Goal: Task Accomplishment & Management: Manage account settings

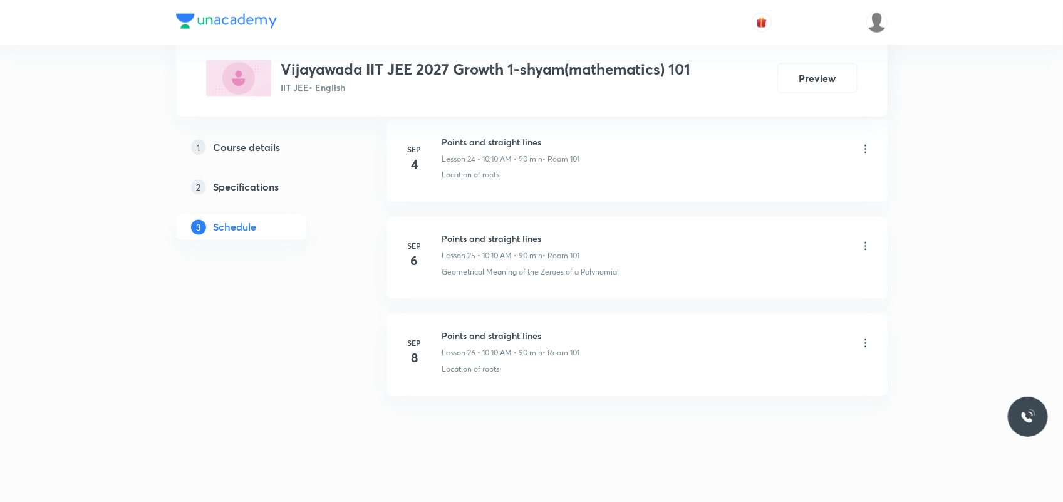
scroll to position [3034, 0]
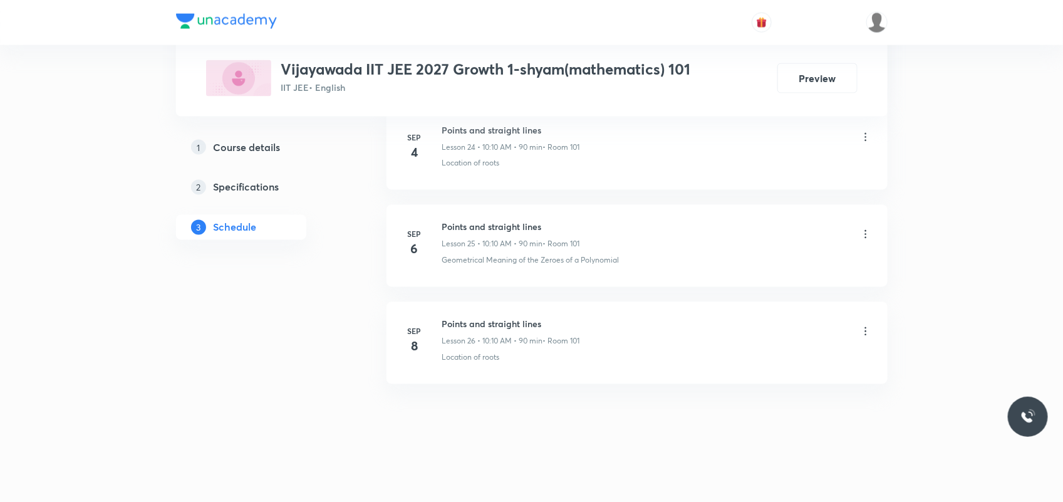
click at [498, 323] on h6 "Points and straight lines" at bounding box center [511, 323] width 138 height 13
copy h6 "Points and straight lines"
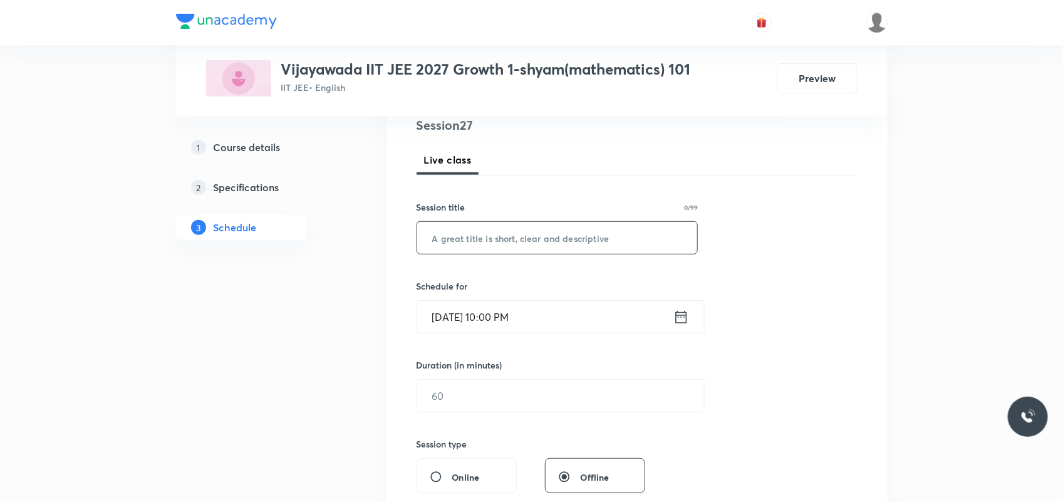
scroll to position [157, 0]
click at [502, 241] on input "text" at bounding box center [557, 236] width 281 height 32
paste input "Points and straight lines"
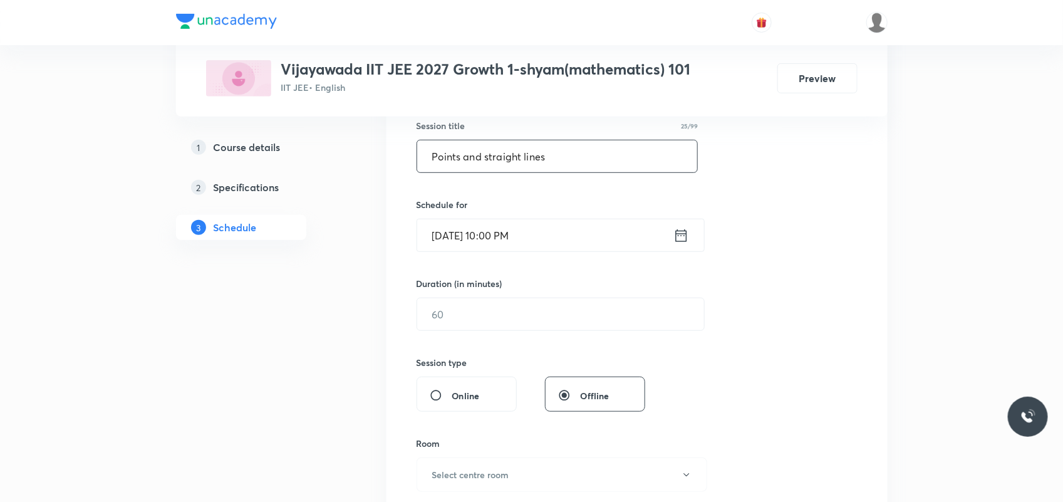
scroll to position [235, 0]
type input "Points and straight lines"
click at [484, 238] on input "[DATE] 10:00 PM" at bounding box center [545, 236] width 256 height 32
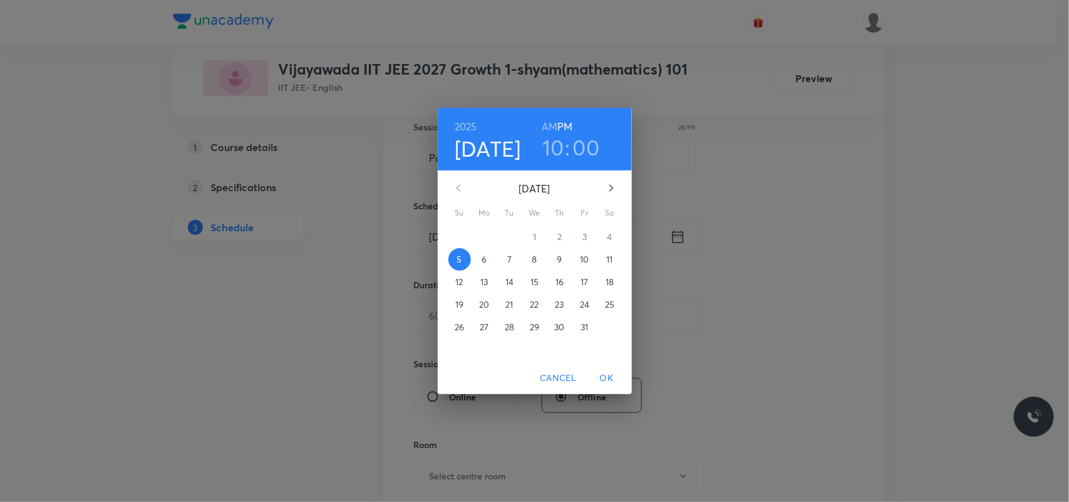
click at [551, 126] on h6 "AM" at bounding box center [550, 127] width 16 height 18
click at [546, 138] on h3 "10" at bounding box center [553, 147] width 22 height 26
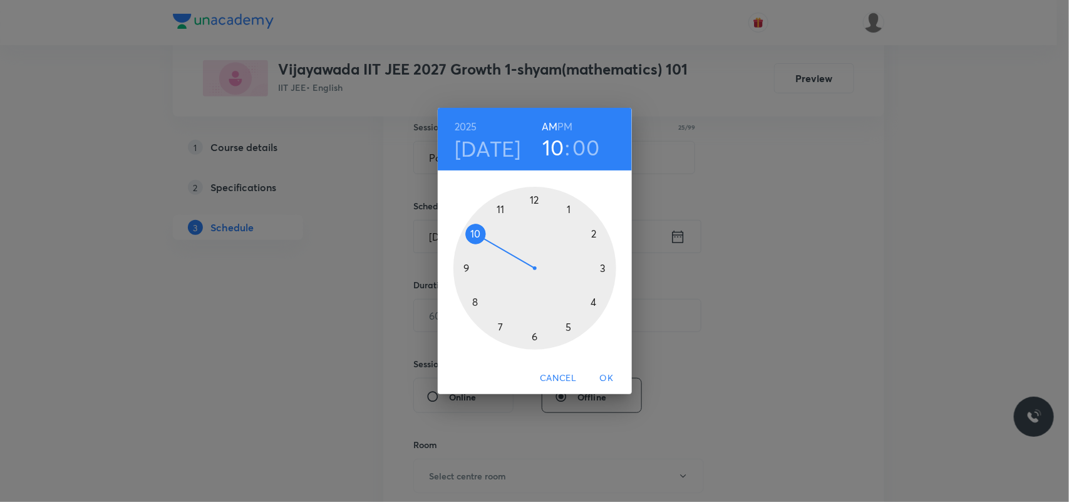
click at [477, 234] on div at bounding box center [534, 268] width 163 height 163
click at [596, 234] on div at bounding box center [534, 268] width 163 height 163
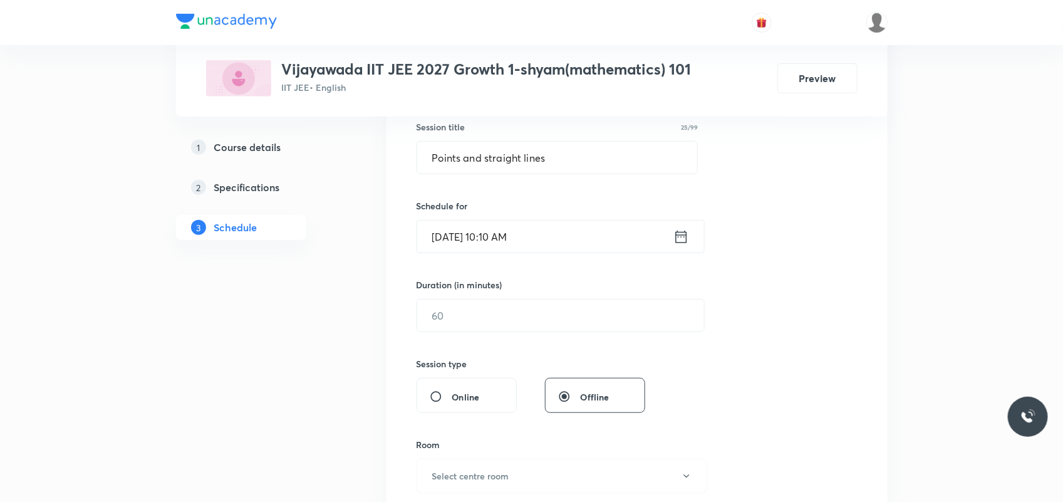
scroll to position [313, 0]
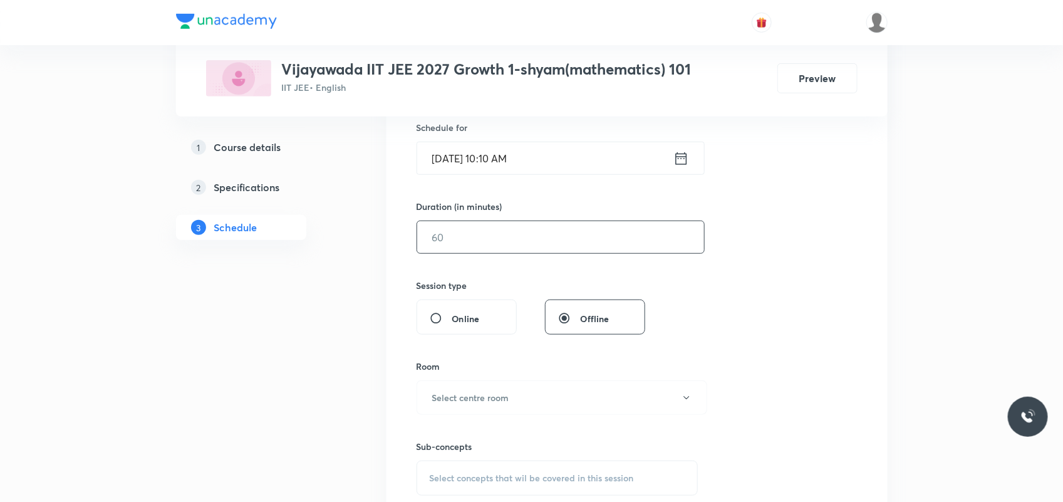
click at [473, 235] on input "text" at bounding box center [560, 237] width 287 height 32
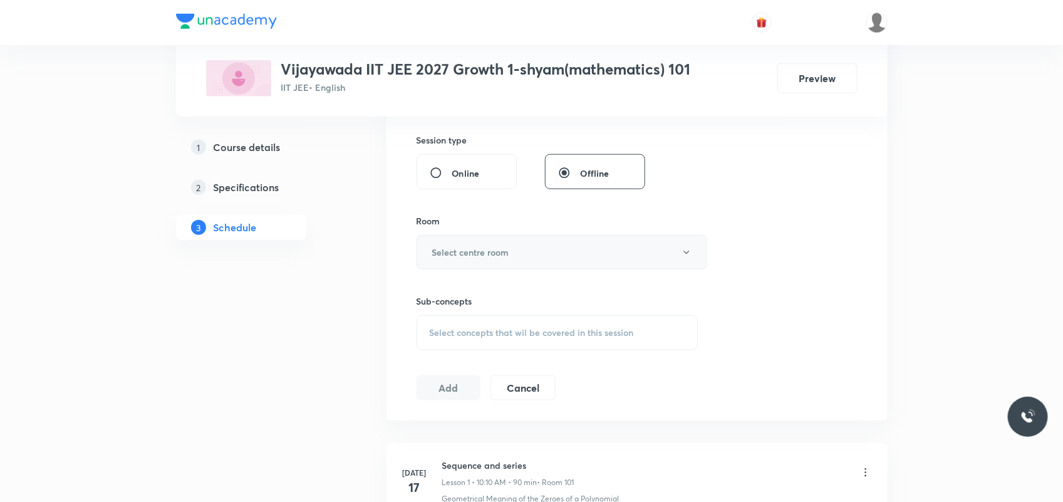
scroll to position [470, 0]
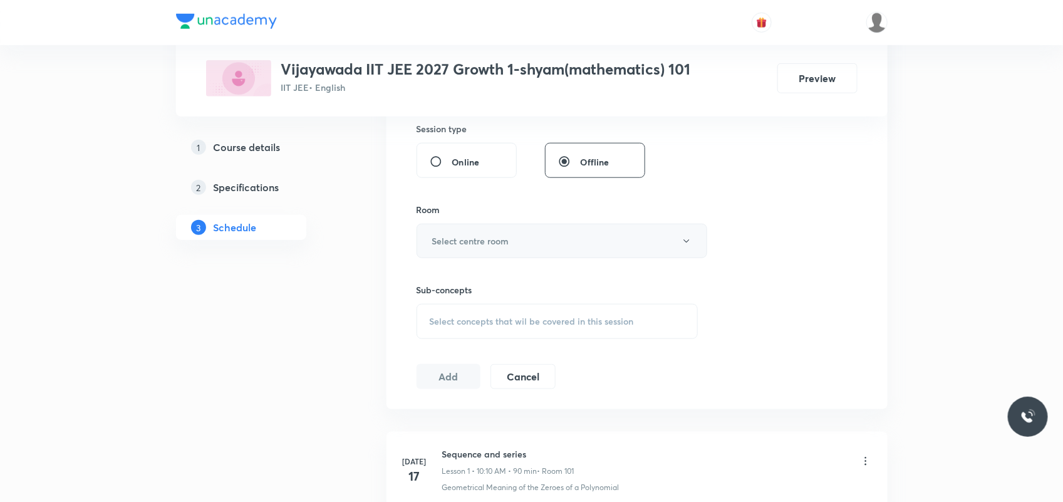
type input "90"
click at [476, 230] on button "Select centre room" at bounding box center [561, 241] width 291 height 34
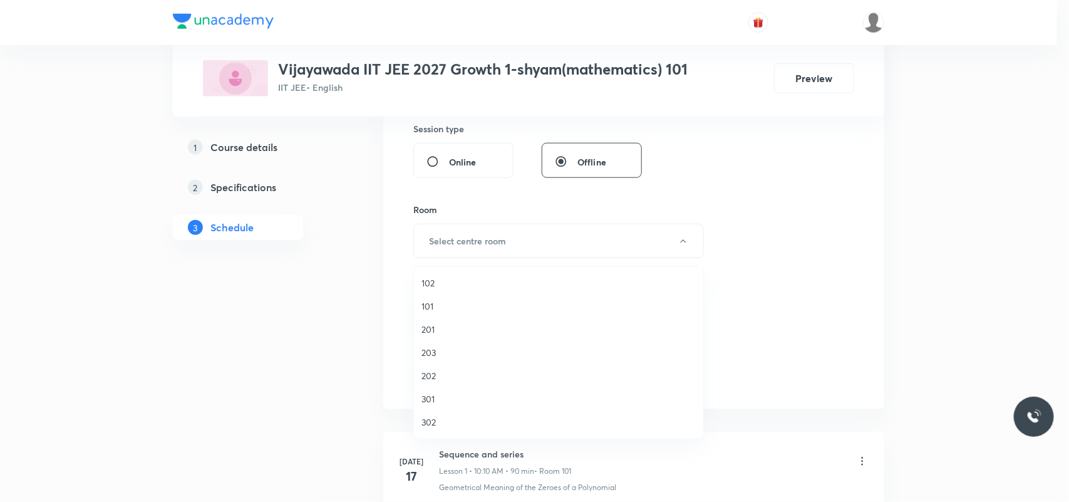
click at [431, 304] on span "101" at bounding box center [558, 305] width 274 height 13
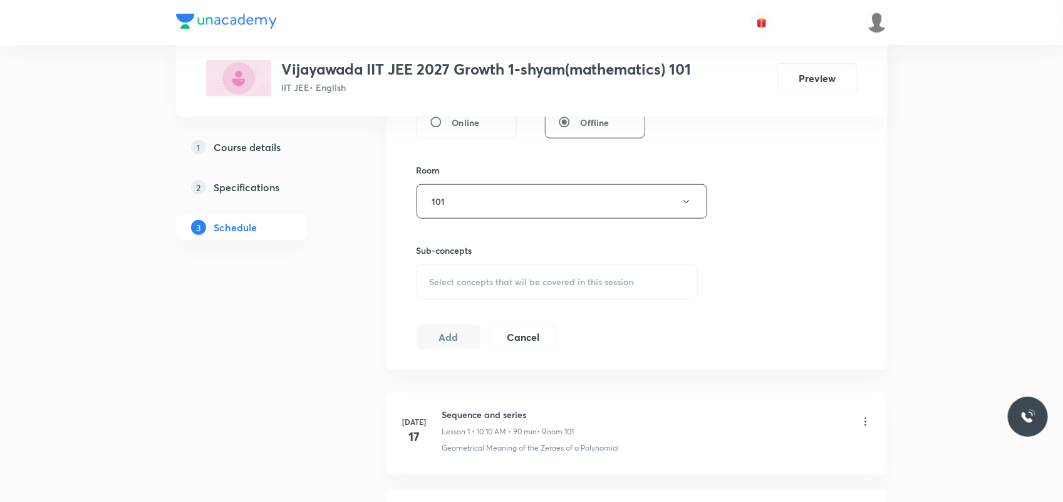
scroll to position [548, 0]
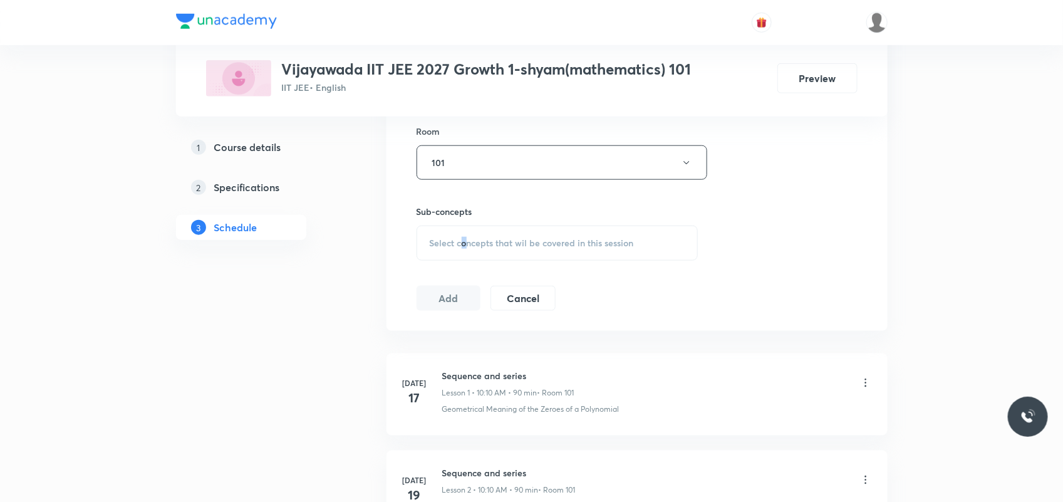
click at [463, 238] on span "Select concepts that wil be covered in this session" at bounding box center [532, 243] width 204 height 10
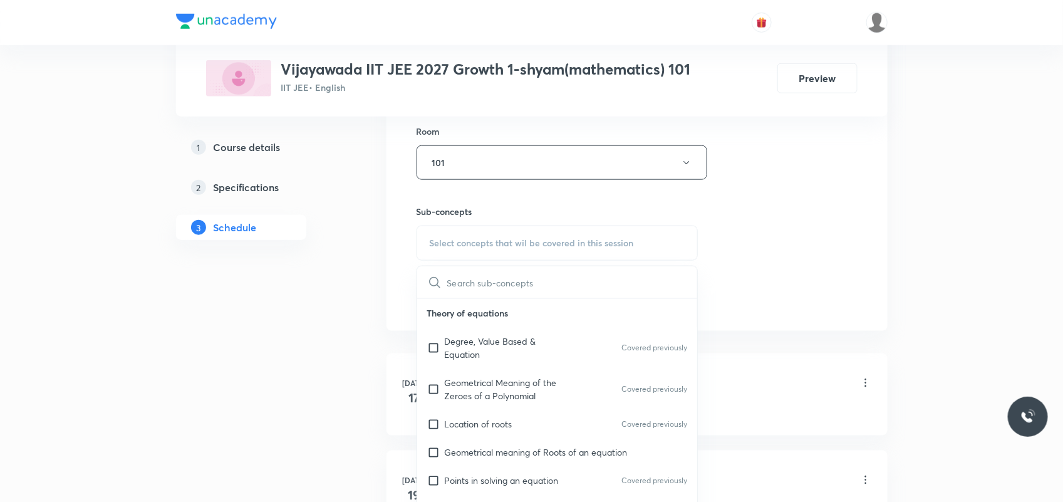
click at [480, 385] on p "Geometrical Meaning of the Zeroes of a Polynomial" at bounding box center [508, 389] width 126 height 26
checkbox input "true"
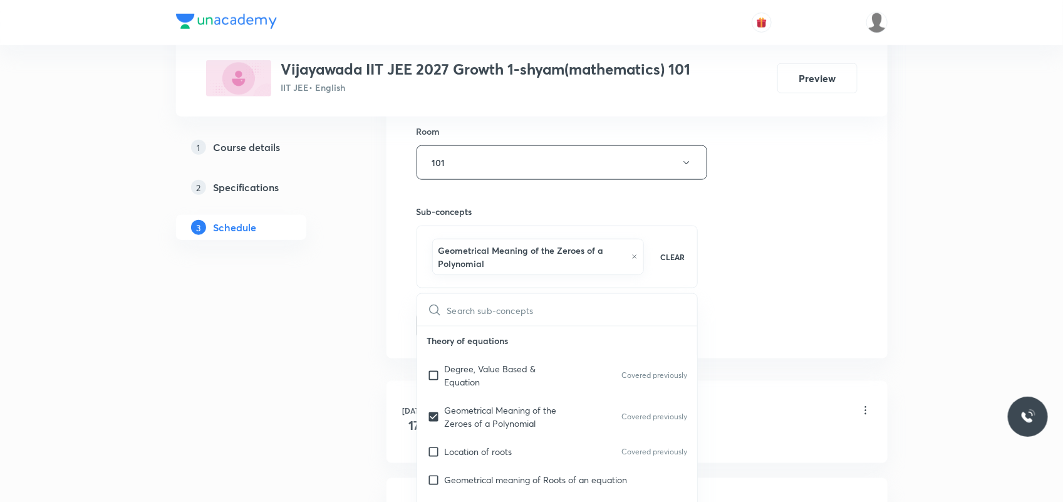
drag, startPoint x: 353, startPoint y: 345, endPoint x: 387, endPoint y: 319, distance: 43.0
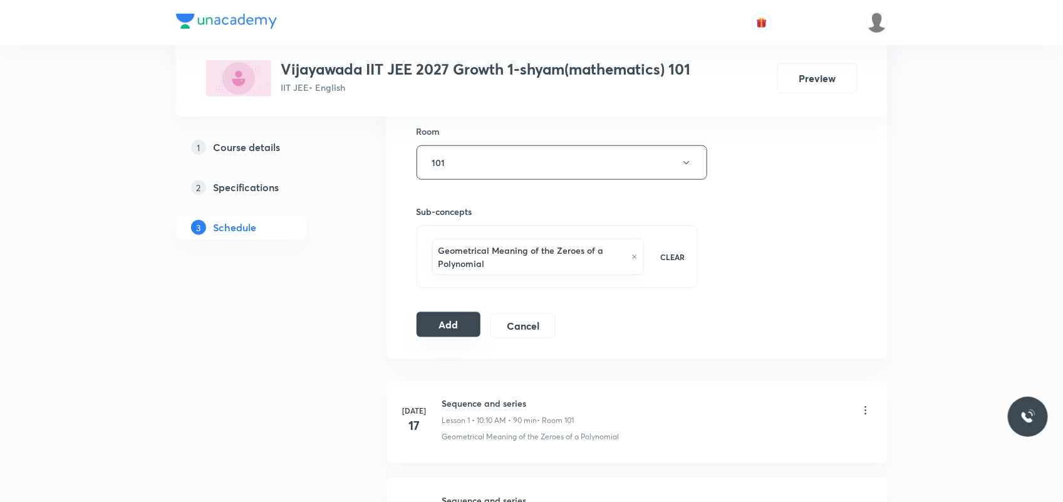
click at [441, 328] on button "Add" at bounding box center [448, 324] width 65 height 25
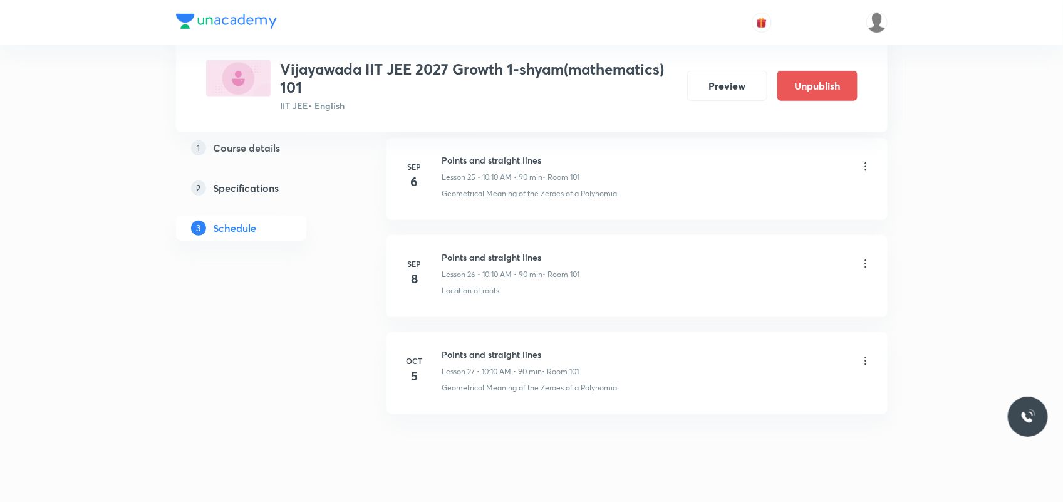
scroll to position [2569, 0]
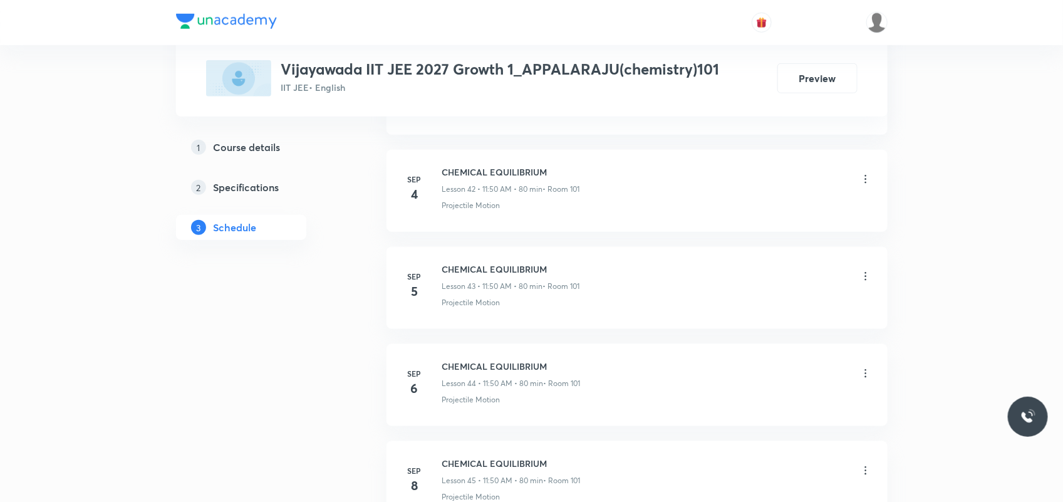
scroll to position [4883, 0]
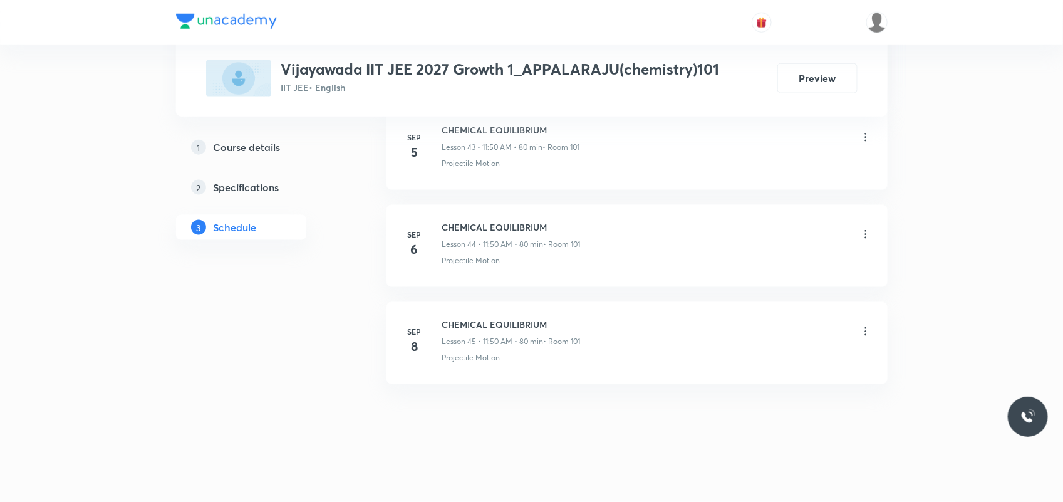
click at [505, 317] on li "Sep 8 CHEMICAL EQUILIBRIUM Lesson 45 • 11:50 AM • 80 min • Room 101 Projectile …" at bounding box center [636, 343] width 501 height 82
click at [505, 316] on li "Sep 8 CHEMICAL EQUILIBRIUM Lesson 45 • 11:50 AM • 80 min • Room 101 Projectile …" at bounding box center [636, 343] width 501 height 82
copy h6 "CHEMICAL EQUILIBRIUM"
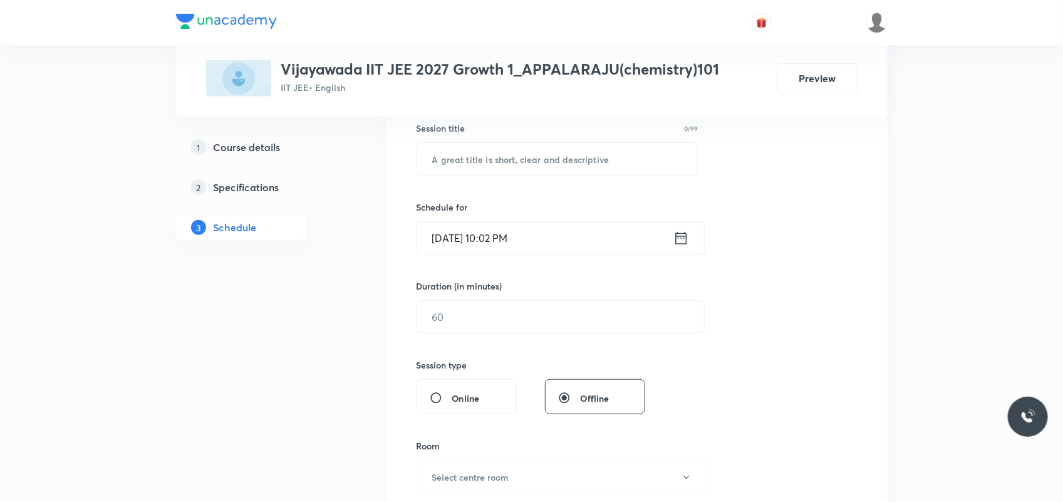
scroll to position [235, 0]
click at [490, 154] on input "text" at bounding box center [557, 158] width 281 height 32
paste input "CHEMICAL EQUILIBRIUM"
type input "CHEMICAL EQUILIBRIUM"
click at [493, 235] on input "Oct 5, 2025, 10:02 PM" at bounding box center [545, 236] width 256 height 32
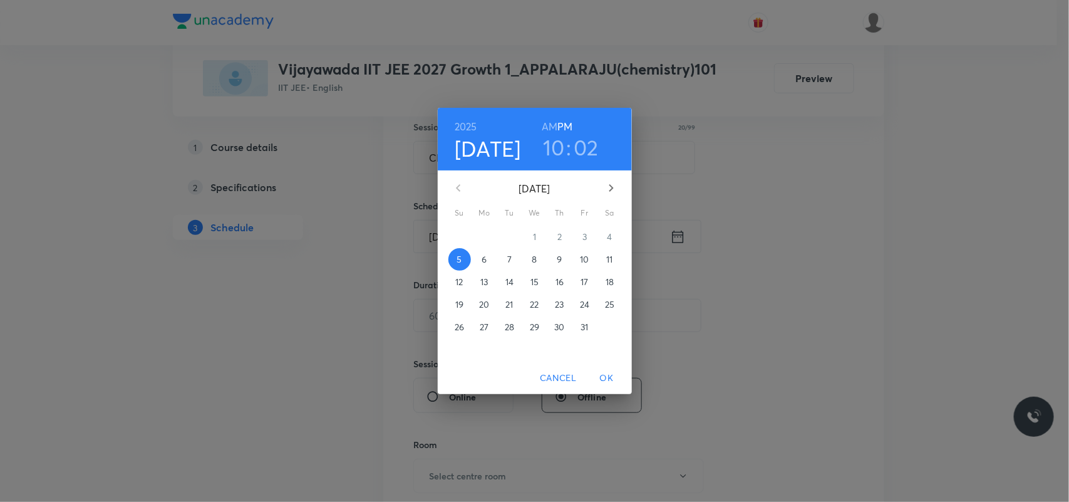
click at [548, 126] on h6 "AM" at bounding box center [550, 127] width 16 height 18
click at [482, 258] on p "6" at bounding box center [484, 259] width 5 height 13
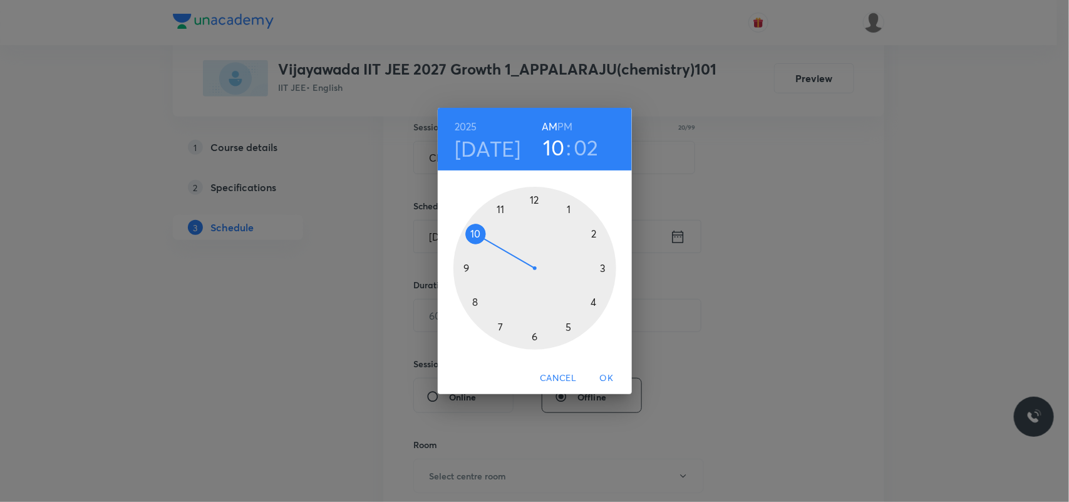
click at [500, 212] on div at bounding box center [534, 268] width 163 height 163
click at [476, 230] on div at bounding box center [534, 268] width 163 height 163
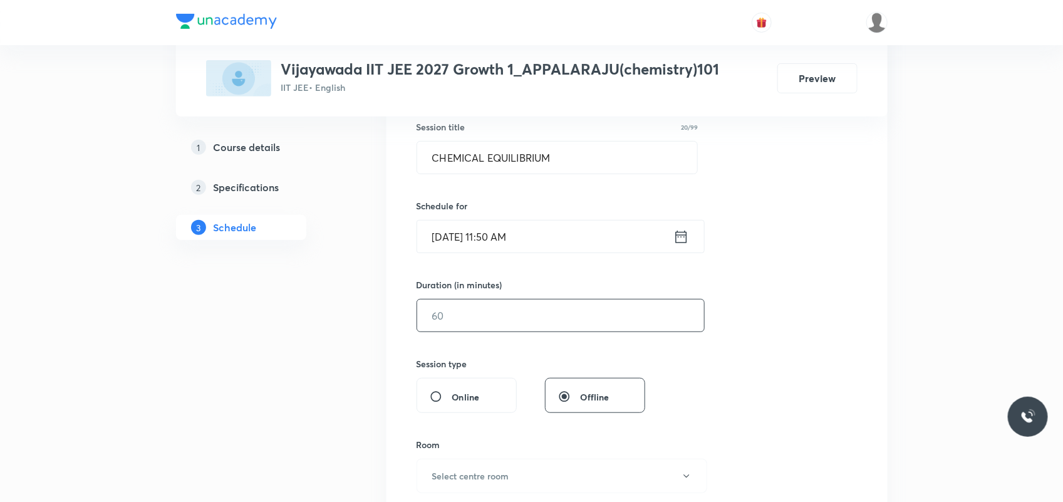
click at [483, 317] on input "text" at bounding box center [560, 315] width 287 height 32
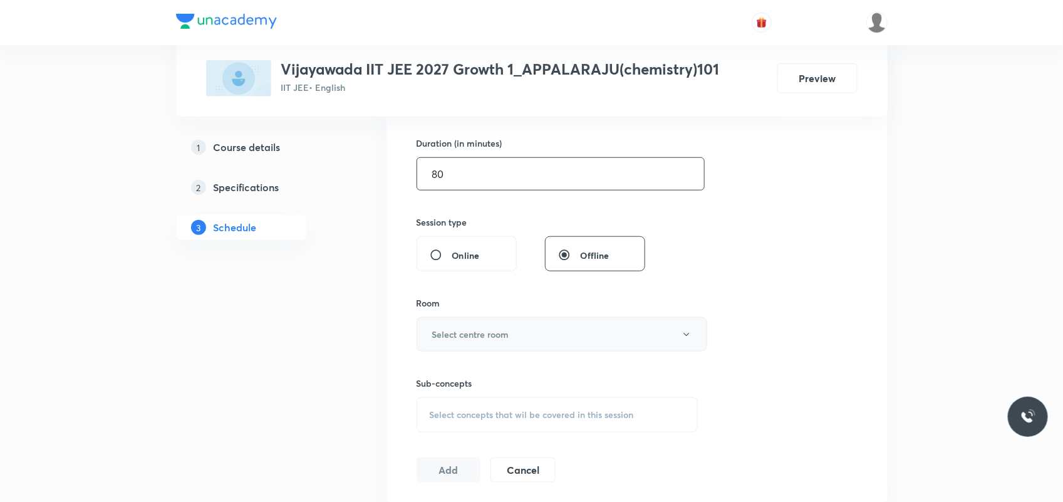
scroll to position [391, 0]
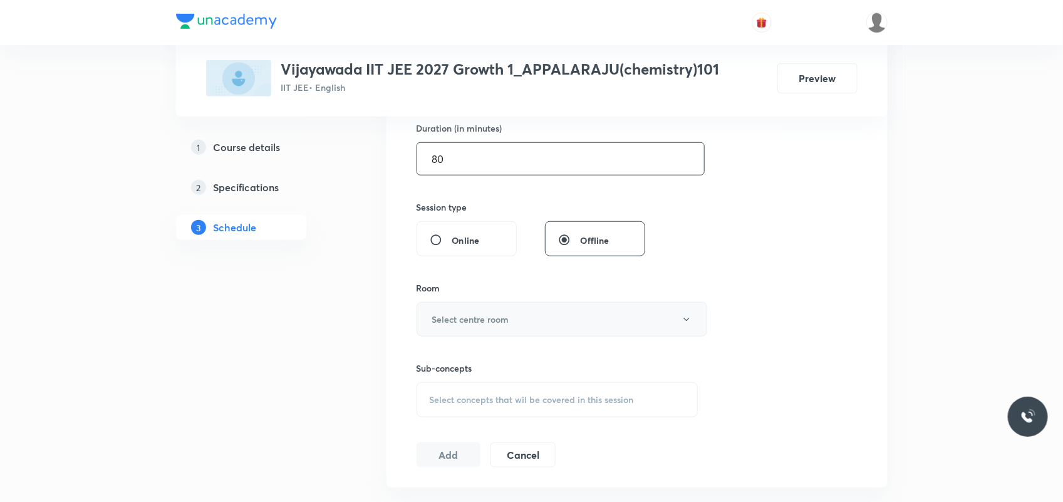
type input "80"
click at [486, 314] on h6 "Select centre room" at bounding box center [470, 318] width 77 height 13
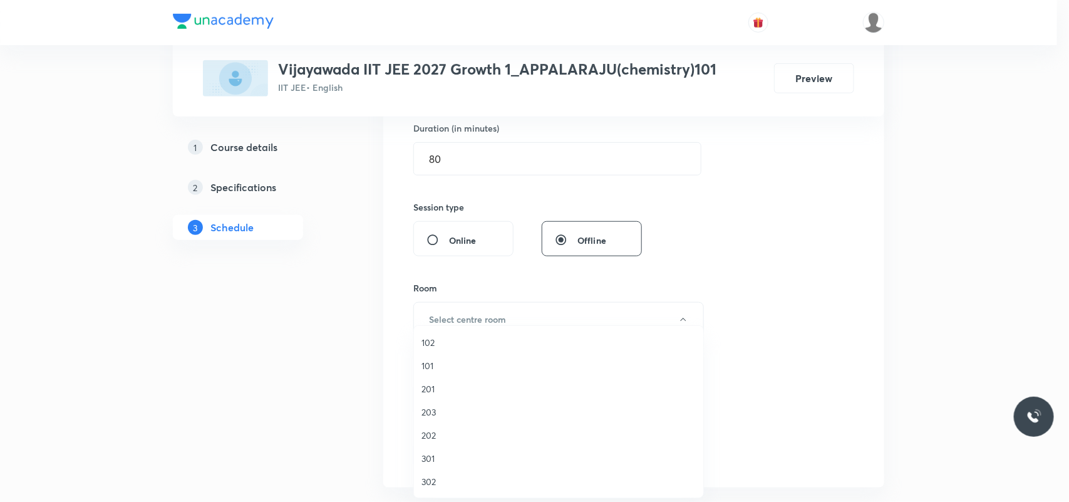
click at [452, 364] on span "101" at bounding box center [558, 365] width 274 height 13
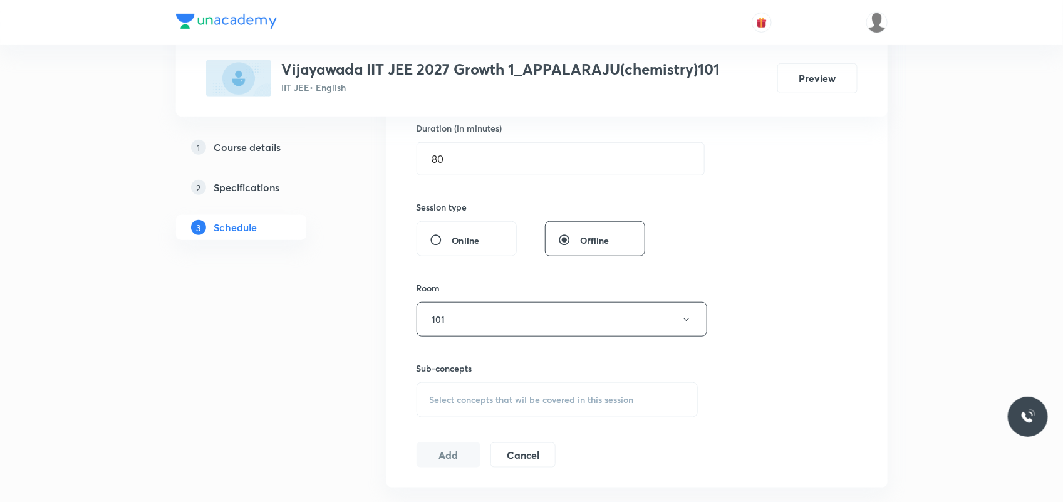
click at [445, 398] on span "Select concepts that wil be covered in this session" at bounding box center [532, 400] width 204 height 10
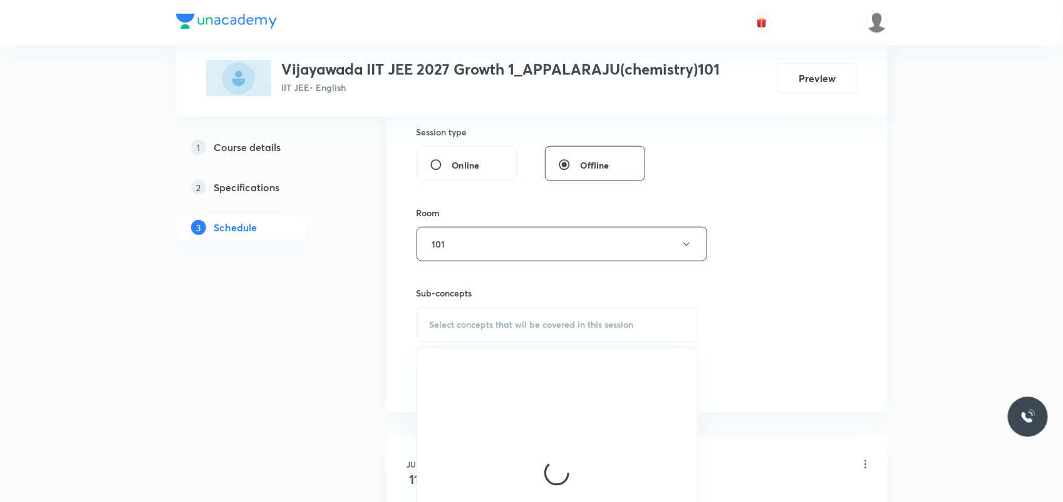
scroll to position [626, 0]
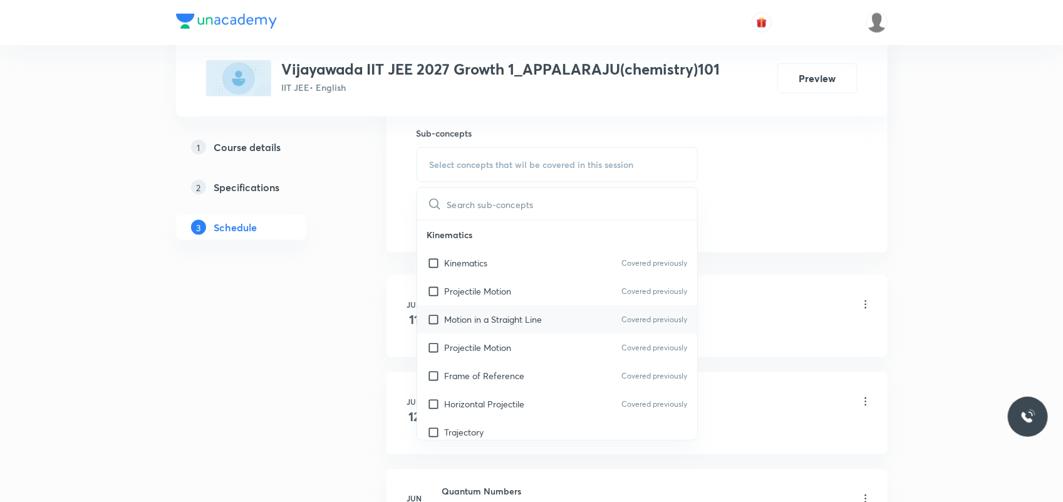
click at [465, 336] on div "Projectile Motion Covered previously" at bounding box center [557, 347] width 281 height 28
checkbox input "true"
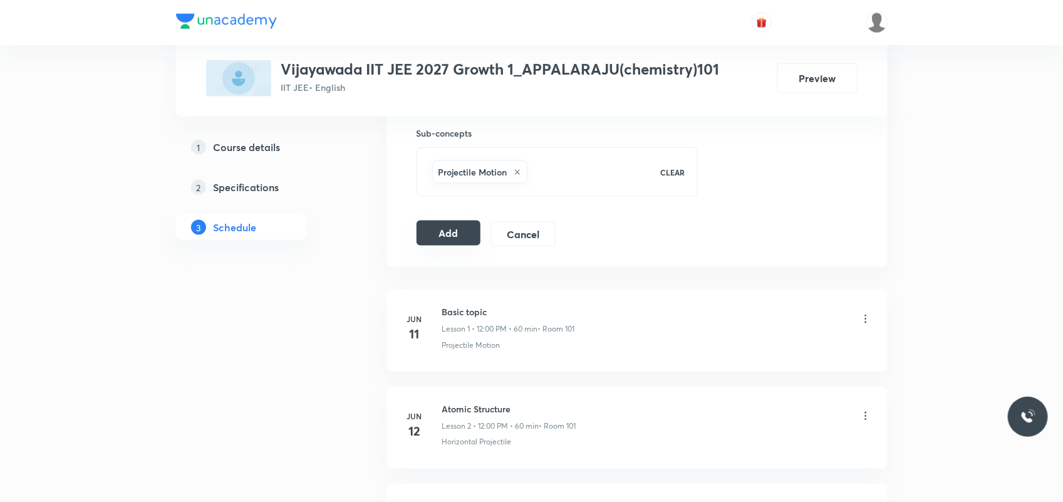
click at [431, 233] on button "Add" at bounding box center [448, 232] width 65 height 25
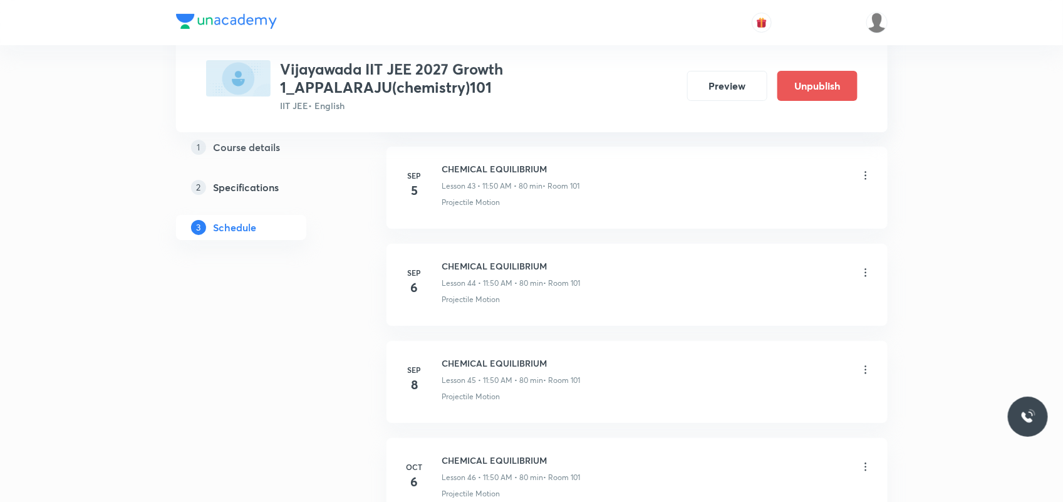
scroll to position [4419, 0]
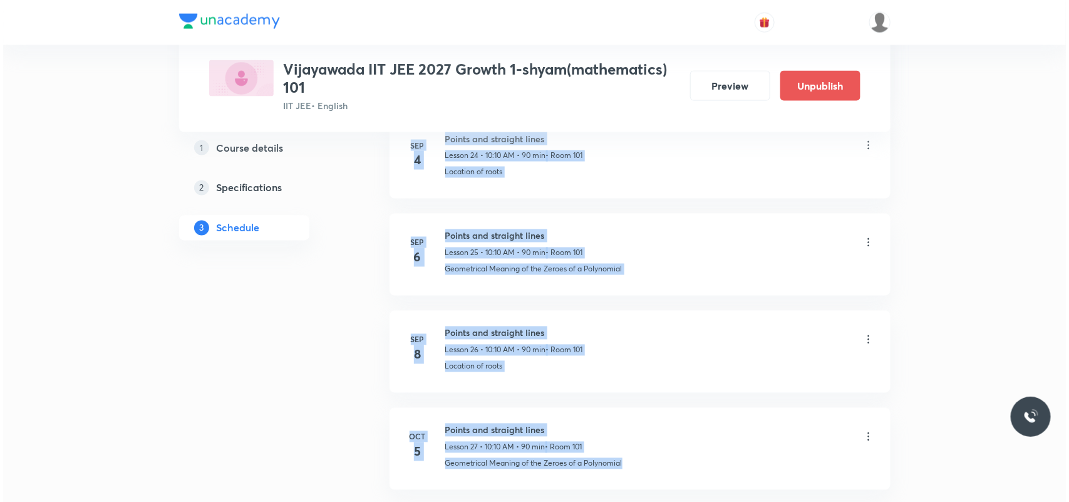
scroll to position [3147, 0]
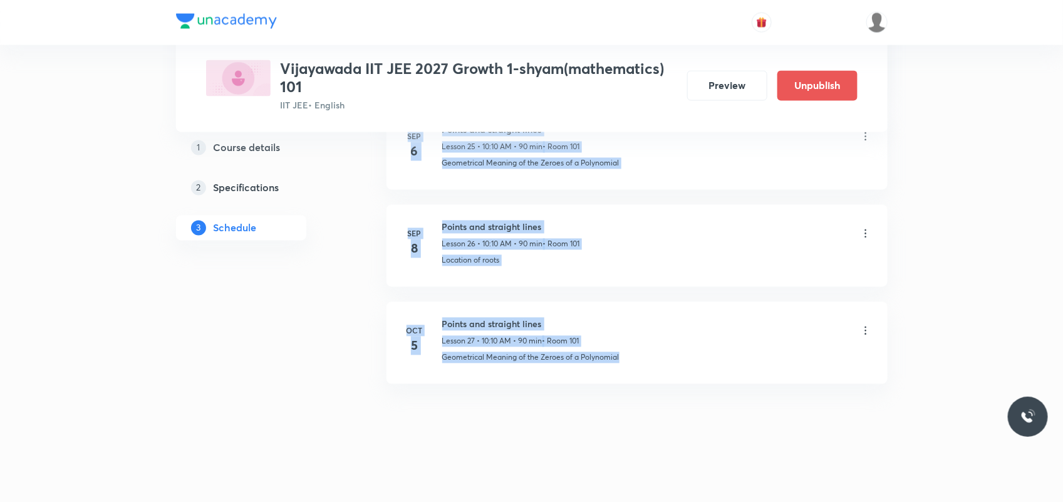
drag, startPoint x: 1062, startPoint y: 101, endPoint x: 899, endPoint y: 276, distance: 238.4
click at [669, 352] on div "Geometrical Meaning of the Zeroes of a Polynomial" at bounding box center [657, 357] width 430 height 11
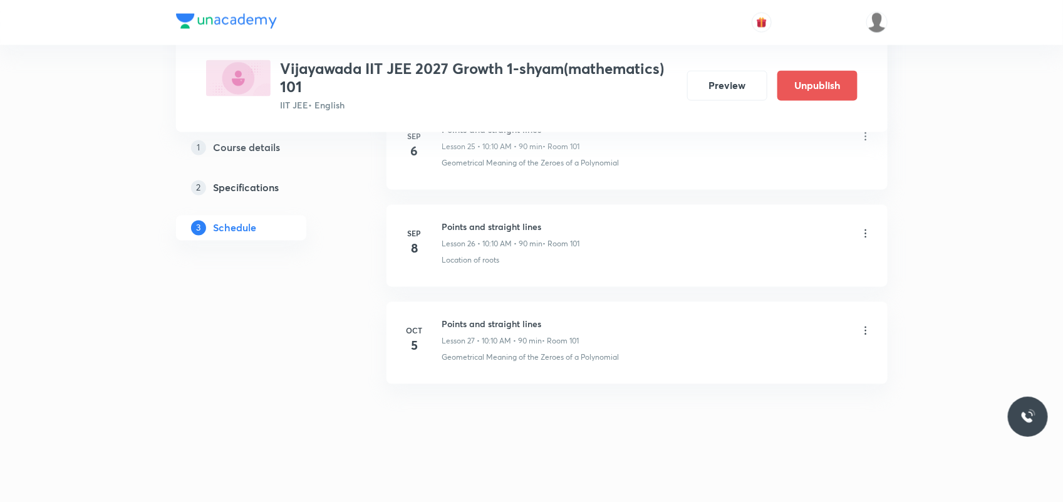
click at [867, 334] on icon at bounding box center [865, 330] width 13 height 13
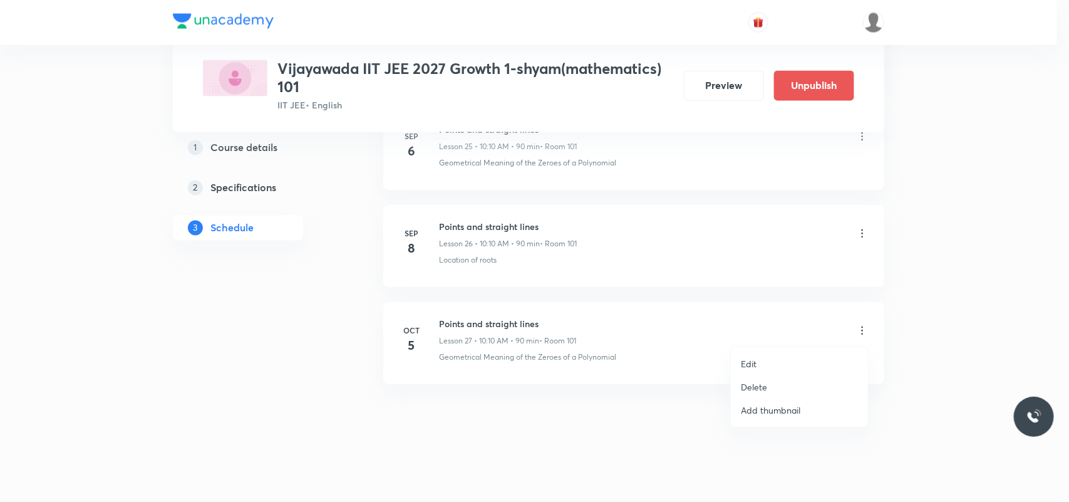
click at [775, 358] on li "Edit" at bounding box center [799, 363] width 137 height 23
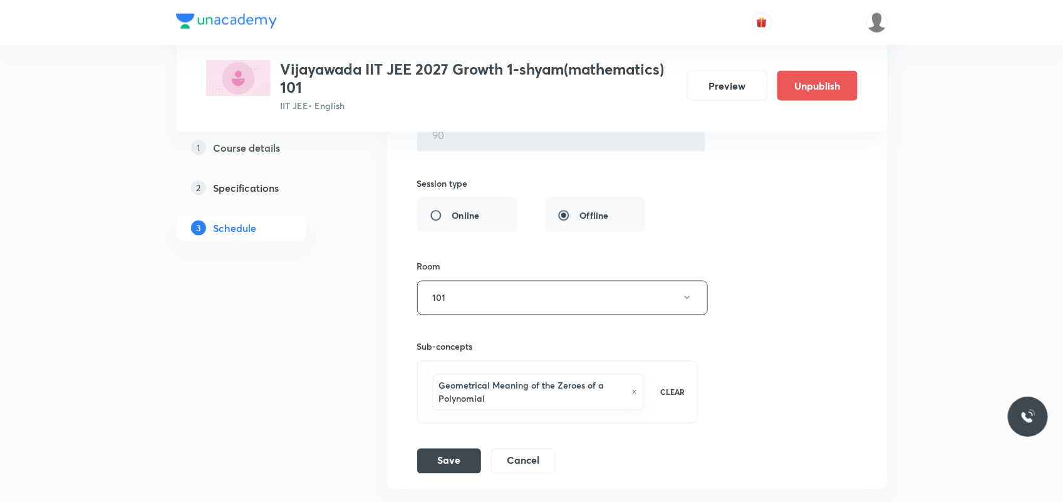
scroll to position [2988, 0]
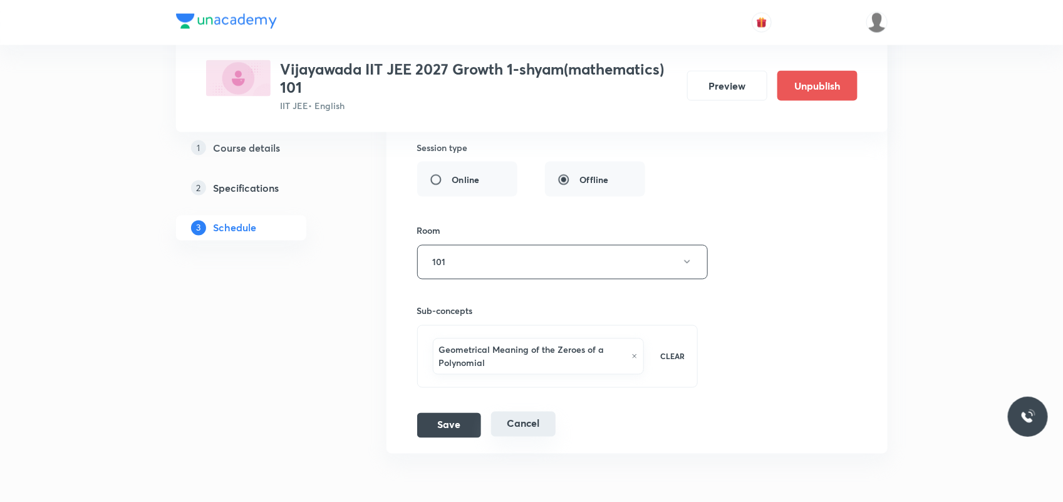
click at [521, 438] on div "Save Cancel" at bounding box center [491, 425] width 148 height 25
click at [520, 423] on button "Cancel" at bounding box center [523, 423] width 65 height 25
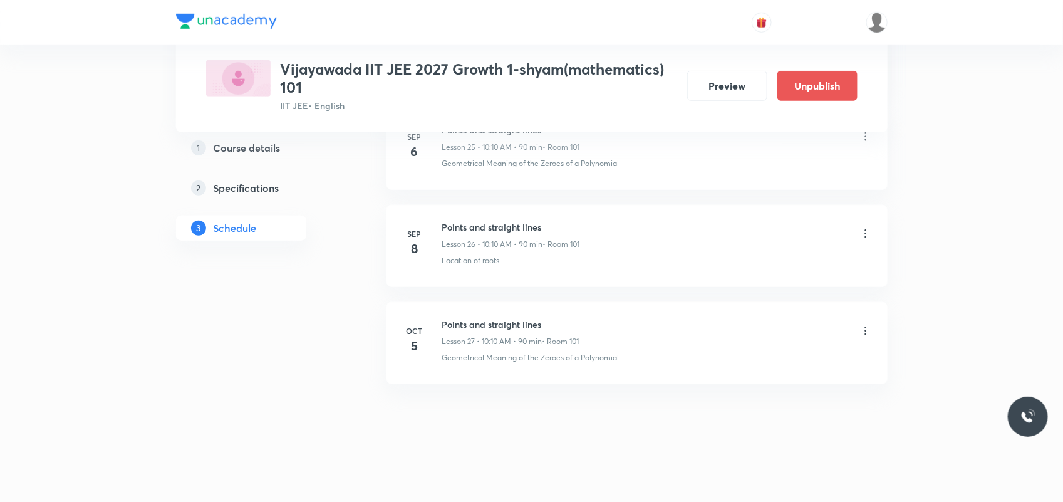
click at [863, 329] on icon at bounding box center [865, 330] width 13 height 13
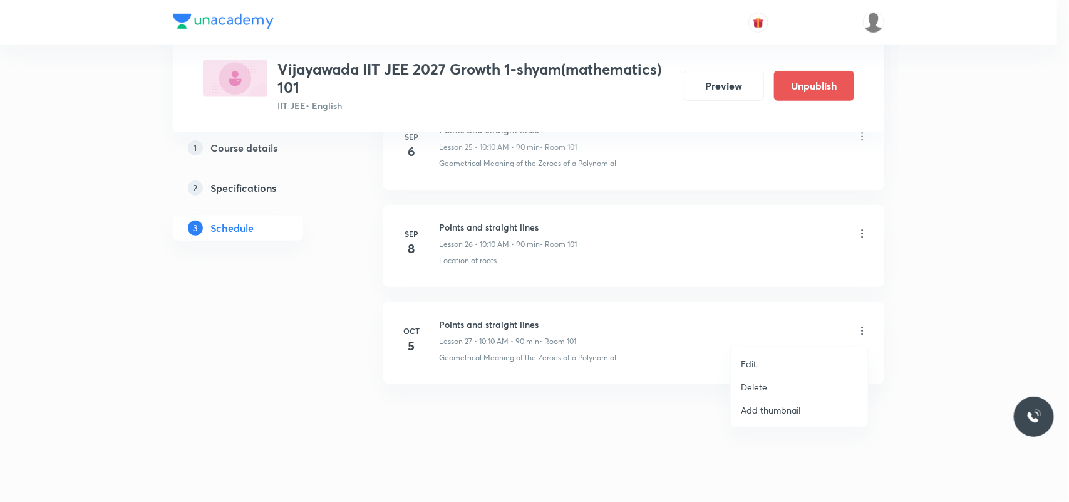
click at [761, 386] on p "Delete" at bounding box center [754, 386] width 26 height 13
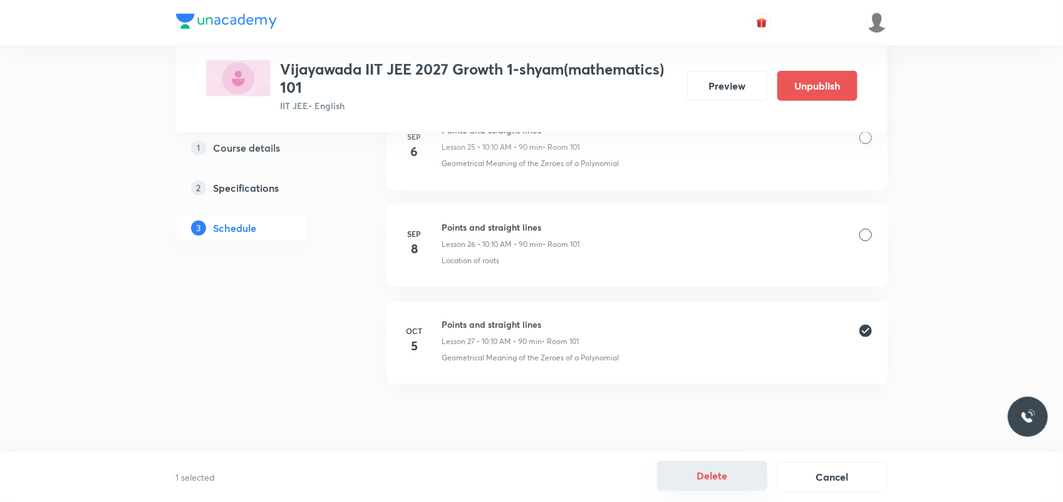
click at [722, 490] on button "Delete" at bounding box center [712, 475] width 110 height 30
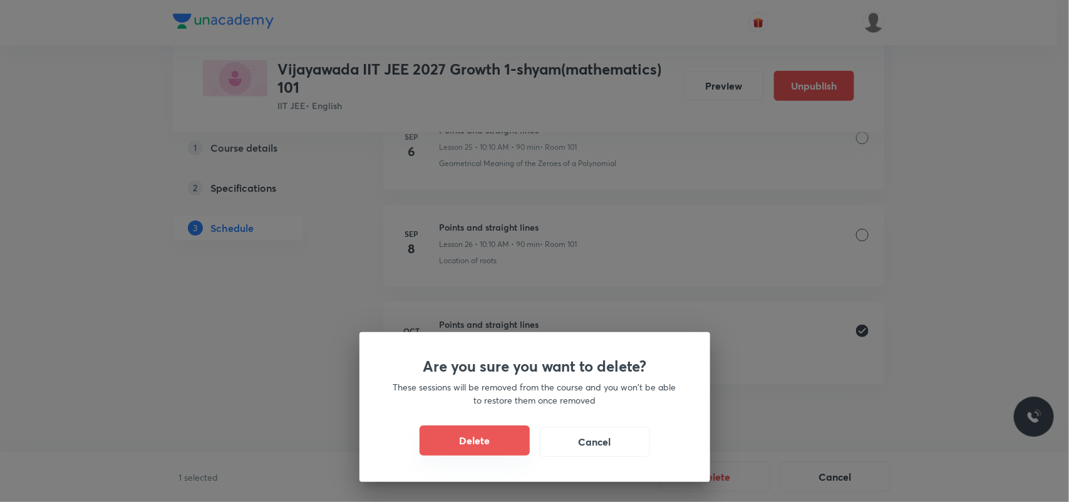
click at [497, 446] on button "Delete" at bounding box center [475, 440] width 110 height 30
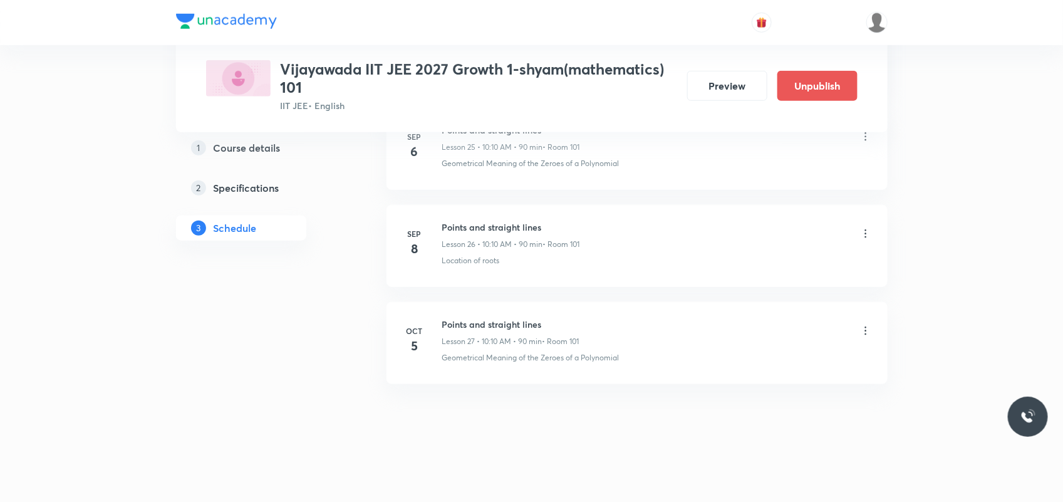
scroll to position [2472, 0]
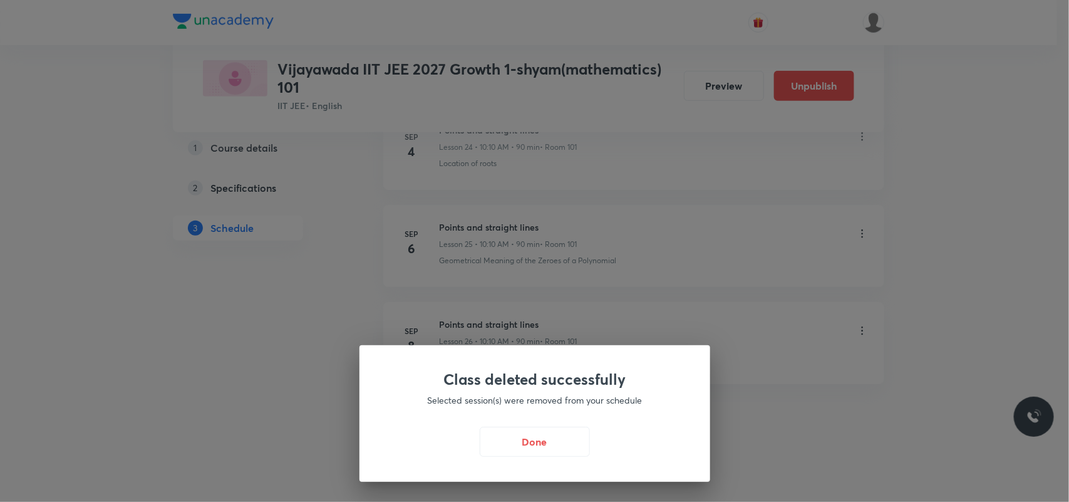
click at [463, 320] on div "Class deleted successfully Selected session(s) were removed from your schedule …" at bounding box center [534, 251] width 1069 height 502
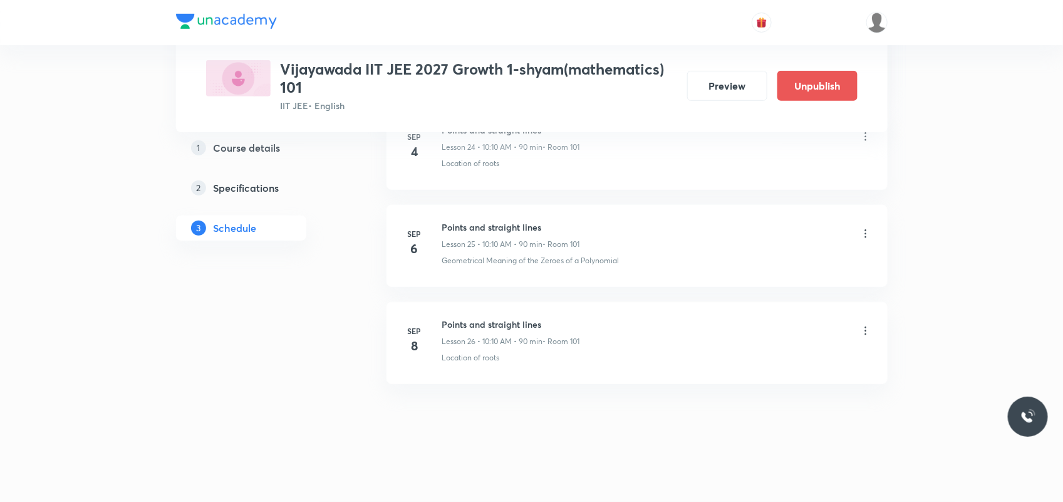
click at [492, 319] on h6 "Points and straight lines" at bounding box center [511, 323] width 138 height 13
click at [492, 317] on h6 "Points and straight lines" at bounding box center [511, 323] width 138 height 13
copy h6 "Points and straight lines"
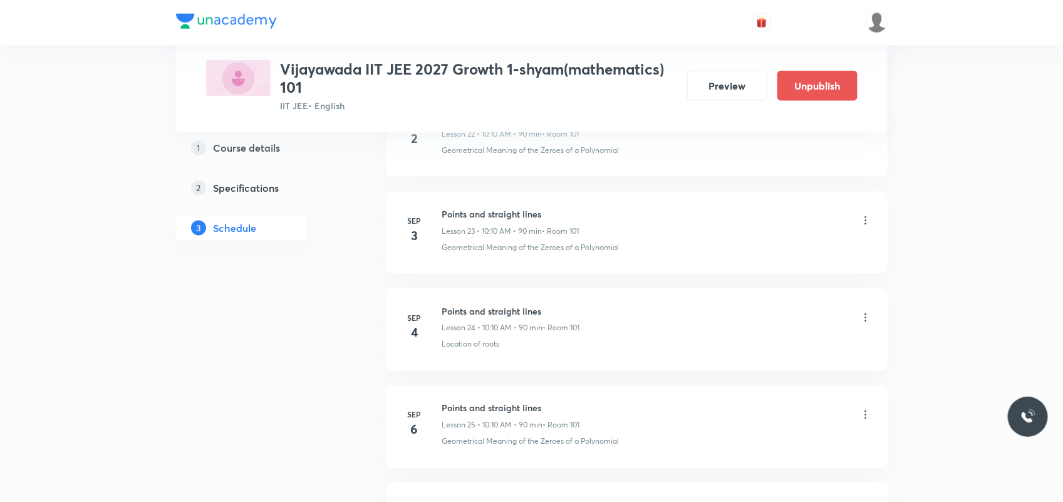
scroll to position [3050, 0]
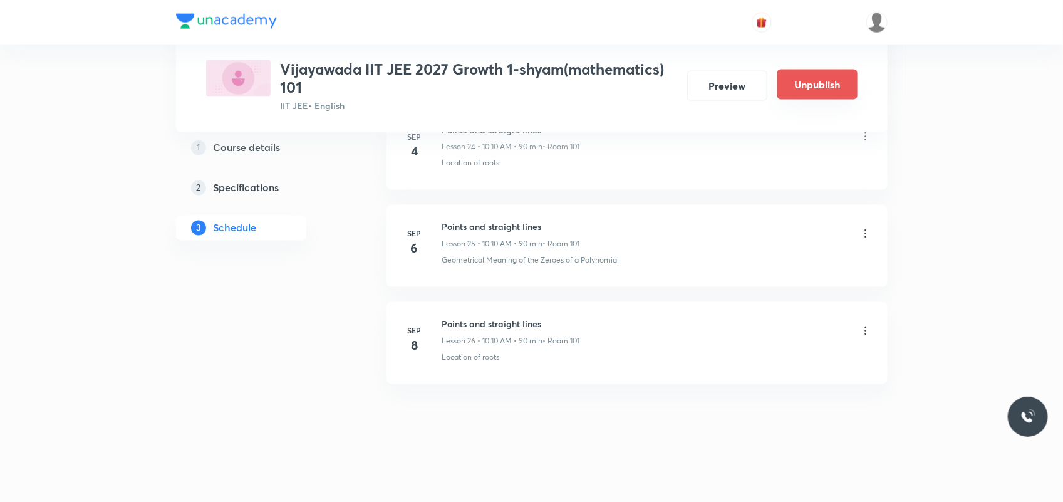
click at [811, 86] on button "Unpublish" at bounding box center [817, 85] width 80 height 30
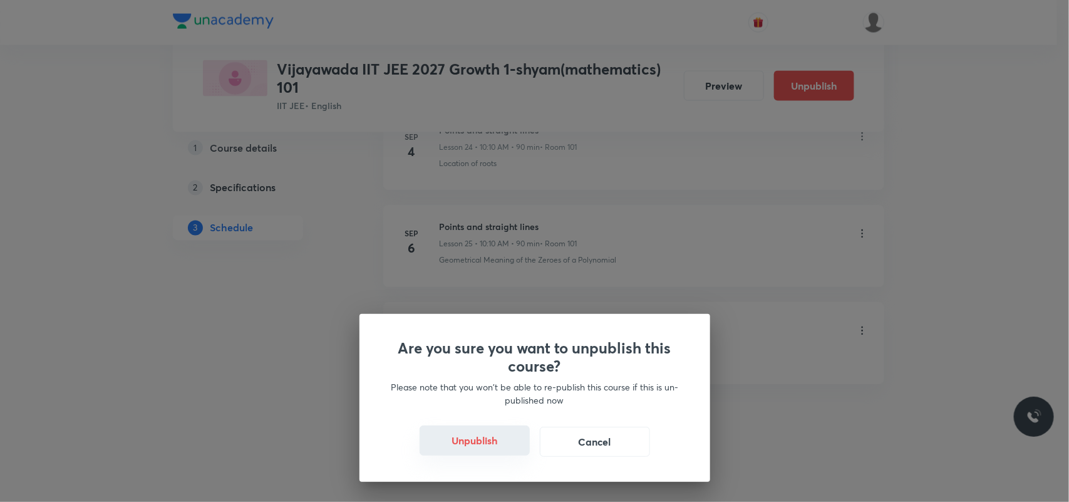
click at [471, 441] on button "Unpublish" at bounding box center [475, 440] width 110 height 30
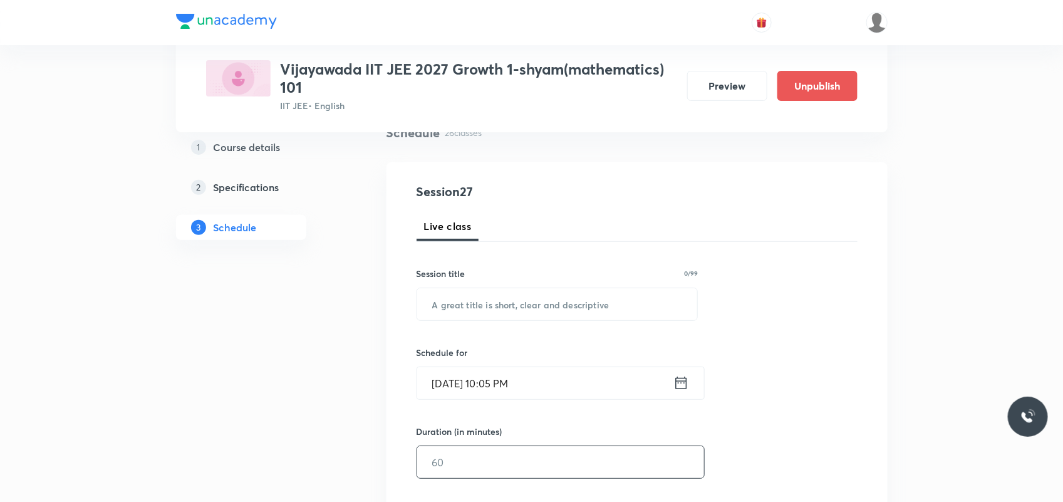
scroll to position [235, 0]
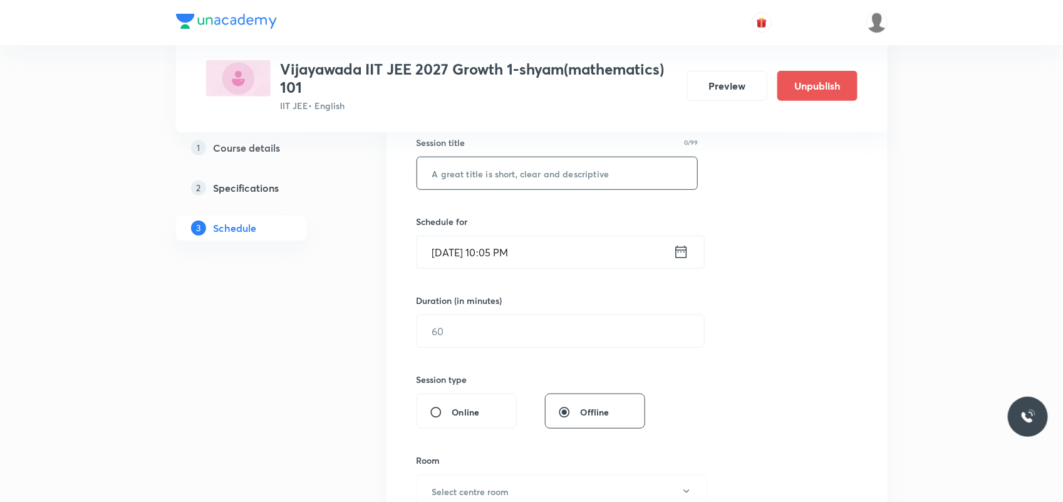
click at [480, 177] on input "text" at bounding box center [557, 173] width 281 height 32
paste input "Points and straight lines"
type input "Points and straight lines"
click at [451, 257] on input "Oct 5, 2025, 10:05 PM" at bounding box center [545, 252] width 256 height 32
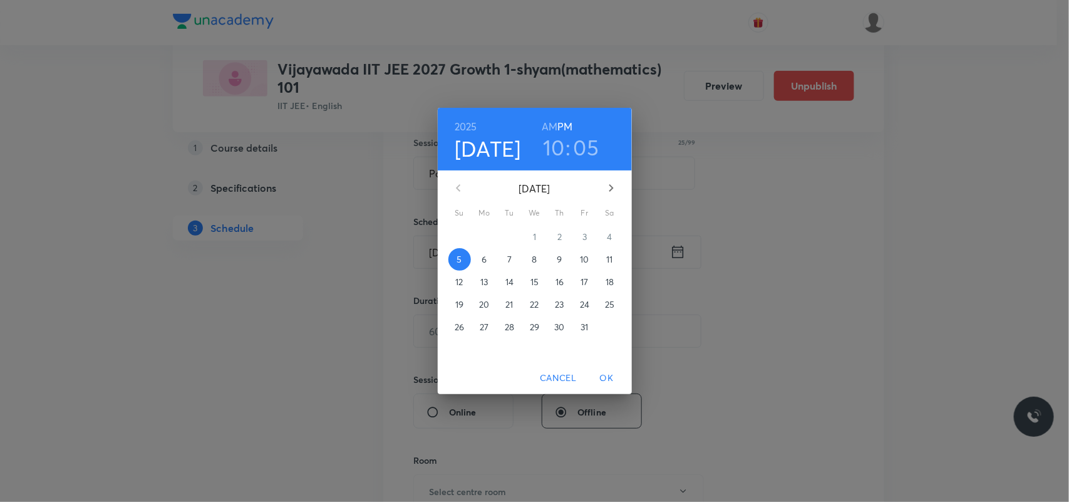
click at [483, 261] on p "6" at bounding box center [484, 259] width 5 height 13
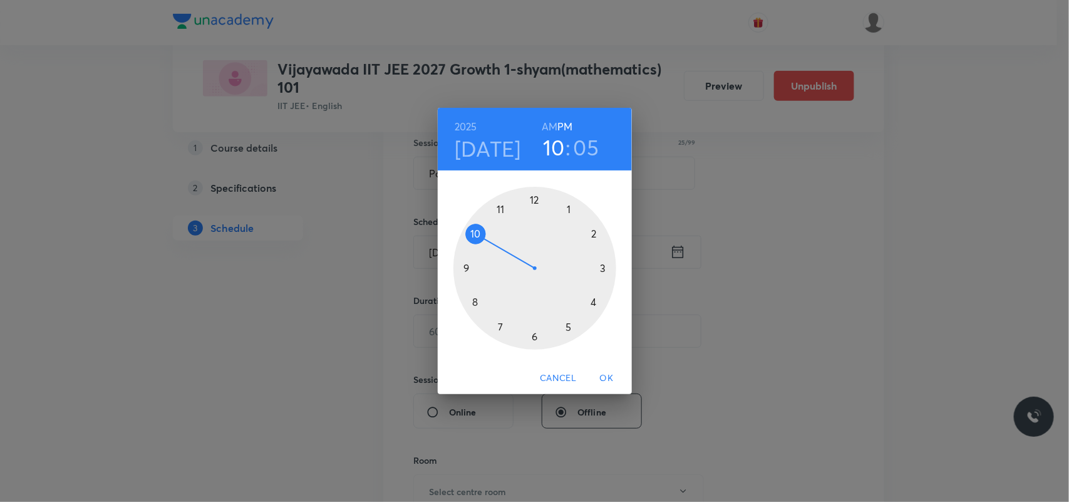
click at [552, 125] on h6 "AM" at bounding box center [550, 127] width 16 height 18
click at [547, 145] on h3 "10" at bounding box center [554, 147] width 22 height 26
click at [473, 234] on div at bounding box center [534, 268] width 163 height 163
click at [595, 234] on div at bounding box center [534, 268] width 163 height 163
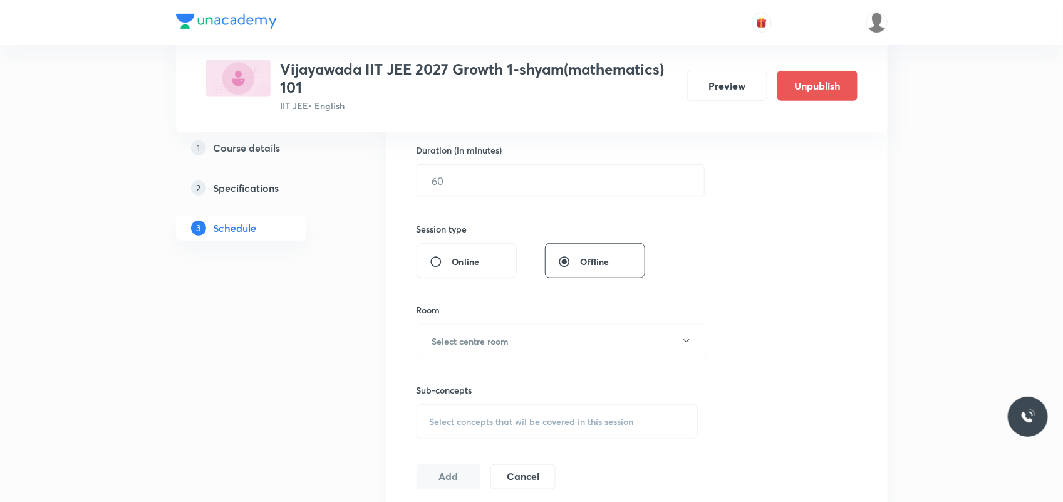
scroll to position [391, 0]
click at [474, 183] on input "text" at bounding box center [560, 174] width 287 height 32
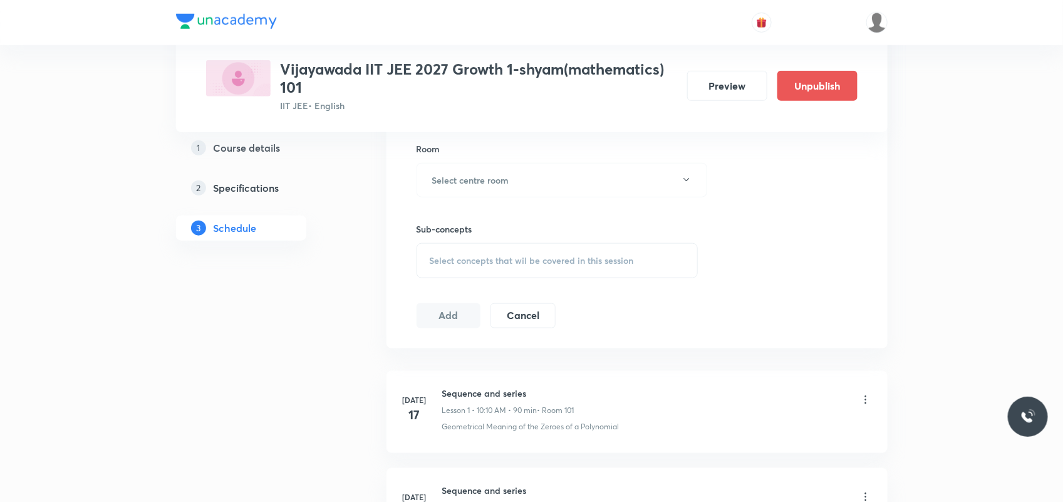
scroll to position [548, 0]
type input "90"
click at [476, 172] on h6 "Select centre room" at bounding box center [470, 178] width 77 height 13
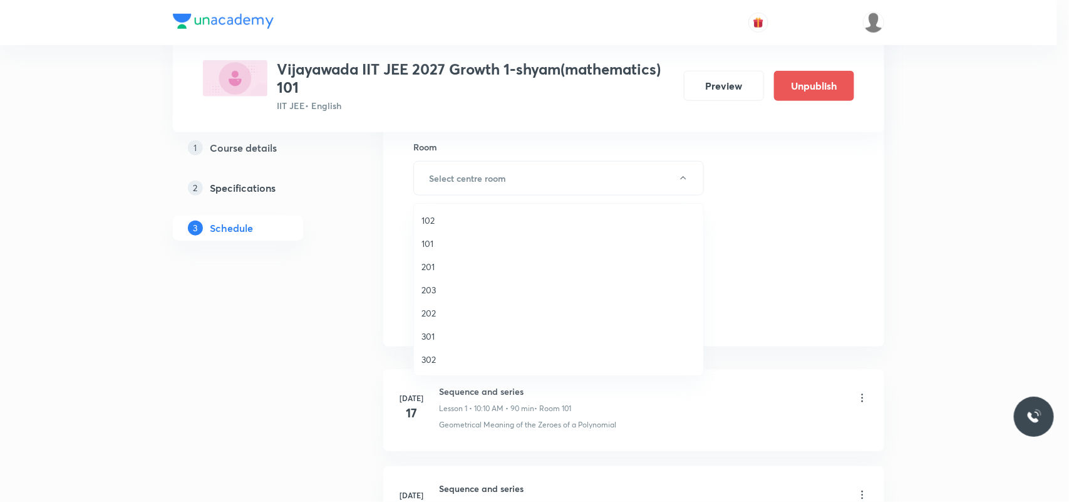
click at [440, 247] on span "101" at bounding box center [558, 243] width 274 height 13
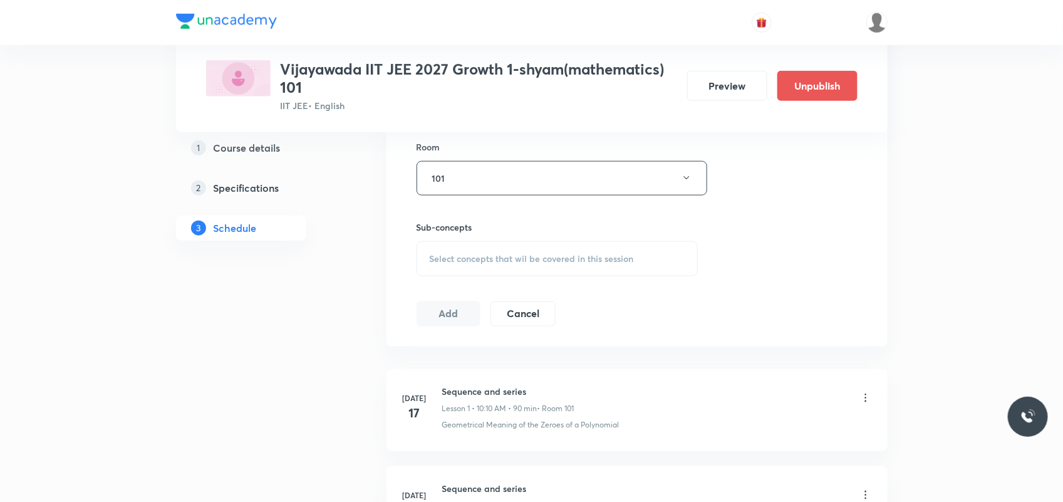
click at [448, 266] on div "Select concepts that wil be covered in this session" at bounding box center [557, 258] width 282 height 35
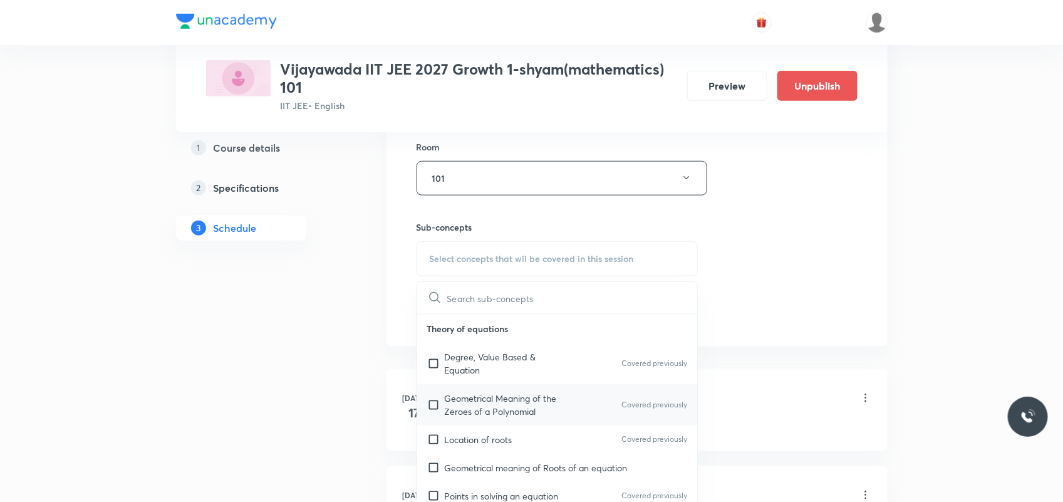
click at [460, 405] on p "Geometrical Meaning of the Zeroes of a Polynomial" at bounding box center [508, 404] width 126 height 26
checkbox input "true"
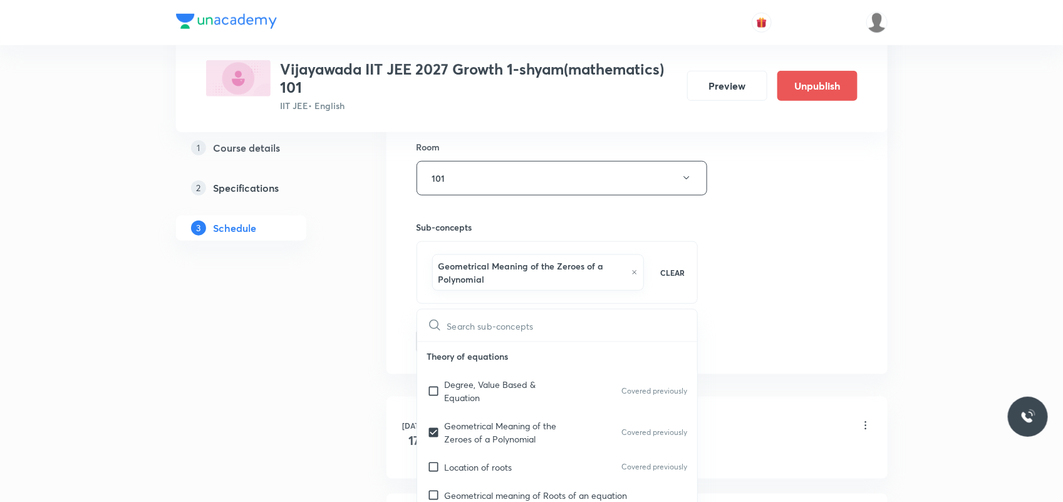
drag, startPoint x: 368, startPoint y: 365, endPoint x: 393, endPoint y: 346, distance: 31.7
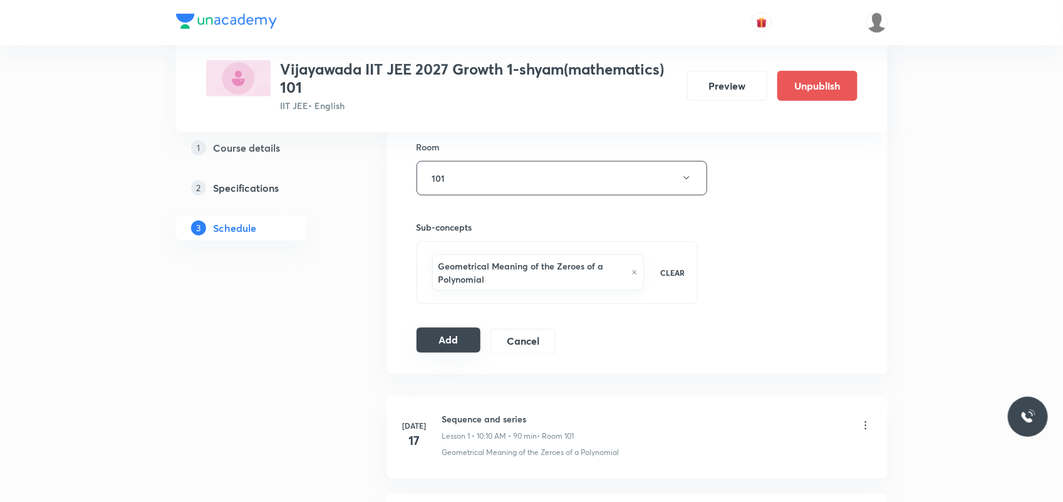
click at [452, 338] on button "Add" at bounding box center [448, 340] width 65 height 25
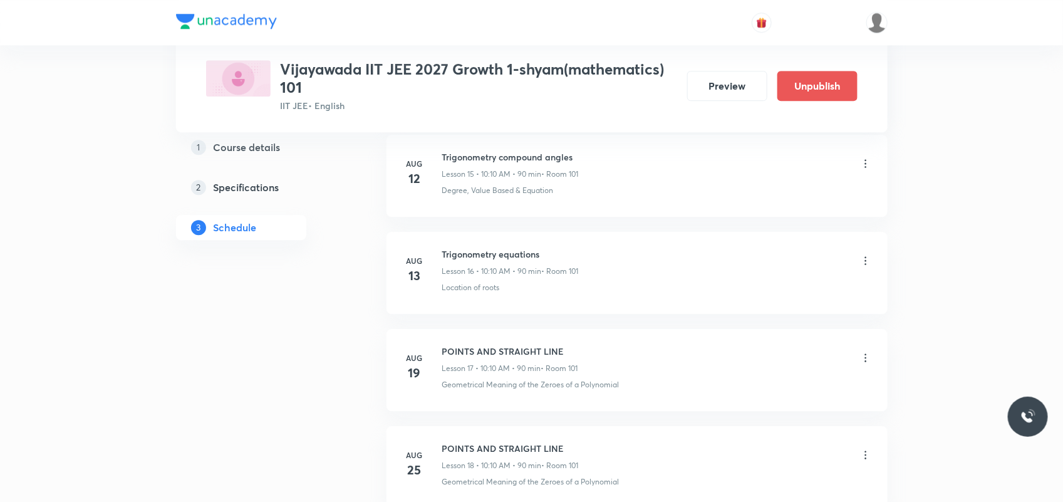
scroll to position [2569, 0]
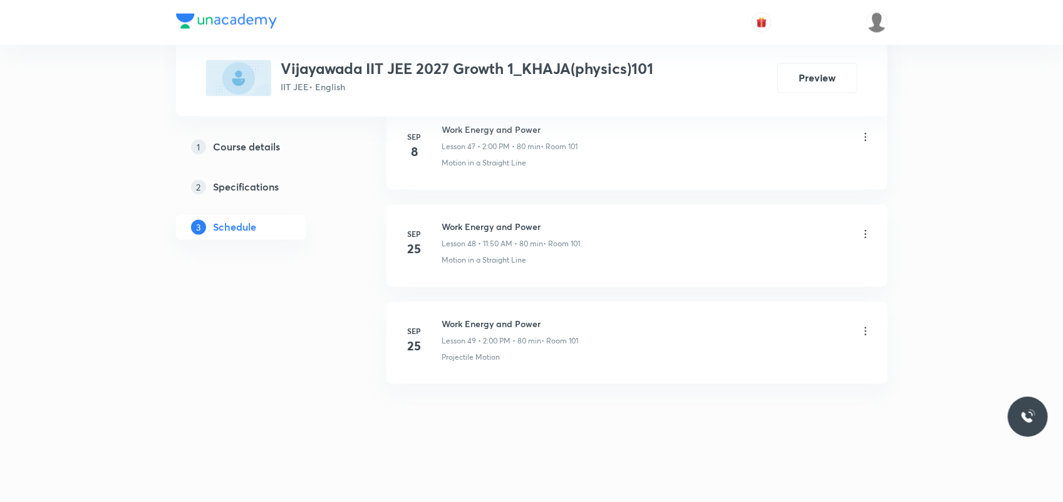
scroll to position [5273, 0]
click at [484, 326] on h6 "Work Energy and Power" at bounding box center [510, 323] width 137 height 13
copy h6 "Work Energy and Power"
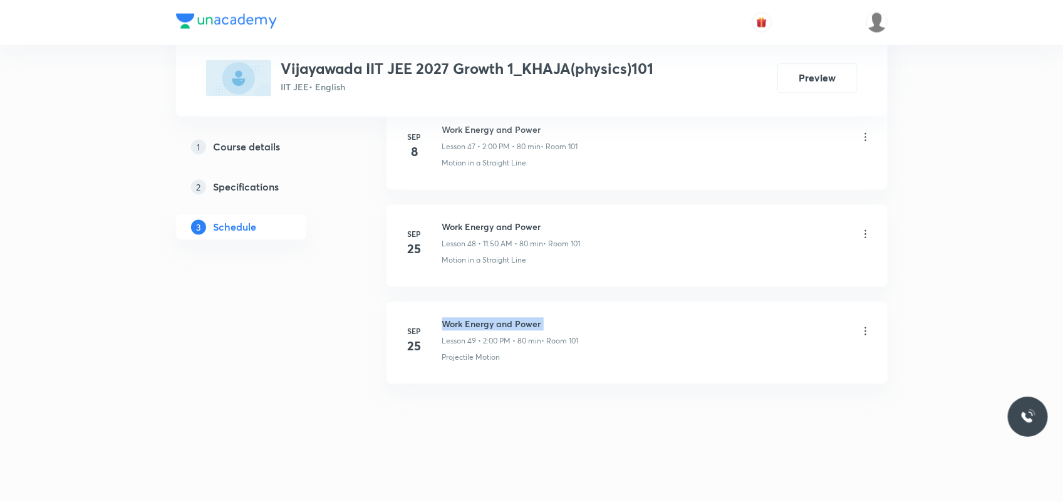
copy h6 "Work Energy and Power"
click at [506, 326] on h6 "Work Energy and Power" at bounding box center [510, 323] width 137 height 13
click at [505, 324] on h6 "Work Energy and Power" at bounding box center [510, 323] width 137 height 13
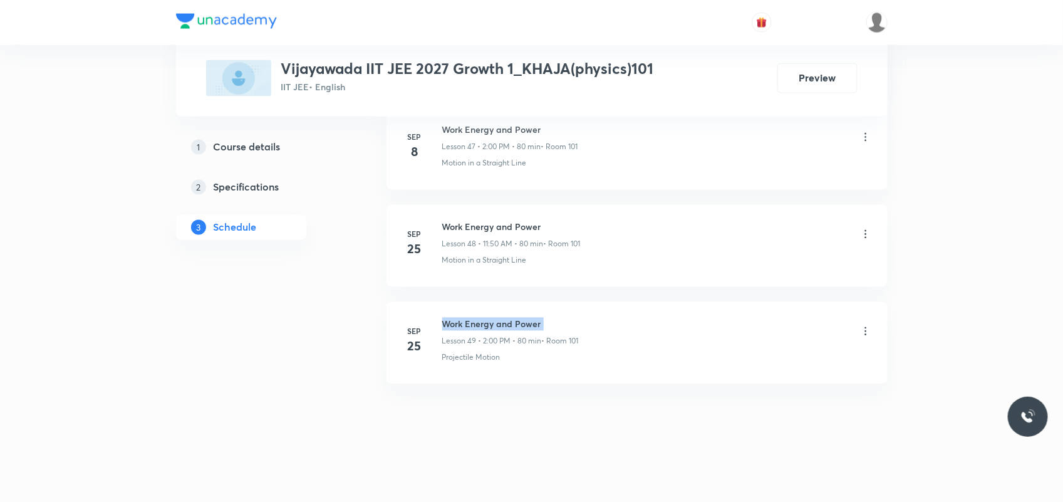
click at [505, 324] on h6 "Work Energy and Power" at bounding box center [510, 323] width 137 height 13
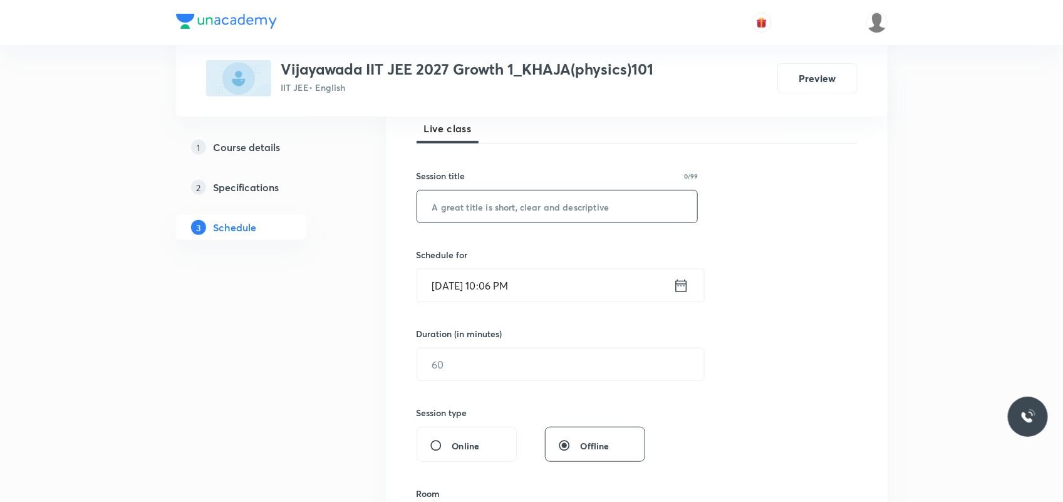
scroll to position [157, 0]
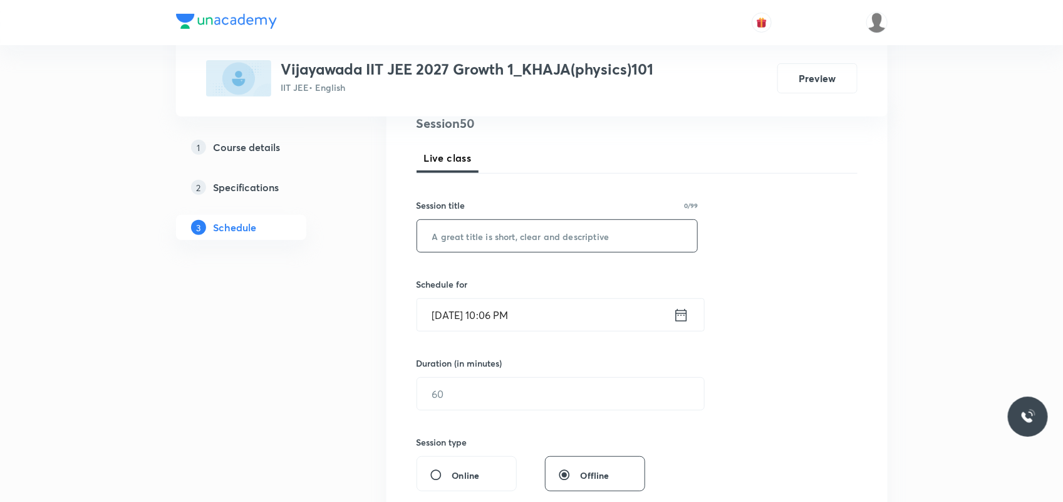
click at [496, 235] on input "text" at bounding box center [557, 236] width 281 height 32
paste input "Work Energy and Power"
type input "Work Energy and Power"
click at [461, 315] on input "Oct 5, 2025, 10:06 PM" at bounding box center [545, 315] width 256 height 32
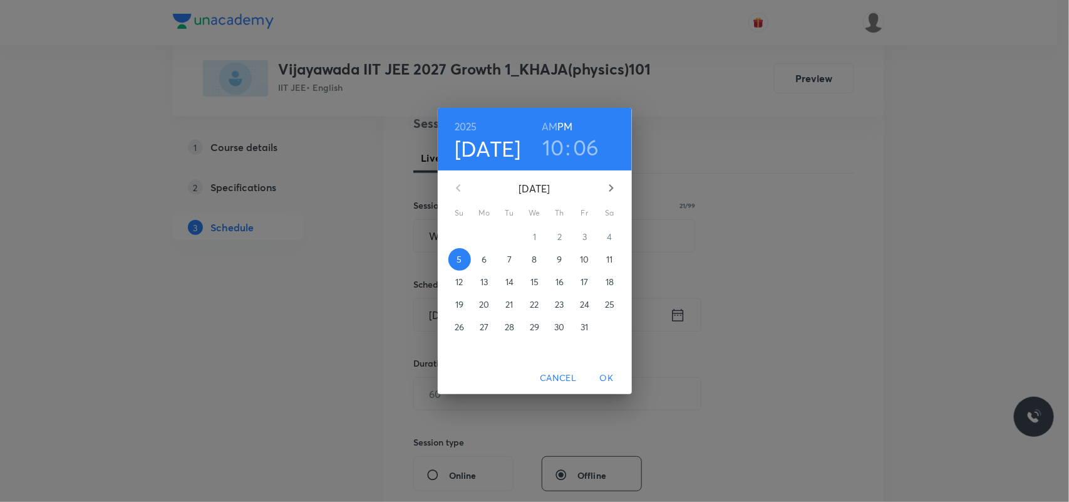
click at [484, 264] on p "6" at bounding box center [484, 259] width 5 height 13
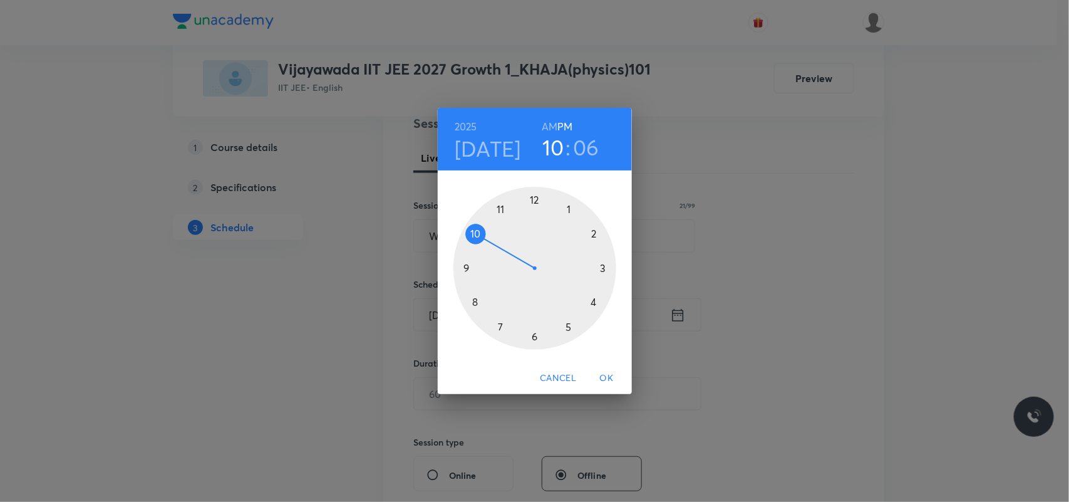
click at [591, 234] on div at bounding box center [534, 268] width 163 height 163
click at [537, 197] on div at bounding box center [534, 268] width 163 height 163
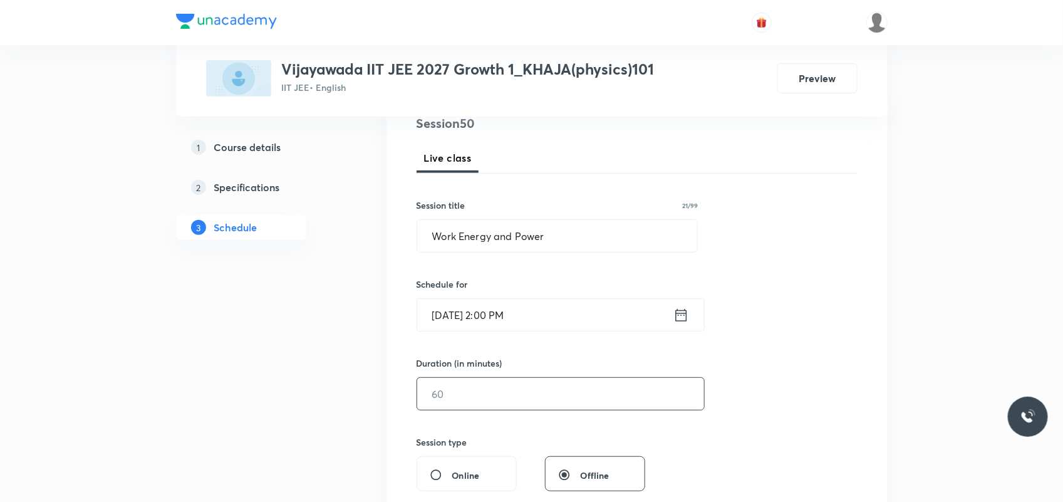
click at [500, 385] on input "text" at bounding box center [560, 394] width 287 height 32
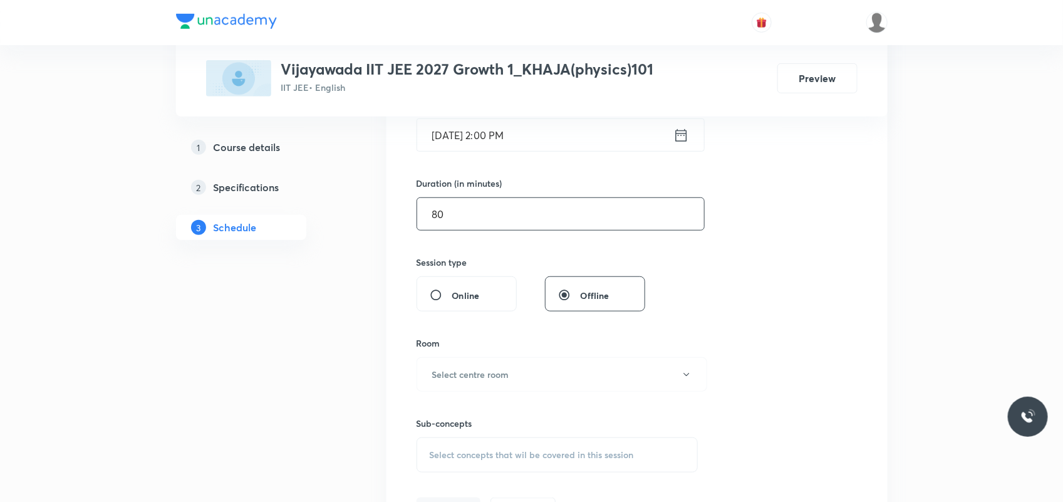
scroll to position [391, 0]
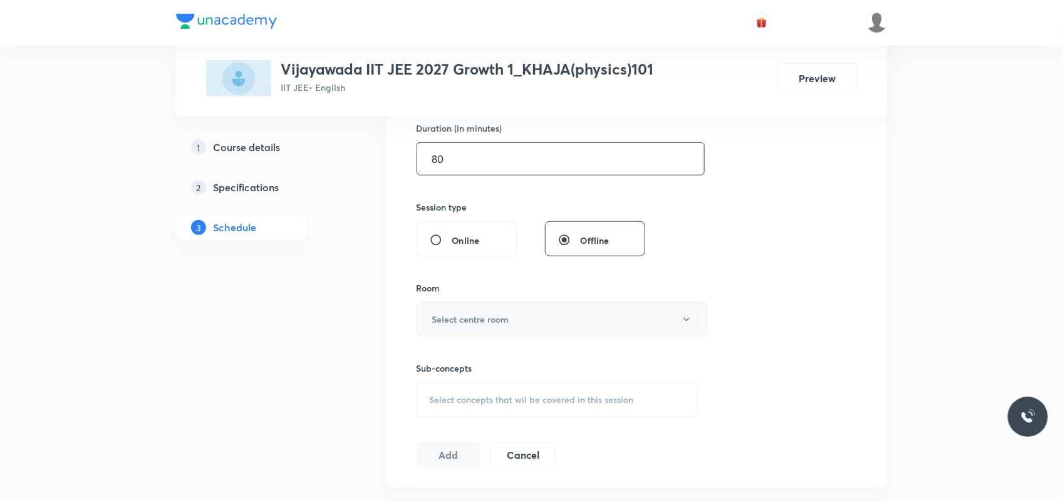
type input "80"
click at [482, 326] on h6 "Select centre room" at bounding box center [470, 318] width 77 height 13
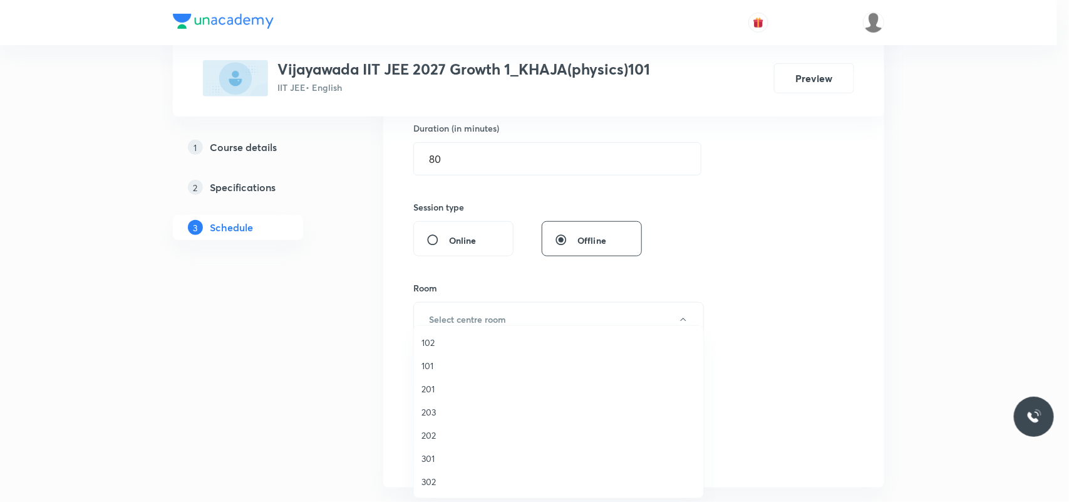
click at [431, 365] on span "101" at bounding box center [558, 365] width 274 height 13
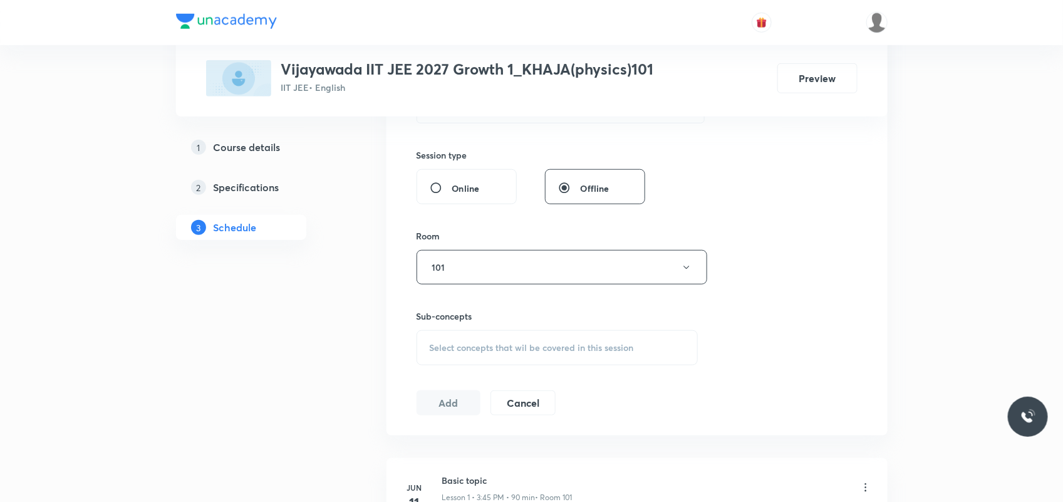
scroll to position [470, 0]
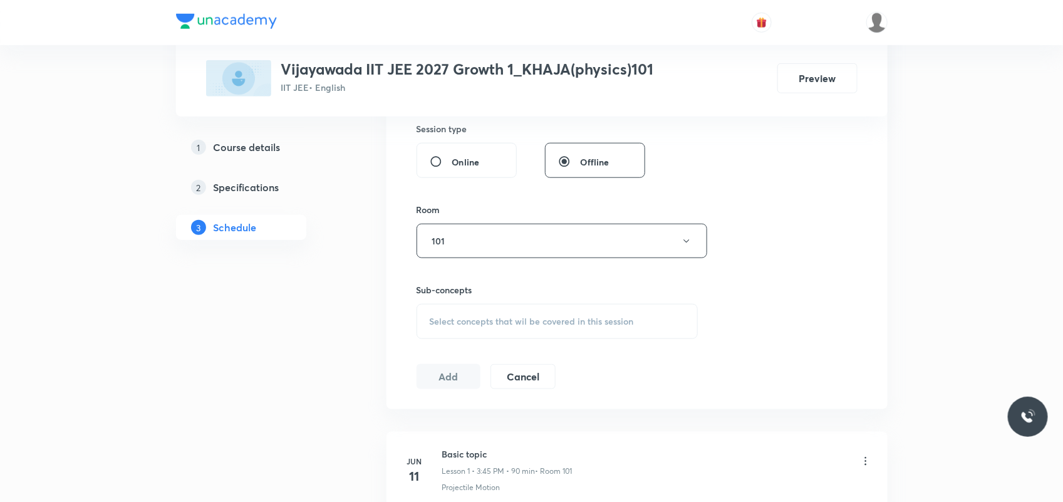
click at [468, 323] on span "Select concepts that wil be covered in this session" at bounding box center [532, 321] width 204 height 10
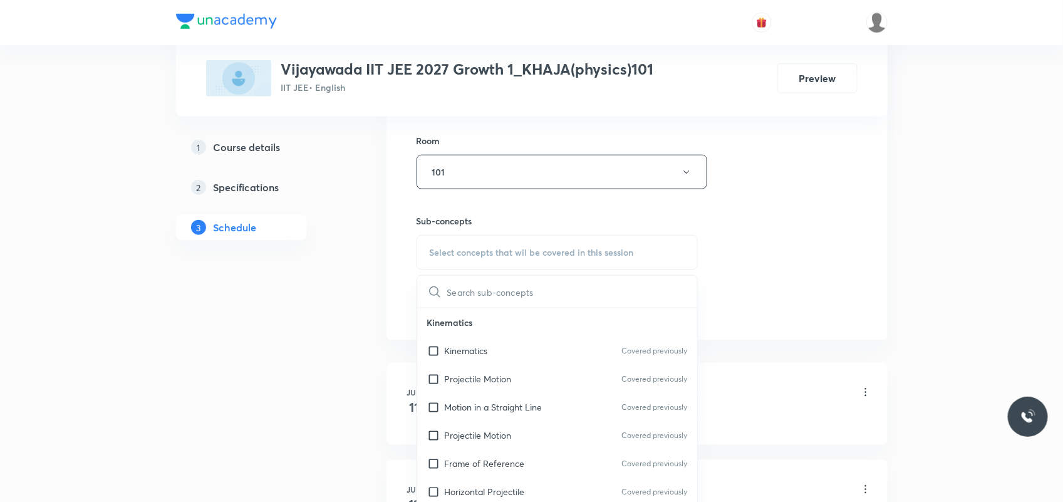
scroll to position [626, 0]
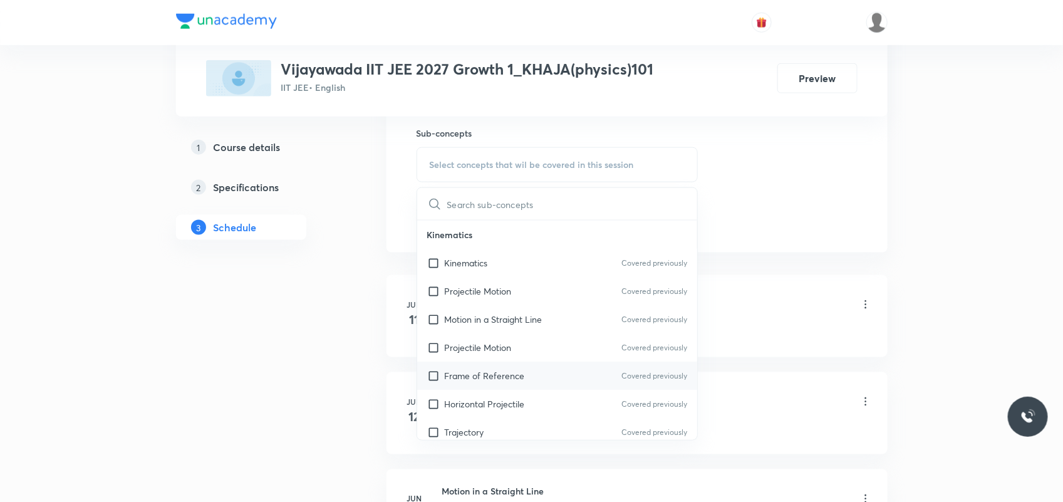
click at [504, 367] on div "Frame of Reference Covered previously" at bounding box center [557, 375] width 281 height 28
checkbox input "true"
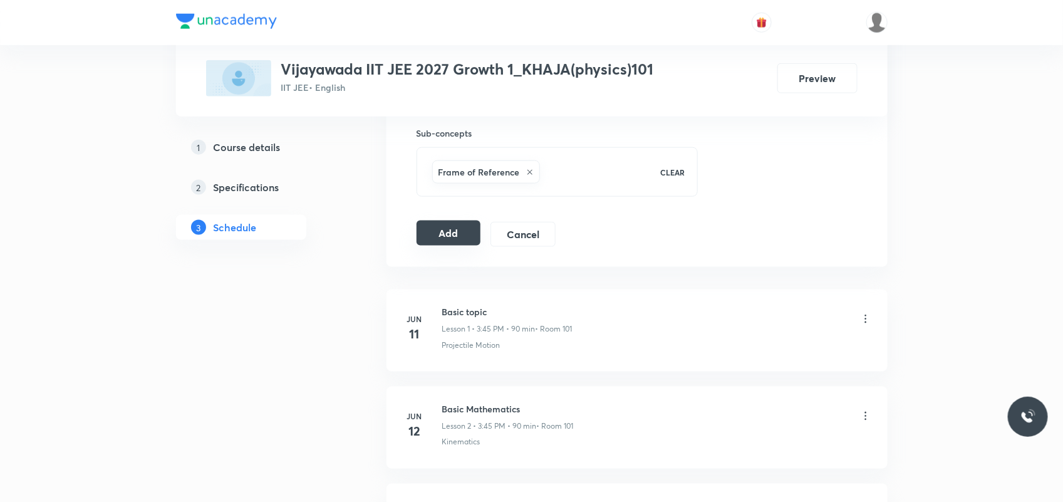
click at [458, 242] on button "Add" at bounding box center [448, 232] width 65 height 25
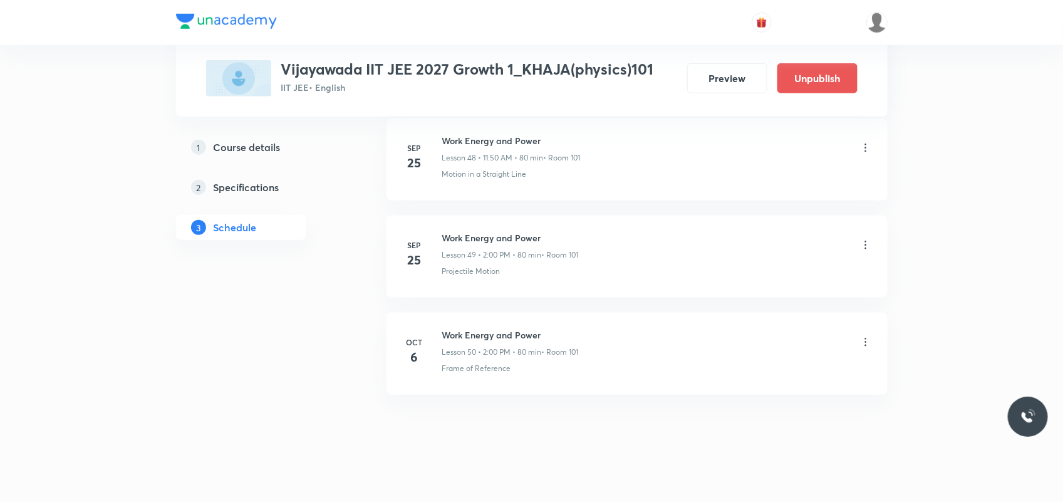
scroll to position [4793, 0]
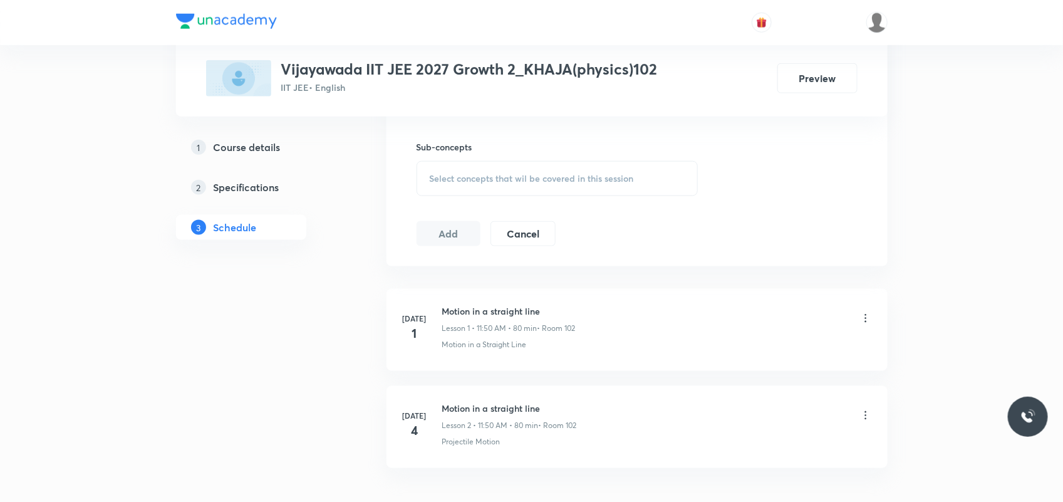
scroll to position [698, 0]
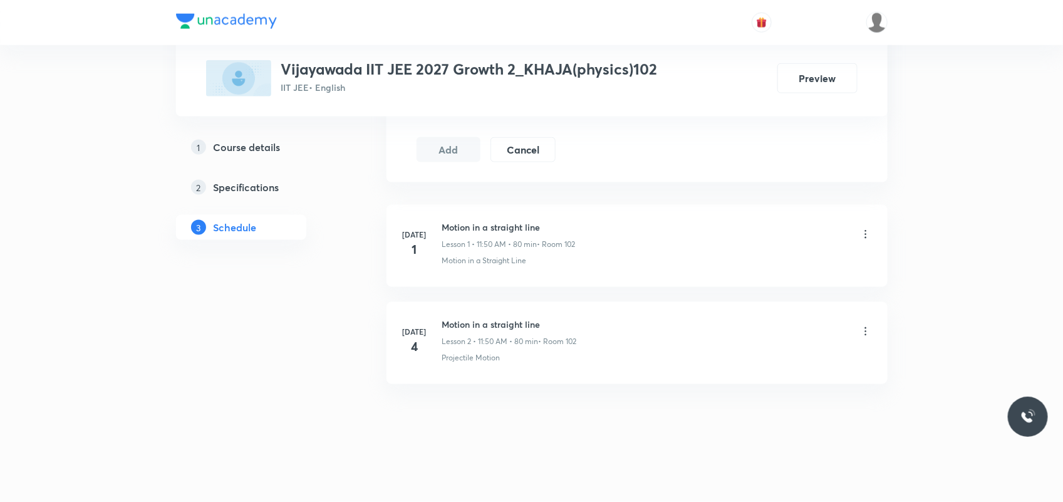
click at [505, 324] on h6 "Motion in a straight line" at bounding box center [509, 323] width 135 height 13
copy h6 "Motion in a straight line"
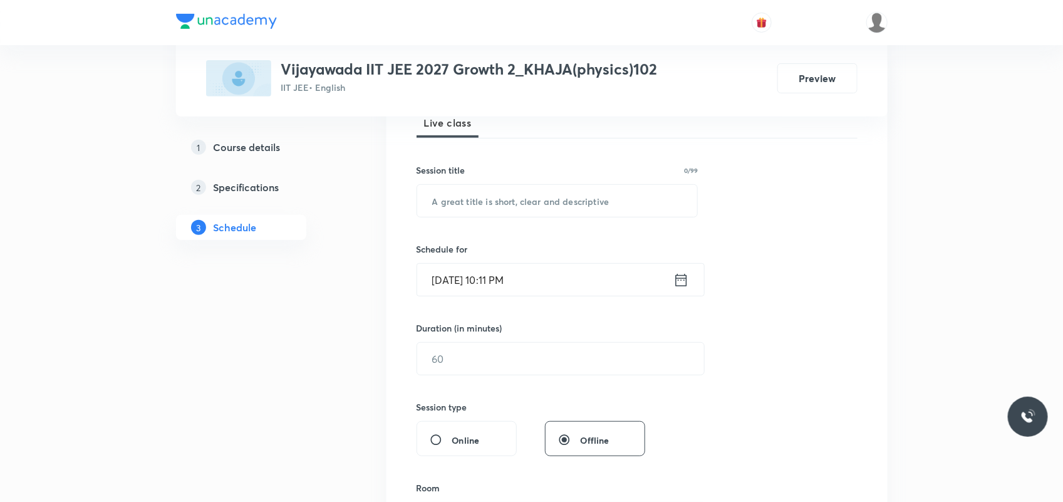
scroll to position [150, 0]
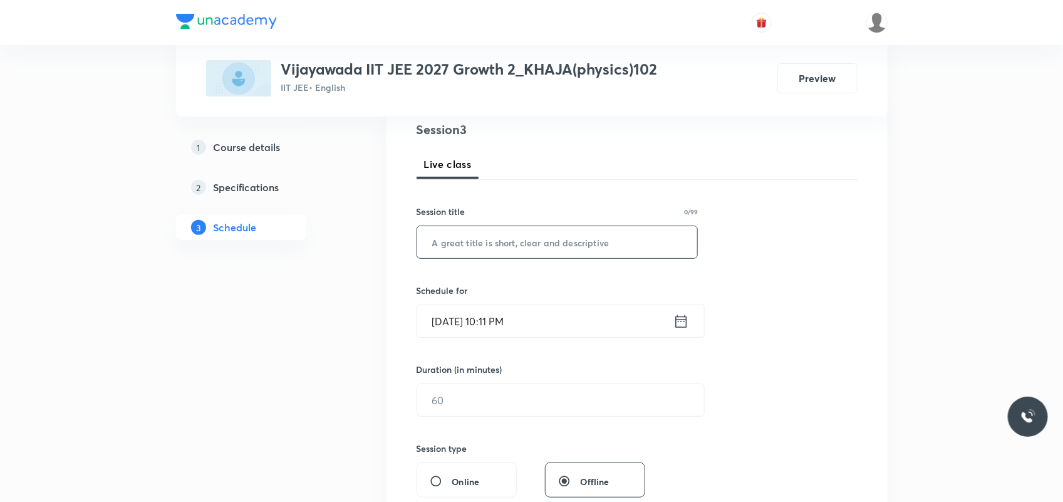
click at [502, 254] on input "text" at bounding box center [557, 242] width 281 height 32
paste input "Motion in a straight line"
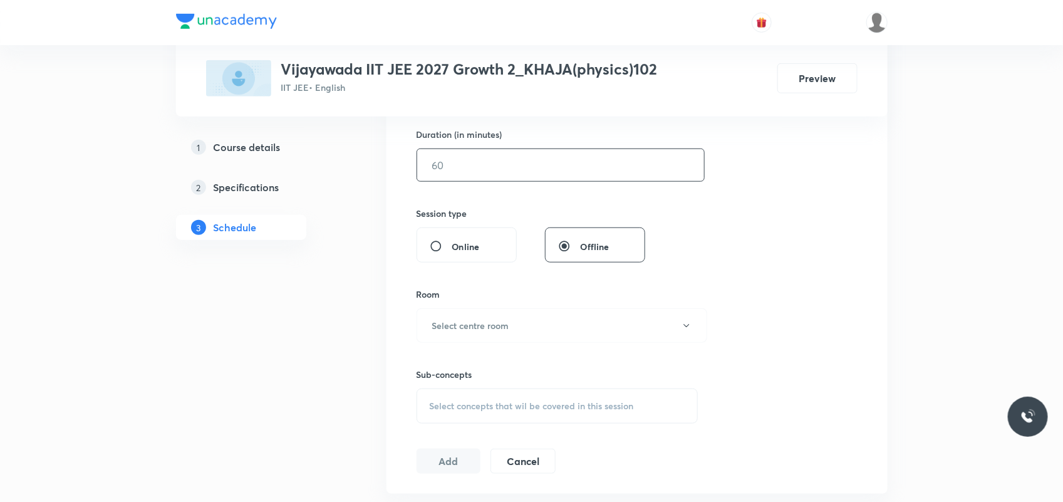
scroll to position [307, 0]
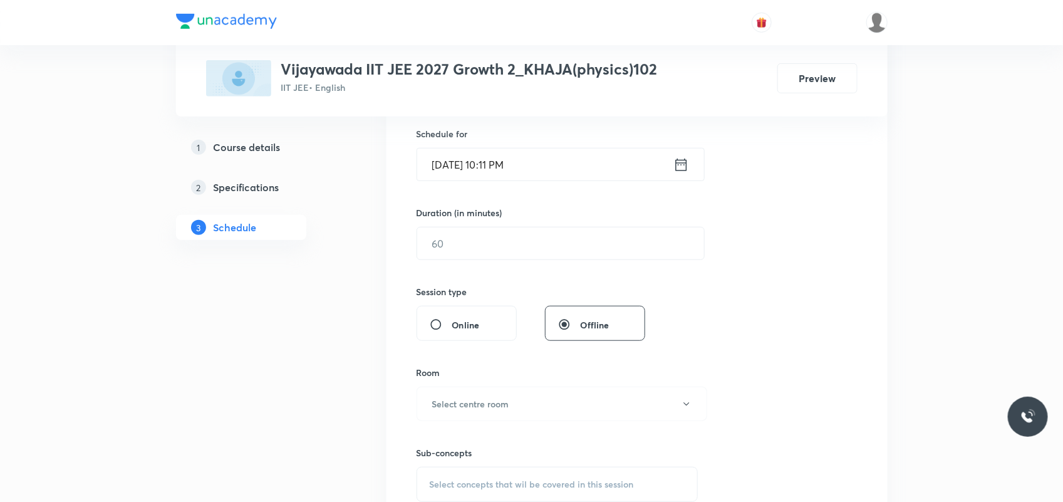
type input "Motion in a straight line"
click at [454, 155] on input "[DATE] 10:11 PM" at bounding box center [545, 164] width 256 height 32
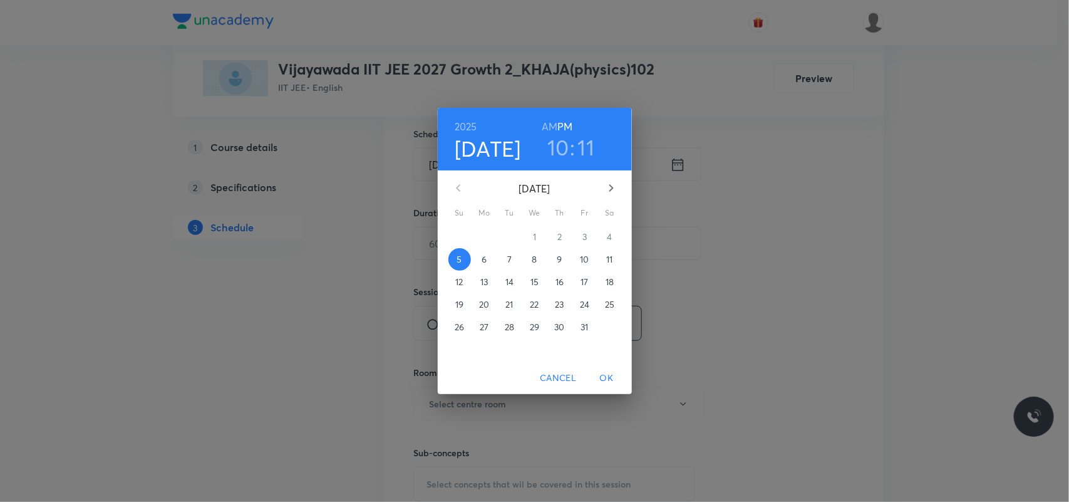
click at [489, 263] on span "6" at bounding box center [484, 259] width 23 height 13
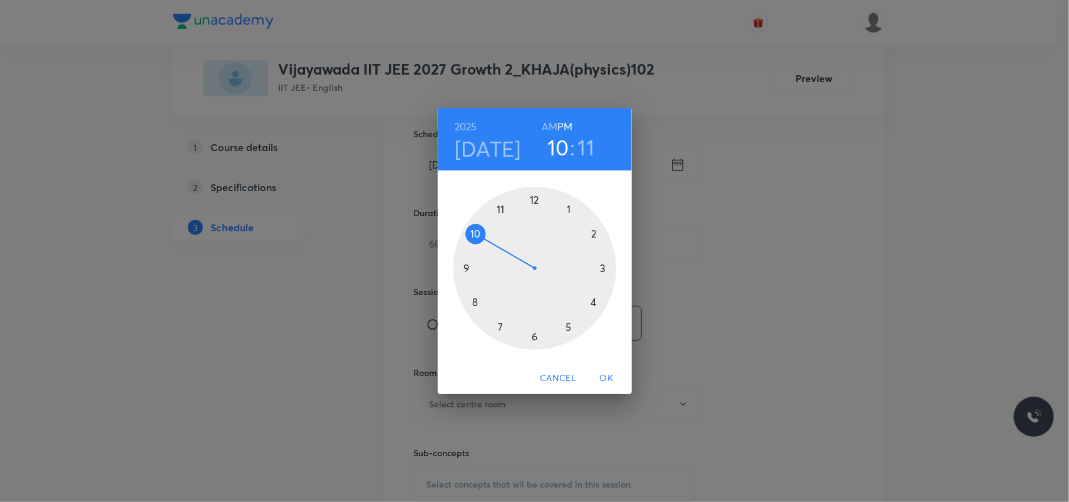
click at [500, 205] on div at bounding box center [534, 268] width 163 height 163
click at [473, 229] on div at bounding box center [534, 268] width 163 height 163
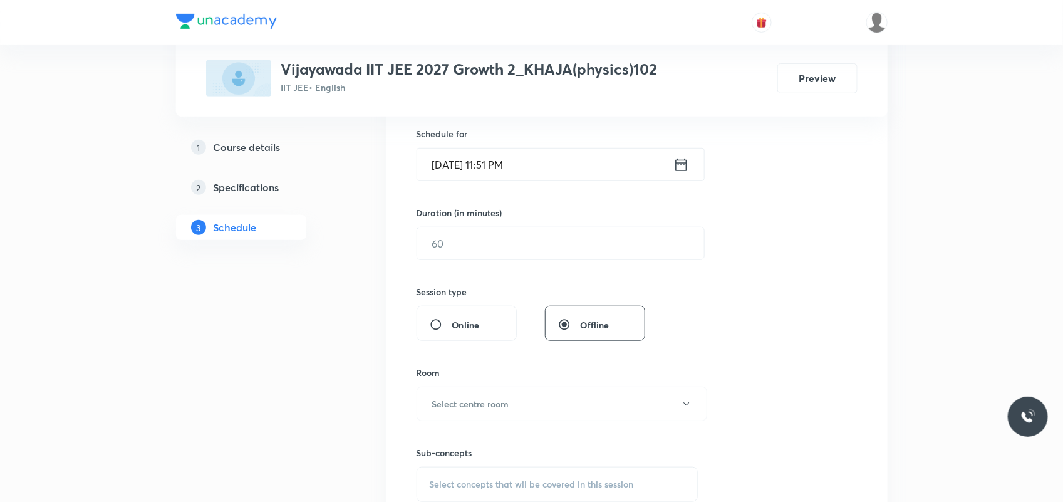
click at [525, 170] on input "[DATE] 11:51 PM" at bounding box center [545, 164] width 256 height 32
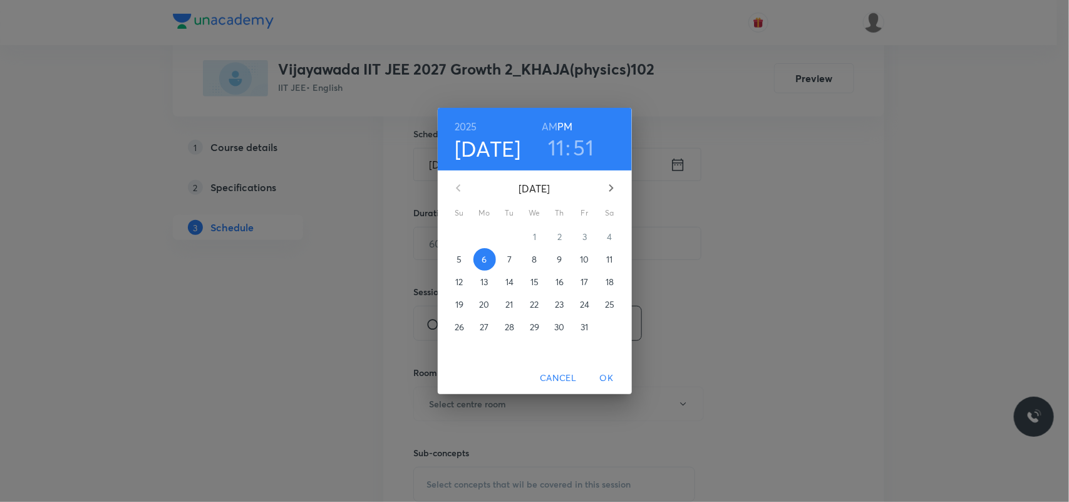
click at [578, 146] on h3 "51" at bounding box center [584, 147] width 21 height 26
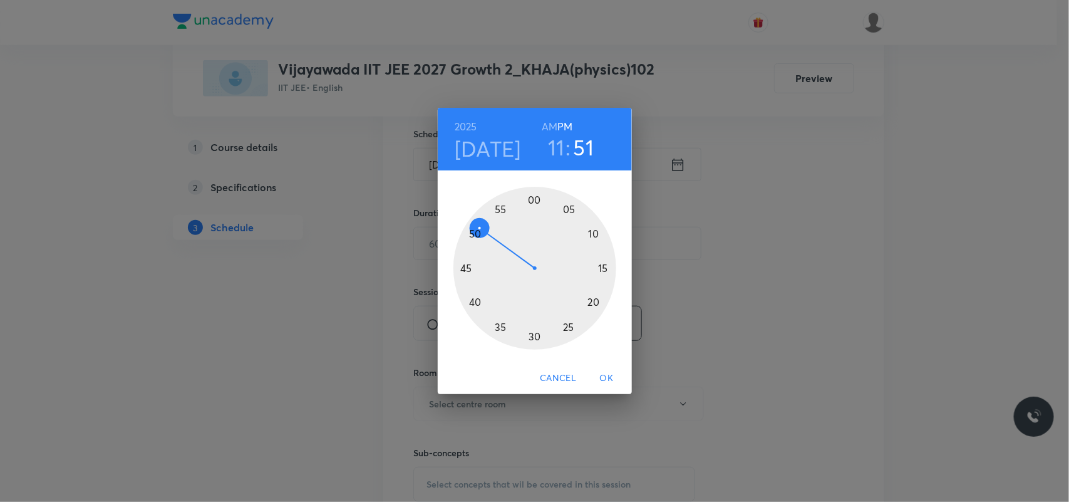
click at [474, 235] on div at bounding box center [534, 268] width 163 height 163
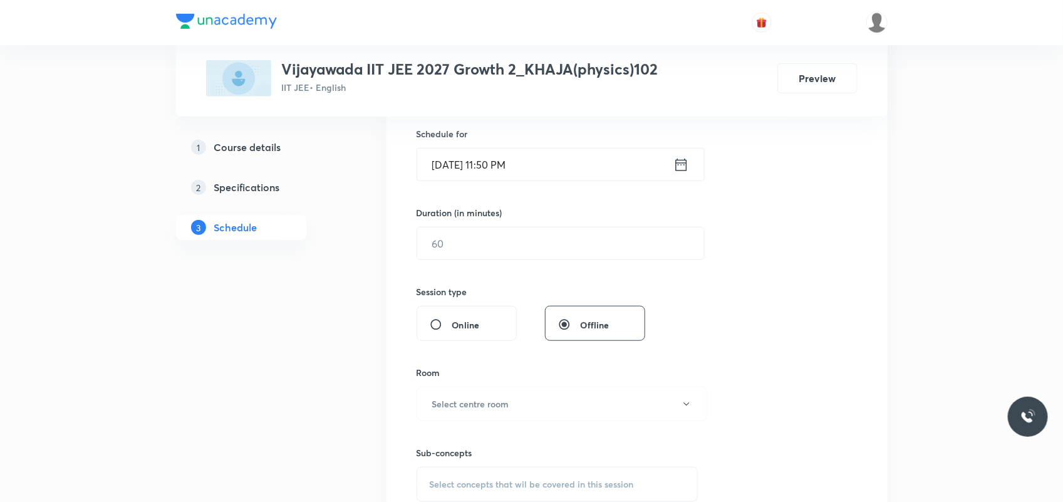
click at [530, 167] on input "Oct 6, 2025, 11:50 PM" at bounding box center [545, 164] width 256 height 32
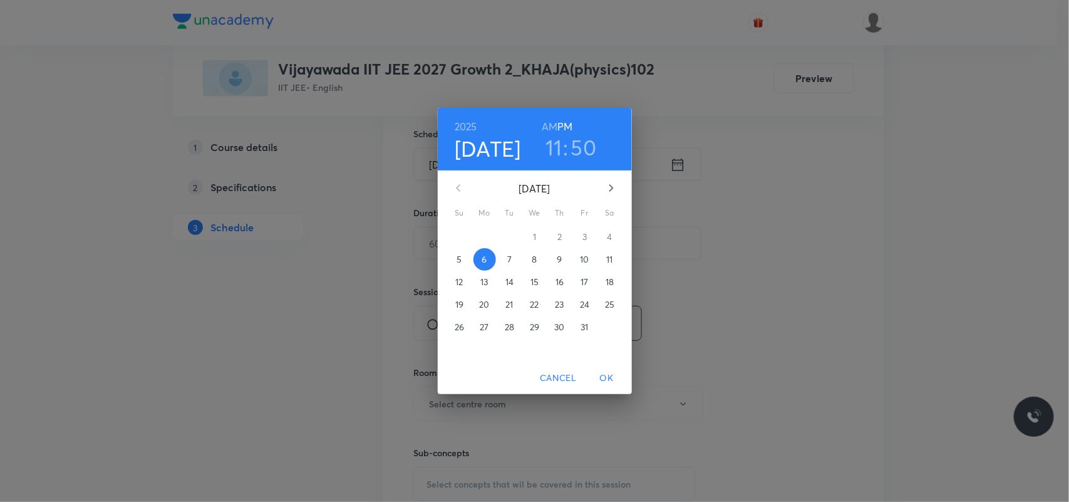
click at [552, 123] on h6 "AM" at bounding box center [550, 127] width 16 height 18
click at [603, 373] on span "OK" at bounding box center [607, 378] width 30 height 16
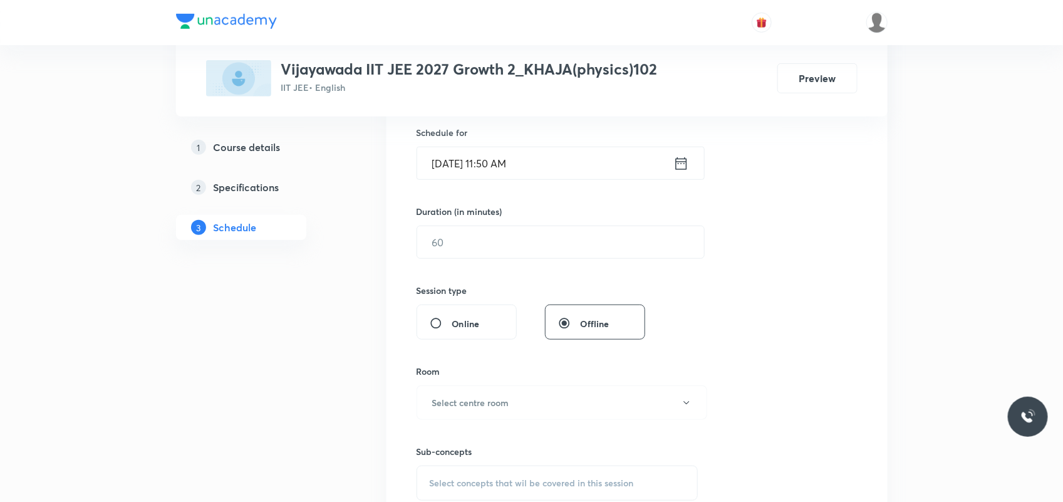
scroll to position [229, 0]
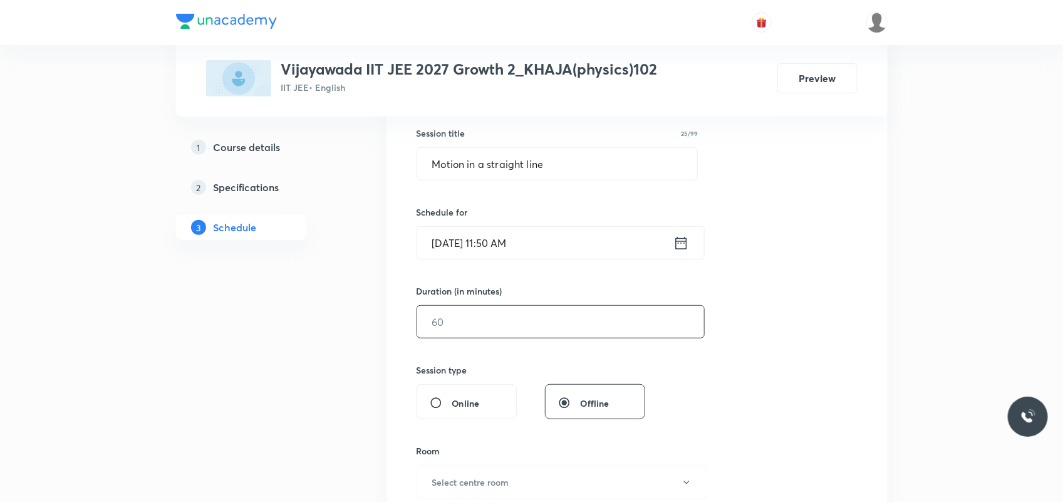
click at [496, 336] on input "text" at bounding box center [560, 322] width 287 height 32
type input "9"
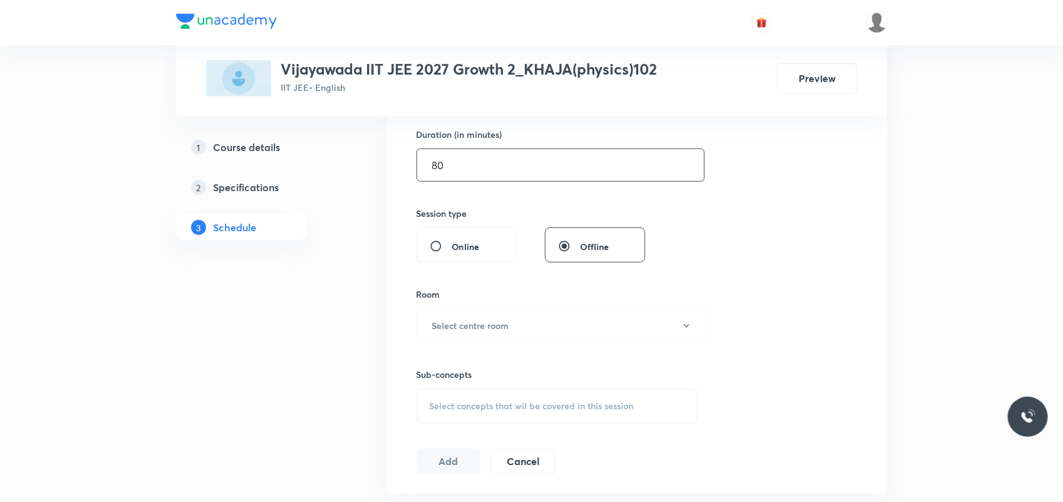
type input "80"
click at [496, 335] on button "Select centre room" at bounding box center [561, 325] width 291 height 34
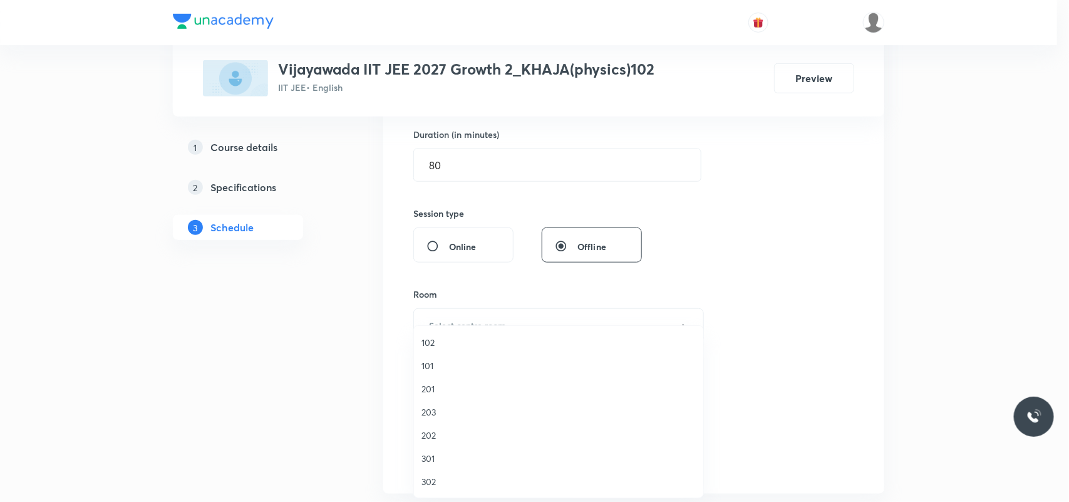
click at [440, 343] on span "102" at bounding box center [558, 342] width 274 height 13
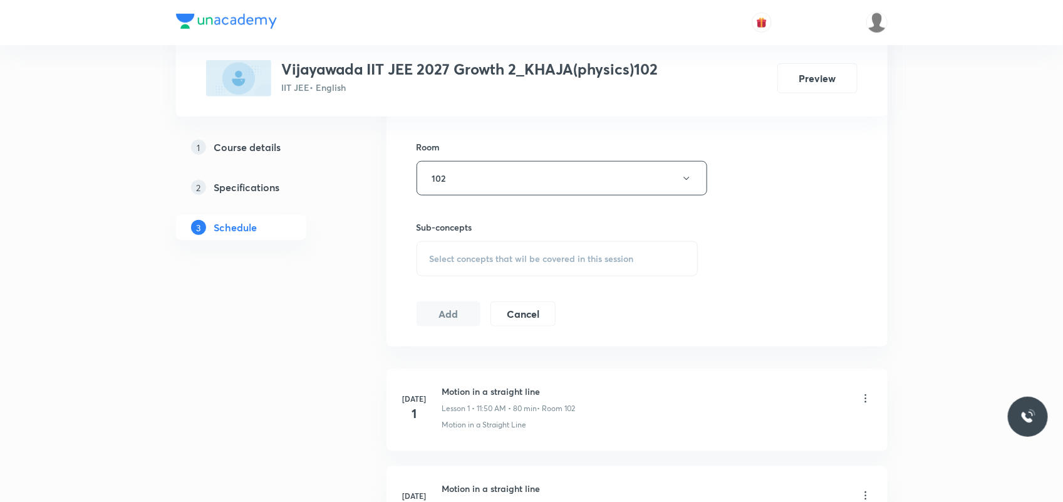
scroll to position [542, 0]
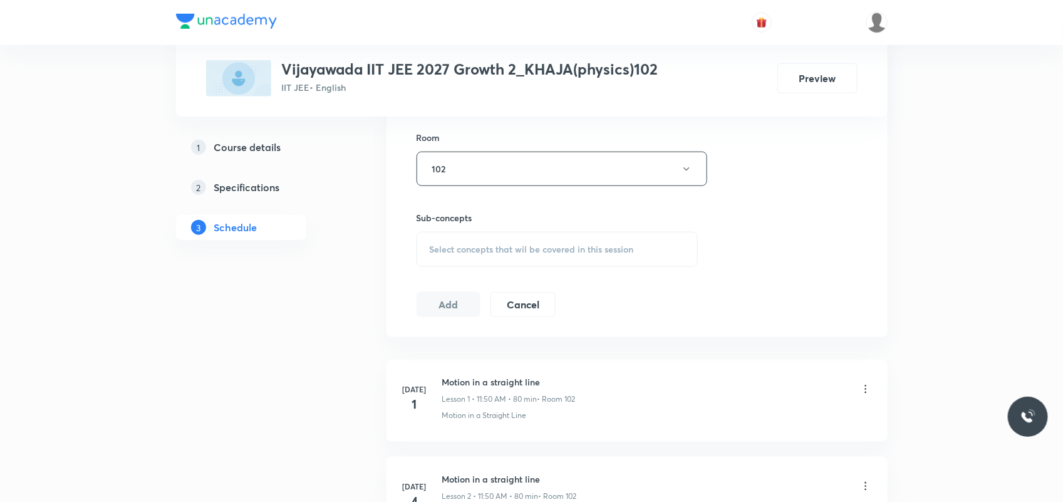
click at [476, 254] on span "Select concepts that wil be covered in this session" at bounding box center [532, 249] width 204 height 10
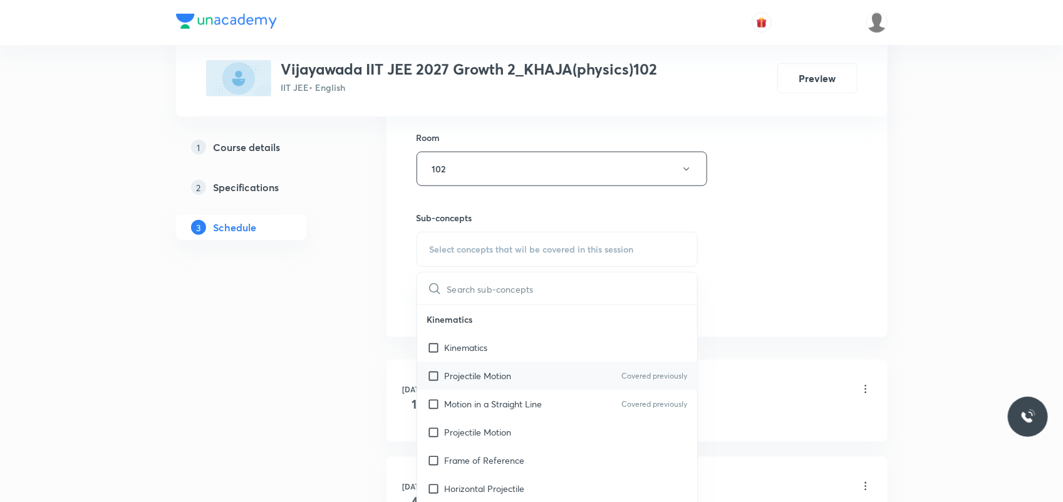
click at [462, 362] on div "Projectile Motion Covered previously" at bounding box center [557, 375] width 281 height 28
checkbox input "true"
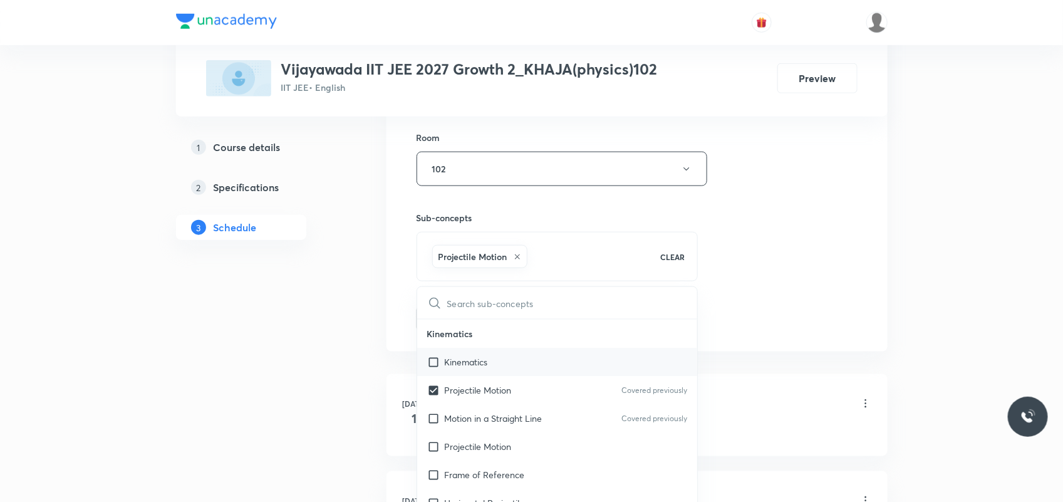
click at [438, 362] on input "checkbox" at bounding box center [436, 361] width 18 height 13
checkbox input "true"
click at [440, 367] on input "checkbox" at bounding box center [436, 361] width 18 height 13
checkbox input "false"
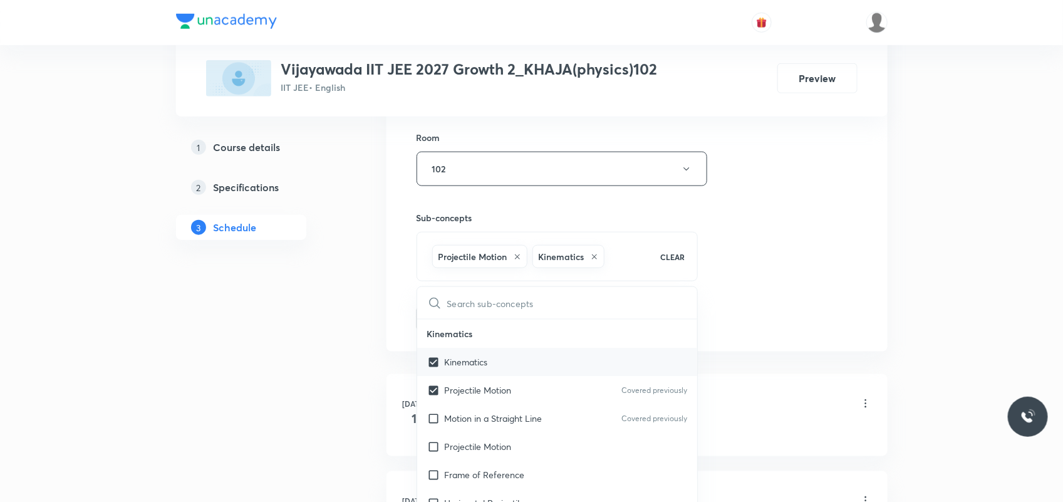
checkbox input "true"
click at [311, 346] on div "1 Course details 2 Specifications 3 Schedule" at bounding box center [261, 159] width 170 height 978
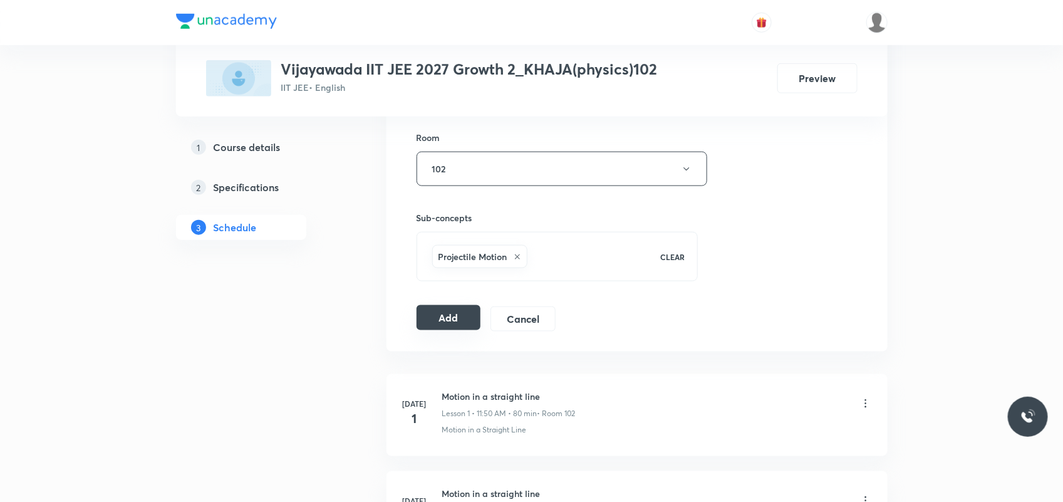
click at [432, 310] on button "Add" at bounding box center [448, 317] width 65 height 25
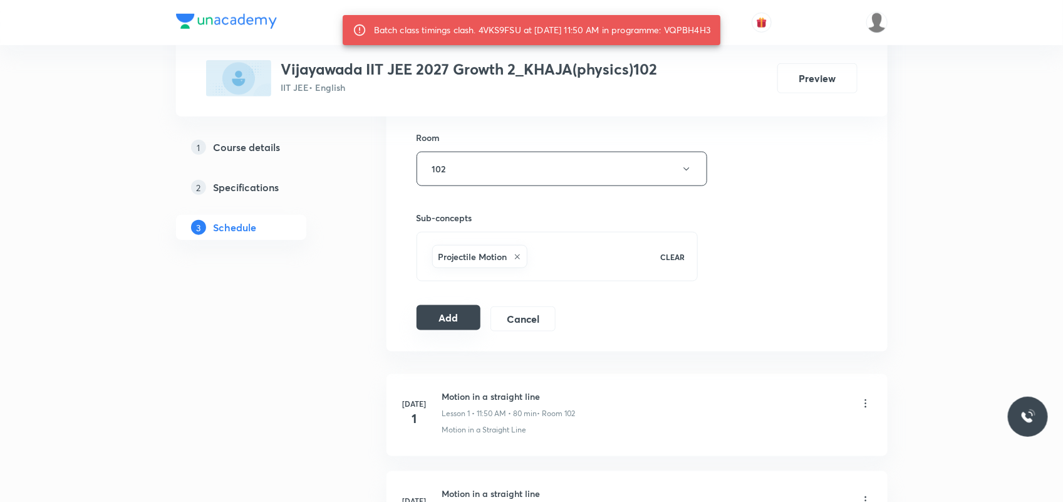
click at [430, 307] on button "Add" at bounding box center [448, 317] width 65 height 25
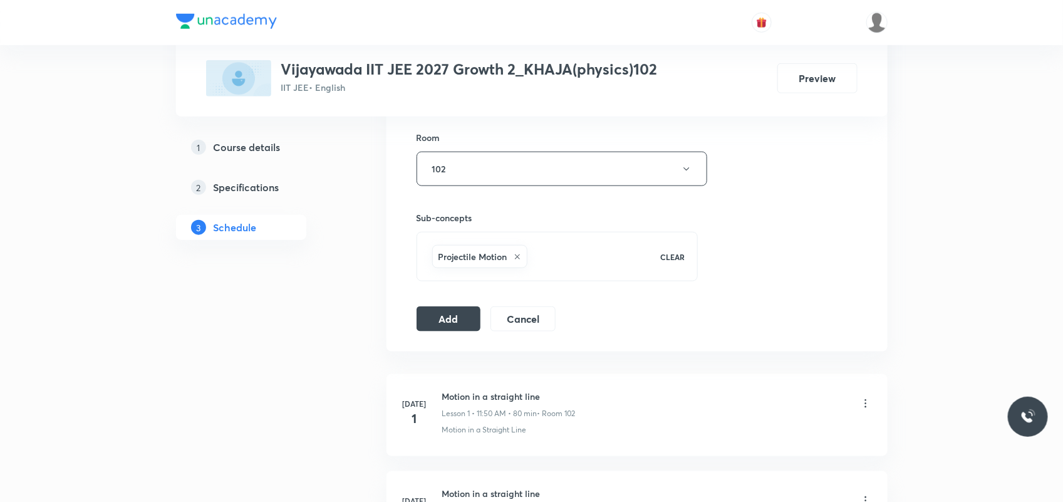
drag, startPoint x: 468, startPoint y: 26, endPoint x: 514, endPoint y: 31, distance: 46.6
click at [452, 326] on button "Add" at bounding box center [448, 317] width 65 height 25
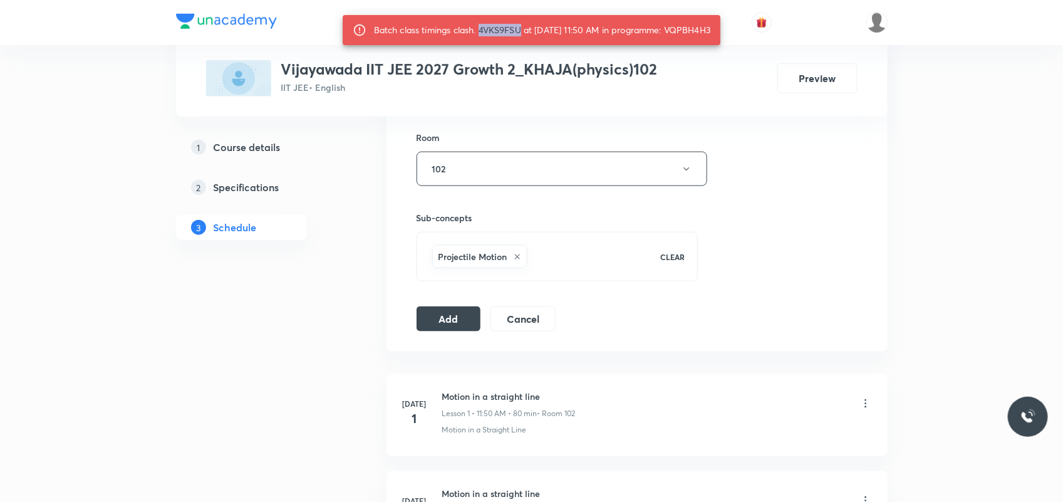
drag, startPoint x: 467, startPoint y: 31, endPoint x: 508, endPoint y: 29, distance: 40.8
click at [508, 29] on div "Batch class timings clash. 4VKS9FSU at 06 Oct 2025 11:50 AM in programme: VQPBH…" at bounding box center [542, 30] width 337 height 23
copy div "4VKS9FSU"
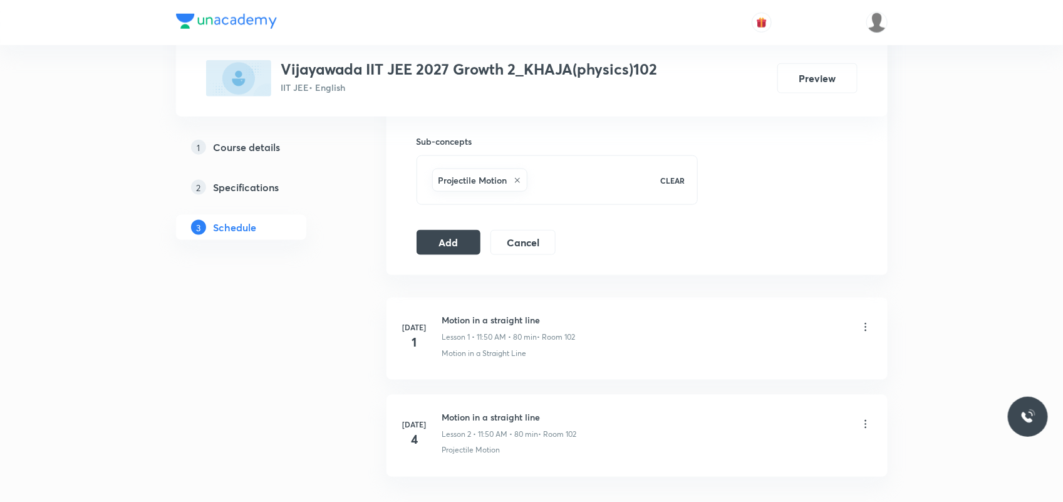
scroll to position [620, 0]
click at [425, 243] on button "Add" at bounding box center [448, 239] width 65 height 25
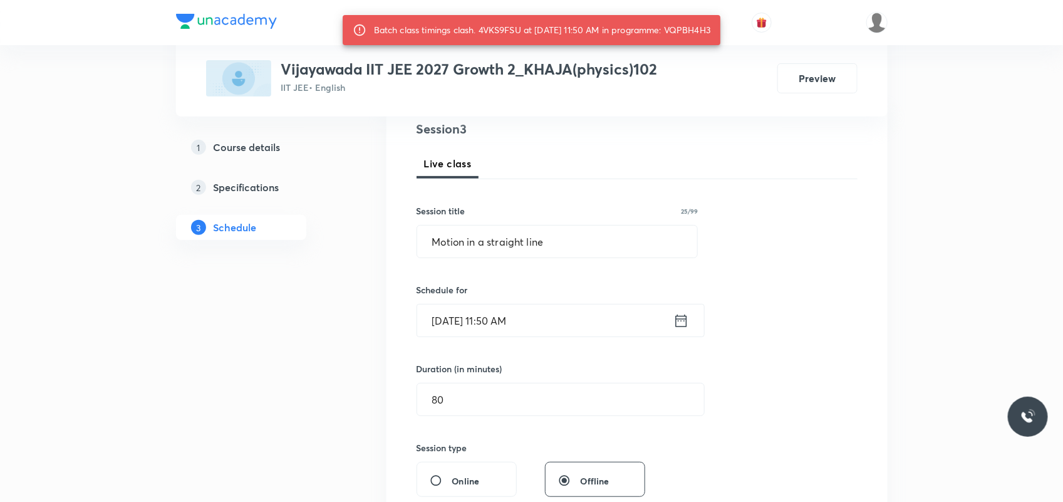
scroll to position [150, 0]
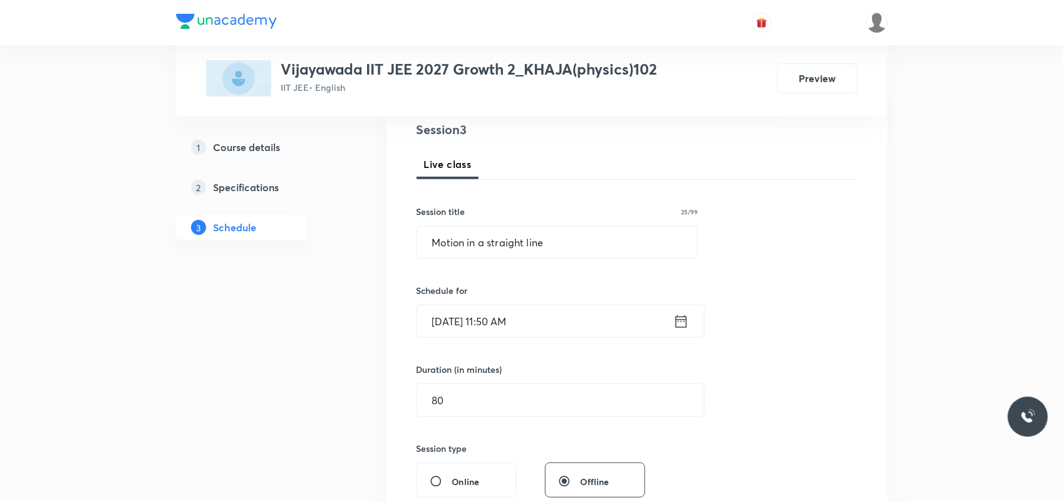
click at [506, 317] on input "Oct 6, 2025, 11:50 AM" at bounding box center [545, 321] width 256 height 32
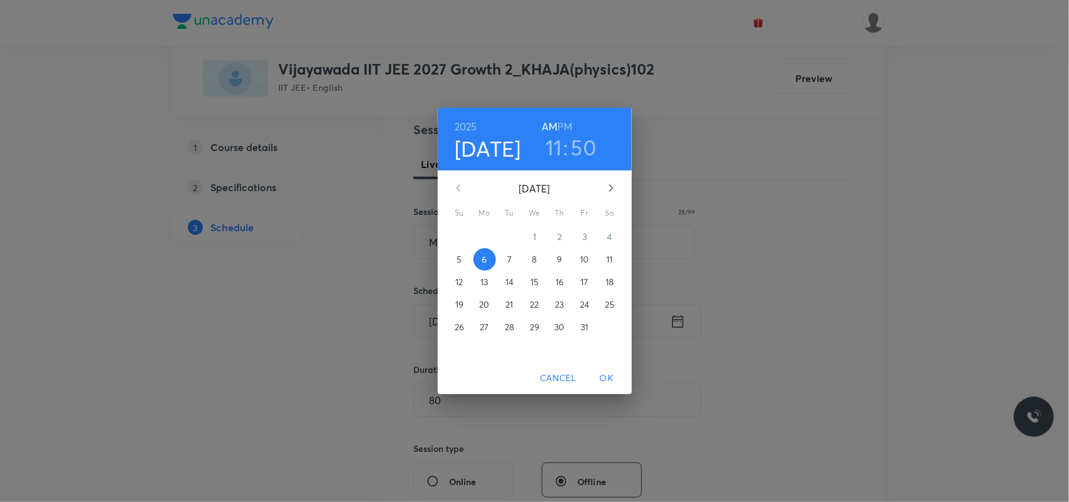
click at [589, 146] on h3 "50" at bounding box center [584, 147] width 26 height 26
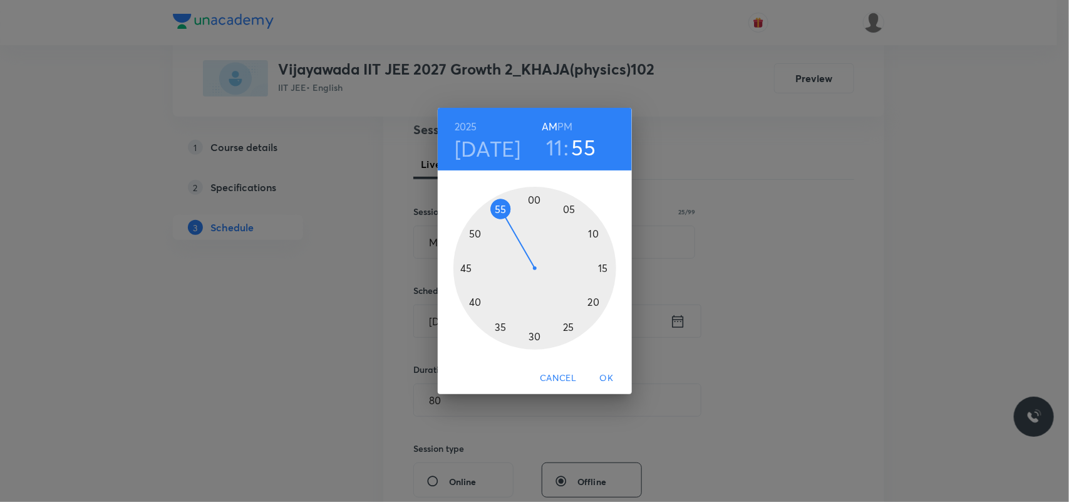
click at [498, 209] on div at bounding box center [534, 268] width 163 height 163
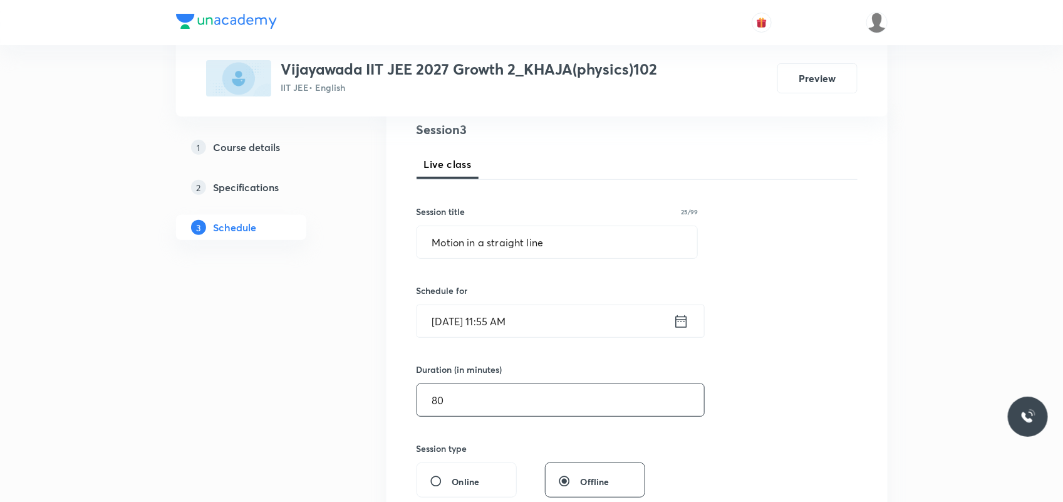
click at [449, 396] on input "80" at bounding box center [560, 400] width 287 height 32
type input "8"
type input "0"
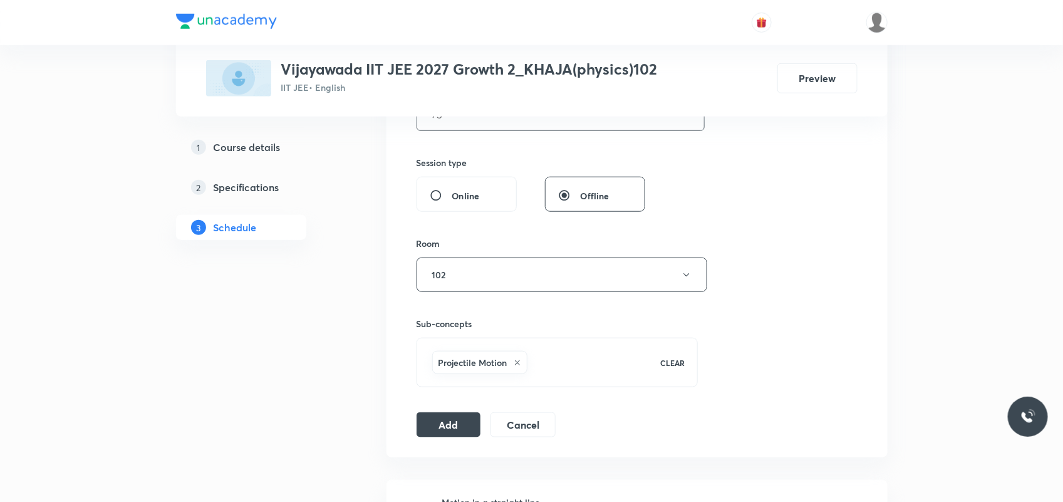
scroll to position [463, 0]
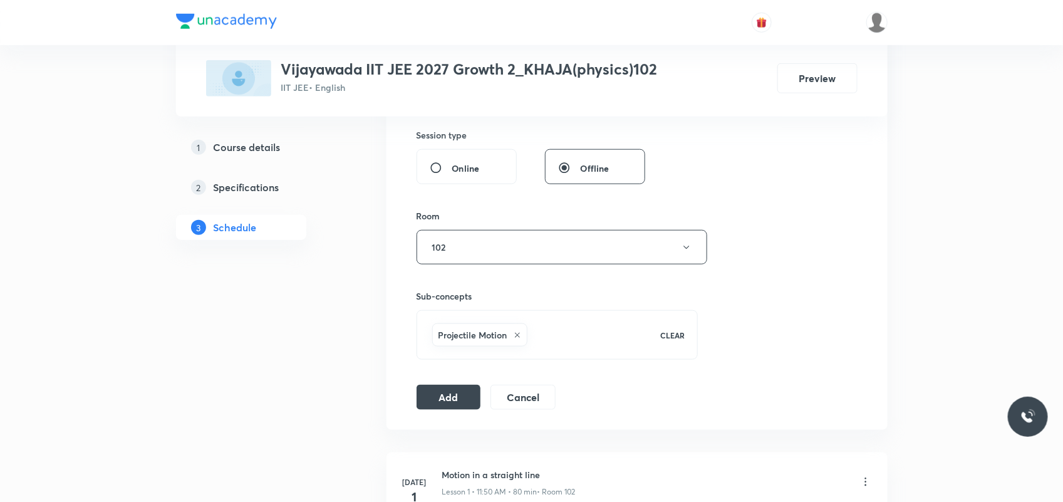
type input "75"
click at [445, 385] on div "Session 3 Live class Session title 25/99 Motion in a straight line ​ Schedule f…" at bounding box center [636, 108] width 441 height 602
click at [445, 393] on button "Add" at bounding box center [448, 395] width 65 height 25
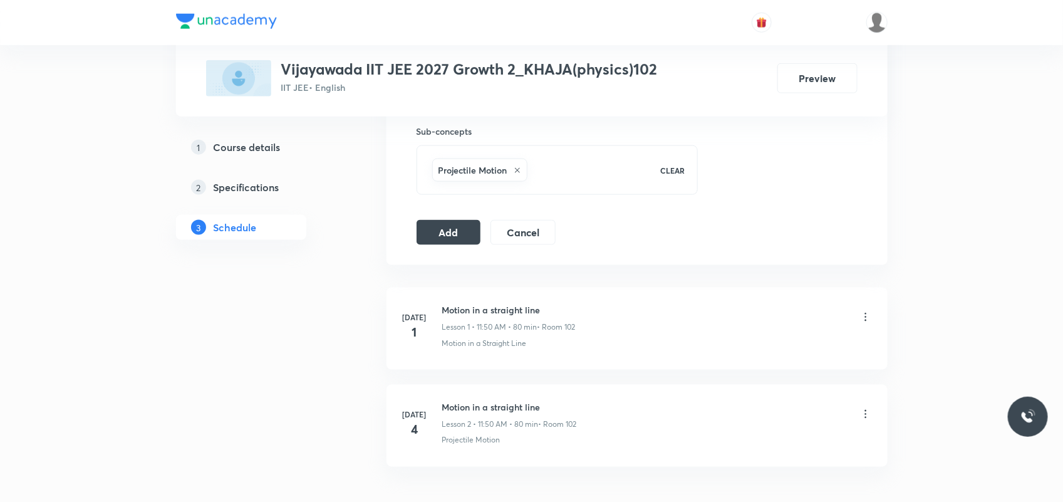
scroll to position [705, 0]
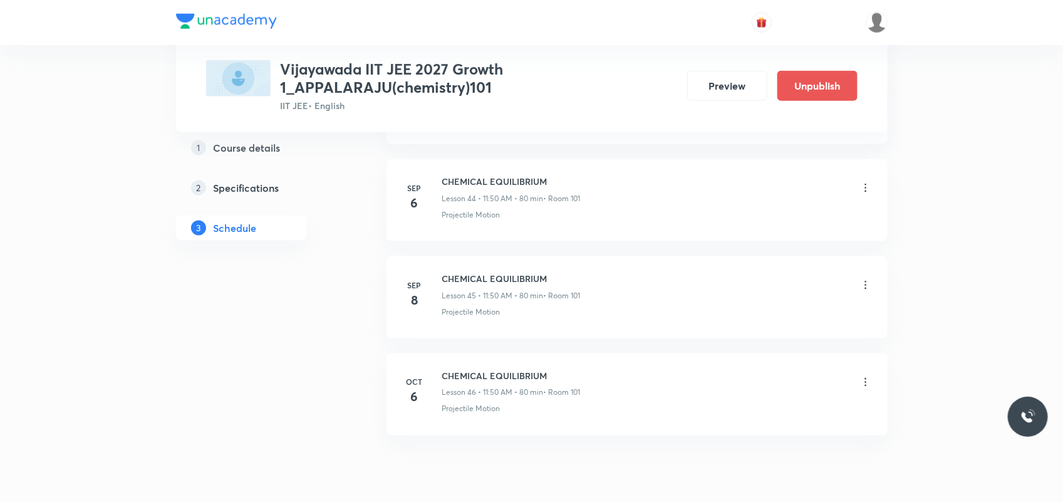
scroll to position [4995, 0]
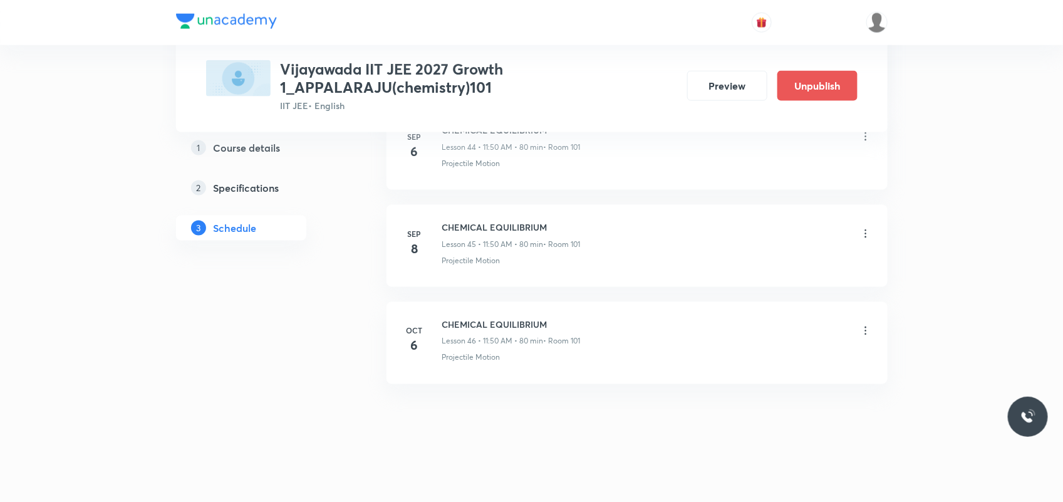
click at [522, 324] on h6 "CHEMICAL EQUILIBRIUM" at bounding box center [511, 323] width 138 height 13
copy h6 "CHEMICAL EQUILIBRIUM"
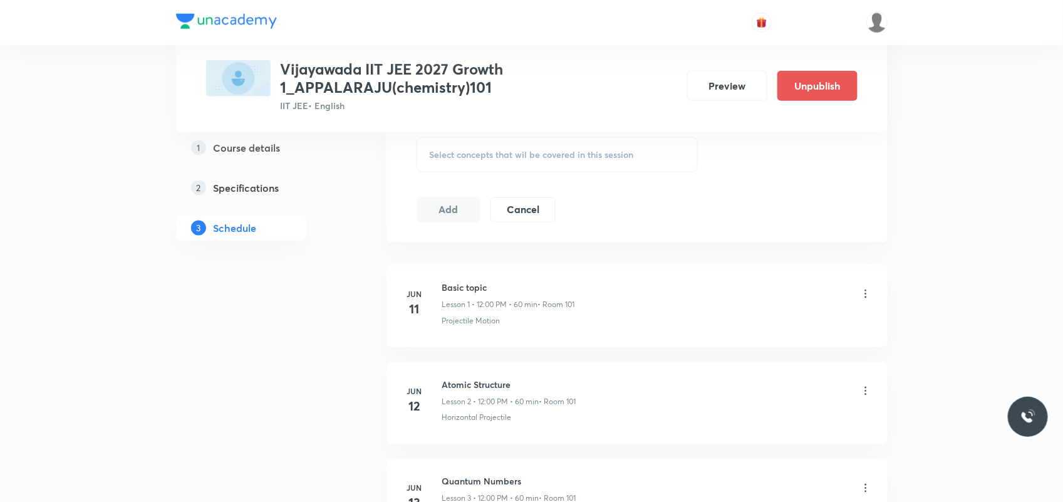
scroll to position [145, 0]
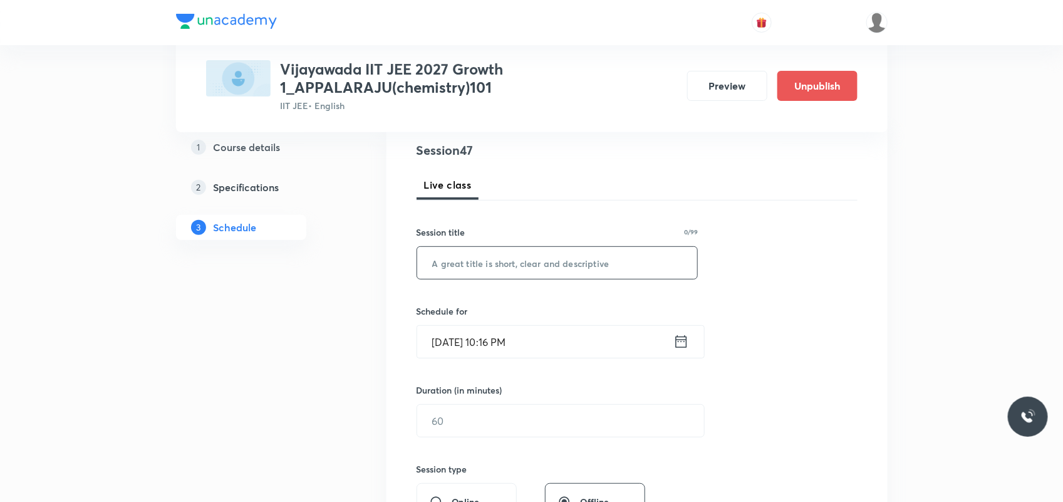
click at [565, 266] on input "text" at bounding box center [557, 263] width 281 height 32
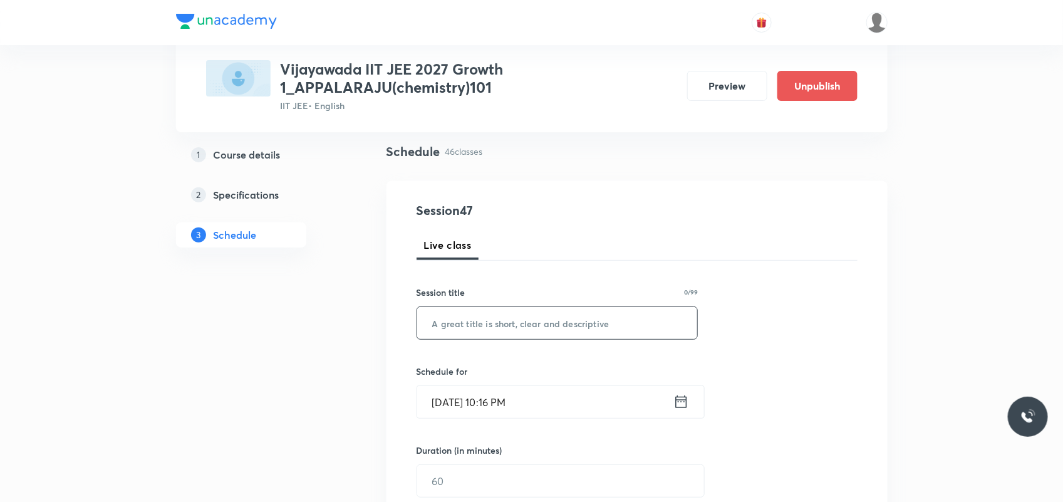
scroll to position [51, 0]
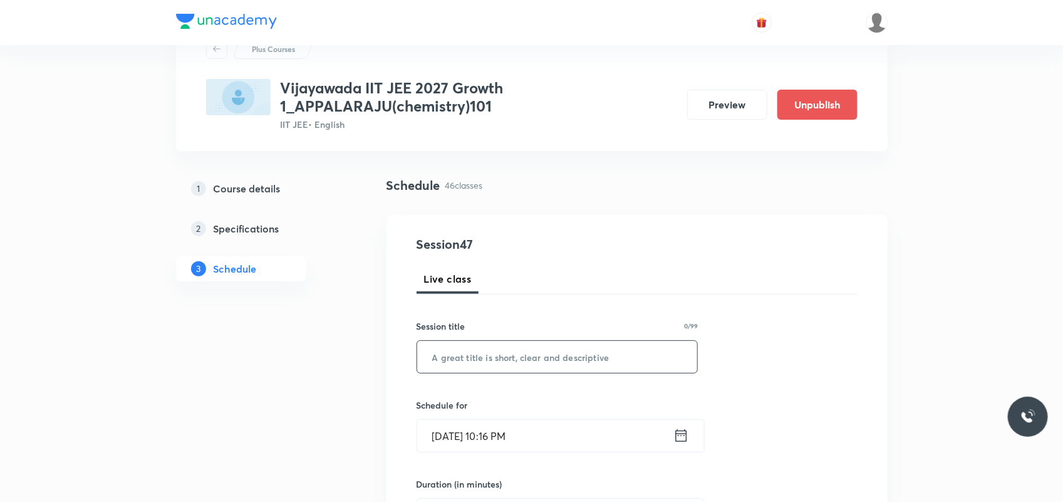
click at [467, 357] on input "text" at bounding box center [557, 357] width 281 height 32
paste input "CHEMICAL EQUILIBRIUM"
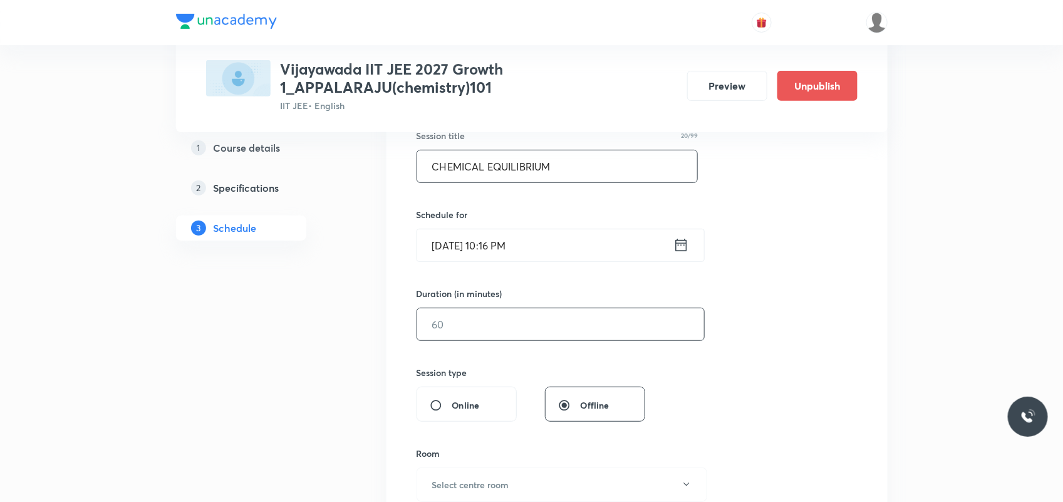
scroll to position [286, 0]
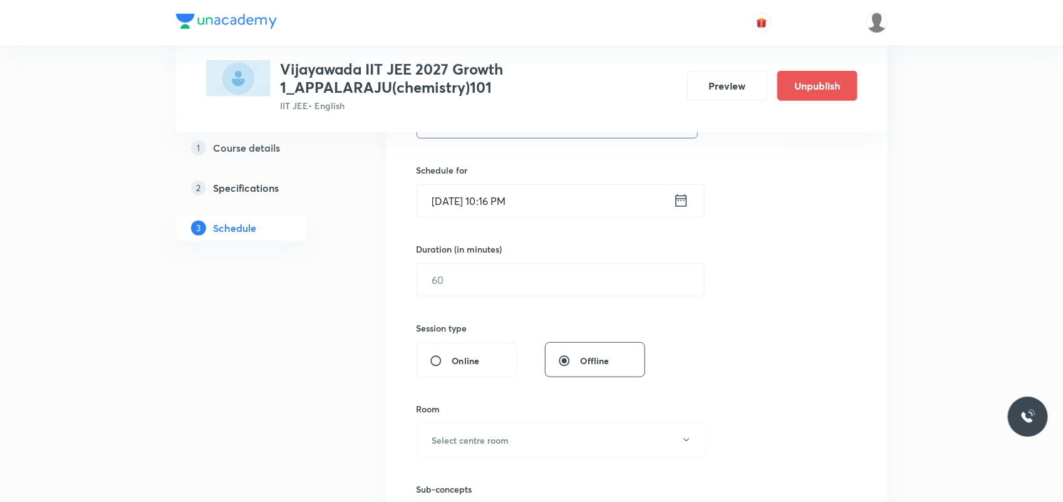
type input "CHEMICAL EQUILIBRIUM"
click at [454, 194] on input "Oct 5, 2025, 10:16 PM" at bounding box center [545, 201] width 256 height 32
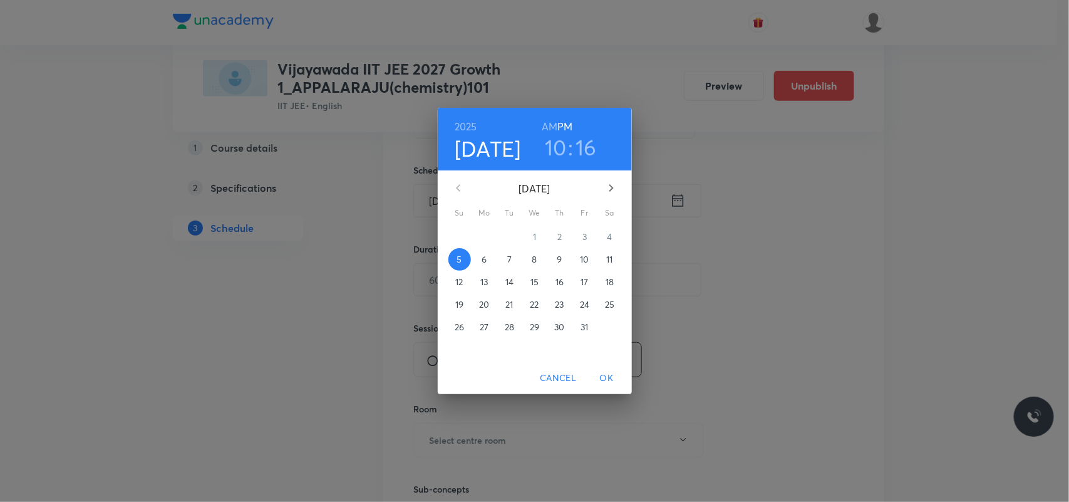
click at [486, 261] on p "6" at bounding box center [484, 259] width 5 height 13
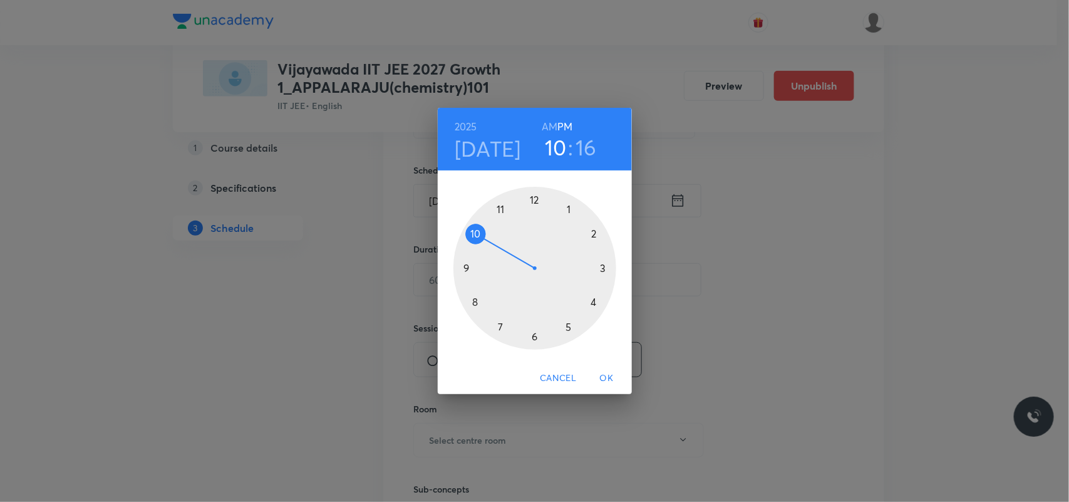
click at [592, 235] on div at bounding box center [534, 268] width 163 height 163
click at [532, 195] on div at bounding box center [534, 268] width 163 height 163
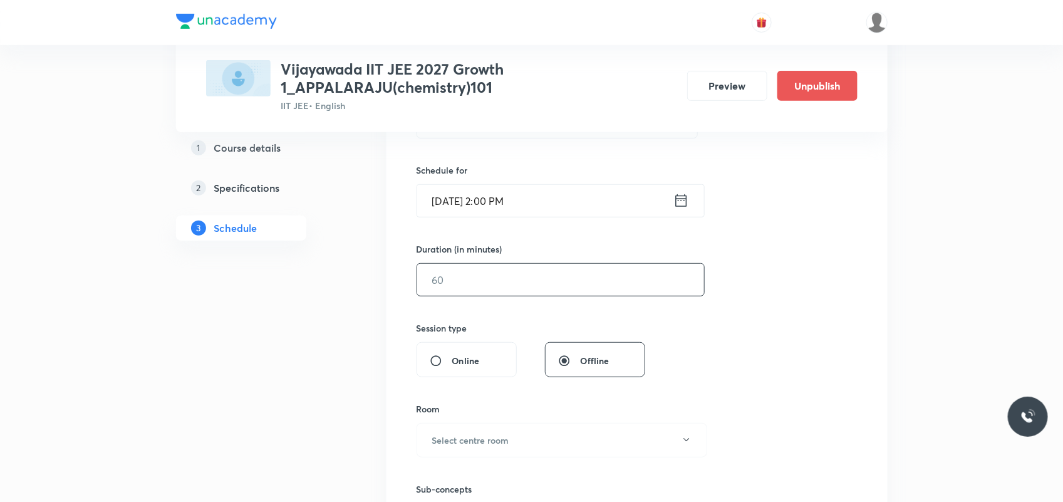
click at [490, 282] on input "text" at bounding box center [560, 280] width 287 height 32
type input "9"
type input "0"
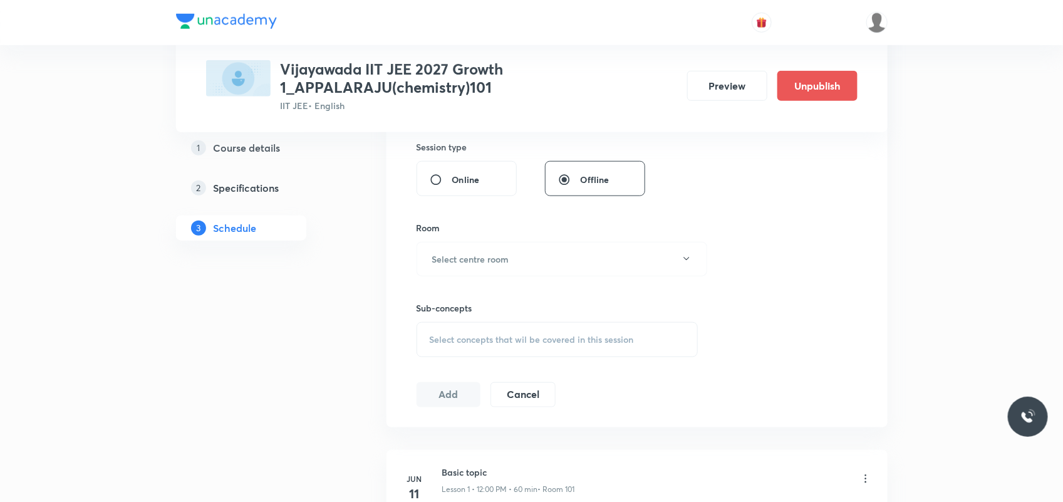
scroll to position [521, 0]
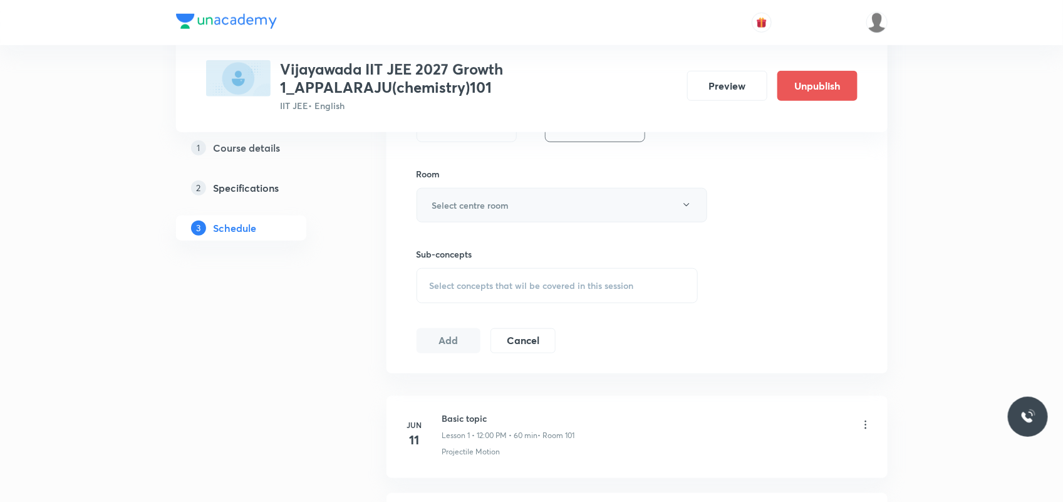
type input "80"
click at [464, 209] on h6 "Select centre room" at bounding box center [470, 205] width 77 height 13
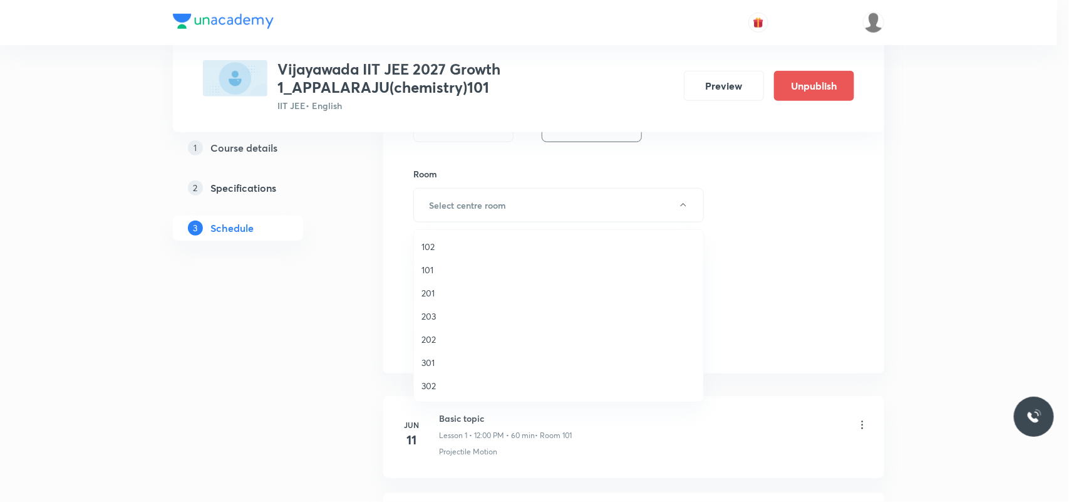
click at [430, 251] on span "102" at bounding box center [558, 246] width 274 height 13
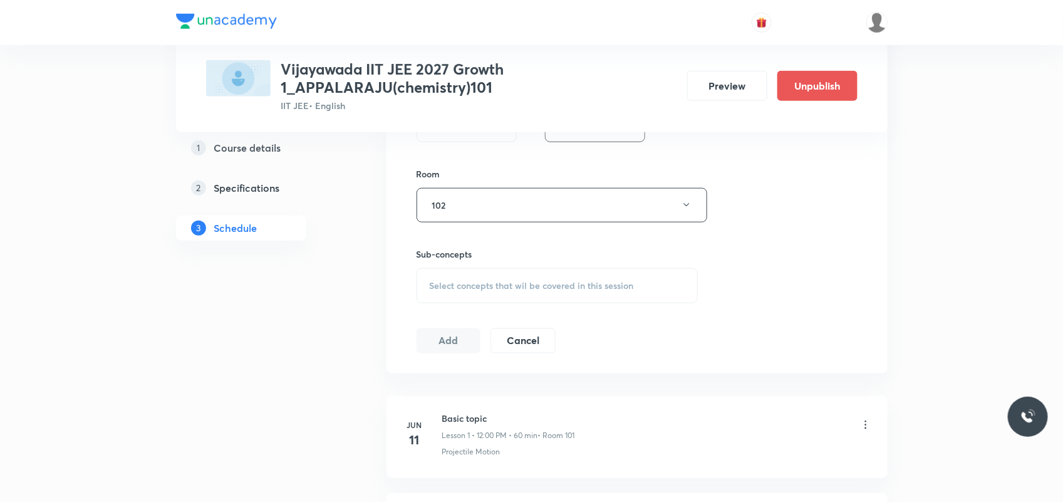
click at [445, 279] on div "Select concepts that wil be covered in this session" at bounding box center [557, 285] width 282 height 35
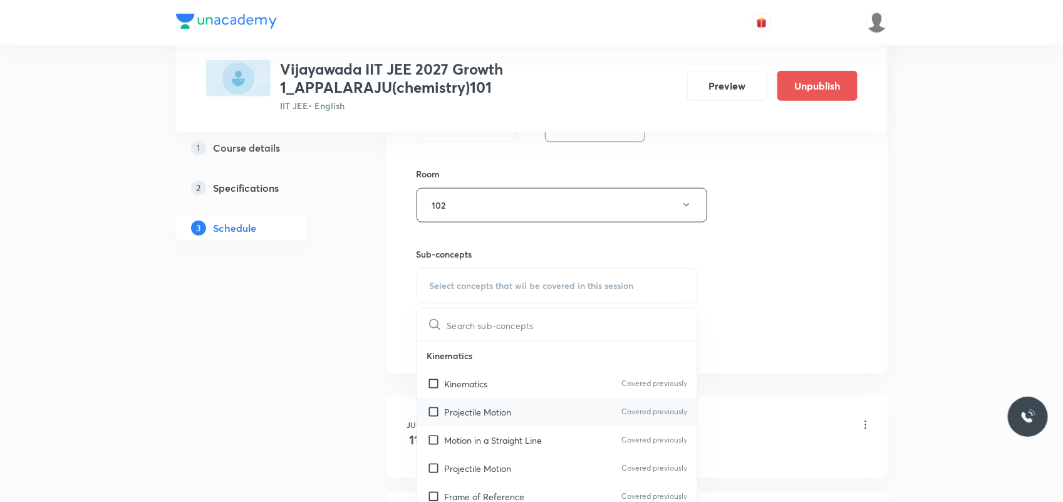
click at [467, 401] on div "Projectile Motion Covered previously" at bounding box center [557, 412] width 281 height 28
checkbox input "true"
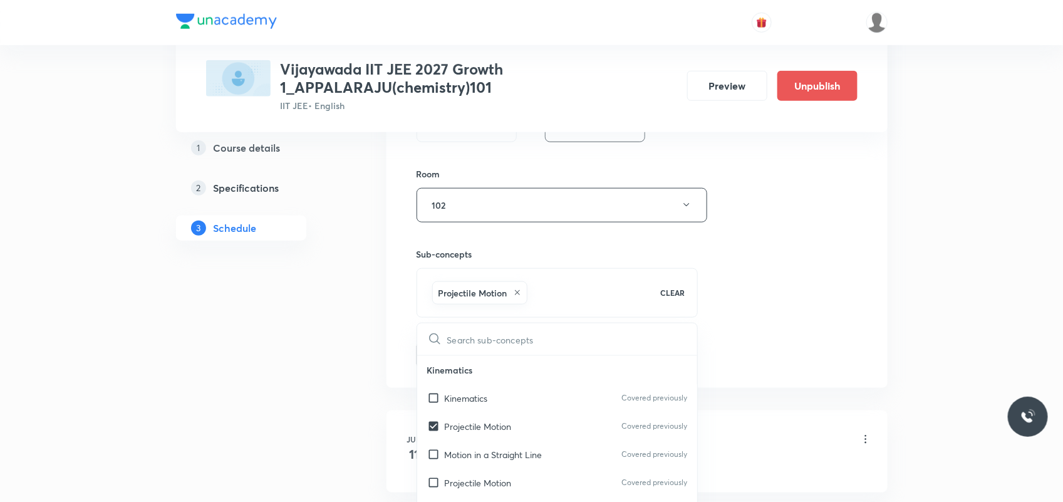
drag, startPoint x: 413, startPoint y: 407, endPoint x: 418, endPoint y: 398, distance: 9.8
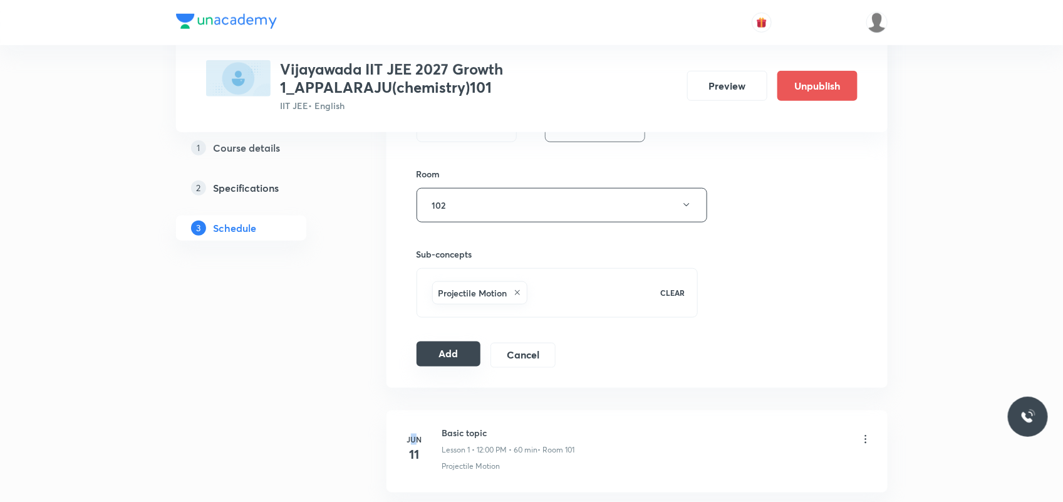
click at [449, 349] on button "Add" at bounding box center [448, 353] width 65 height 25
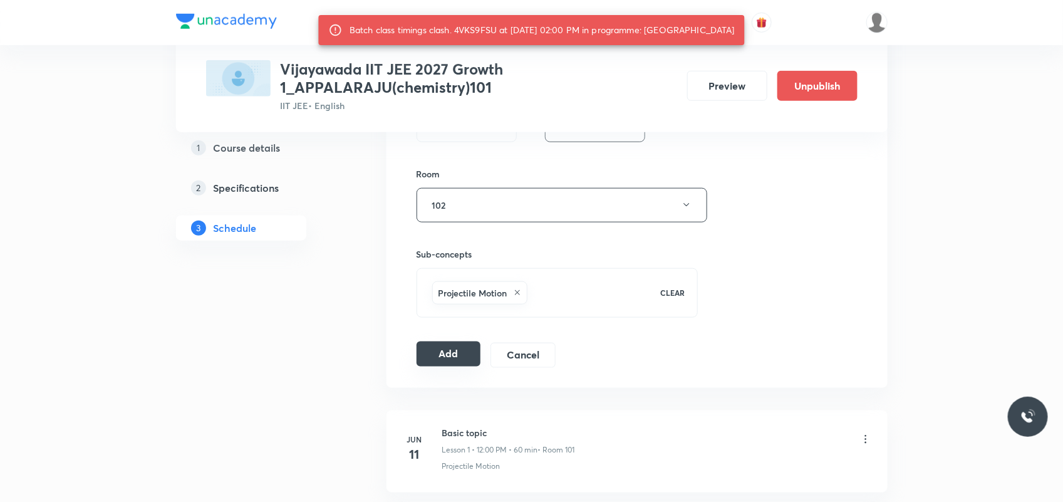
click at [449, 349] on button "Add" at bounding box center [448, 353] width 65 height 25
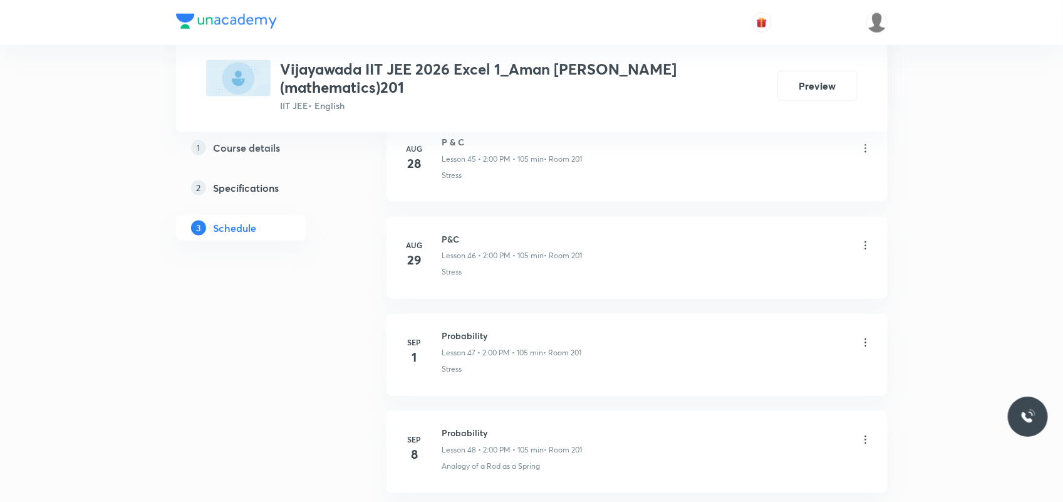
scroll to position [5175, 0]
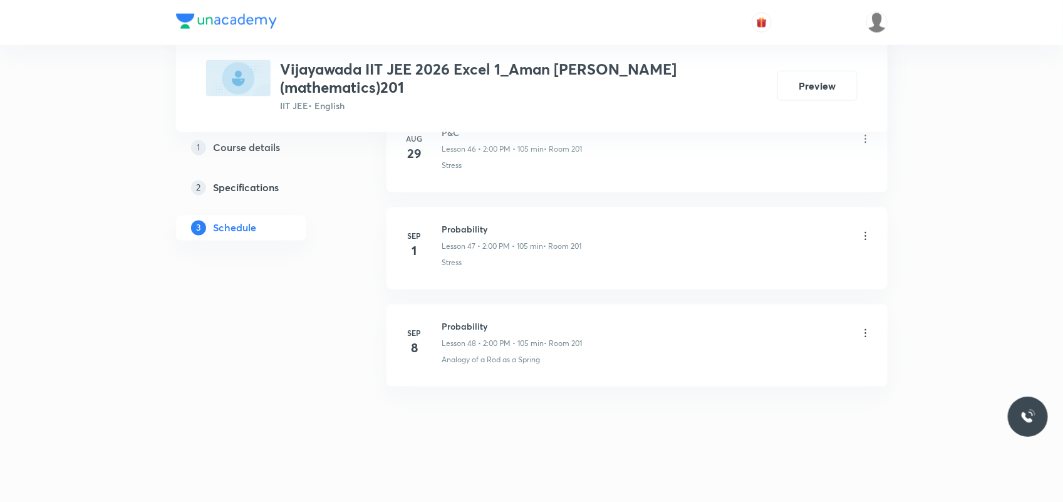
click at [460, 320] on h6 "Probability" at bounding box center [512, 326] width 140 height 13
copy h6 "Probability"
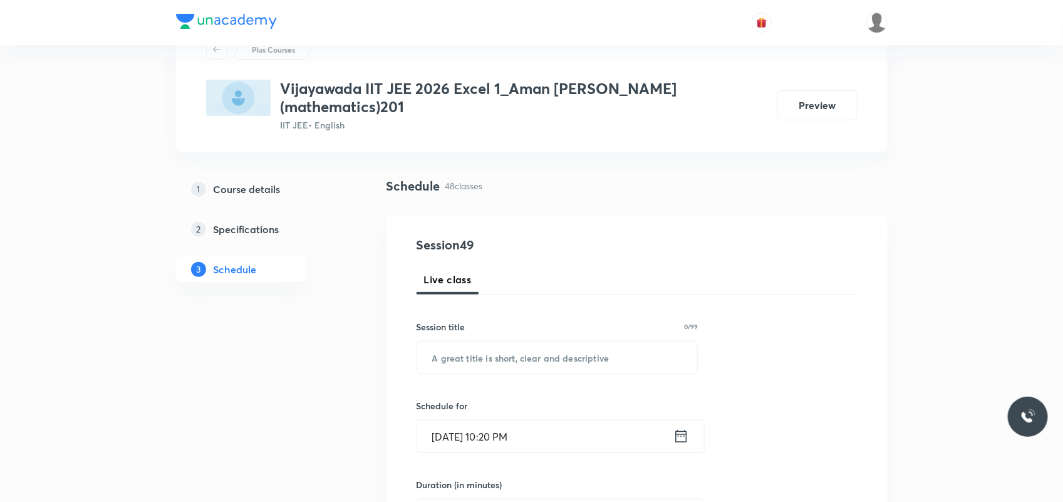
scroll to position [78, 0]
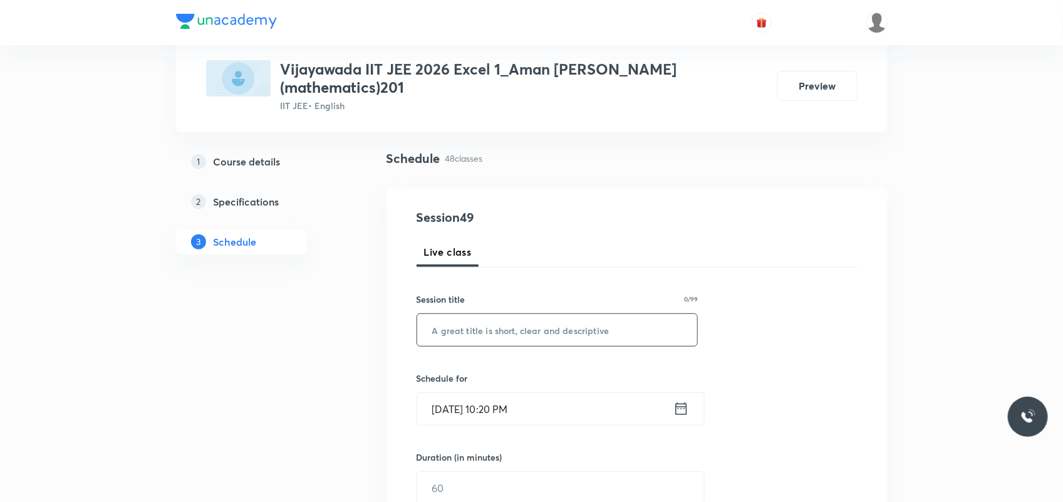
click at [490, 314] on input "text" at bounding box center [557, 330] width 281 height 32
paste input "Probability"
type input "Probability"
click at [458, 393] on input "Oct 5, 2025, 10:20 PM" at bounding box center [545, 409] width 256 height 32
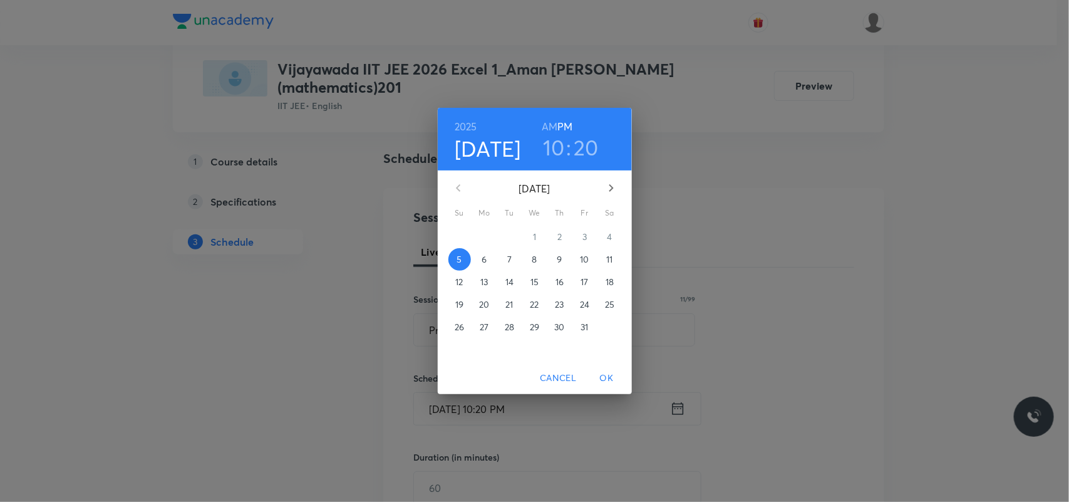
click at [483, 264] on p "6" at bounding box center [484, 259] width 5 height 13
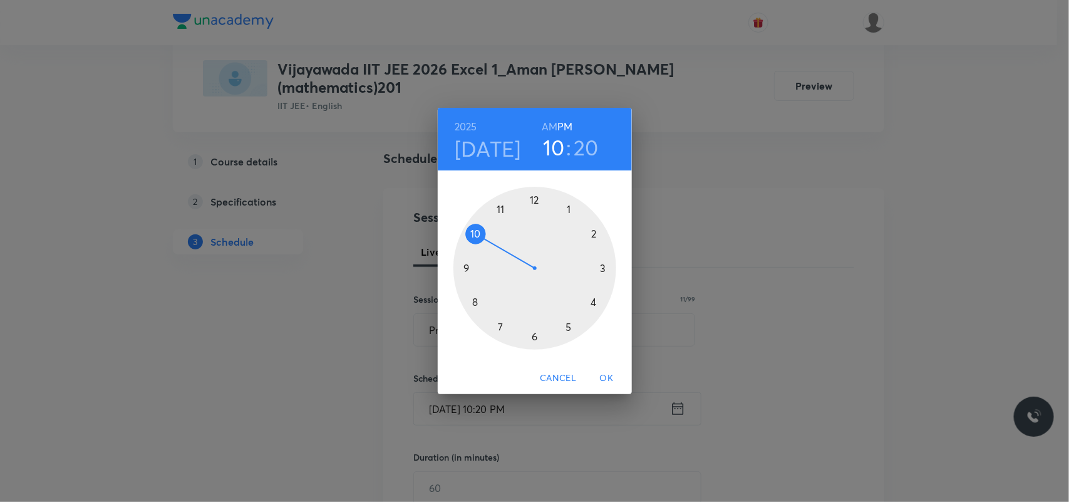
click at [596, 230] on div at bounding box center [534, 268] width 163 height 163
click at [533, 198] on div at bounding box center [534, 268] width 163 height 163
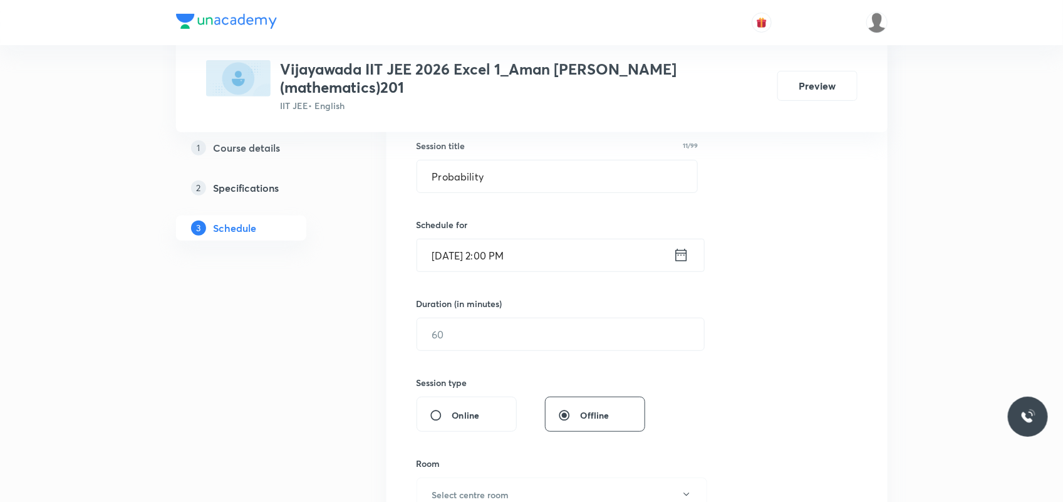
scroll to position [235, 0]
click at [464, 321] on input "text" at bounding box center [560, 331] width 287 height 32
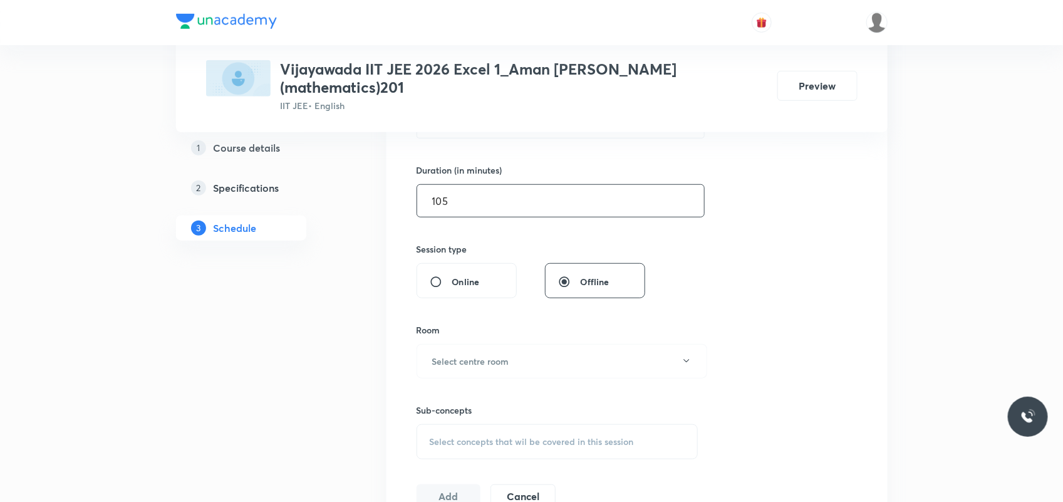
scroll to position [470, 0]
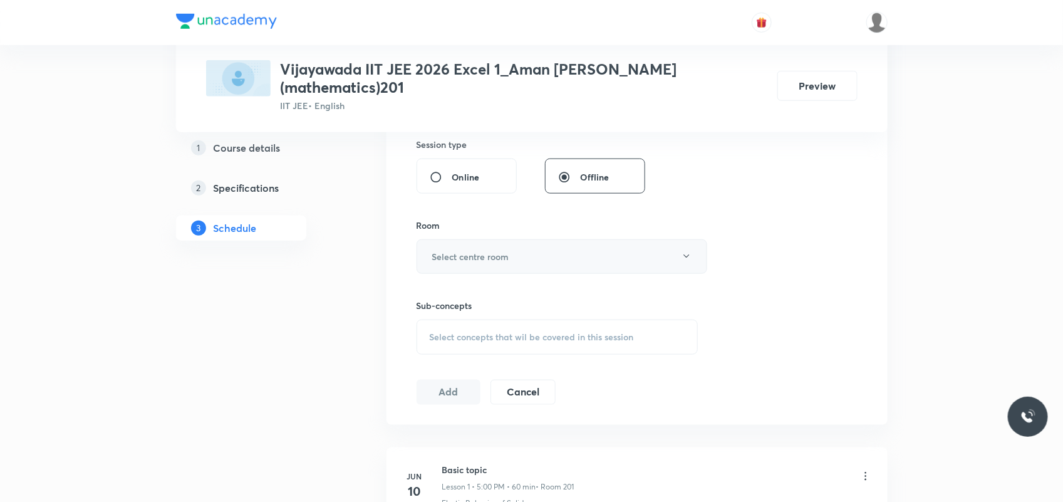
type input "105"
click at [465, 250] on h6 "Select centre room" at bounding box center [470, 256] width 77 height 13
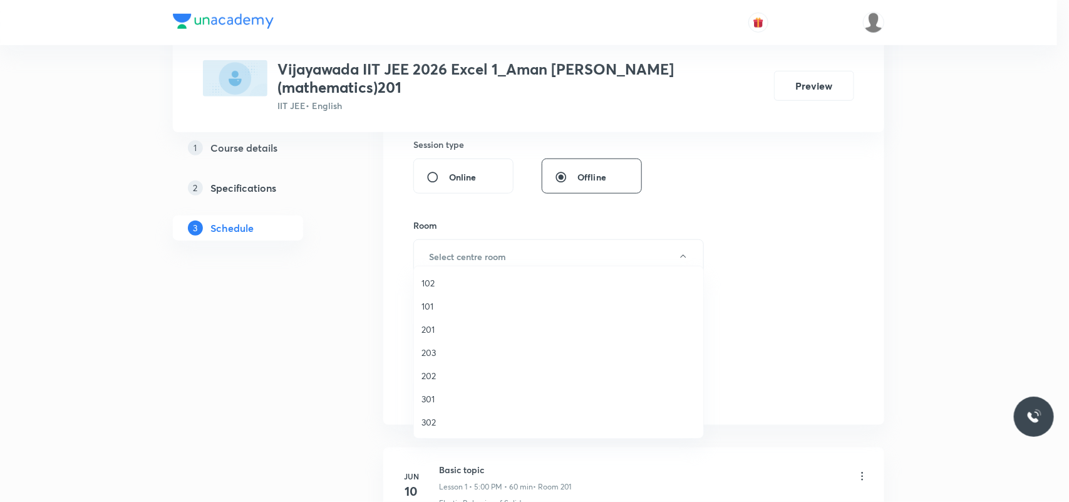
click at [426, 331] on span "201" at bounding box center [558, 329] width 274 height 13
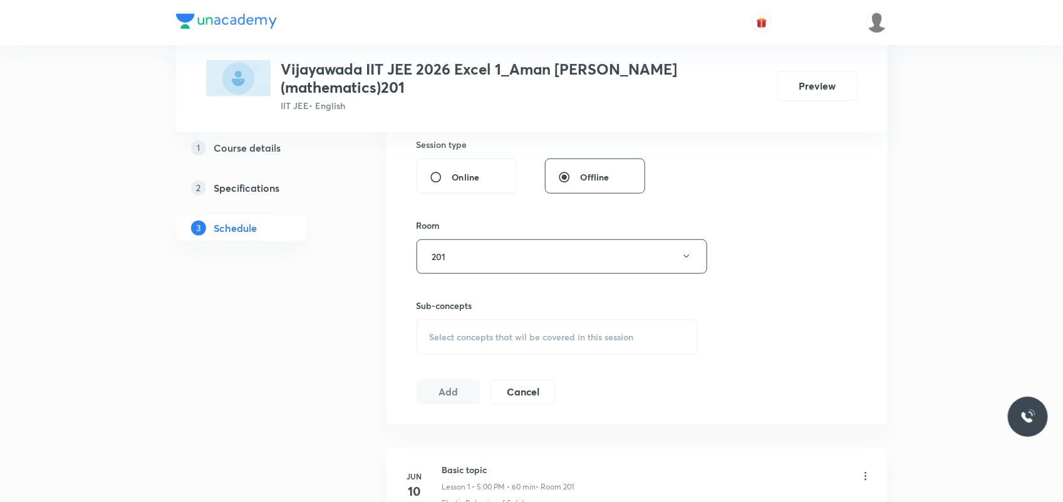
click at [450, 332] on span "Select concepts that wil be covered in this session" at bounding box center [532, 337] width 204 height 10
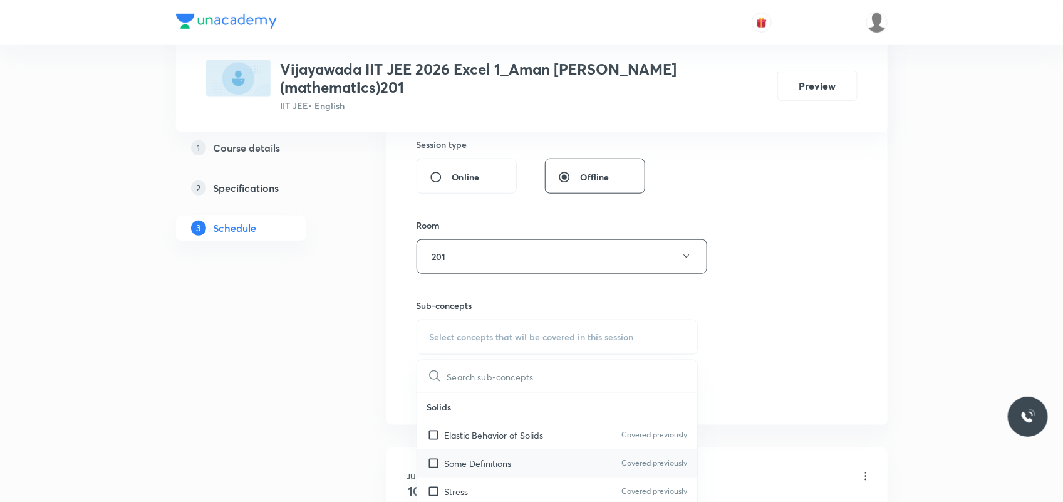
click at [467, 449] on div "Some Definitions Covered previously" at bounding box center [557, 463] width 281 height 28
checkbox input "true"
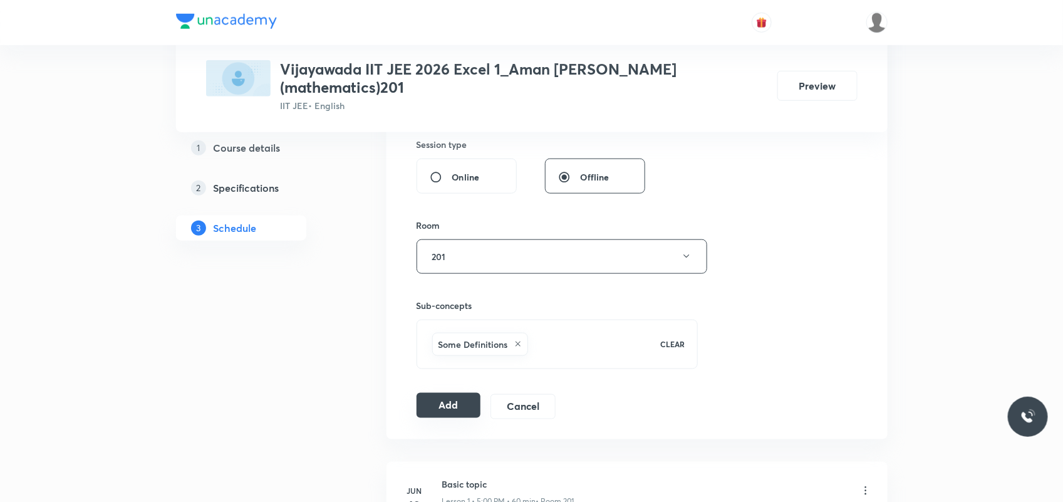
click at [437, 398] on button "Add" at bounding box center [448, 405] width 65 height 25
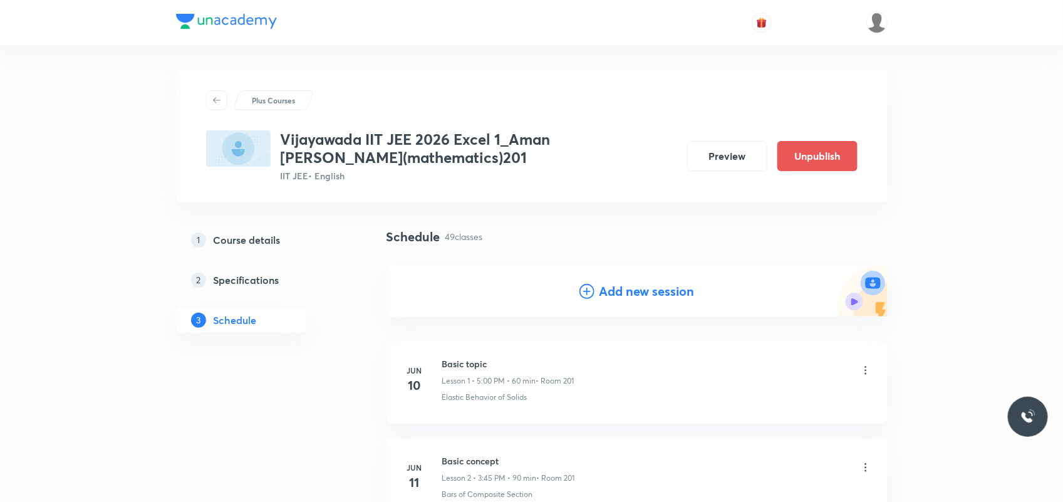
scroll to position [157, 0]
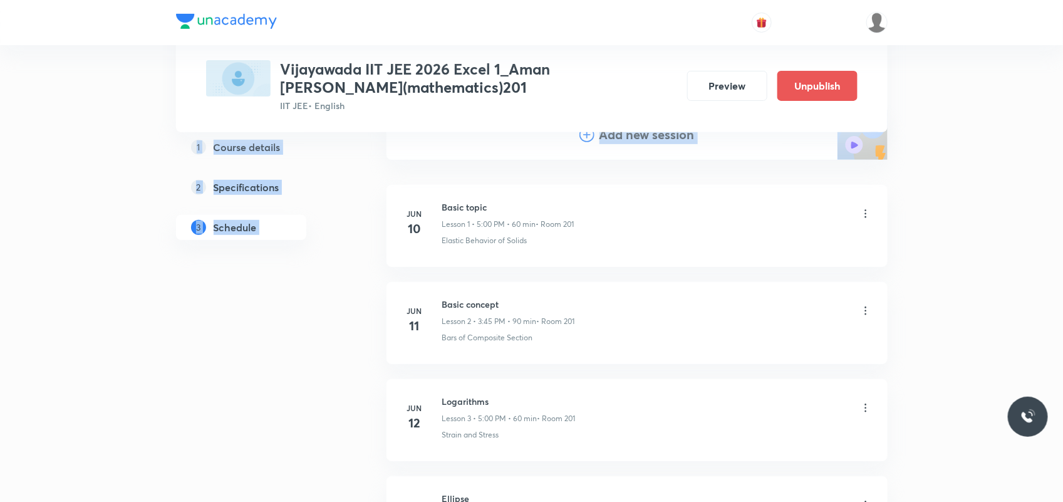
drag, startPoint x: 1060, startPoint y: 51, endPoint x: 1063, endPoint y: 97, distance: 46.4
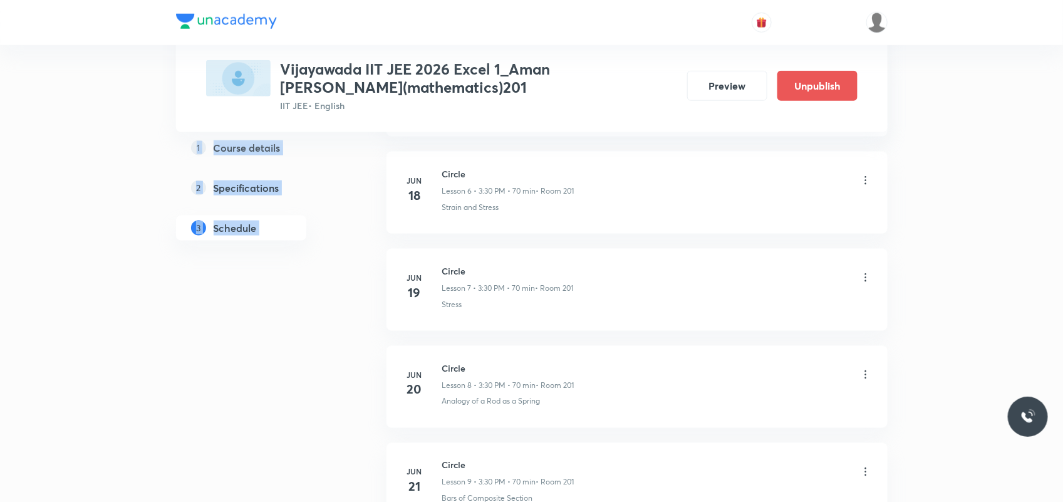
scroll to position [4711, 0]
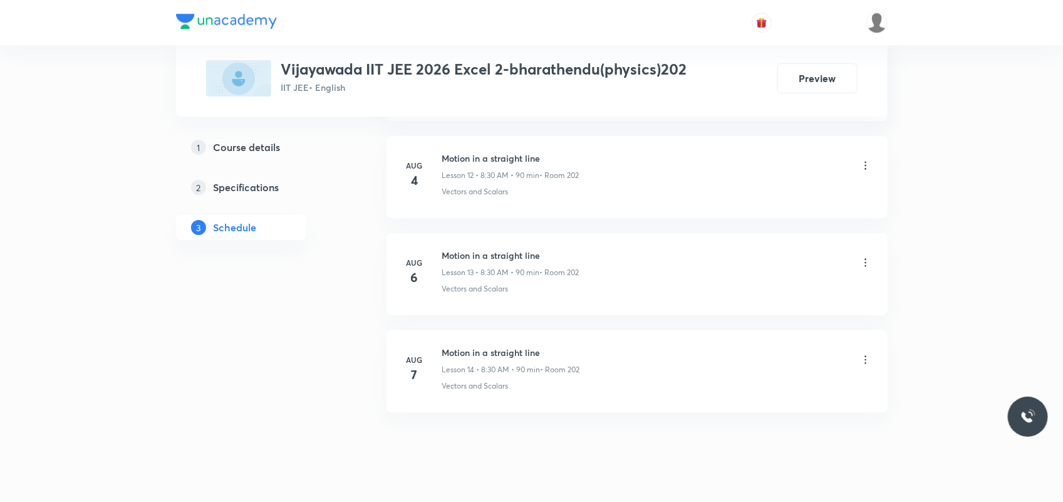
scroll to position [1866, 0]
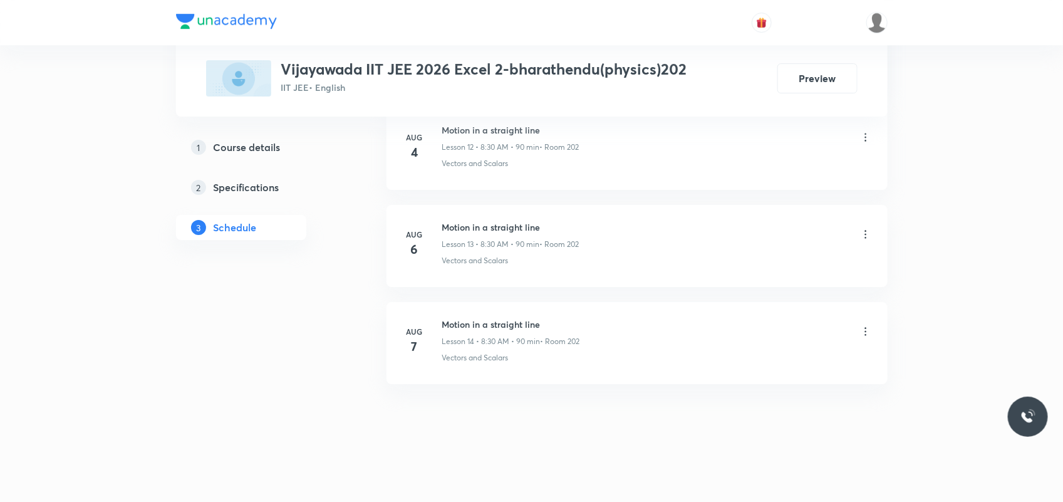
click at [506, 318] on h6 "Motion in a straight line" at bounding box center [511, 323] width 138 height 13
copy h6 "Motion in a straight line"
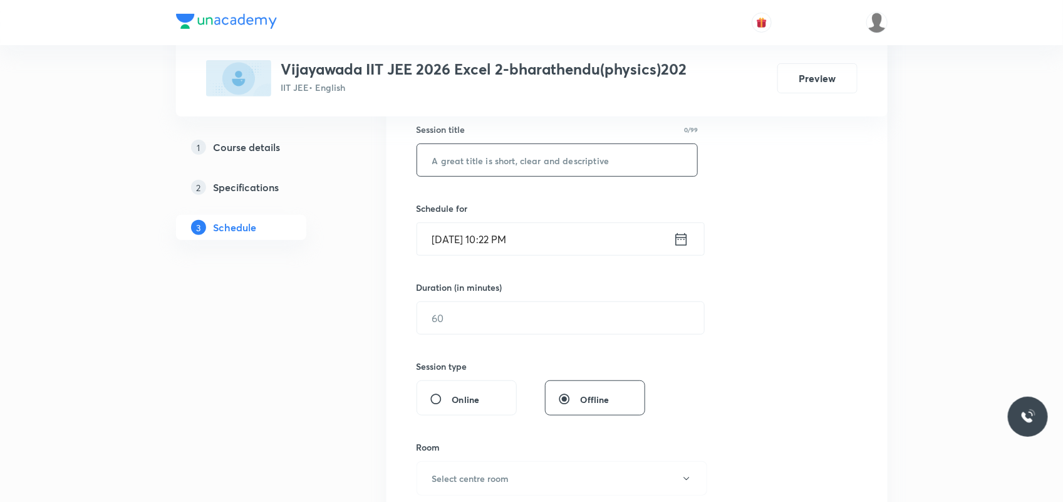
scroll to position [235, 0]
click at [498, 157] on input "text" at bounding box center [557, 158] width 281 height 32
paste input "Motion in a straight line"
type input "Motion in a straight line"
click at [455, 239] on input "[DATE] 10:22 PM" at bounding box center [545, 236] width 256 height 32
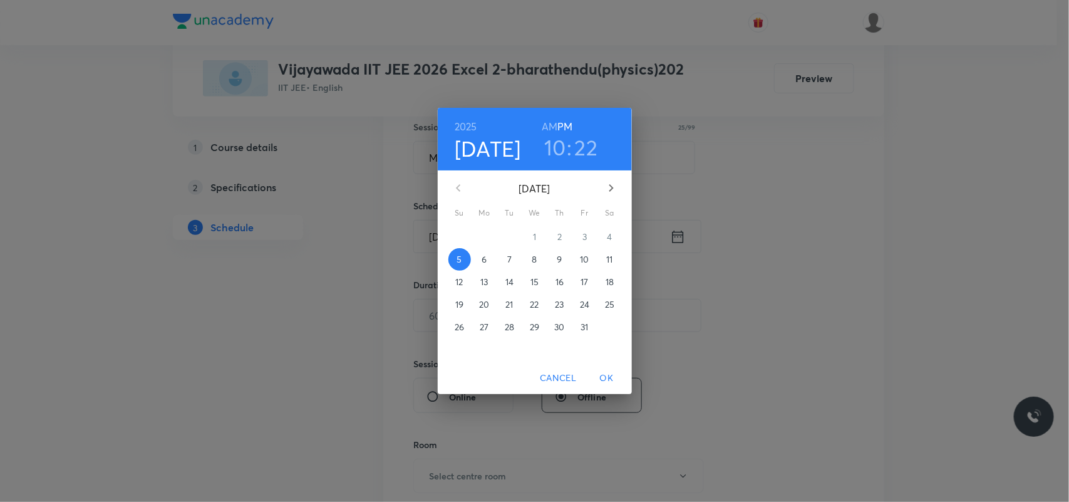
click at [485, 261] on p "6" at bounding box center [484, 259] width 5 height 13
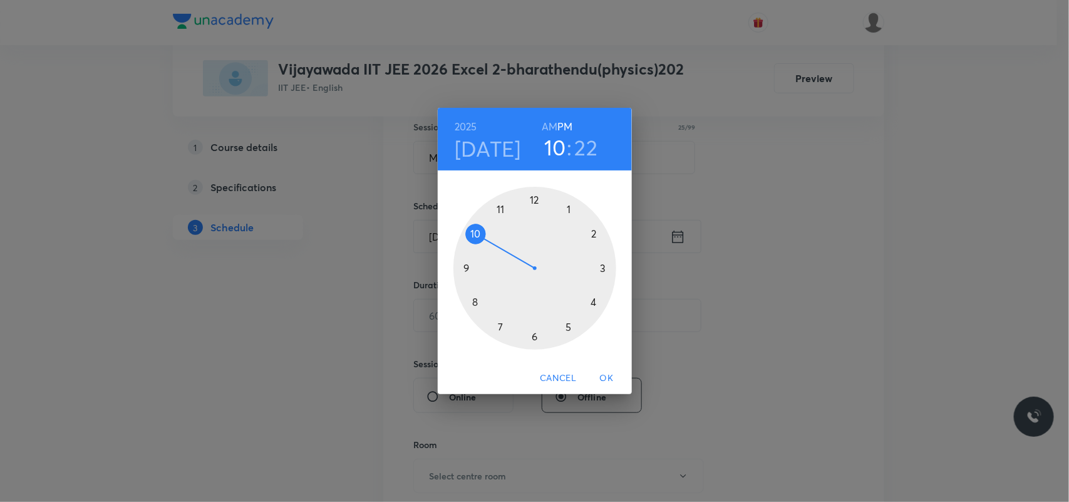
click at [556, 125] on h6 "AM" at bounding box center [550, 127] width 16 height 18
click at [475, 302] on div at bounding box center [534, 268] width 163 height 163
click at [531, 333] on div at bounding box center [534, 268] width 163 height 163
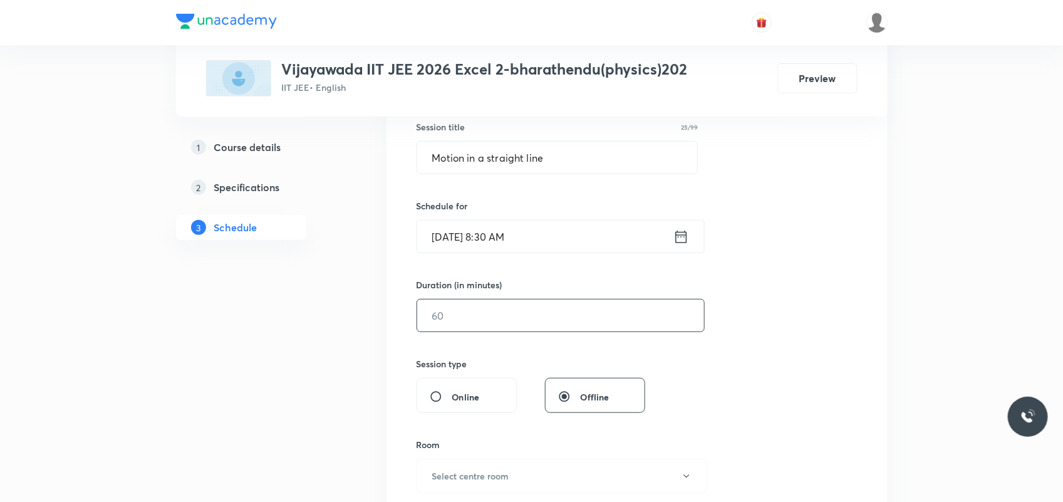
click at [493, 312] on input "text" at bounding box center [560, 315] width 287 height 32
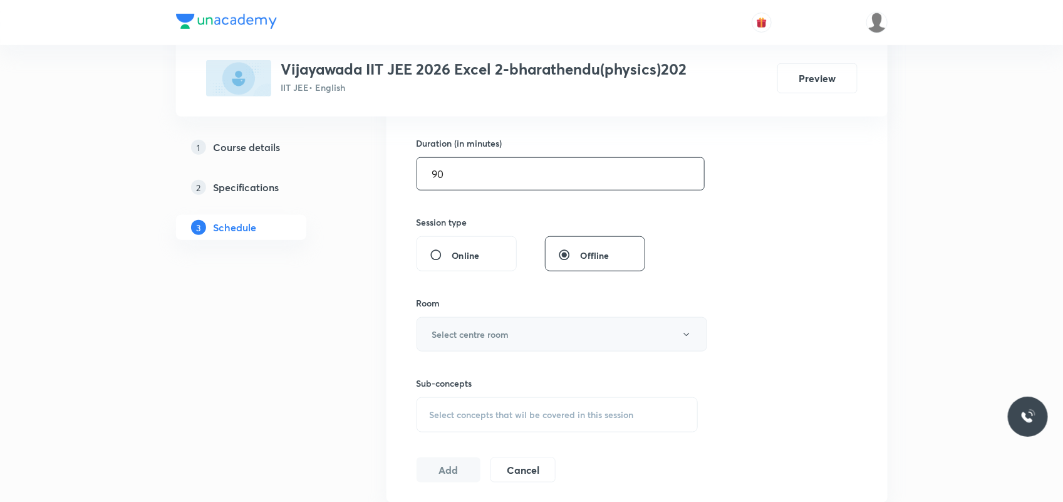
scroll to position [391, 0]
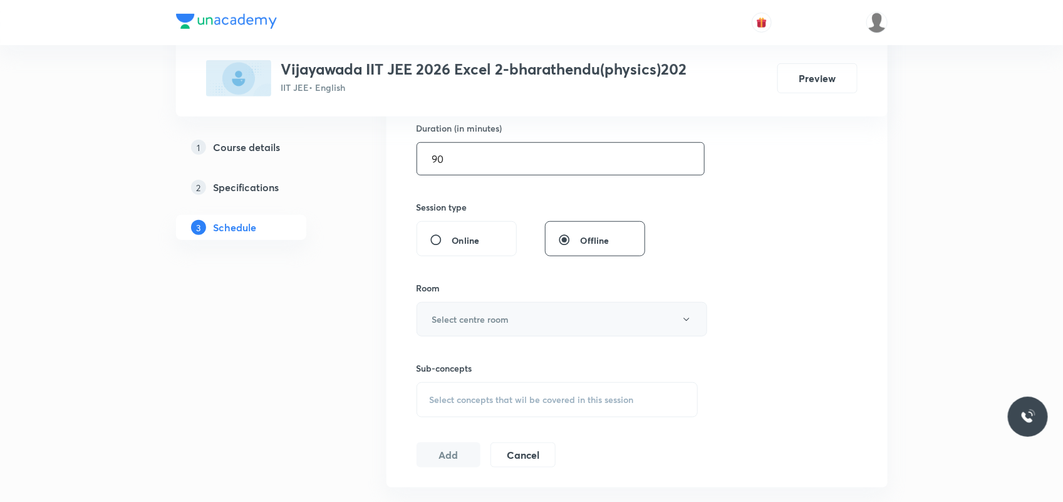
type input "90"
click at [486, 311] on button "Select centre room" at bounding box center [561, 319] width 291 height 34
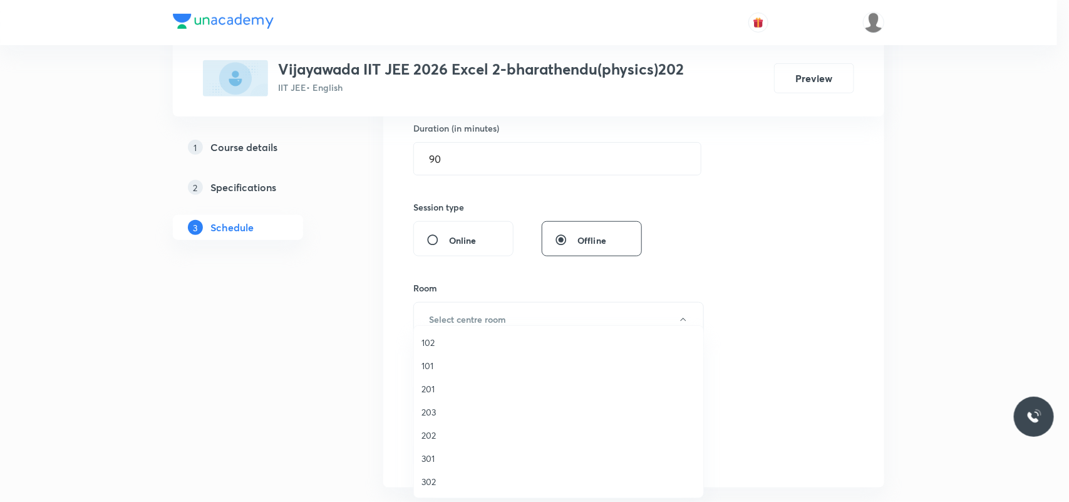
click at [430, 439] on span "202" at bounding box center [558, 434] width 274 height 13
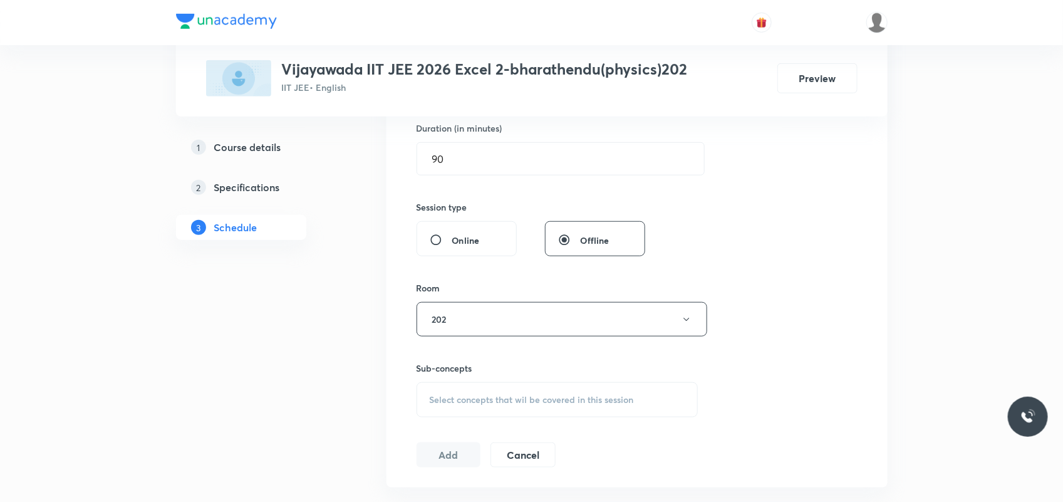
click at [455, 399] on span "Select concepts that wil be covered in this session" at bounding box center [532, 400] width 204 height 10
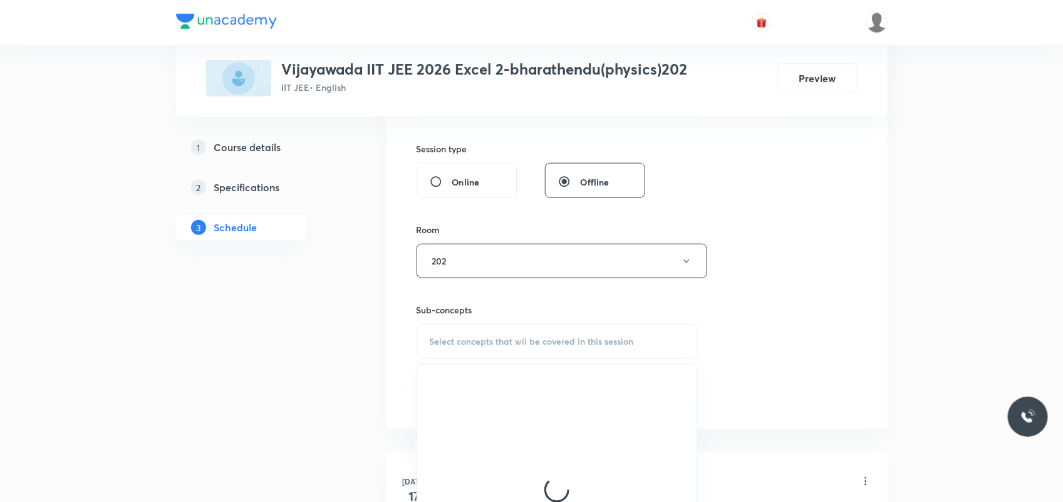
scroll to position [626, 0]
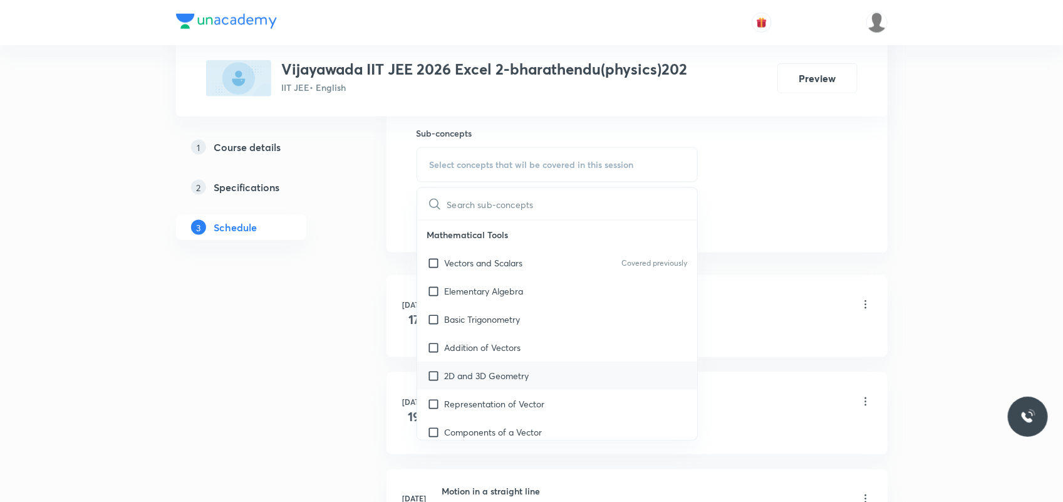
click at [465, 373] on p "2D and 3D Geometry" at bounding box center [487, 375] width 85 height 13
checkbox input "true"
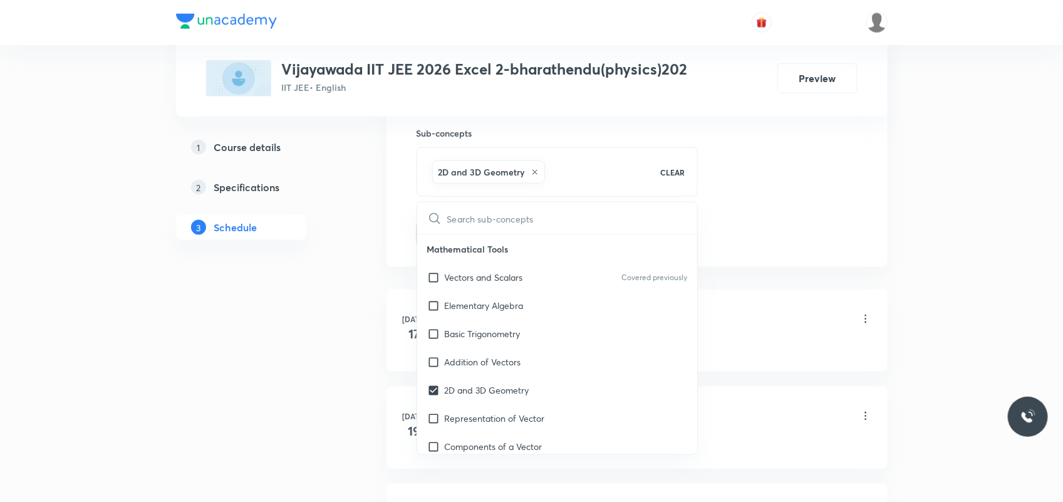
drag, startPoint x: 376, startPoint y: 368, endPoint x: 401, endPoint y: 311, distance: 62.2
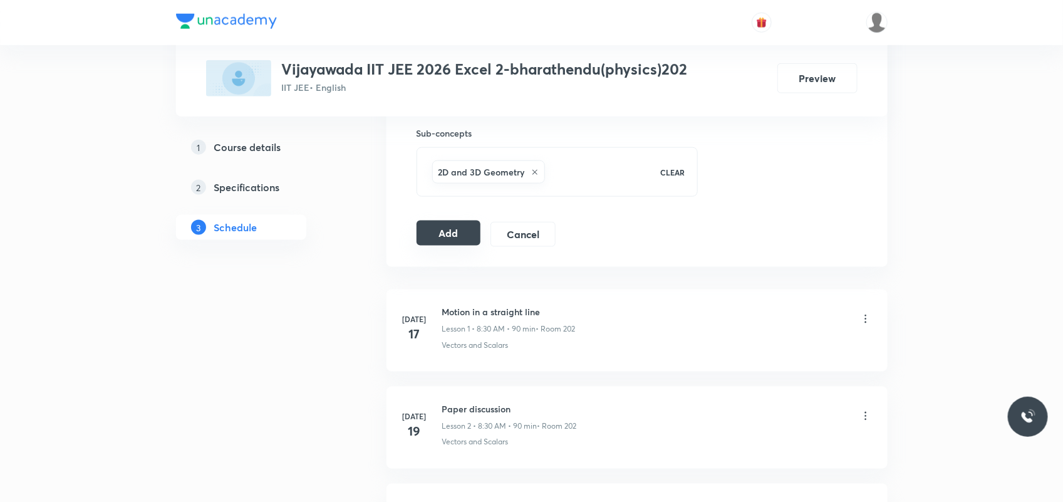
click at [426, 232] on button "Add" at bounding box center [448, 232] width 65 height 25
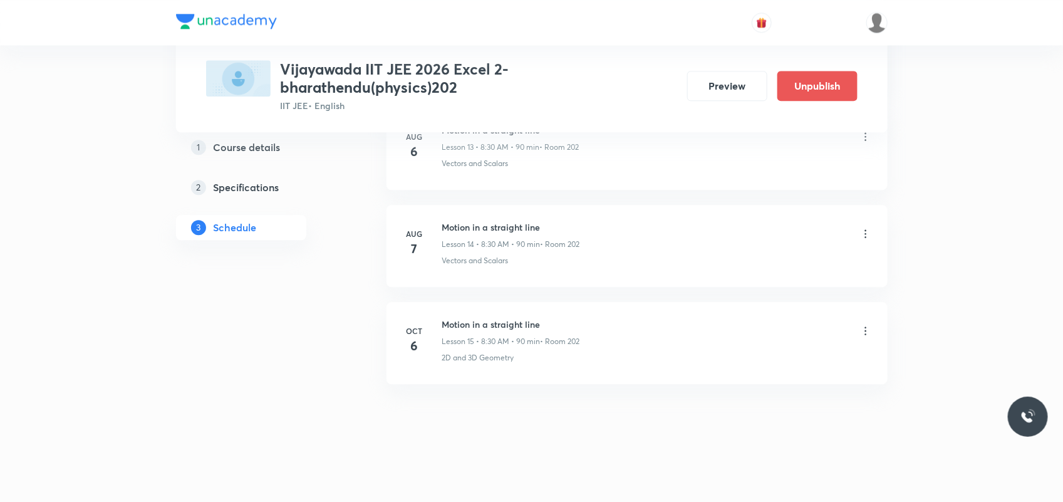
scroll to position [1401, 0]
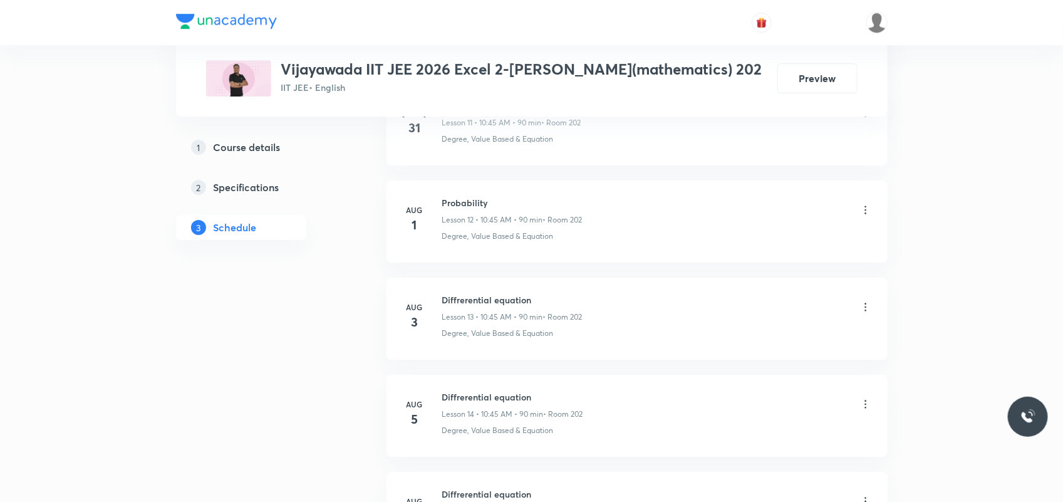
scroll to position [2060, 0]
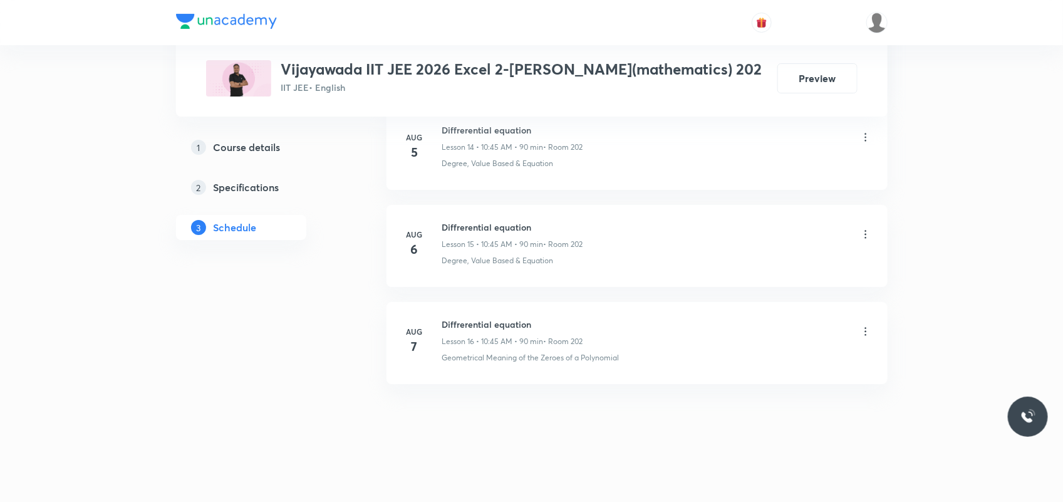
click at [480, 316] on li "Aug 7 Diffrerential equation Lesson 16 • 10:45 AM • 90 min • Room 202 Geometric…" at bounding box center [636, 343] width 501 height 82
copy h6 "Diffrerential equation"
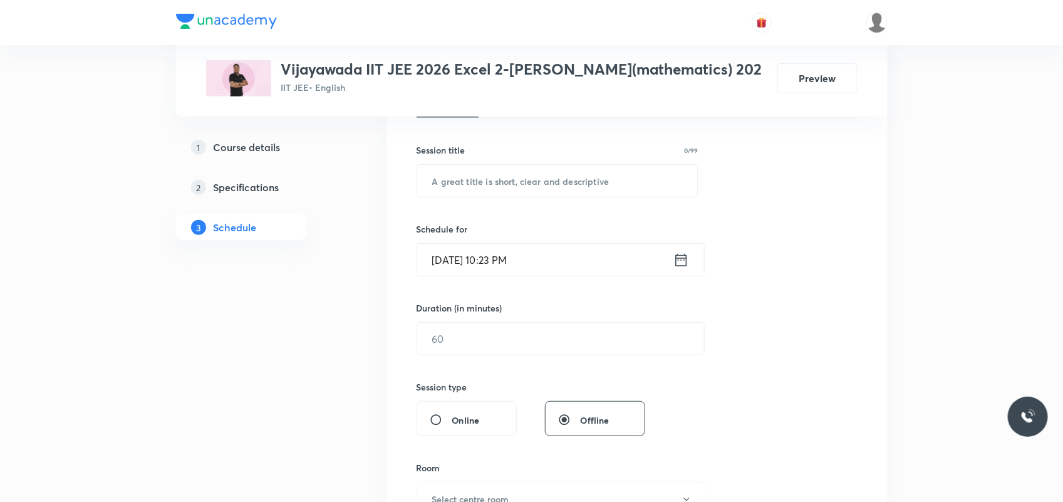
scroll to position [235, 0]
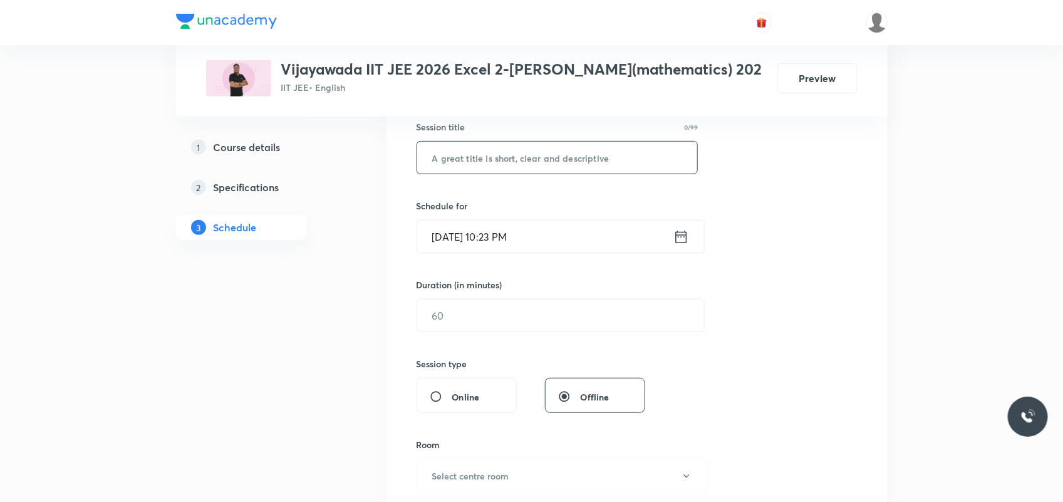
click at [492, 155] on input "text" at bounding box center [557, 158] width 281 height 32
paste input "Diffrerential equation"
type input "Diffrerential equation"
click at [443, 241] on input "Oct 5, 2025, 10:23 PM" at bounding box center [545, 236] width 256 height 32
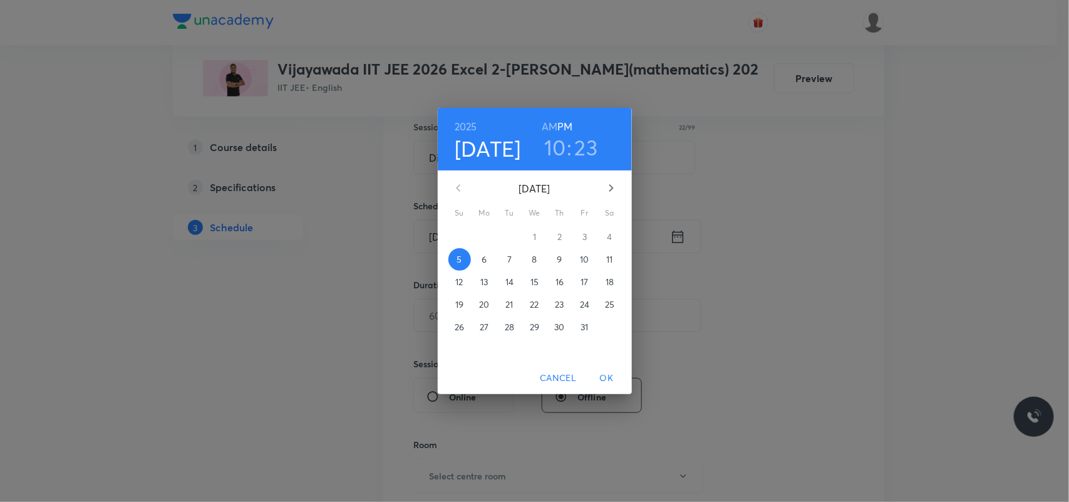
click at [480, 261] on span "6" at bounding box center [484, 259] width 23 height 13
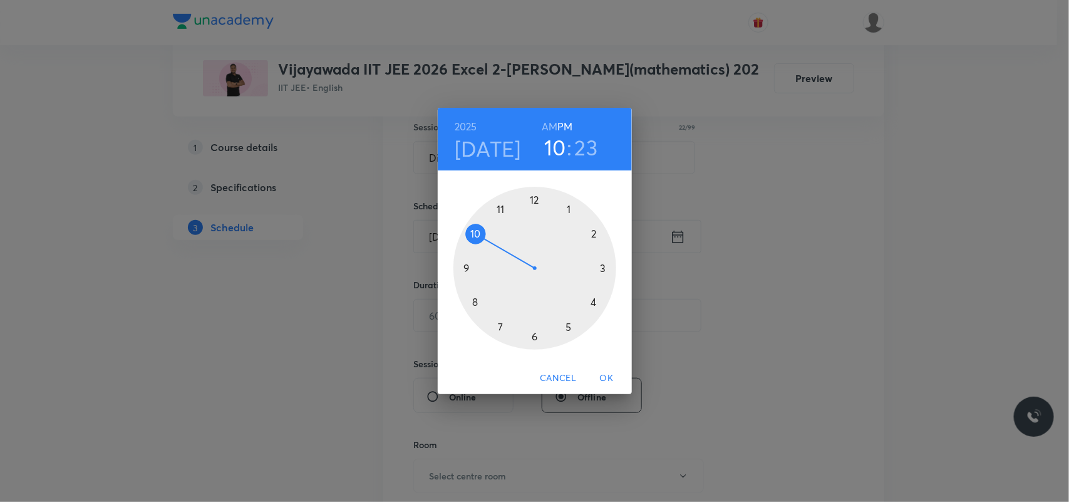
click at [600, 268] on div at bounding box center [534, 268] width 163 height 163
click at [595, 234] on div at bounding box center [534, 268] width 163 height 163
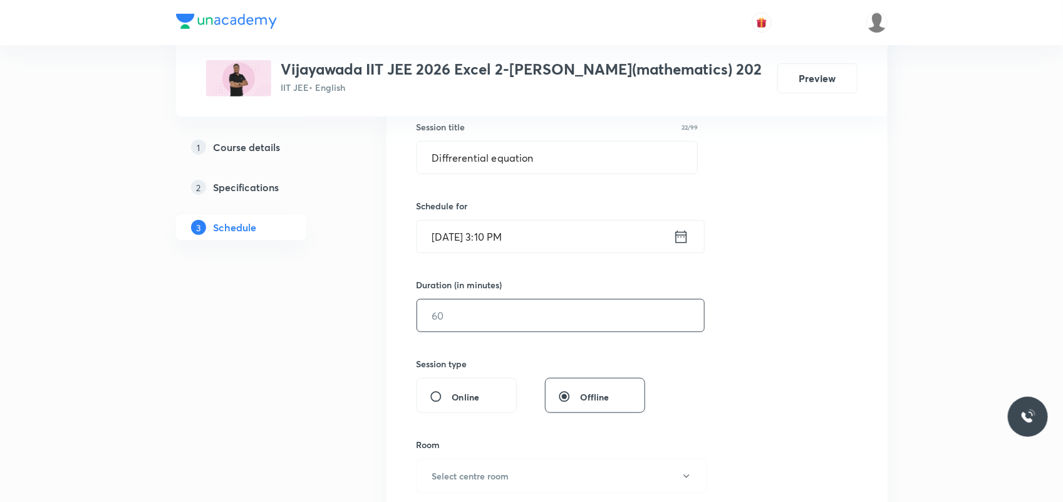
click at [496, 304] on input "text" at bounding box center [560, 315] width 287 height 32
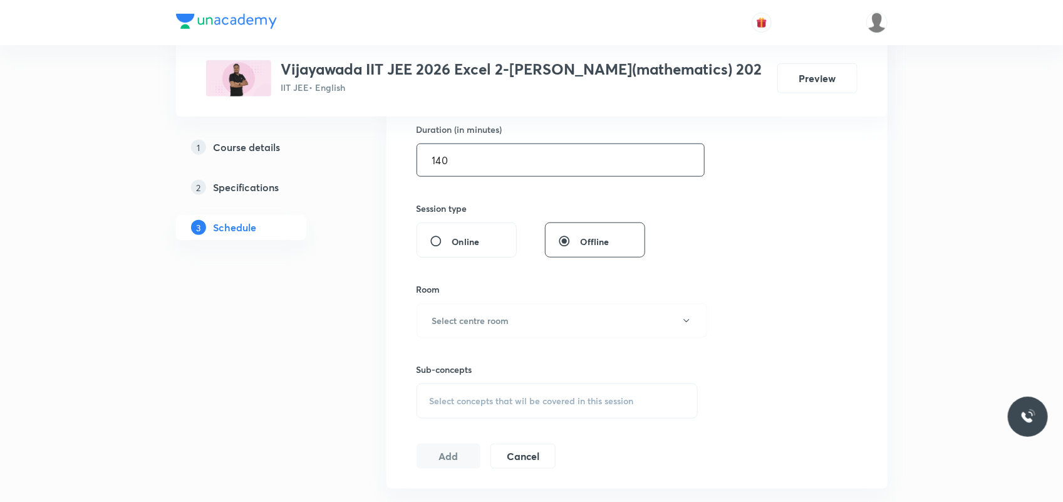
scroll to position [391, 0]
type input "140"
click at [467, 328] on button "Select centre room" at bounding box center [561, 319] width 291 height 34
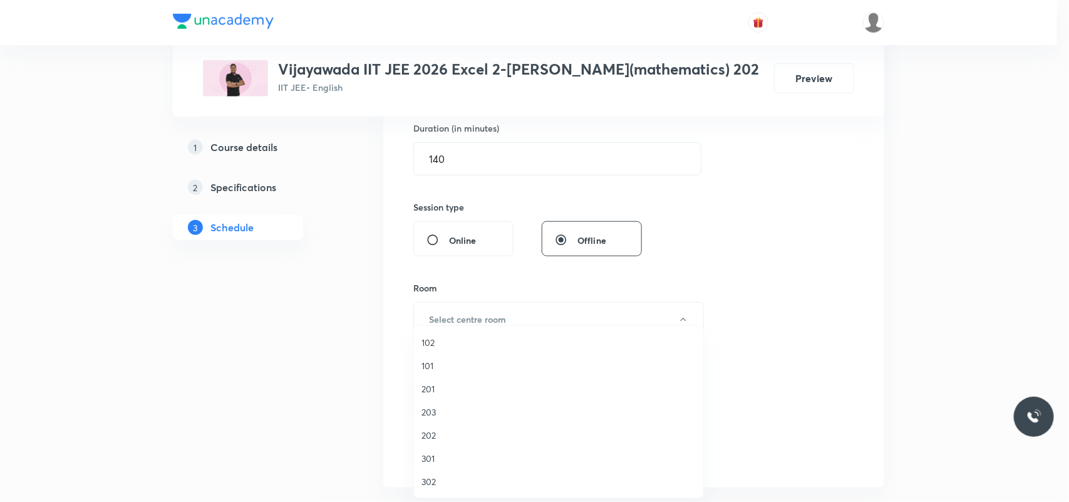
click at [435, 433] on span "202" at bounding box center [558, 434] width 274 height 13
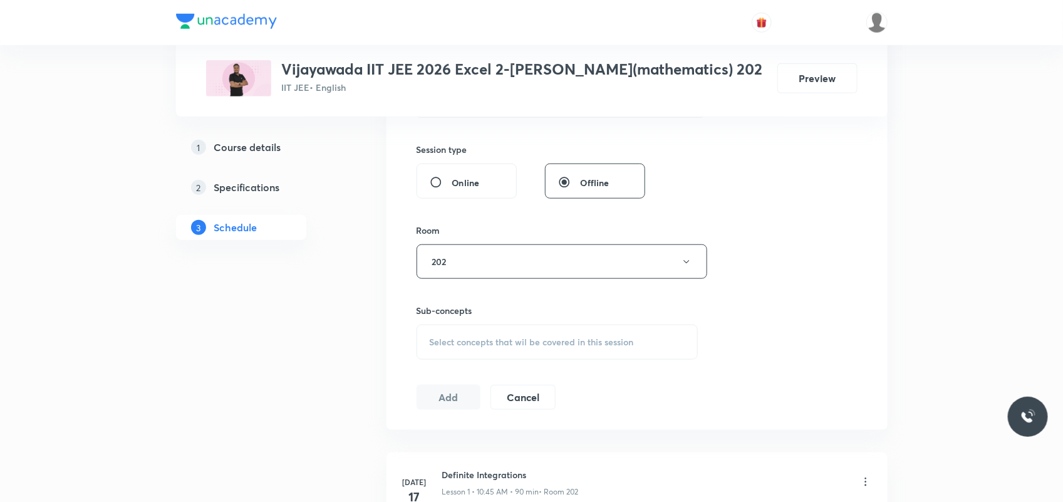
scroll to position [548, 0]
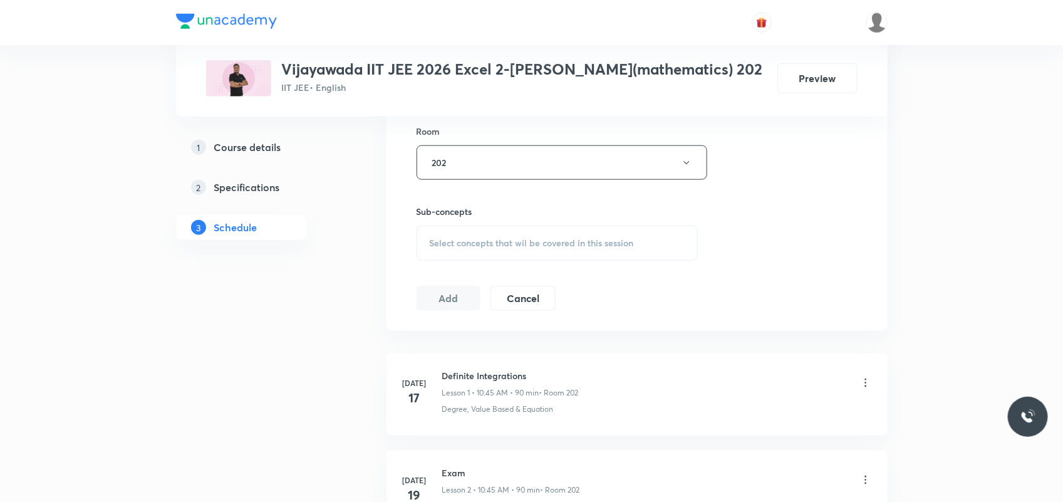
click at [480, 242] on span "Select concepts that wil be covered in this session" at bounding box center [532, 243] width 204 height 10
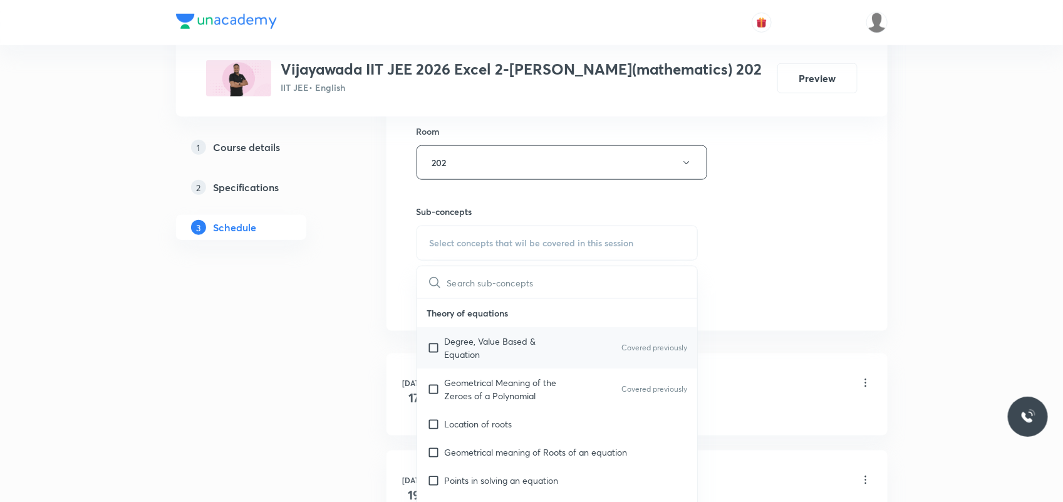
click at [462, 366] on div "Degree, Value Based & Equation Covered previously" at bounding box center [557, 347] width 281 height 41
checkbox input "true"
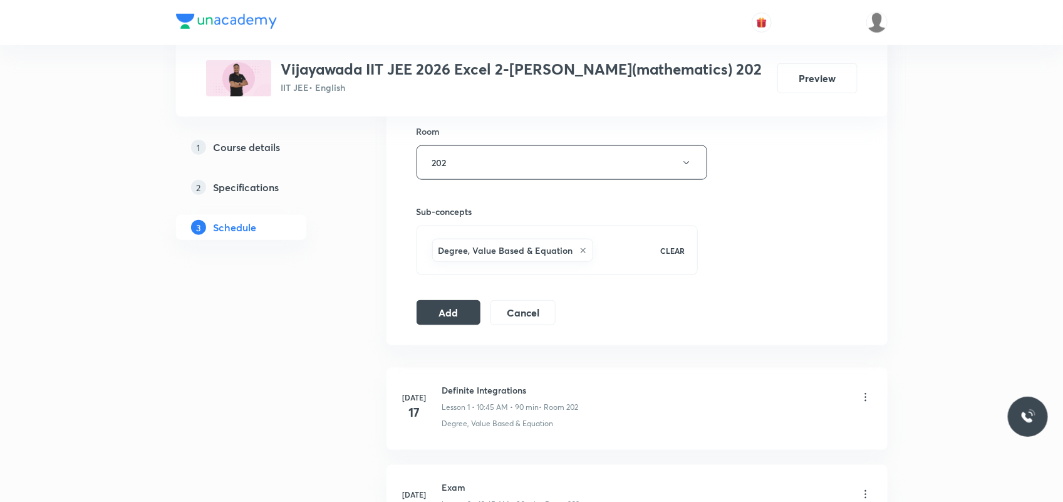
click at [468, 299] on div "Session 17 Live class Session title 22/99 Diffrerential equation ​ Schedule for…" at bounding box center [636, 24] width 441 height 602
click at [459, 316] on button "Add" at bounding box center [448, 311] width 65 height 25
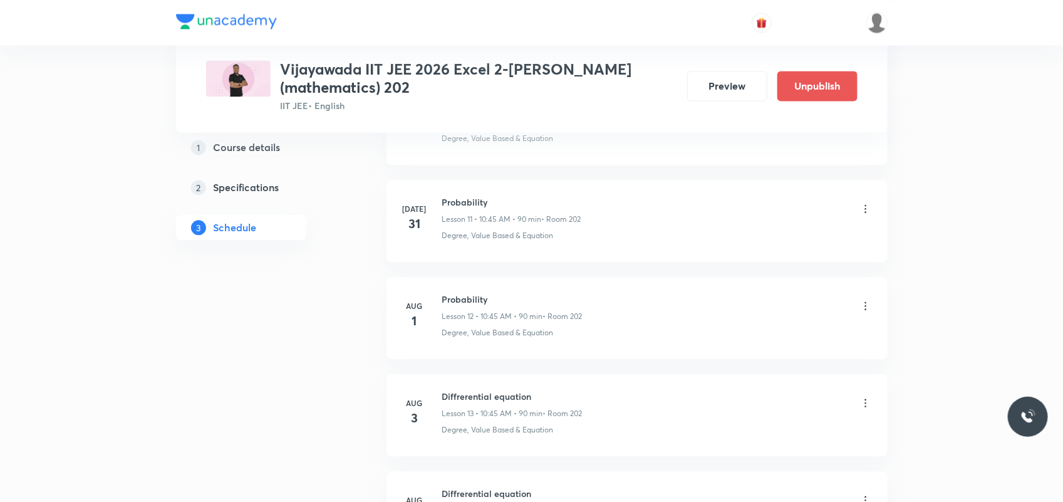
scroll to position [1597, 0]
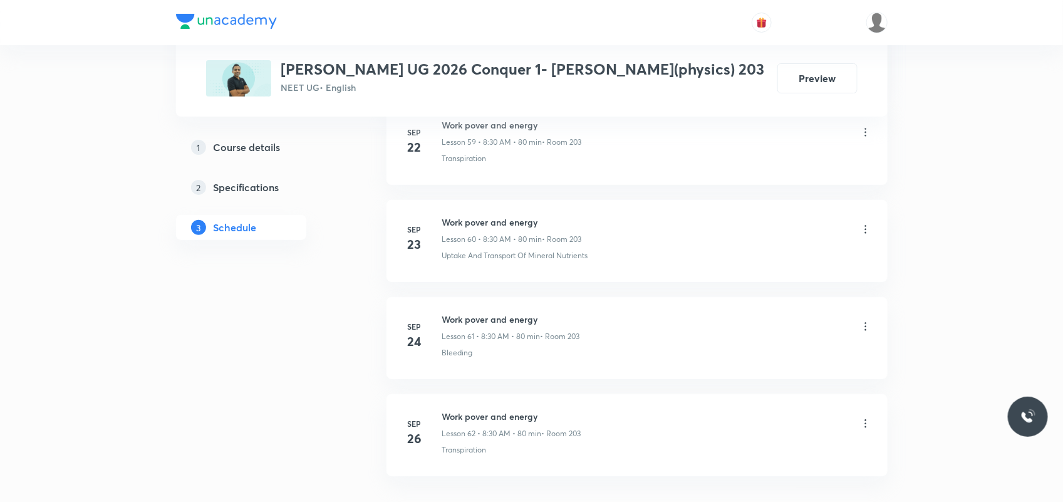
scroll to position [6538, 0]
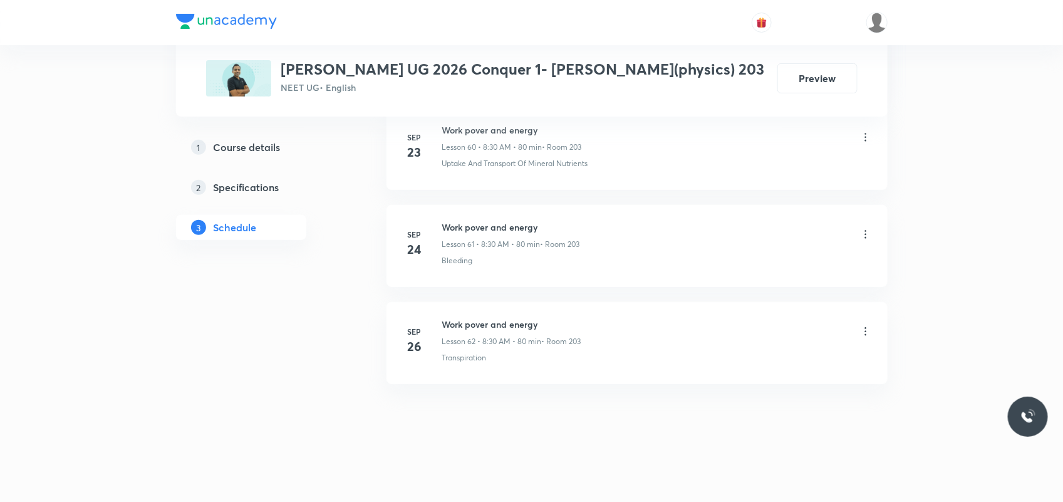
click at [487, 316] on li "Sep 26 Work pover and energy Lesson 62 • 8:30 AM • 80 min • Room 203 Transpirat…" at bounding box center [636, 343] width 501 height 82
click at [487, 318] on h6 "Work pover and energy" at bounding box center [511, 323] width 139 height 13
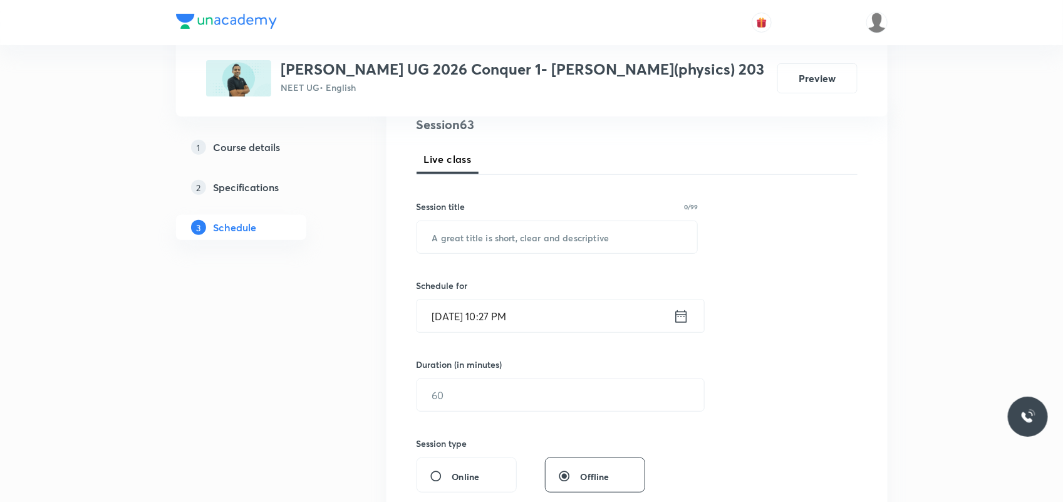
scroll to position [157, 0]
click at [456, 232] on input "text" at bounding box center [557, 236] width 281 height 32
paste input "Work pover and energy"
type input "Work pover and energy"
click at [456, 317] on input "Oct 5, 2025, 10:27 PM" at bounding box center [545, 315] width 256 height 32
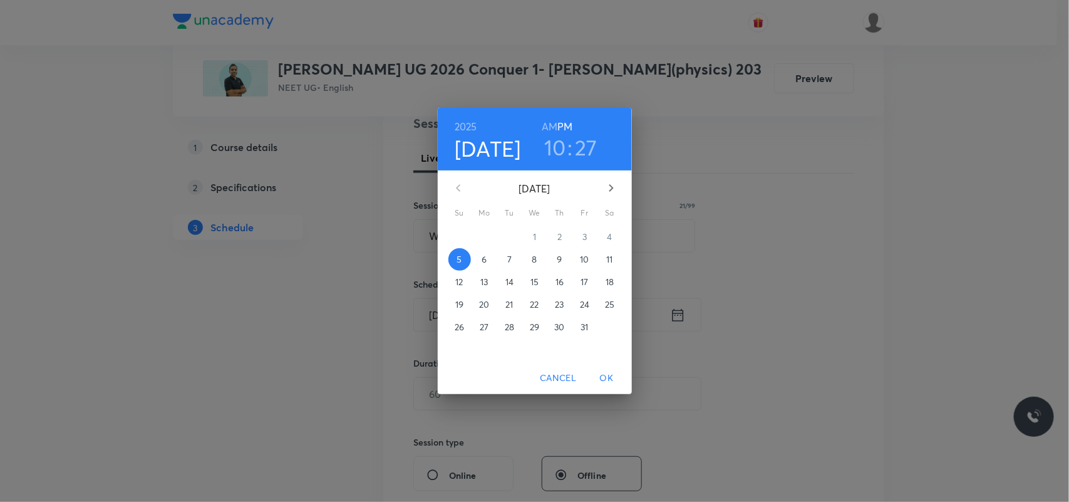
click at [498, 277] on div "28 29 30 1 2 3 4 5 6 7 8 9 10 11 12 13 14 15 16 17 18 19 20 21 22 23 24 25 26 2…" at bounding box center [535, 281] width 194 height 113
click at [549, 130] on h6 "AM" at bounding box center [550, 127] width 16 height 18
click at [484, 264] on p "6" at bounding box center [484, 259] width 5 height 13
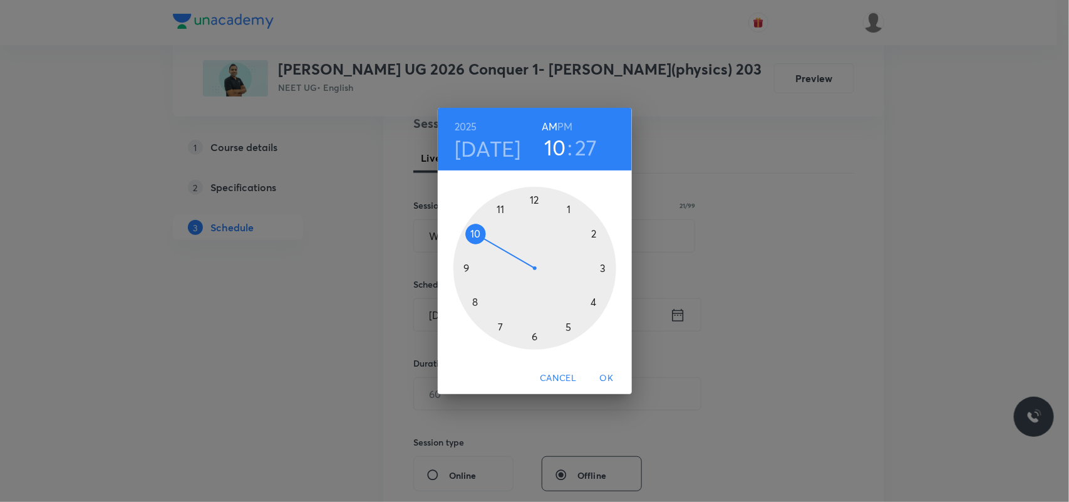
click at [477, 304] on div at bounding box center [534, 268] width 163 height 163
click at [535, 336] on div at bounding box center [534, 268] width 163 height 163
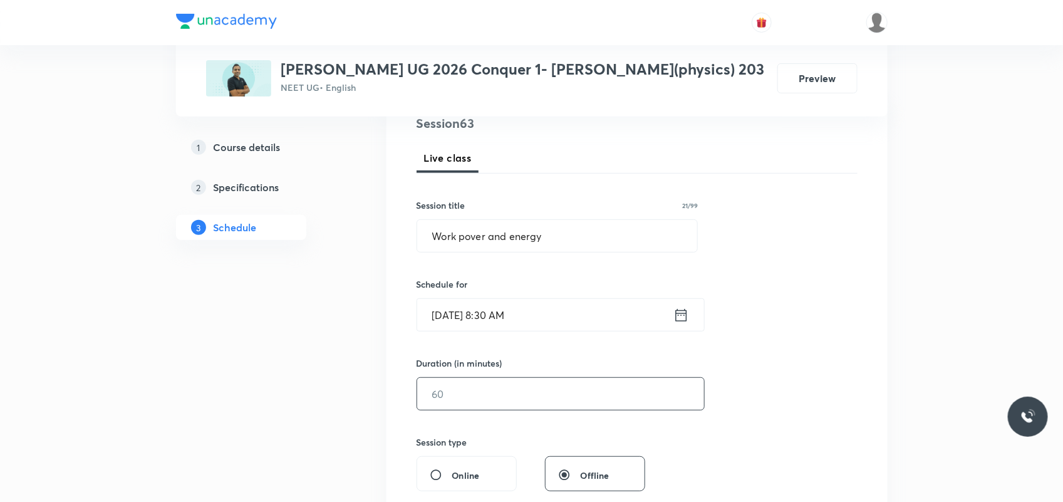
click at [486, 400] on input "text" at bounding box center [560, 394] width 287 height 32
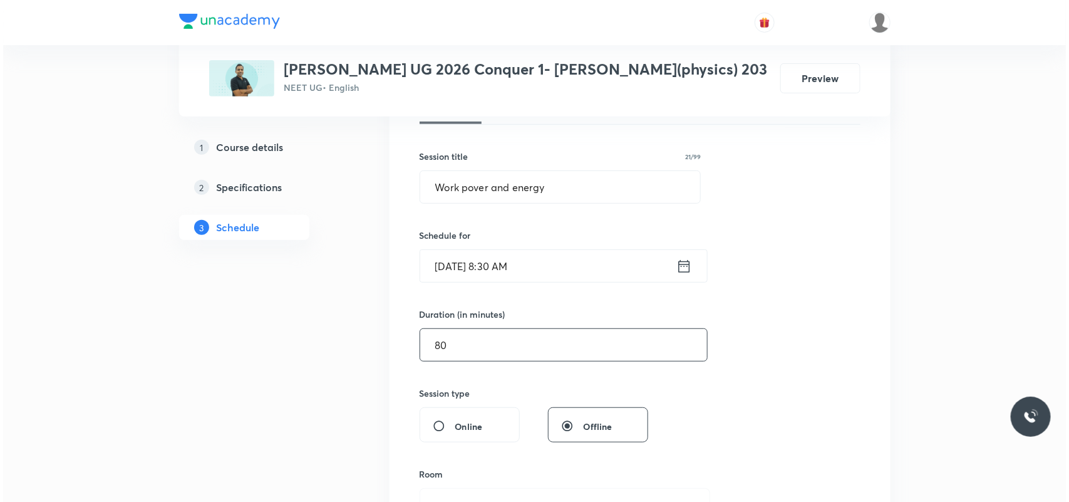
scroll to position [313, 0]
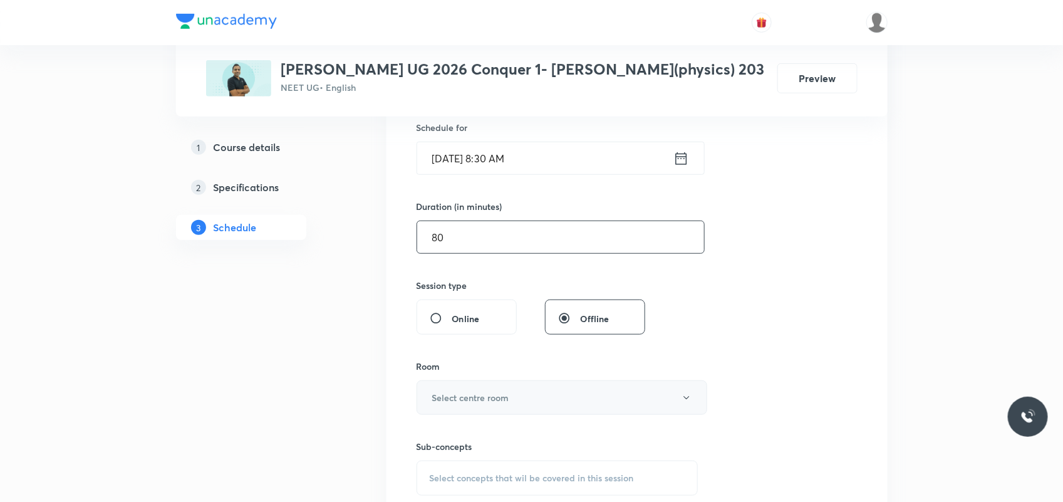
type input "80"
click at [465, 404] on h6 "Select centre room" at bounding box center [470, 397] width 77 height 13
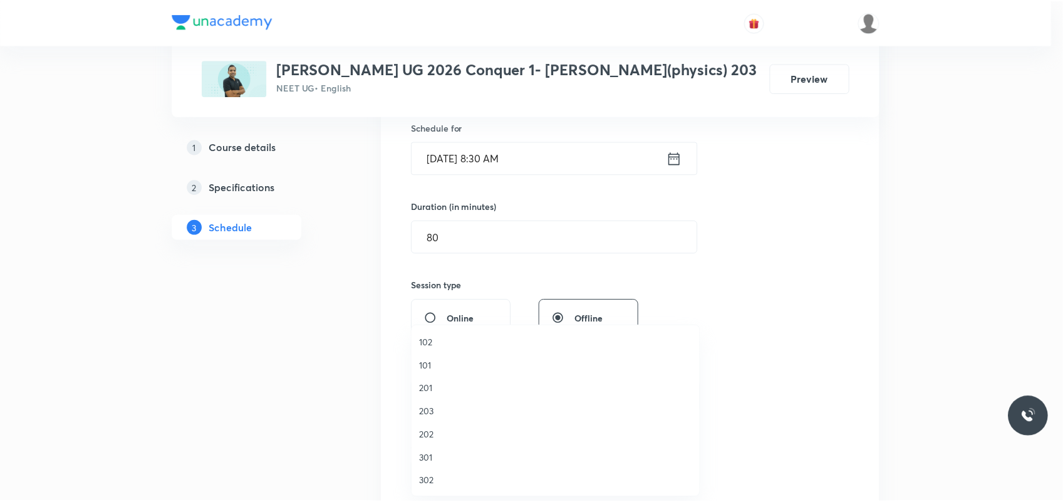
scroll to position [78, 0]
click at [433, 336] on span "203" at bounding box center [558, 333] width 274 height 13
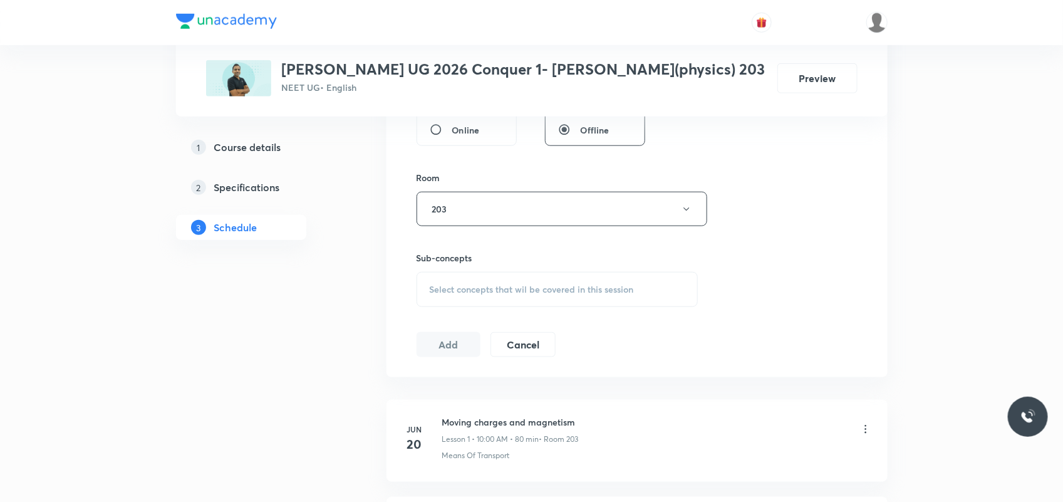
scroll to position [548, 0]
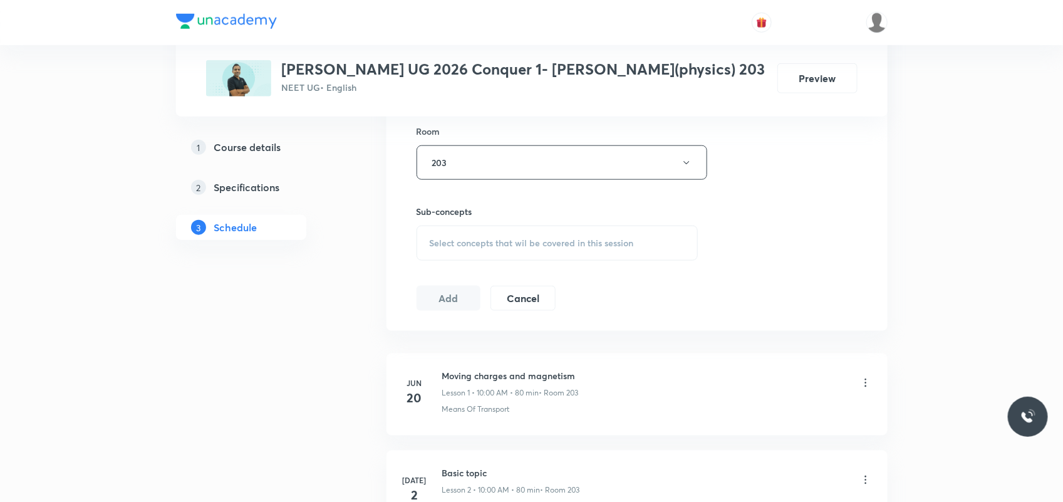
click at [487, 249] on div "Select concepts that wil be covered in this session" at bounding box center [557, 242] width 282 height 35
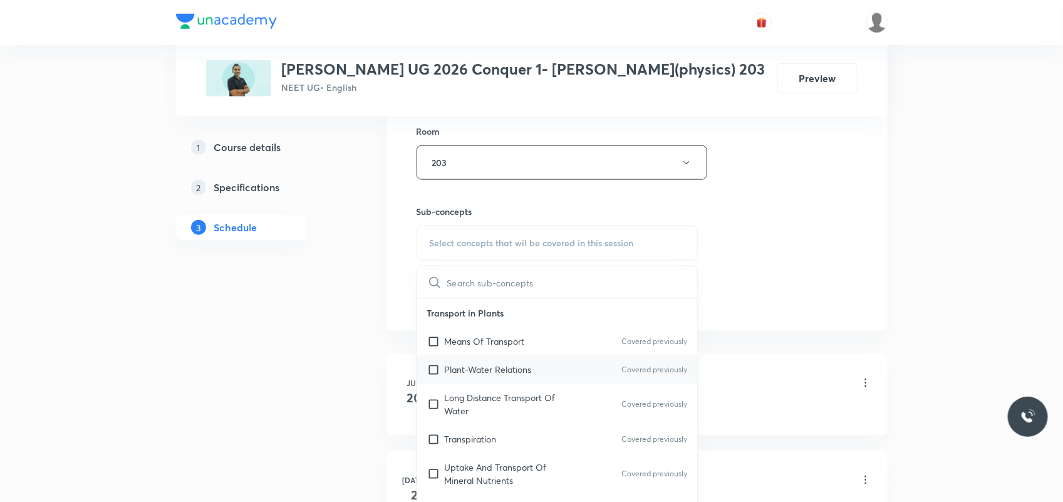
click at [456, 364] on p "Plant-Water Relations" at bounding box center [488, 369] width 87 height 13
checkbox input "true"
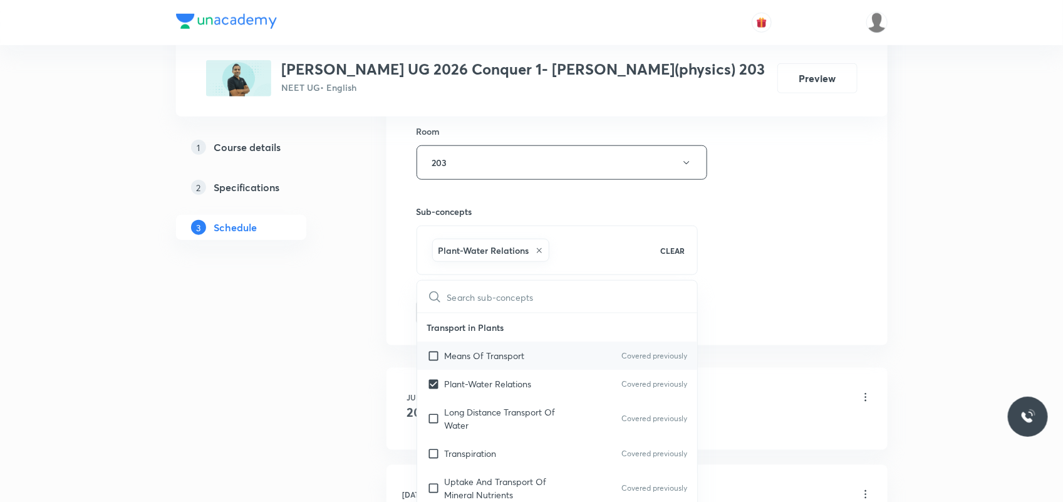
click at [429, 364] on div "Means Of Transport Covered previously" at bounding box center [557, 355] width 281 height 28
checkbox input "true"
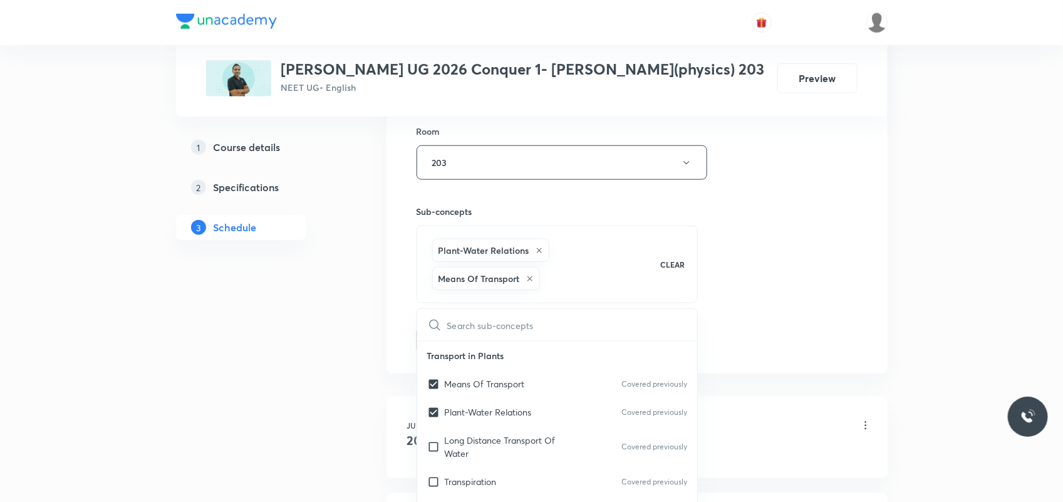
click at [399, 342] on div "Session 63 Live class Session title 21/99 Work pover and energy ​ Schedule for …" at bounding box center [636, 38] width 501 height 671
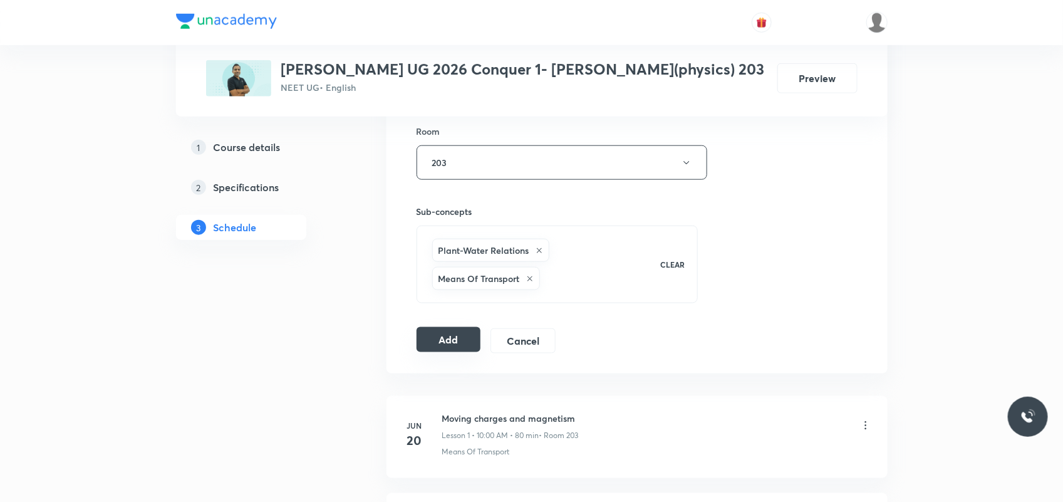
click at [436, 341] on button "Add" at bounding box center [448, 339] width 65 height 25
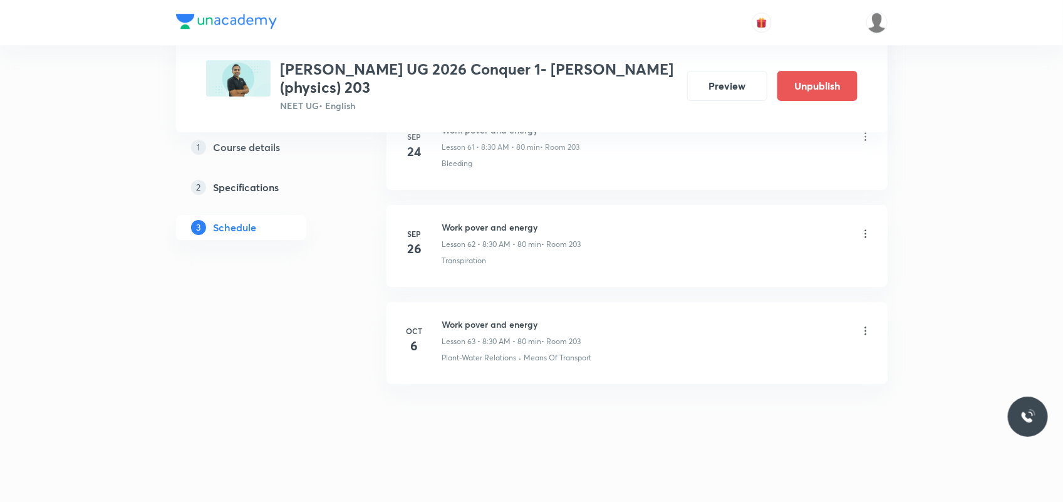
scroll to position [6074, 0]
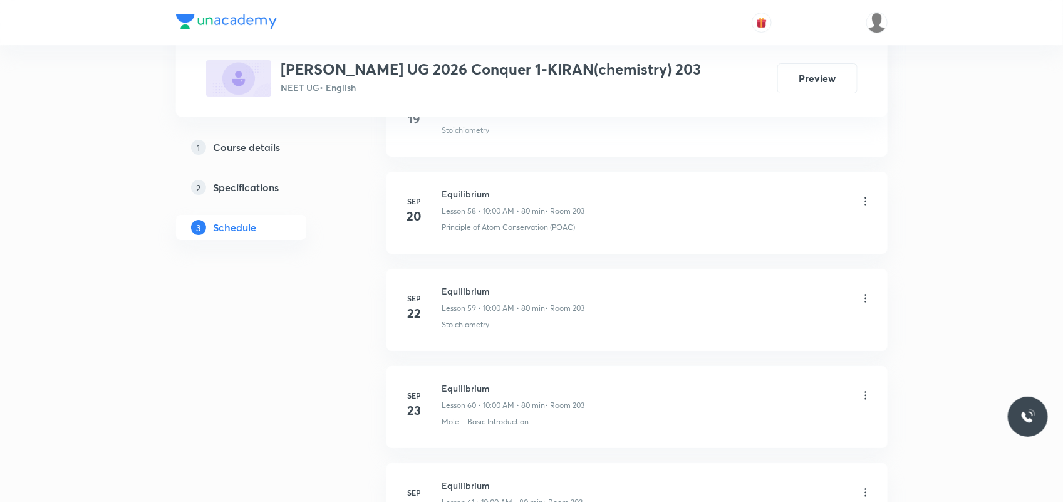
scroll to position [6538, 0]
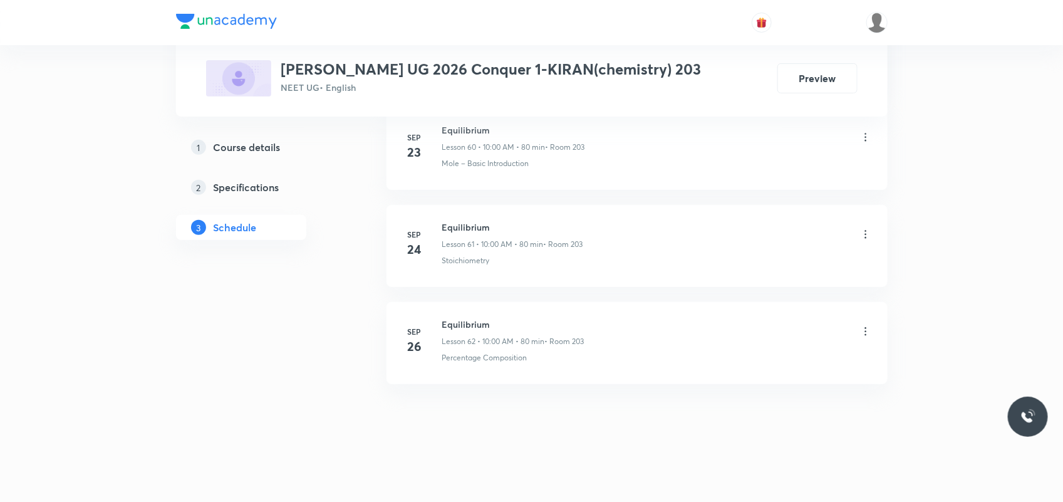
click at [470, 321] on h6 "Equilibrium" at bounding box center [513, 323] width 142 height 13
copy h6 "Equilibrium"
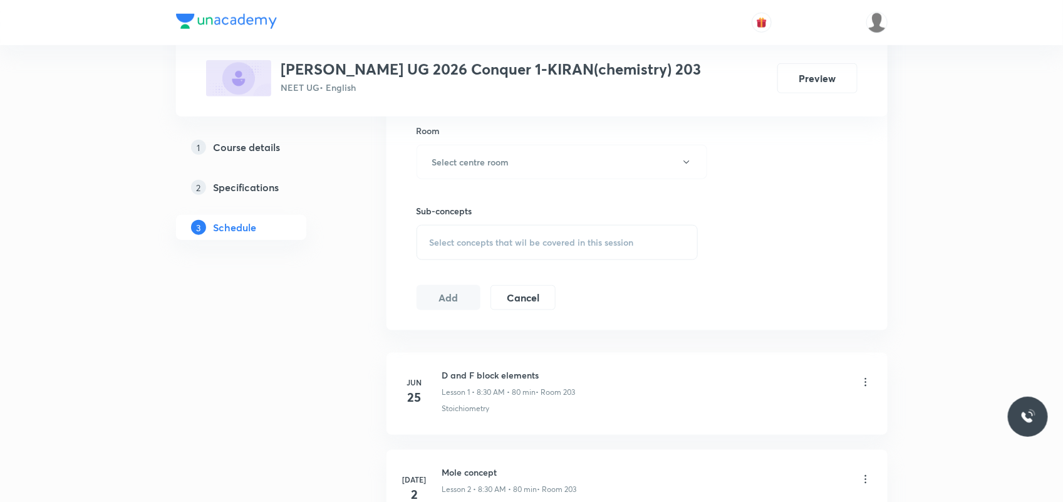
scroll to position [0, 0]
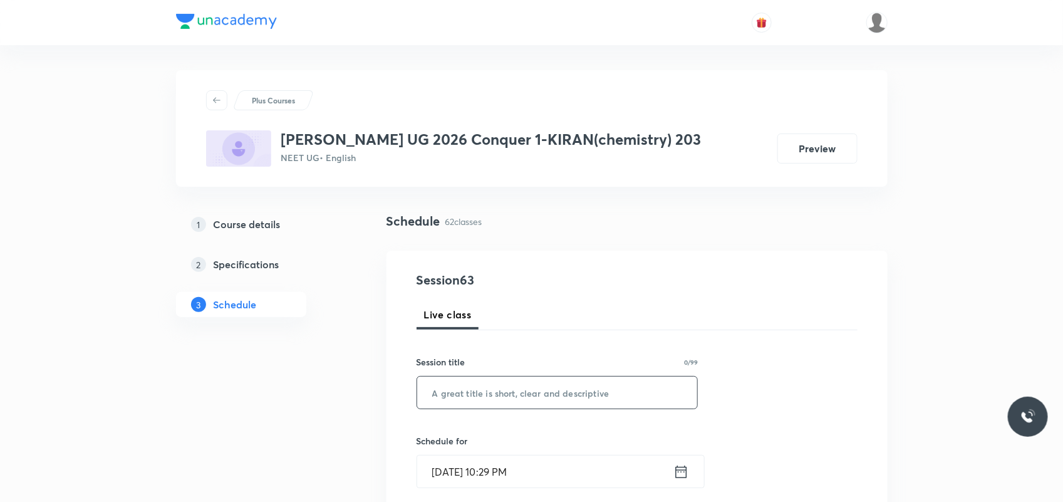
click at [456, 396] on input "text" at bounding box center [557, 392] width 281 height 32
paste input "Equilibrium"
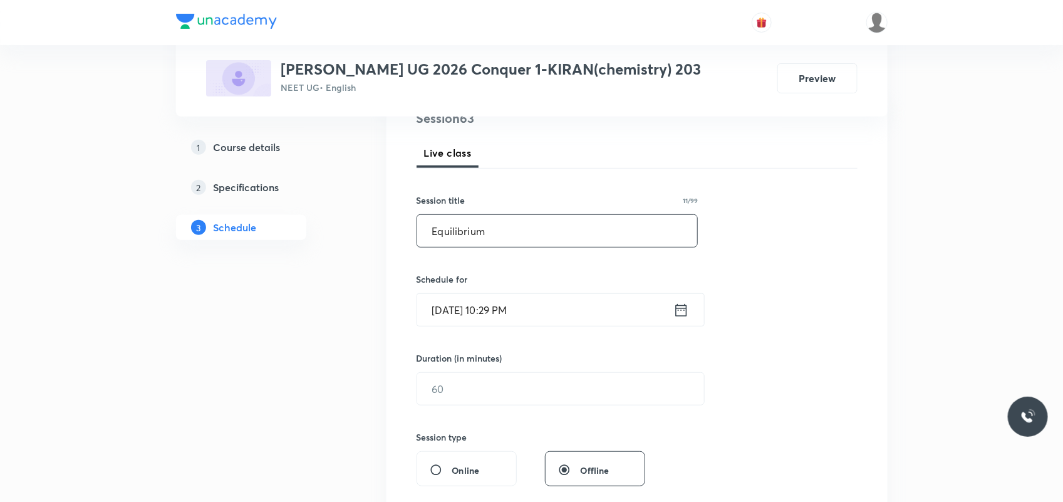
scroll to position [235, 0]
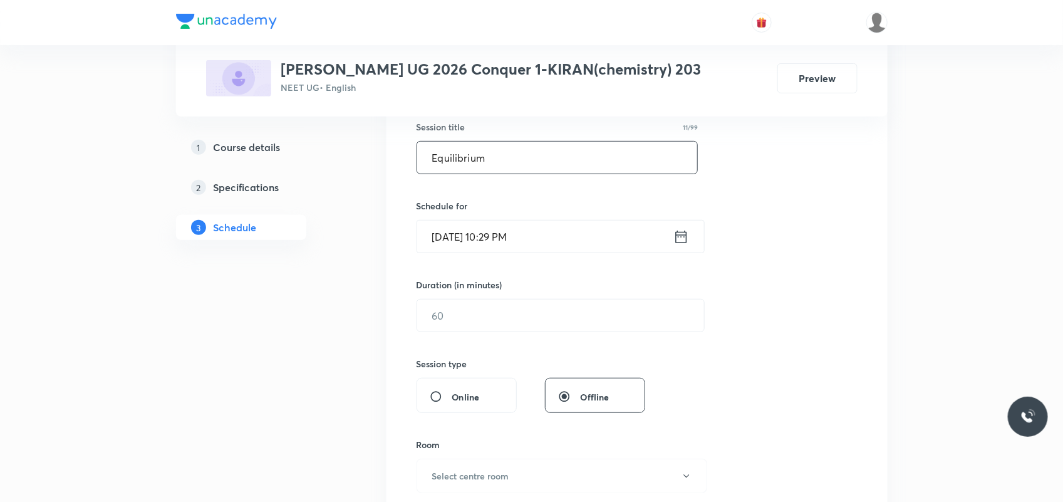
type input "Equilibrium"
click at [451, 242] on input "[DATE] 10:29 PM" at bounding box center [545, 236] width 256 height 32
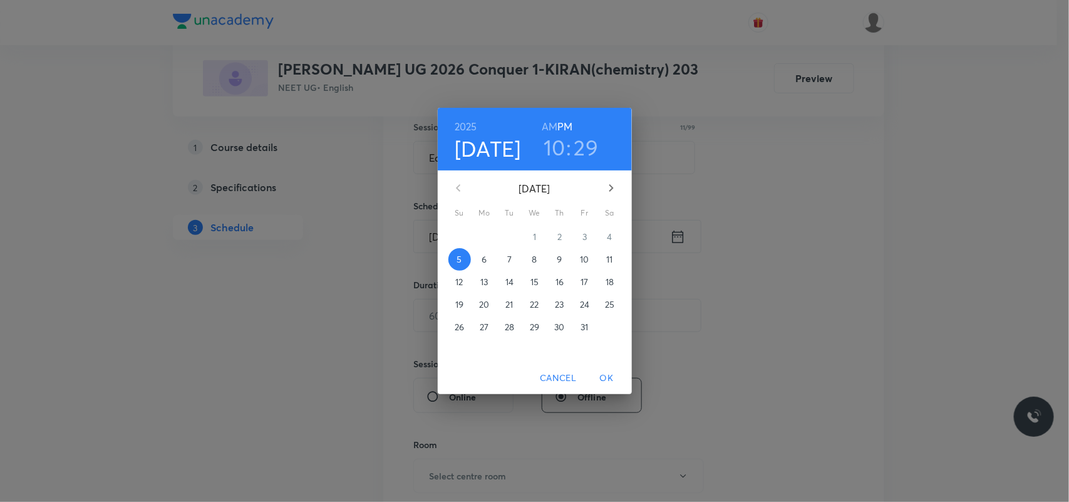
click at [482, 263] on p "6" at bounding box center [484, 259] width 5 height 13
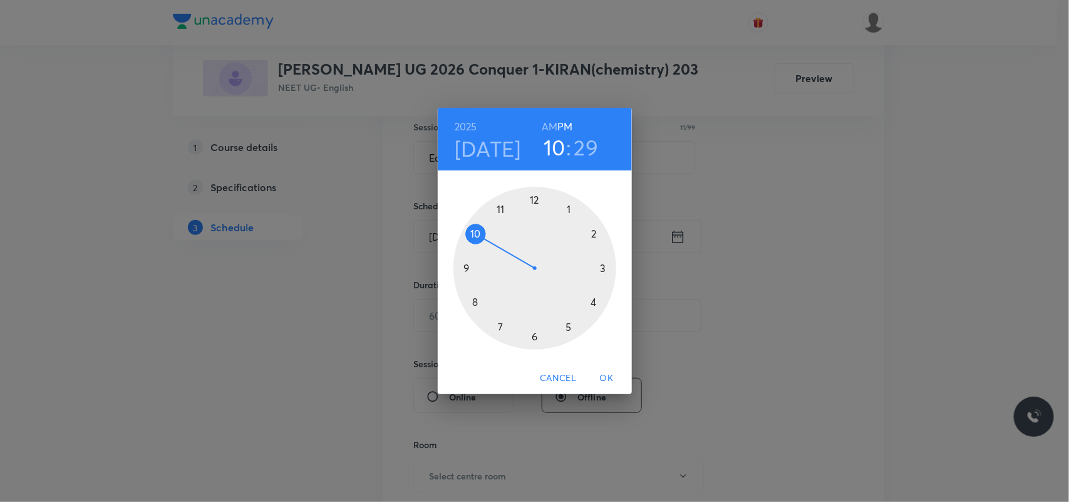
click at [553, 126] on h6 "AM" at bounding box center [550, 127] width 16 height 18
click at [471, 236] on div at bounding box center [534, 268] width 163 height 163
click at [531, 200] on div at bounding box center [534, 268] width 163 height 163
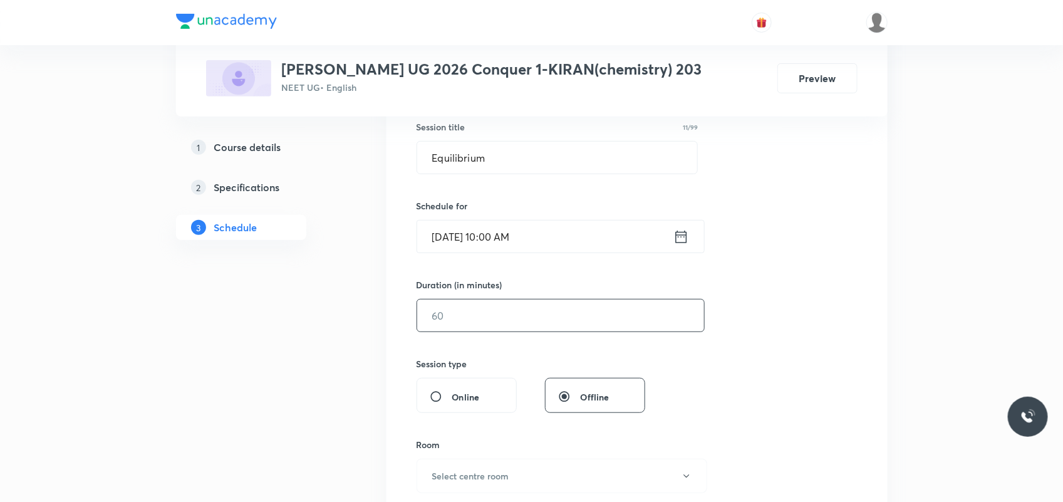
click at [474, 331] on input "text" at bounding box center [560, 315] width 287 height 32
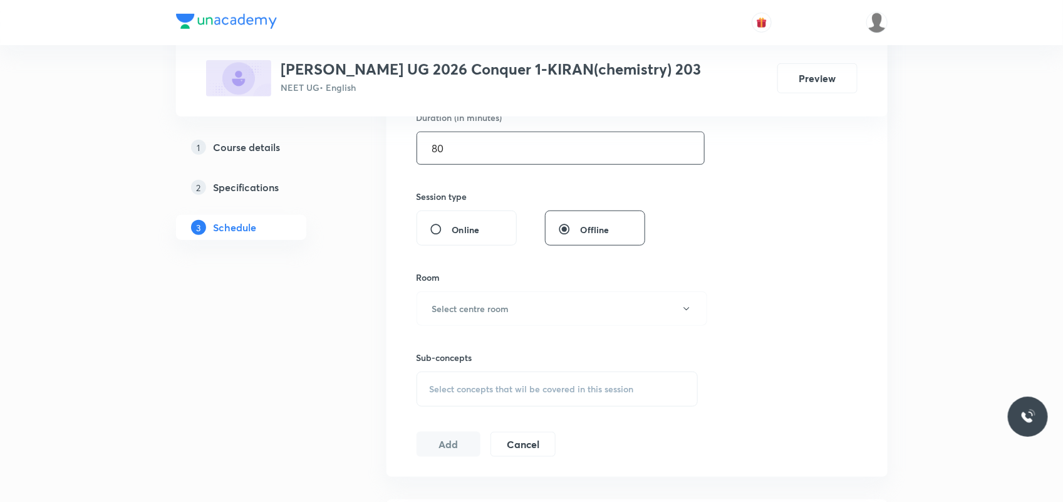
scroll to position [548, 0]
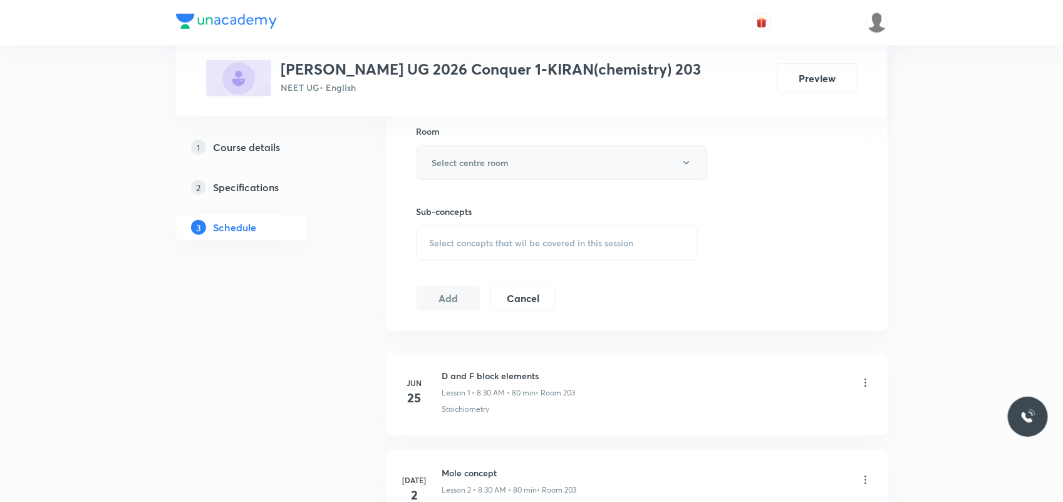
type input "80"
click at [501, 169] on h6 "Select centre room" at bounding box center [470, 162] width 77 height 13
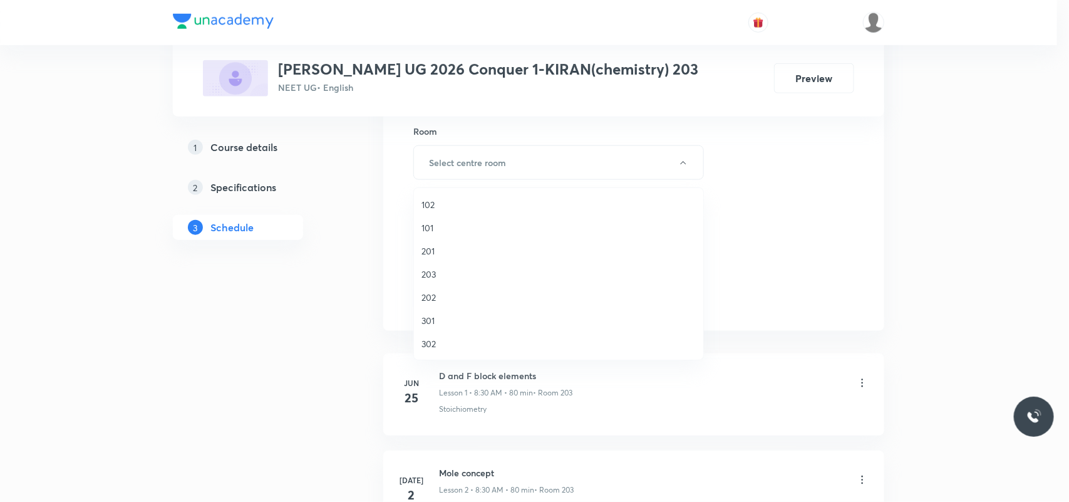
click at [432, 272] on span "203" at bounding box center [558, 273] width 274 height 13
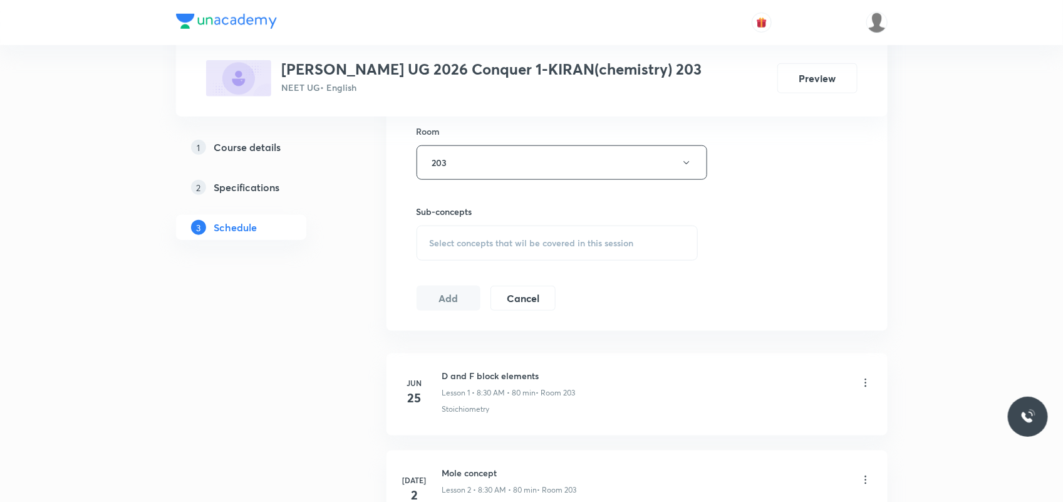
click at [448, 239] on span "Select concepts that wil be covered in this session" at bounding box center [532, 243] width 204 height 10
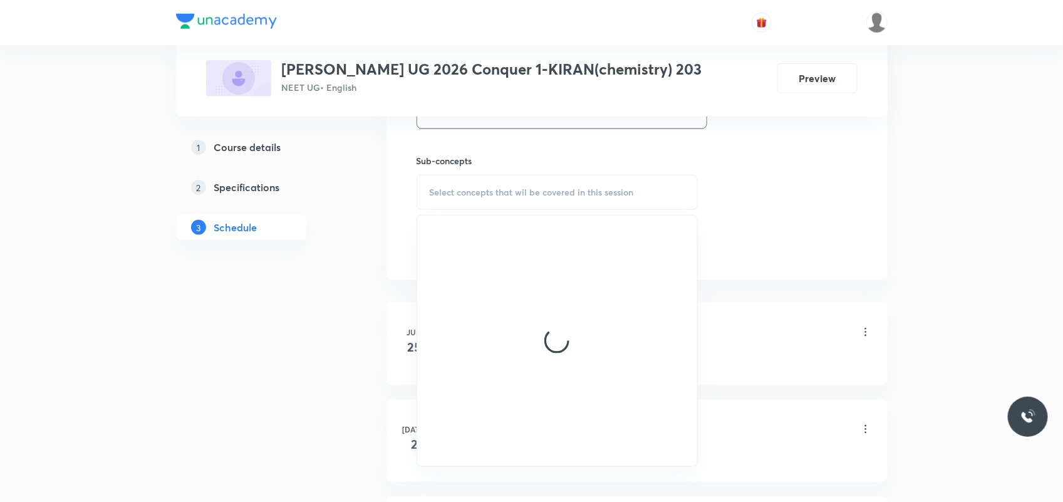
scroll to position [626, 0]
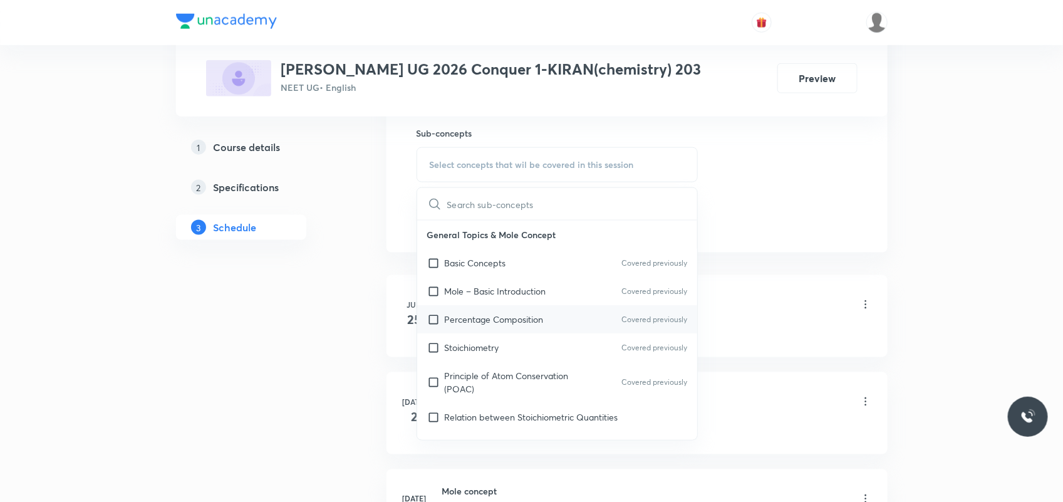
click at [481, 324] on p "Percentage Composition" at bounding box center [494, 318] width 99 height 13
checkbox input "true"
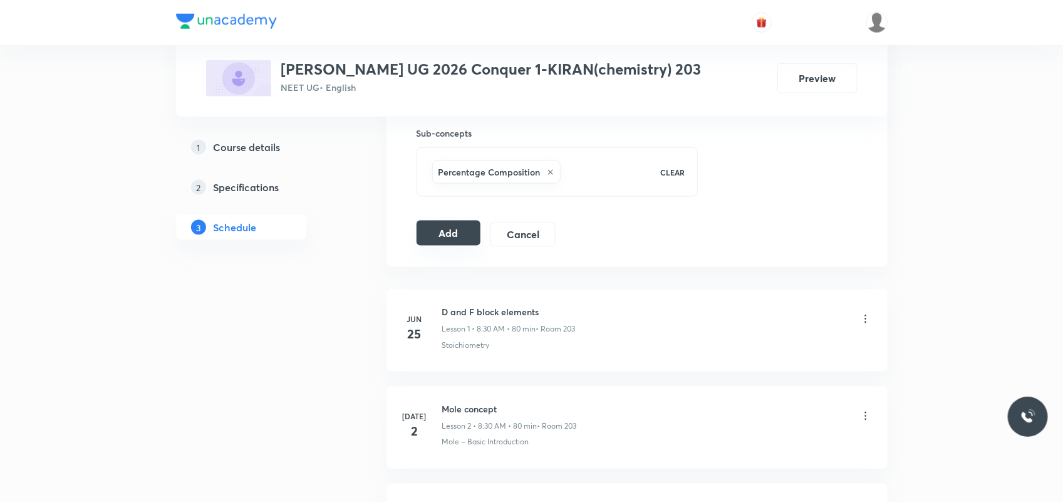
click at [437, 235] on button "Add" at bounding box center [448, 232] width 65 height 25
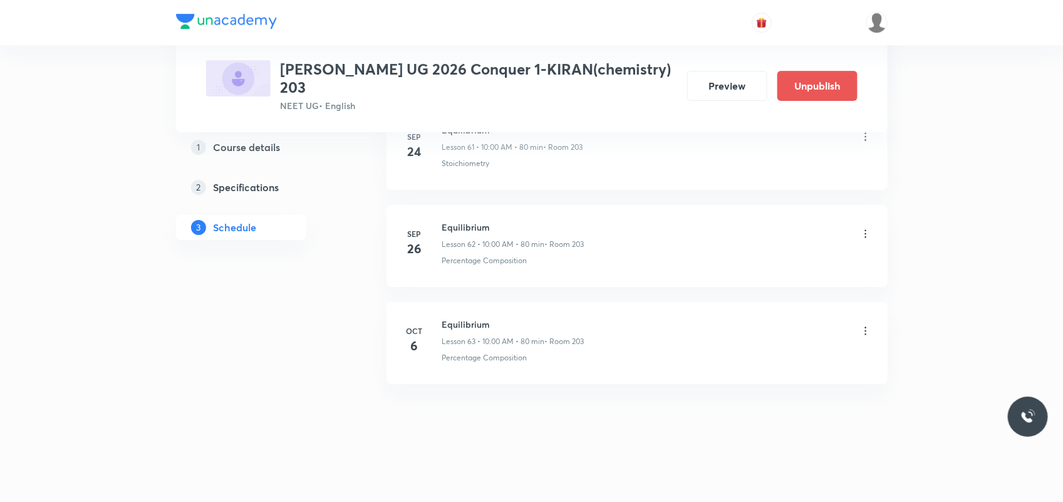
scroll to position [6073, 0]
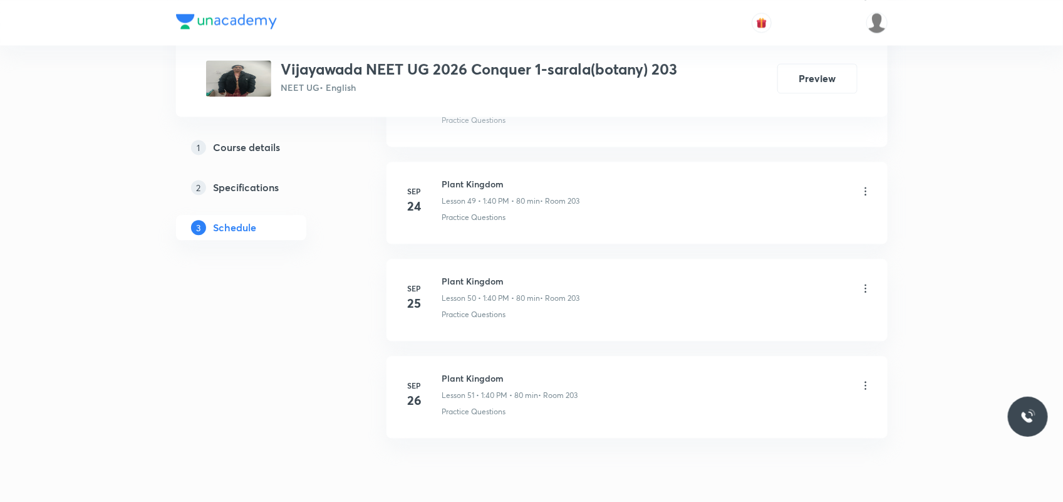
scroll to position [5467, 0]
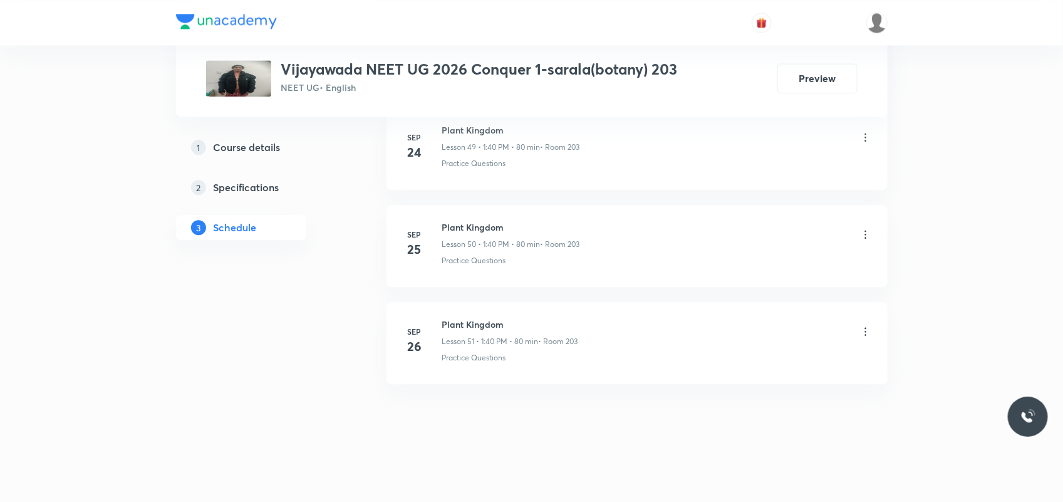
click at [483, 327] on h6 "Plant Kingdom" at bounding box center [510, 323] width 136 height 13
copy h6 "Plant Kingdom"
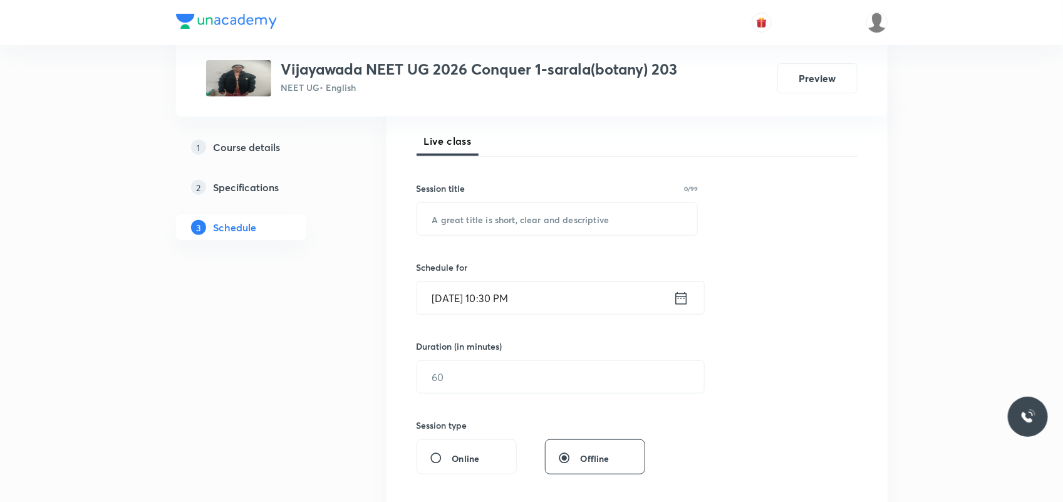
scroll to position [235, 0]
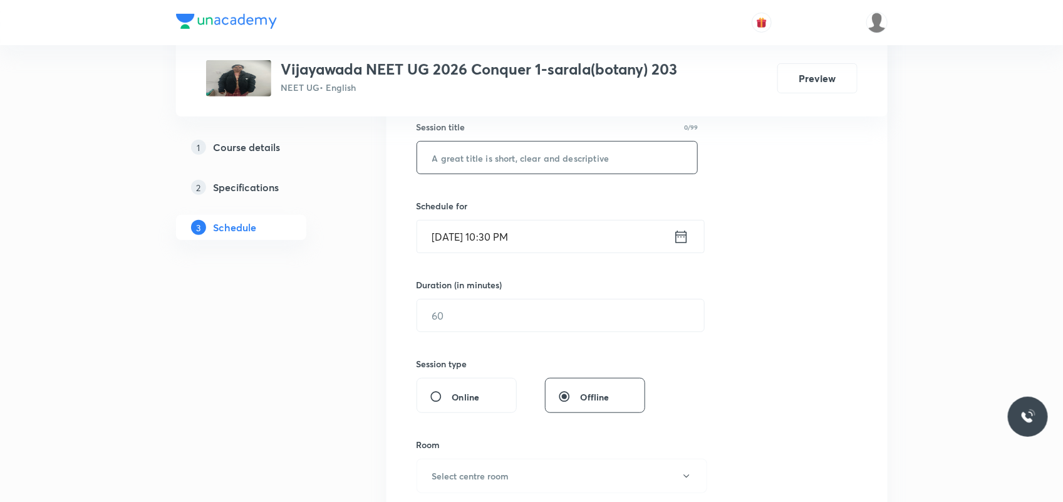
click at [489, 160] on input "text" at bounding box center [557, 158] width 281 height 32
paste input "Plant Kingdom"
type input "Plant Kingdom"
click at [450, 237] on input "Oct 5, 2025, 10:30 PM" at bounding box center [545, 236] width 256 height 32
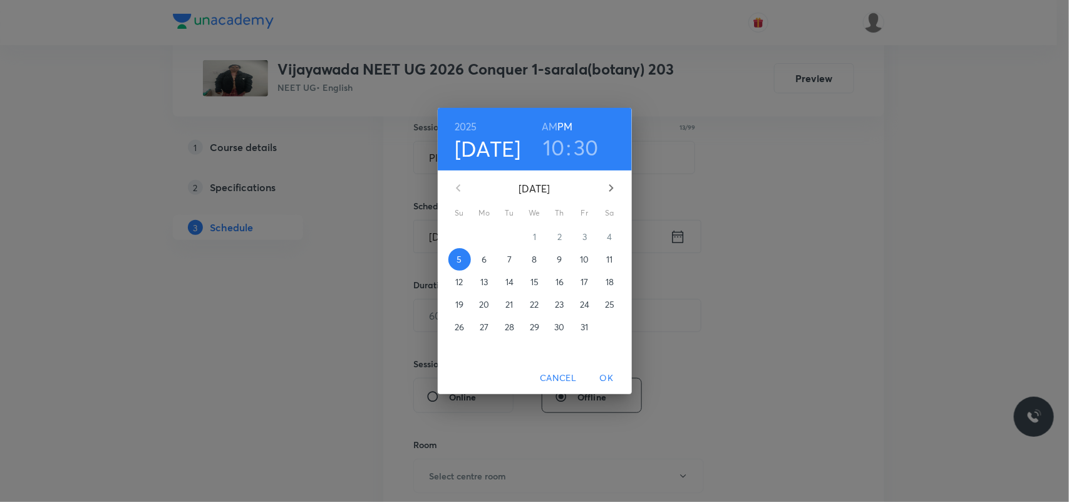
click at [480, 260] on span "6" at bounding box center [484, 259] width 23 height 13
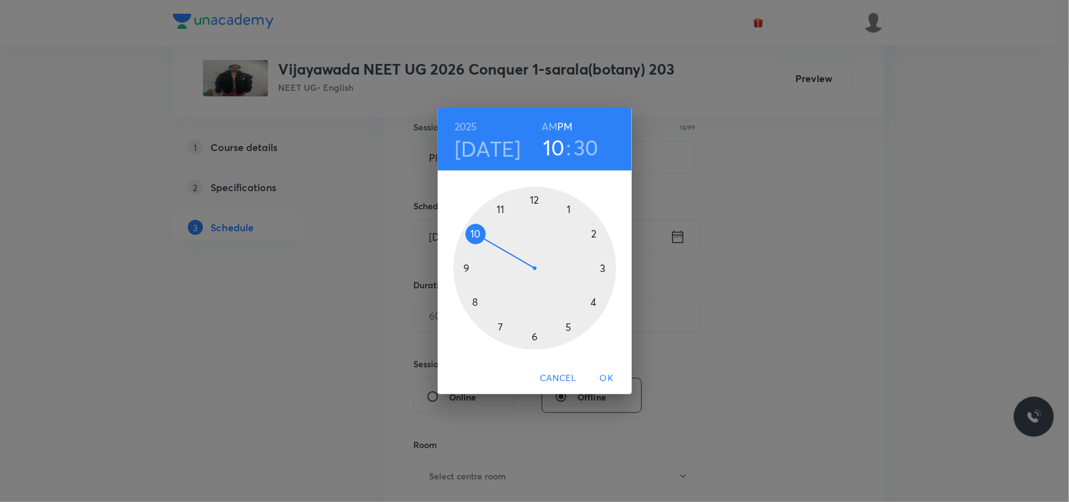
click at [548, 127] on h6 "AM" at bounding box center [550, 127] width 16 height 18
click at [503, 212] on div at bounding box center [534, 268] width 163 height 163
click at [537, 343] on div at bounding box center [534, 268] width 163 height 163
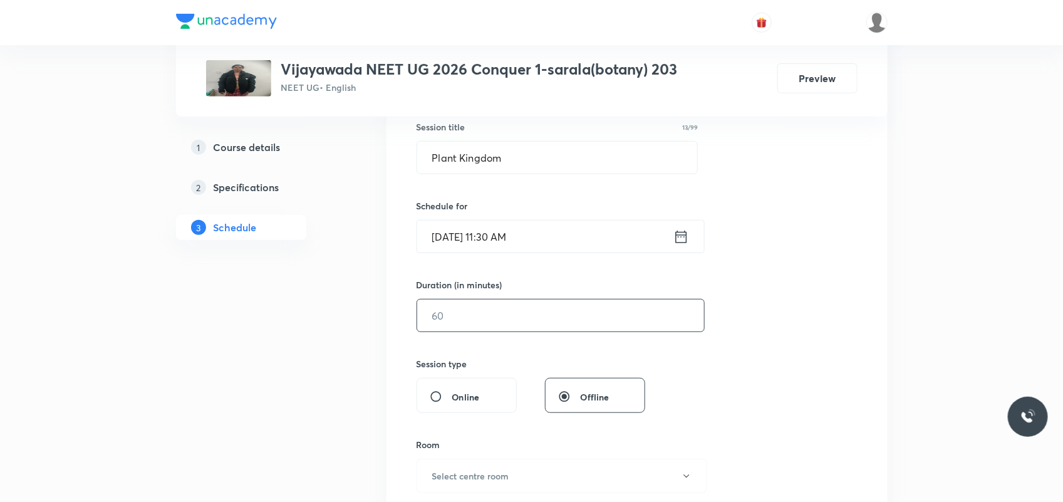
click at [488, 318] on input "text" at bounding box center [560, 315] width 287 height 32
click at [450, 316] on input "text" at bounding box center [560, 315] width 287 height 32
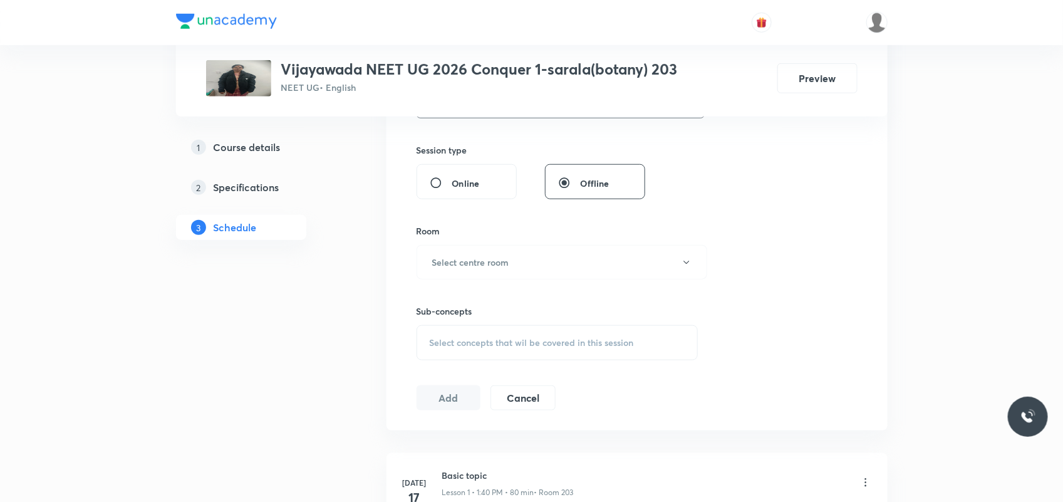
scroll to position [470, 0]
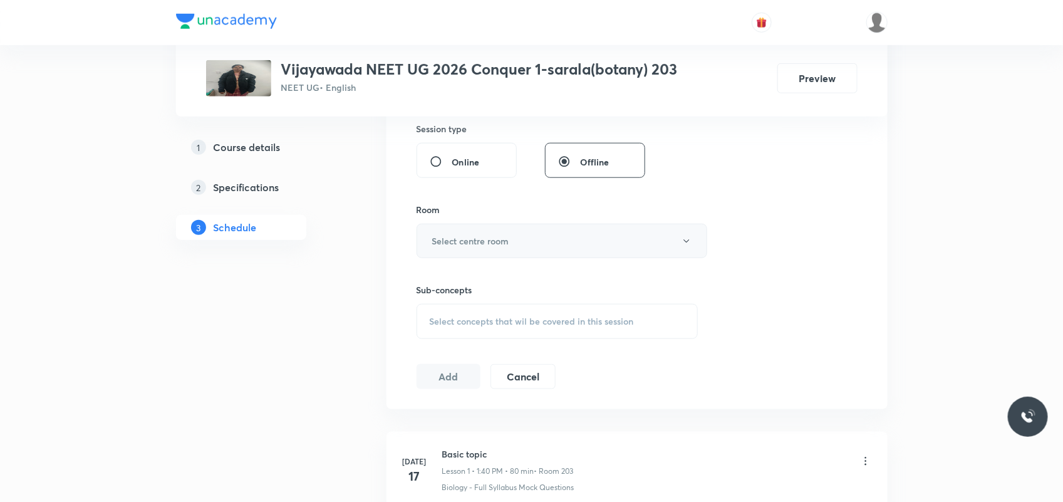
type input "80"
click at [490, 235] on h6 "Select centre room" at bounding box center [470, 240] width 77 height 13
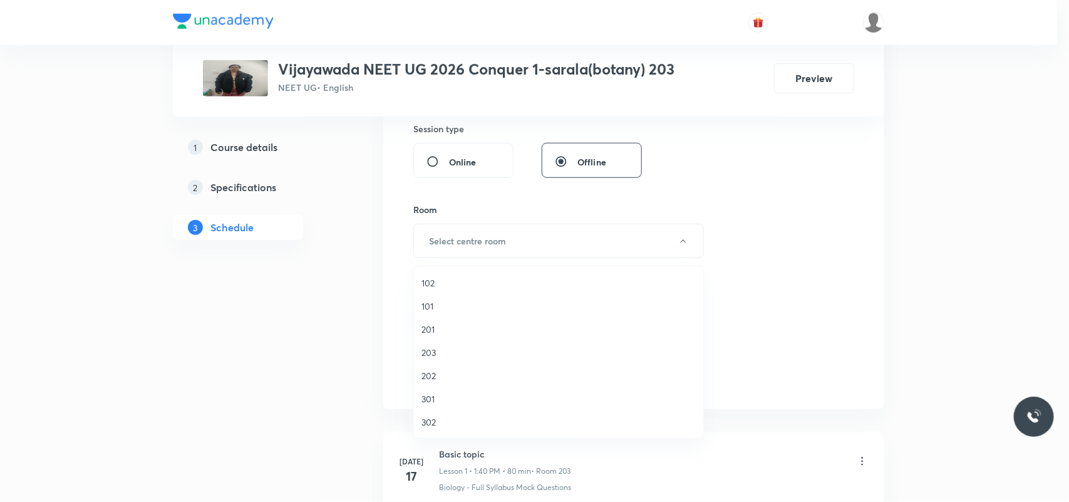
click at [434, 354] on span "203" at bounding box center [558, 352] width 274 height 13
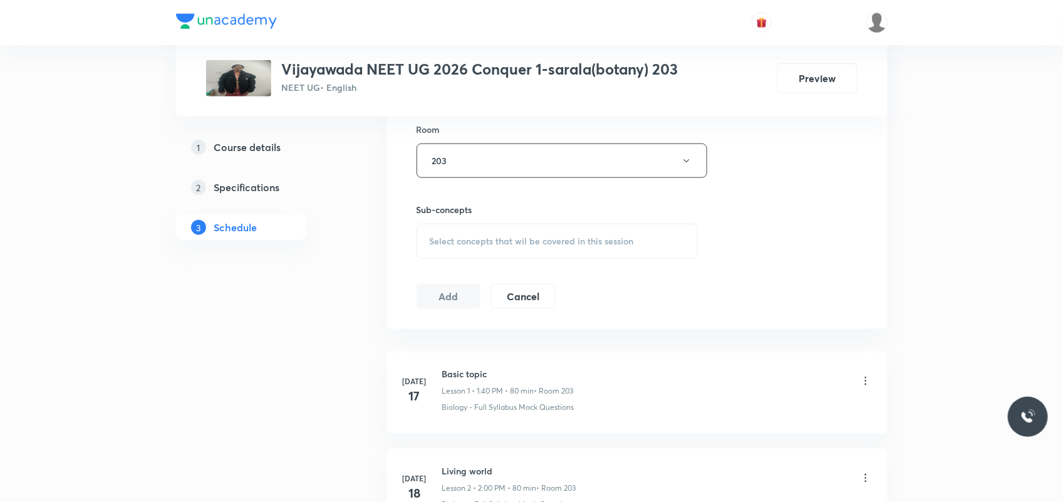
scroll to position [626, 0]
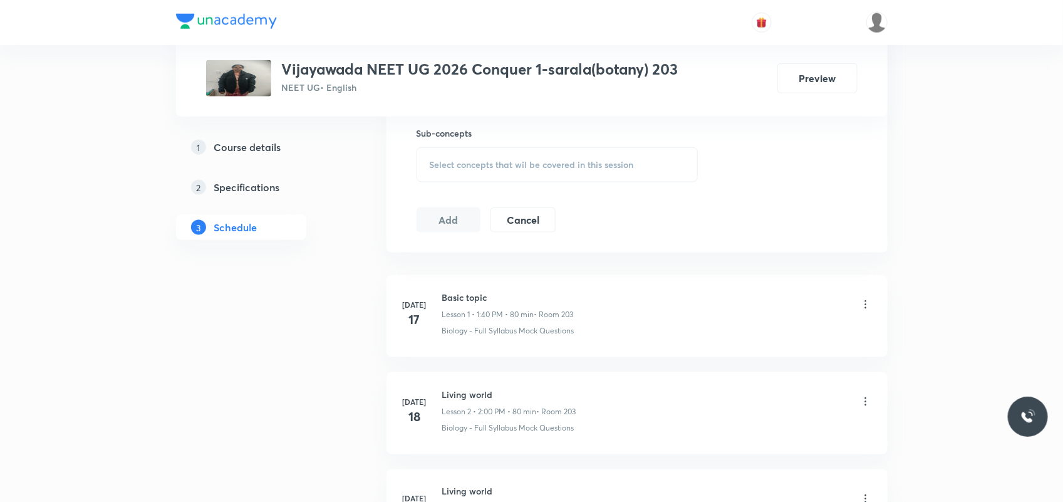
click at [486, 155] on div "Select concepts that wil be covered in this session" at bounding box center [557, 164] width 282 height 35
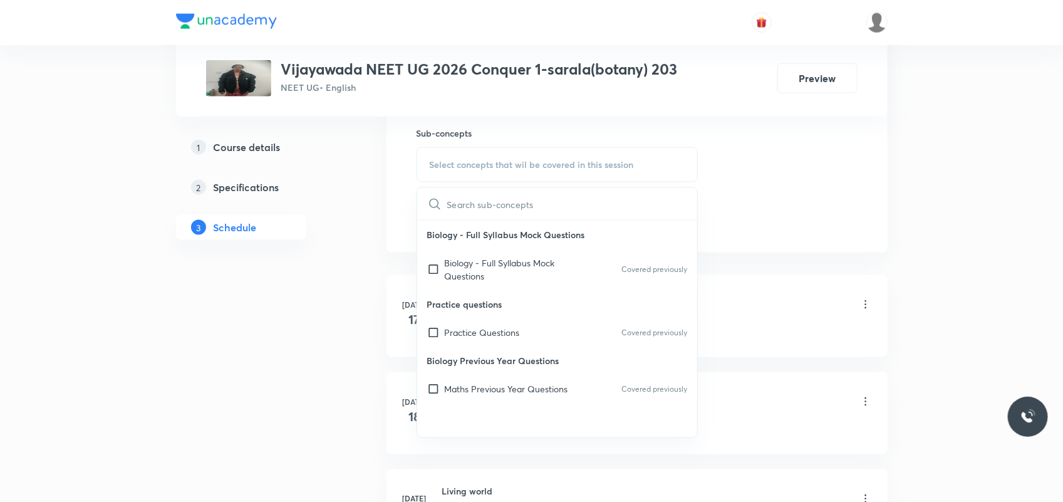
click at [448, 328] on p "Practice Questions" at bounding box center [482, 332] width 75 height 13
checkbox input "true"
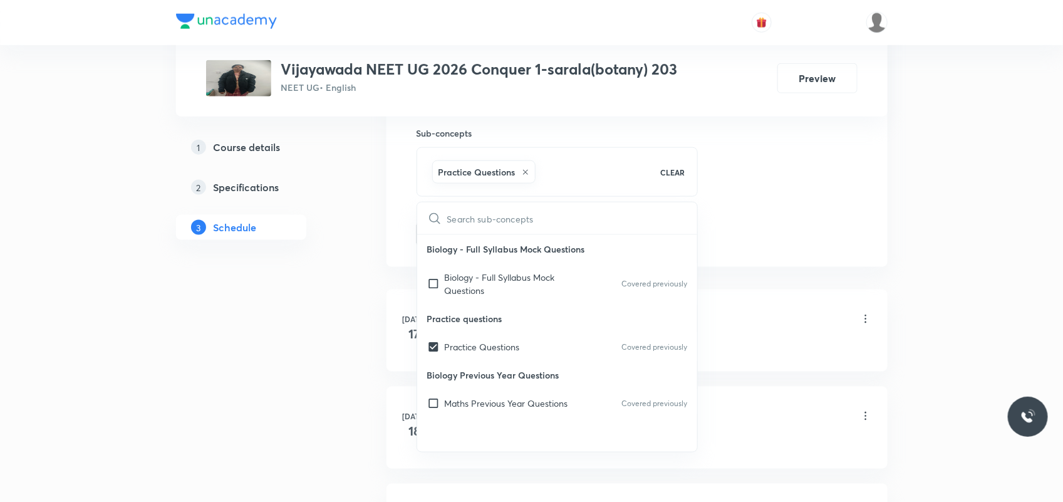
click at [416, 311] on div "​ Biology - Full Syllabus Mock Questions Biology - Full Syllabus Mock Questions…" at bounding box center [557, 327] width 282 height 250
click at [393, 302] on li "Jul 17 Basic topic Lesson 1 • 1:40 PM • 80 min • Room 203 Biology - Full Syllab…" at bounding box center [636, 330] width 501 height 82
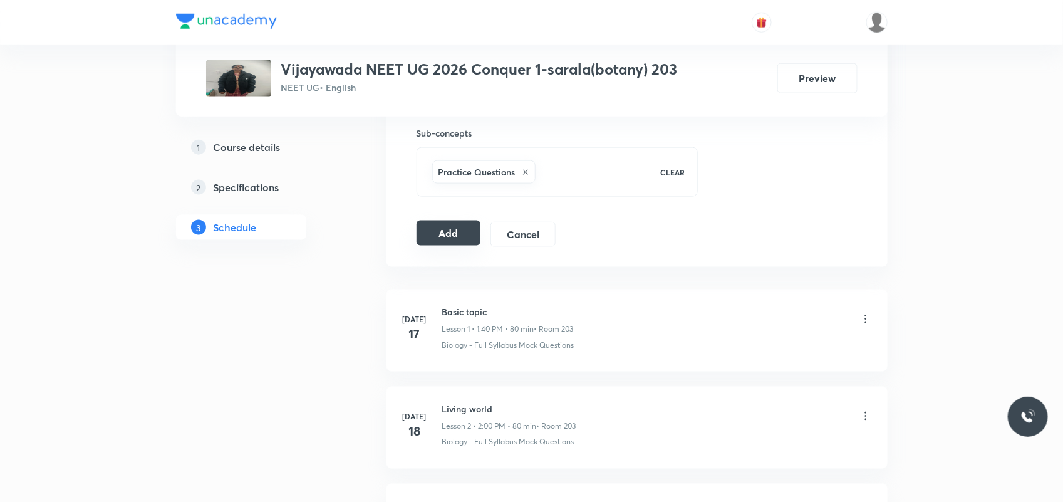
click at [431, 224] on button "Add" at bounding box center [448, 232] width 65 height 25
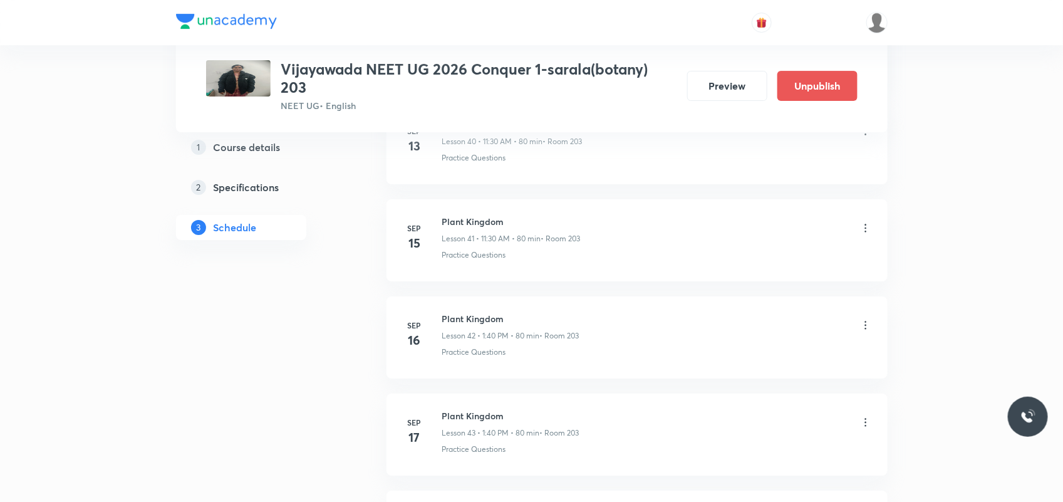
scroll to position [5004, 0]
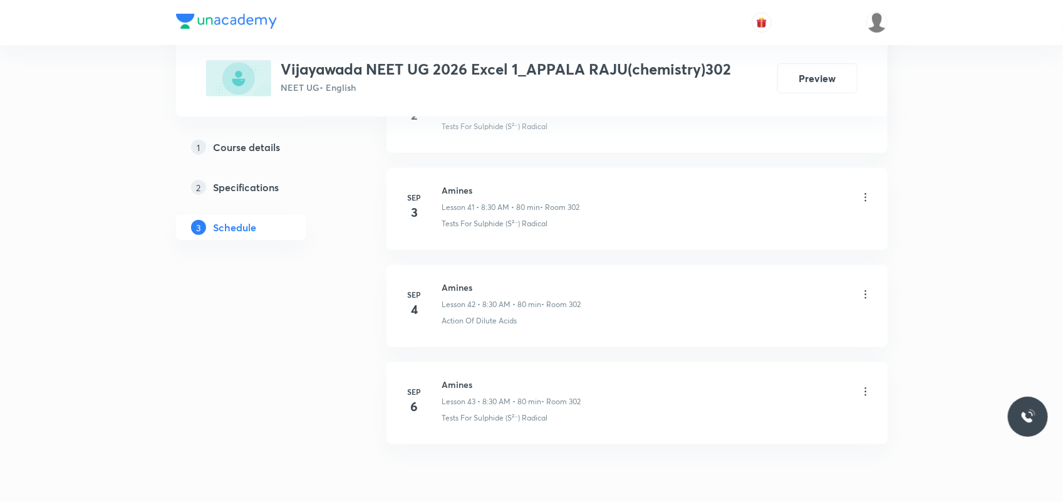
scroll to position [4689, 0]
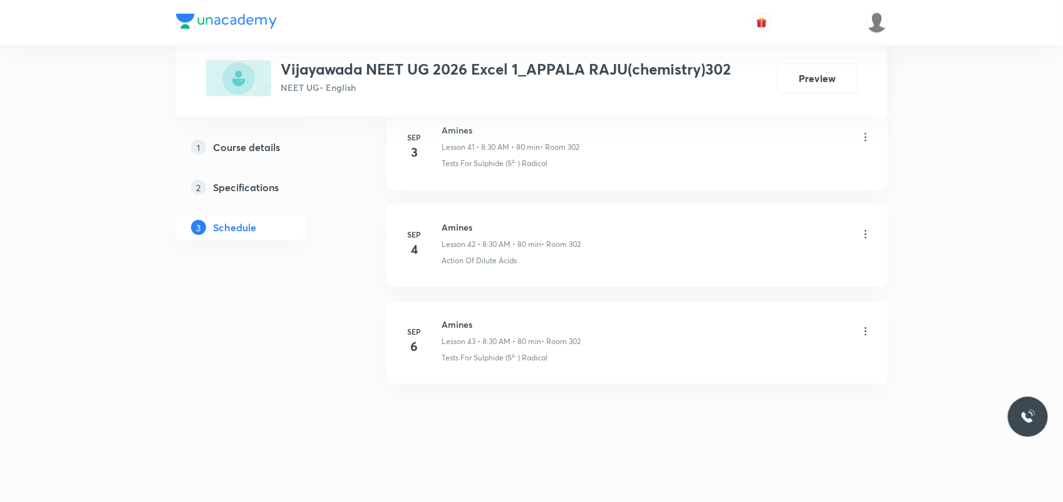
click at [443, 328] on h6 "Amines" at bounding box center [511, 323] width 139 height 13
copy h6 "Amines"
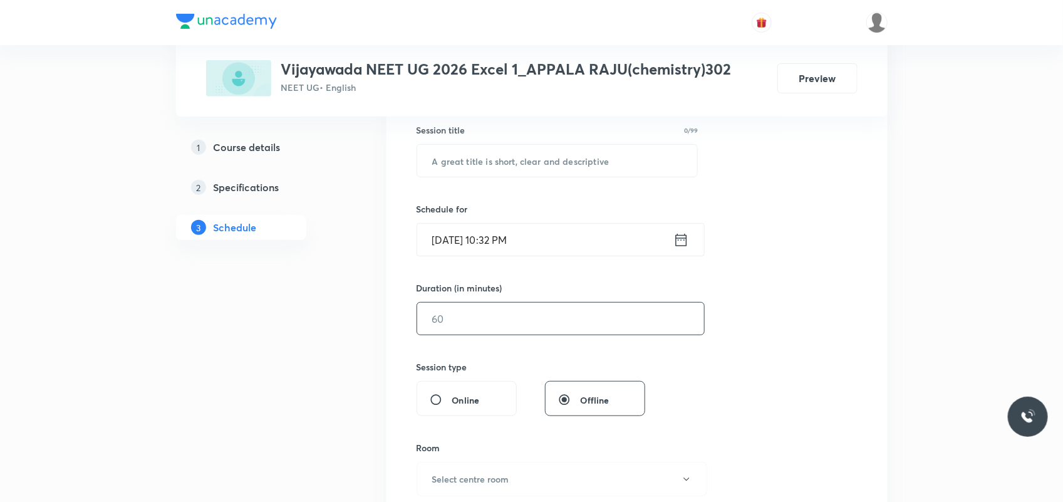
scroll to position [235, 0]
click at [465, 158] on input "text" at bounding box center [557, 158] width 281 height 32
paste input "Amines"
type input "Amines"
click at [451, 234] on input "Oct 5, 2025, 10:32 PM" at bounding box center [545, 236] width 256 height 32
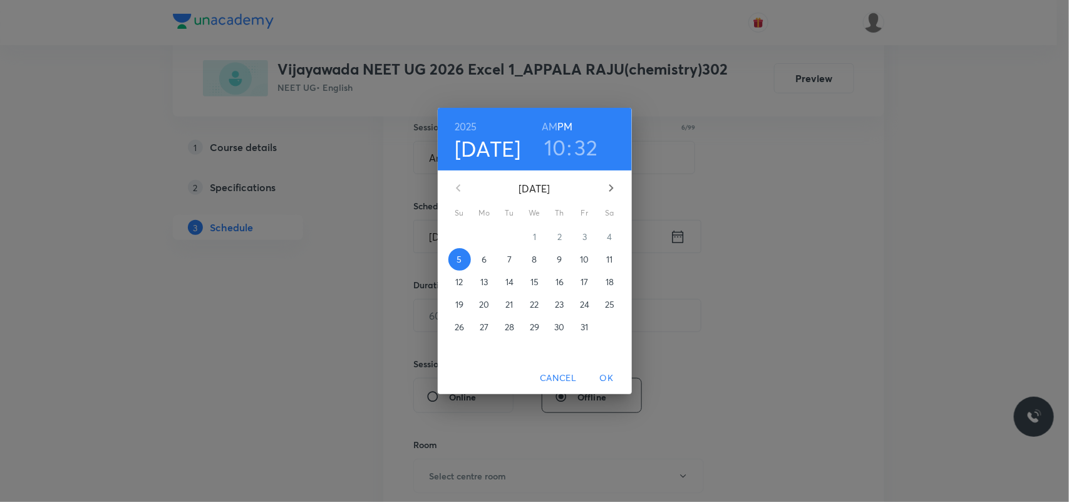
click at [490, 264] on span "6" at bounding box center [484, 259] width 23 height 13
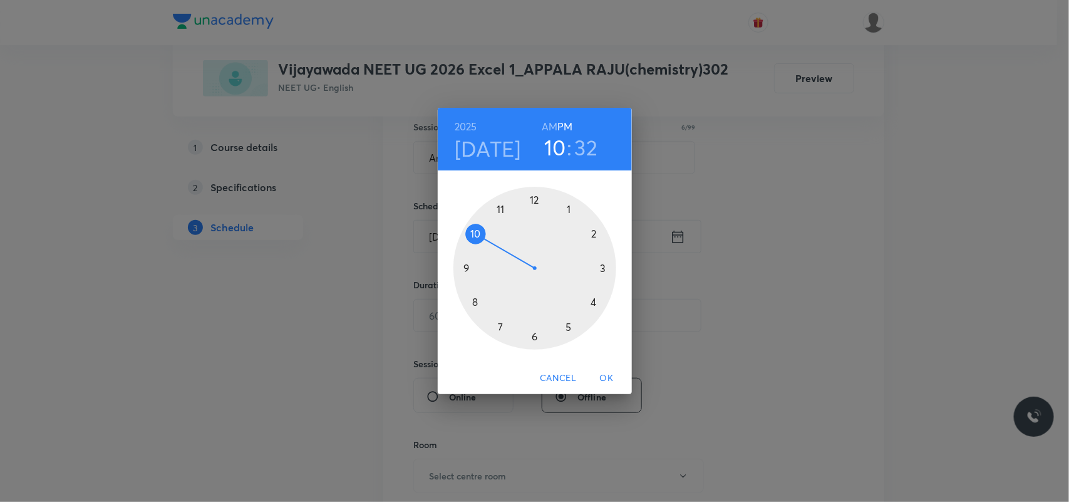
click at [549, 129] on h6 "AM" at bounding box center [550, 127] width 16 height 18
click at [476, 301] on div at bounding box center [534, 268] width 163 height 163
click at [537, 336] on div at bounding box center [534, 268] width 163 height 163
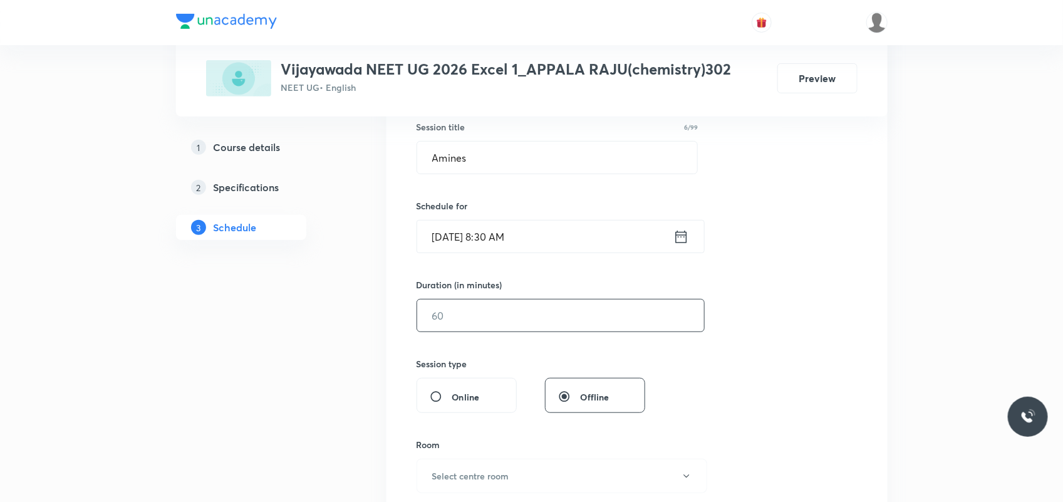
click at [488, 323] on input "text" at bounding box center [560, 315] width 287 height 32
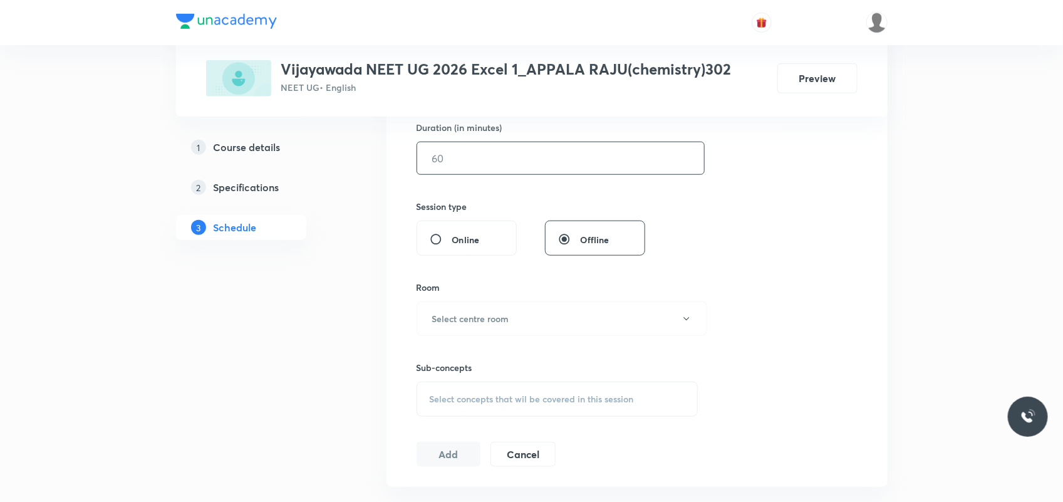
scroll to position [391, 0]
click at [464, 161] on input "text" at bounding box center [560, 159] width 287 height 32
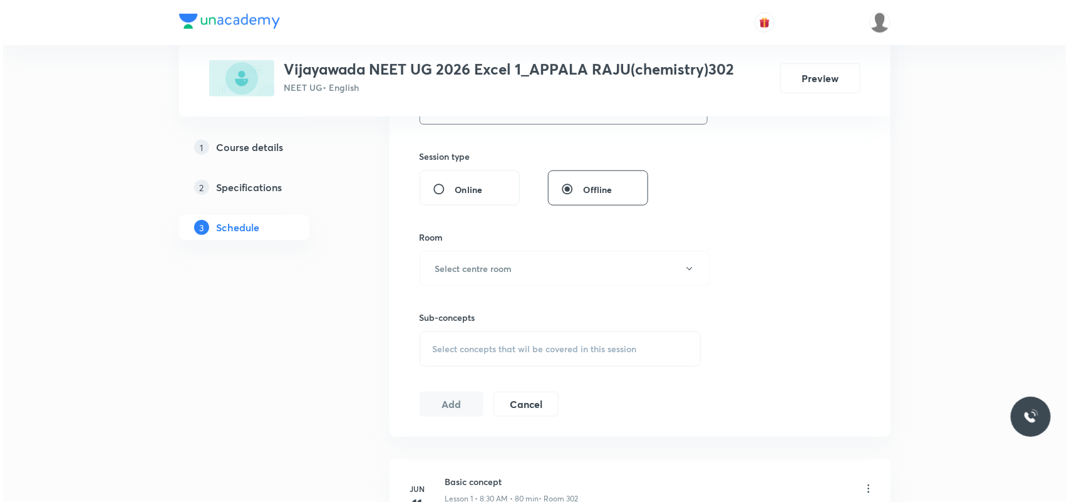
scroll to position [470, 0]
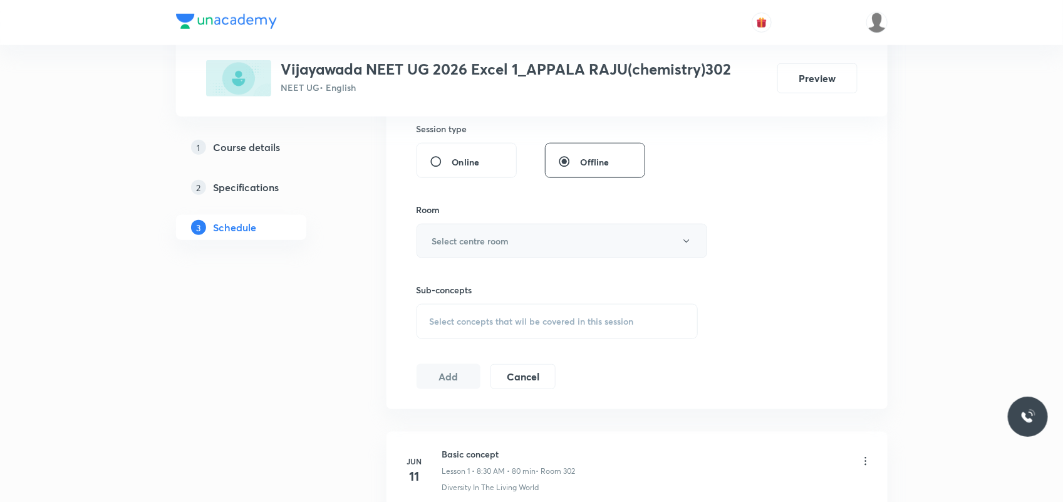
type input "80"
click at [468, 243] on h6 "Select centre room" at bounding box center [470, 240] width 77 height 13
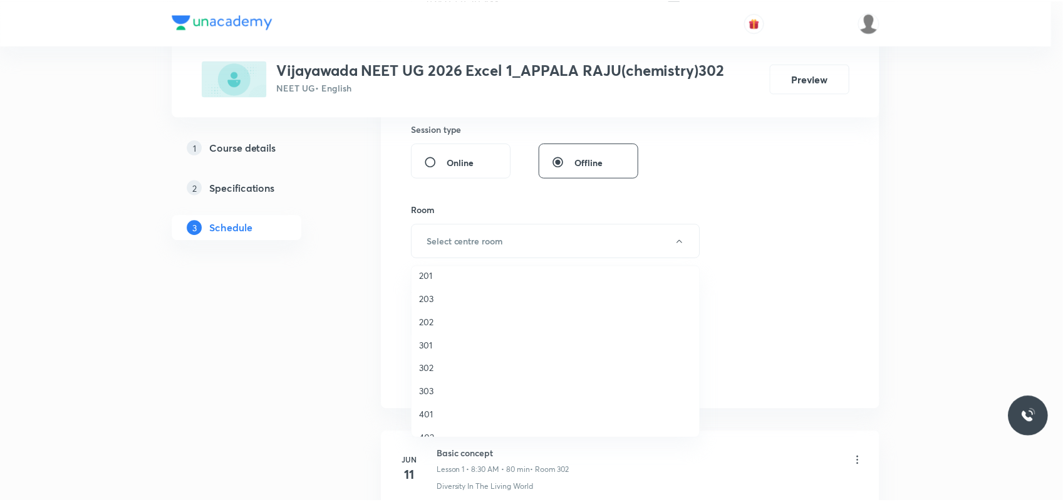
scroll to position [78, 0]
click at [433, 346] on span "302" at bounding box center [558, 343] width 274 height 13
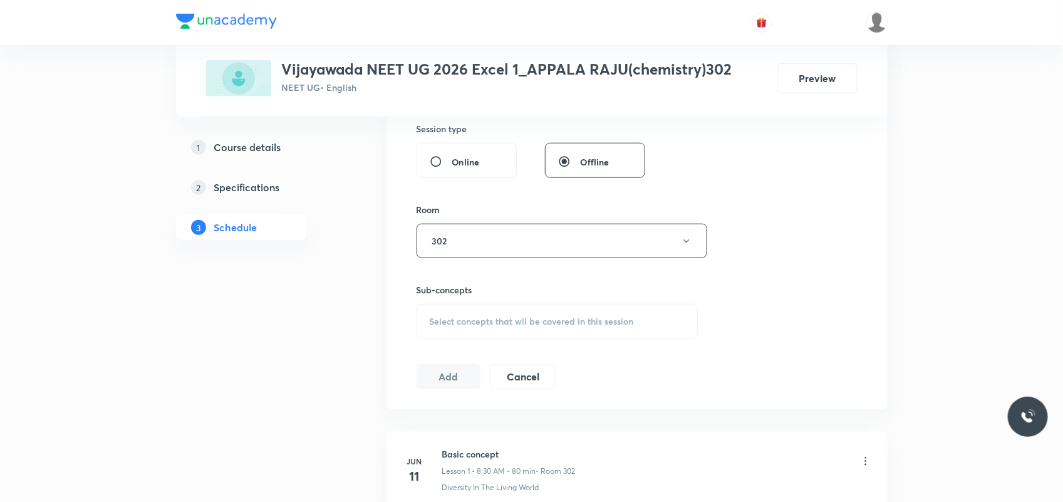
click at [455, 319] on span "Select concepts that wil be covered in this session" at bounding box center [532, 321] width 204 height 10
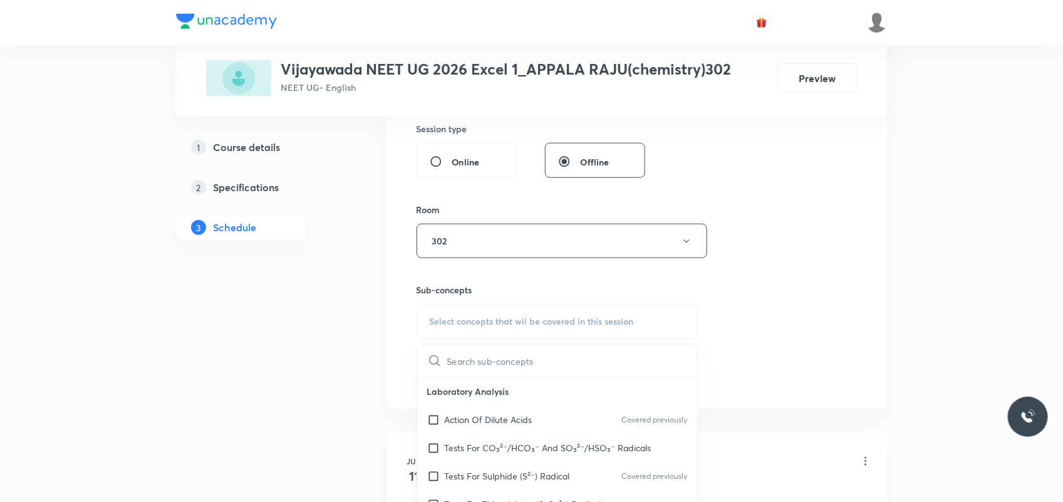
click at [455, 463] on div "Tests For Sulphide (S²⁻) Radical Covered previously" at bounding box center [557, 476] width 281 height 28
checkbox input "true"
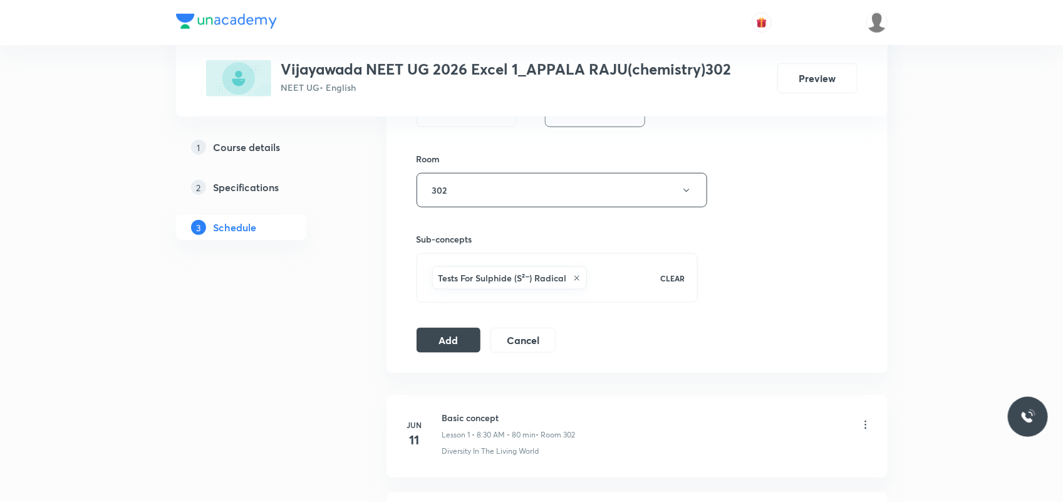
scroll to position [548, 0]
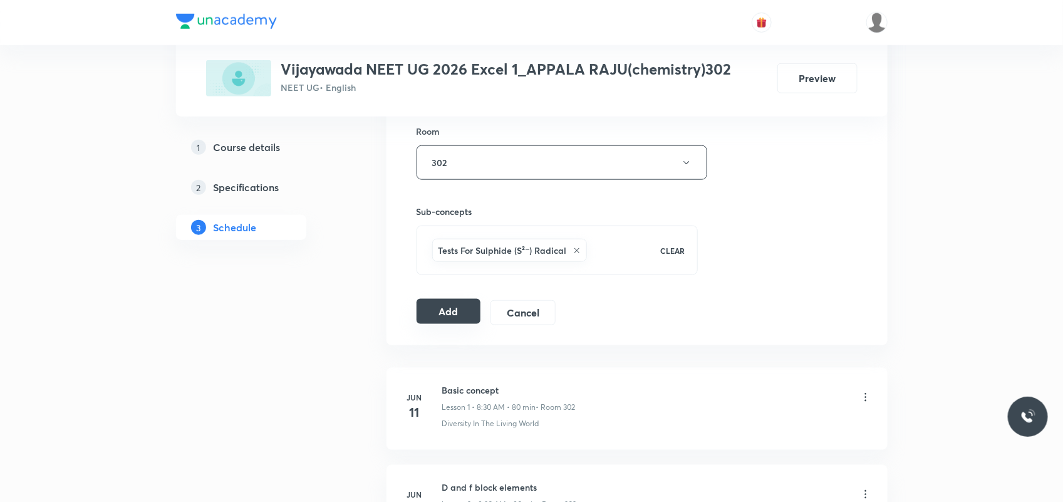
click at [451, 317] on button "Add" at bounding box center [448, 311] width 65 height 25
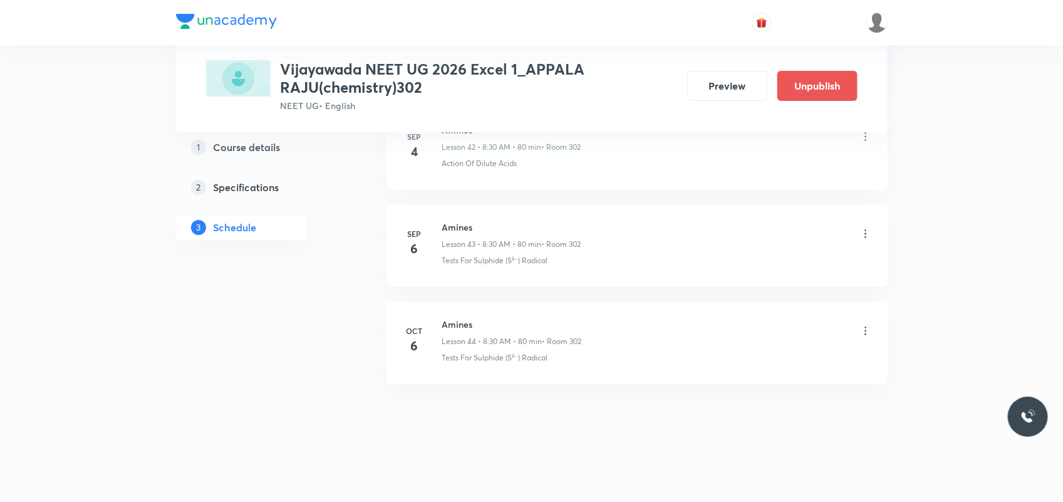
scroll to position [4225, 0]
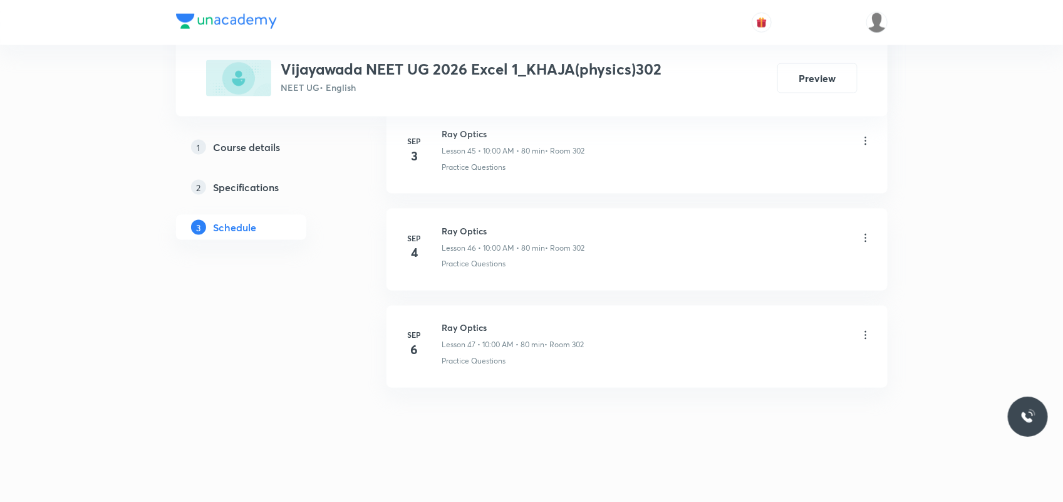
scroll to position [5077, 0]
click at [468, 321] on h6 "Ray Optics" at bounding box center [513, 323] width 142 height 13
copy h6 "Ray Optics"
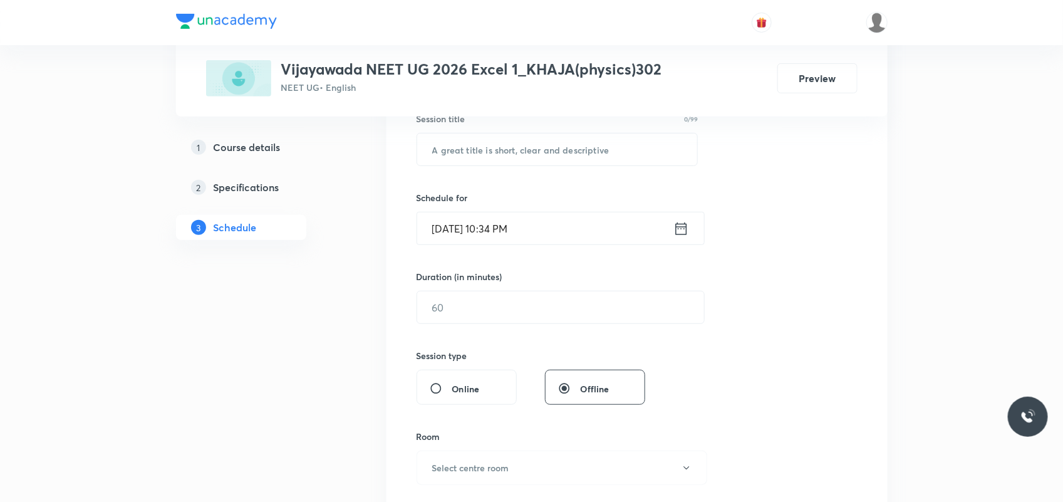
scroll to position [165, 0]
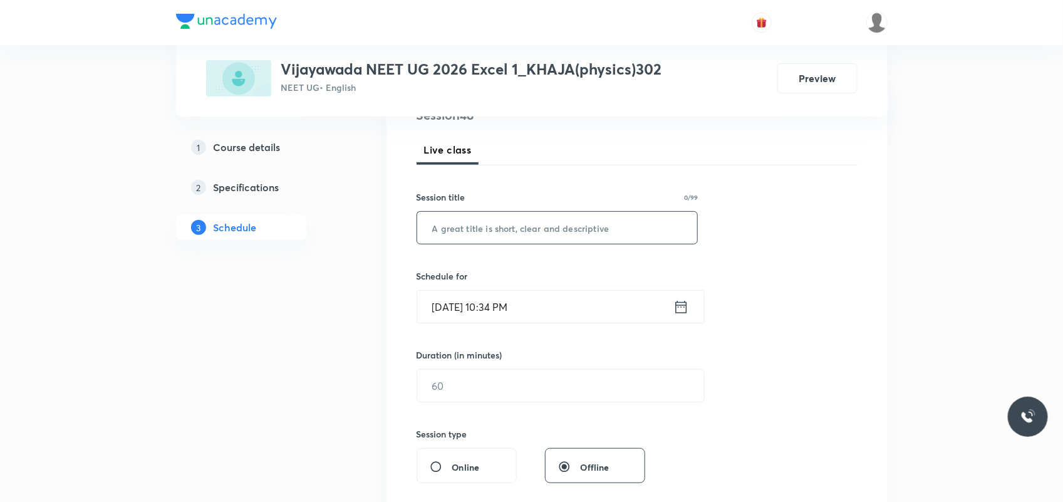
click at [489, 230] on input "text" at bounding box center [557, 228] width 281 height 32
paste input "Ray Optics"
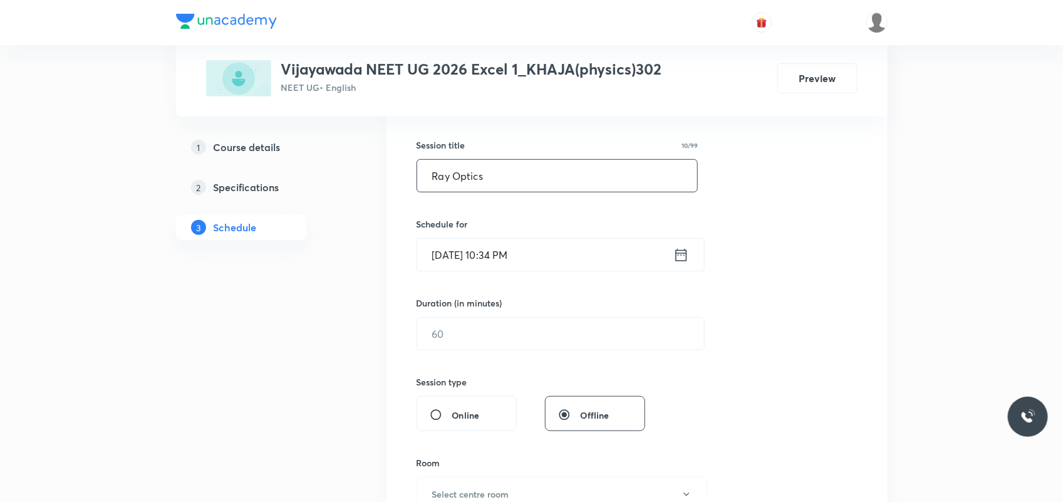
scroll to position [243, 0]
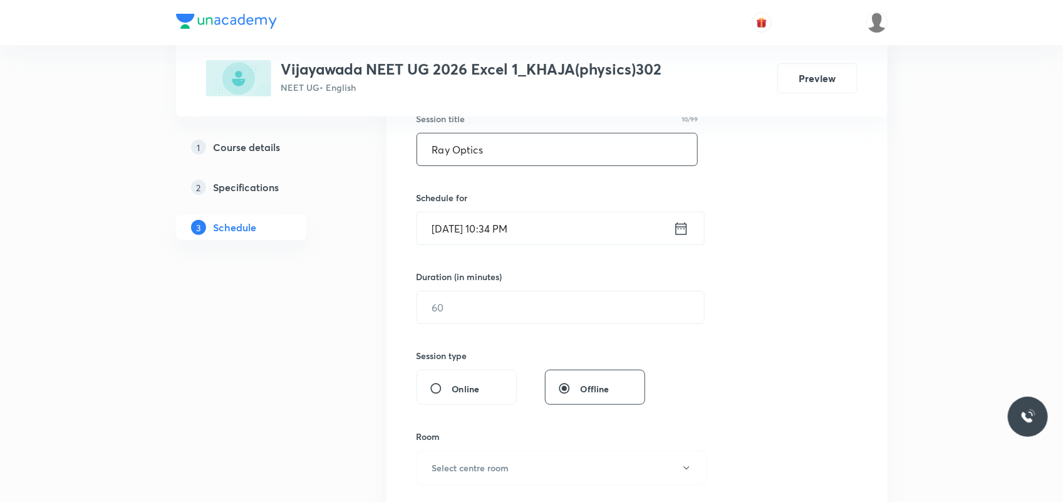
type input "Ray Optics"
click at [457, 227] on input "Oct 5, 2025, 10:34 PM" at bounding box center [545, 228] width 256 height 32
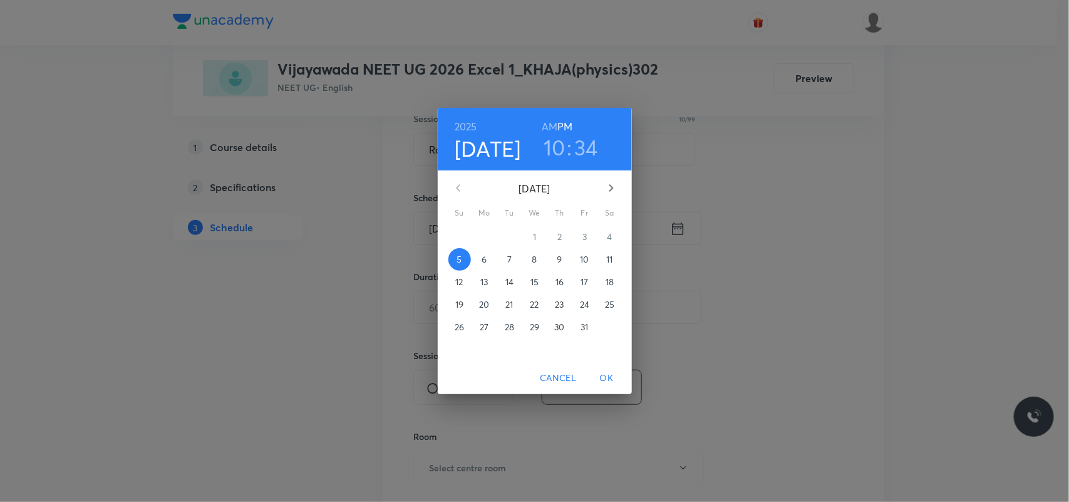
click at [484, 264] on p "6" at bounding box center [484, 259] width 5 height 13
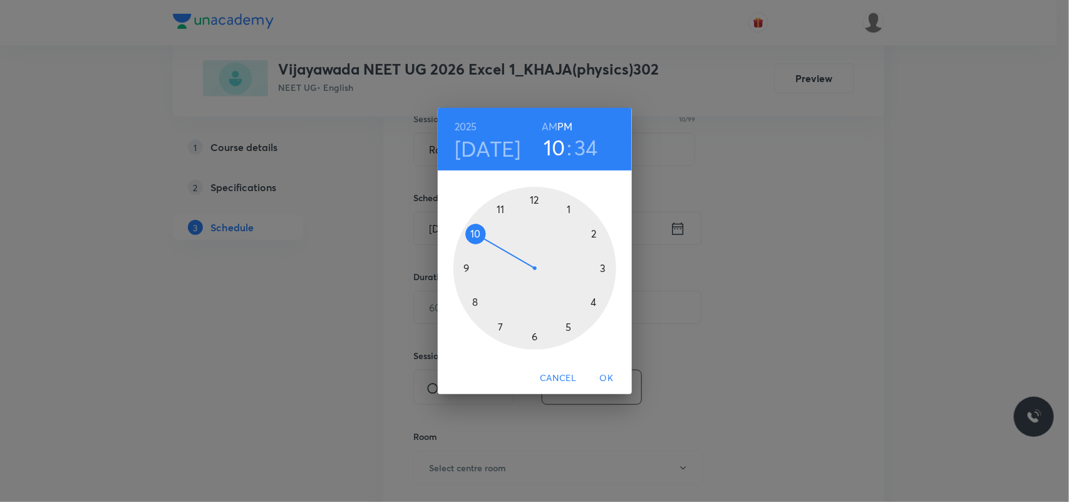
click at [472, 235] on div at bounding box center [534, 268] width 163 height 163
click at [530, 199] on div at bounding box center [534, 268] width 163 height 163
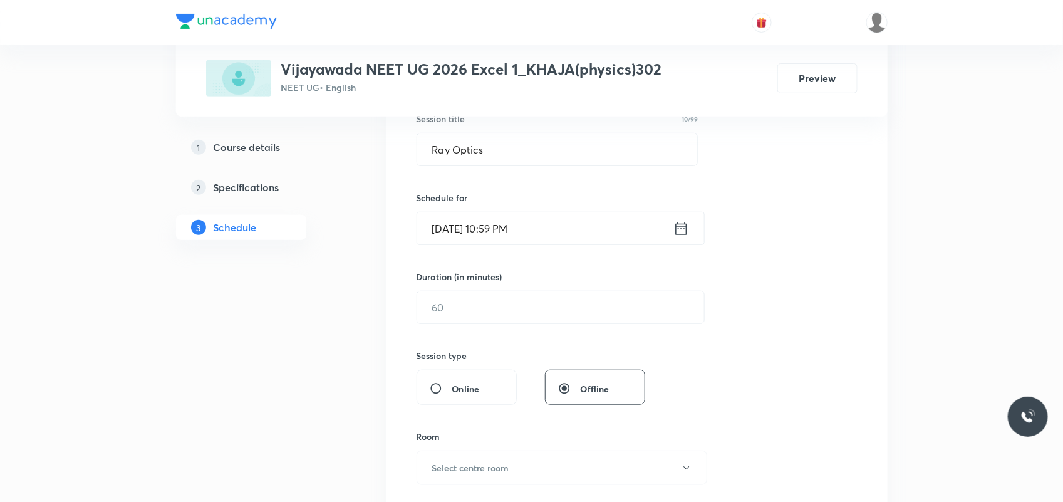
click at [514, 226] on input "Oct 6, 2025, 10:59 PM" at bounding box center [545, 228] width 256 height 32
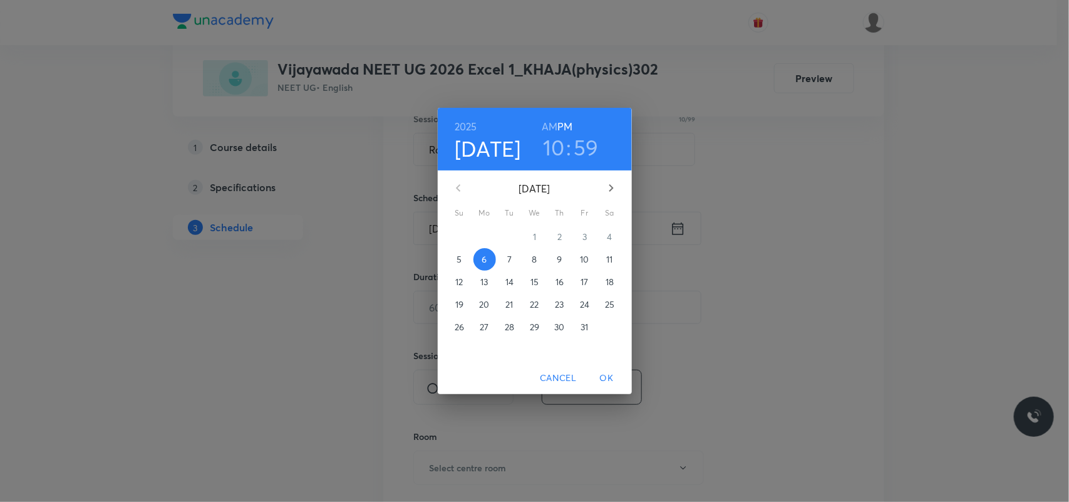
click at [549, 120] on h6 "AM" at bounding box center [550, 127] width 16 height 18
click at [604, 378] on span "OK" at bounding box center [607, 378] width 30 height 16
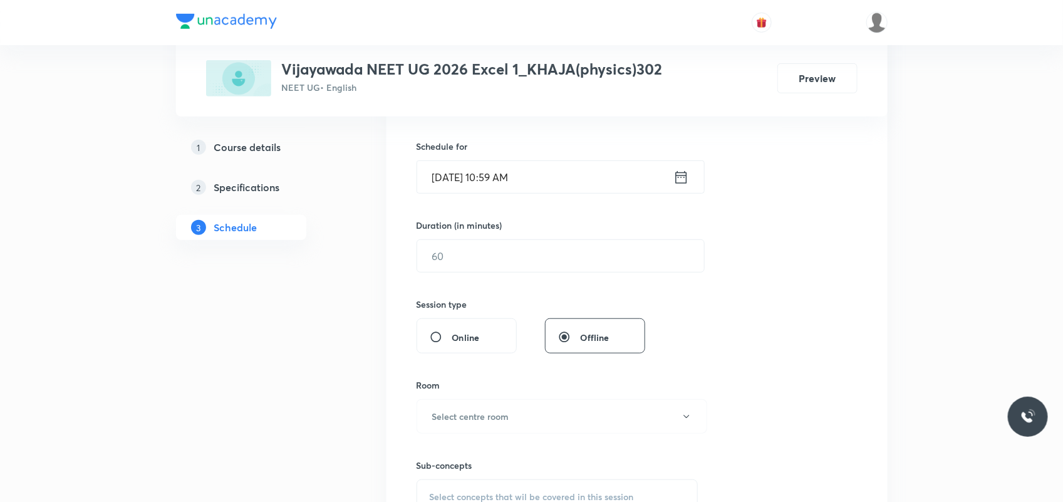
scroll to position [321, 0]
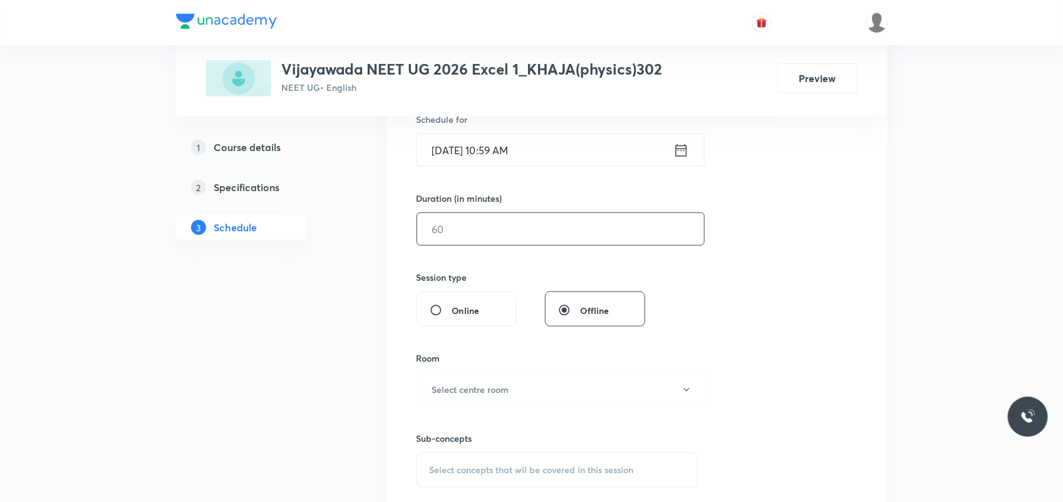
click at [463, 230] on input "text" at bounding box center [560, 229] width 287 height 32
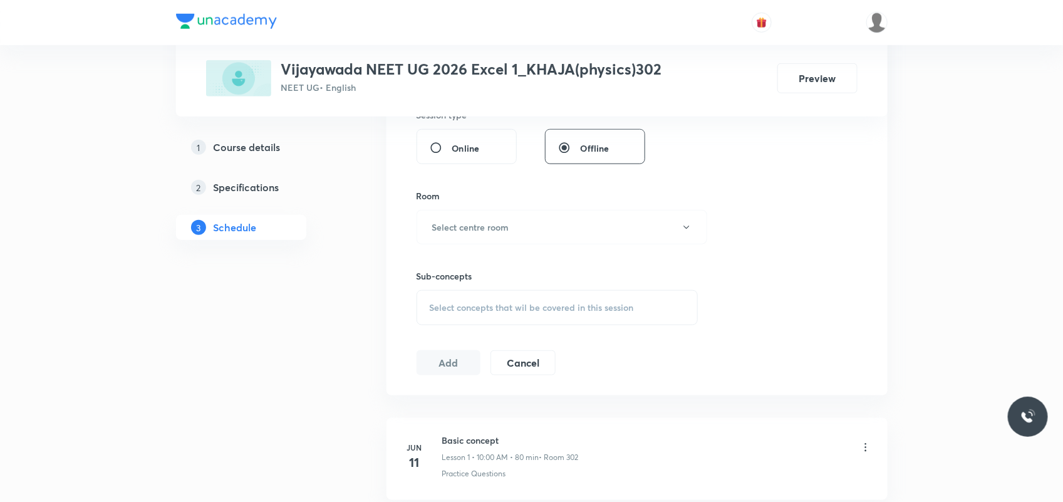
scroll to position [556, 0]
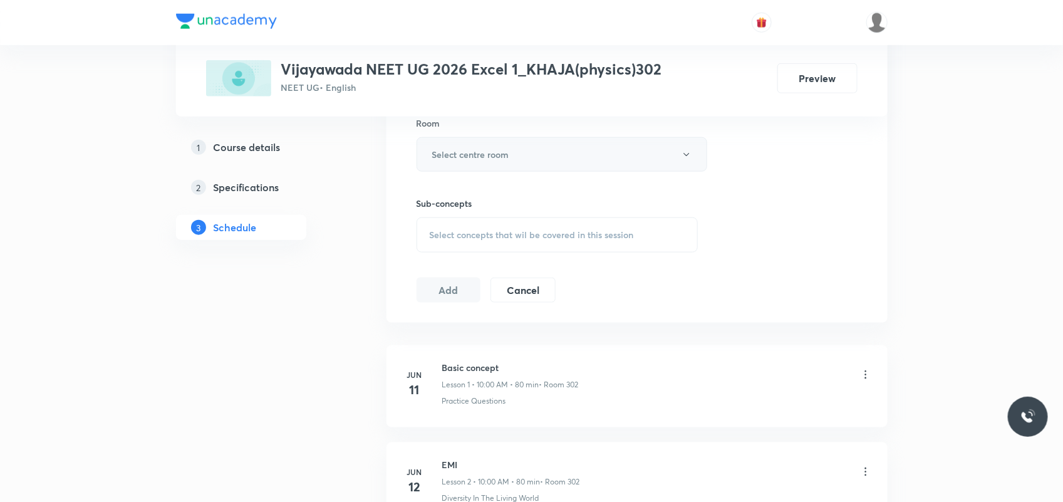
type input "80"
click at [477, 160] on h6 "Select centre room" at bounding box center [470, 154] width 77 height 13
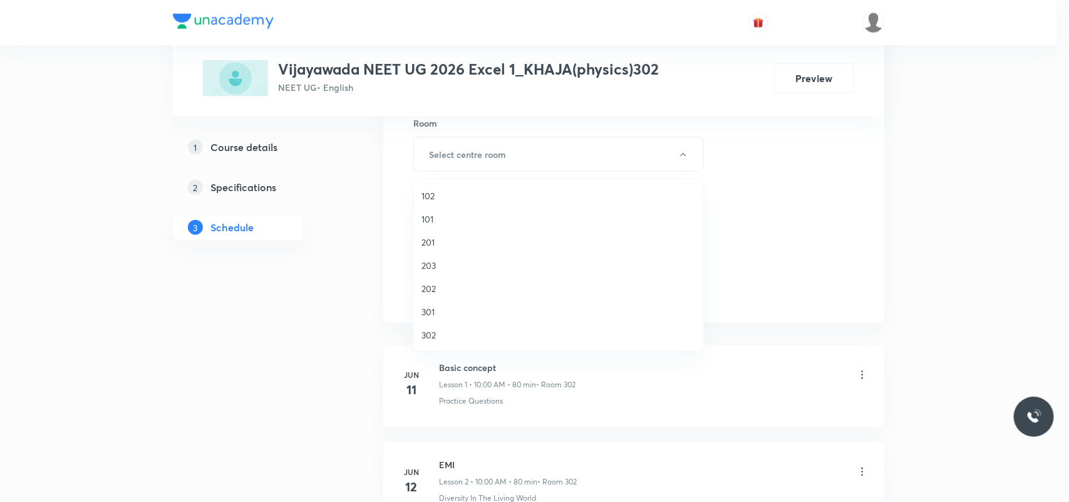
click at [429, 333] on span "302" at bounding box center [558, 334] width 274 height 13
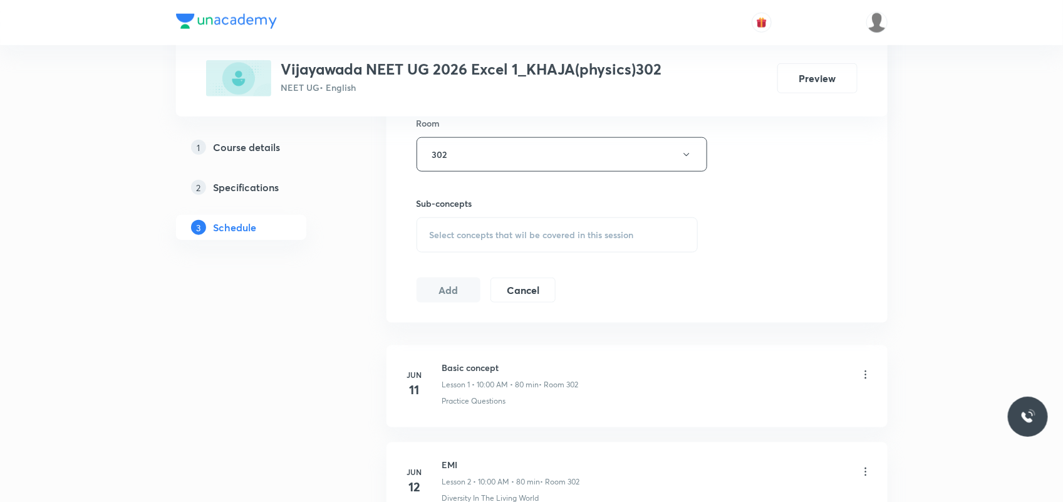
click at [480, 238] on span "Select concepts that wil be covered in this session" at bounding box center [532, 235] width 204 height 10
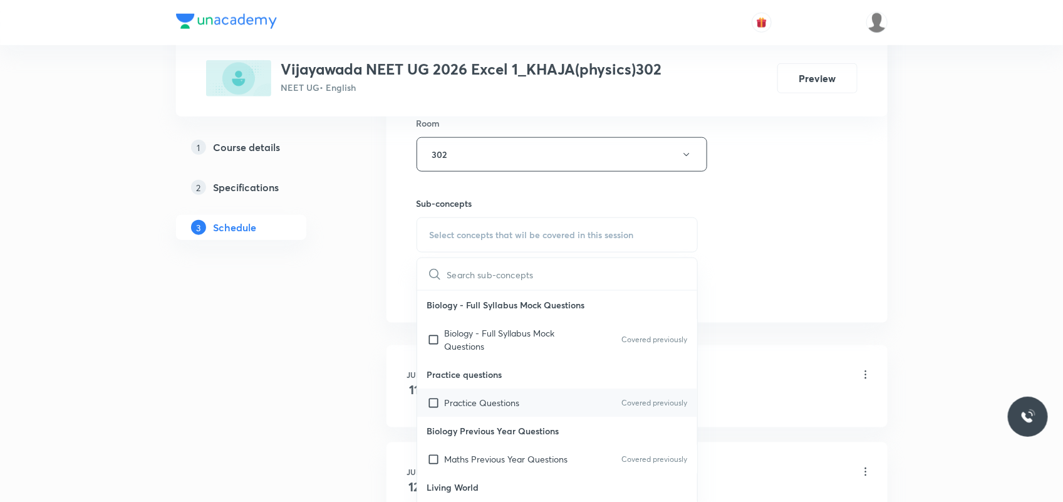
click at [476, 408] on p "Practice Questions" at bounding box center [482, 402] width 75 height 13
checkbox input "true"
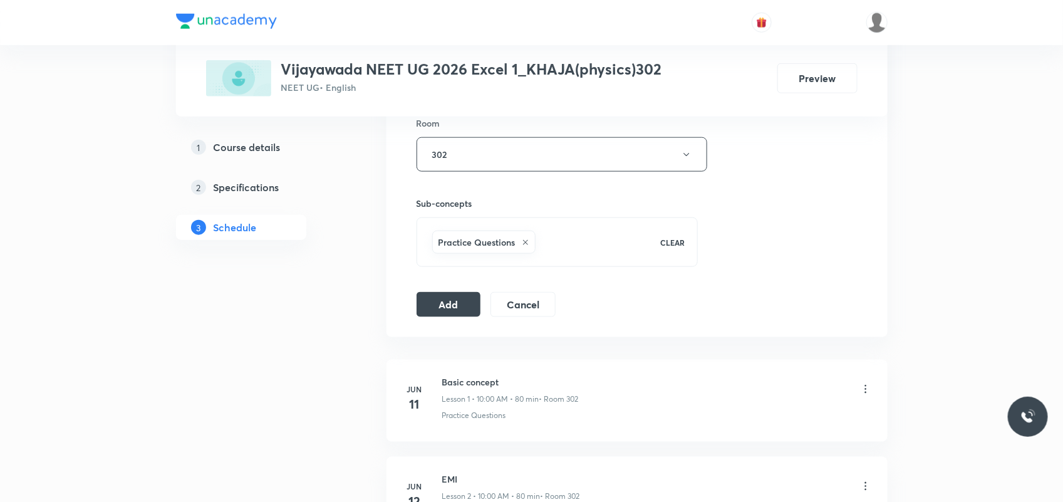
click at [403, 318] on div "Session 48 Live class Session title 10/99 Ray Optics ​ Schedule for Oct 6, 2025…" at bounding box center [636, 15] width 501 height 643
click at [441, 307] on button "Add" at bounding box center [448, 303] width 65 height 25
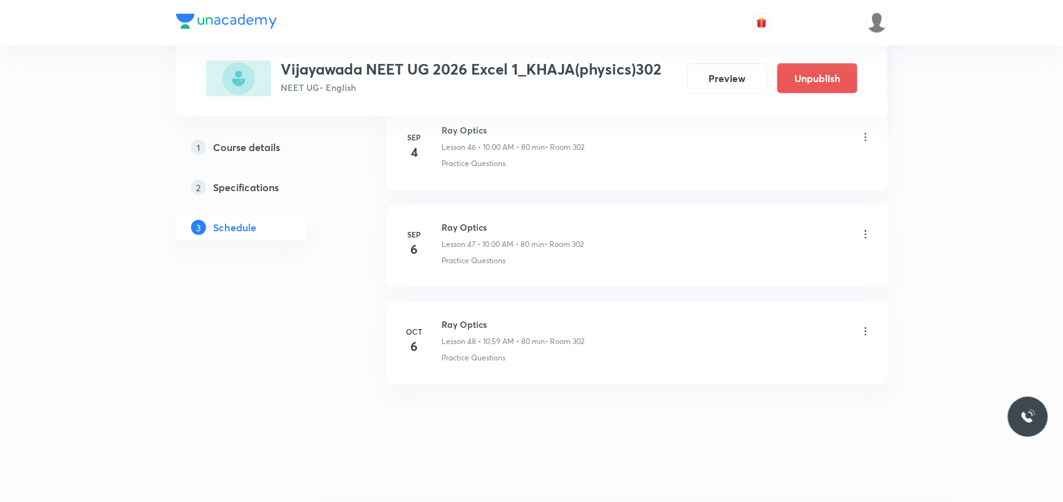
scroll to position [4598, 0]
click at [869, 329] on icon at bounding box center [865, 331] width 13 height 13
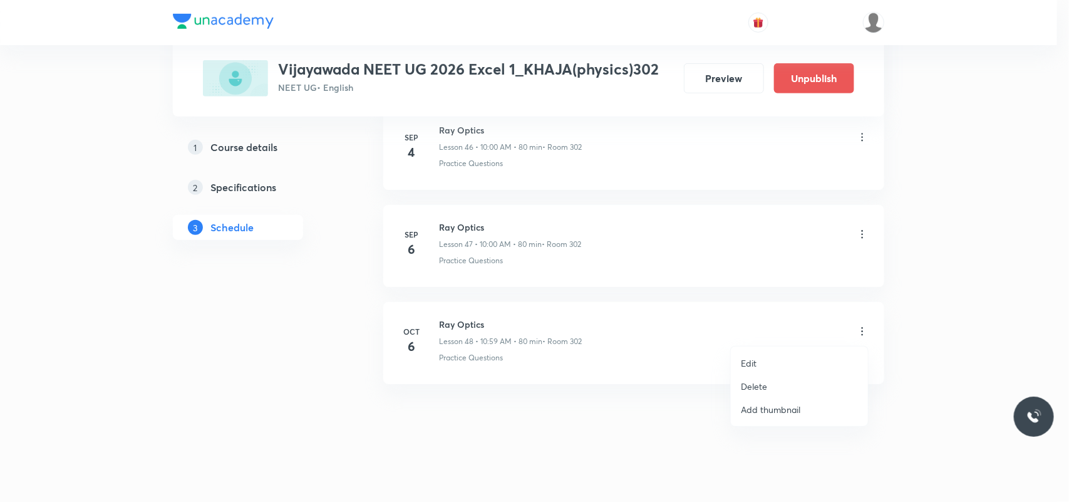
click at [750, 358] on p "Edit" at bounding box center [749, 362] width 16 height 13
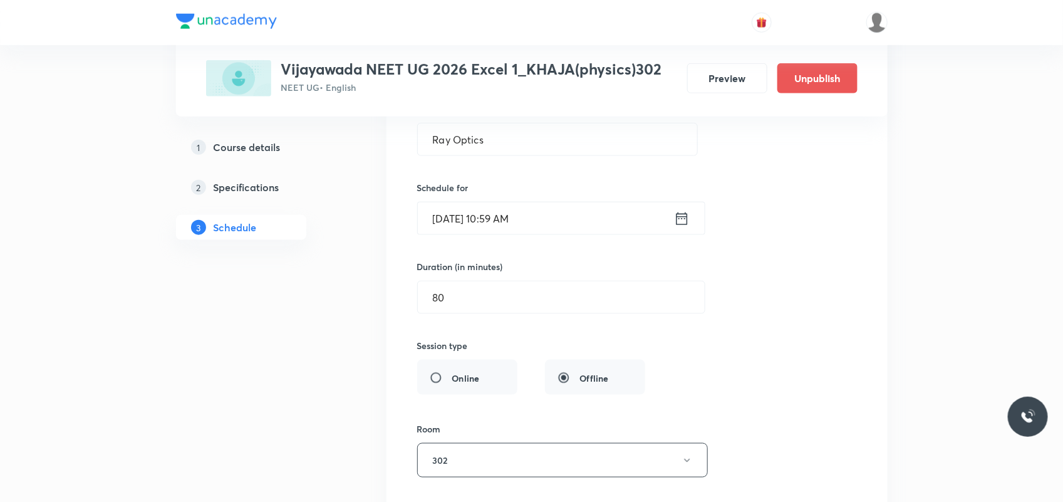
scroll to position [4833, 0]
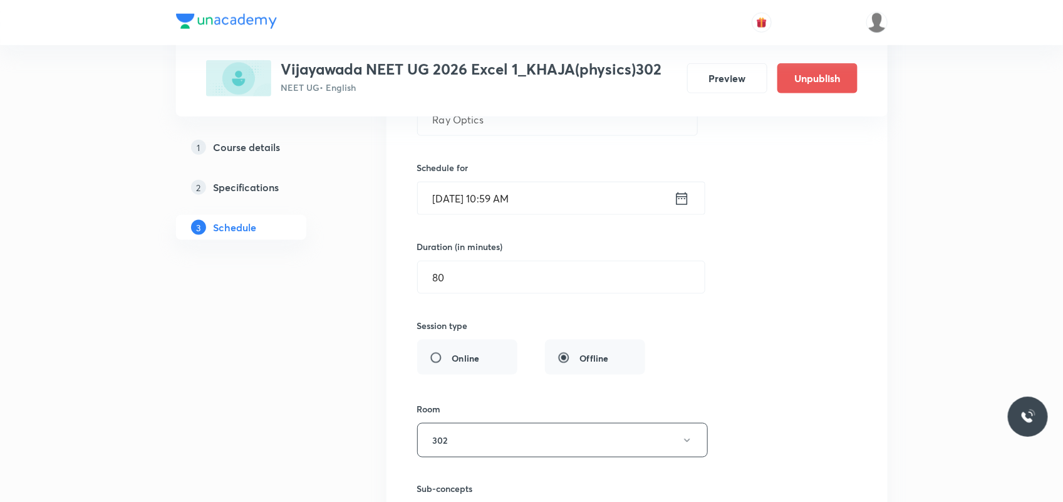
click at [497, 214] on input "Oct 6, 2025, 10:59 AM" at bounding box center [546, 198] width 256 height 32
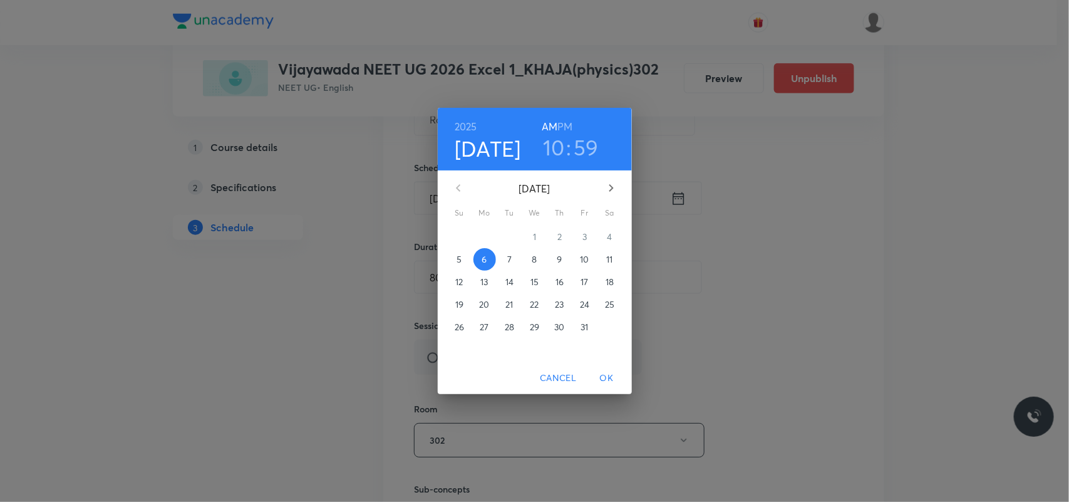
click at [553, 151] on h3 "10" at bounding box center [554, 147] width 22 height 26
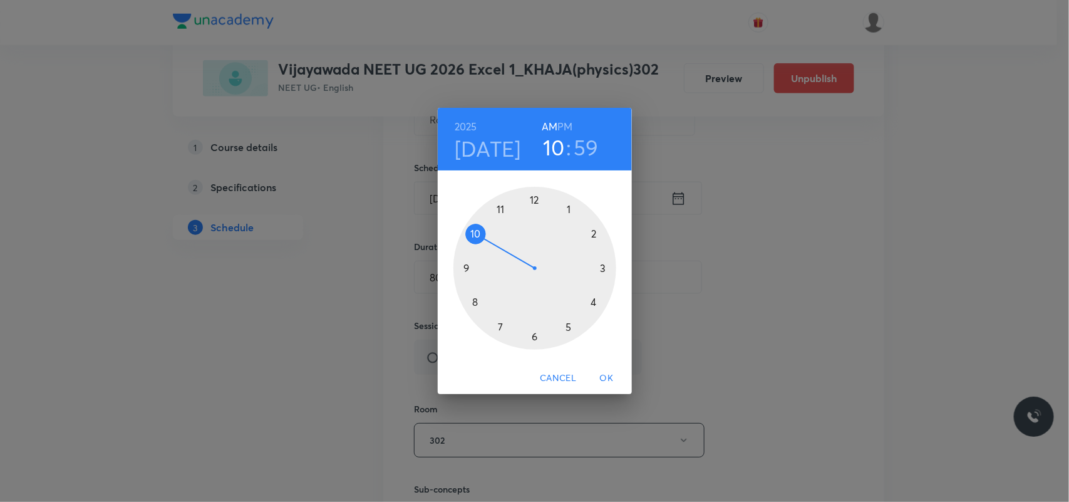
click at [473, 235] on div at bounding box center [534, 268] width 163 height 163
click at [537, 198] on div at bounding box center [534, 268] width 163 height 163
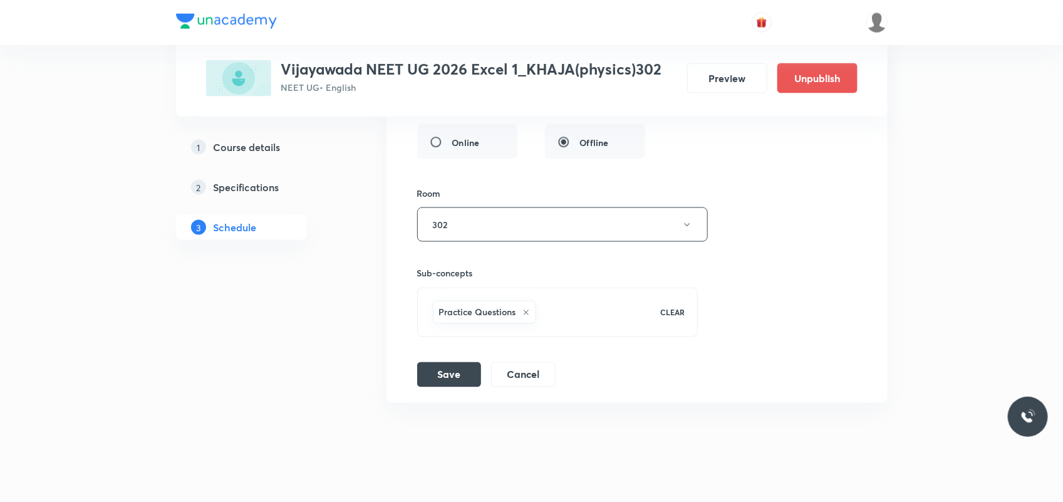
scroll to position [5082, 0]
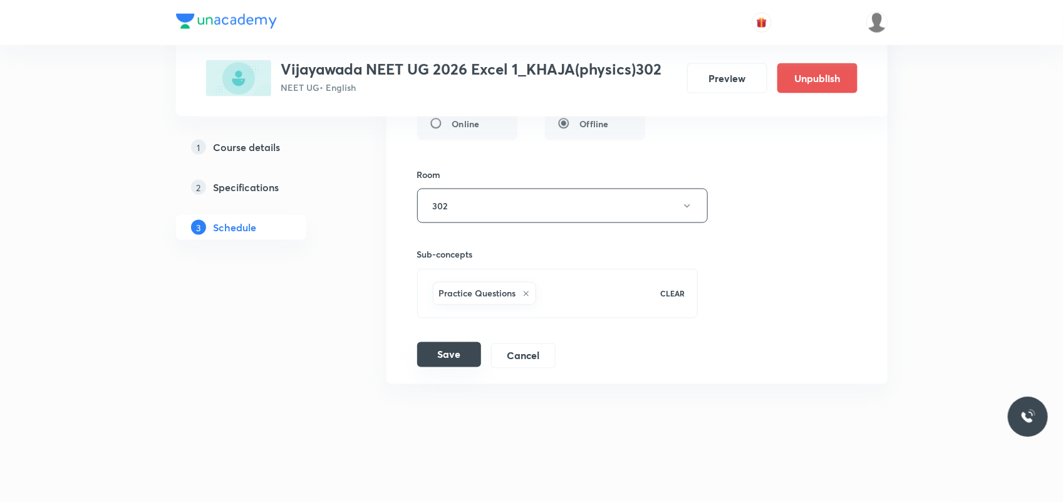
click at [450, 351] on button "Save" at bounding box center [449, 354] width 64 height 25
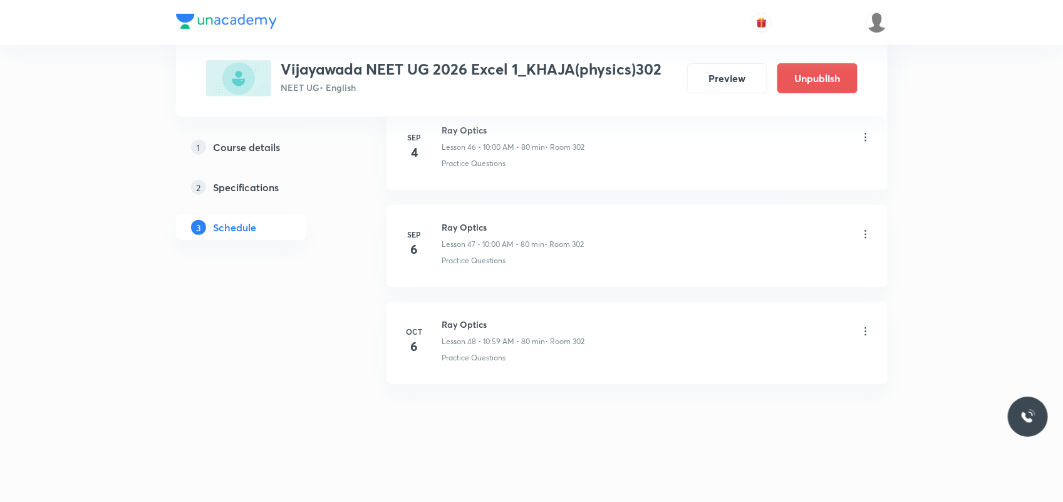
scroll to position [4598, 0]
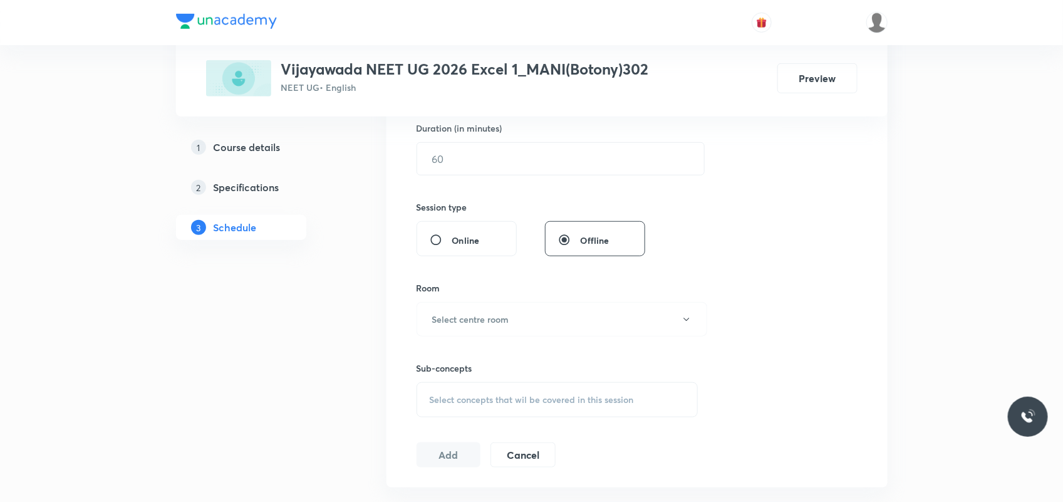
scroll to position [892, 0]
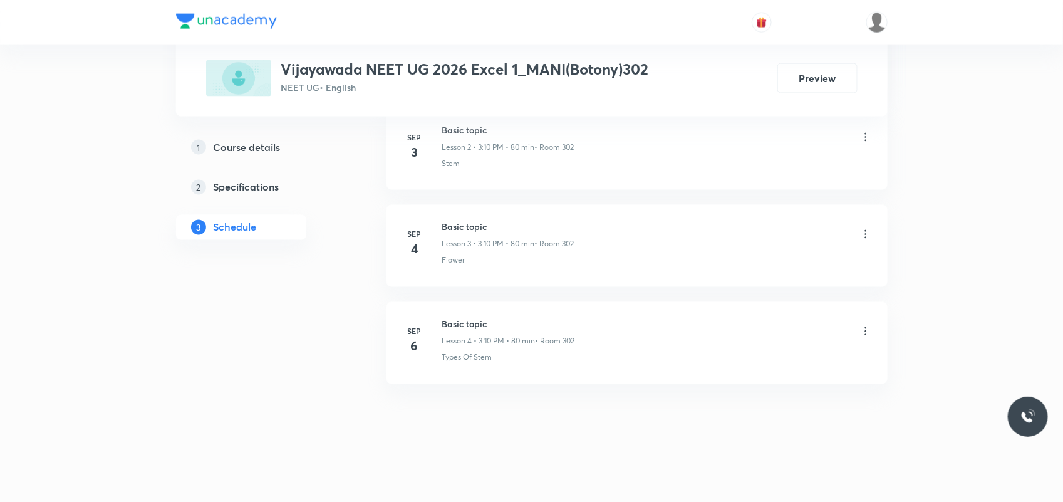
click at [473, 323] on h6 "Basic topic" at bounding box center [508, 323] width 133 height 13
click at [472, 323] on h6 "Basic topic" at bounding box center [508, 323] width 133 height 13
copy h6 "Basic topic"
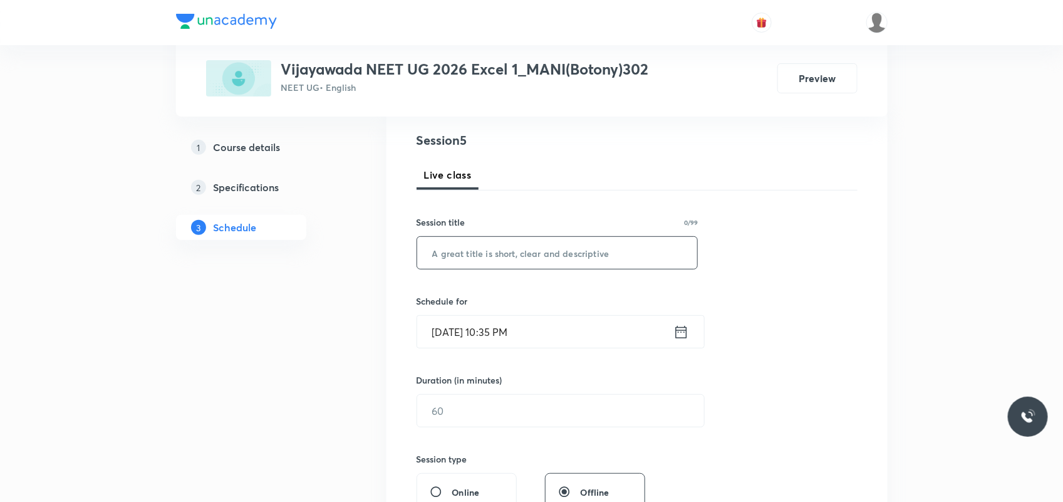
scroll to position [157, 0]
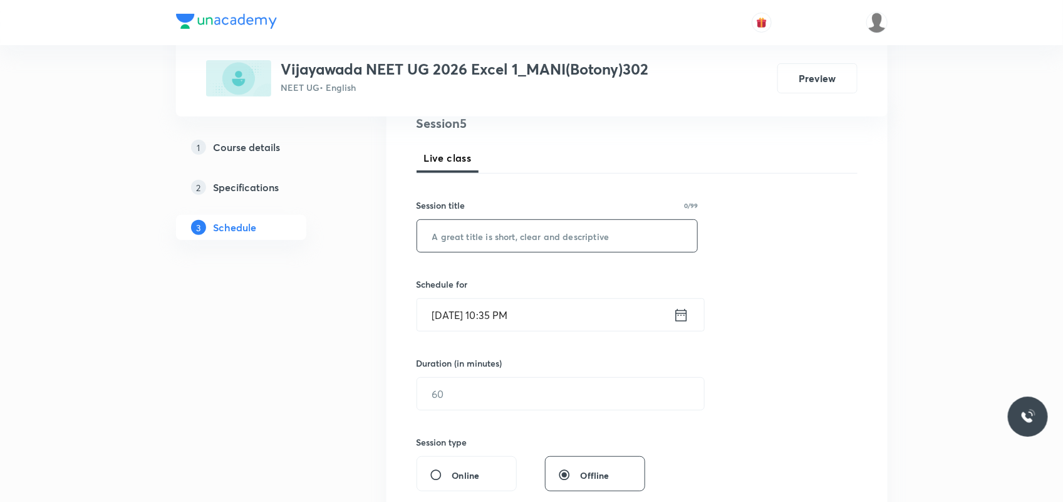
click at [546, 234] on input "text" at bounding box center [557, 236] width 281 height 32
paste input "Basic topic"
type input "Basic topic"
click at [456, 321] on input "[DATE] 10:35 PM" at bounding box center [545, 315] width 256 height 32
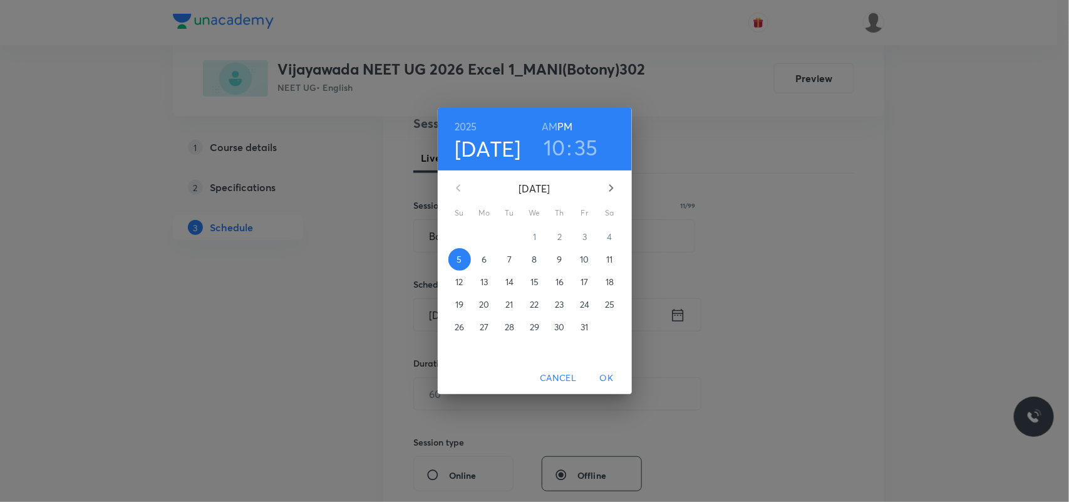
click at [485, 261] on p "6" at bounding box center [484, 259] width 5 height 13
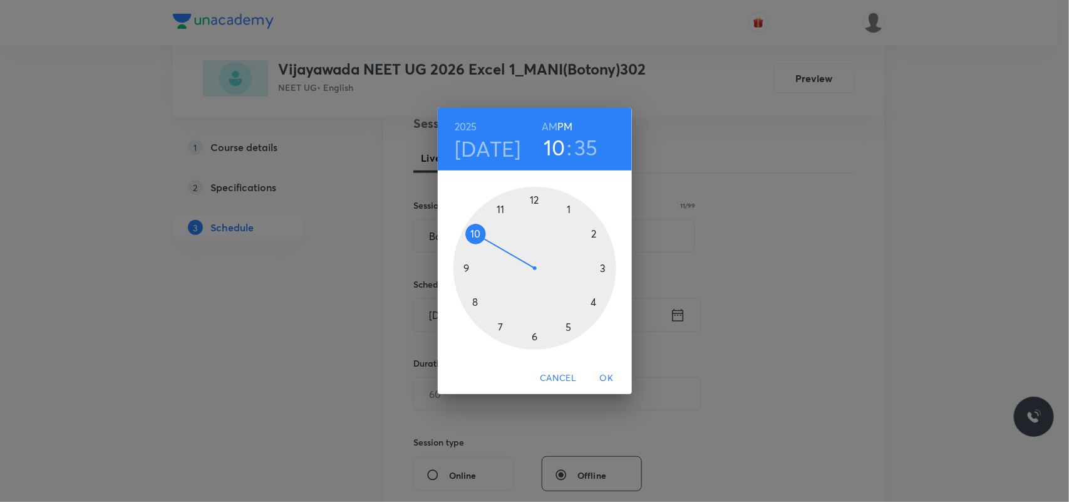
click at [599, 270] on div at bounding box center [534, 268] width 163 height 163
click at [592, 235] on div at bounding box center [534, 268] width 163 height 163
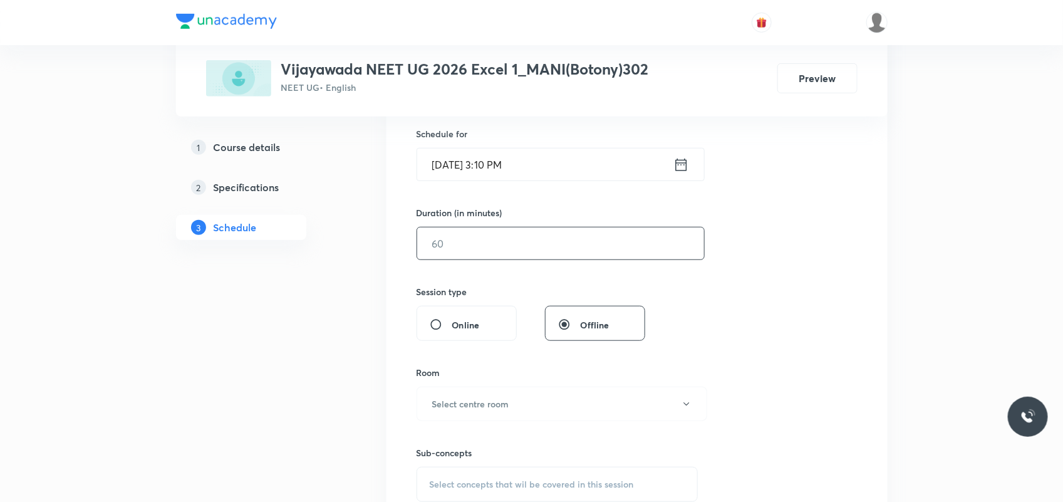
scroll to position [313, 0]
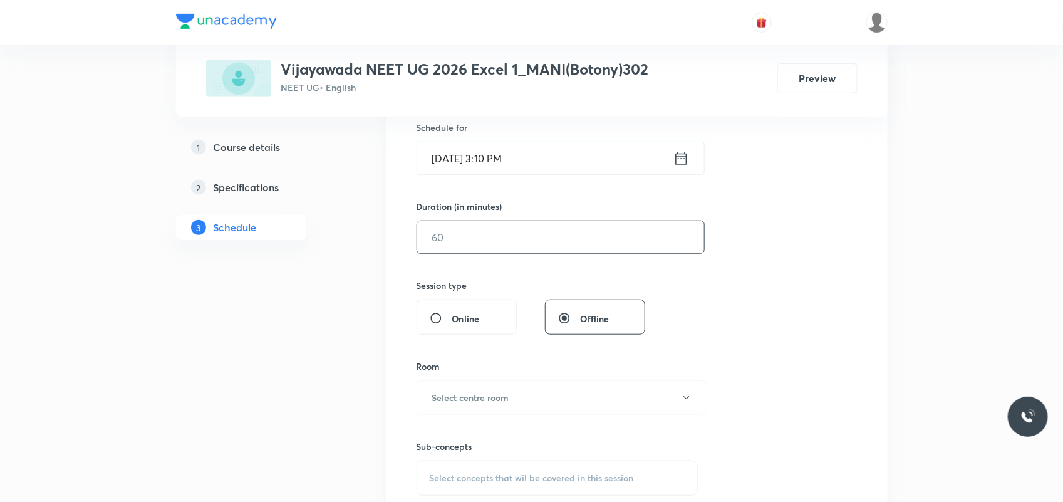
click at [475, 239] on input "text" at bounding box center [560, 237] width 287 height 32
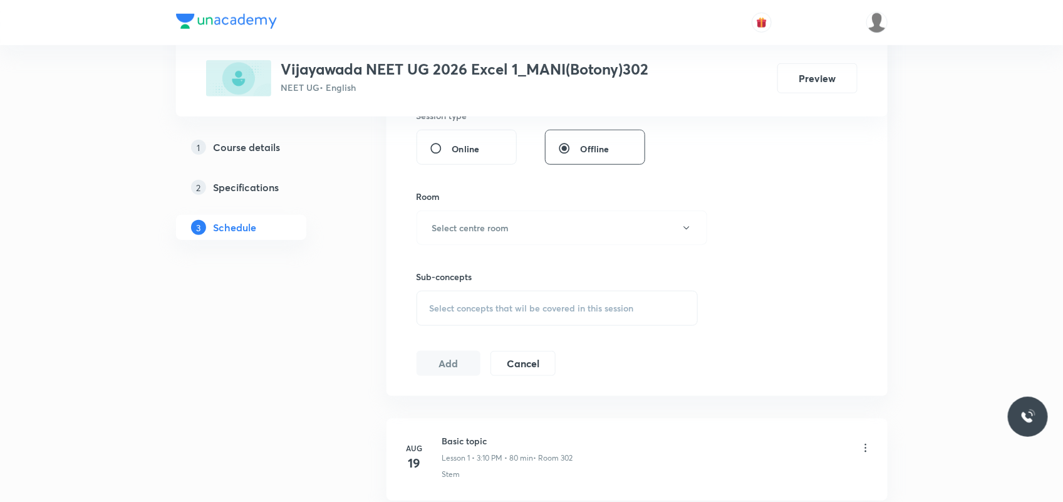
scroll to position [391, 0]
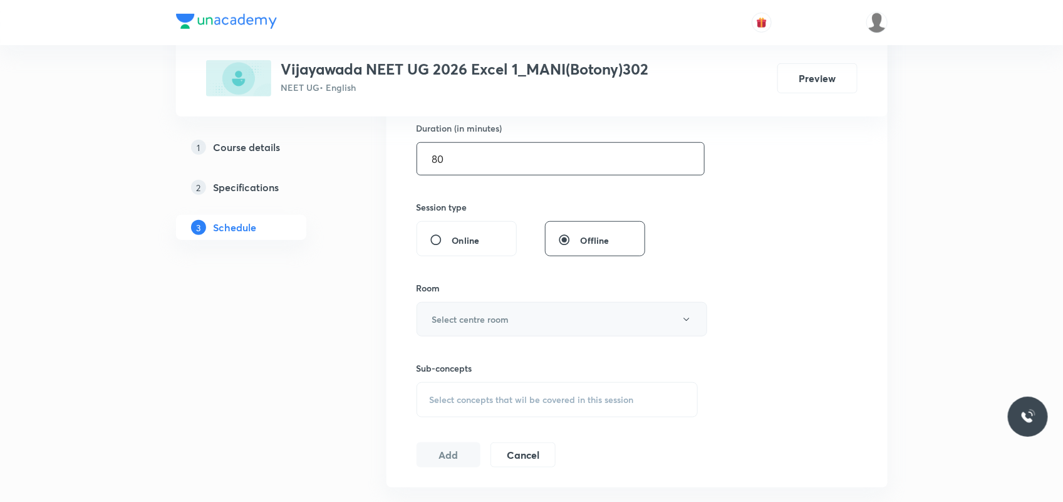
type input "80"
click at [477, 318] on h6 "Select centre room" at bounding box center [470, 318] width 77 height 13
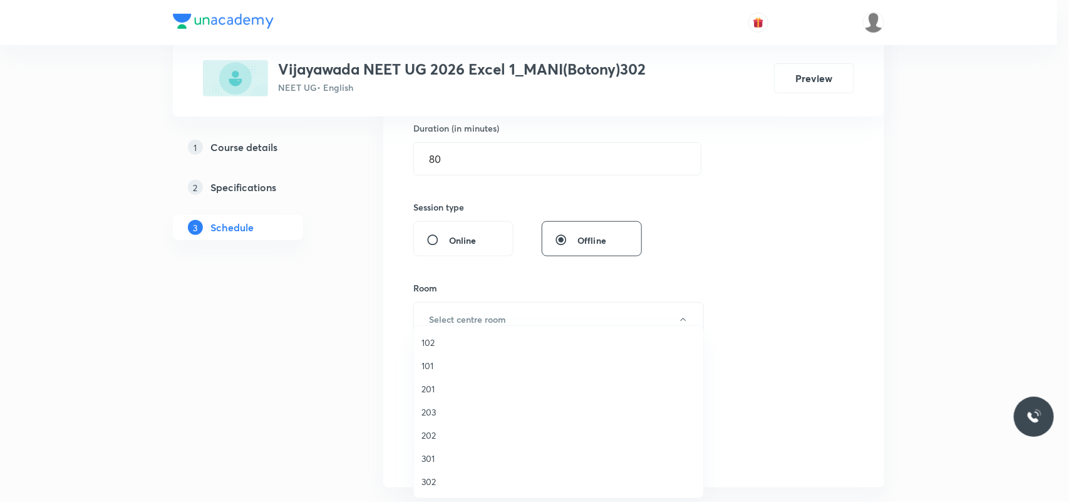
click at [426, 483] on span "302" at bounding box center [558, 481] width 274 height 13
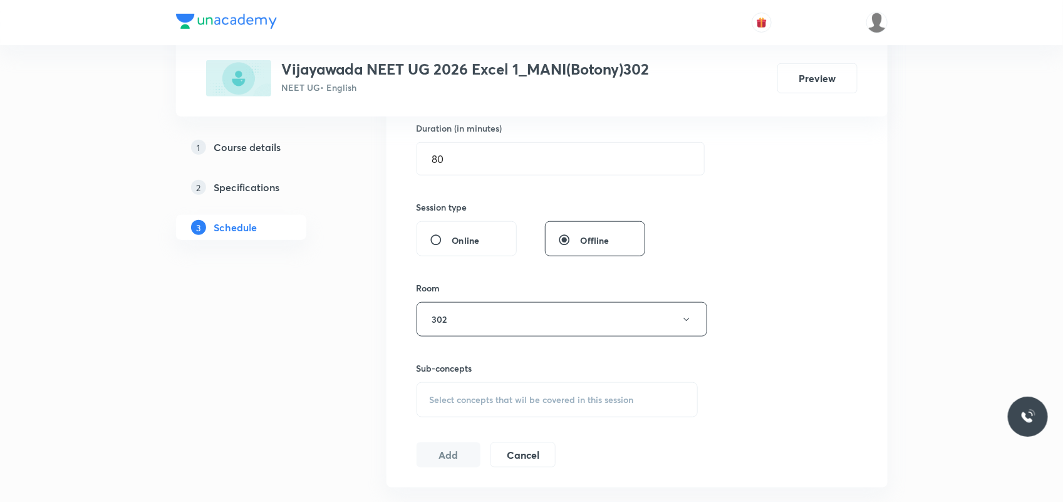
click at [479, 395] on span "Select concepts that wil be covered in this session" at bounding box center [532, 400] width 204 height 10
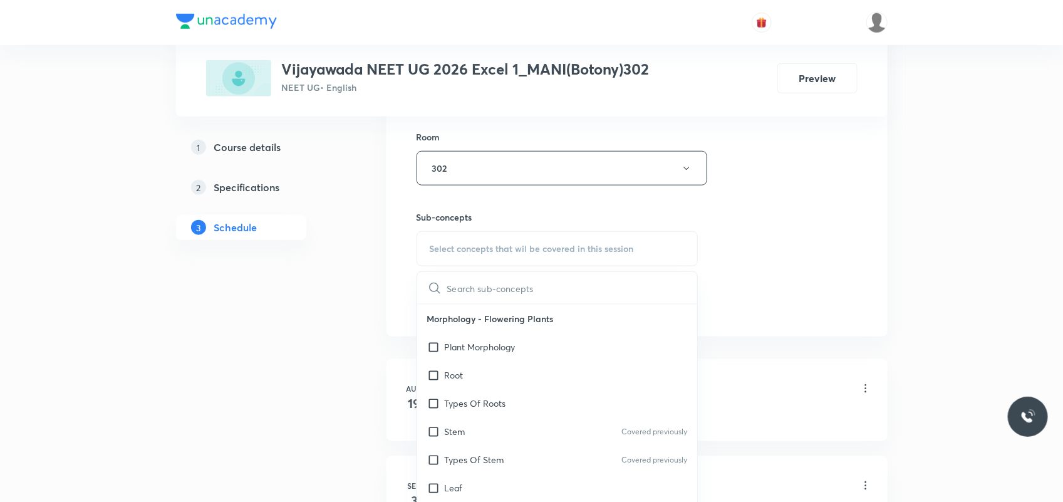
scroll to position [548, 0]
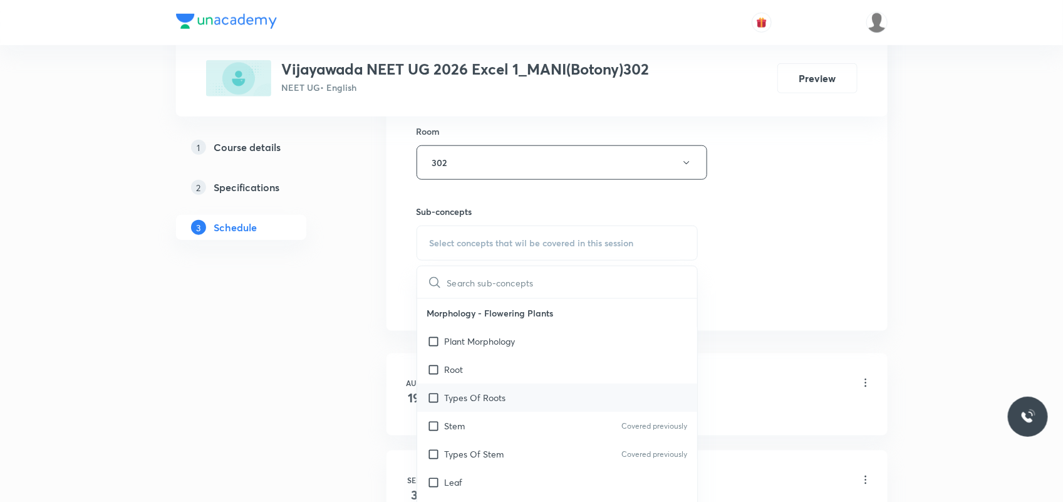
click at [479, 393] on p "Types Of Roots" at bounding box center [475, 397] width 61 height 13
checkbox input "true"
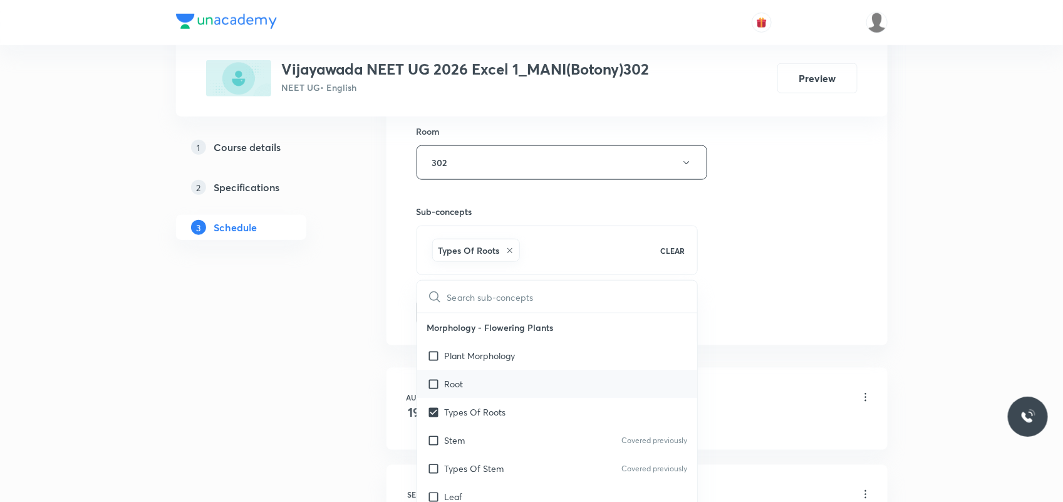
click at [418, 393] on div "Root" at bounding box center [557, 383] width 281 height 28
checkbox input "true"
click at [406, 345] on div "Session 5 Live class Session title 11/99 Basic topic ​ Schedule for [DATE] 3:10…" at bounding box center [636, 24] width 501 height 643
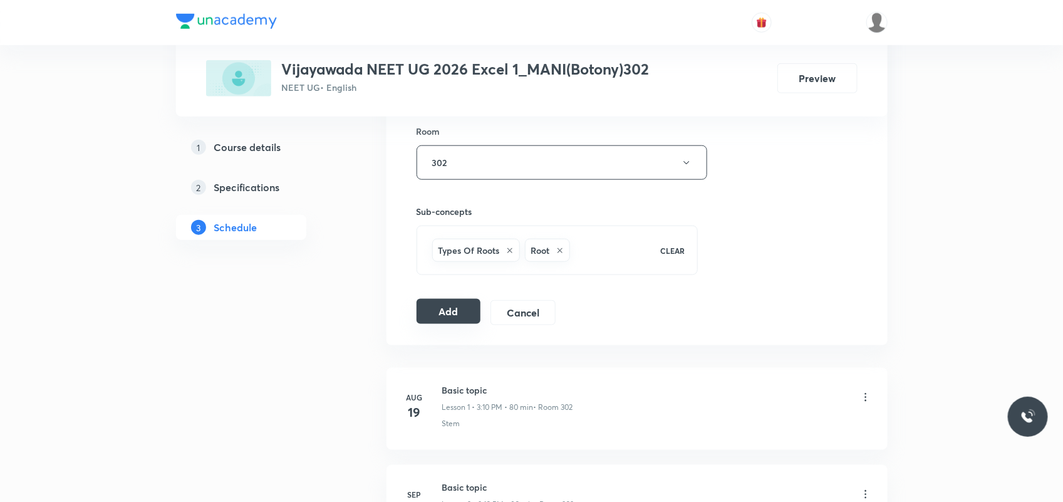
click at [451, 323] on button "Add" at bounding box center [448, 311] width 65 height 25
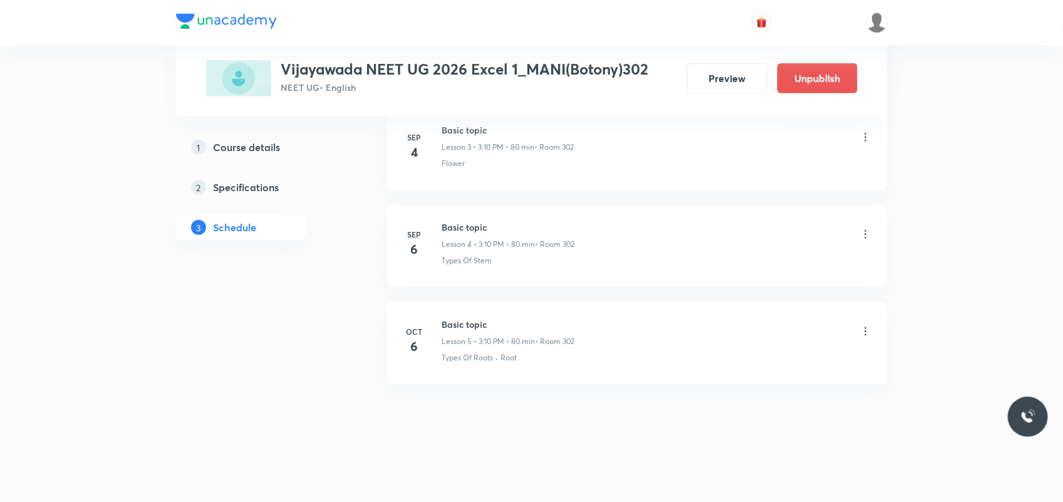
scroll to position [0, 0]
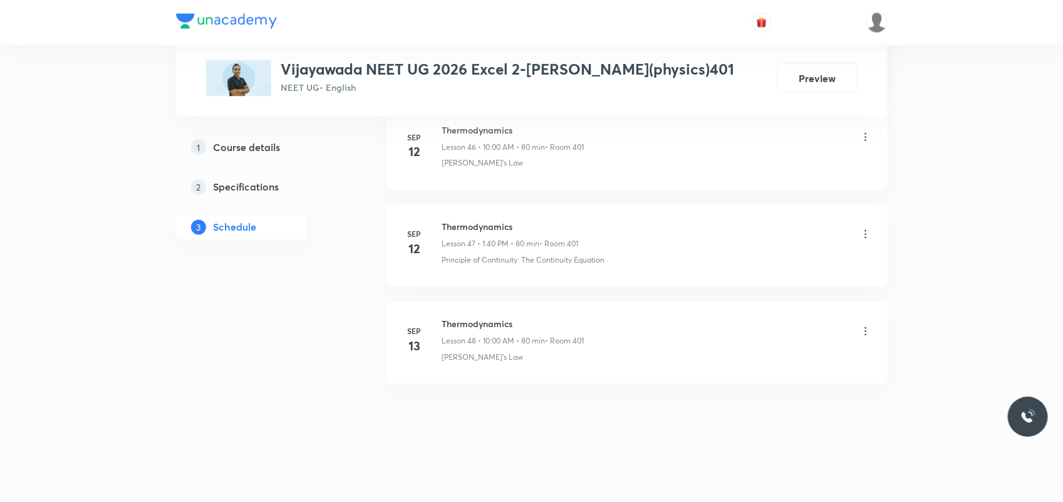
scroll to position [5175, 0]
click at [473, 323] on h6 "Thermodynamics" at bounding box center [513, 323] width 142 height 13
copy h6 "Thermodynamics"
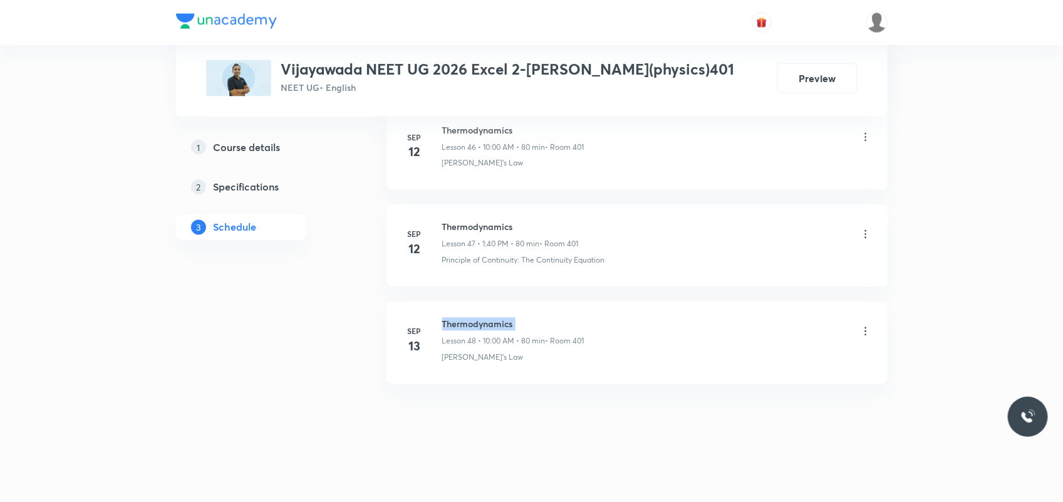
copy h6 "Thermodynamics"
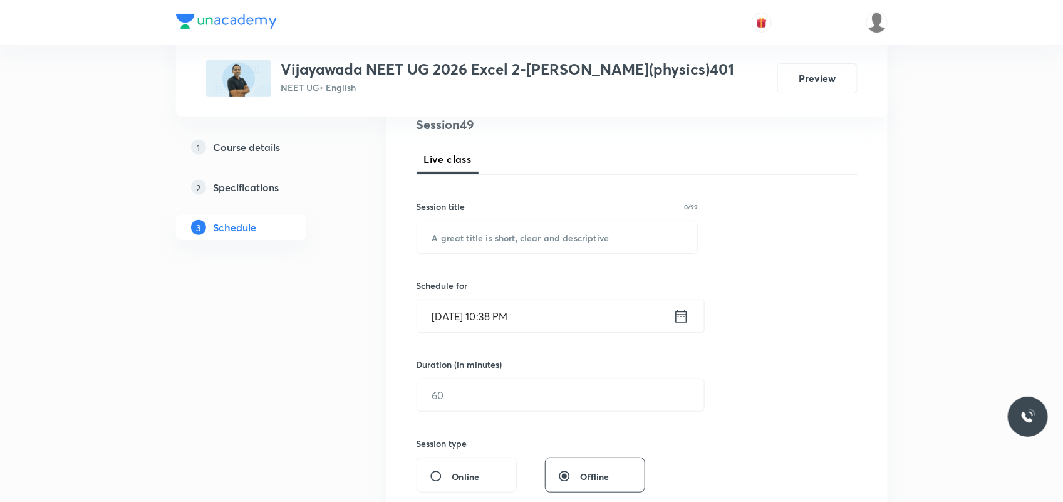
scroll to position [157, 0]
click at [497, 238] on input "text" at bounding box center [557, 236] width 281 height 32
paste input "Thermodynamics"
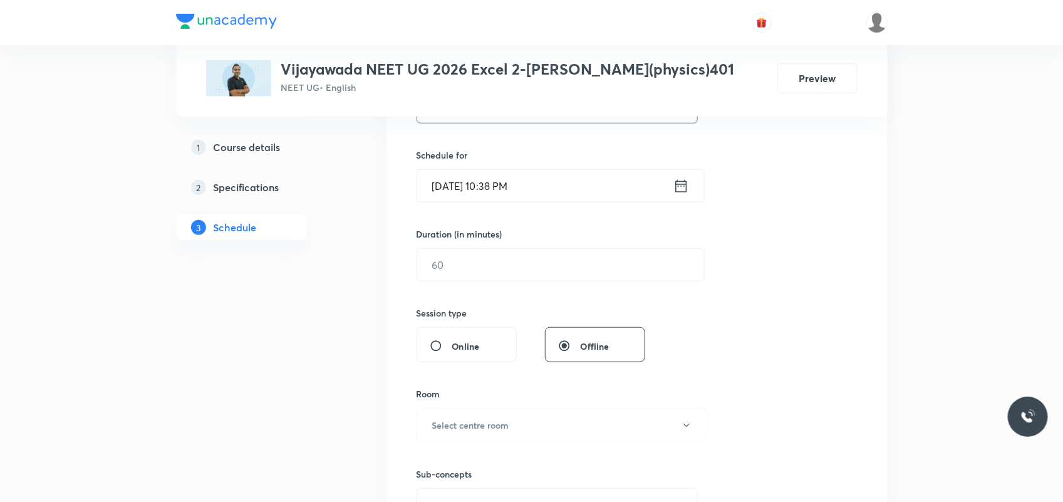
scroll to position [313, 0]
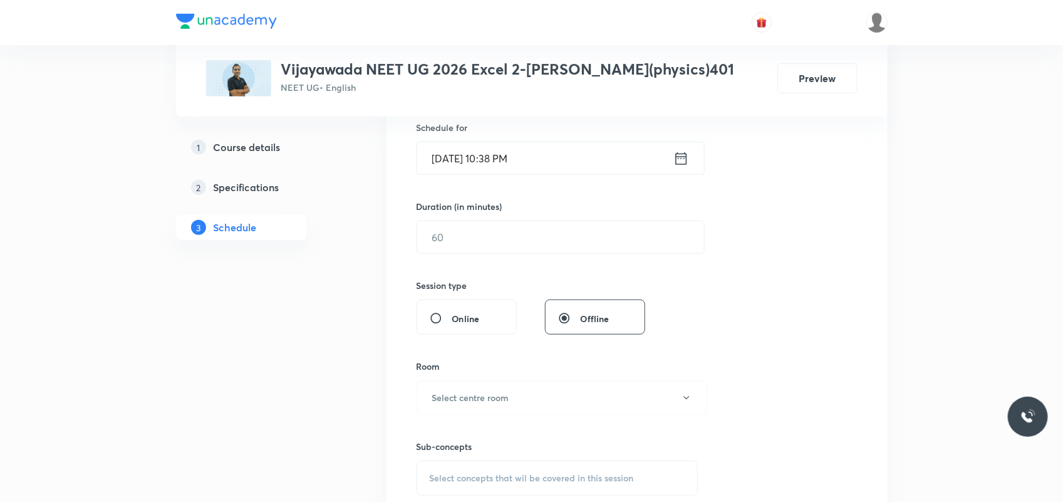
type input "Thermodynamics"
click at [450, 155] on input "Oct 5, 2025, 10:38 PM" at bounding box center [545, 158] width 256 height 32
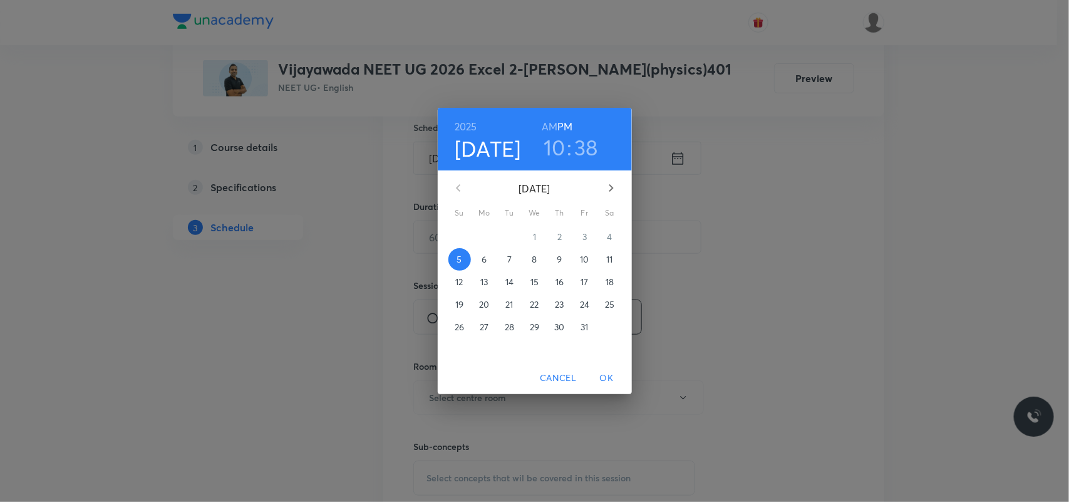
click at [483, 264] on p "6" at bounding box center [484, 259] width 5 height 13
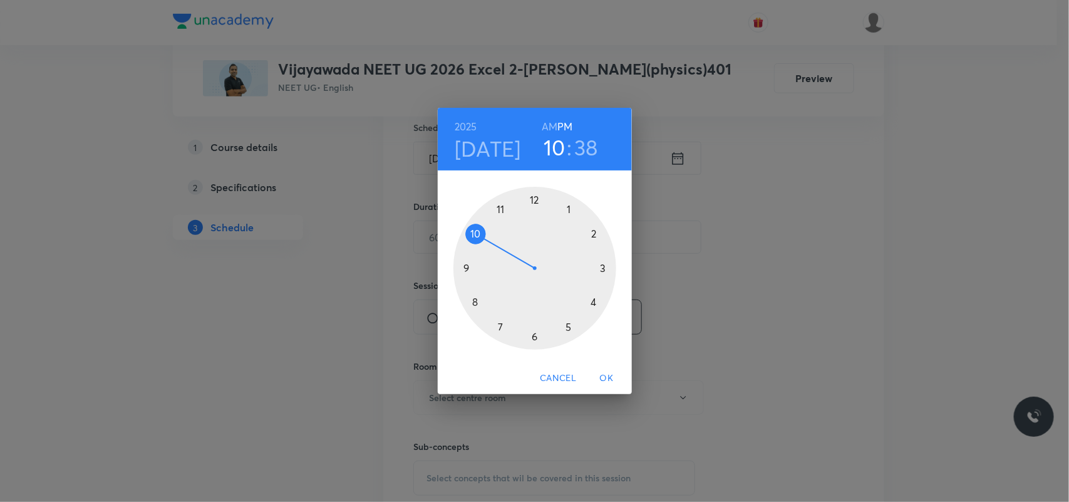
click at [555, 125] on h6 "AM" at bounding box center [550, 127] width 16 height 18
click at [473, 239] on div at bounding box center [534, 268] width 163 height 163
click at [535, 198] on div at bounding box center [534, 268] width 163 height 163
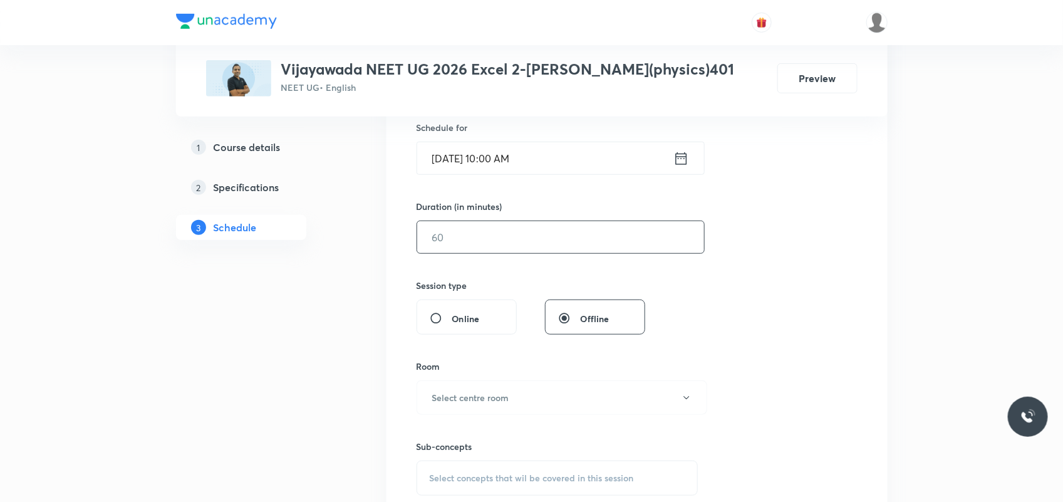
click at [485, 232] on input "text" at bounding box center [560, 237] width 287 height 32
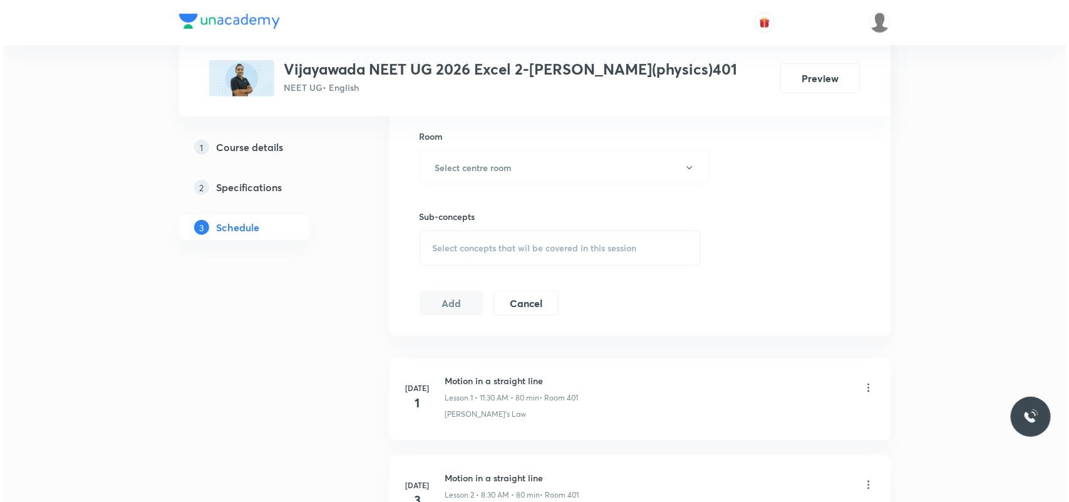
scroll to position [548, 0]
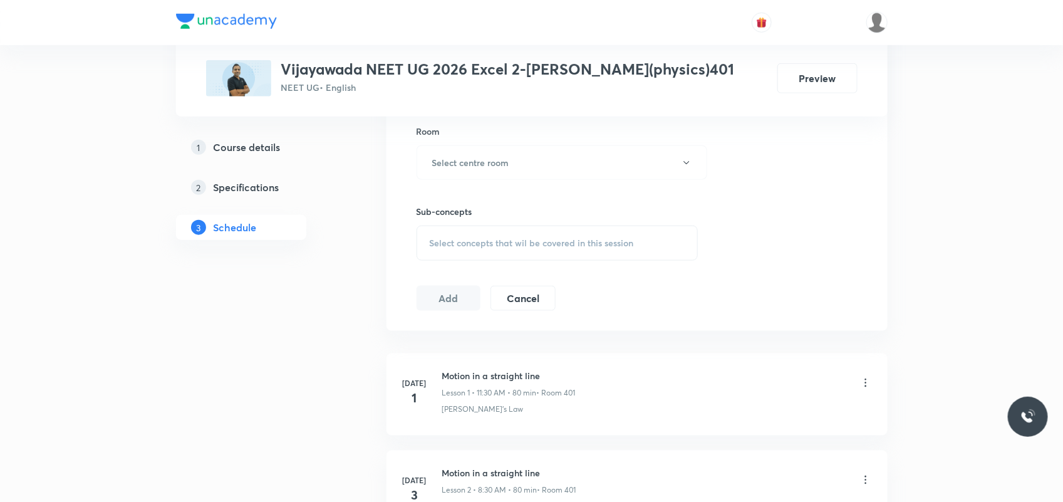
type input "80"
click at [510, 187] on div "Sub-concepts Select concepts that wil be covered in this session" at bounding box center [557, 220] width 282 height 81
click at [524, 158] on button "Select centre room" at bounding box center [561, 162] width 291 height 34
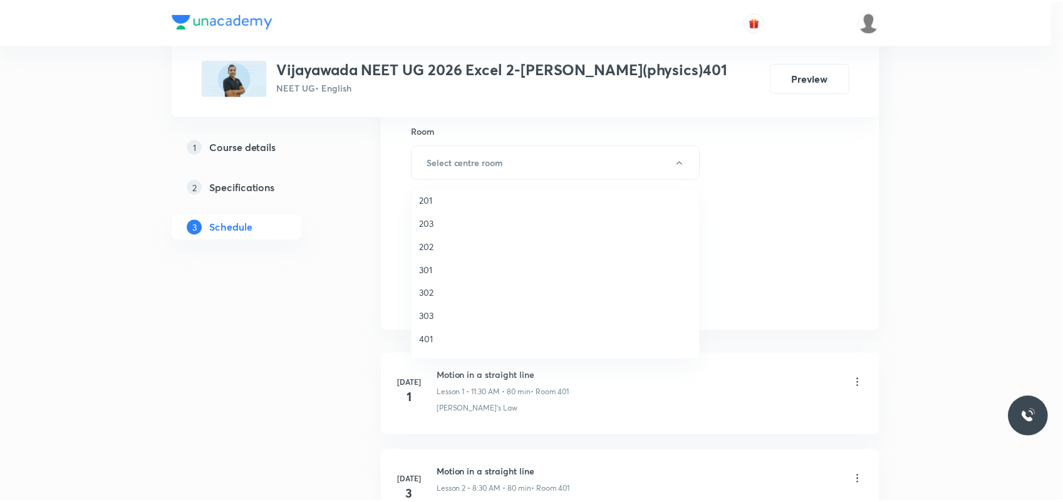
scroll to position [78, 0]
click at [429, 311] on span "401" at bounding box center [558, 311] width 274 height 13
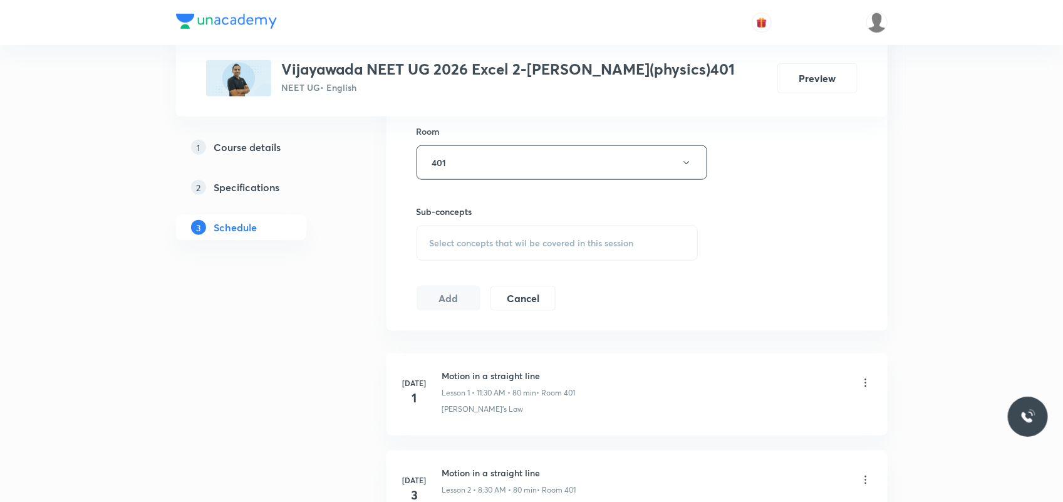
click at [478, 241] on span "Select concepts that wil be covered in this session" at bounding box center [532, 243] width 204 height 10
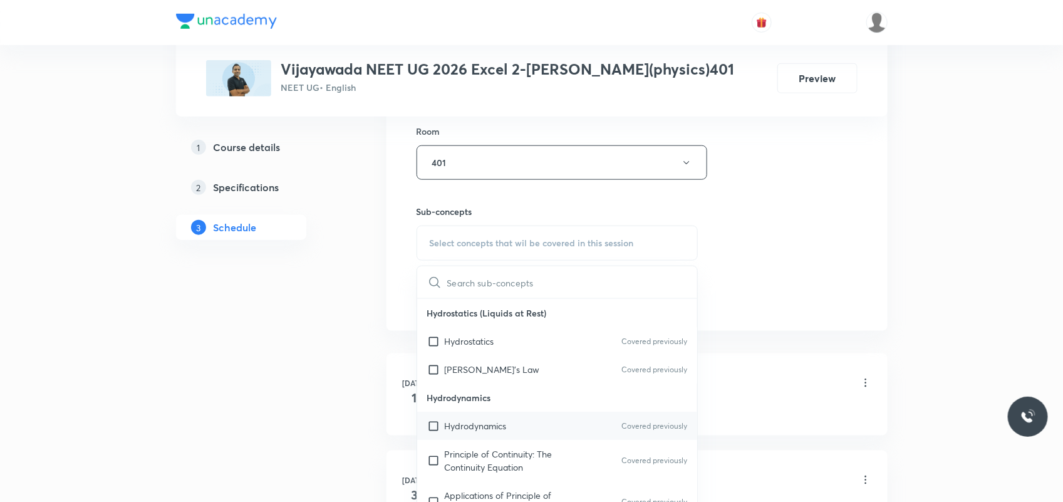
click at [467, 413] on div "Hydrodynamics Covered previously" at bounding box center [557, 425] width 281 height 28
checkbox input "true"
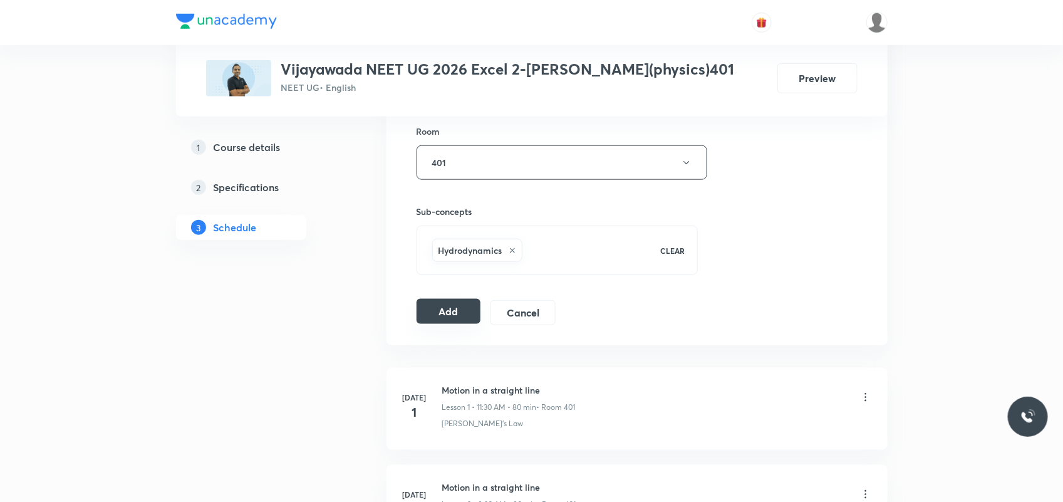
click at [448, 320] on button "Add" at bounding box center [448, 311] width 65 height 25
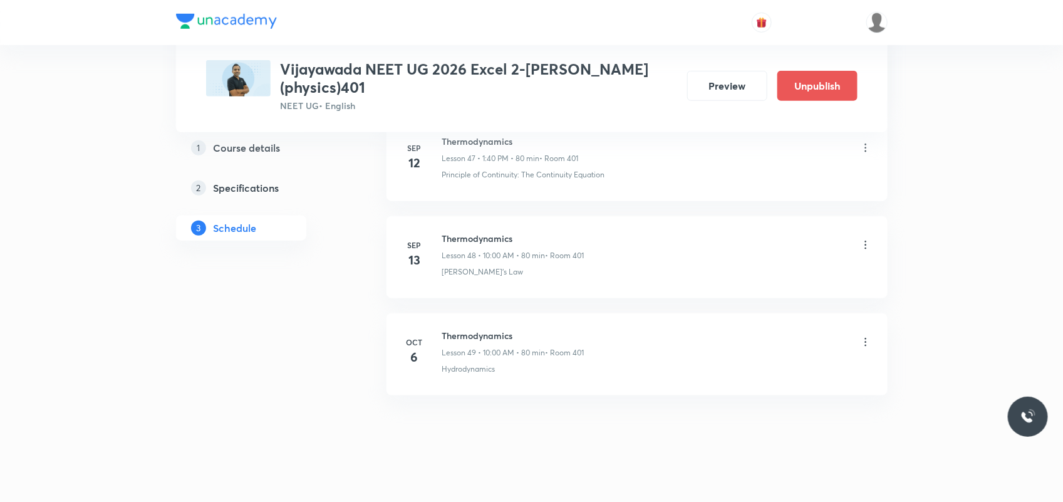
scroll to position [4695, 0]
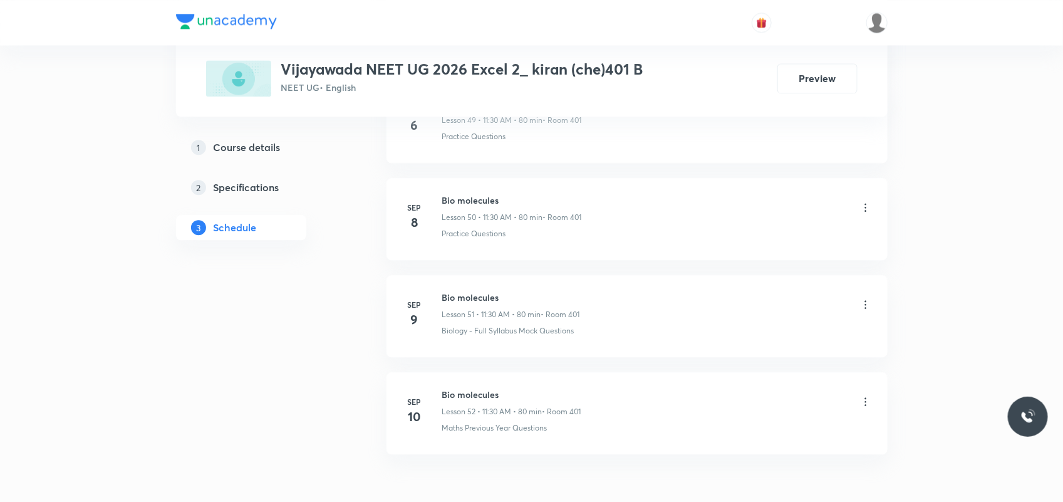
scroll to position [5565, 0]
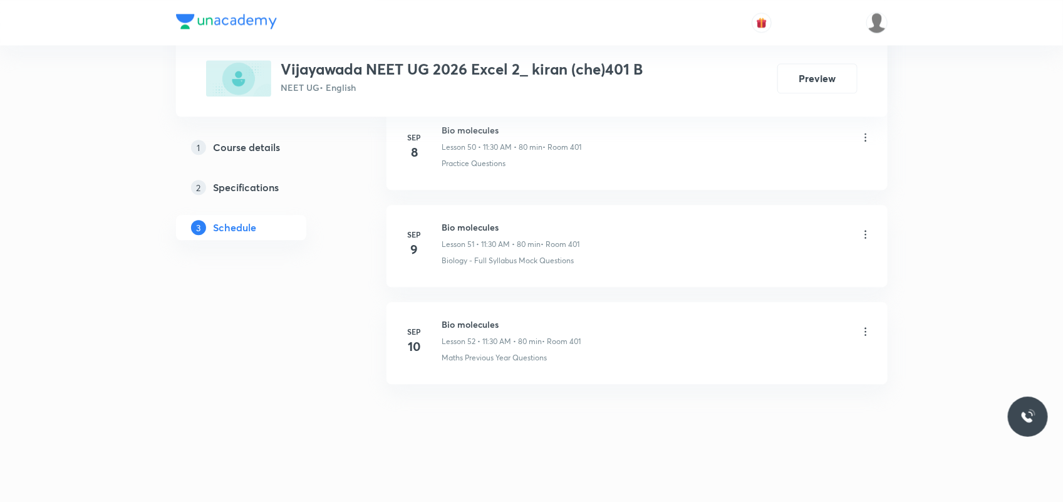
click at [448, 323] on h6 "Bio molecules" at bounding box center [511, 323] width 139 height 13
copy h6 "Bio molecules"
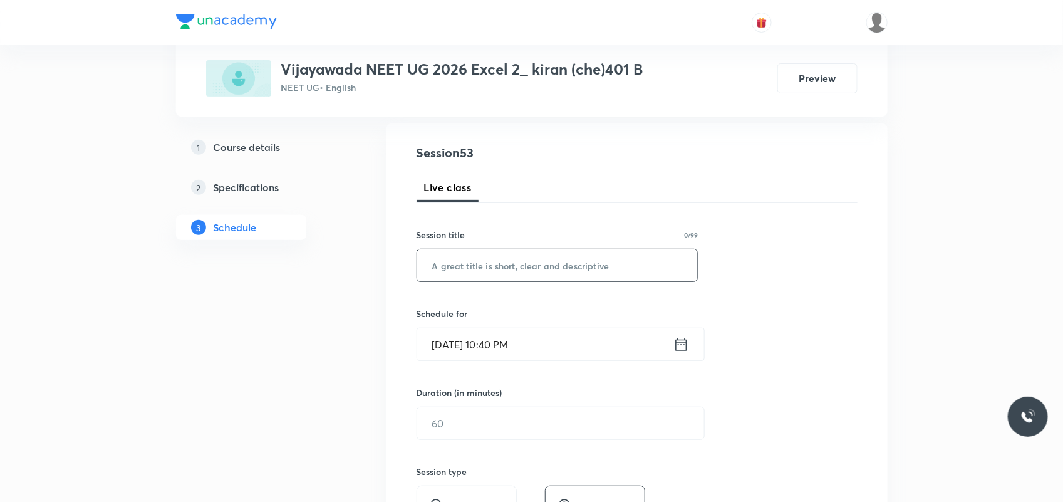
scroll to position [126, 0]
click at [495, 272] on input "text" at bounding box center [557, 266] width 281 height 32
paste input "Bio molecules"
type input "Bio molecules"
click at [498, 346] on input "Oct 5, 2025, 10:40 PM" at bounding box center [545, 345] width 256 height 32
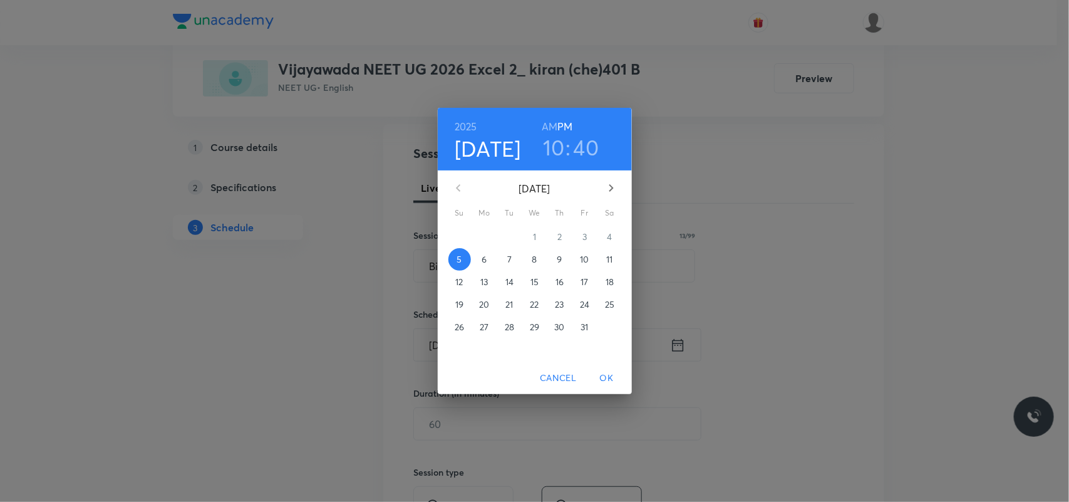
click at [490, 254] on span "6" at bounding box center [484, 259] width 23 height 13
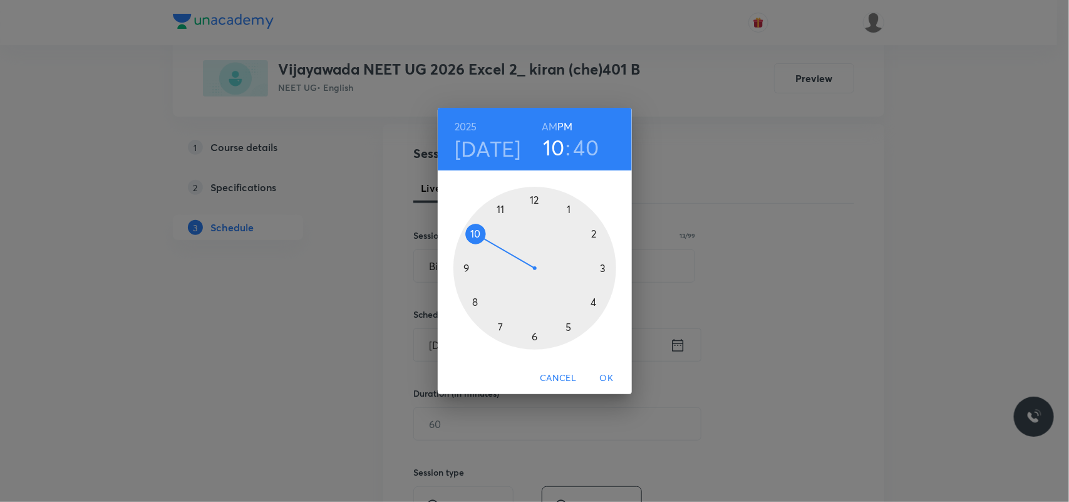
click at [551, 123] on h6 "AM" at bounding box center [550, 127] width 16 height 18
click at [500, 207] on div at bounding box center [534, 268] width 163 height 163
click at [537, 337] on div at bounding box center [534, 268] width 163 height 163
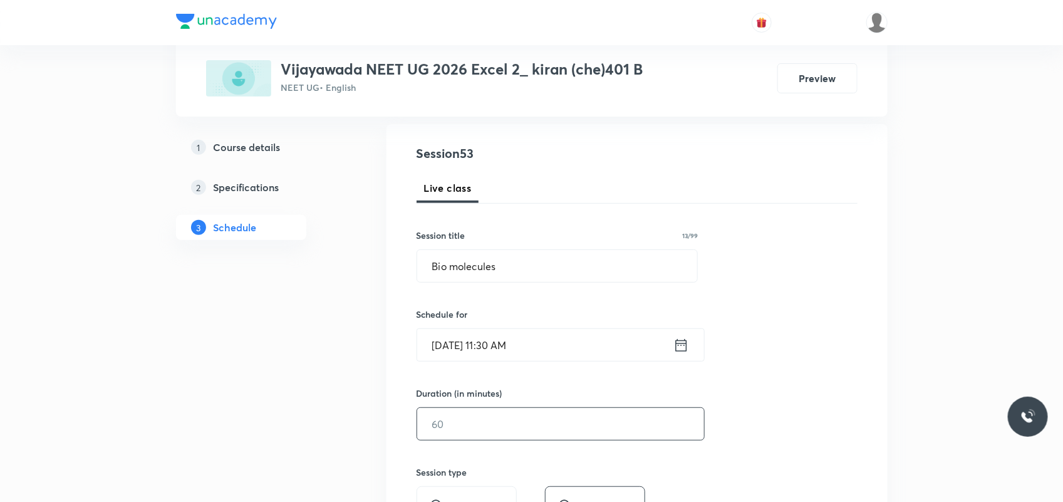
click at [490, 429] on input "text" at bounding box center [560, 424] width 287 height 32
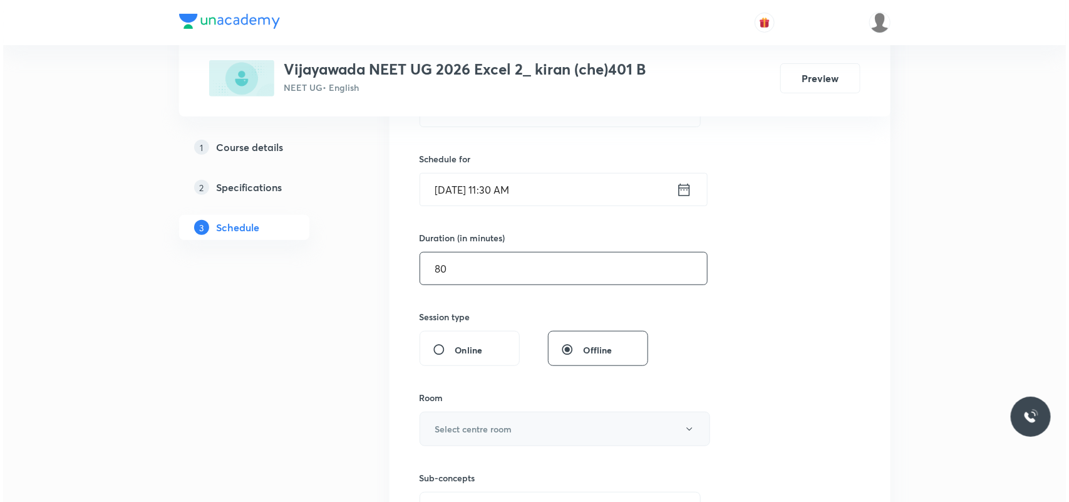
scroll to position [283, 0]
type input "80"
click at [468, 420] on button "Select centre room" at bounding box center [561, 427] width 291 height 34
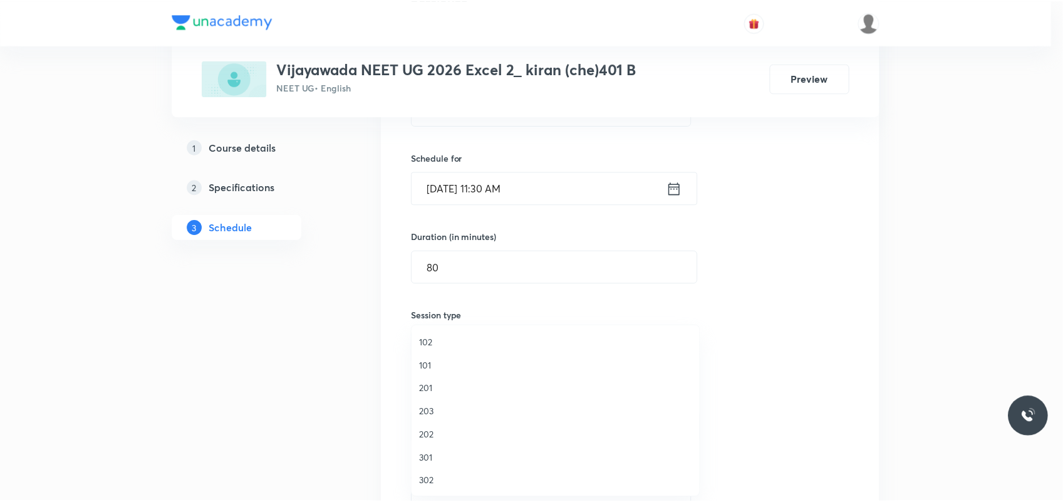
scroll to position [78, 0]
click at [418, 449] on li "401" at bounding box center [558, 449] width 289 height 23
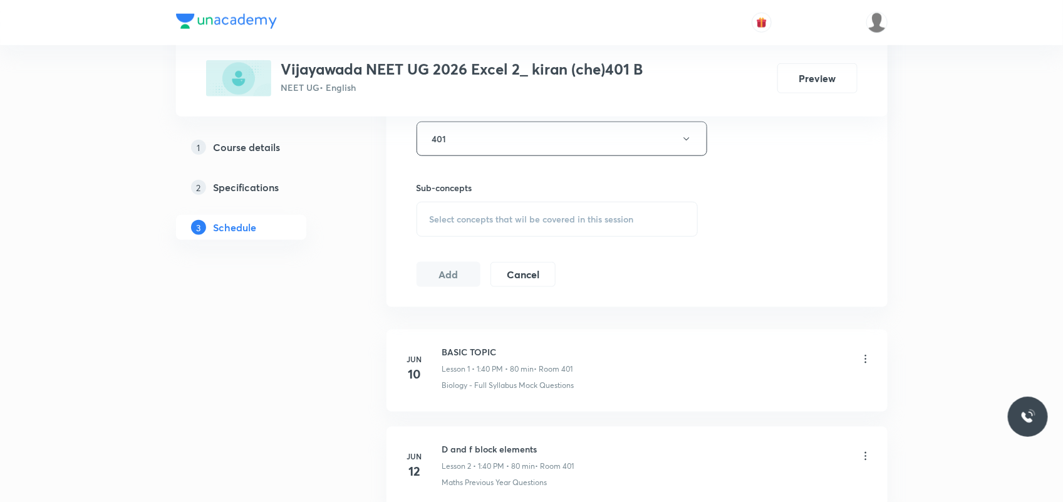
scroll to position [596, 0]
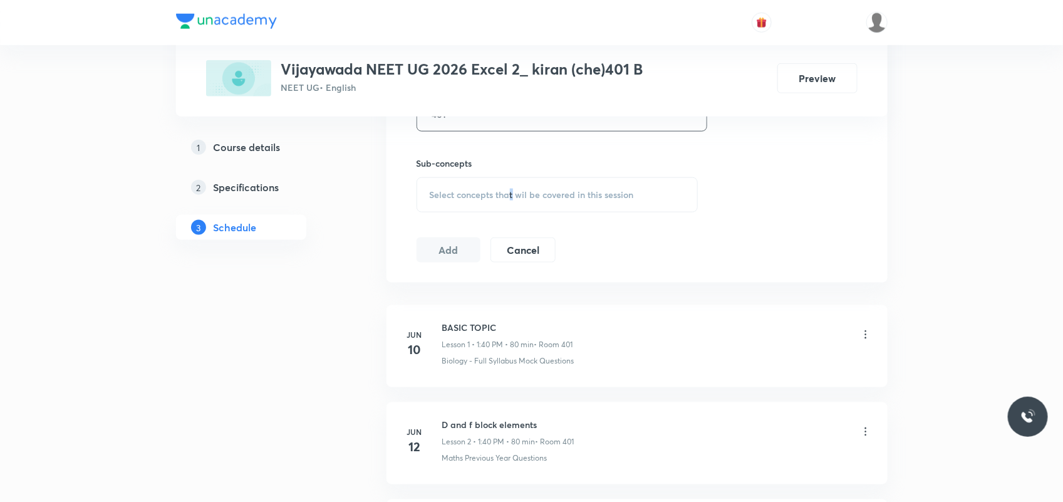
click at [510, 177] on div "Select concepts that wil be covered in this session" at bounding box center [557, 194] width 282 height 35
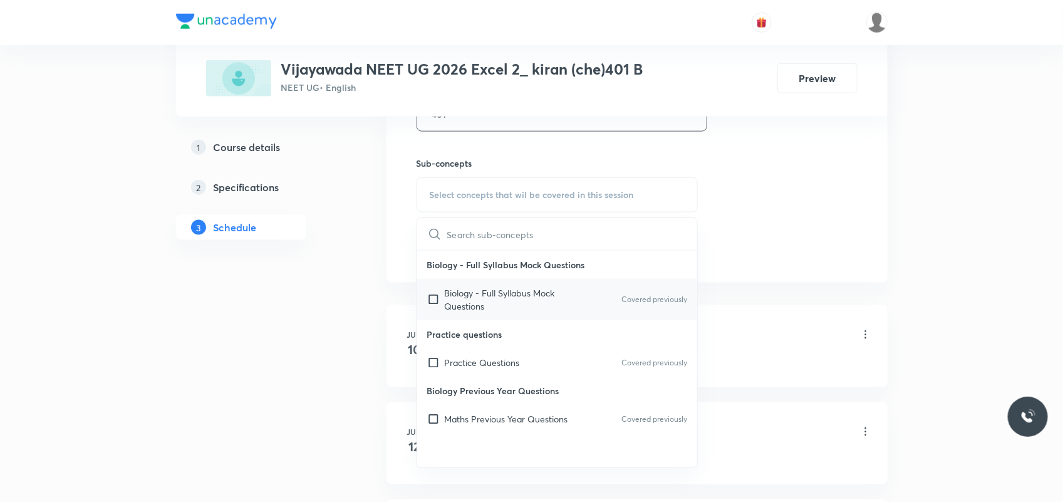
click at [477, 315] on div "Biology - Full Syllabus Mock Questions Covered previously" at bounding box center [557, 299] width 281 height 41
checkbox input "true"
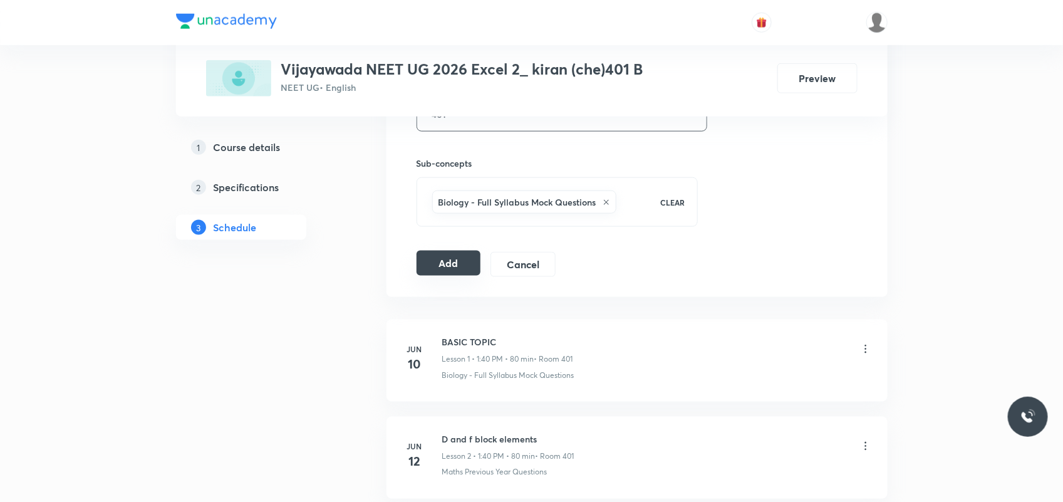
click at [421, 270] on button "Add" at bounding box center [448, 262] width 65 height 25
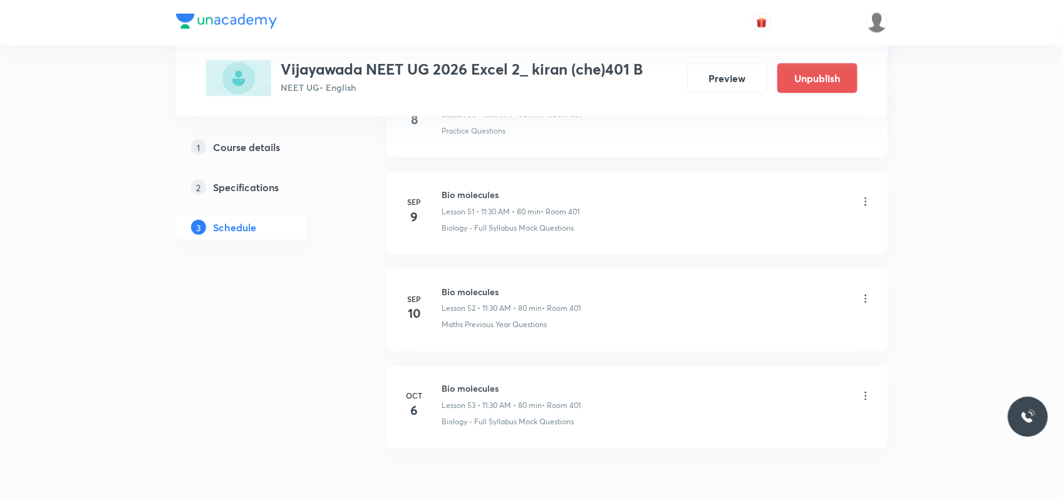
scroll to position [5085, 0]
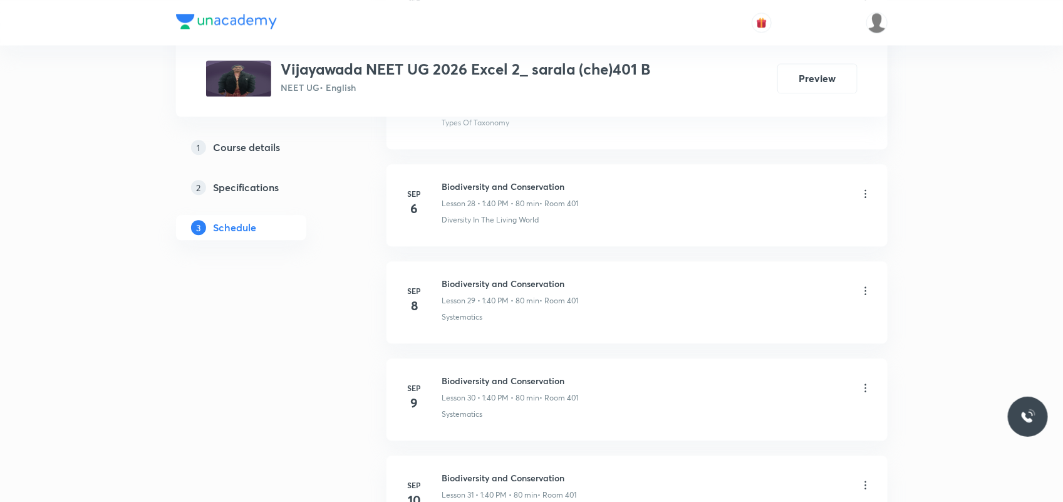
scroll to position [3521, 0]
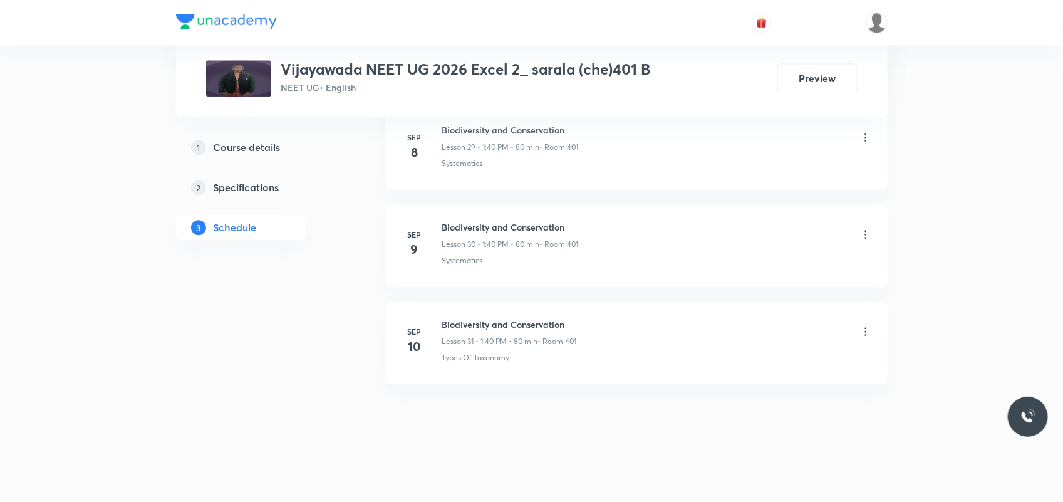
click at [481, 319] on h6 "Biodiversity and Conservation" at bounding box center [509, 323] width 135 height 13
copy h6 "Biodiversity and Conservation"
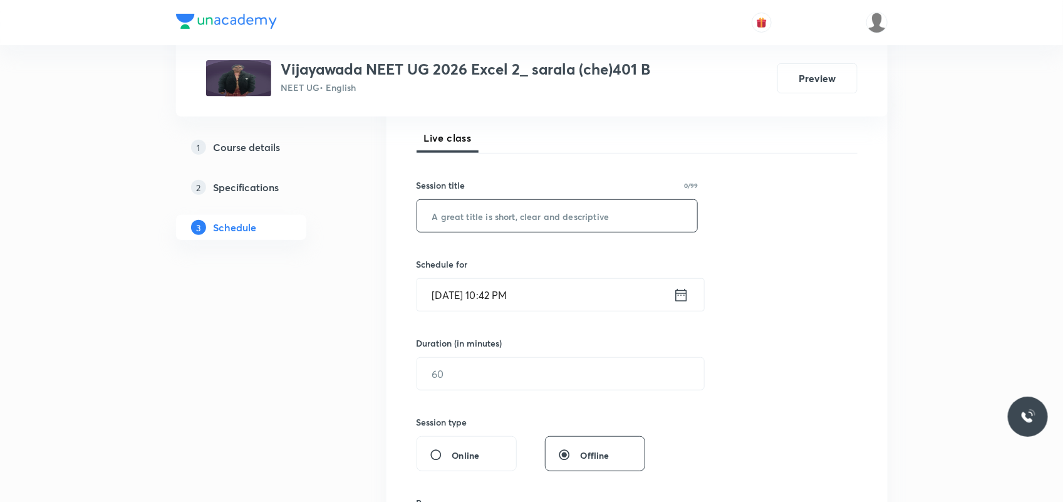
scroll to position [235, 0]
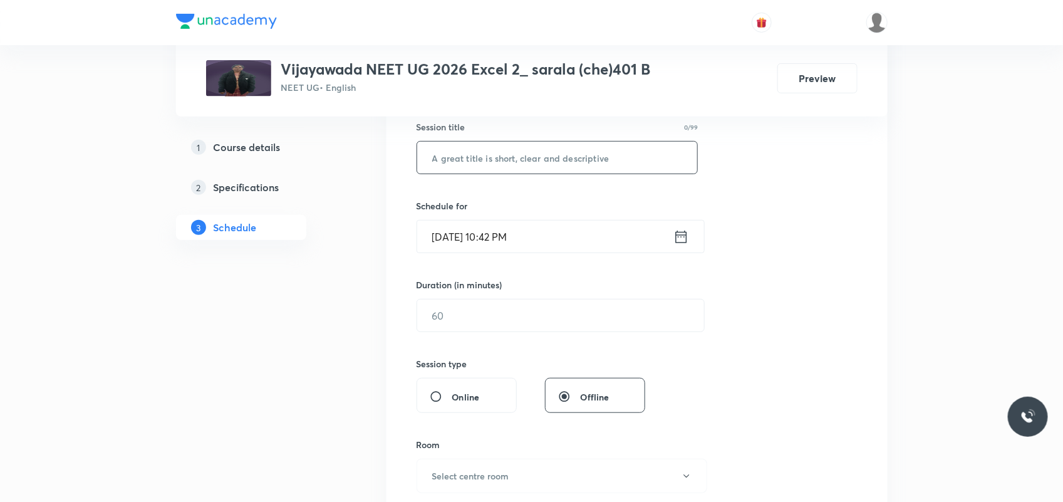
click at [483, 169] on input "text" at bounding box center [557, 158] width 281 height 32
paste input "Biodiversity and Conservation"
type input "Biodiversity and Conservation"
click at [455, 230] on input "[DATE] 10:42 PM" at bounding box center [545, 236] width 256 height 32
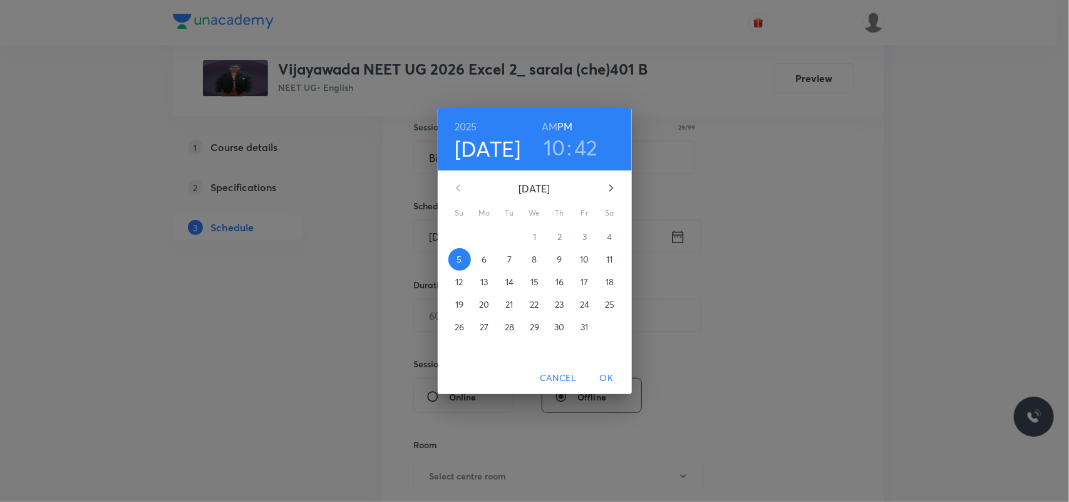
click at [487, 265] on p "6" at bounding box center [484, 259] width 5 height 13
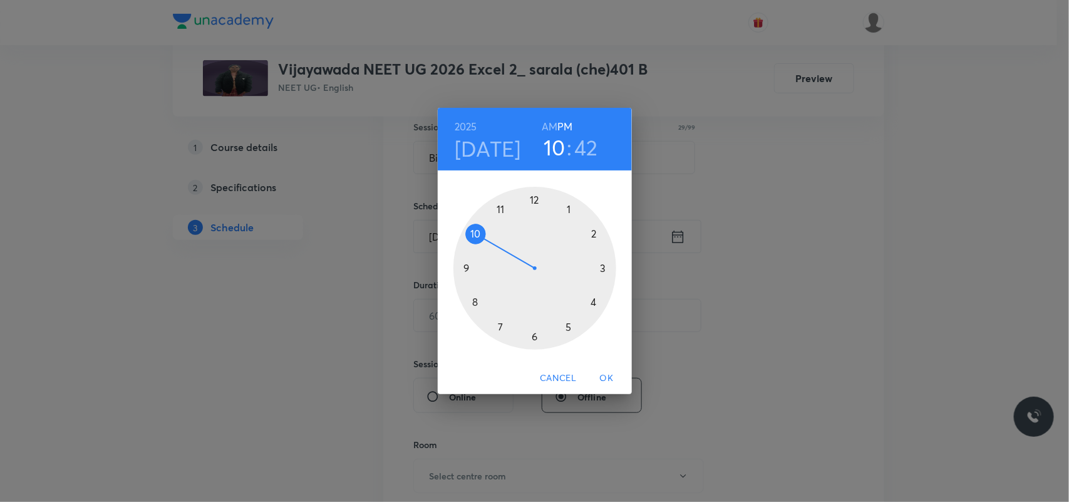
click at [568, 208] on div at bounding box center [534, 268] width 163 height 163
click at [475, 299] on div at bounding box center [534, 268] width 163 height 163
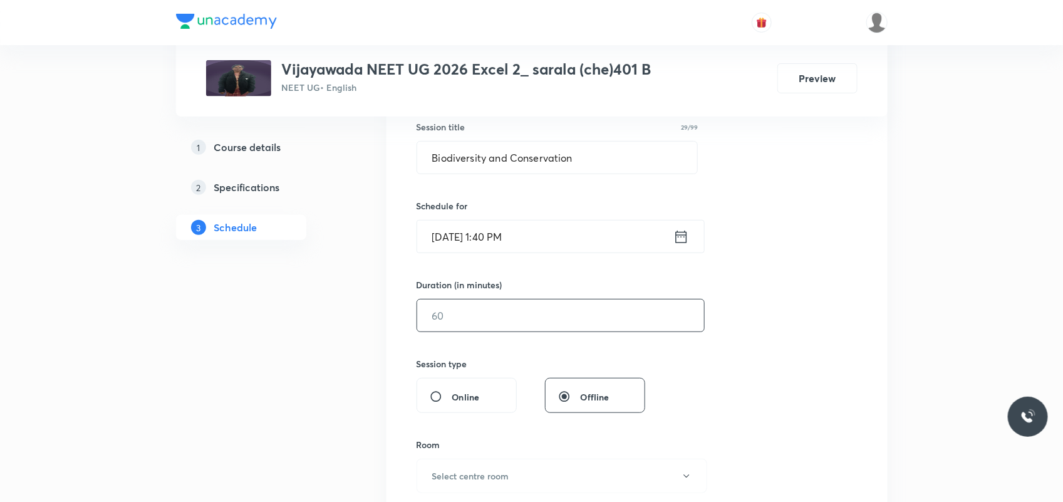
click at [460, 330] on input "text" at bounding box center [560, 315] width 287 height 32
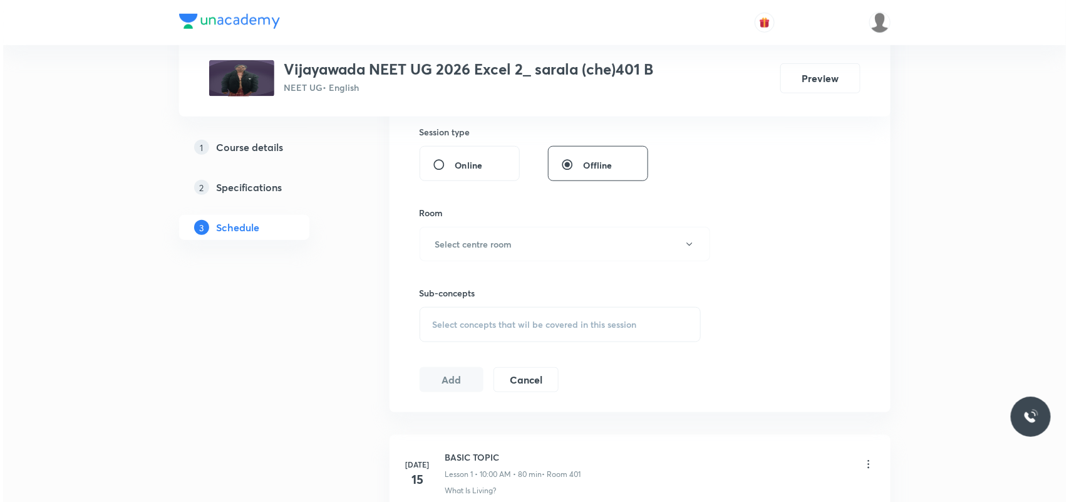
scroll to position [470, 0]
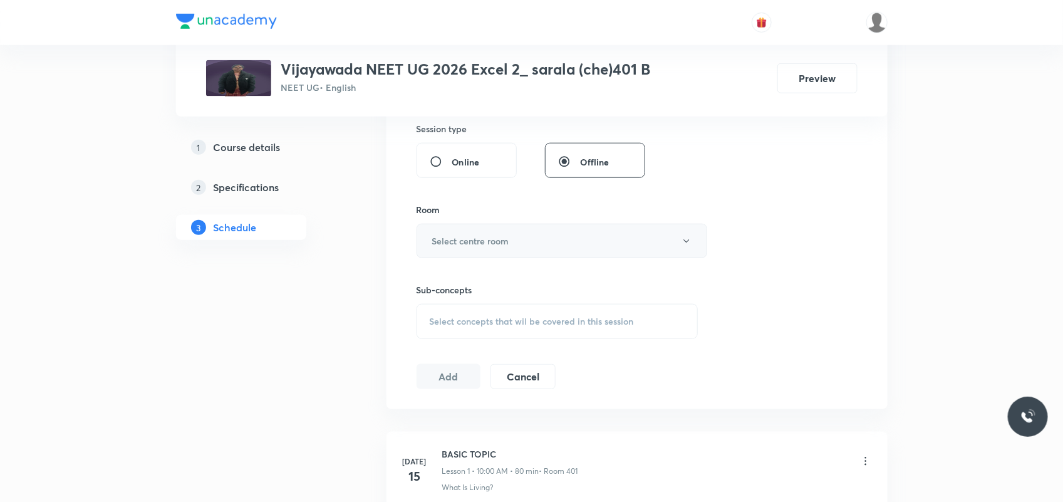
type input "80"
click at [493, 234] on button "Select centre room" at bounding box center [561, 241] width 291 height 34
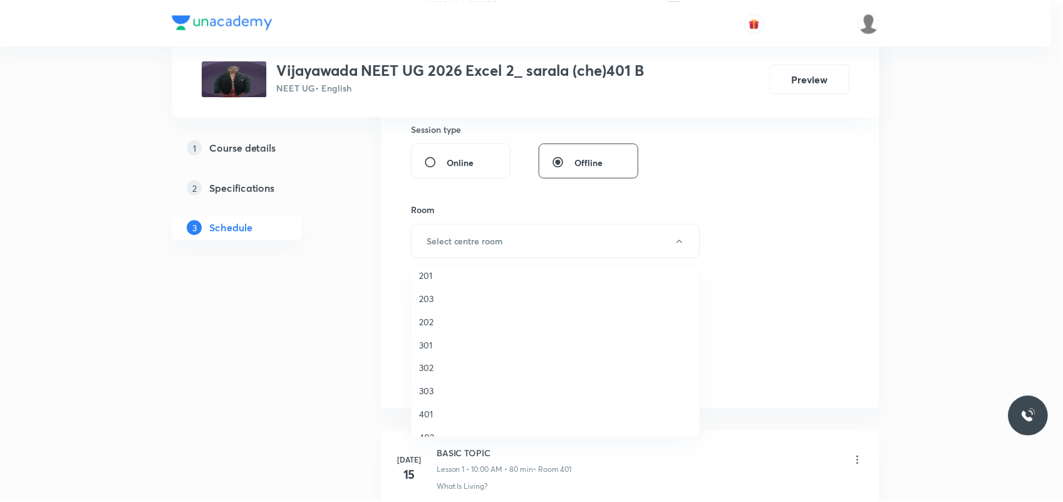
scroll to position [78, 0]
click at [426, 389] on span "401" at bounding box center [558, 389] width 274 height 13
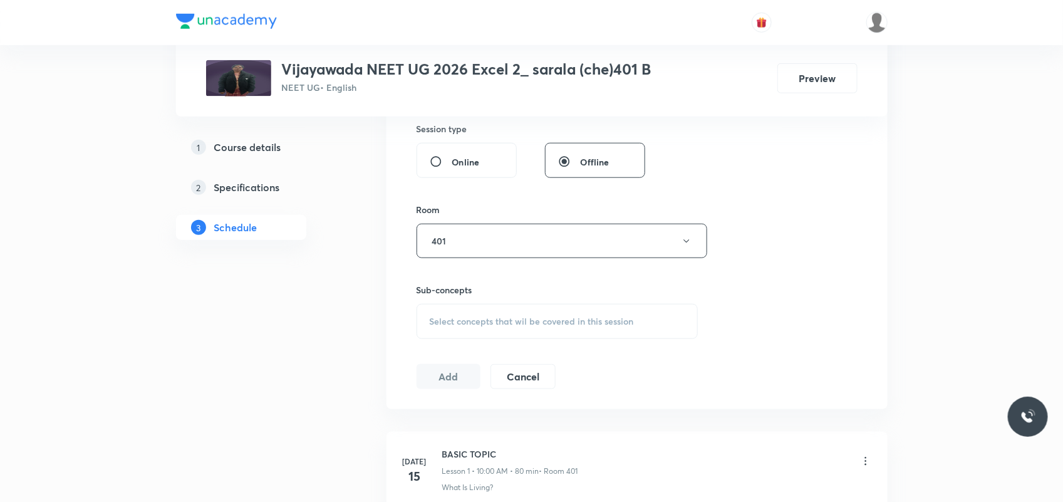
click at [441, 326] on span "Select concepts that wil be covered in this session" at bounding box center [532, 321] width 204 height 10
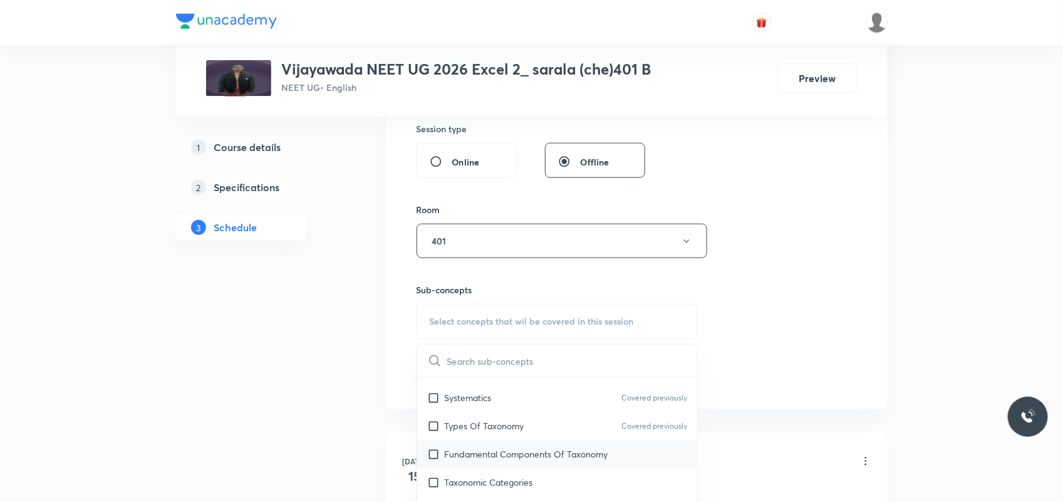
click at [457, 458] on p "Fundamental Components Of Taxonomy" at bounding box center [526, 453] width 163 height 13
checkbox input "true"
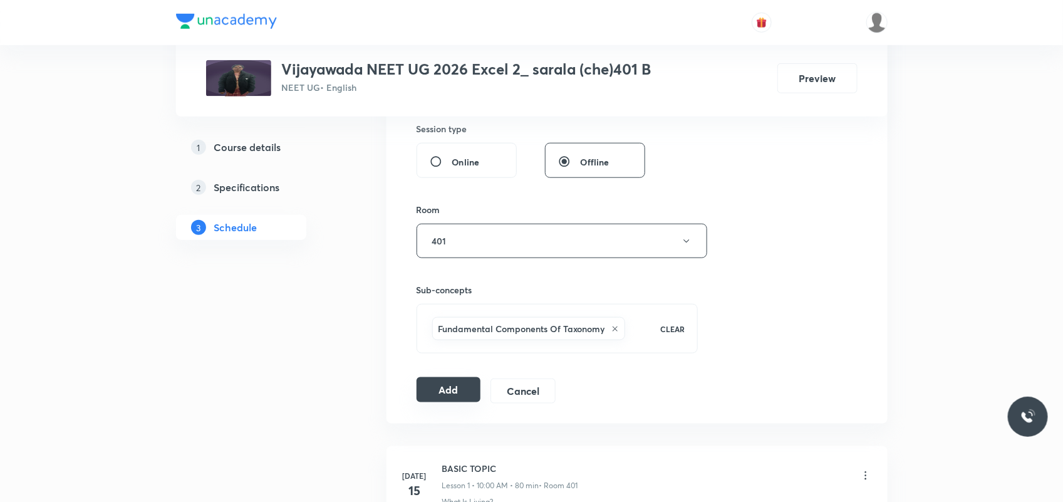
click at [446, 395] on button "Add" at bounding box center [448, 389] width 65 height 25
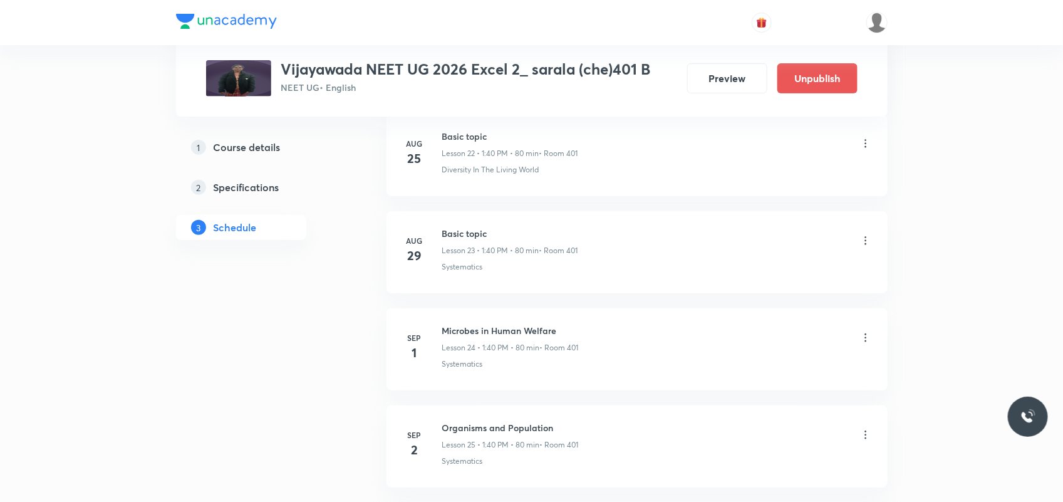
scroll to position [3041, 0]
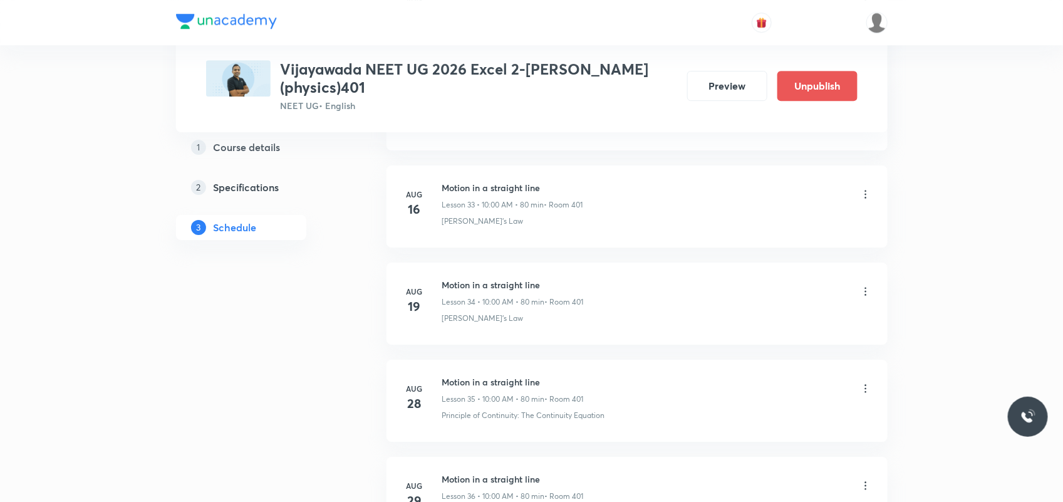
scroll to position [5273, 0]
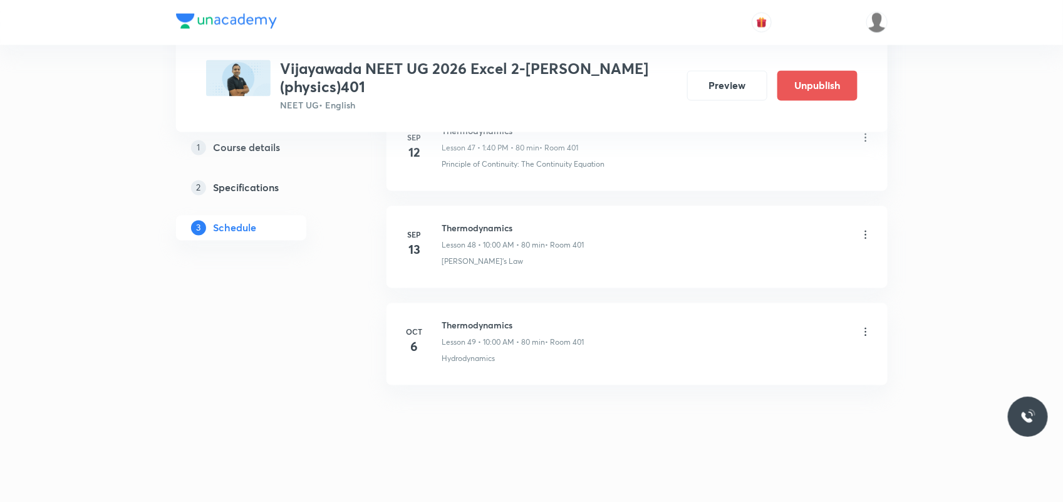
click at [460, 319] on h6 "Thermodynamics" at bounding box center [513, 325] width 142 height 13
click at [456, 319] on h6 "Thermodynamics" at bounding box center [513, 325] width 142 height 13
copy h6 "Thermodynamics"
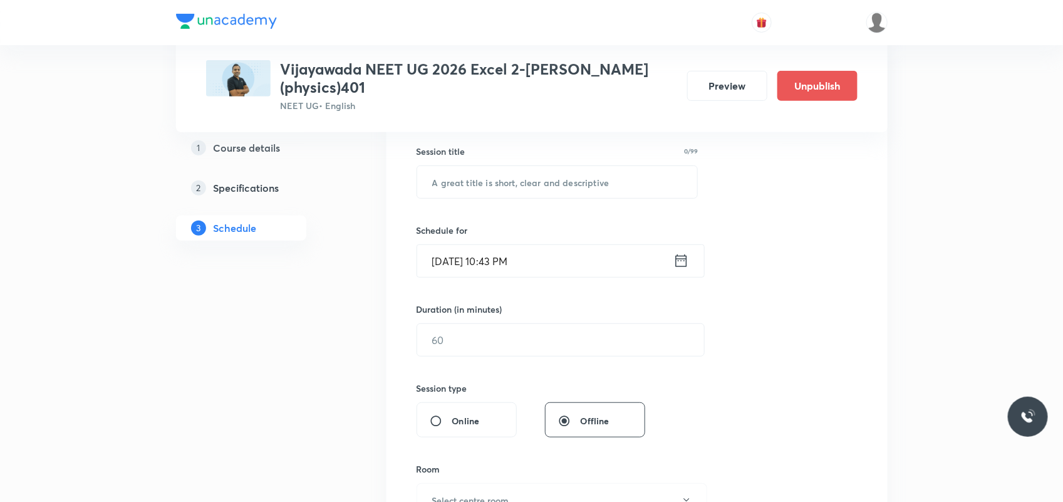
scroll to position [235, 0]
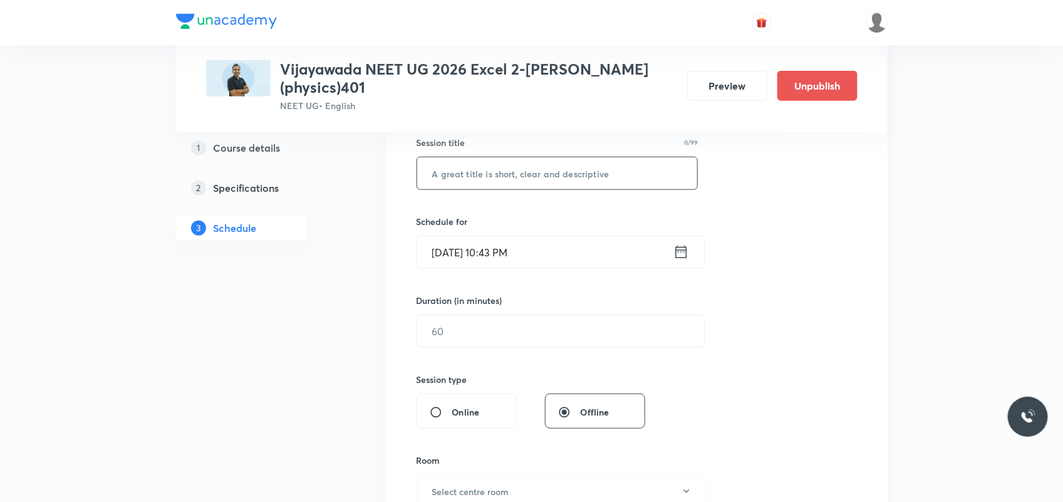
click at [514, 157] on input "text" at bounding box center [557, 173] width 281 height 32
paste input "Thermodynamics"
type input "Thermodynamics"
click at [448, 238] on input "Oct 5, 2025, 10:43 PM" at bounding box center [545, 252] width 256 height 32
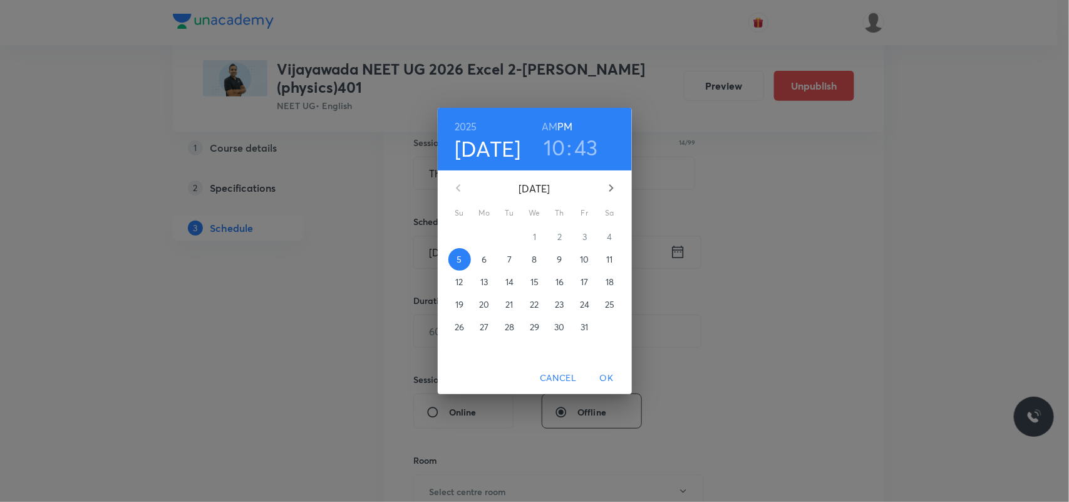
click at [485, 254] on p "6" at bounding box center [484, 259] width 5 height 13
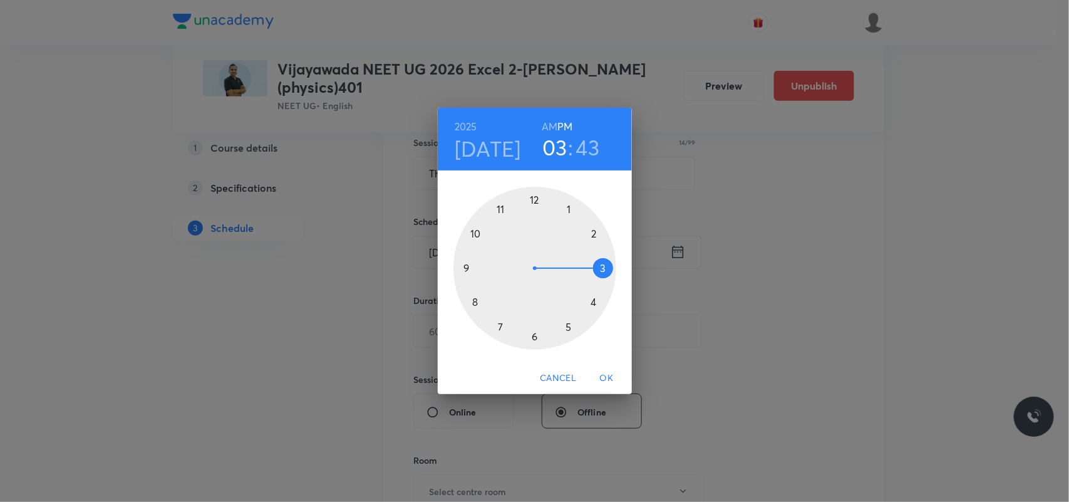
drag, startPoint x: 606, startPoint y: 266, endPoint x: 615, endPoint y: 274, distance: 12.4
click at [615, 272] on div at bounding box center [534, 268] width 163 height 163
click at [591, 236] on div at bounding box center [534, 268] width 163 height 163
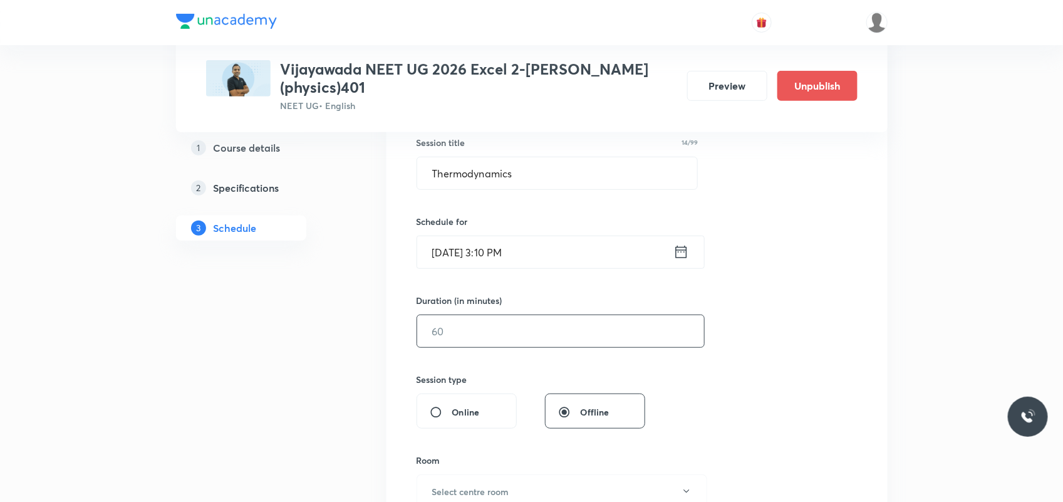
click at [443, 320] on input "text" at bounding box center [560, 331] width 287 height 32
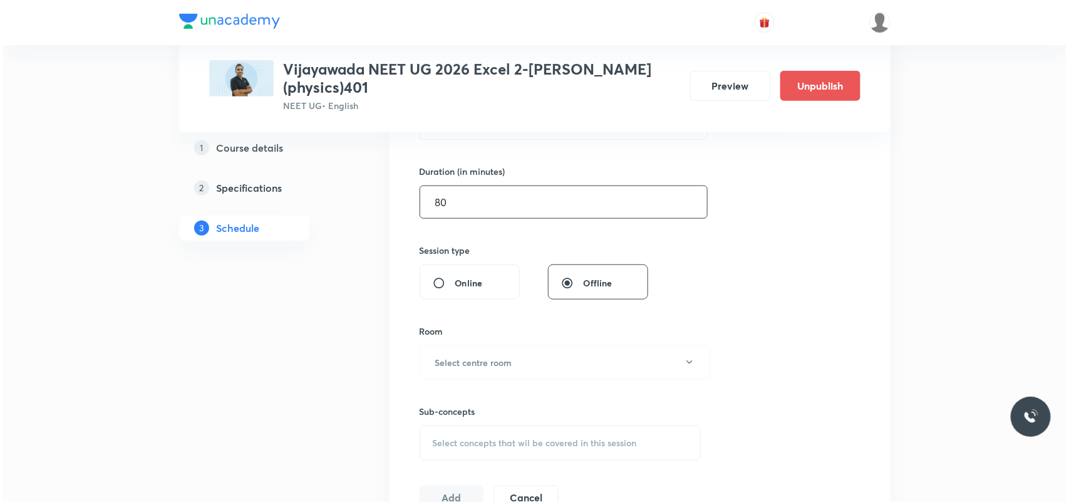
scroll to position [391, 0]
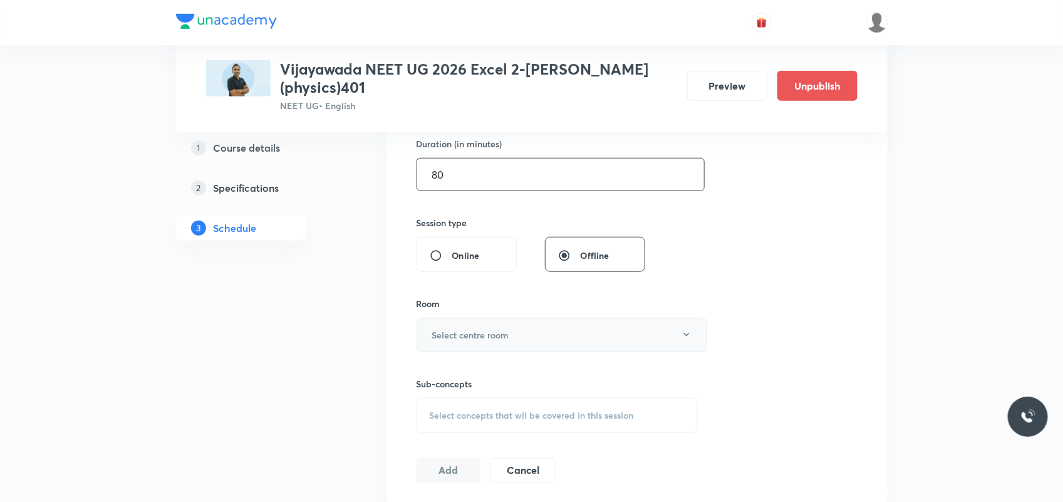
type input "80"
click at [445, 328] on h6 "Select centre room" at bounding box center [470, 334] width 77 height 13
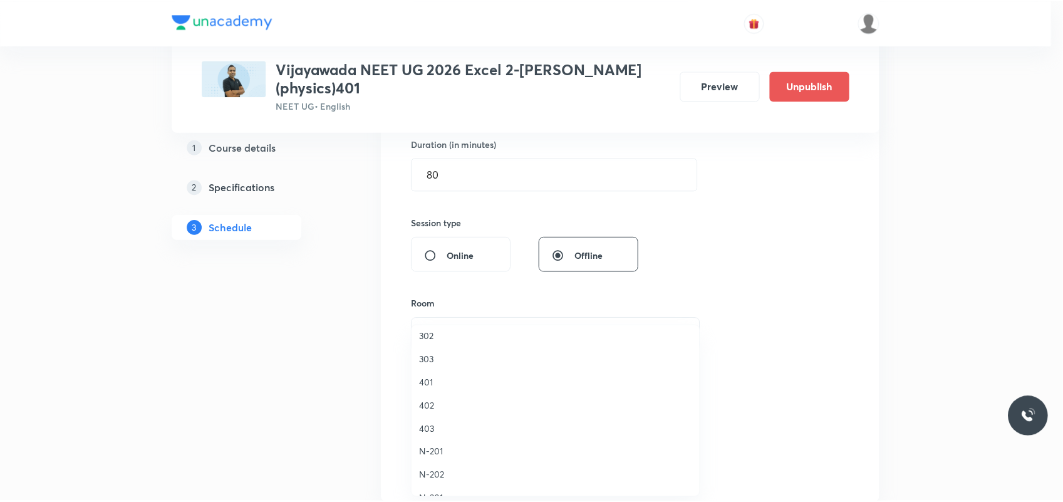
scroll to position [157, 0]
click at [433, 371] on span "401" at bounding box center [558, 370] width 274 height 13
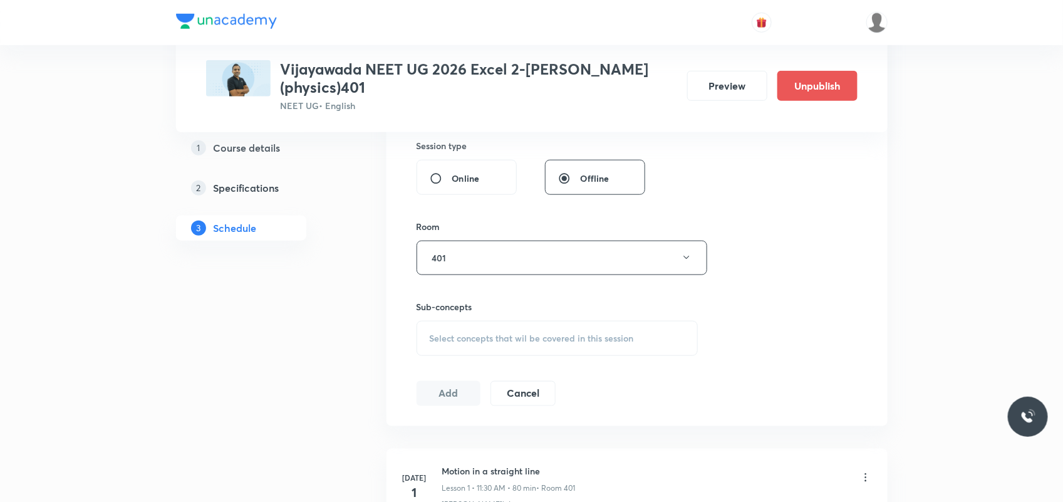
scroll to position [470, 0]
click at [483, 332] on span "Select concepts that wil be covered in this session" at bounding box center [532, 337] width 204 height 10
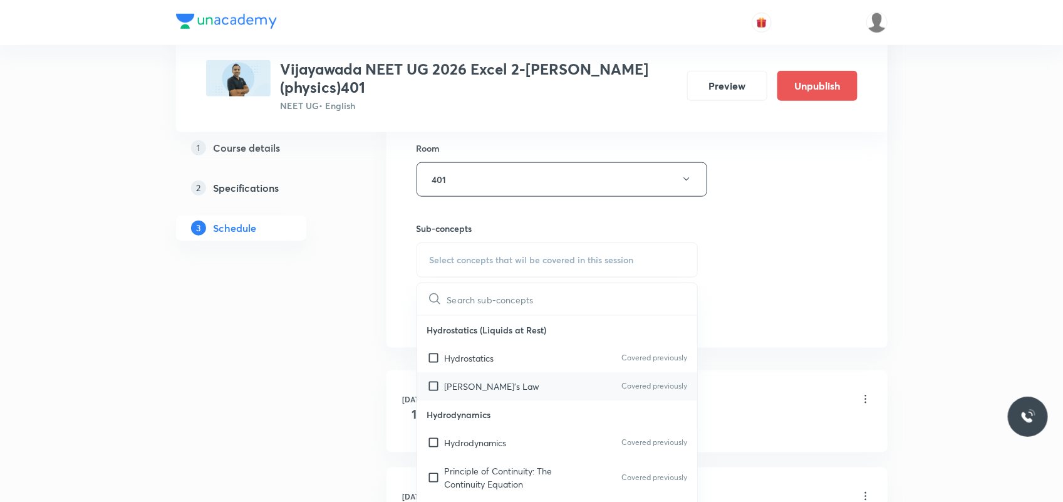
scroll to position [548, 0]
click at [458, 378] on p "[PERSON_NAME]'s Law" at bounding box center [492, 384] width 95 height 13
checkbox input "true"
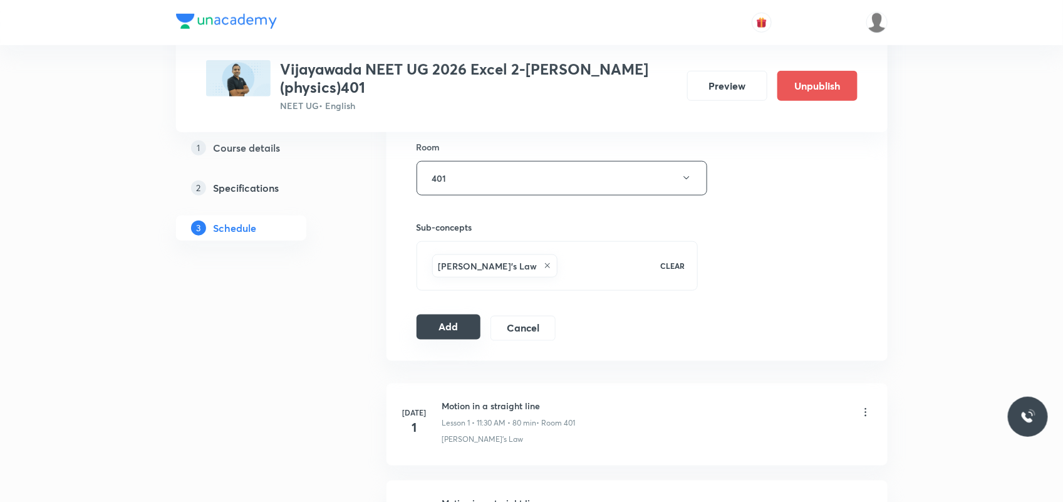
click at [446, 320] on button "Add" at bounding box center [448, 326] width 65 height 25
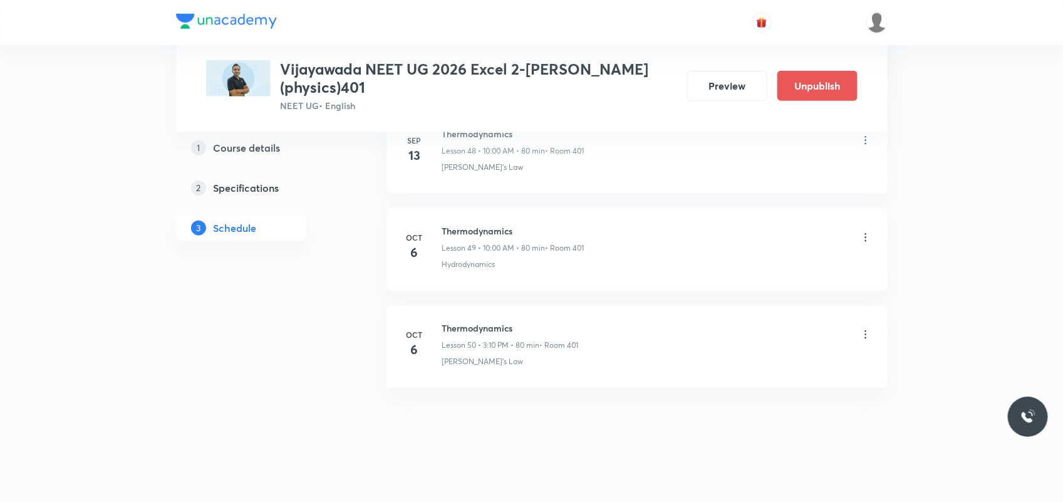
scroll to position [4793, 0]
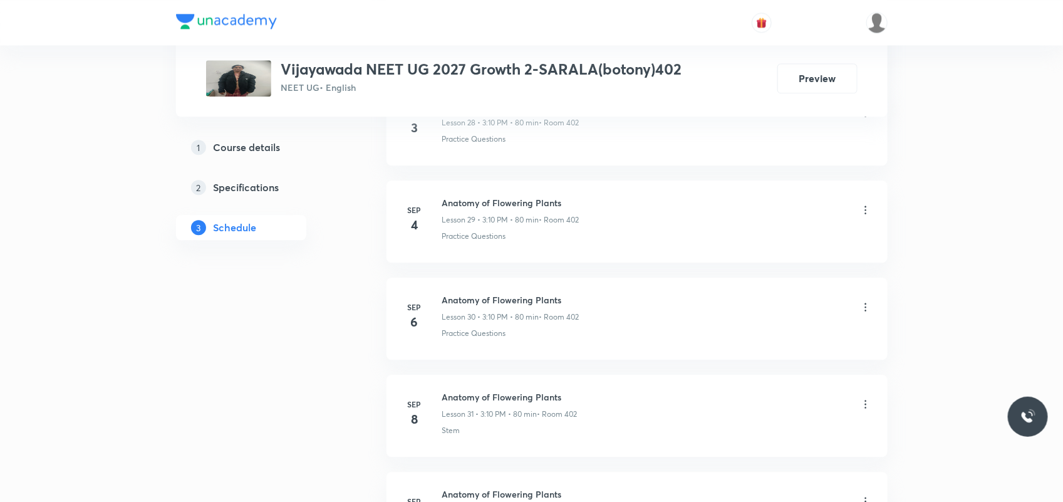
scroll to position [3715, 0]
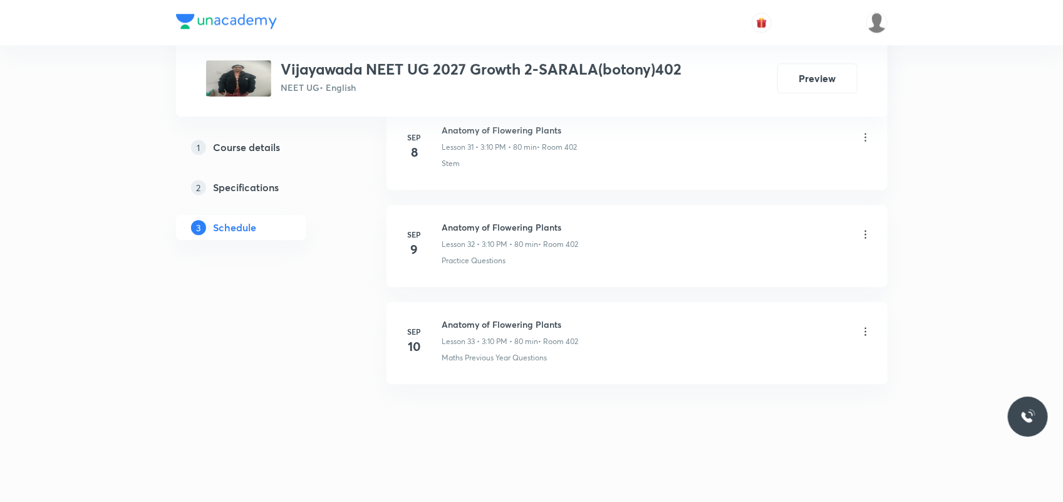
click at [498, 326] on h6 "Anatomy of Flowering Plants" at bounding box center [510, 323] width 137 height 13
copy h6 "Anatomy of Flowering Plants"
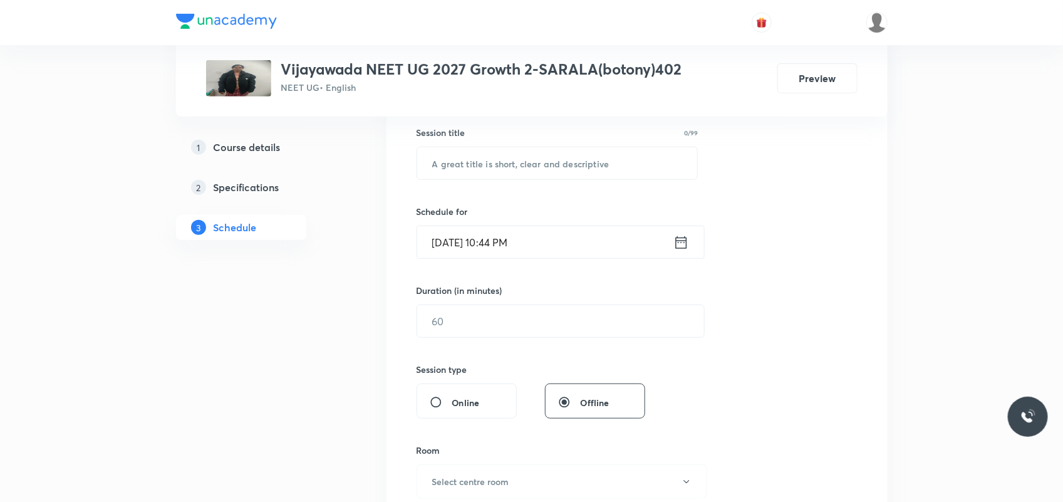
scroll to position [235, 0]
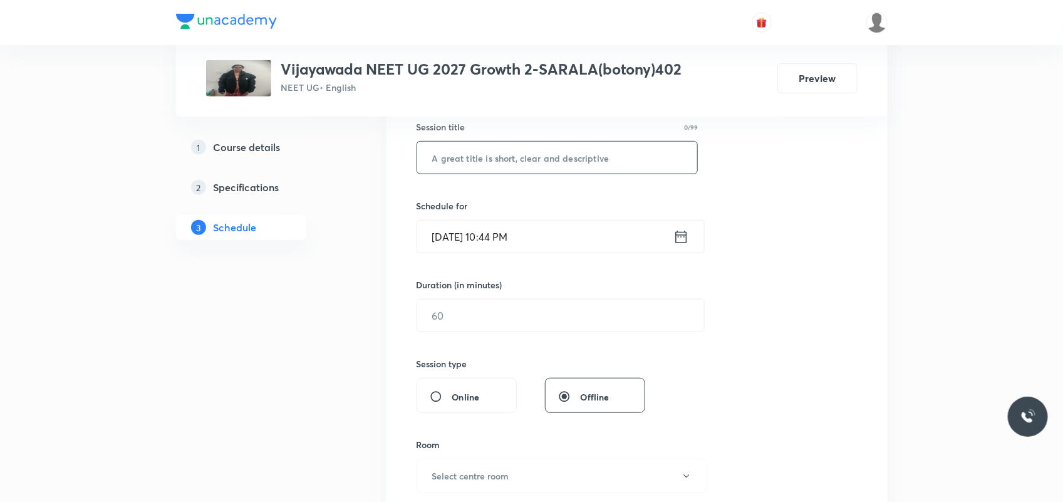
click at [468, 164] on input "text" at bounding box center [557, 158] width 281 height 32
paste input "Anatomy of Flowering Plants"
type input "Anatomy of Flowering Plants"
click at [451, 240] on input "Oct 5, 2025, 10:44 PM" at bounding box center [545, 236] width 256 height 32
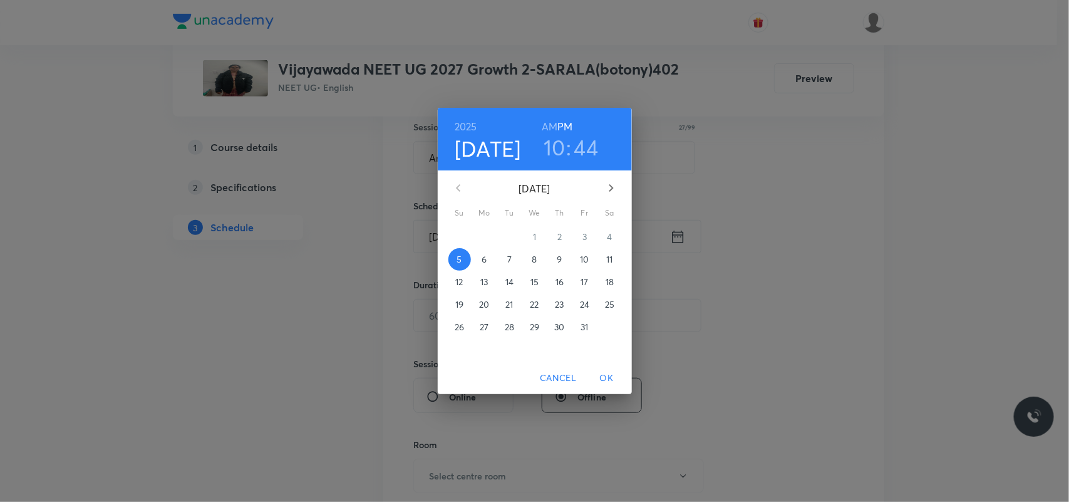
click at [489, 263] on span "6" at bounding box center [484, 259] width 23 height 13
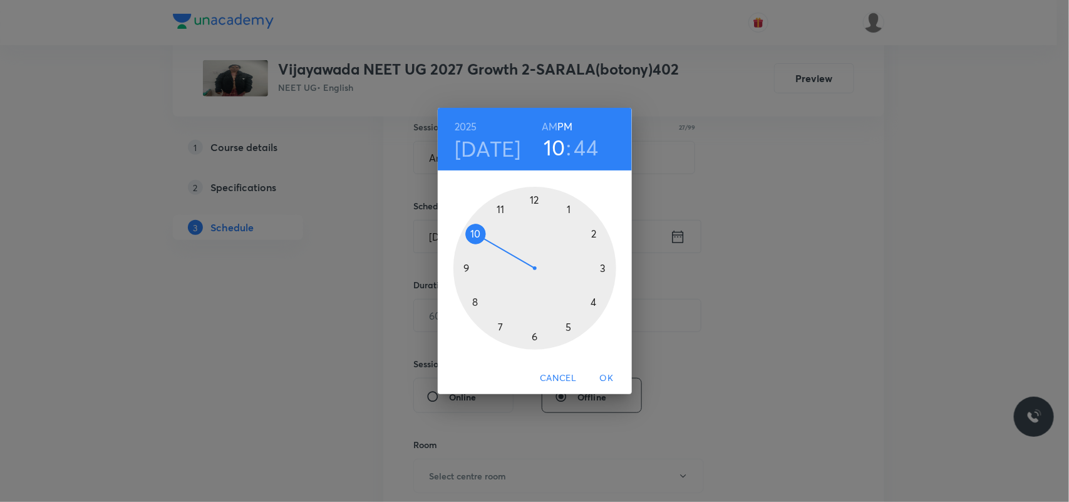
click at [477, 230] on div at bounding box center [534, 268] width 163 height 163
click at [532, 201] on div at bounding box center [534, 268] width 163 height 163
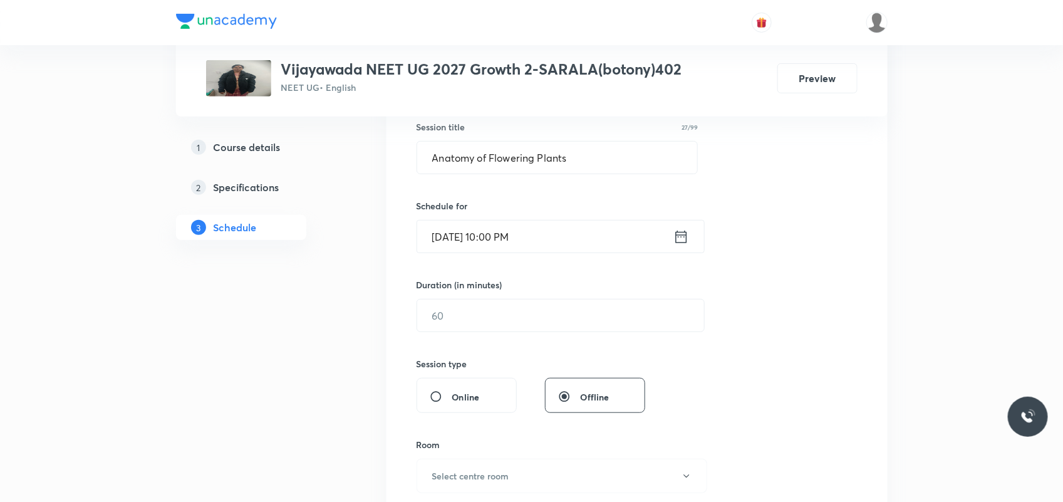
click at [508, 235] on input "Oct 6, 2025, 10:00 PM" at bounding box center [545, 236] width 256 height 32
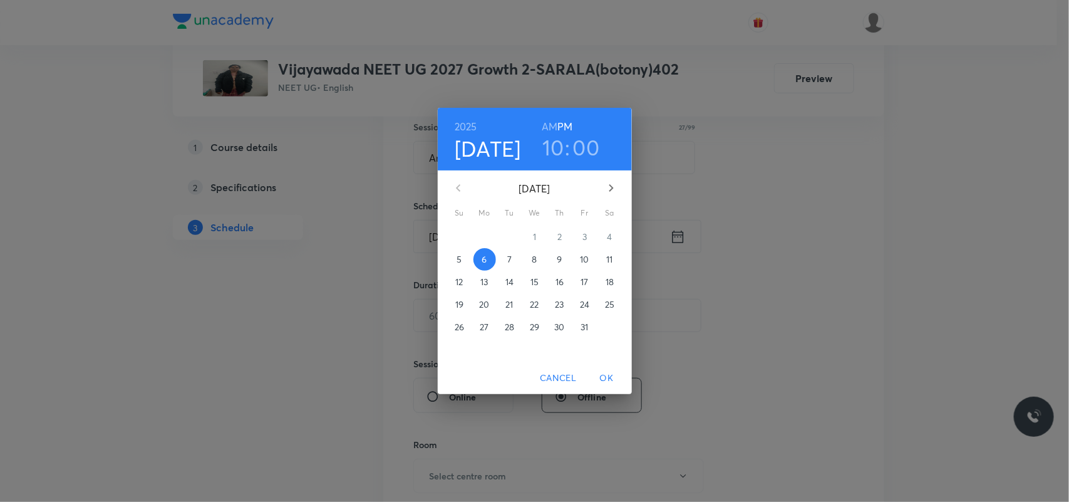
click at [546, 121] on h6 "AM" at bounding box center [550, 127] width 16 height 18
click at [605, 380] on span "OK" at bounding box center [607, 378] width 30 height 16
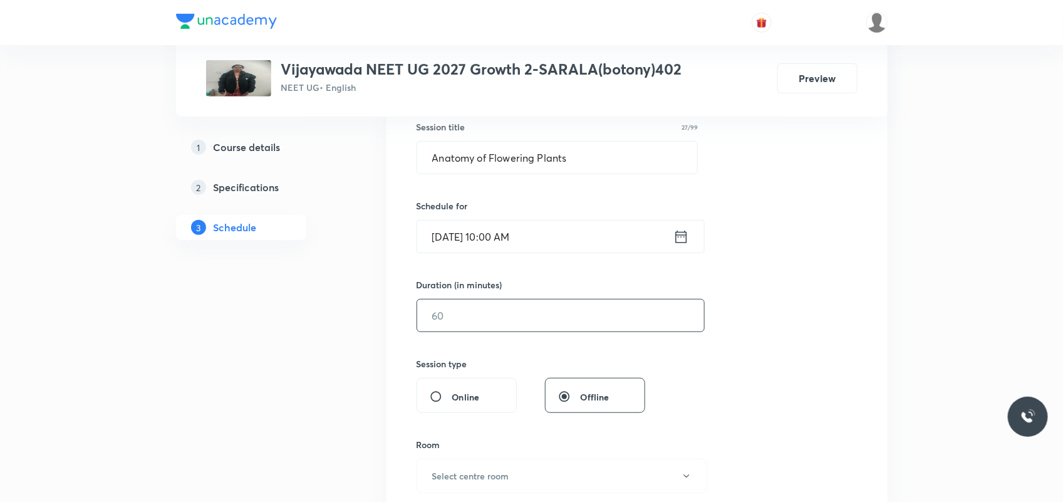
click at [471, 328] on input "text" at bounding box center [560, 315] width 287 height 32
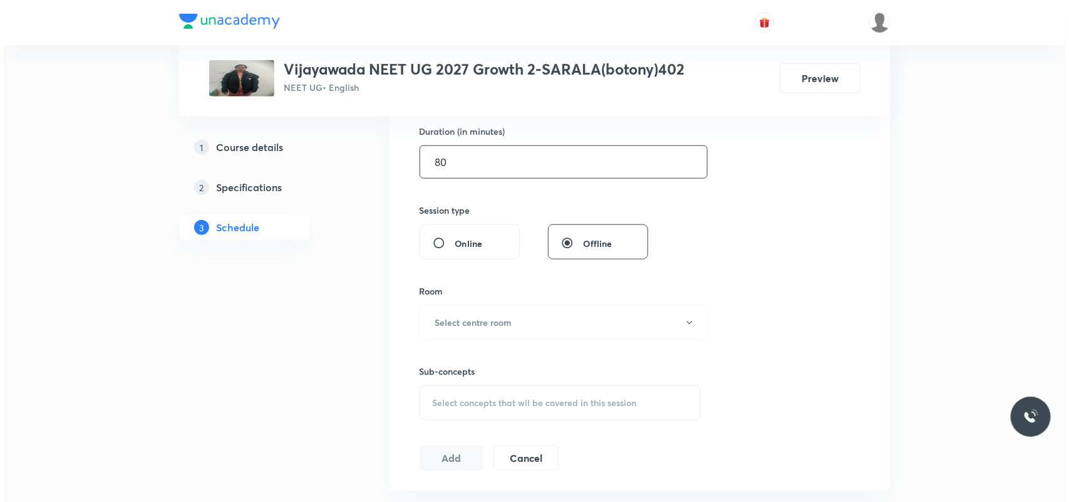
scroll to position [391, 0]
type input "80"
click at [471, 328] on button "Select centre room" at bounding box center [561, 319] width 291 height 34
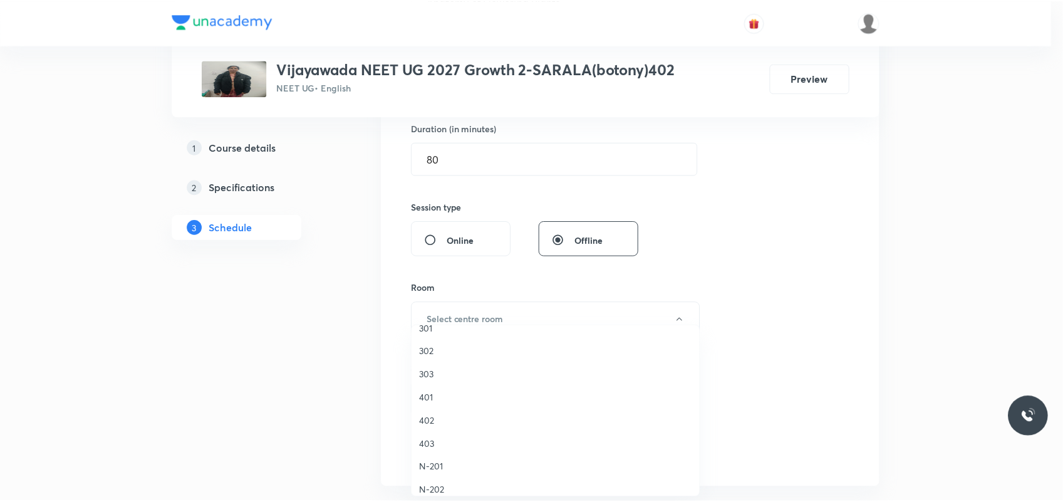
scroll to position [157, 0]
click at [430, 370] on span "401" at bounding box center [558, 370] width 274 height 13
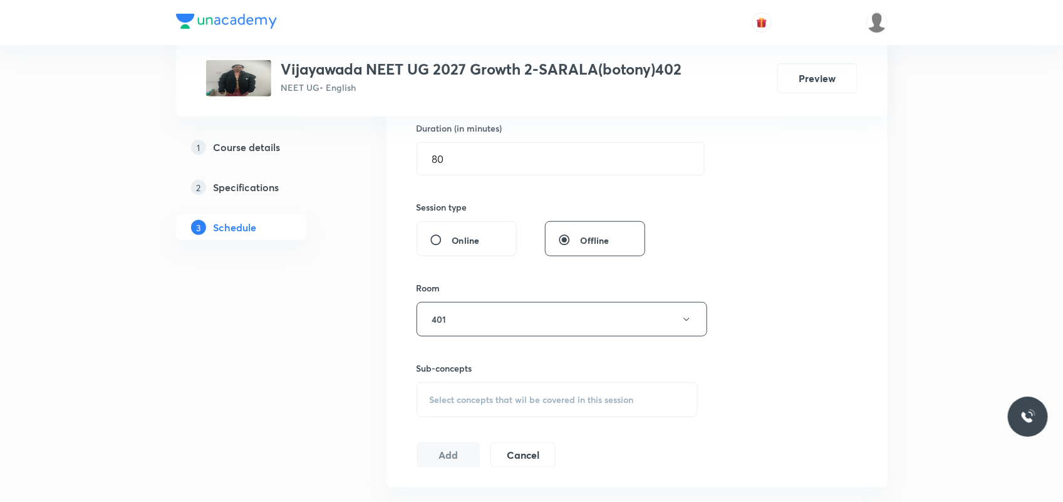
click at [440, 395] on span "Select concepts that wil be covered in this session" at bounding box center [532, 400] width 204 height 10
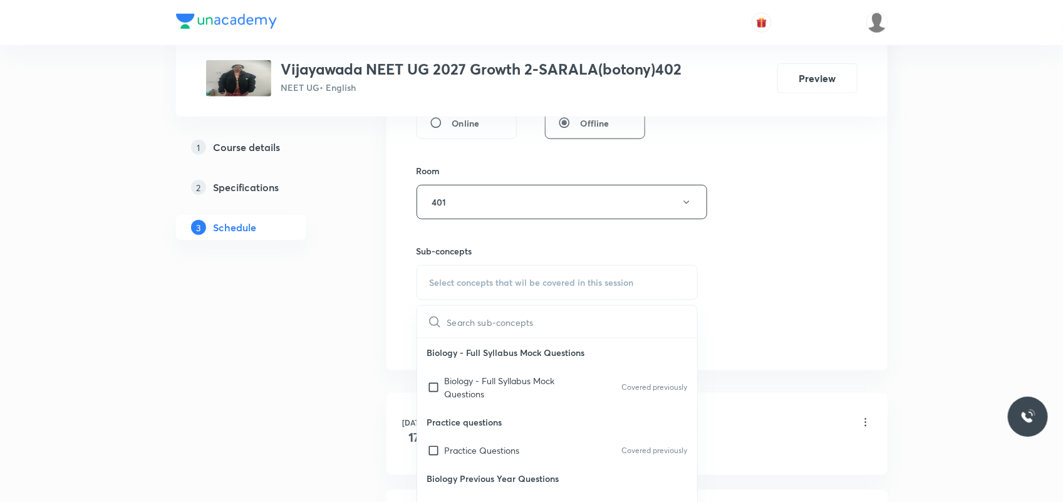
scroll to position [548, 0]
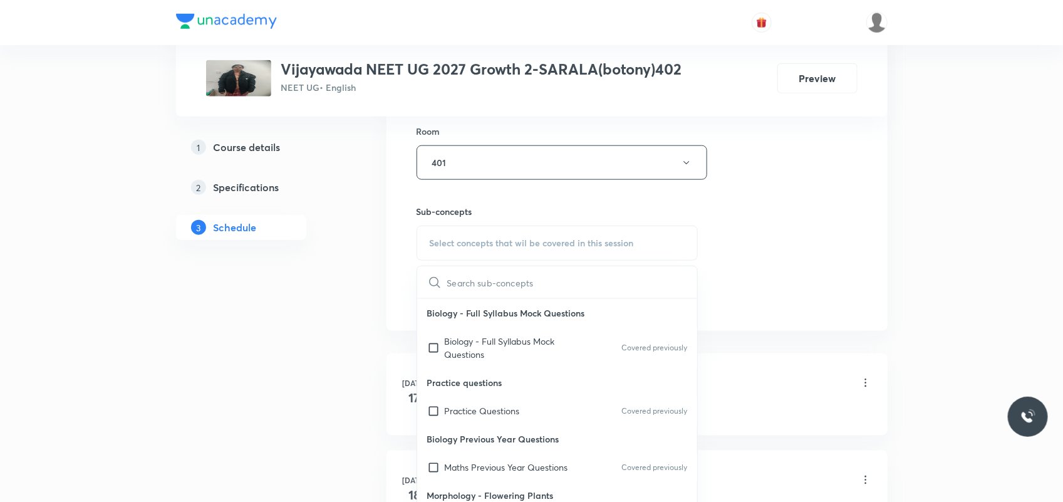
click at [440, 395] on p "Practice questions" at bounding box center [557, 382] width 281 height 28
click at [436, 414] on input "checkbox" at bounding box center [436, 410] width 18 height 13
checkbox input "true"
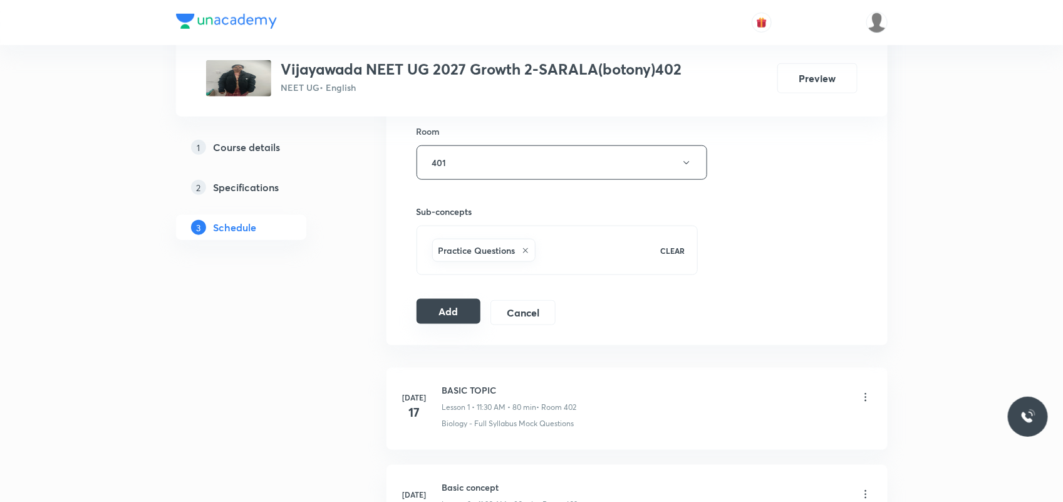
click at [442, 311] on button "Add" at bounding box center [448, 311] width 65 height 25
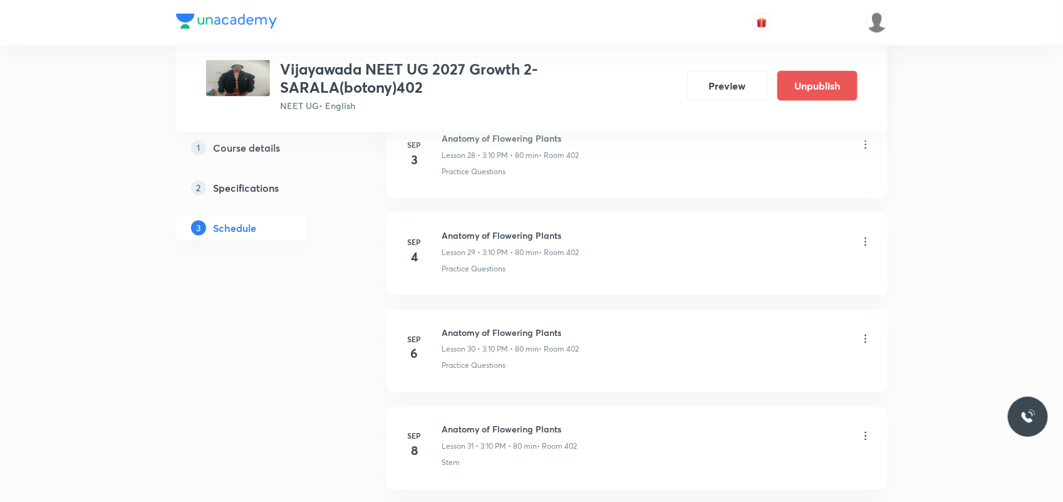
scroll to position [3251, 0]
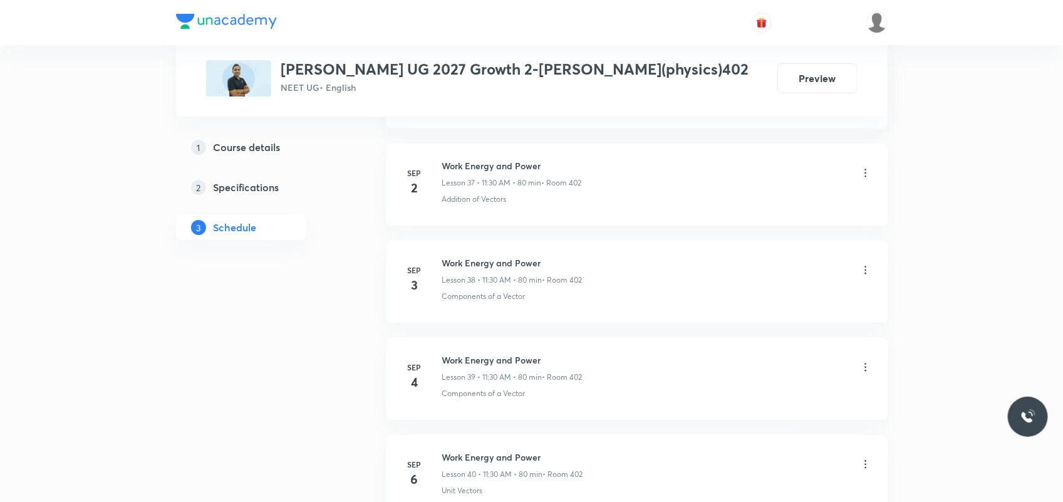
scroll to position [4689, 0]
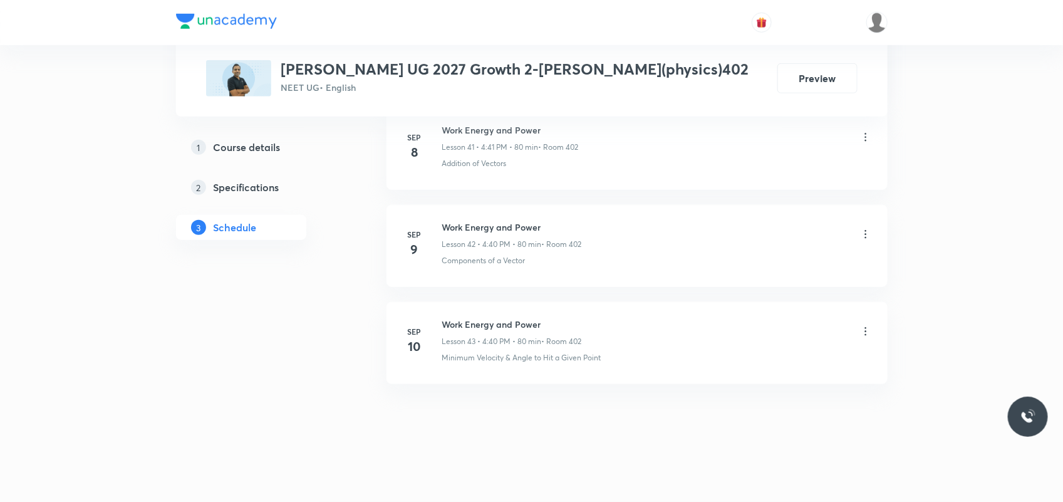
click at [481, 323] on h6 "Work Energy and Power" at bounding box center [512, 323] width 140 height 13
click at [481, 331] on div "Work Energy and Power Lesson 43 • 4:40 PM • 80 min • Room 402" at bounding box center [512, 331] width 140 height 29
click at [481, 332] on div "Work Energy and Power Lesson 43 • 4:40 PM • 80 min • Room 402" at bounding box center [512, 331] width 140 height 29
click at [483, 328] on h6 "Work Energy and Power" at bounding box center [512, 323] width 140 height 13
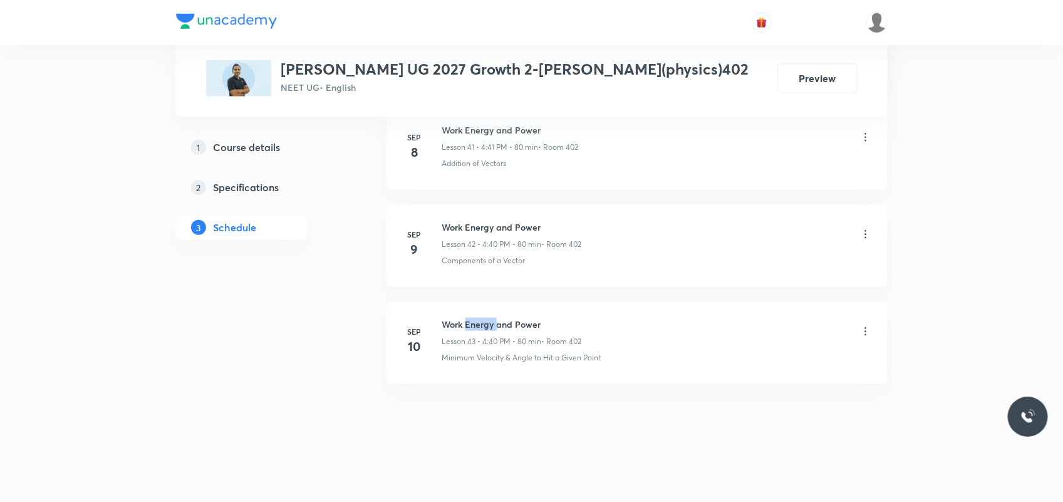
click at [483, 327] on h6 "Work Energy and Power" at bounding box center [512, 323] width 140 height 13
copy h6 "Work Energy and Power"
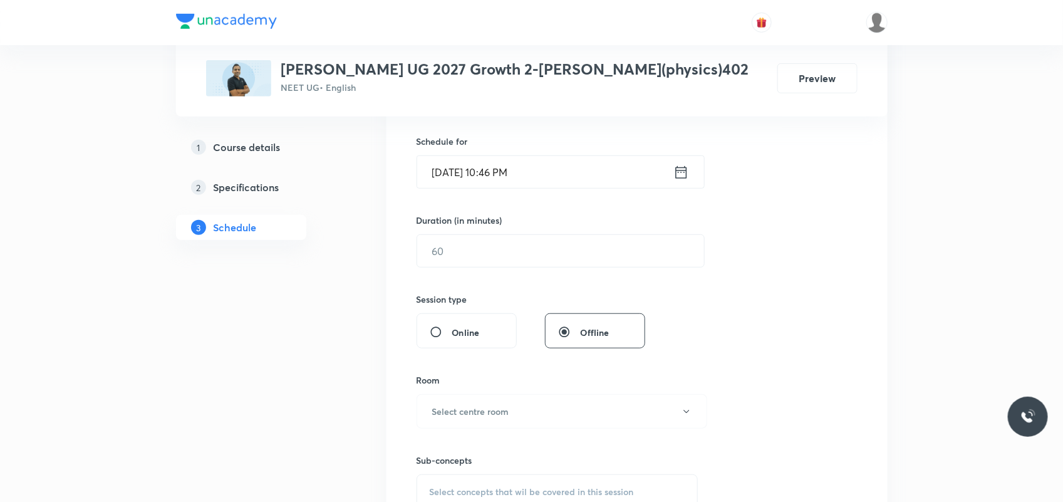
scroll to position [0, 0]
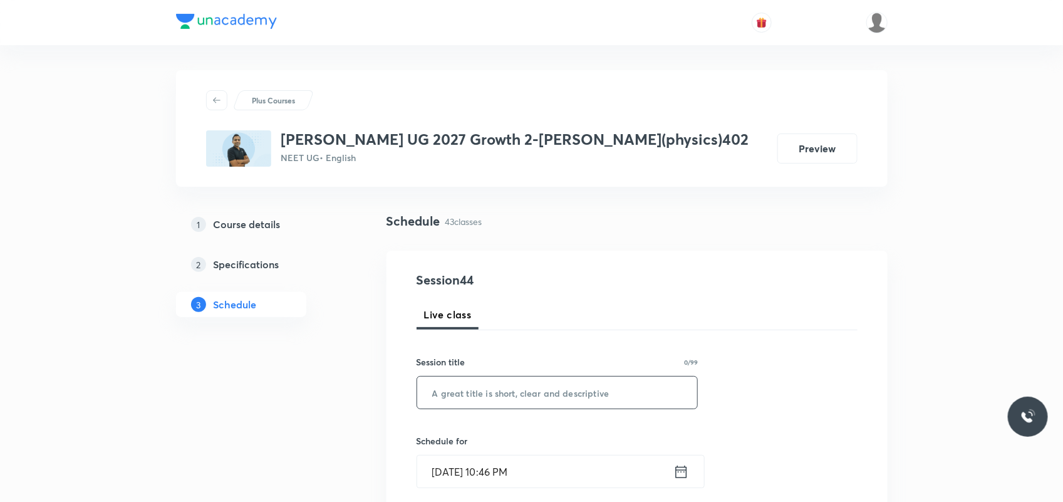
click at [459, 393] on input "text" at bounding box center [557, 392] width 281 height 32
paste input "Work Energy and Power"
type input "Work Energy and Power"
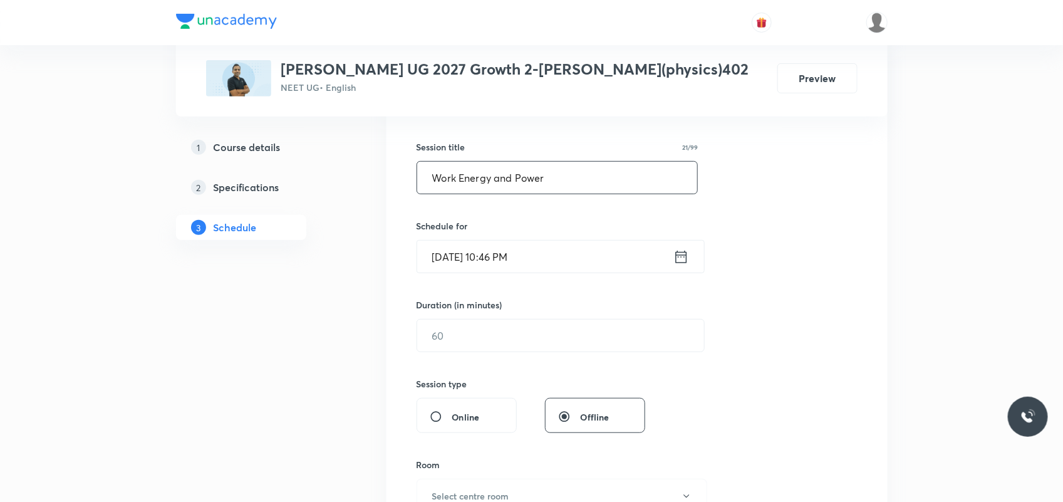
scroll to position [235, 0]
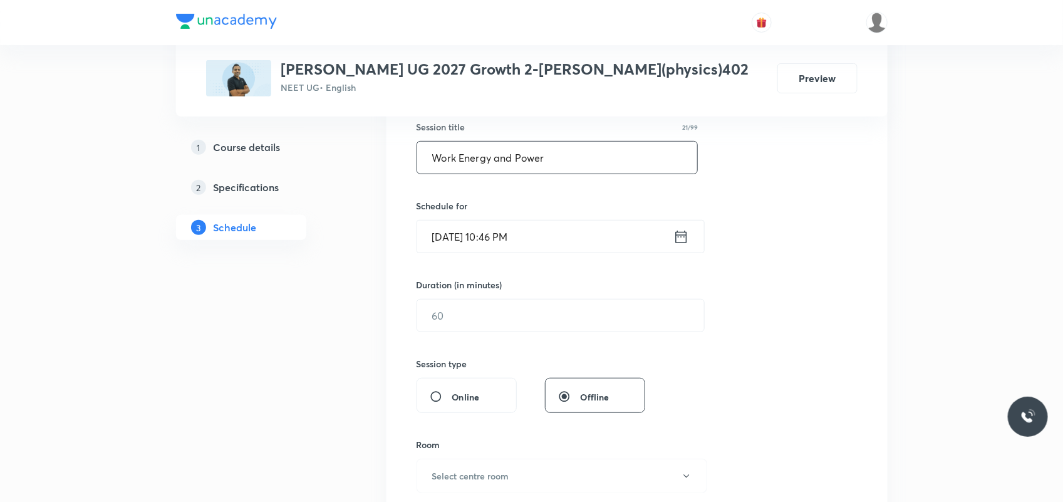
click at [459, 227] on input "[DATE] 10:46 PM" at bounding box center [545, 236] width 256 height 32
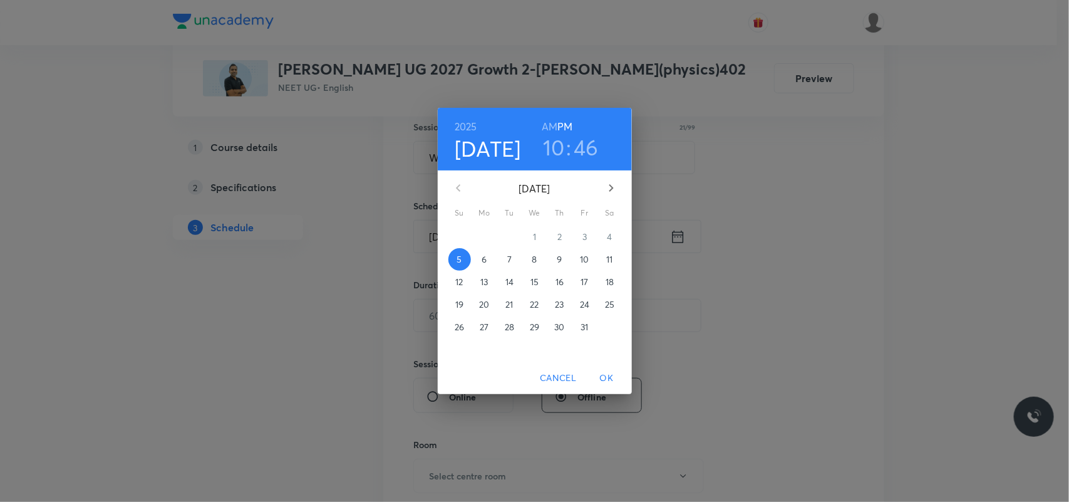
click at [492, 258] on span "6" at bounding box center [484, 259] width 23 height 13
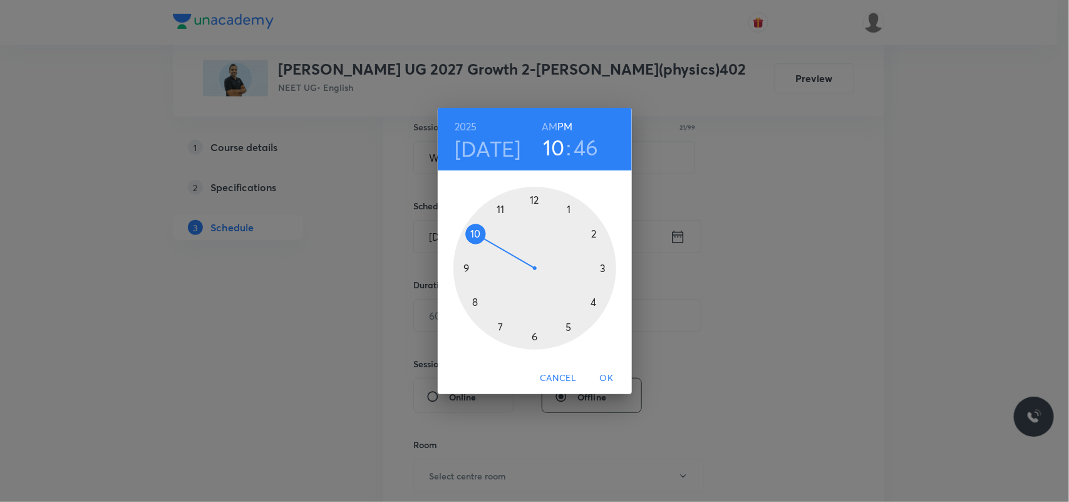
click at [547, 129] on h6 "AM" at bounding box center [550, 127] width 16 height 18
click at [498, 212] on div at bounding box center [534, 268] width 163 height 163
click at [531, 335] on div at bounding box center [534, 268] width 163 height 163
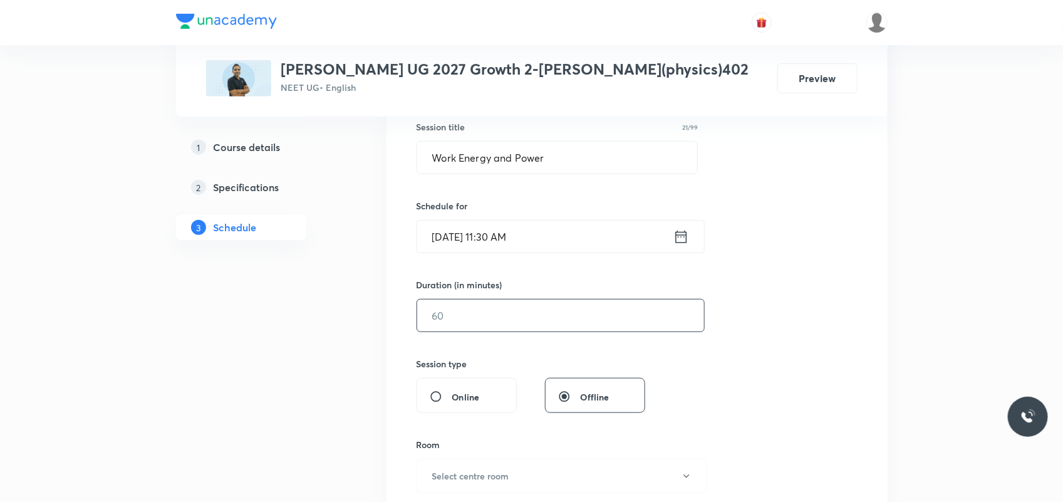
click at [477, 309] on input "text" at bounding box center [560, 315] width 287 height 32
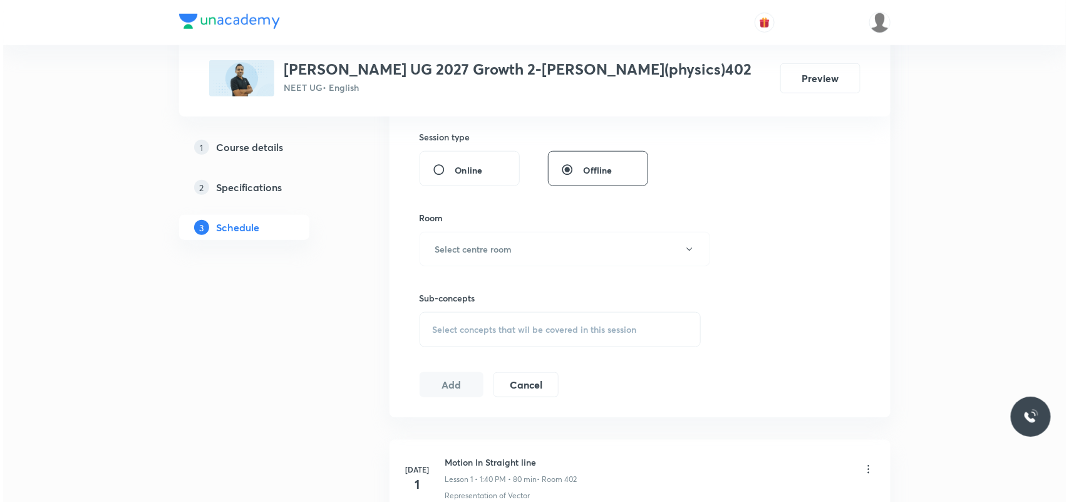
scroll to position [470, 0]
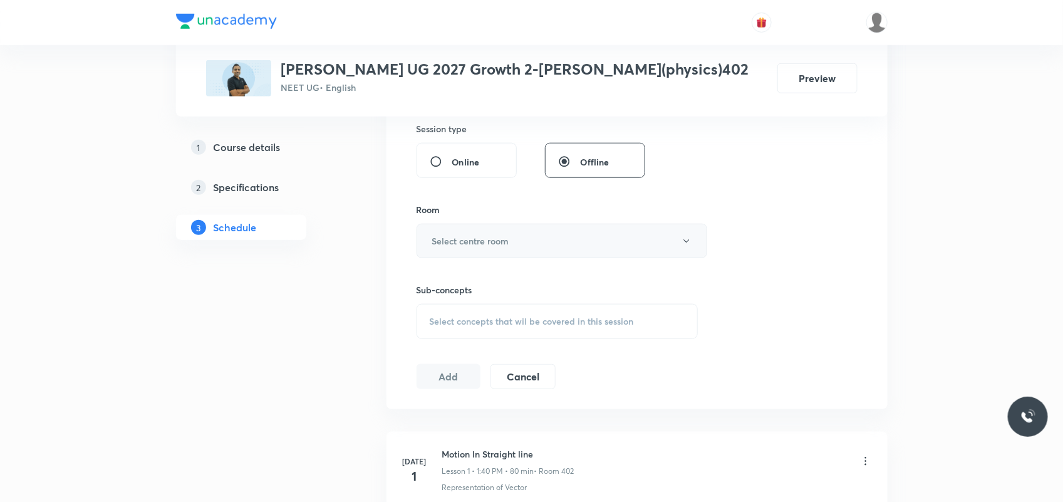
type input "80"
click at [508, 247] on h6 "Select centre room" at bounding box center [470, 240] width 77 height 13
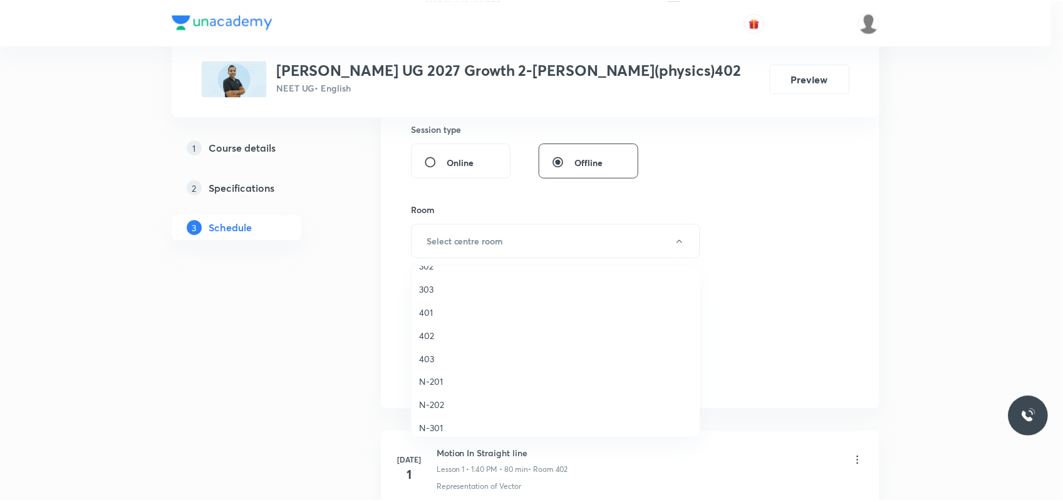
scroll to position [157, 0]
click at [425, 308] on span "401" at bounding box center [558, 311] width 274 height 13
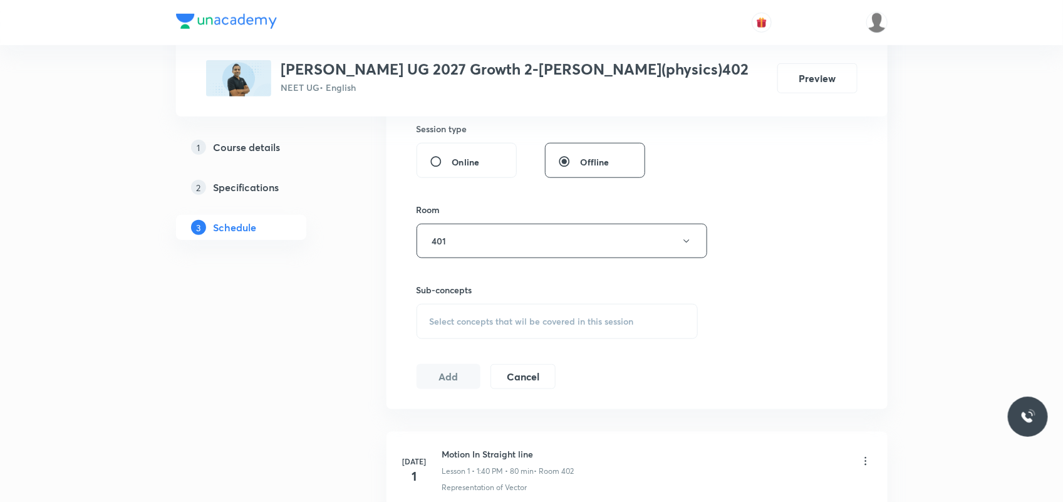
click at [445, 320] on span "Select concepts that wil be covered in this session" at bounding box center [532, 321] width 204 height 10
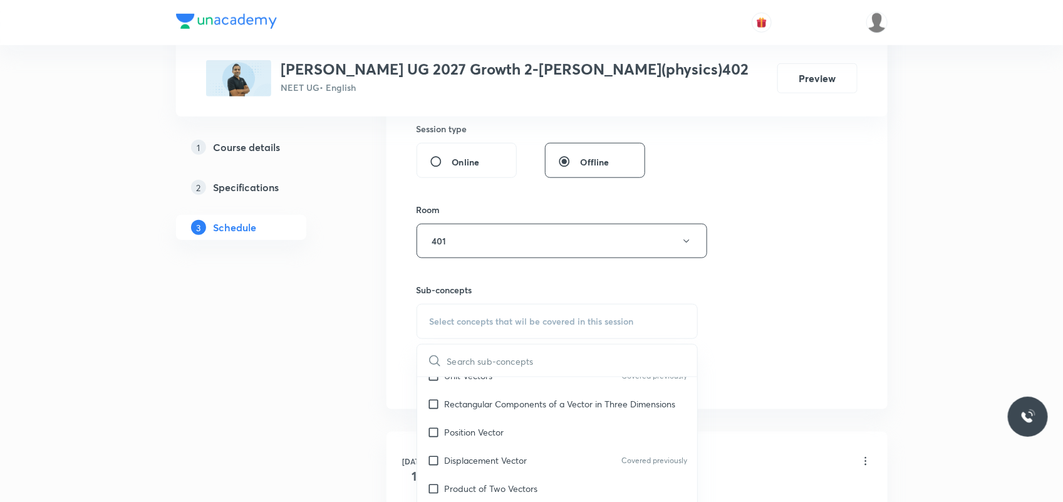
click at [475, 410] on p "Rectangular Components of a Vector in Three Dimensions" at bounding box center [560, 403] width 231 height 13
checkbox input "true"
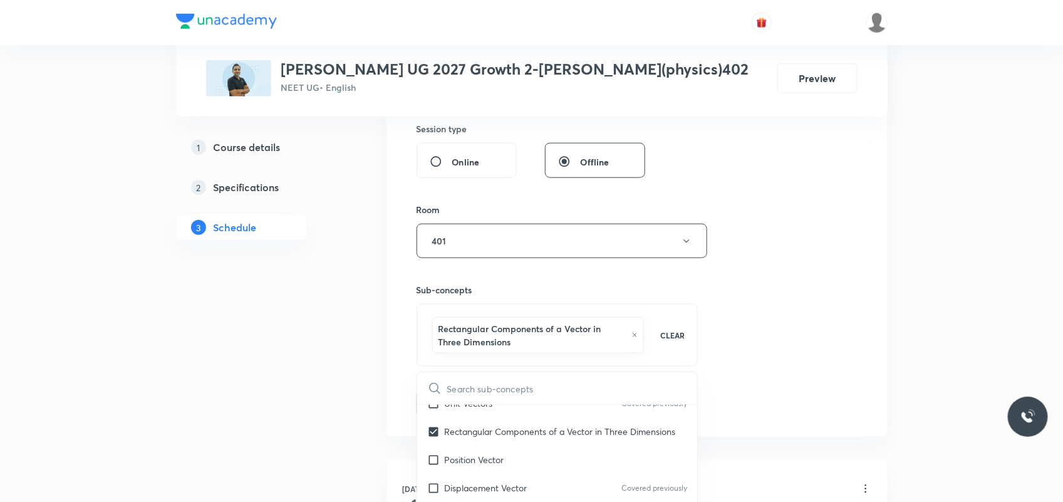
click at [399, 411] on div "Session 44 Live class Session title 21/99 Work Energy and Power ​ Schedule for …" at bounding box center [636, 109] width 501 height 656
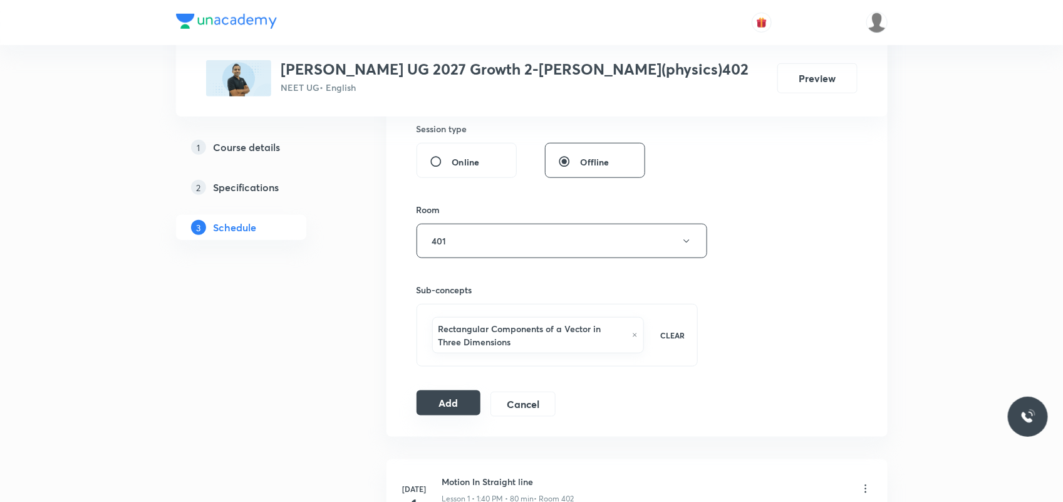
click at [421, 407] on button "Add" at bounding box center [448, 402] width 65 height 25
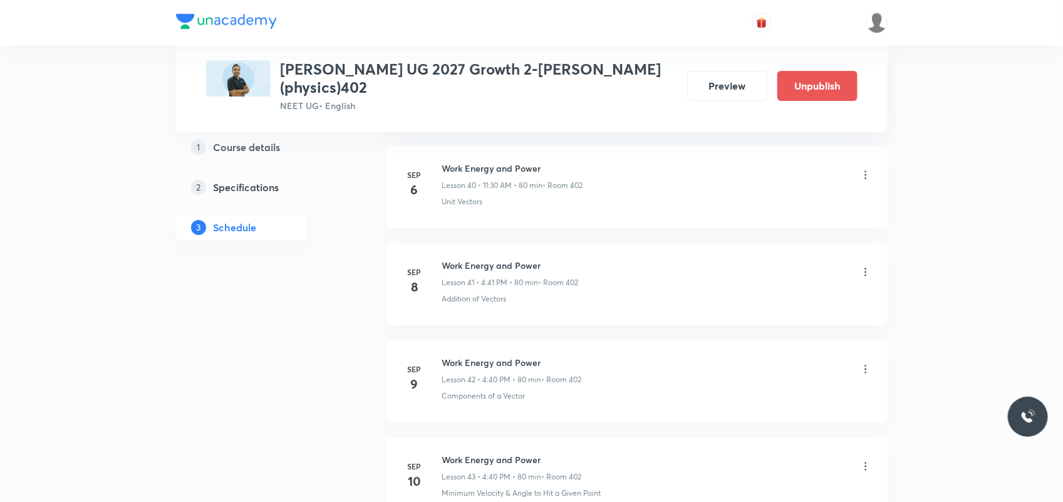
scroll to position [4225, 0]
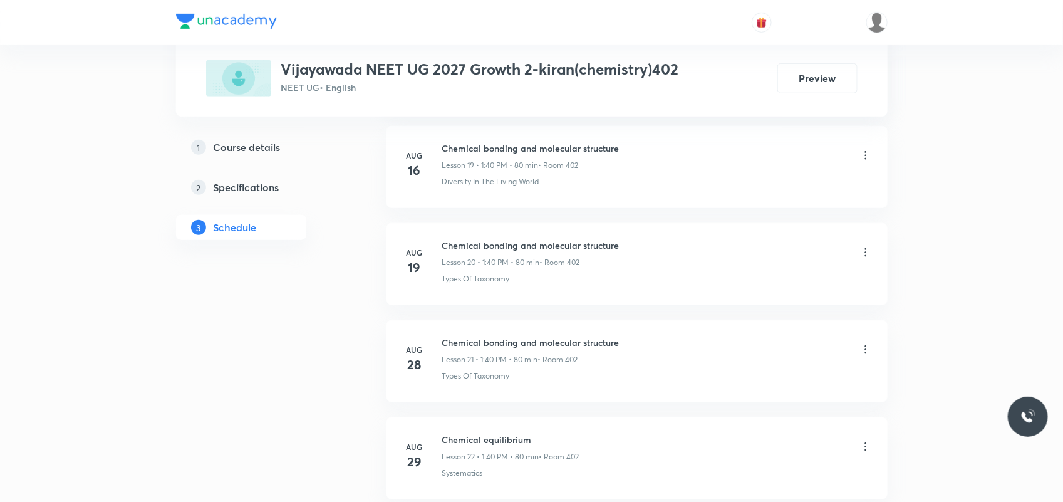
scroll to position [3423, 0]
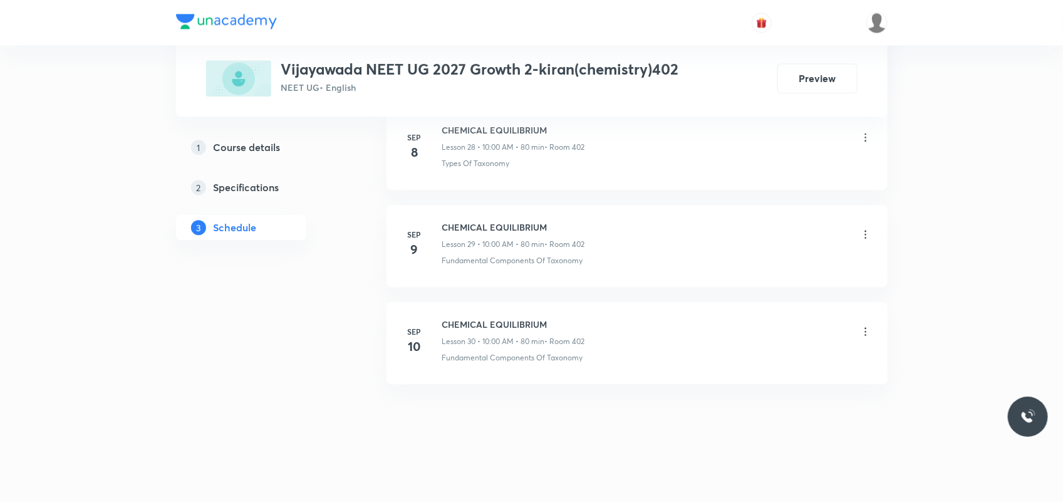
click at [485, 320] on h6 "CHEMICAL EQUILIBRIUM" at bounding box center [513, 323] width 143 height 13
copy h6 "CHEMICAL EQUILIBRIUM"
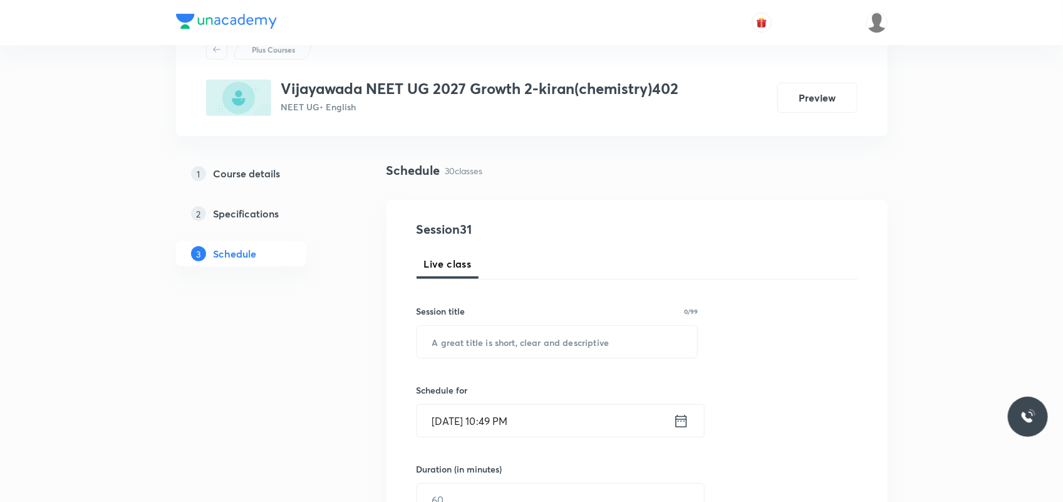
scroll to position [78, 0]
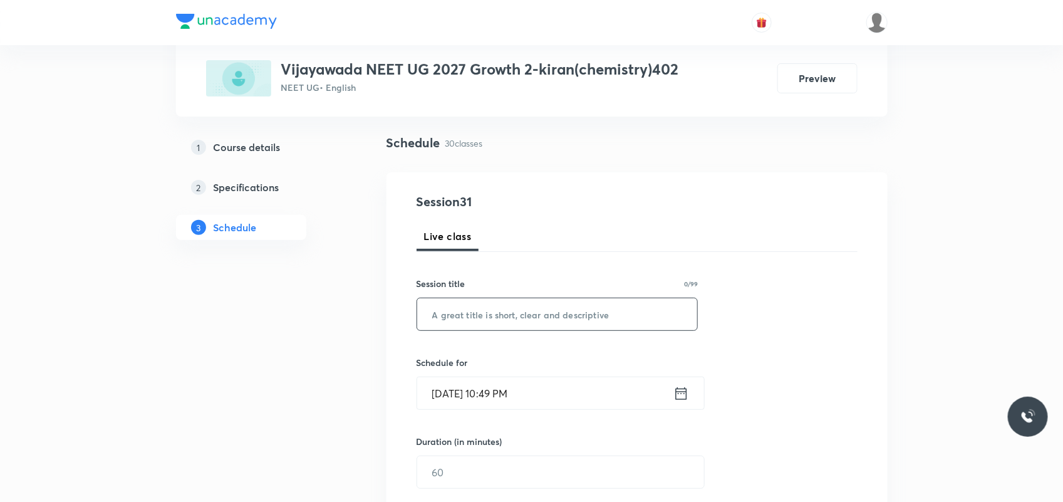
click at [500, 311] on input "text" at bounding box center [557, 314] width 281 height 32
paste input "CHEMICAL EQUILIBRIUM"
type input "CHEMICAL EQUILIBRIUM"
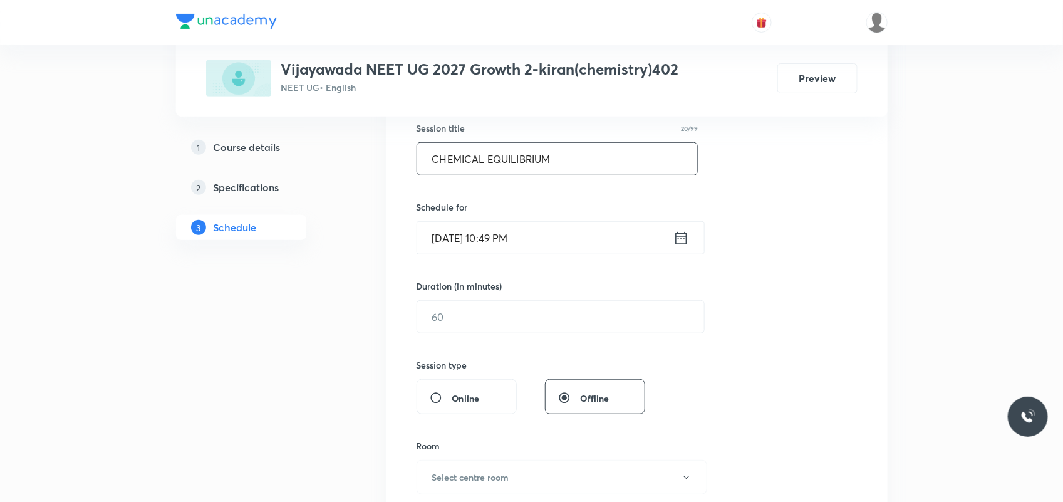
scroll to position [235, 0]
click at [458, 234] on input "Oct 5, 2025, 10:49 PM" at bounding box center [545, 236] width 256 height 32
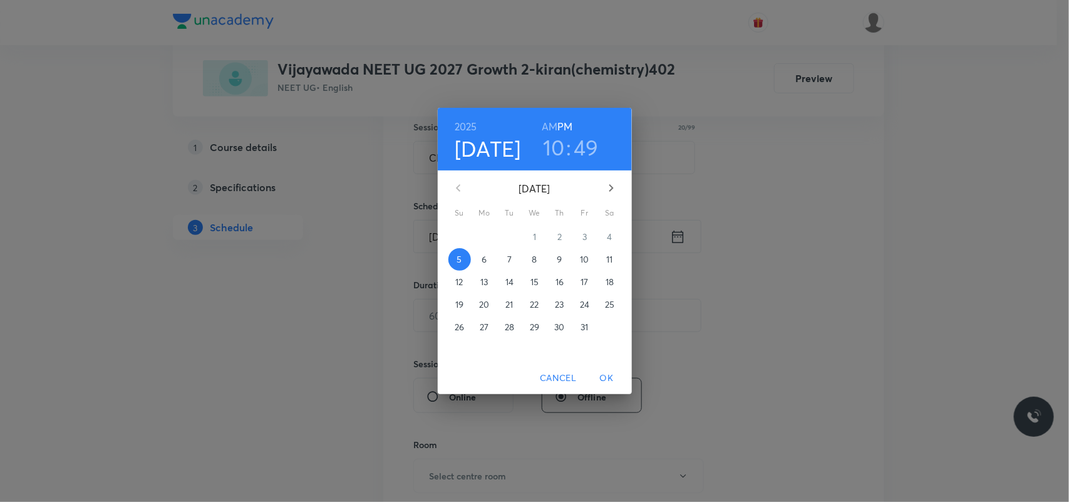
click at [482, 256] on p "6" at bounding box center [484, 259] width 5 height 13
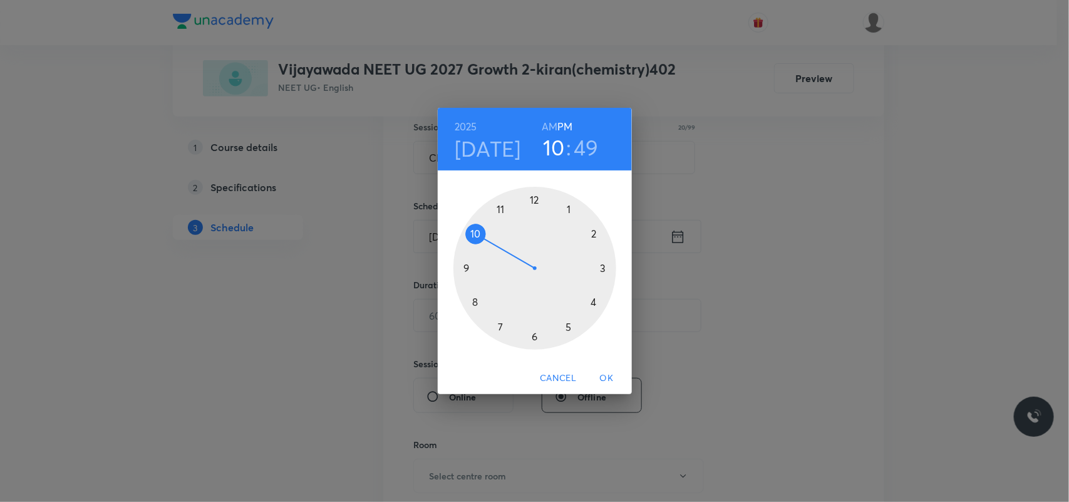
click at [568, 205] on div at bounding box center [534, 268] width 163 height 163
click at [471, 302] on div at bounding box center [534, 268] width 163 height 163
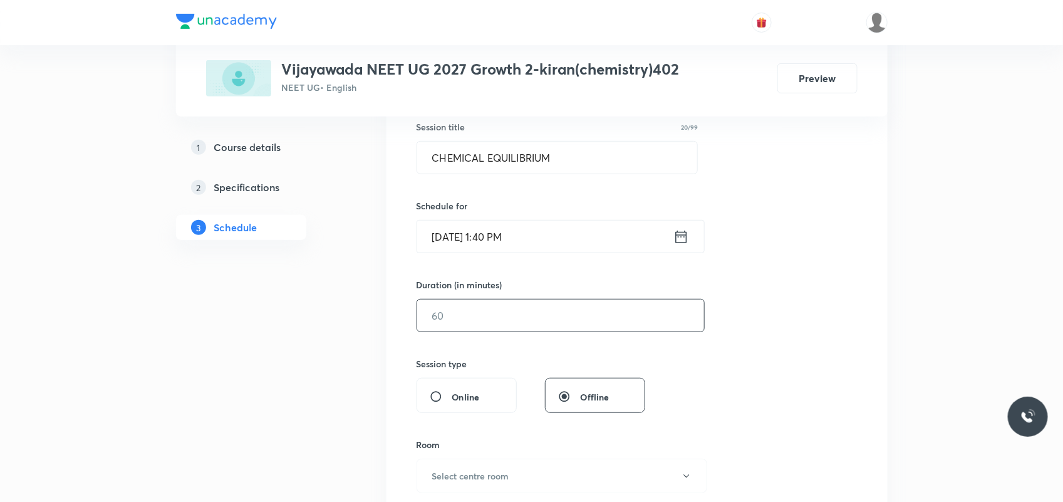
click at [471, 302] on input "text" at bounding box center [560, 315] width 287 height 32
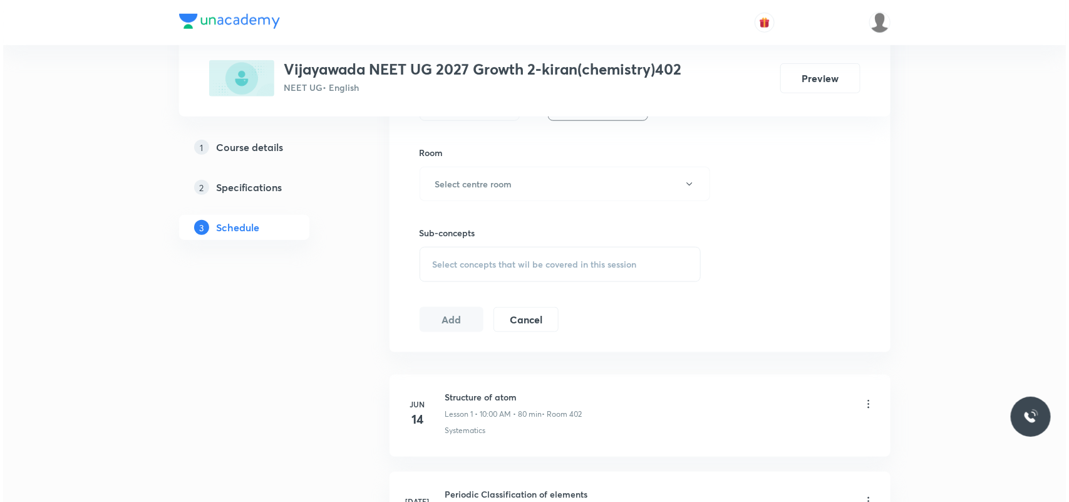
scroll to position [548, 0]
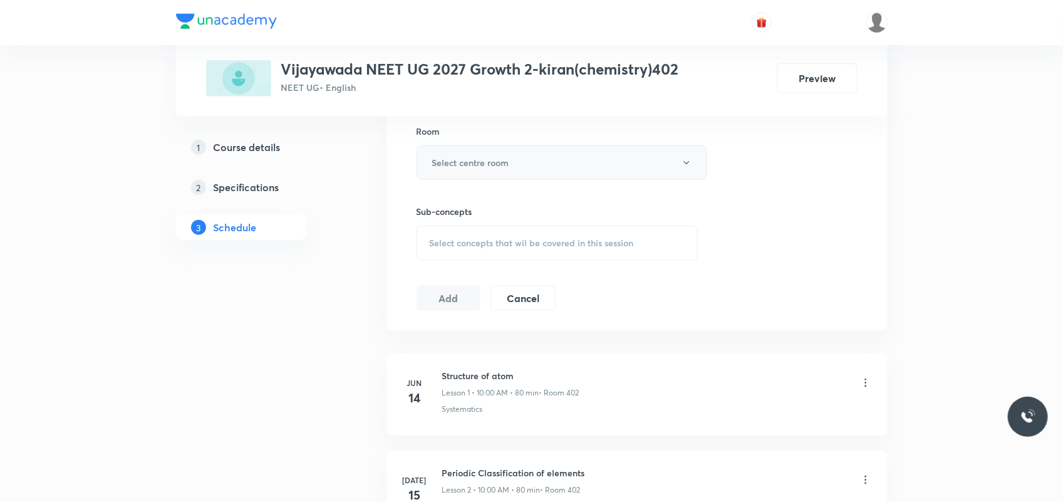
type input "80"
click at [495, 167] on h6 "Select centre room" at bounding box center [470, 162] width 77 height 13
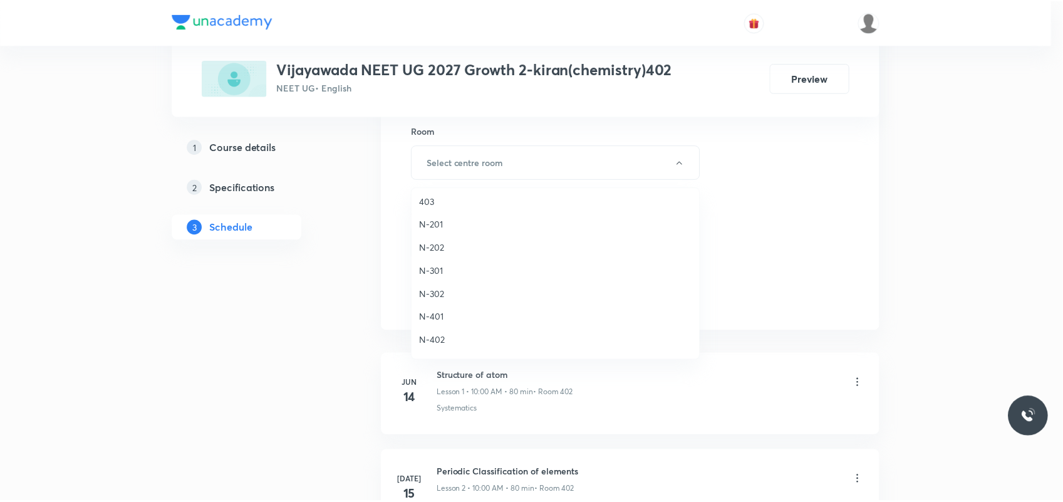
scroll to position [157, 0]
click at [430, 254] on span "402" at bounding box center [558, 256] width 274 height 13
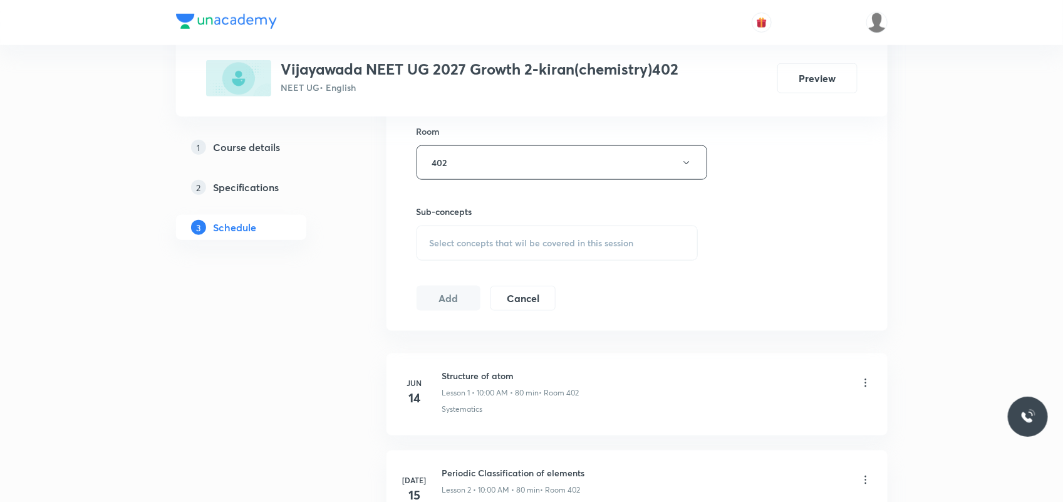
click at [441, 249] on div "Select concepts that wil be covered in this session" at bounding box center [557, 242] width 282 height 35
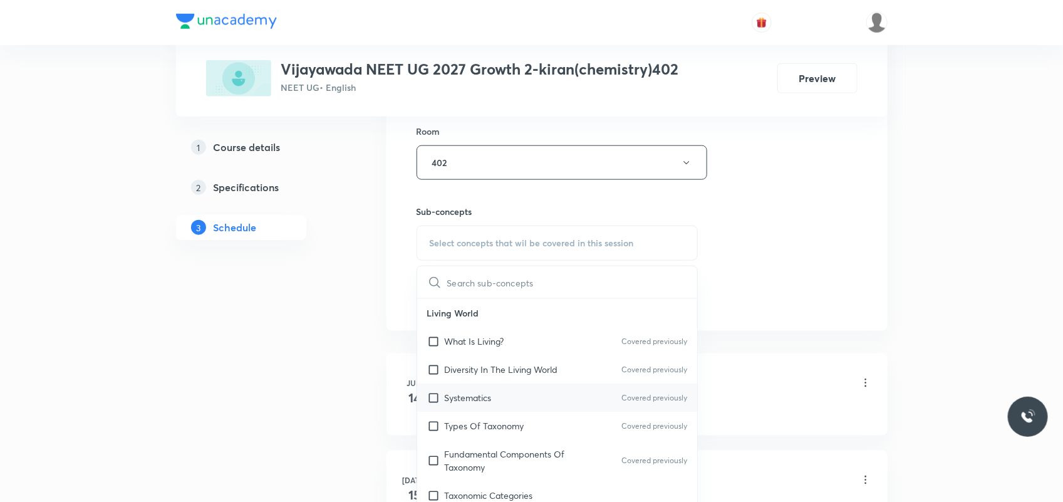
click at [508, 395] on div "Systematics Covered previously" at bounding box center [557, 397] width 281 height 28
checkbox input "true"
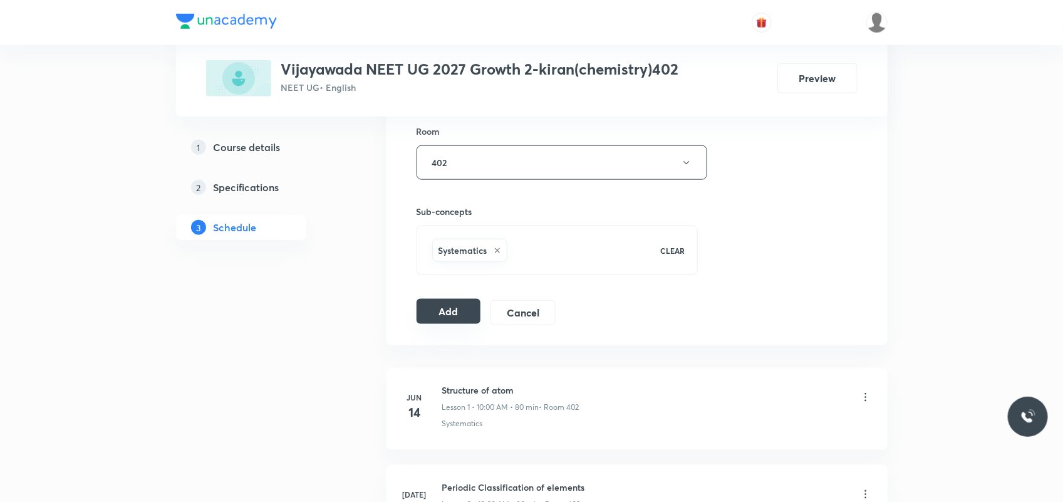
click at [470, 304] on button "Add" at bounding box center [448, 311] width 65 height 25
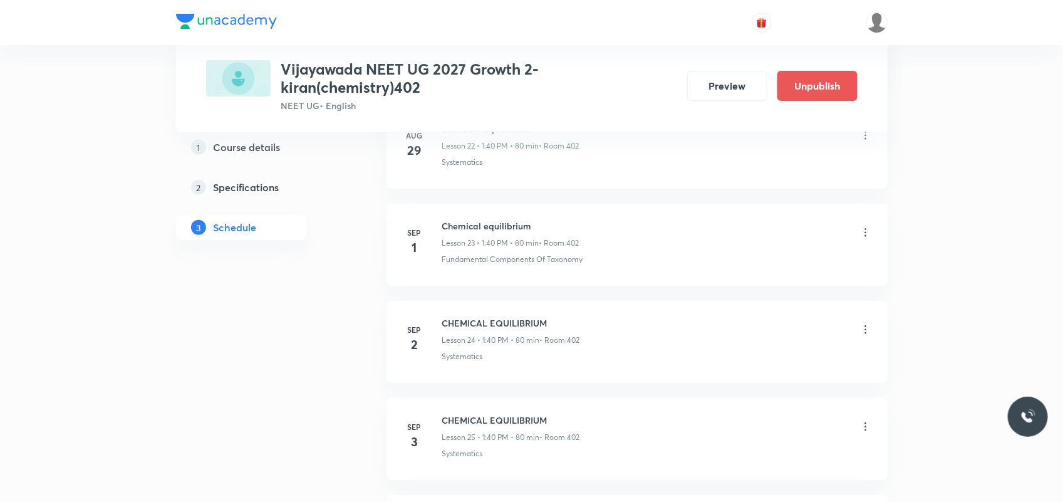
scroll to position [2959, 0]
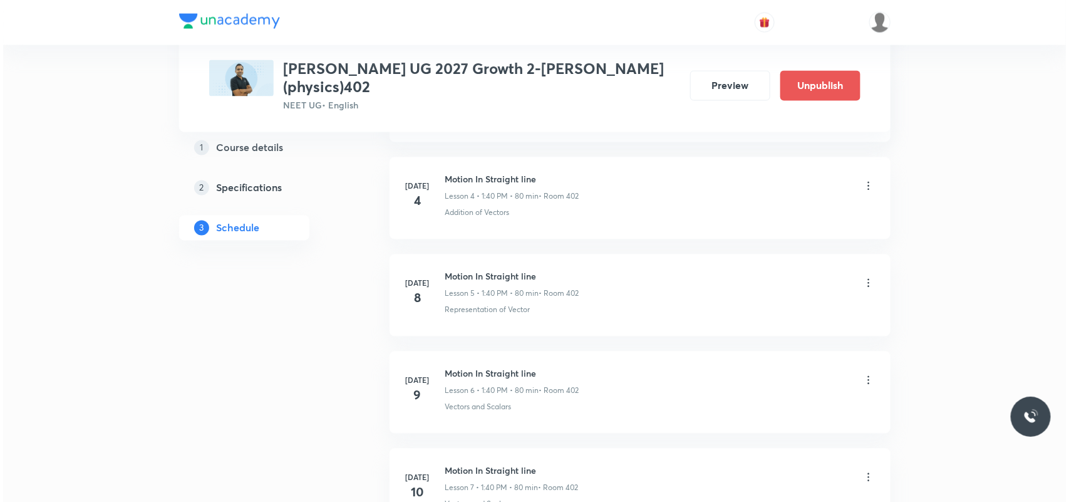
scroll to position [4801, 0]
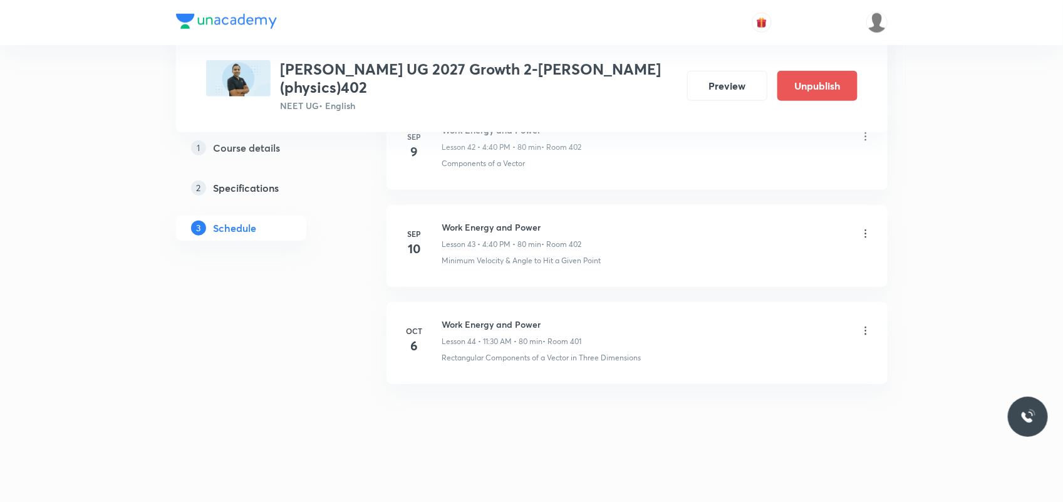
click at [866, 332] on icon at bounding box center [865, 330] width 13 height 13
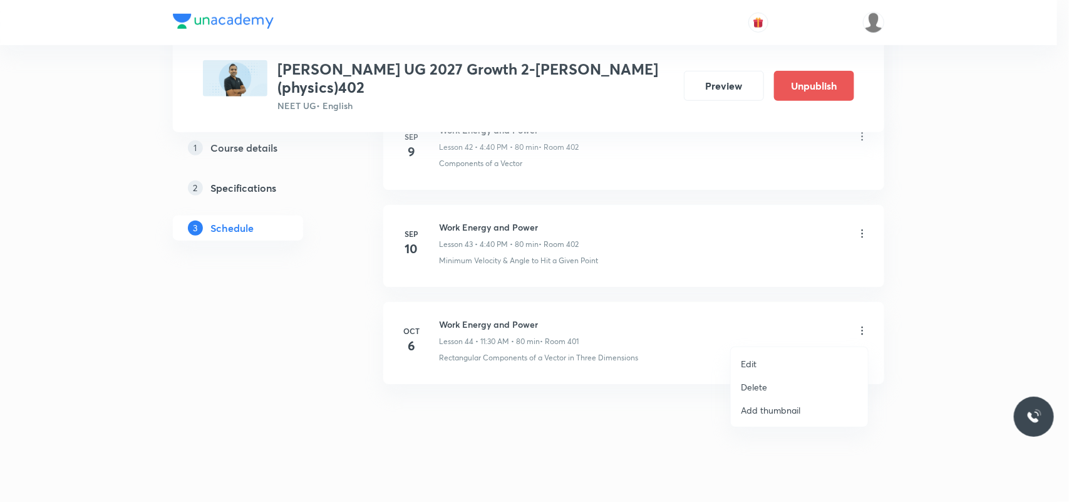
click at [753, 361] on p "Edit" at bounding box center [749, 363] width 16 height 13
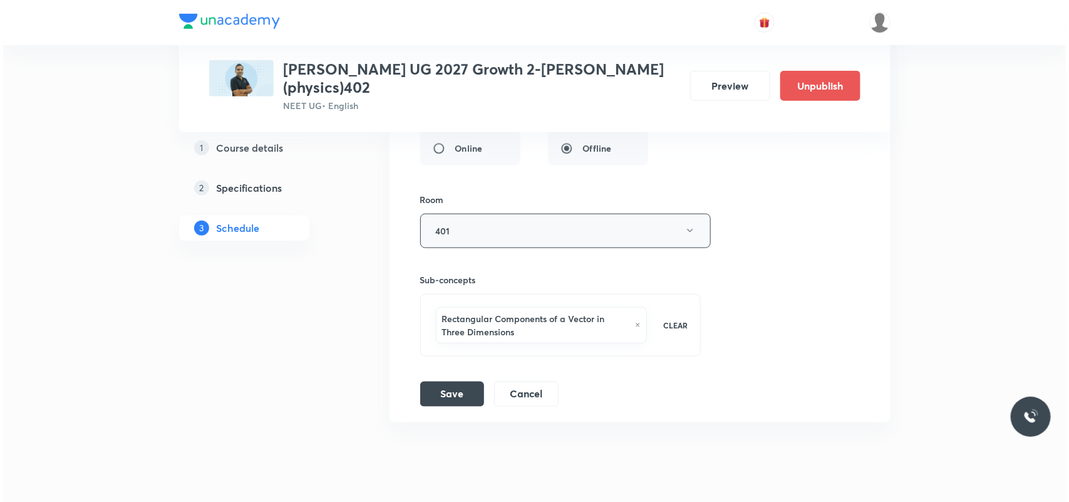
scroll to position [4642, 0]
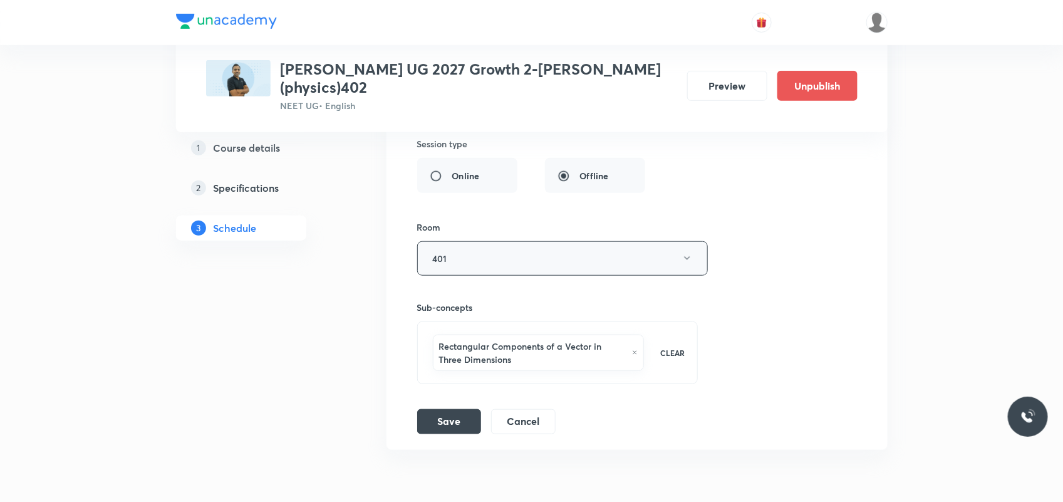
click at [482, 272] on button "401" at bounding box center [562, 258] width 291 height 34
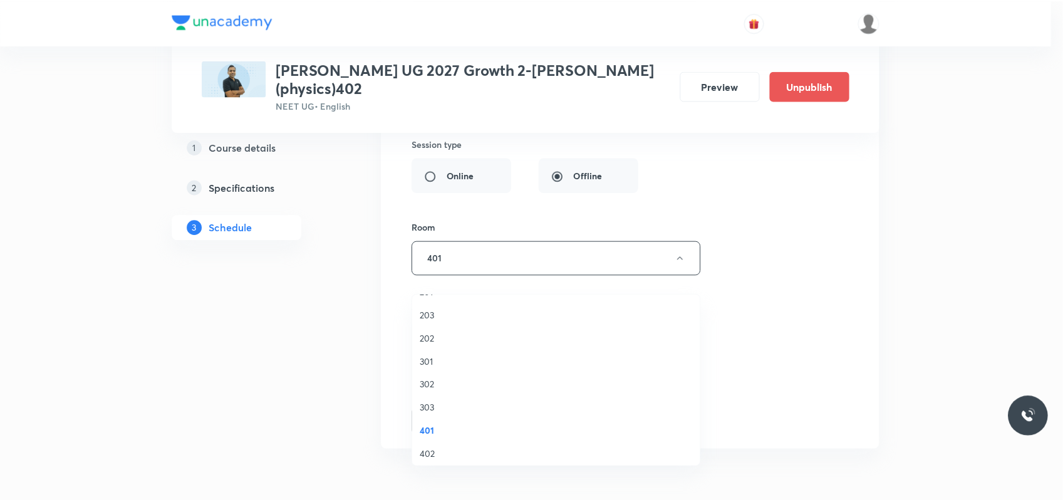
scroll to position [157, 0]
click at [430, 361] on span "402" at bounding box center [559, 363] width 274 height 13
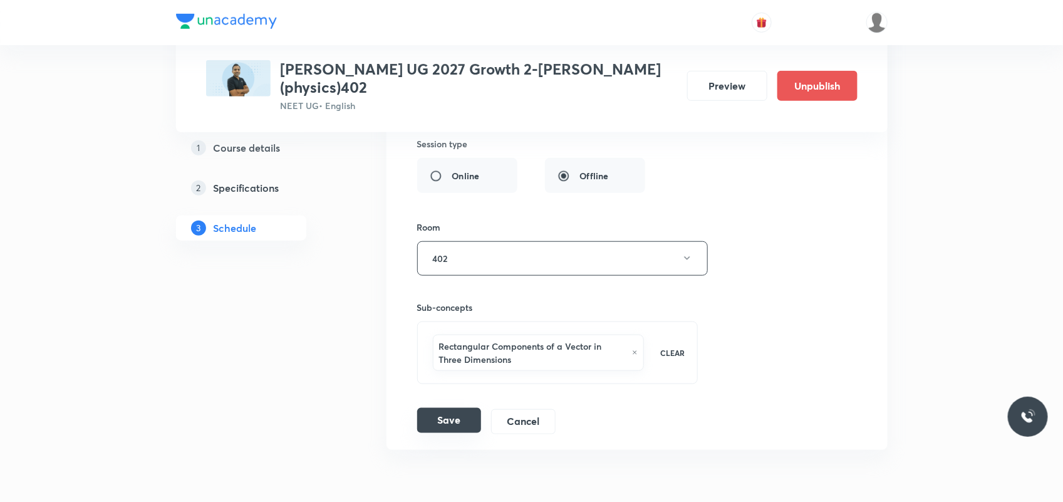
click at [448, 433] on button "Save" at bounding box center [449, 420] width 64 height 25
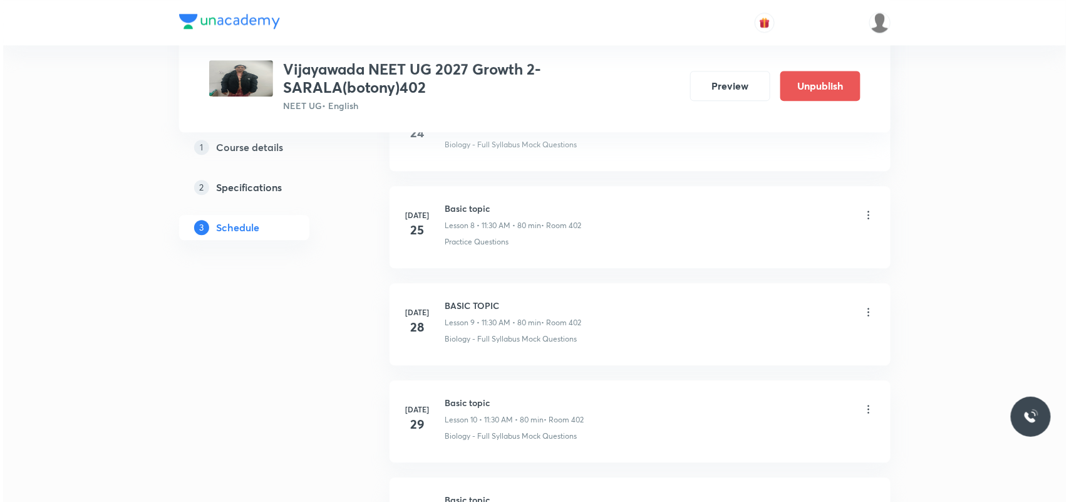
scroll to position [3827, 0]
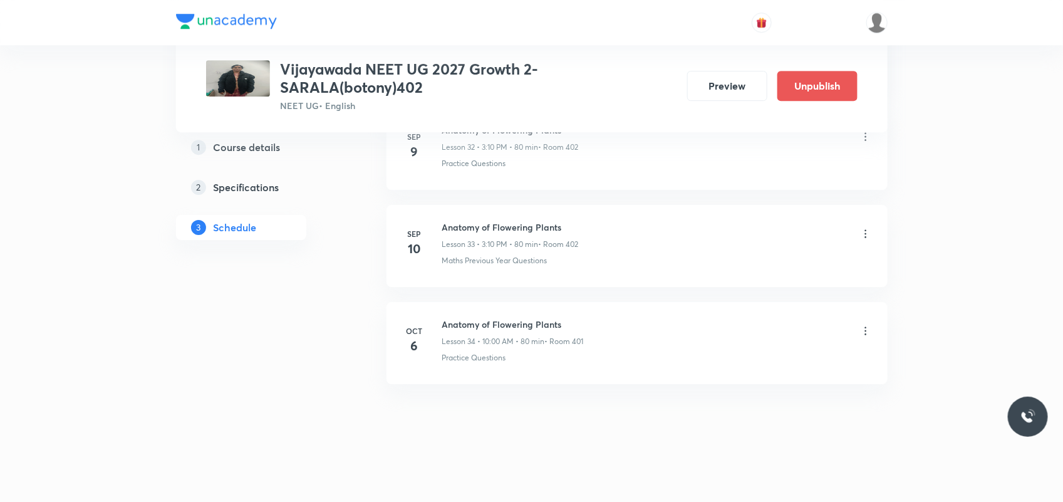
click at [863, 329] on icon at bounding box center [865, 330] width 13 height 13
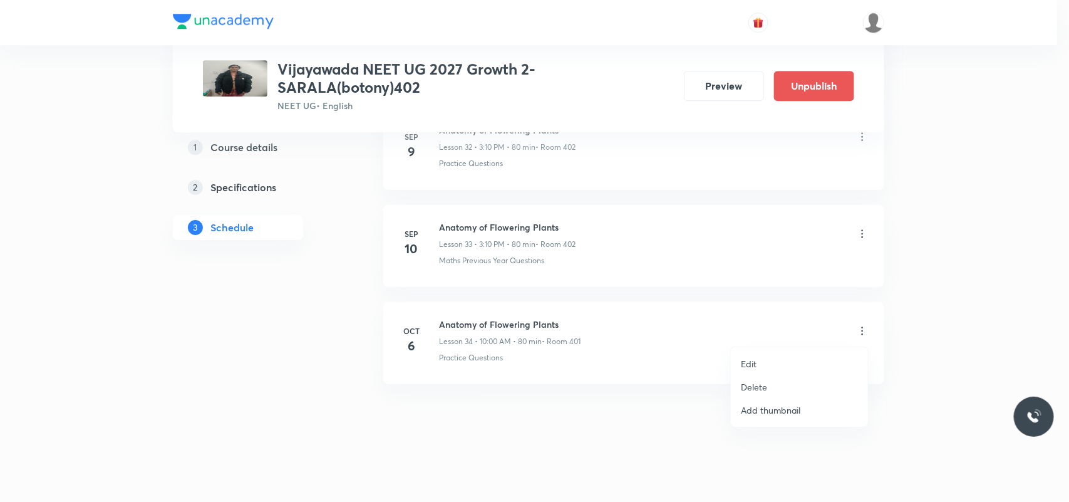
click at [759, 358] on li "Edit" at bounding box center [799, 363] width 137 height 23
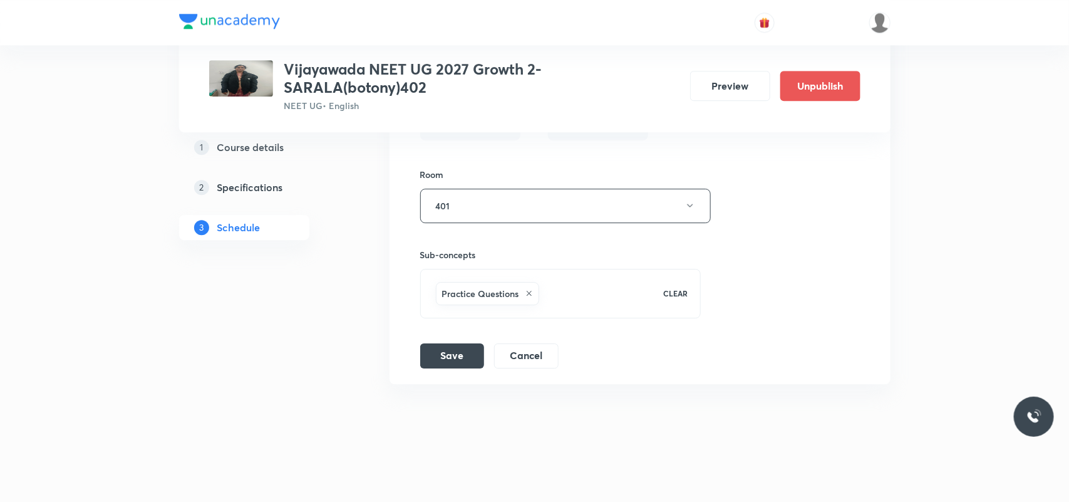
scroll to position [3734, 0]
click at [565, 202] on button "401" at bounding box center [562, 205] width 291 height 34
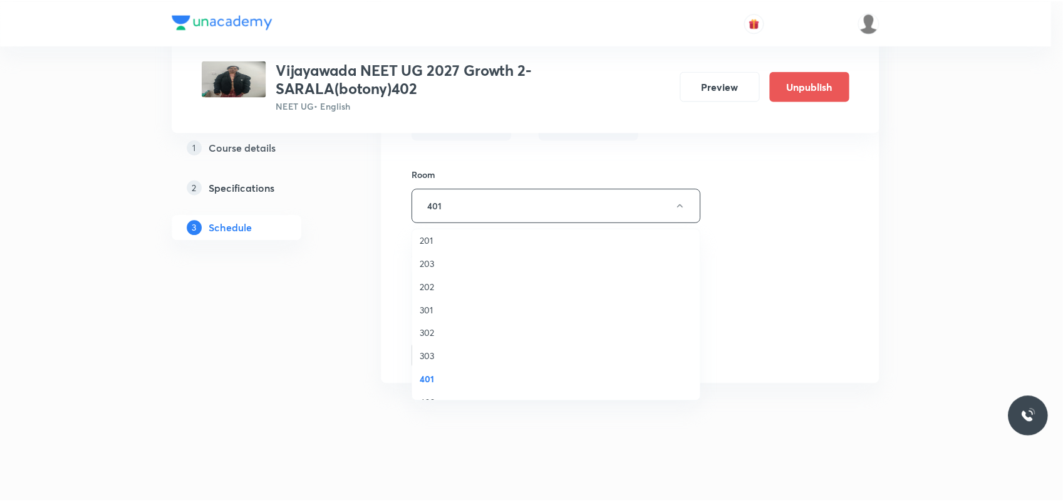
scroll to position [78, 0]
click at [427, 376] on span "402" at bounding box center [559, 375] width 274 height 13
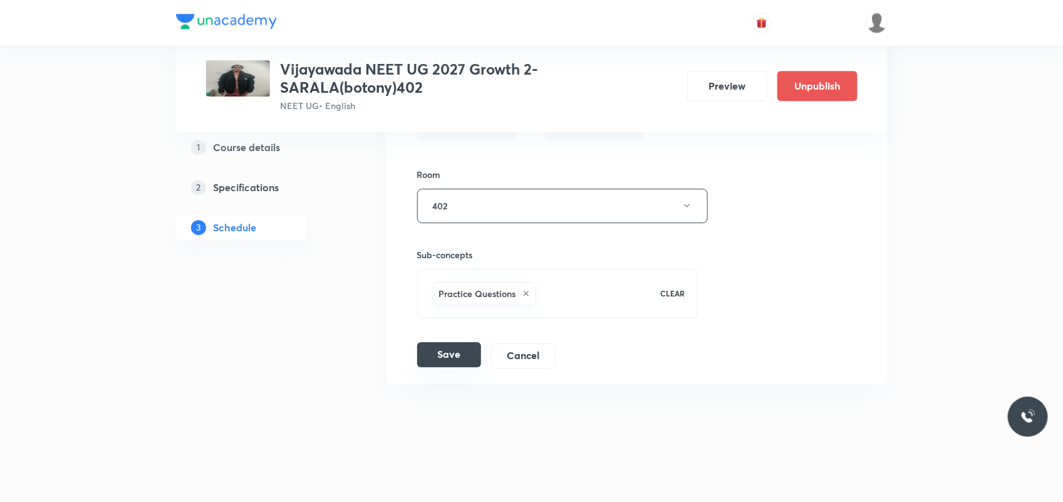
click at [443, 367] on div "Save Cancel" at bounding box center [491, 355] width 148 height 25
click at [445, 364] on button "Save" at bounding box center [449, 354] width 64 height 25
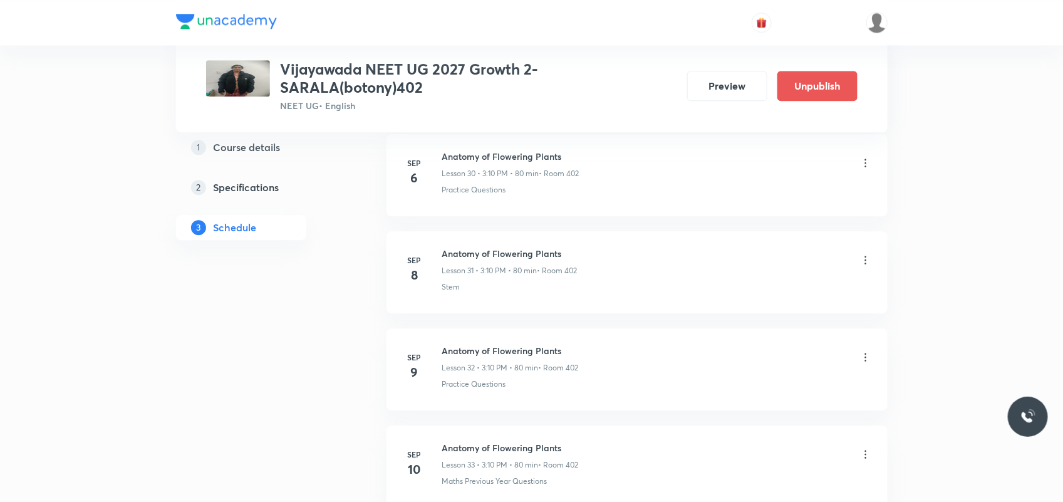
scroll to position [3827, 0]
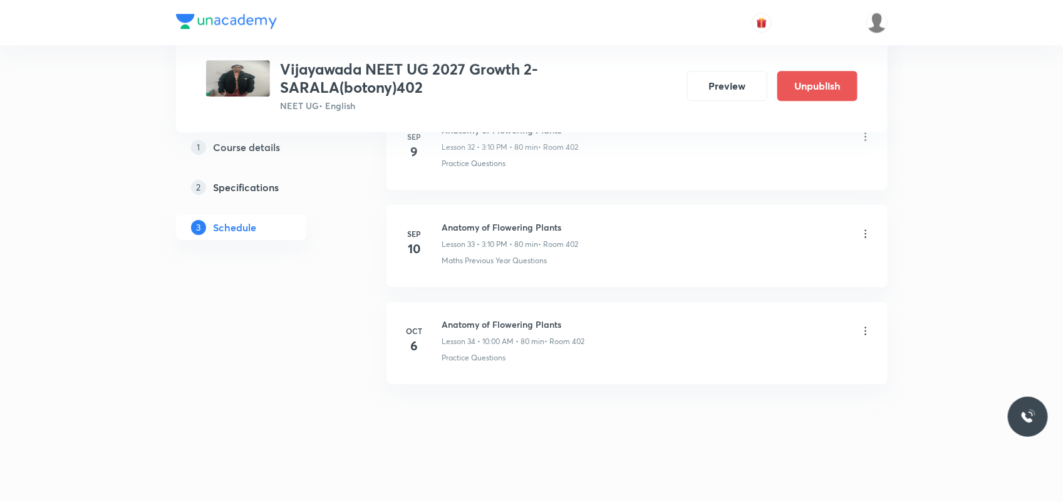
click at [495, 323] on h6 "Anatomy of Flowering Plants" at bounding box center [513, 323] width 143 height 13
copy h6 "Anatomy of Flowering Plants"
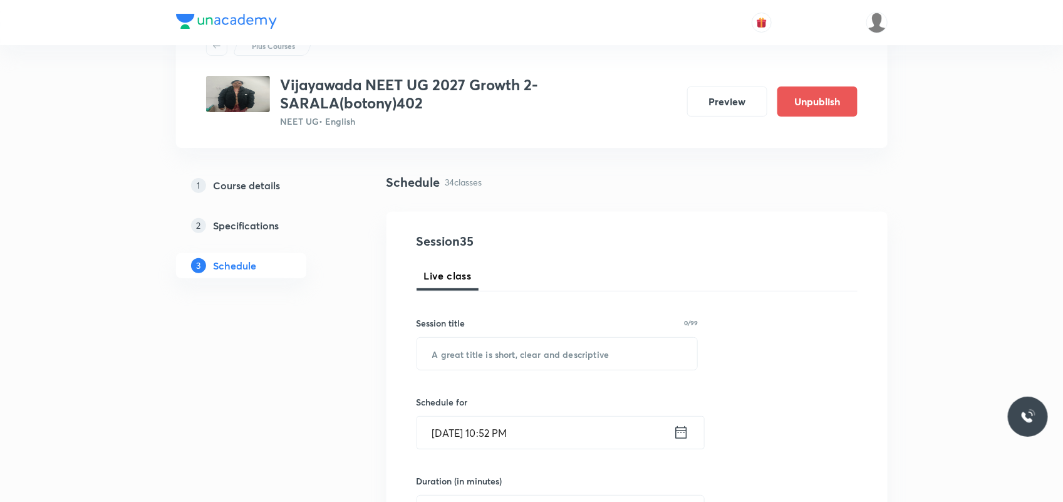
scroll to position [78, 0]
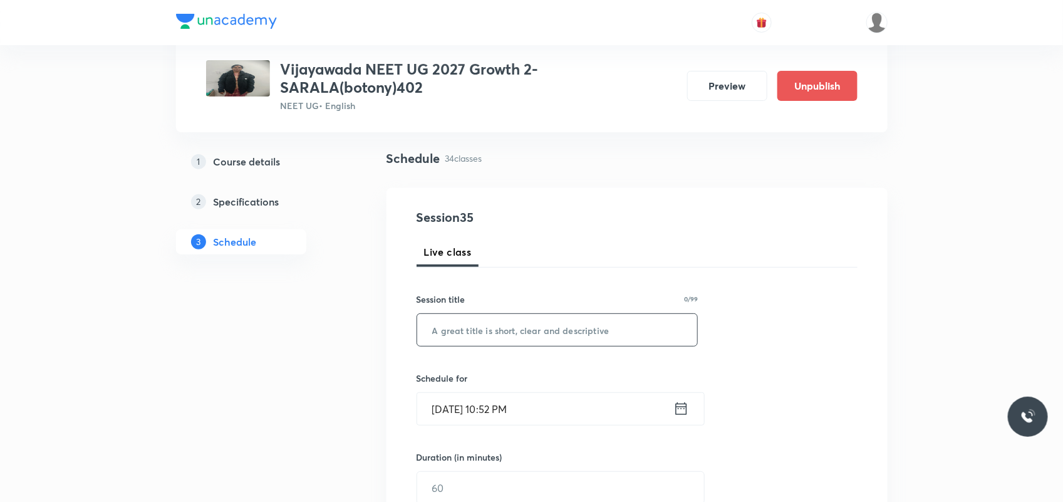
click at [483, 346] on div "​" at bounding box center [557, 329] width 282 height 33
paste input "Anatomy of Flowering Plants"
type input "Anatomy of Flowering Plants"
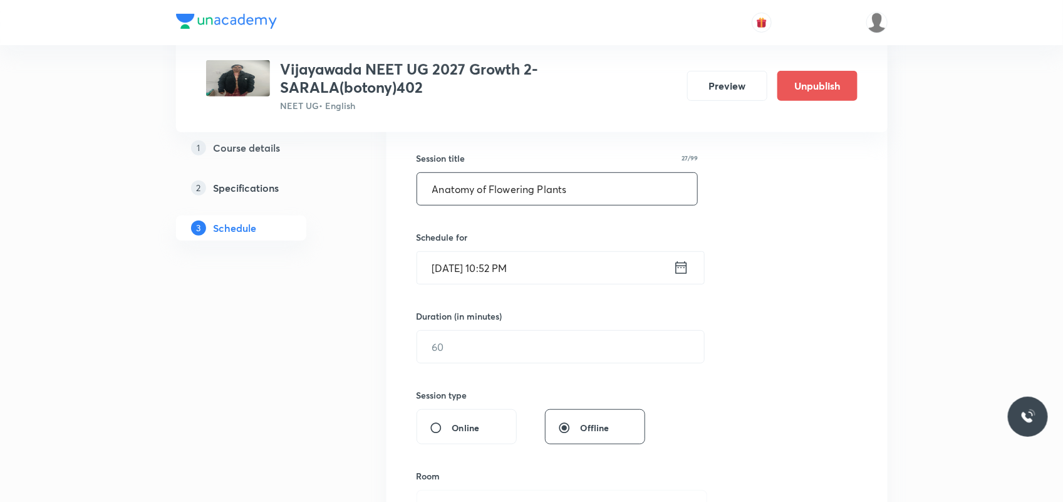
scroll to position [235, 0]
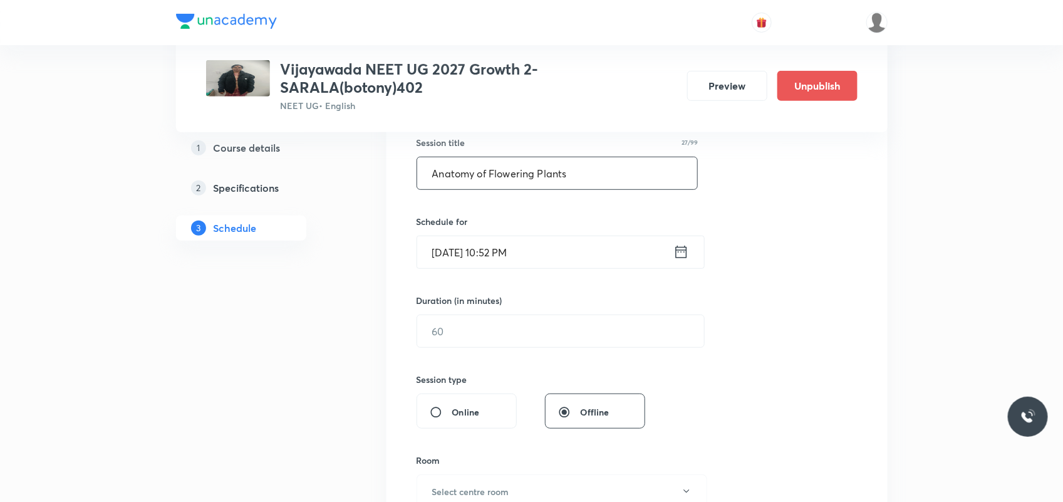
click at [449, 244] on input "Oct 5, 2025, 10:52 PM" at bounding box center [545, 252] width 256 height 32
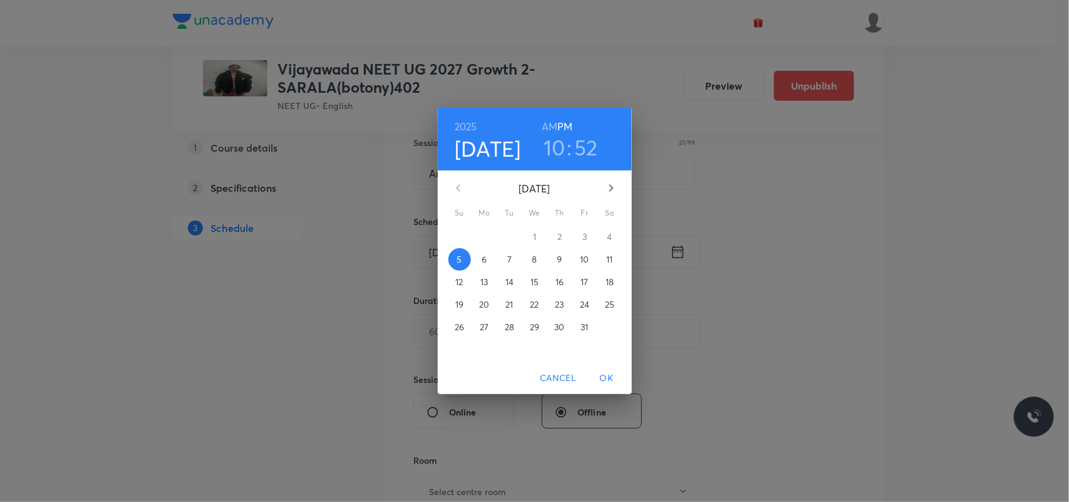
click at [480, 262] on span "6" at bounding box center [484, 259] width 23 height 13
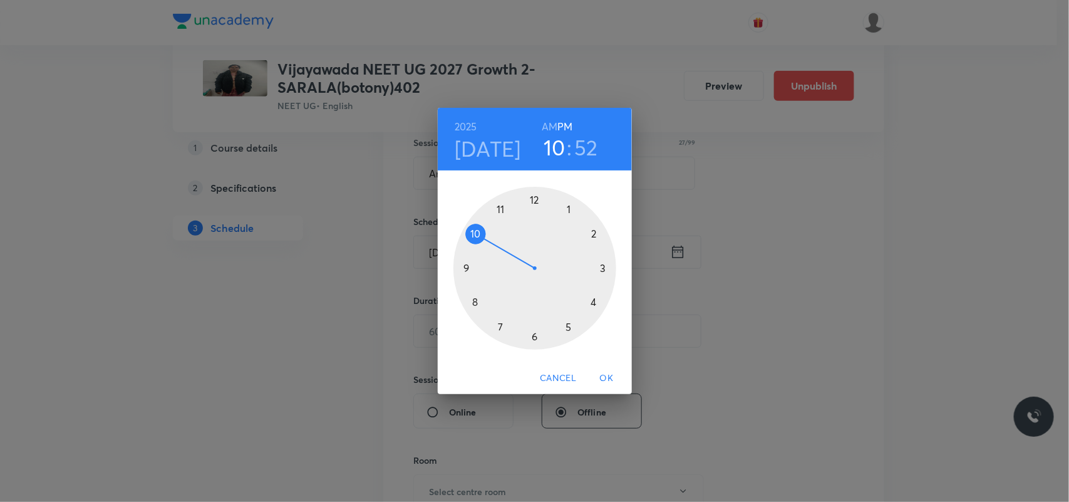
click at [606, 265] on div at bounding box center [534, 268] width 163 height 163
click at [594, 239] on div at bounding box center [534, 268] width 163 height 163
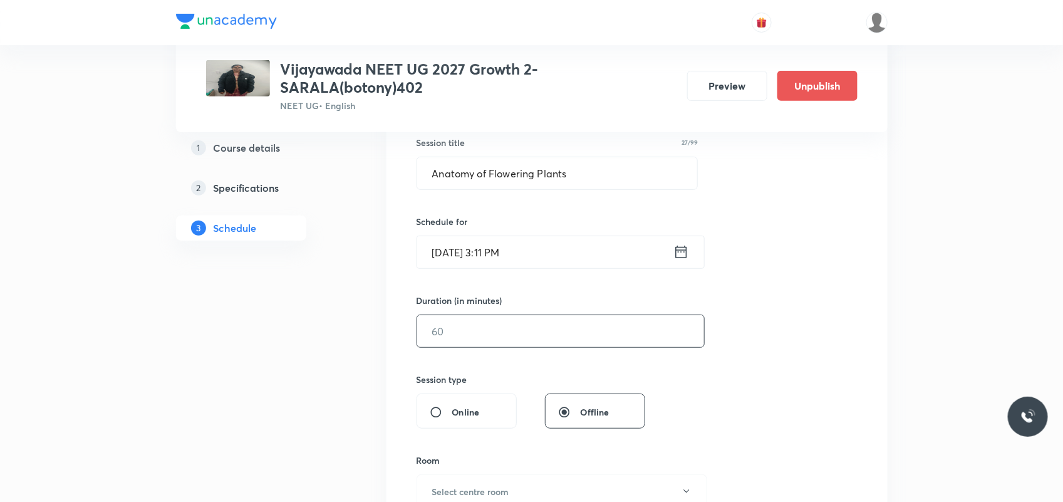
click at [462, 326] on input "text" at bounding box center [560, 331] width 287 height 32
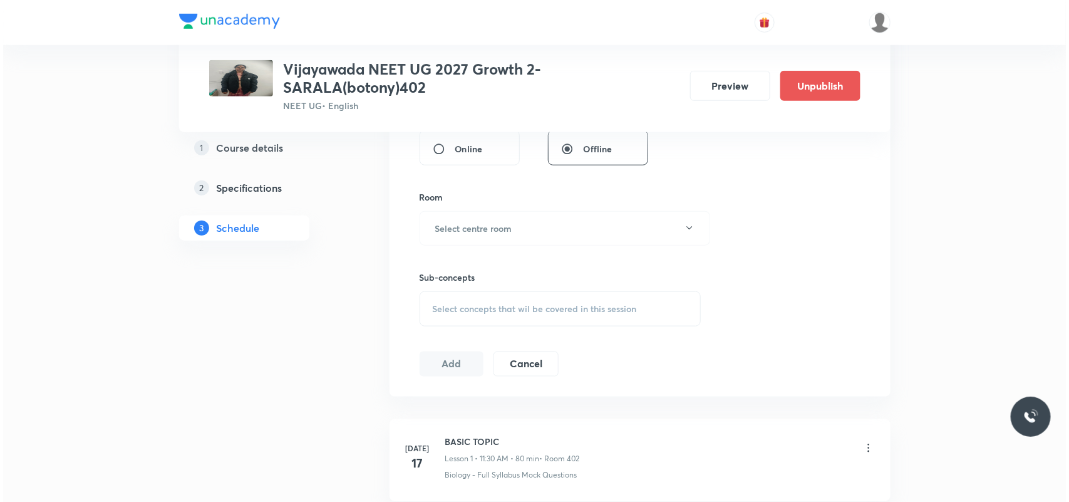
scroll to position [470, 0]
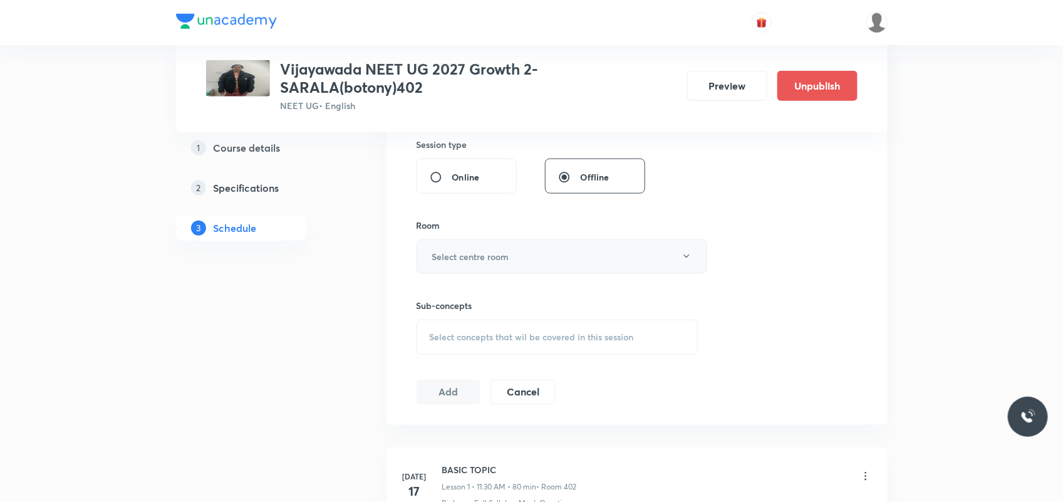
type input "80"
click at [496, 255] on h6 "Select centre room" at bounding box center [470, 256] width 77 height 13
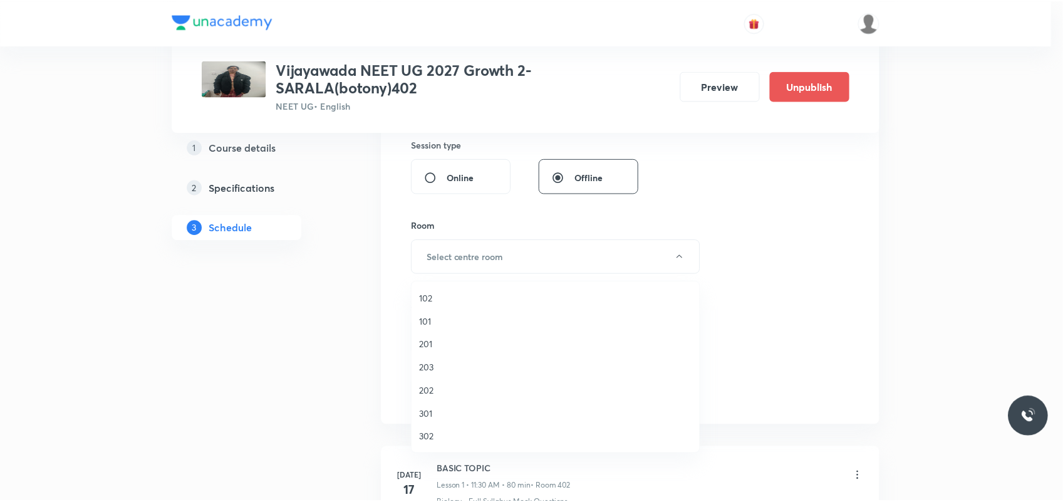
scroll to position [78, 0]
click at [426, 424] on span "402" at bounding box center [558, 428] width 274 height 13
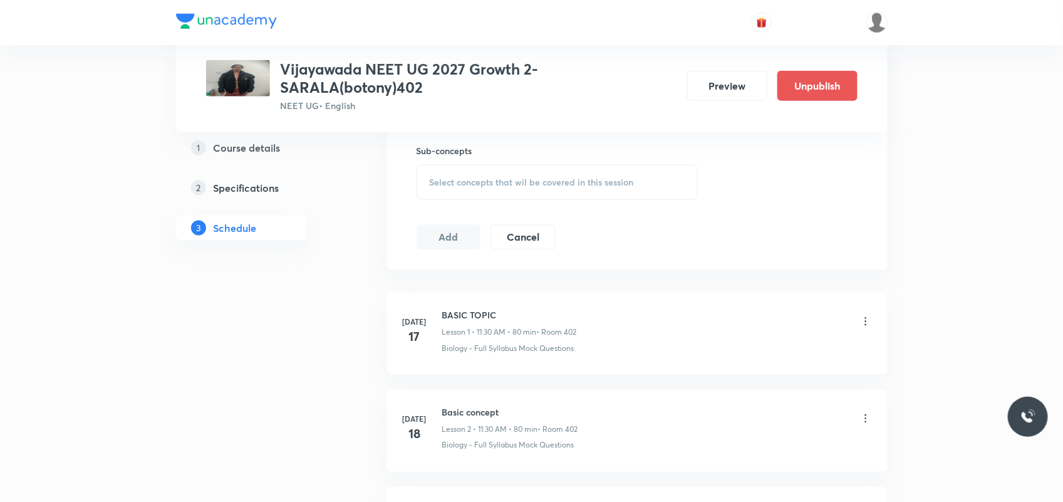
scroll to position [626, 0]
click at [520, 182] on span "Select concepts that wil be covered in this session" at bounding box center [532, 180] width 204 height 10
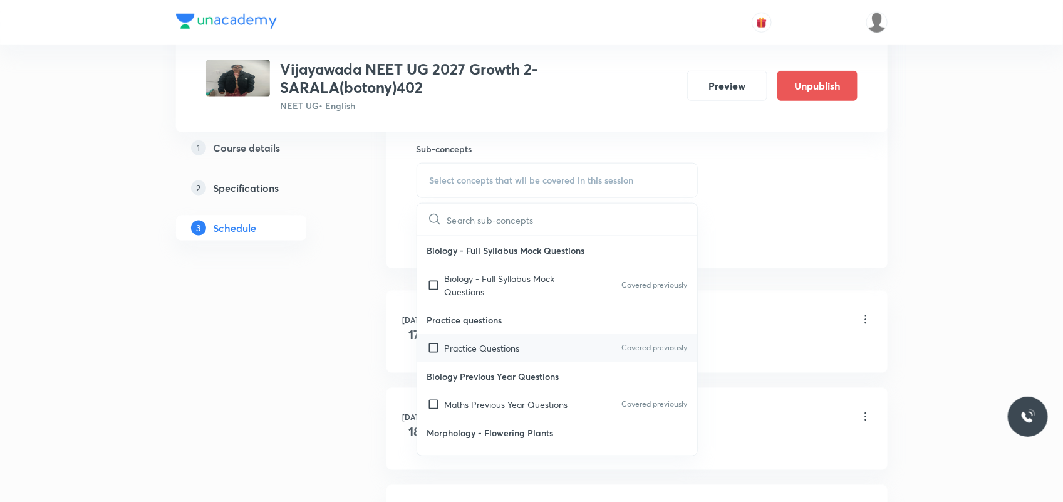
click at [448, 351] on p "Practice Questions" at bounding box center [482, 347] width 75 height 13
checkbox input "true"
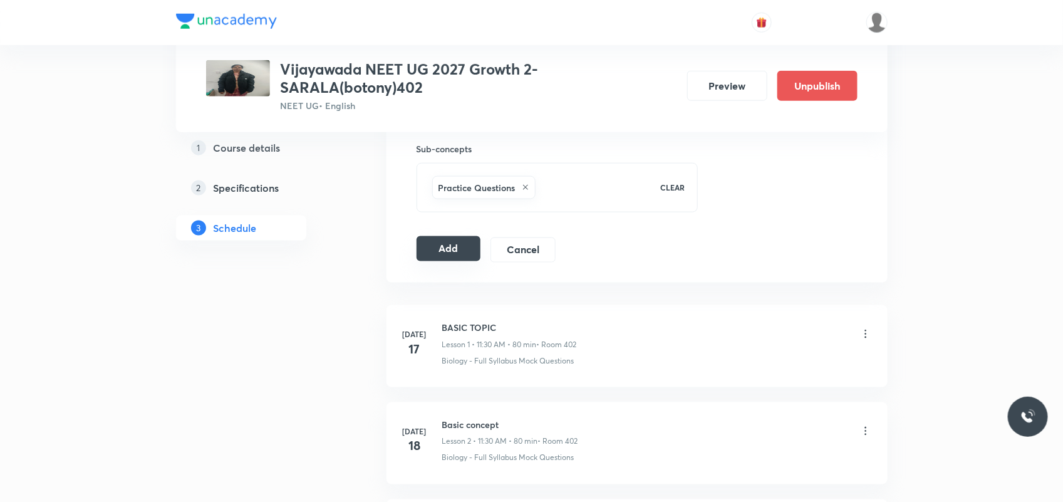
click at [472, 255] on button "Add" at bounding box center [448, 248] width 65 height 25
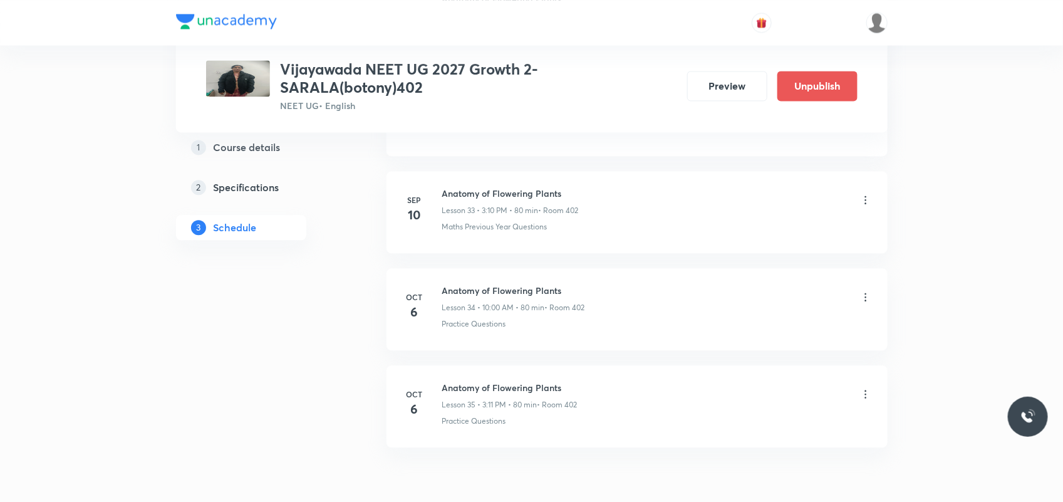
scroll to position [3348, 0]
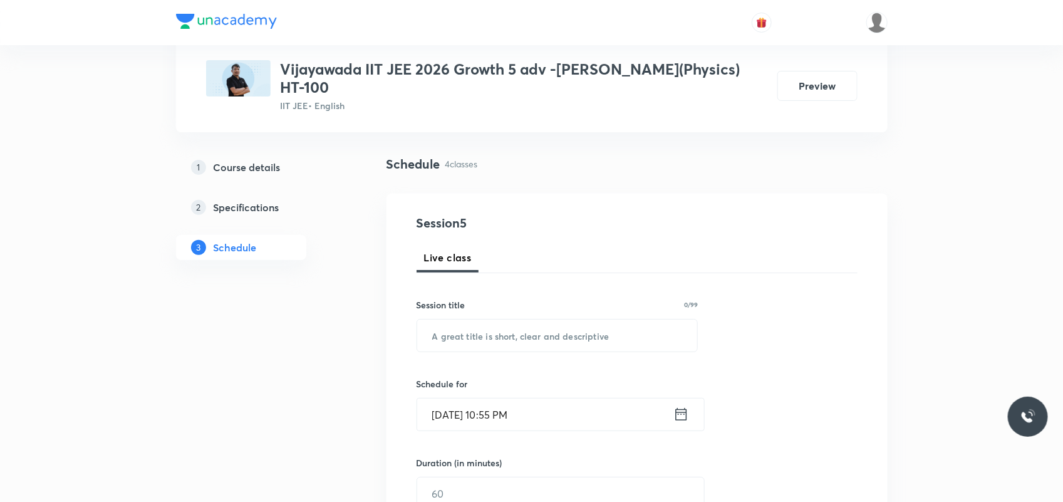
scroll to position [31, 0]
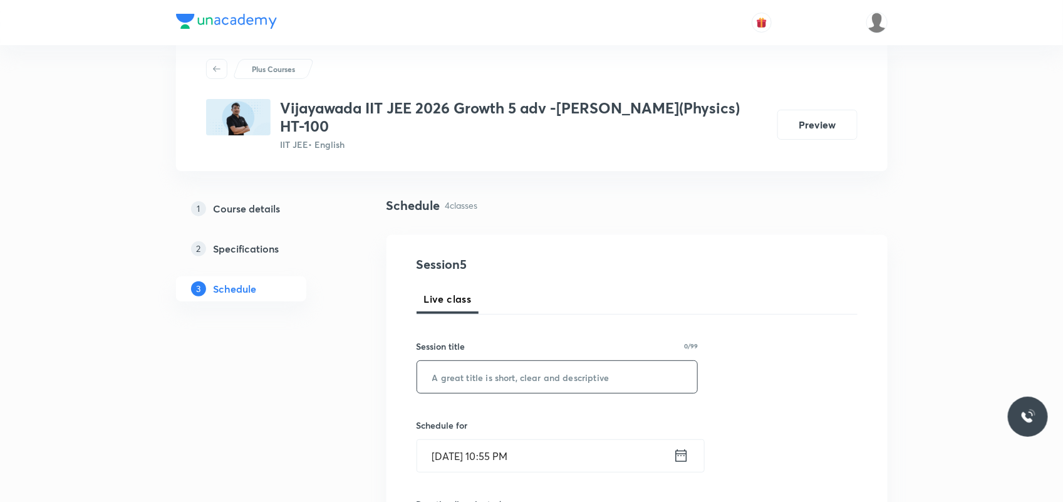
click at [467, 361] on input "text" at bounding box center [557, 377] width 281 height 32
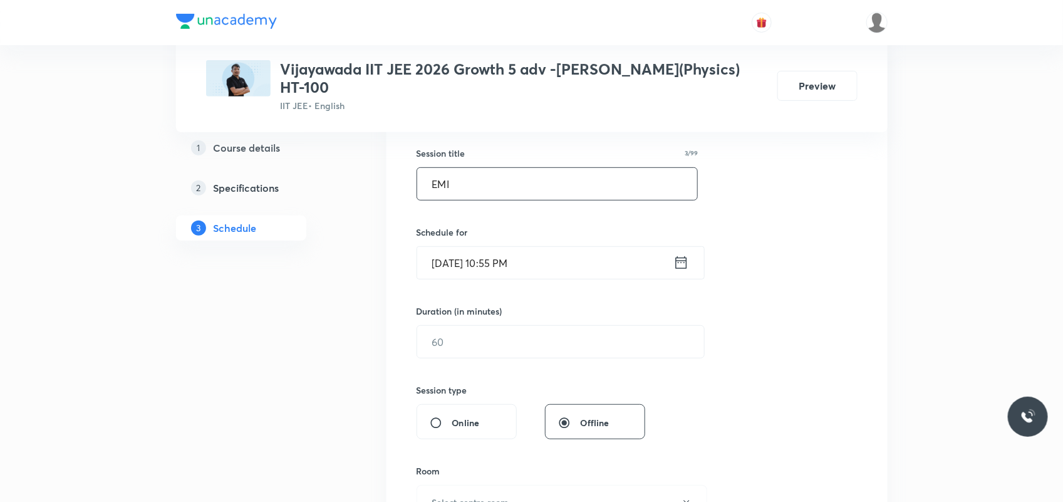
scroll to position [266, 0]
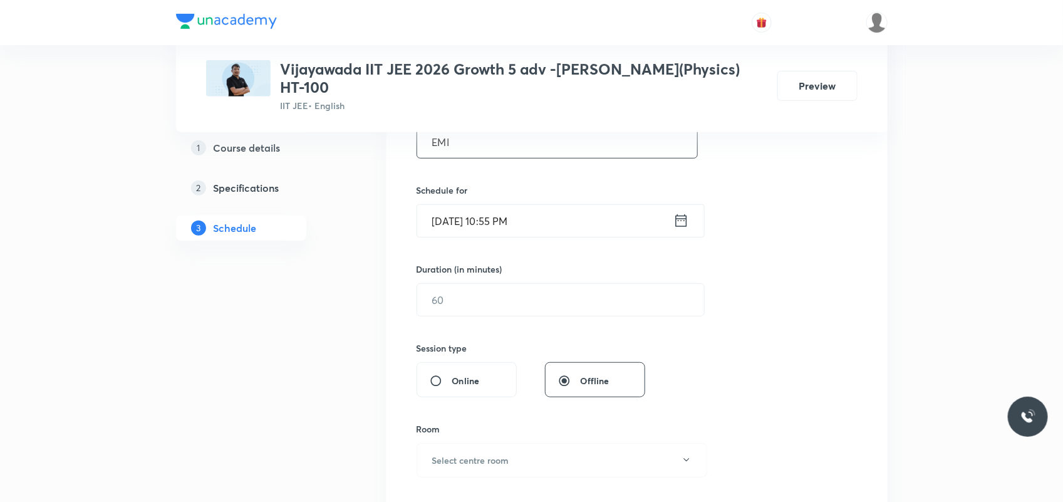
type input "EMI"
click at [459, 205] on input "[DATE] 10:55 PM" at bounding box center [545, 221] width 256 height 32
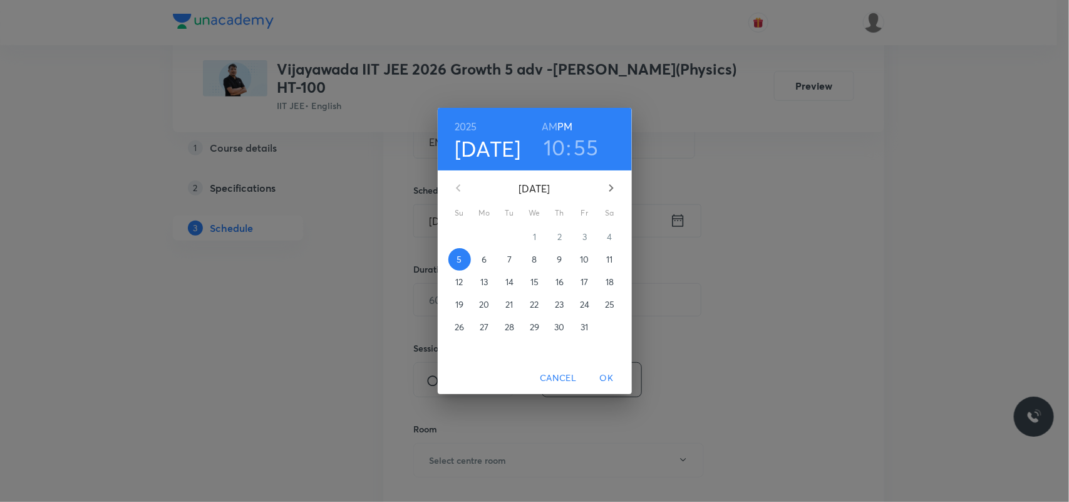
click at [482, 259] on p "6" at bounding box center [484, 259] width 5 height 13
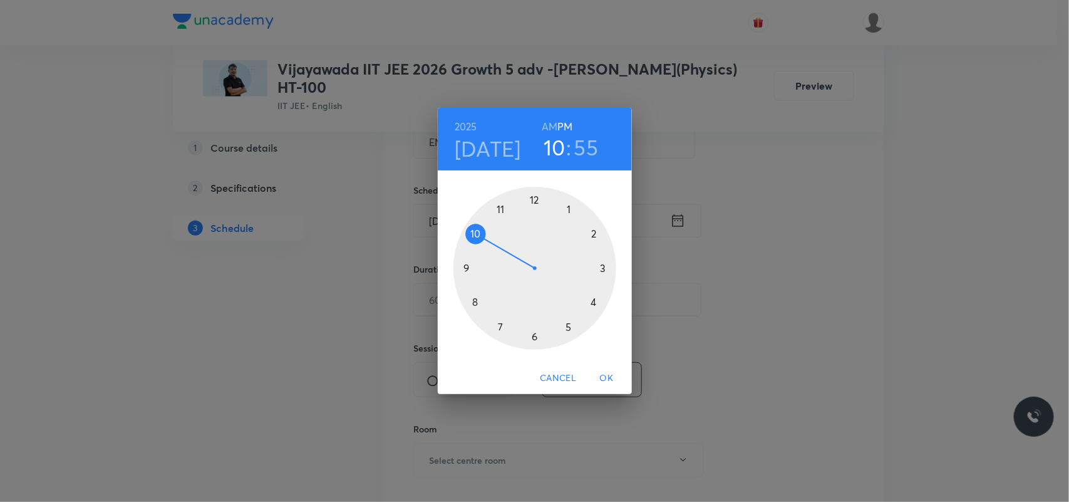
click at [471, 302] on div at bounding box center [534, 268] width 163 height 163
click at [553, 119] on h6 "AM" at bounding box center [550, 127] width 16 height 18
click at [536, 334] on div at bounding box center [534, 268] width 163 height 163
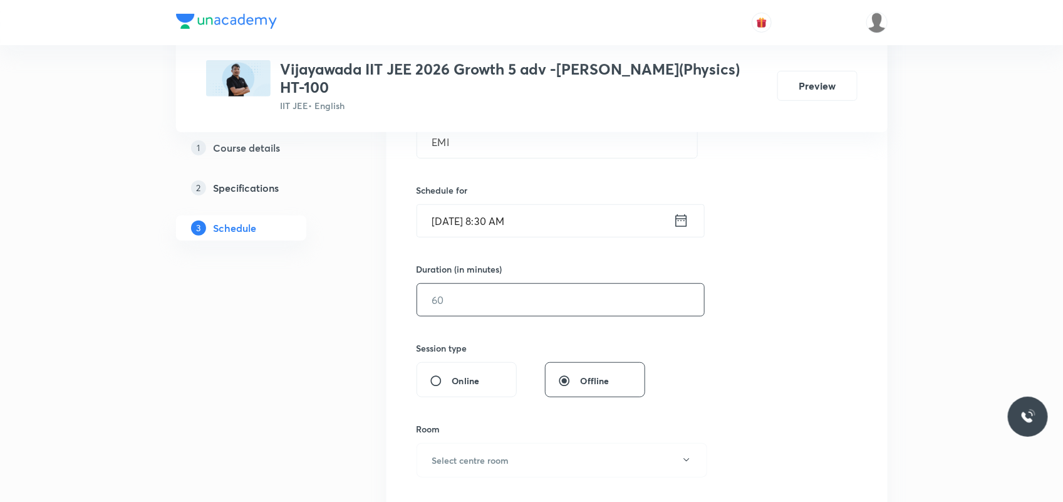
click at [497, 295] on input "text" at bounding box center [560, 300] width 287 height 32
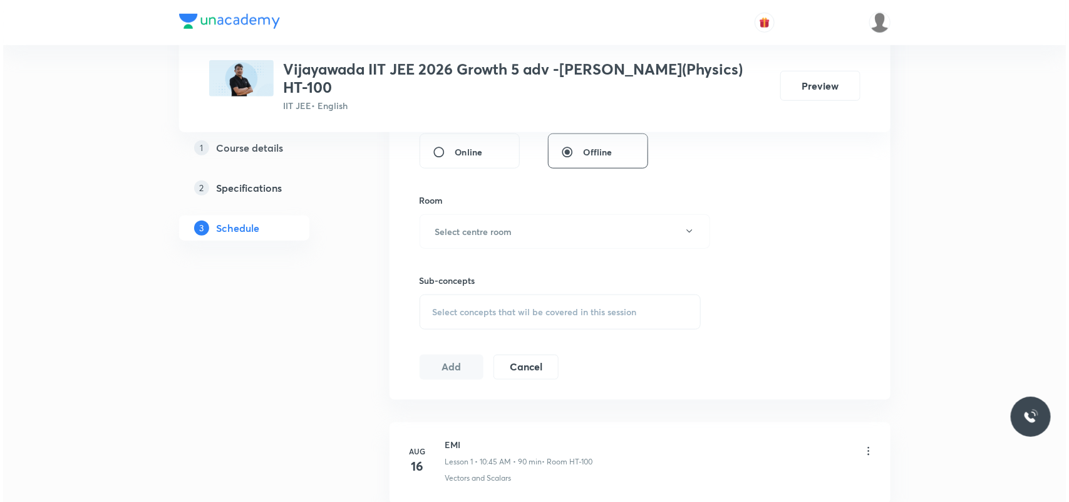
scroll to position [501, 0]
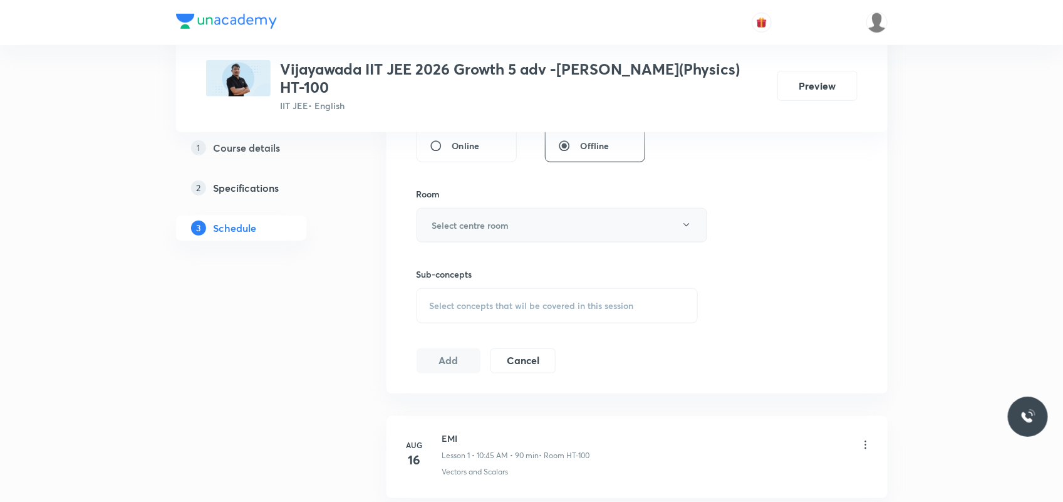
type input "120"
click at [502, 219] on h6 "Select centre room" at bounding box center [470, 225] width 77 height 13
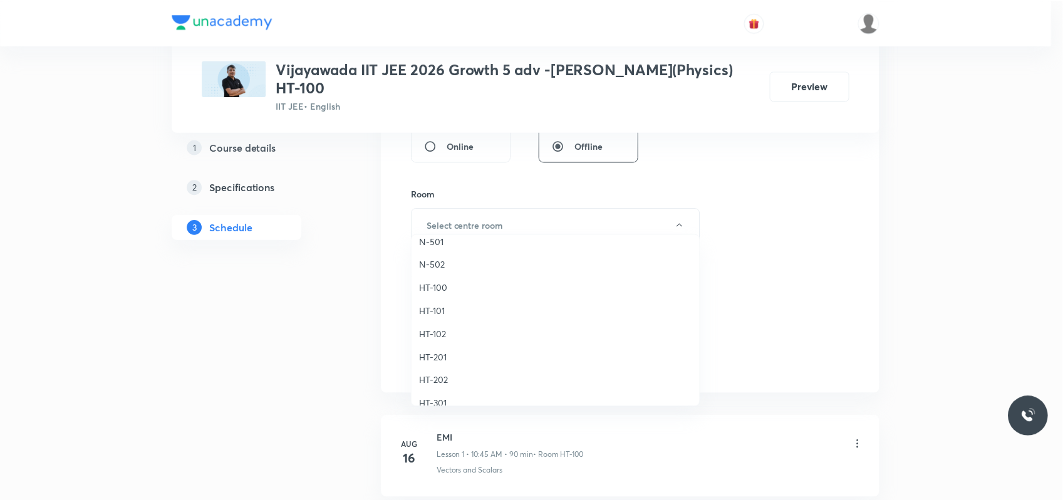
scroll to position [470, 0]
click at [443, 243] on span "HT-100" at bounding box center [558, 245] width 274 height 13
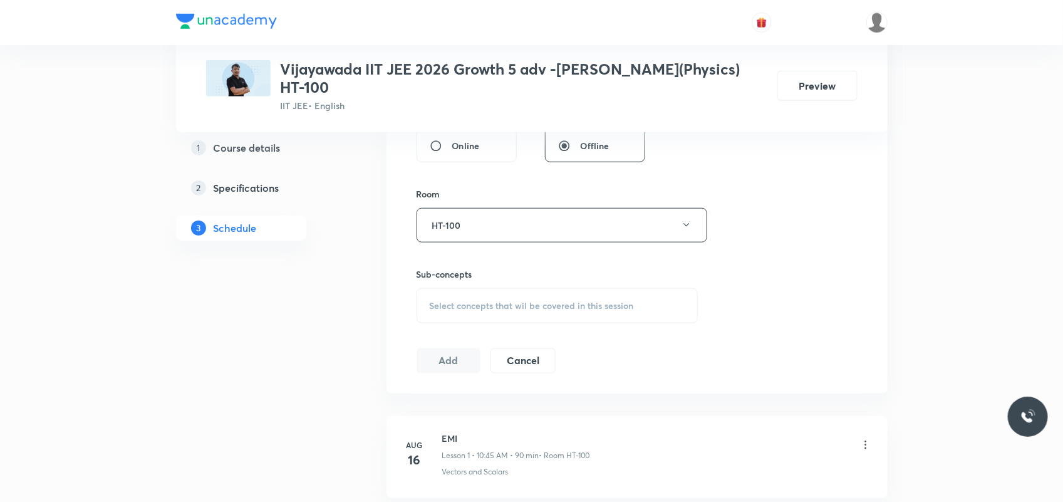
click at [443, 295] on div "Select concepts that wil be covered in this session" at bounding box center [557, 305] width 282 height 35
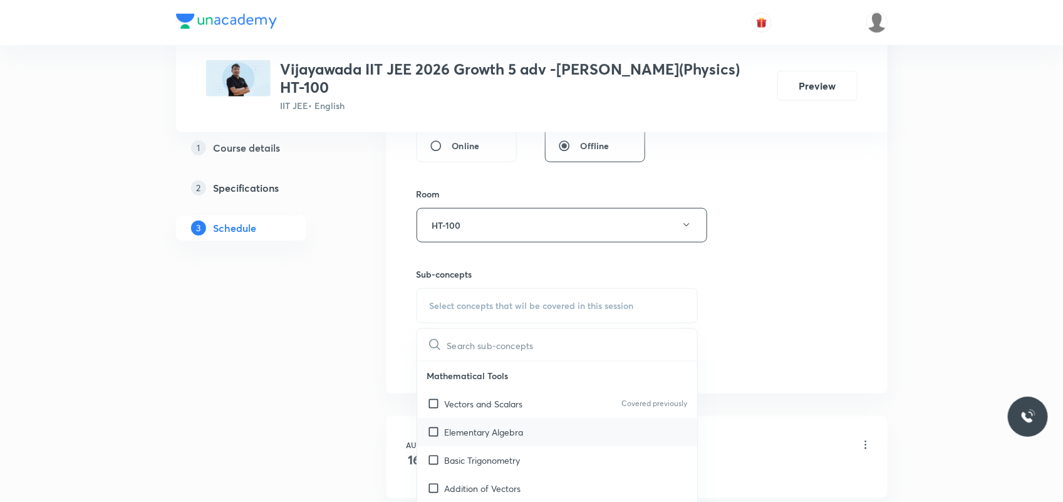
click at [473, 425] on p "Elementary Algebra" at bounding box center [484, 431] width 79 height 13
checkbox input "true"
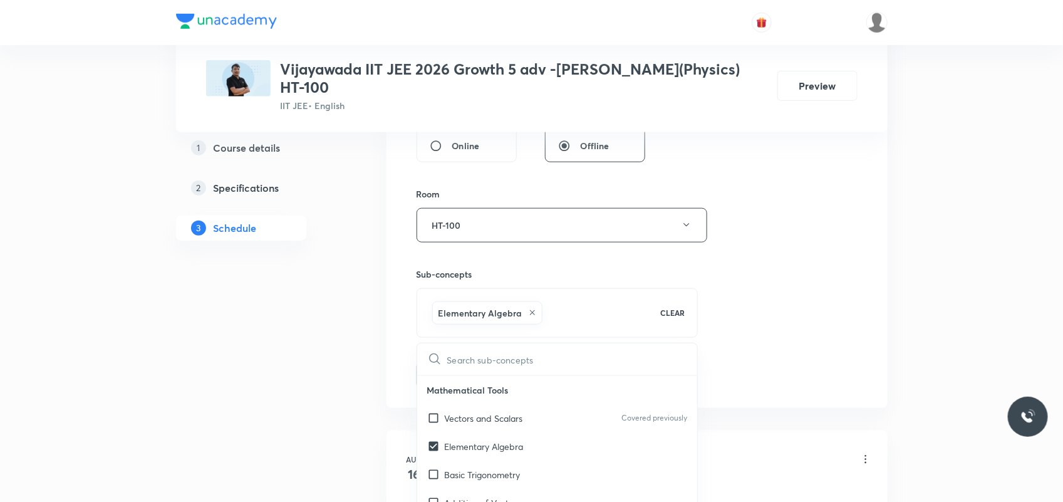
click at [328, 413] on div "1 Course details 2 Specifications 3 Schedule" at bounding box center [261, 312] width 170 height 1172
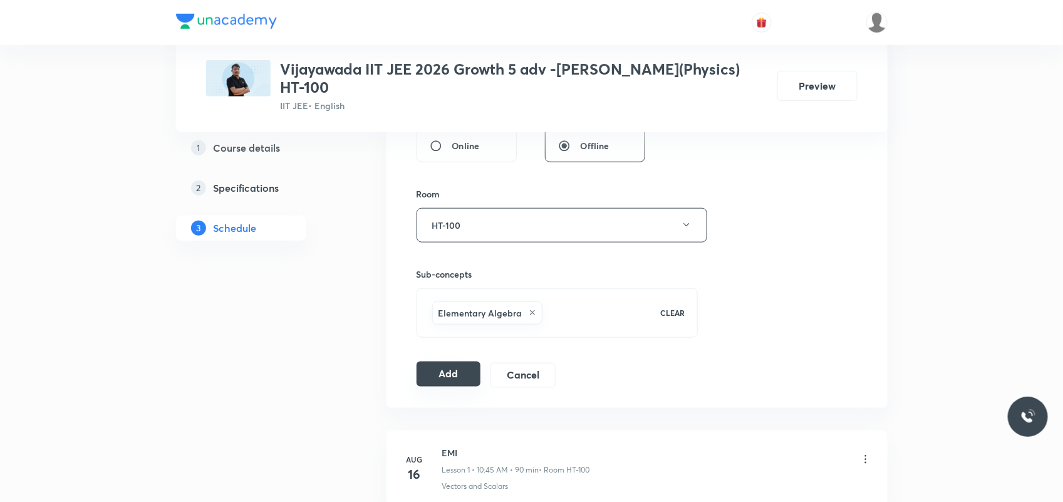
click at [439, 365] on button "Add" at bounding box center [448, 373] width 65 height 25
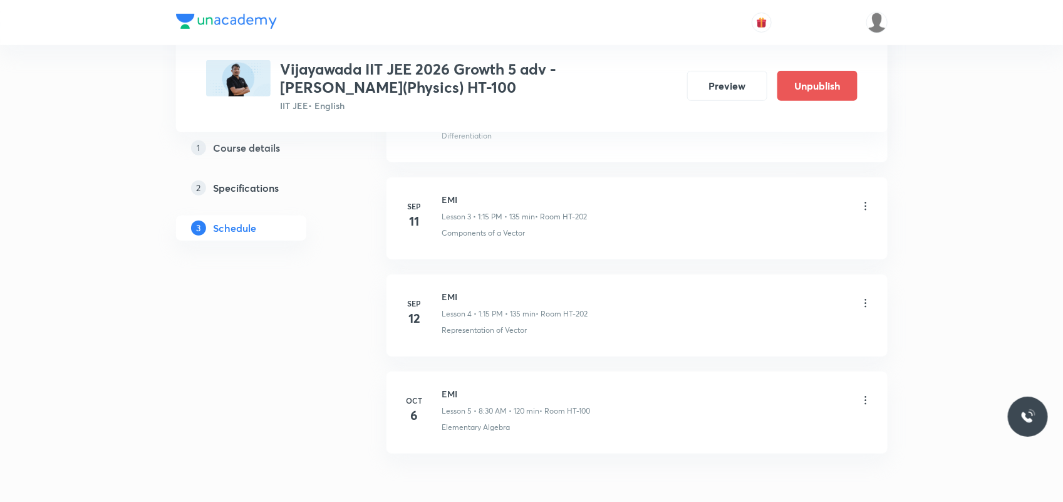
scroll to position [429, 0]
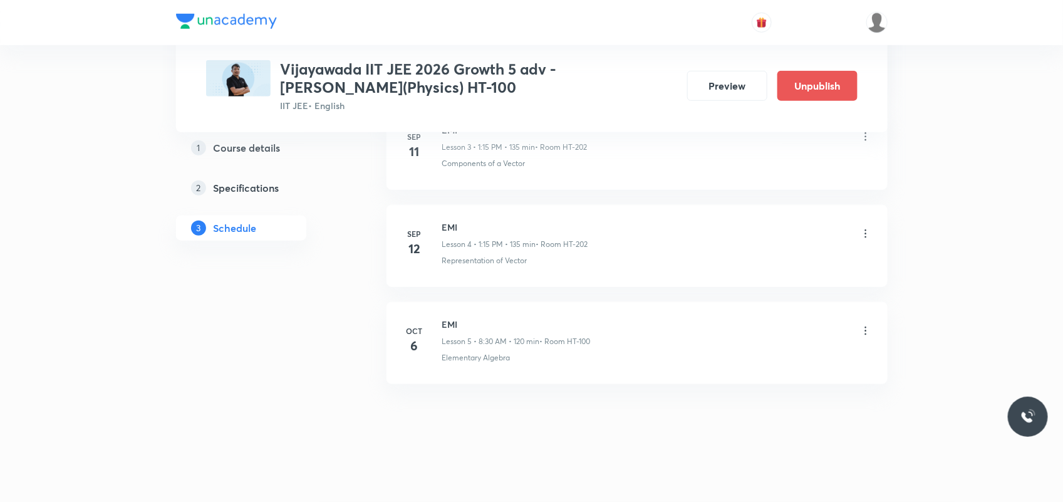
click at [456, 319] on h6 "EMI" at bounding box center [516, 323] width 148 height 13
copy h6 "EMI"
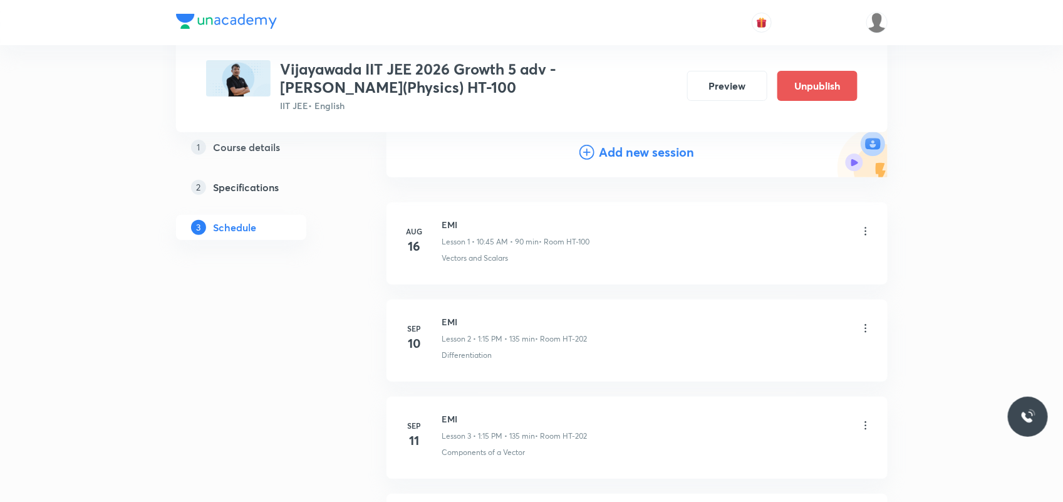
scroll to position [0, 0]
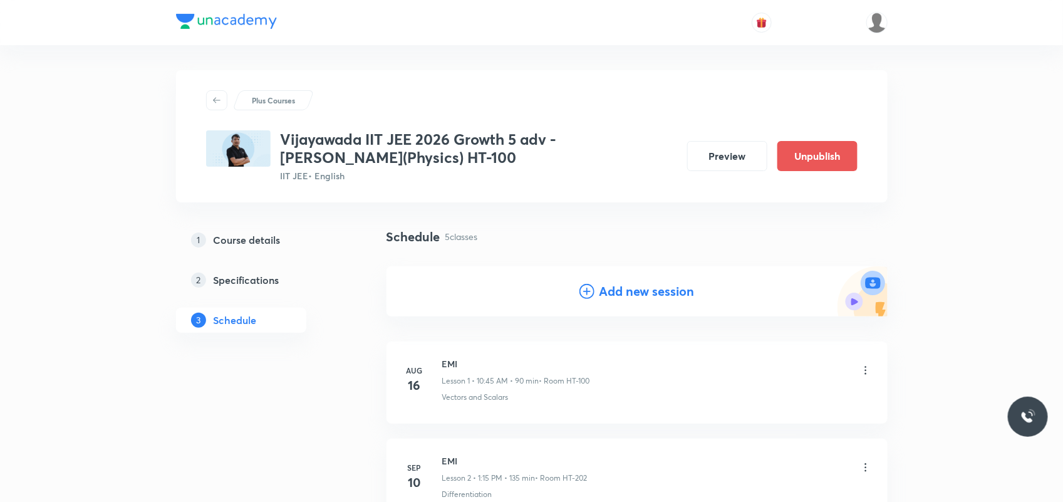
click at [639, 297] on h4 "Add new session" at bounding box center [646, 291] width 95 height 19
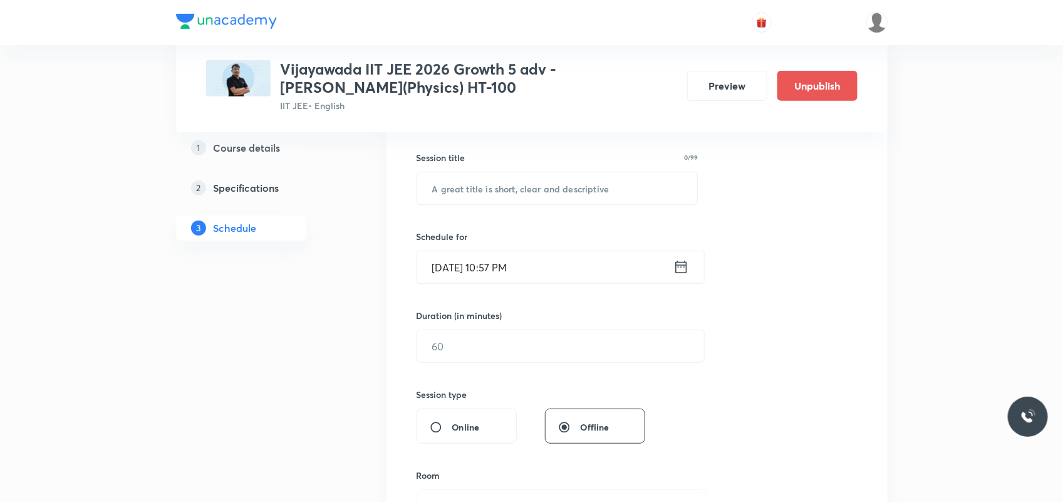
scroll to position [235, 0]
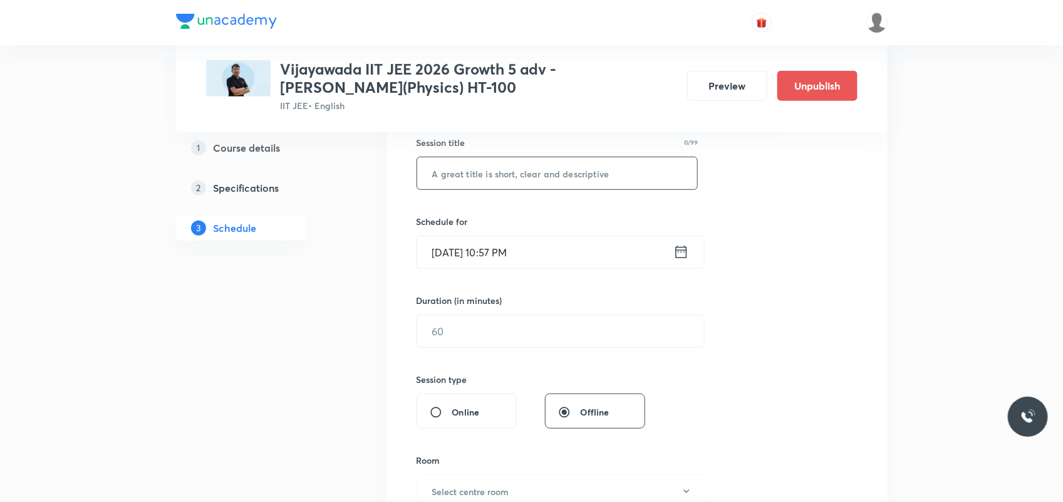
click at [600, 172] on input "text" at bounding box center [557, 173] width 281 height 32
paste input "EMI"
type input "EMI"
click at [443, 250] on input "[DATE] 10:57 PM" at bounding box center [545, 252] width 256 height 32
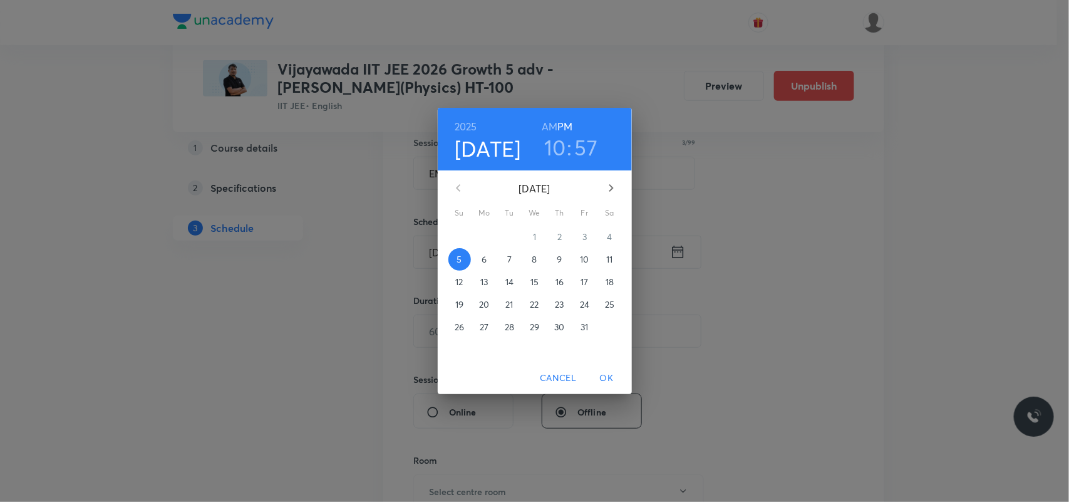
click at [485, 264] on p "6" at bounding box center [484, 259] width 5 height 13
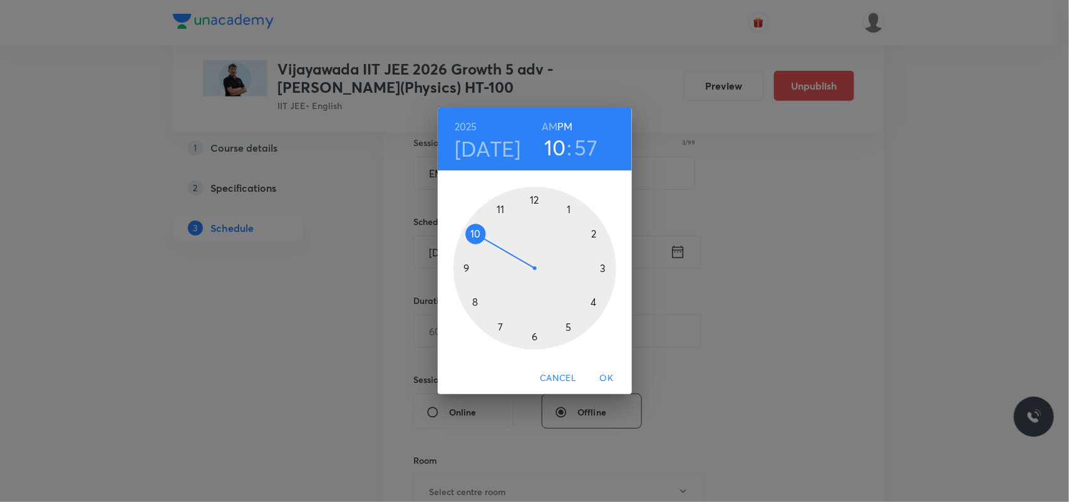
click at [470, 229] on div at bounding box center [534, 268] width 163 height 163
click at [464, 268] on div at bounding box center [534, 268] width 163 height 163
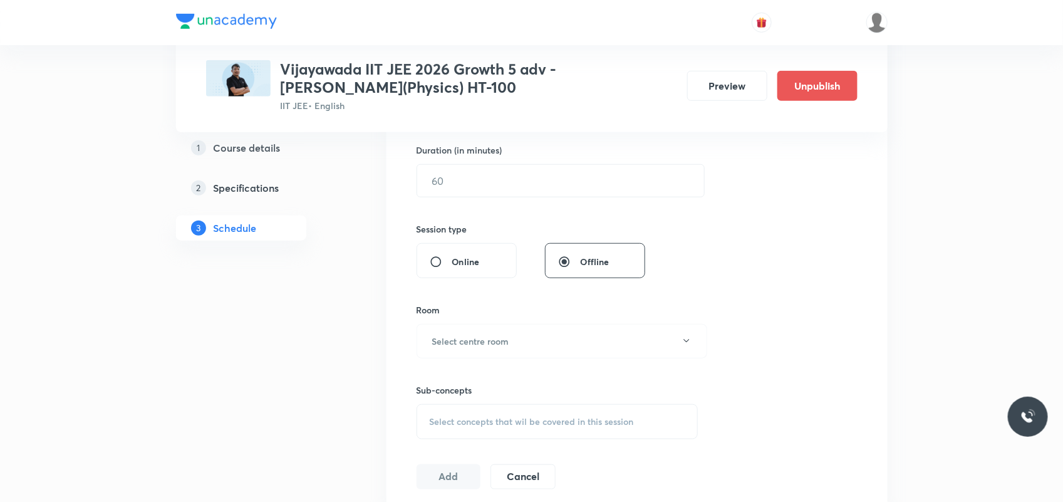
scroll to position [391, 0]
click at [473, 168] on input "text" at bounding box center [560, 174] width 287 height 32
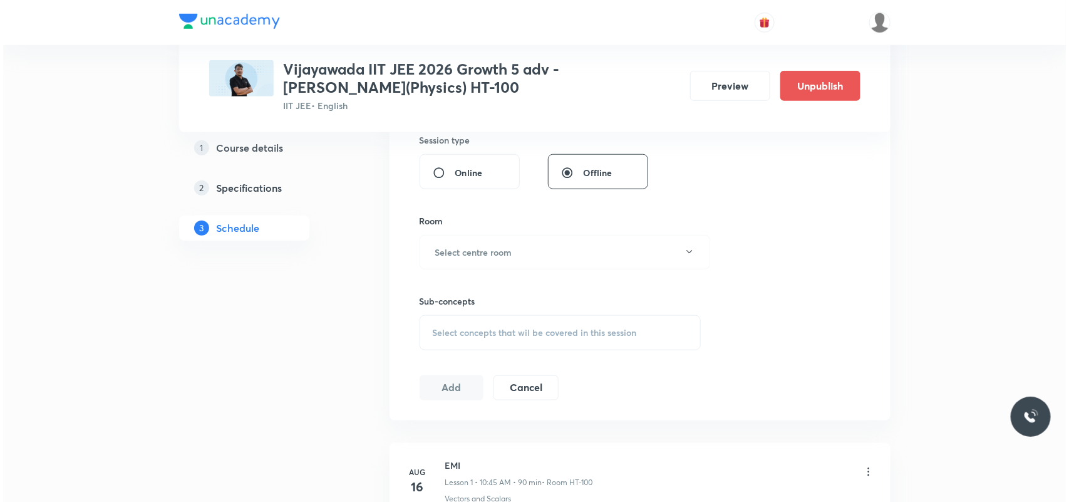
scroll to position [470, 0]
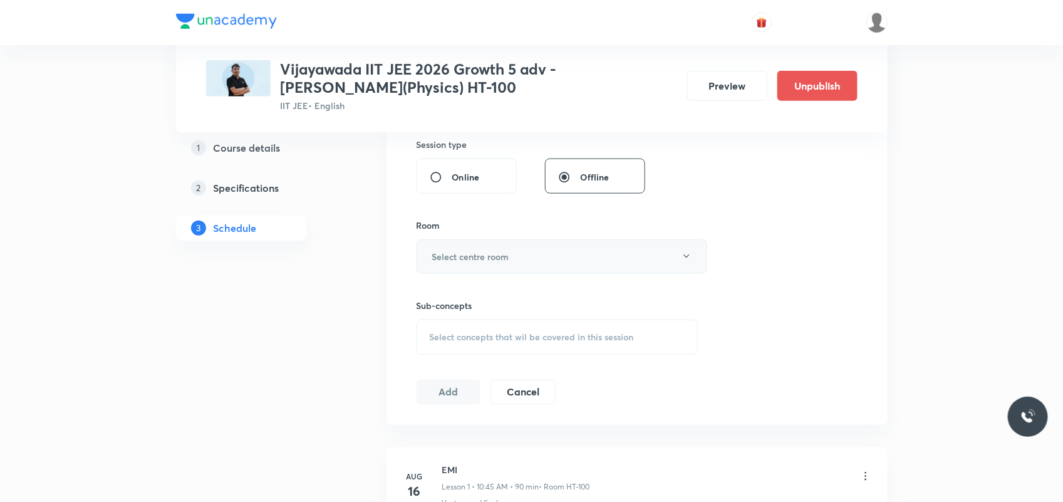
type input "90"
click at [476, 252] on h6 "Select centre room" at bounding box center [470, 256] width 77 height 13
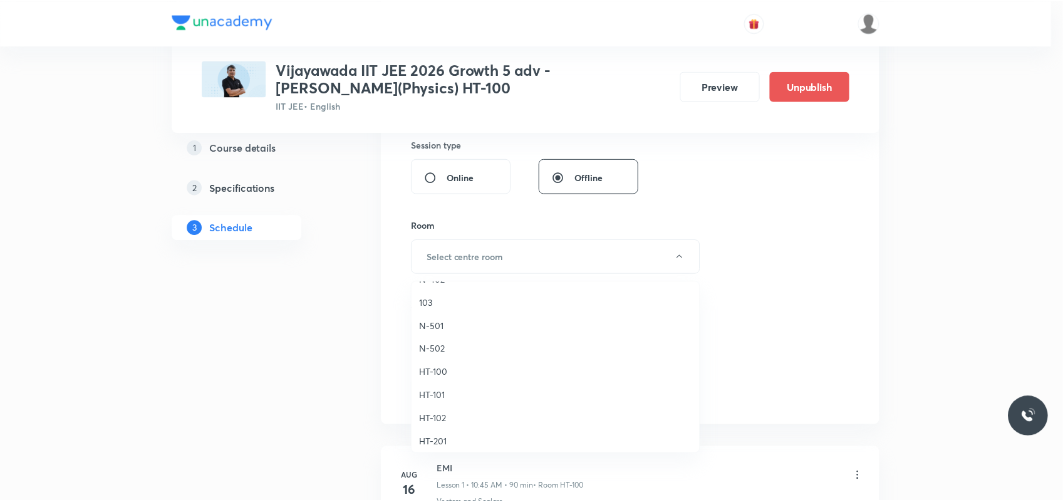
scroll to position [391, 0]
click at [440, 367] on span "HT-100" at bounding box center [558, 370] width 274 height 13
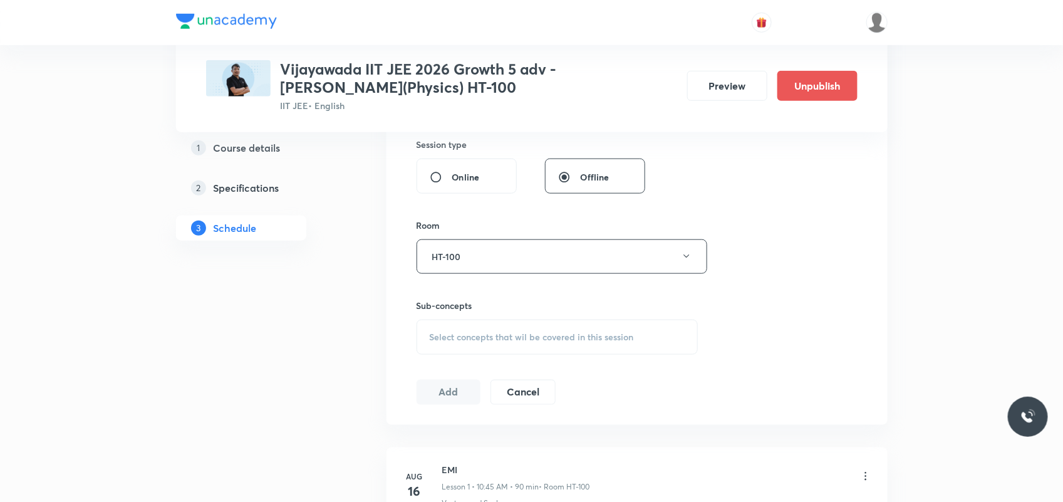
click at [512, 315] on div "Sub-concepts Select concepts that wil be covered in this session" at bounding box center [557, 327] width 282 height 56
click at [514, 330] on div "Select concepts that wil be covered in this session" at bounding box center [557, 336] width 282 height 35
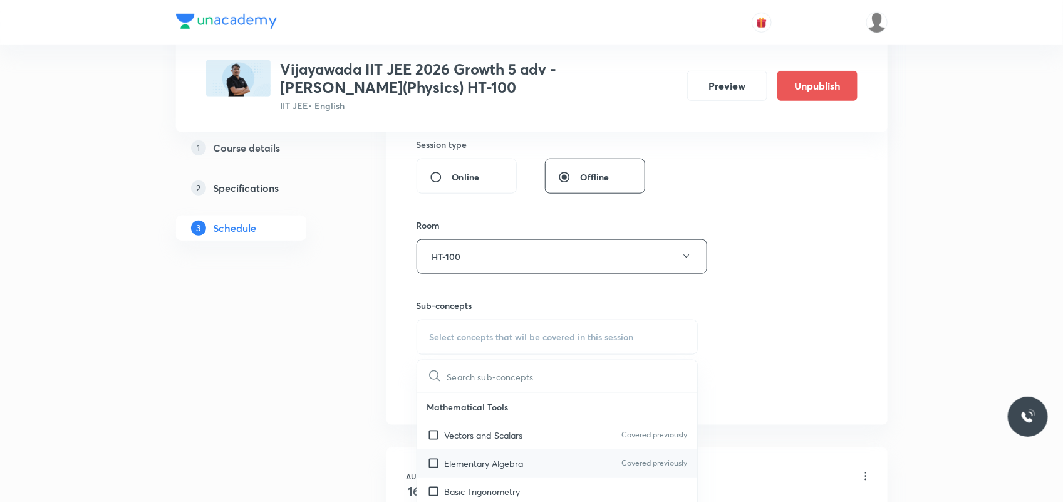
click at [452, 453] on div "Elementary Algebra Covered previously" at bounding box center [557, 463] width 281 height 28
checkbox input "true"
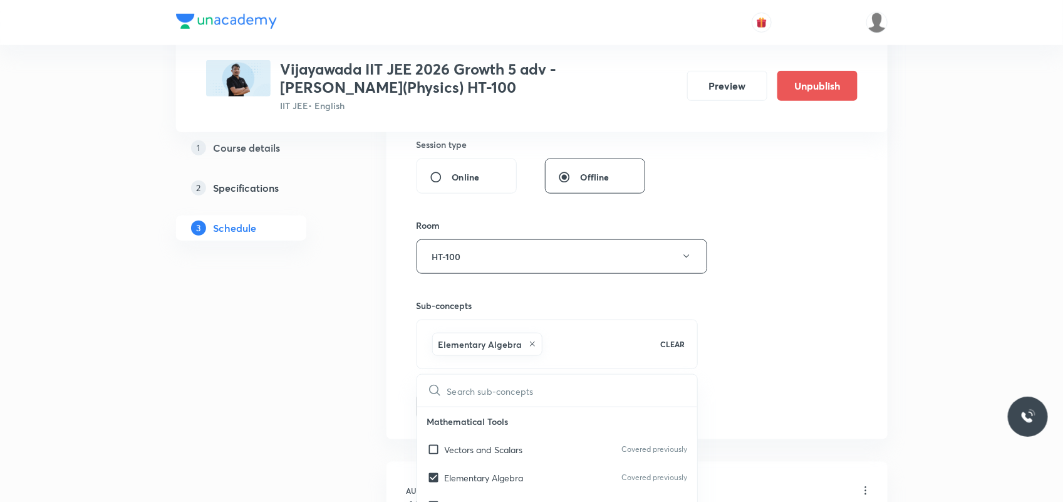
click at [359, 412] on div "Plus Courses Vijayawada IIT JEE 2026 Growth 5 adv -[PERSON_NAME](Physics) HT-10…" at bounding box center [531, 313] width 711 height 1427
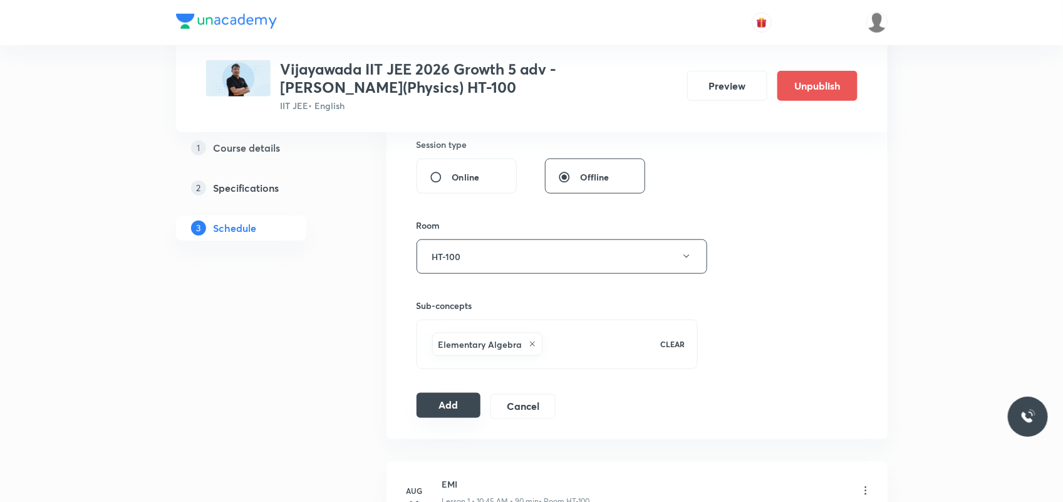
click at [429, 405] on button "Add" at bounding box center [448, 405] width 65 height 25
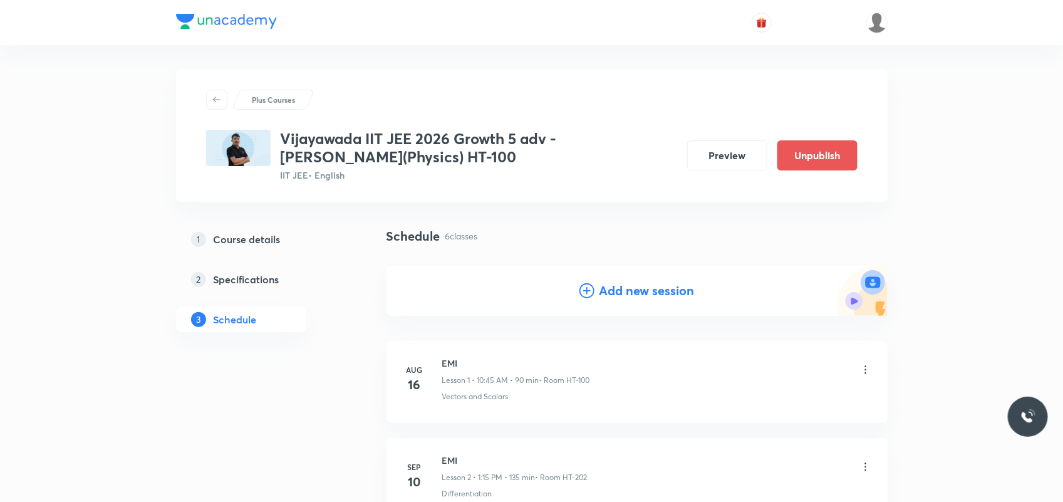
scroll to position [0, 0]
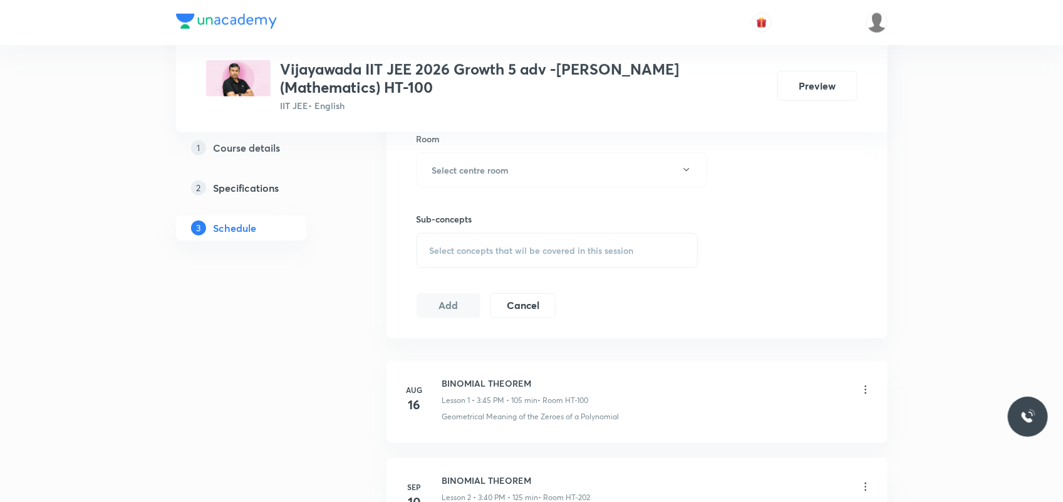
scroll to position [892, 0]
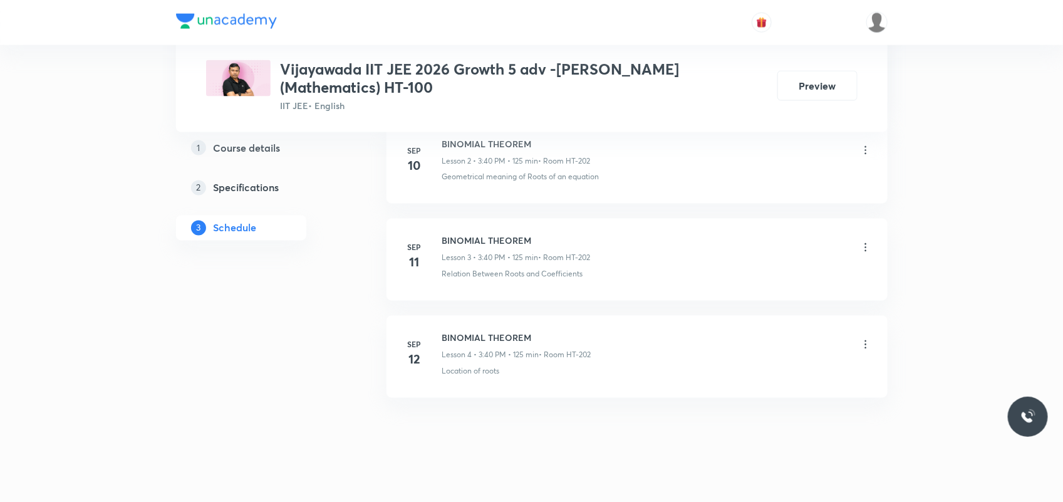
click at [482, 331] on h6 "BINOMIAL THEOREM" at bounding box center [516, 337] width 149 height 13
copy h6 "BINOMIAL THEOREM"
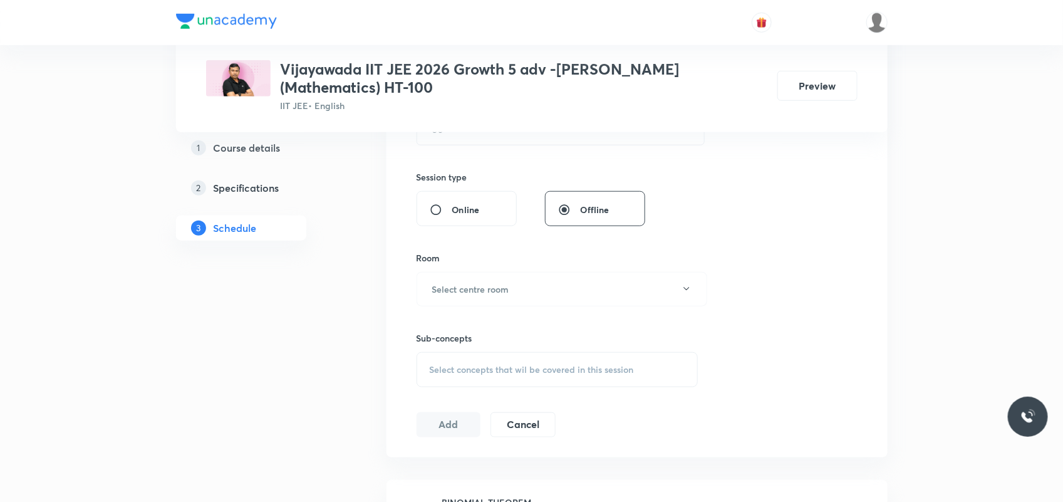
scroll to position [188, 0]
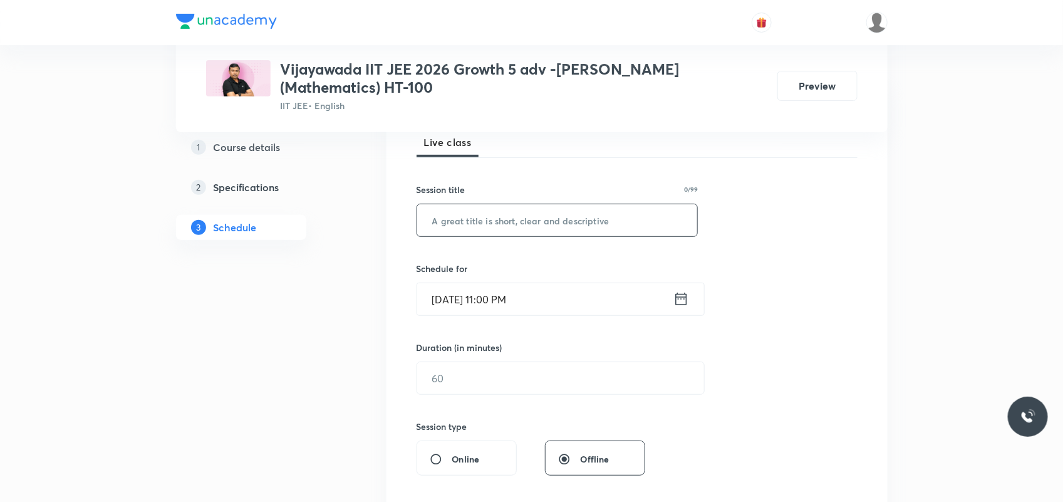
click at [533, 207] on input "text" at bounding box center [557, 220] width 281 height 32
paste input "BINOMIAL THEOREM"
type input "BINOMIAL THEOREM"
click at [454, 286] on input "[DATE] 11:00 PM" at bounding box center [545, 299] width 256 height 32
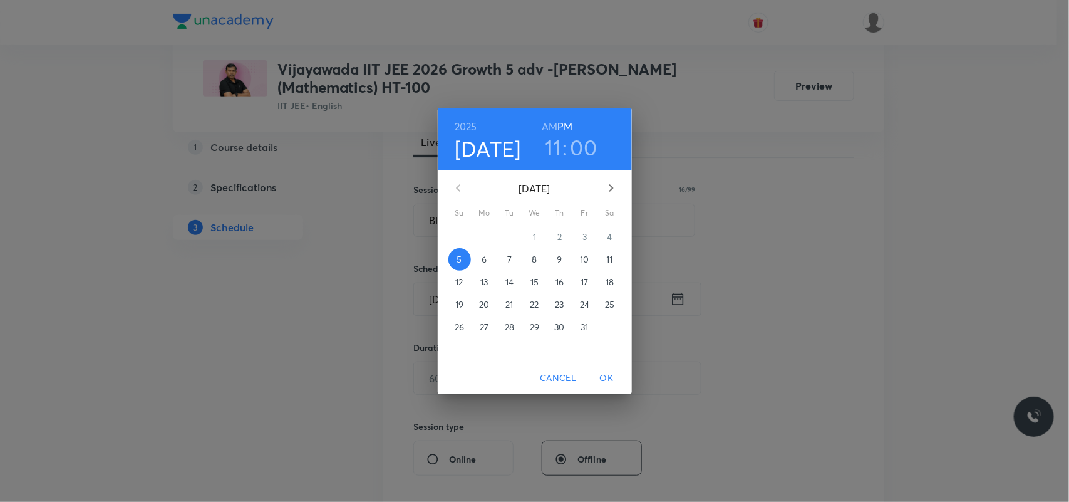
click at [482, 257] on p "6" at bounding box center [484, 259] width 5 height 13
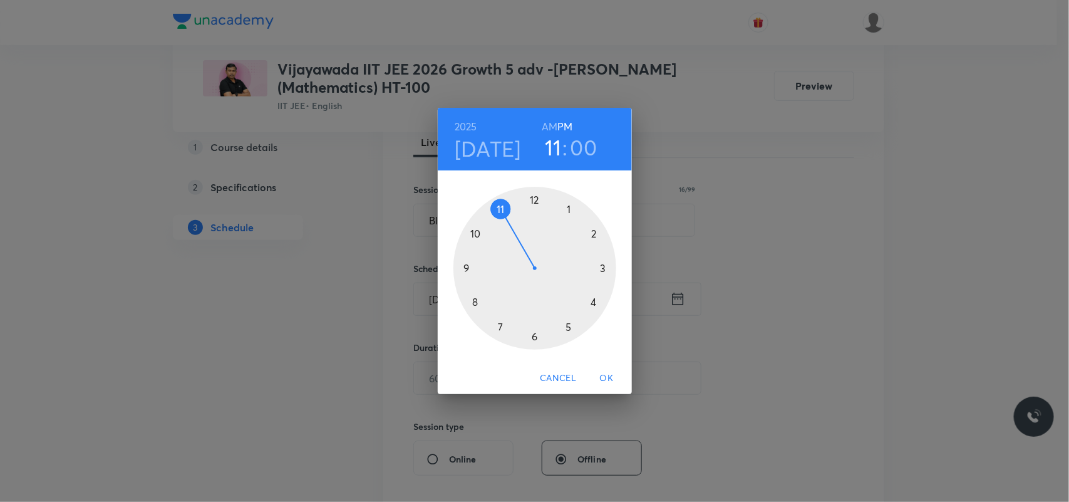
click at [558, 118] on div "AM PM" at bounding box center [557, 127] width 31 height 18
click at [553, 120] on h6 "AM" at bounding box center [550, 127] width 16 height 18
click at [572, 209] on div at bounding box center [534, 268] width 163 height 163
click at [602, 267] on div at bounding box center [534, 268] width 163 height 163
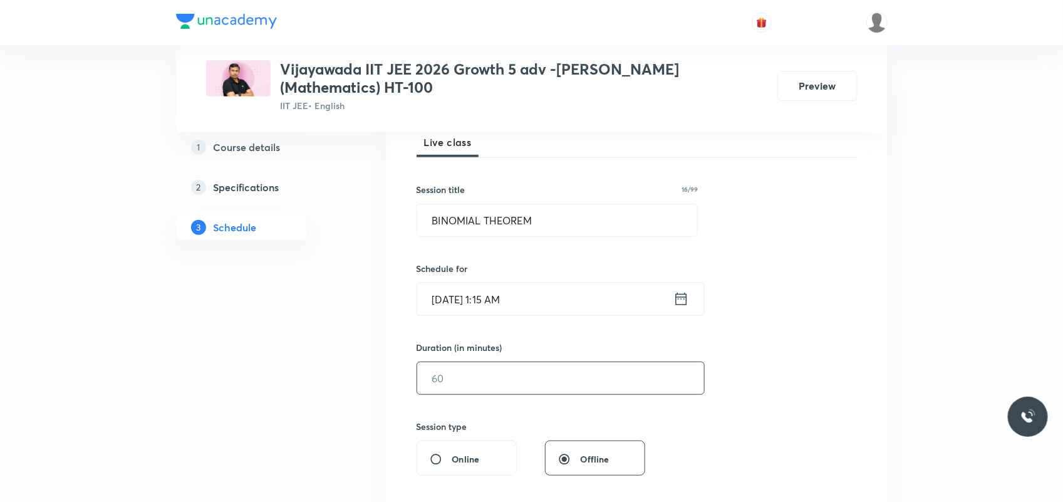
click at [456, 373] on input "text" at bounding box center [560, 378] width 287 height 32
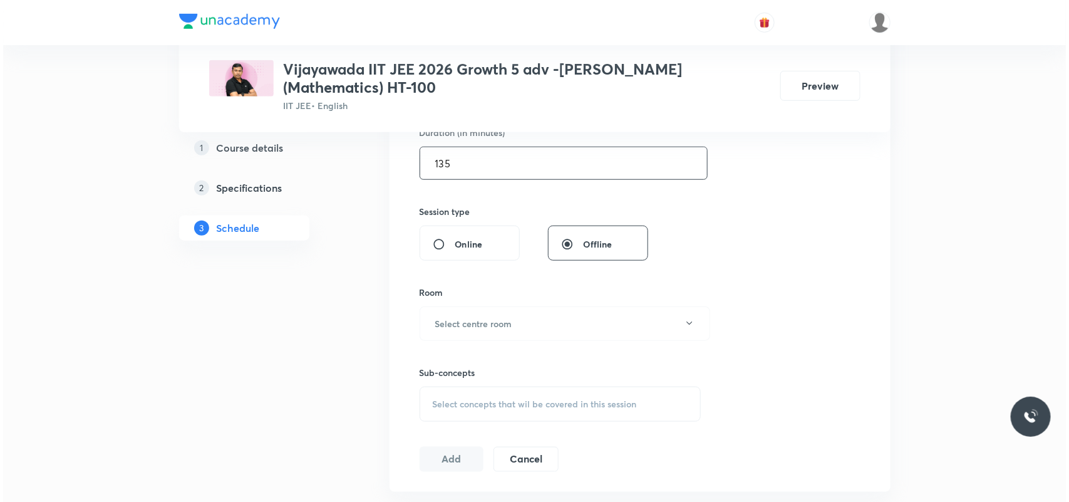
scroll to position [423, 0]
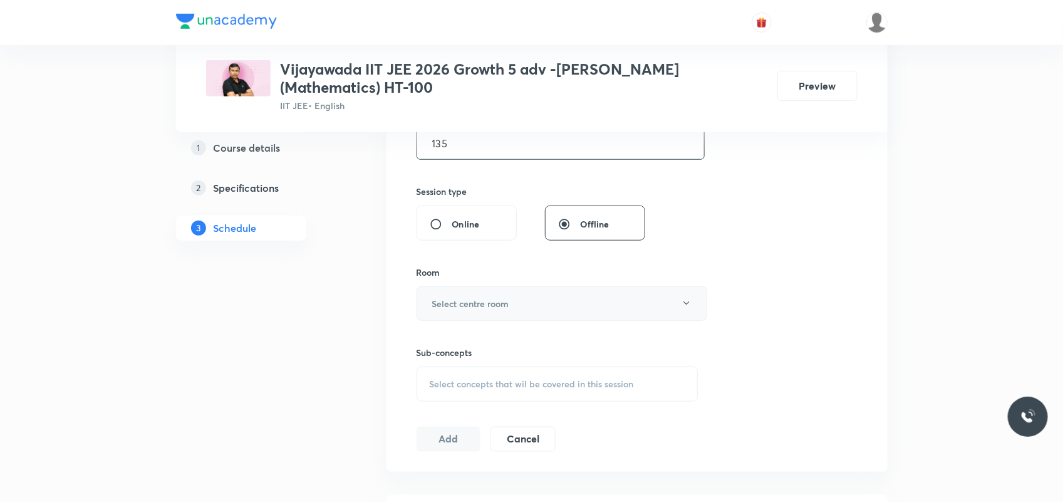
type input "135"
click at [490, 301] on button "Select centre room" at bounding box center [561, 303] width 291 height 34
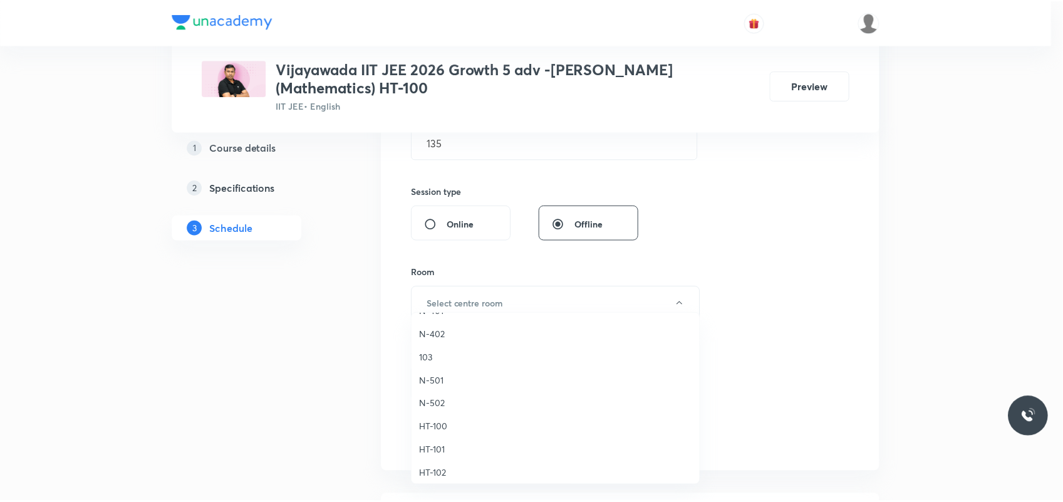
scroll to position [391, 0]
click at [441, 400] on span "HT-100" at bounding box center [558, 401] width 274 height 13
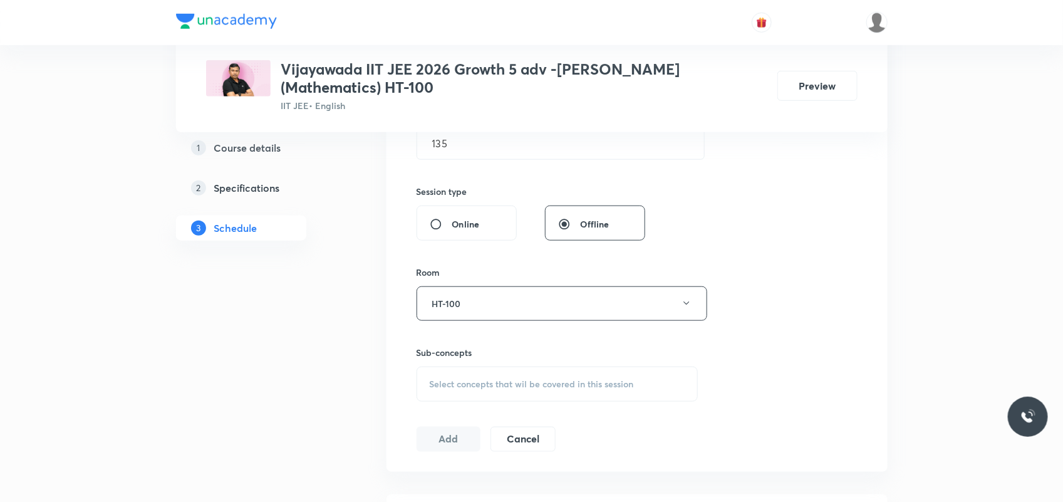
click at [452, 379] on span "Select concepts that wil be covered in this session" at bounding box center [532, 384] width 204 height 10
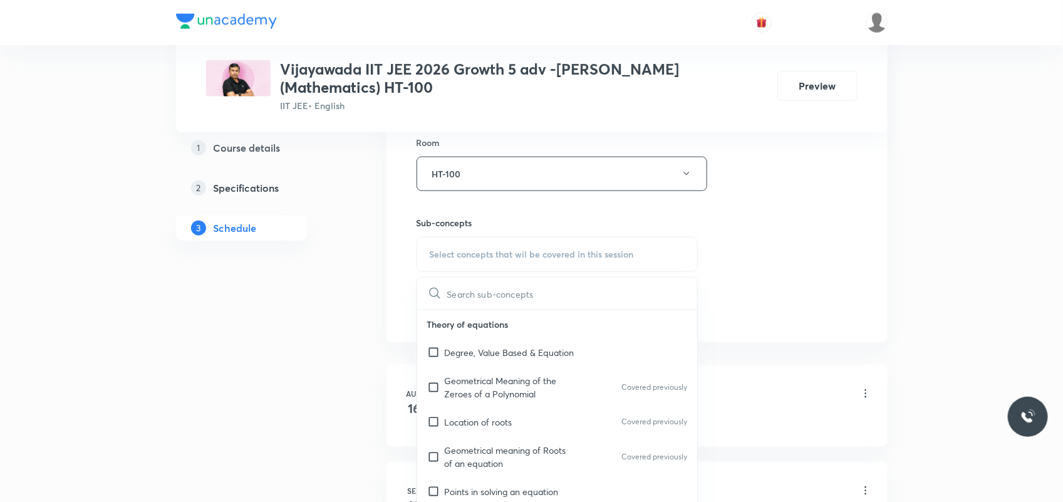
scroll to position [579, 0]
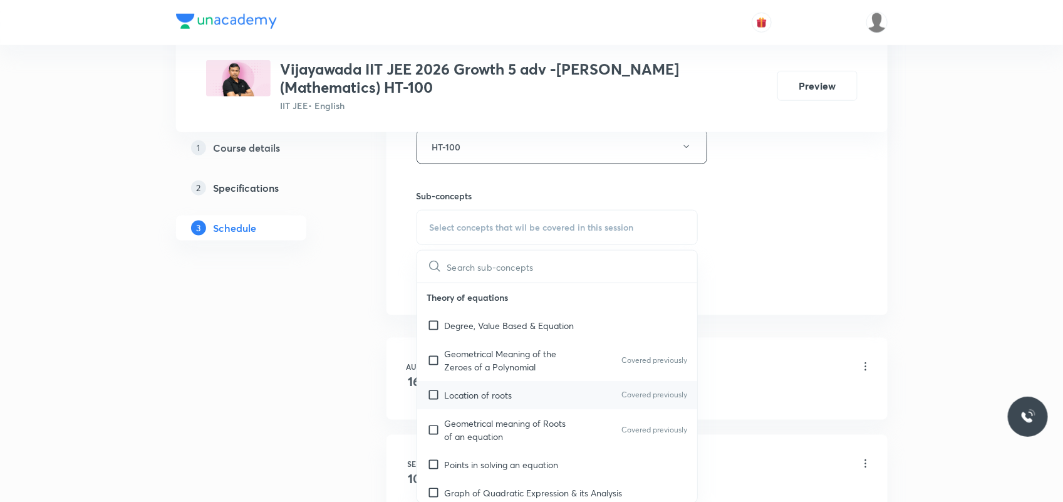
click at [460, 388] on p "Location of roots" at bounding box center [479, 394] width 68 height 13
checkbox input "true"
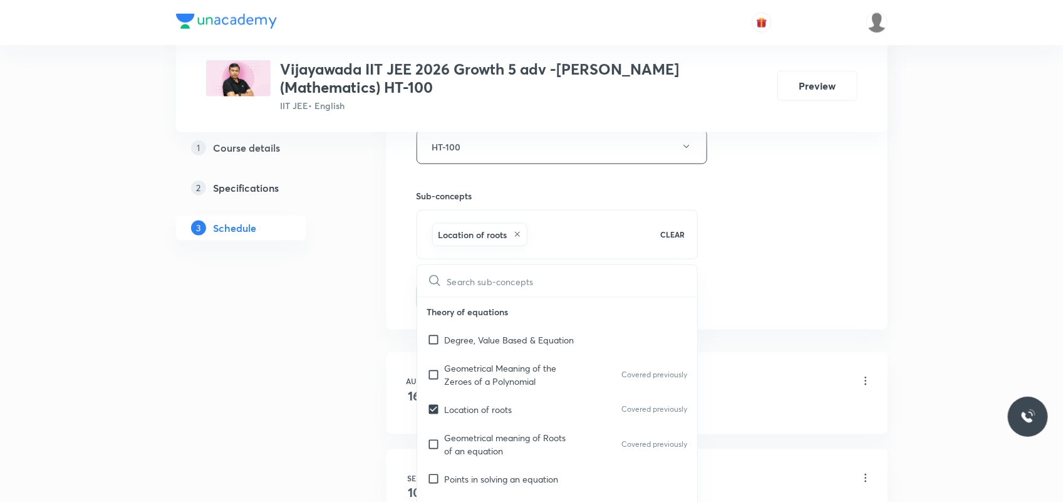
click at [271, 379] on div "1 Course details 2 Specifications 3 Schedule" at bounding box center [261, 234] width 170 height 1172
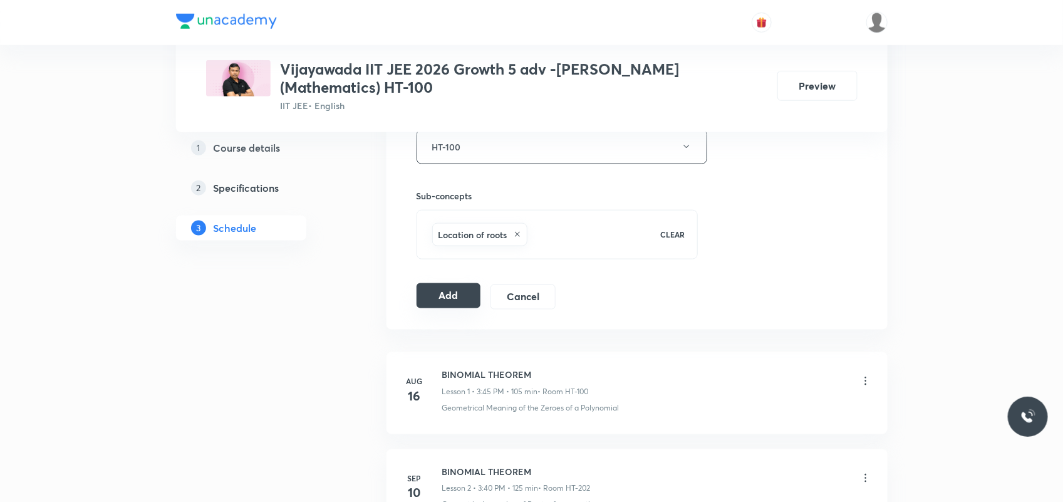
click at [461, 283] on button "Add" at bounding box center [448, 295] width 65 height 25
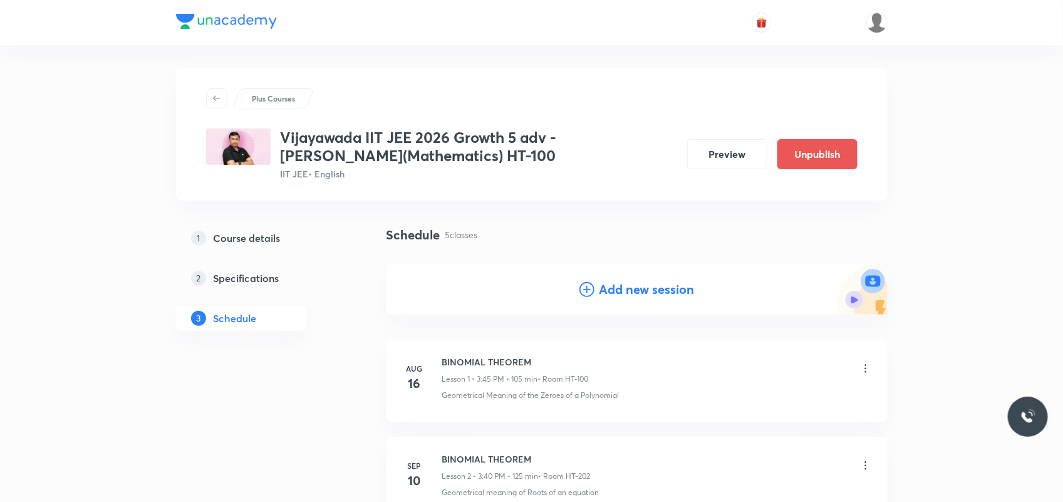
scroll to position [0, 0]
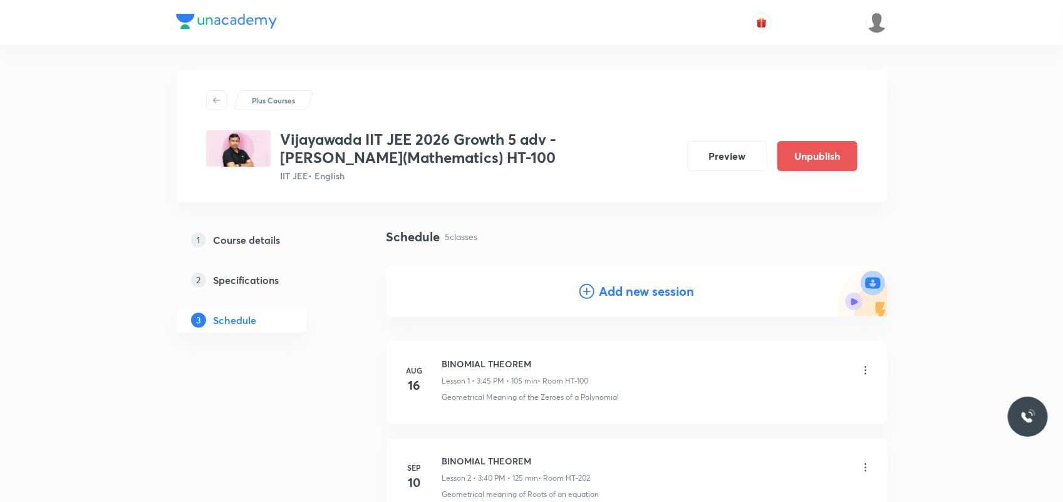
click at [641, 307] on div "Add new session" at bounding box center [636, 291] width 501 height 50
click at [630, 288] on h4 "Add new session" at bounding box center [646, 291] width 95 height 19
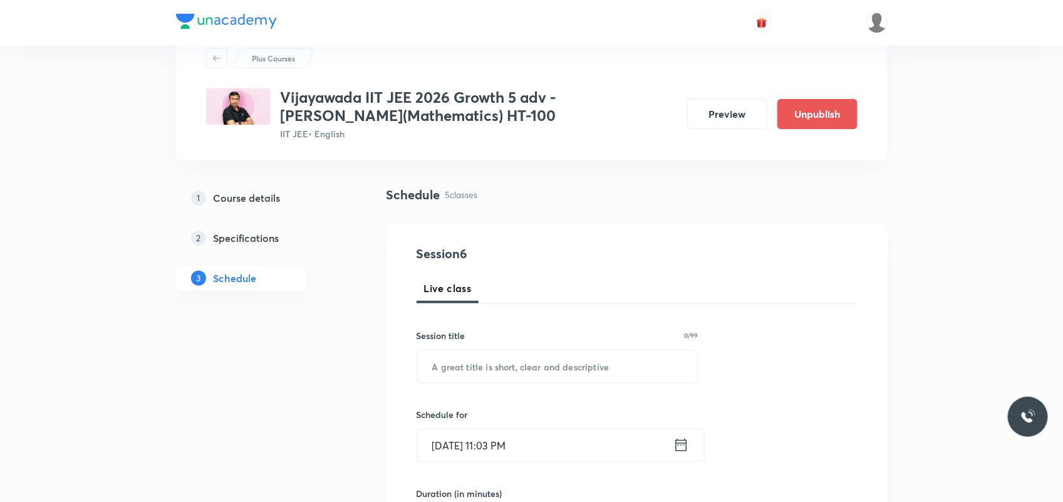
scroll to position [78, 0]
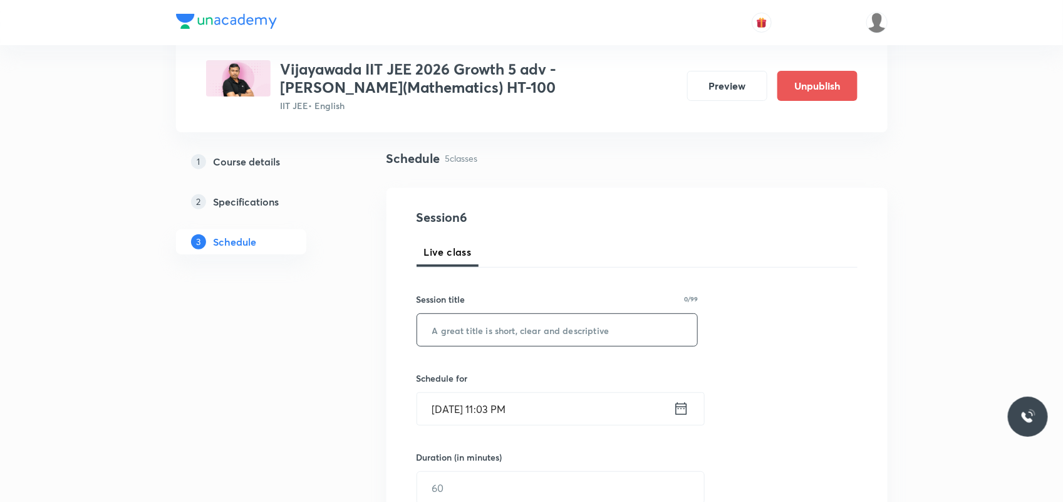
click at [528, 328] on input "text" at bounding box center [557, 330] width 281 height 32
paste input "BINOMIAL THEOREM"
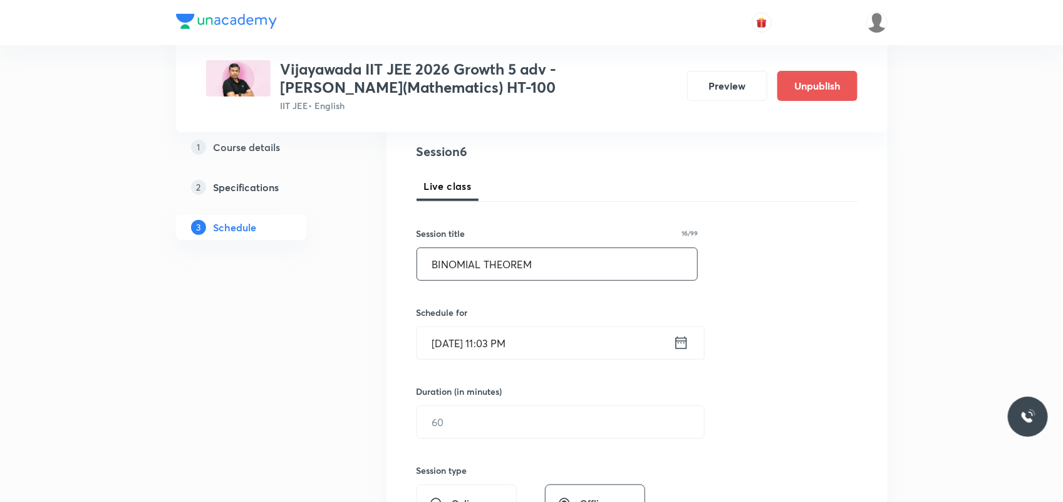
scroll to position [235, 0]
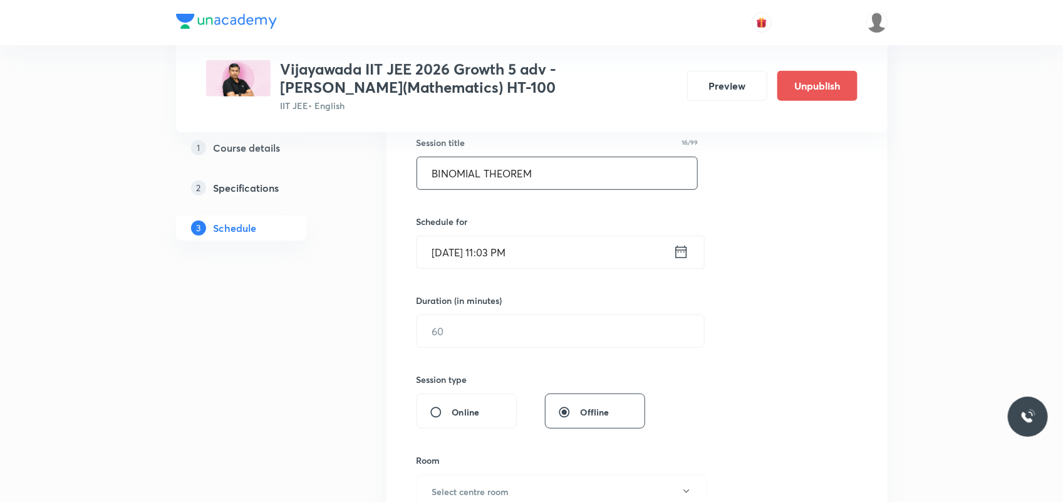
type input "BINOMIAL THEOREM"
click at [495, 252] on input "[DATE] 11:03 PM" at bounding box center [545, 252] width 256 height 32
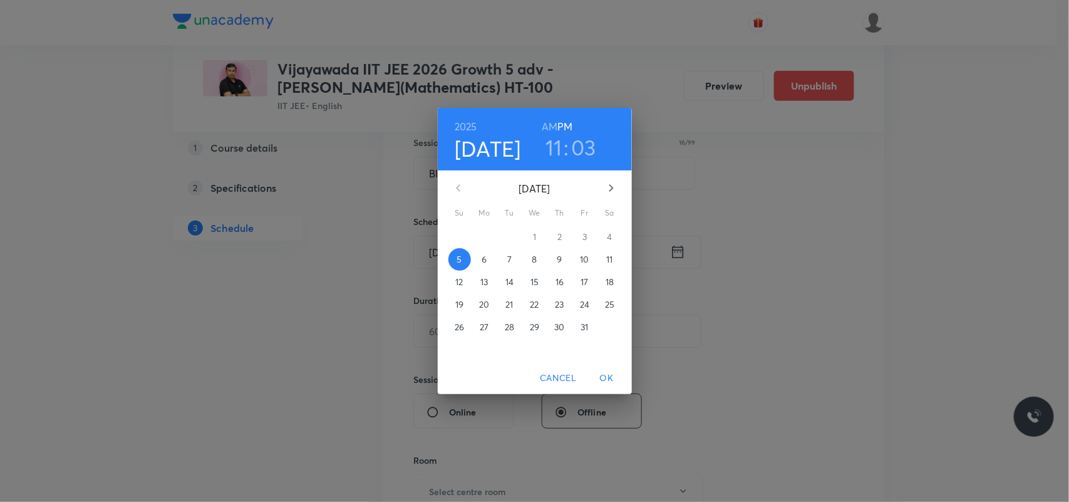
click at [476, 252] on button "6" at bounding box center [484, 259] width 23 height 23
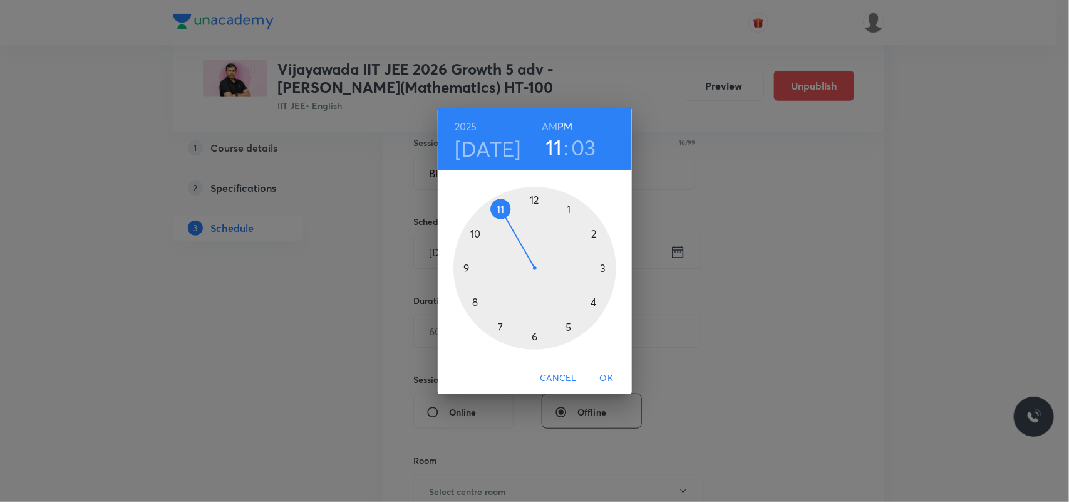
click at [602, 265] on div at bounding box center [534, 268] width 163 height 163
click at [473, 299] on div at bounding box center [534, 268] width 163 height 163
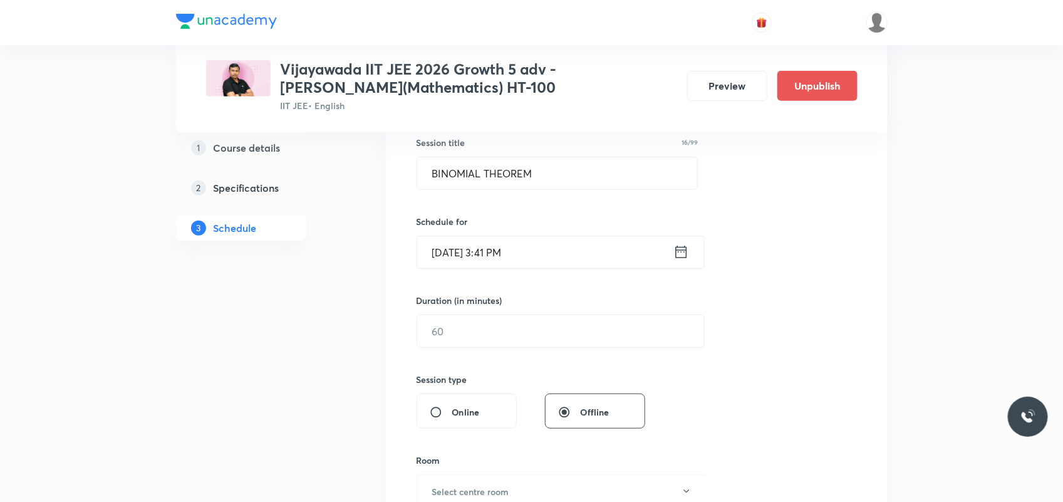
click at [510, 260] on input "[DATE] 3:41 PM" at bounding box center [545, 252] width 256 height 32
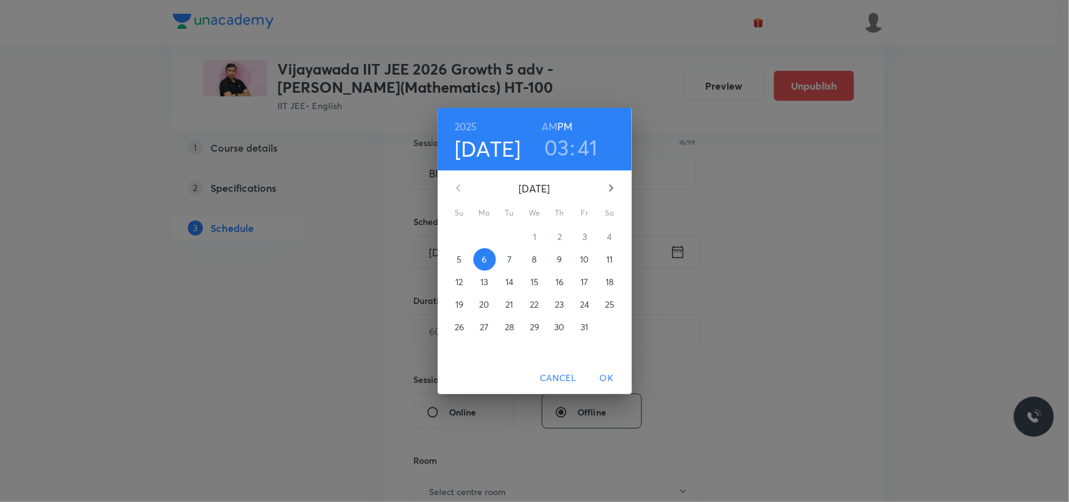
click at [592, 140] on h3 "41" at bounding box center [588, 147] width 20 height 26
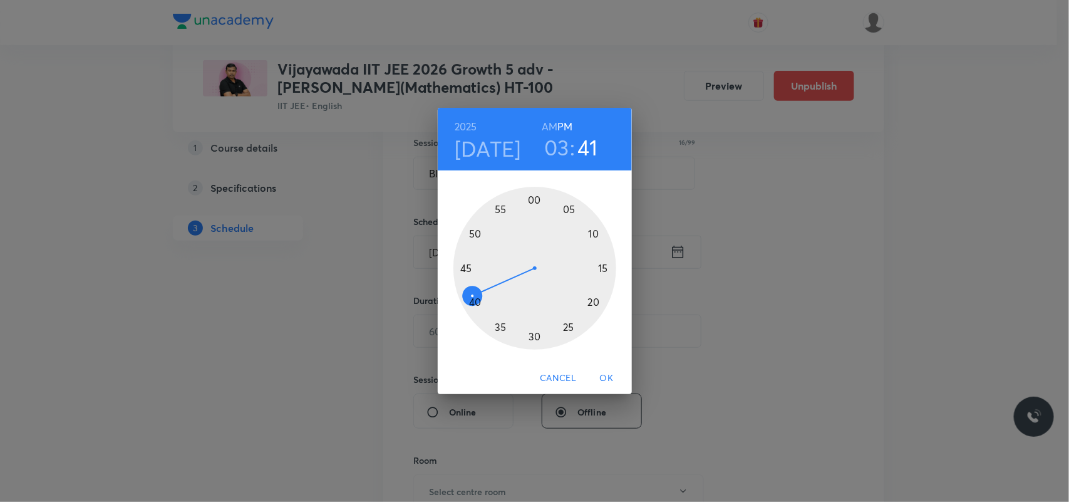
click at [478, 304] on div at bounding box center [534, 268] width 163 height 163
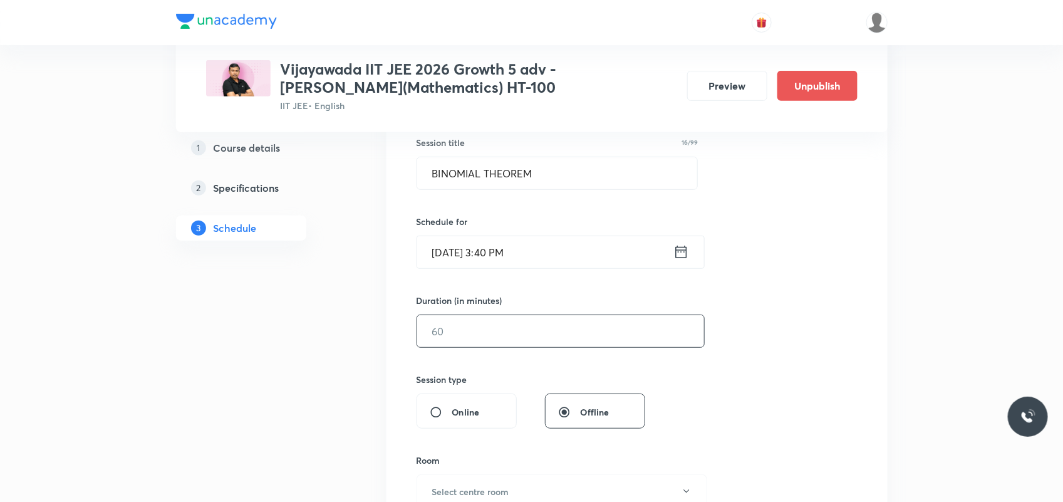
click at [463, 333] on input "text" at bounding box center [560, 331] width 287 height 32
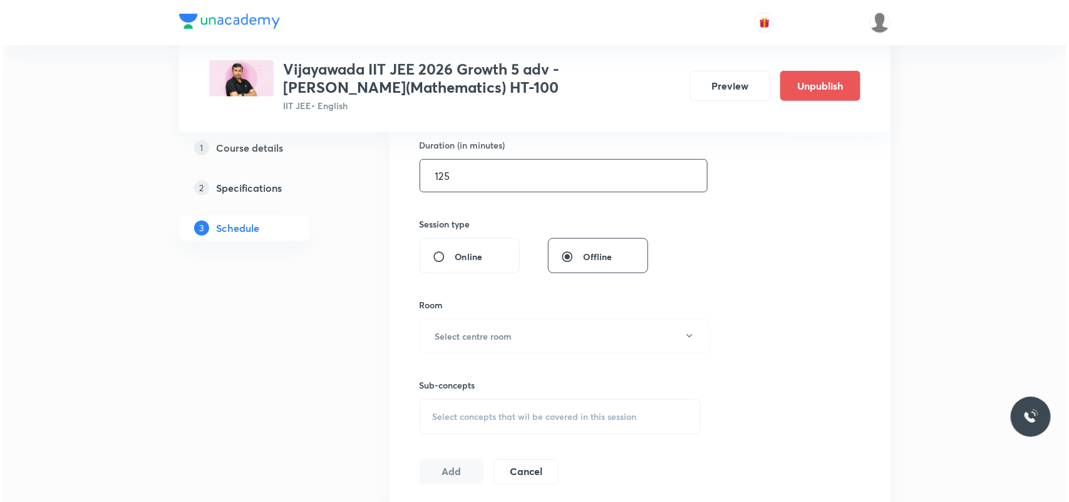
scroll to position [391, 0]
type input "125"
click at [467, 327] on button "Select centre room" at bounding box center [561, 334] width 291 height 34
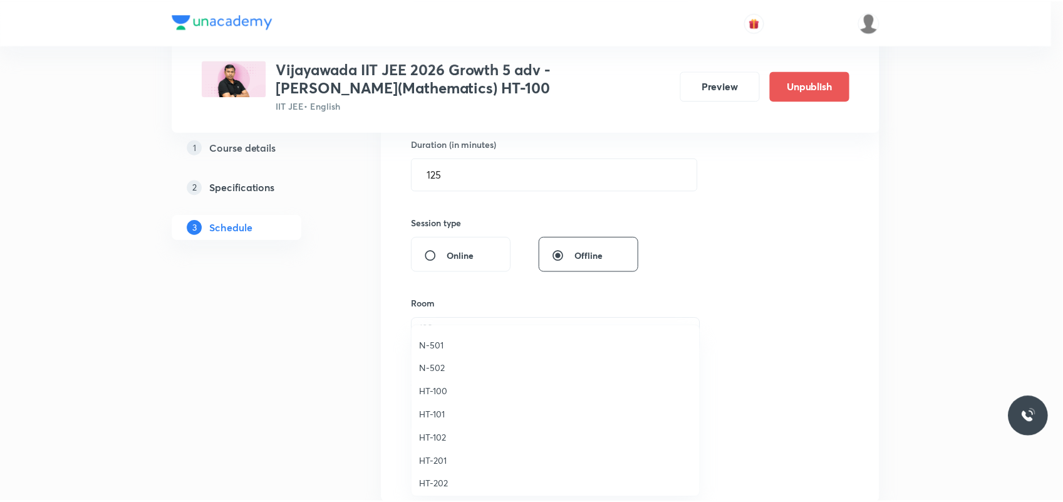
scroll to position [470, 0]
click at [446, 339] on span "HT-100" at bounding box center [558, 335] width 274 height 13
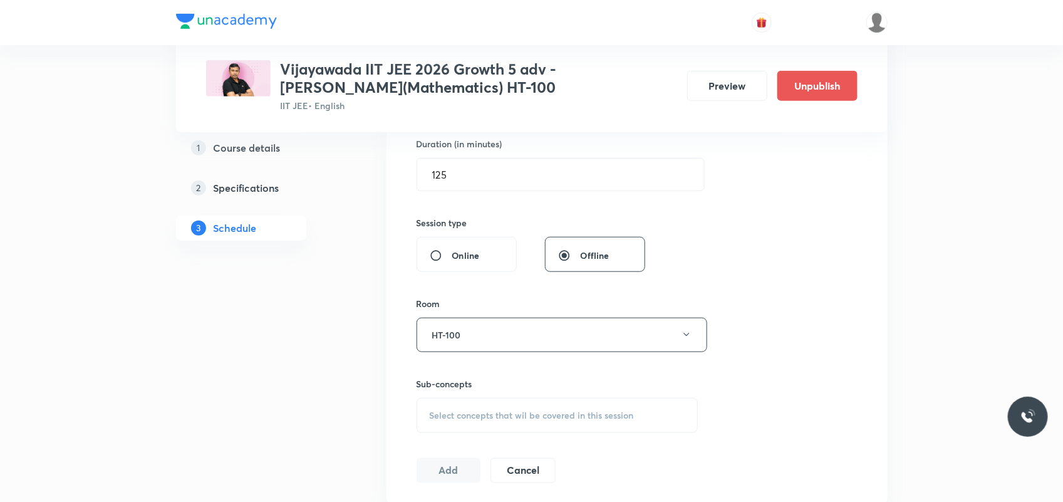
click at [460, 411] on span "Select concepts that wil be covered in this session" at bounding box center [532, 415] width 204 height 10
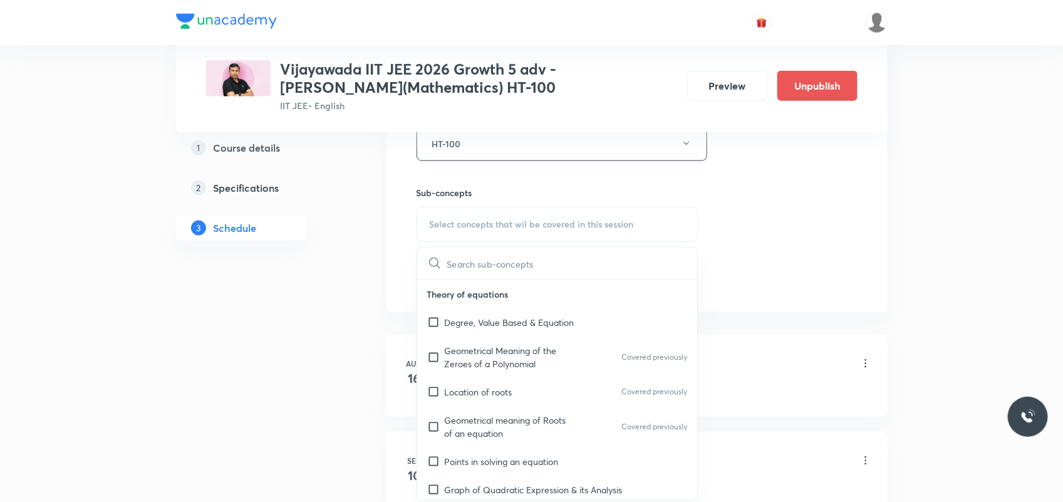
scroll to position [626, 0]
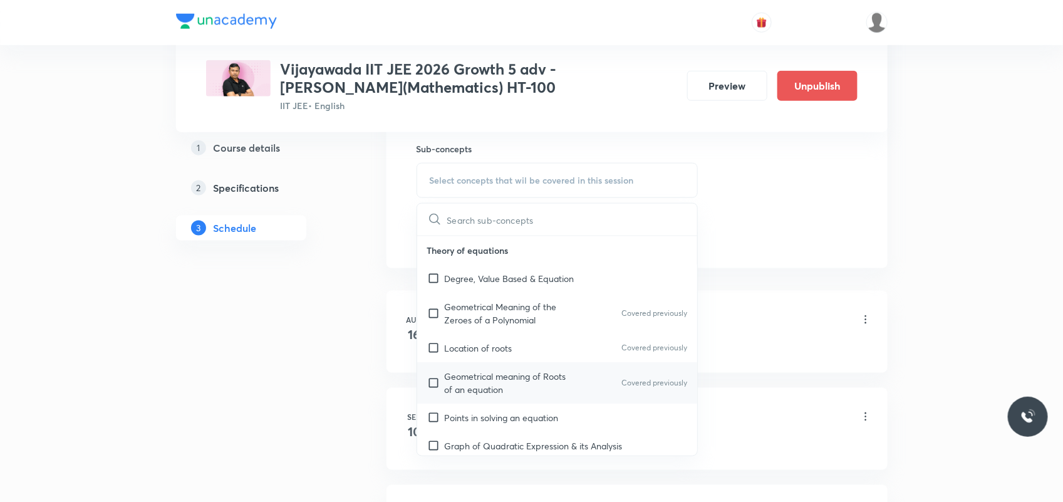
click at [468, 402] on div "Geometrical meaning of Roots of an equation Covered previously" at bounding box center [557, 382] width 281 height 41
checkbox input "true"
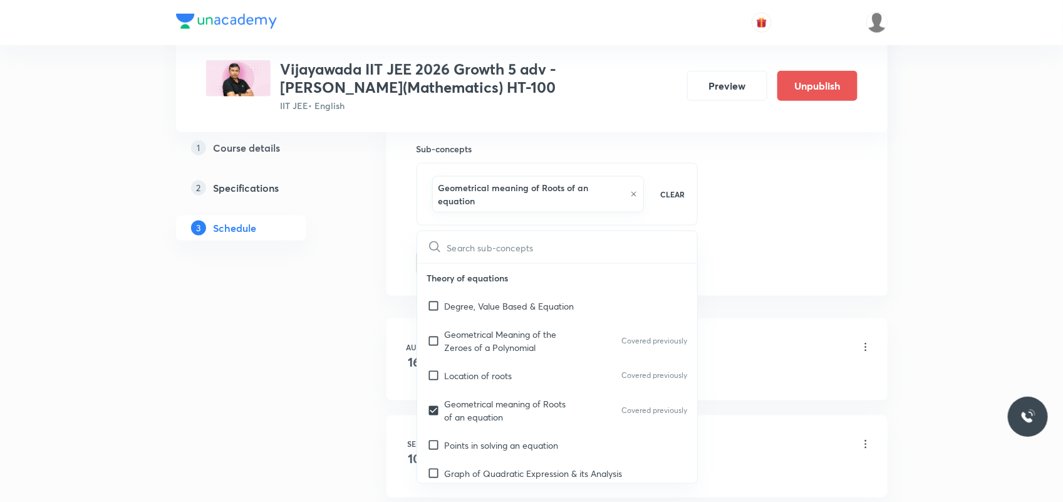
drag, startPoint x: 351, startPoint y: 390, endPoint x: 377, endPoint y: 364, distance: 36.3
click at [351, 390] on div "Plus Courses Vijayawada IIT JEE 2026 Growth 5 adv -Manoj(Mathematics) HT-100 II…" at bounding box center [531, 164] width 711 height 1440
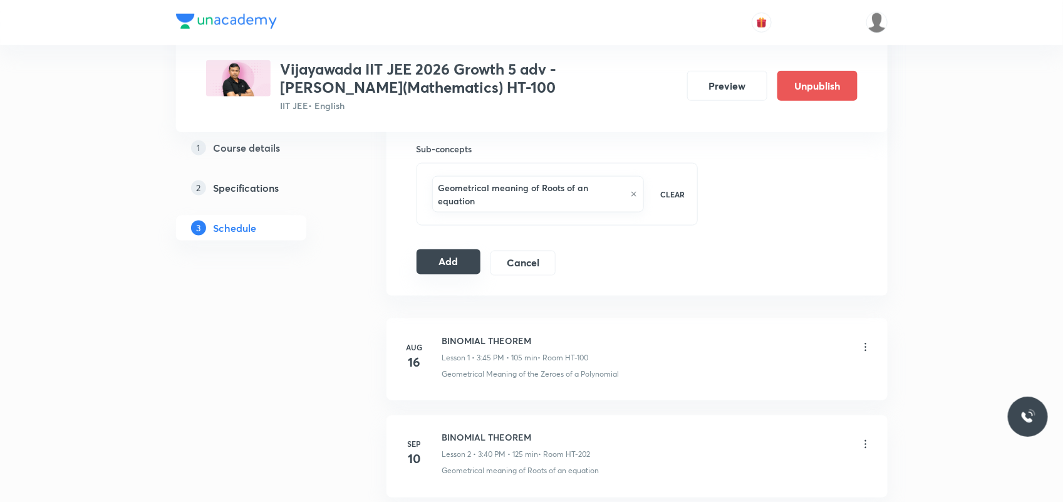
click at [449, 270] on button "Add" at bounding box center [448, 261] width 65 height 25
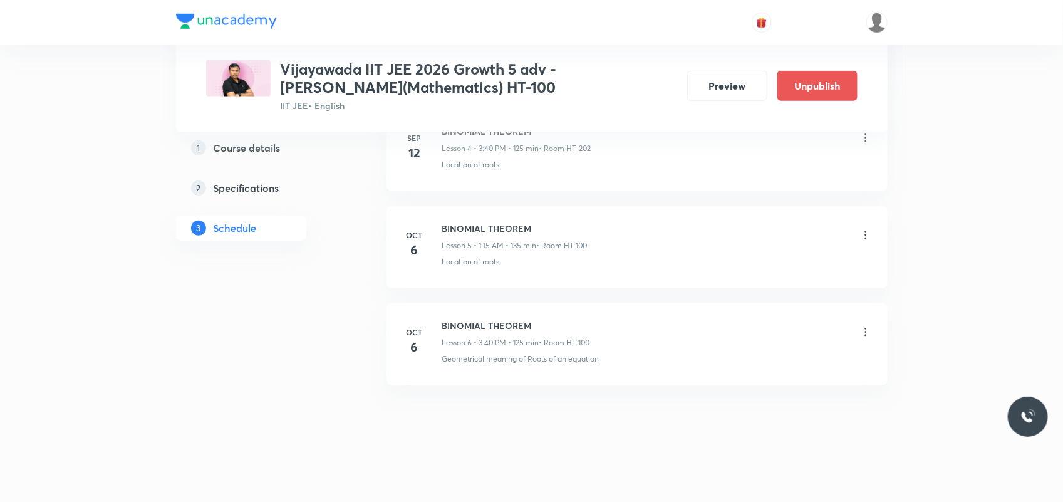
scroll to position [526, 0]
click at [862, 234] on icon at bounding box center [865, 233] width 13 height 13
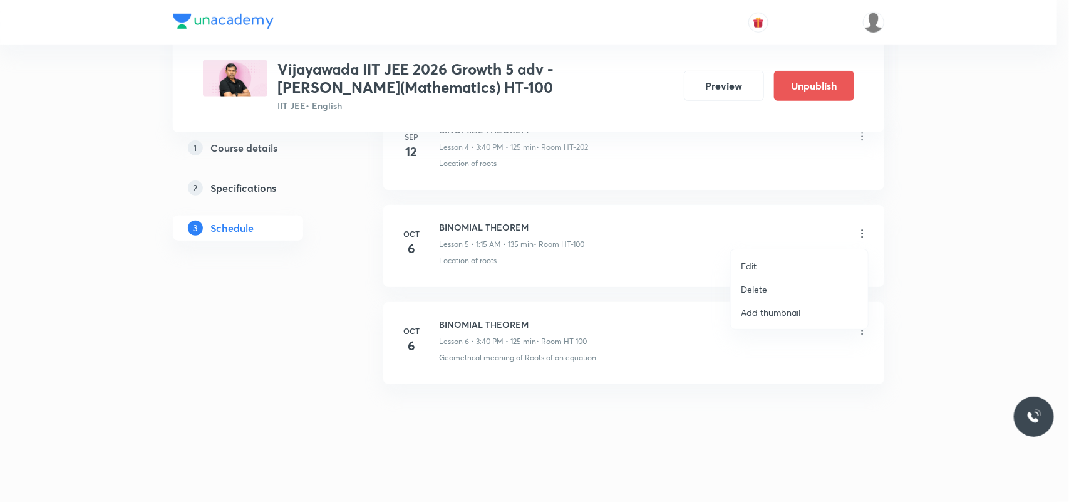
click at [756, 260] on p "Edit" at bounding box center [749, 265] width 16 height 13
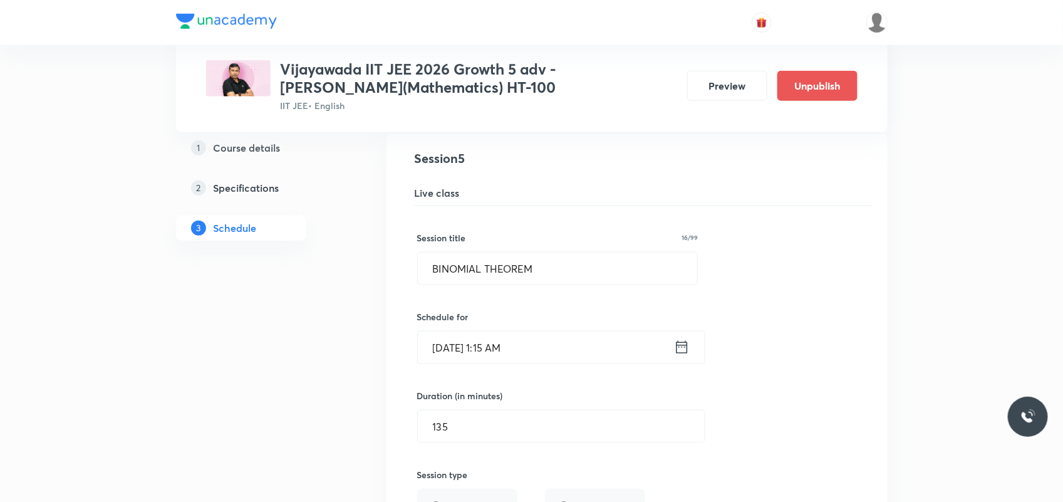
click at [520, 354] on input "[DATE] 1:15 AM" at bounding box center [546, 347] width 256 height 32
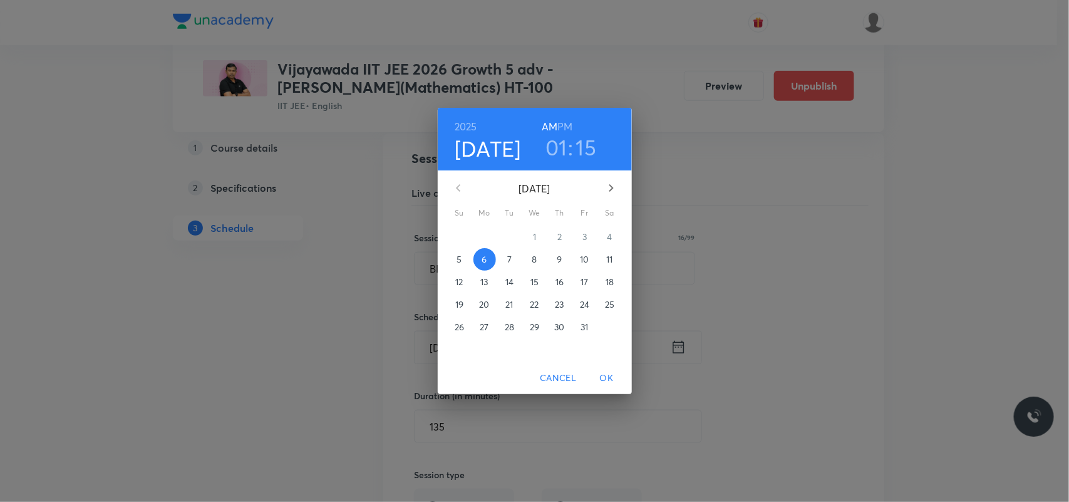
click at [560, 128] on h6 "PM" at bounding box center [564, 127] width 15 height 18
click at [598, 383] on span "OK" at bounding box center [607, 378] width 30 height 16
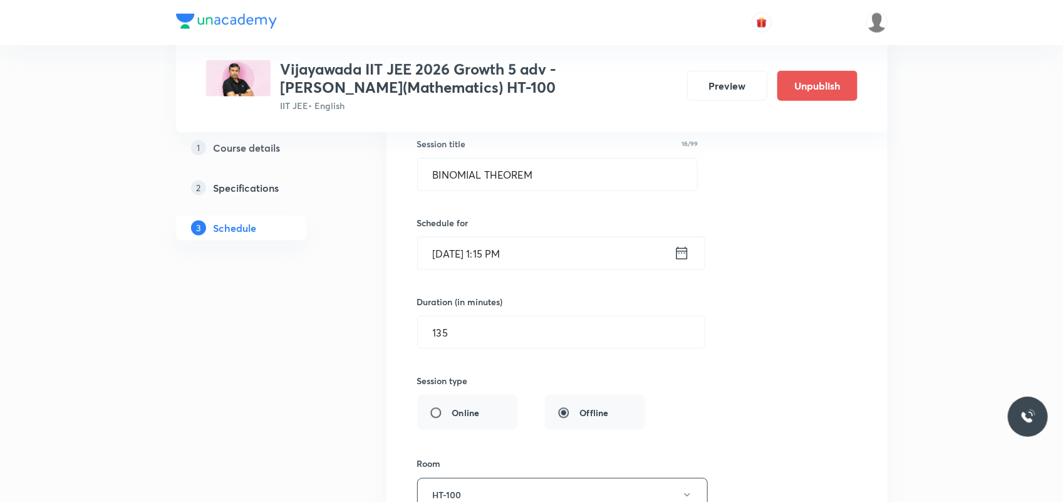
scroll to position [839, 0]
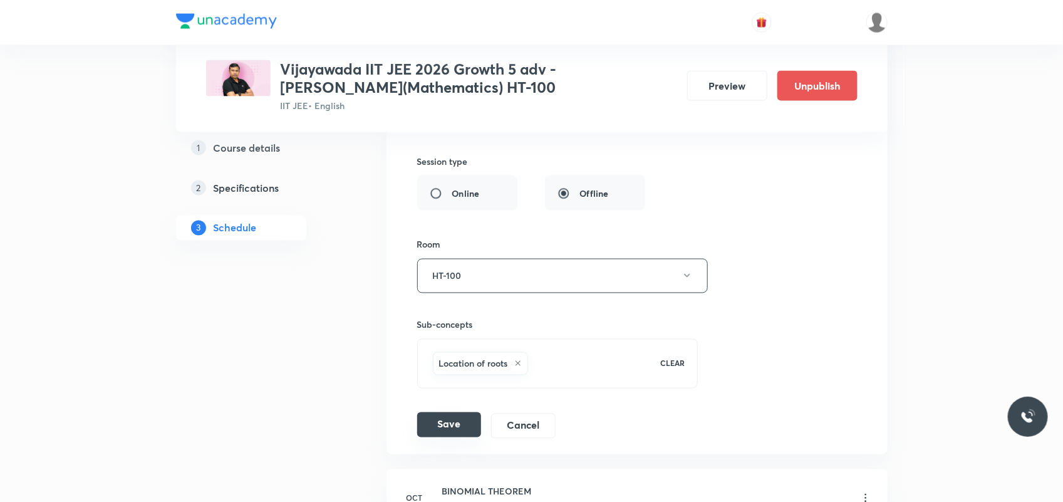
click at [421, 433] on button "Save" at bounding box center [449, 424] width 64 height 25
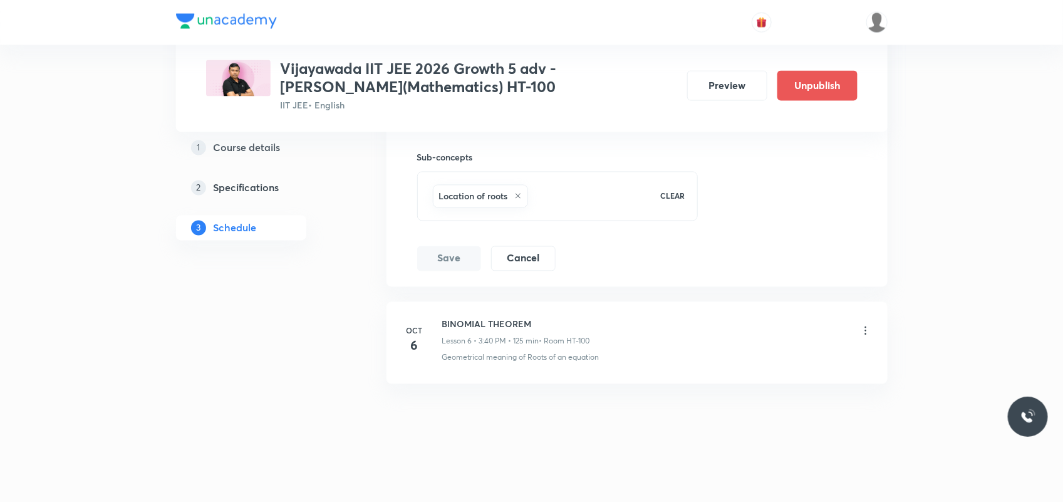
scroll to position [526, 0]
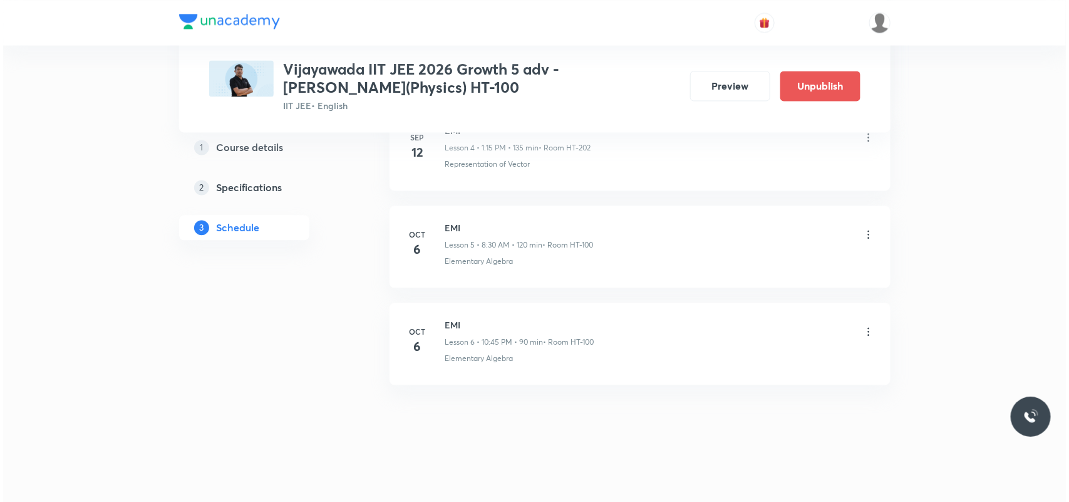
scroll to position [1103, 0]
click at [864, 333] on icon at bounding box center [865, 330] width 13 height 13
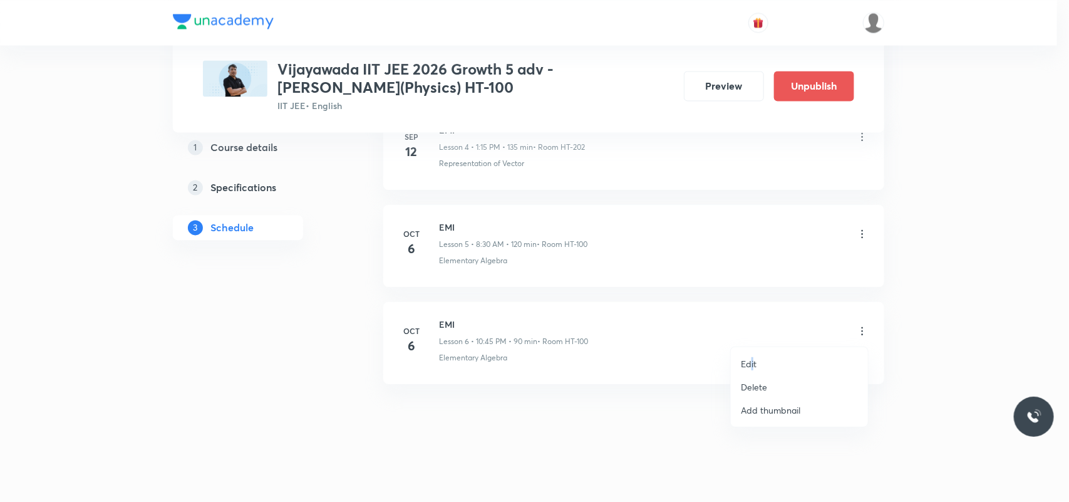
click at [753, 358] on p "Edit" at bounding box center [749, 363] width 16 height 13
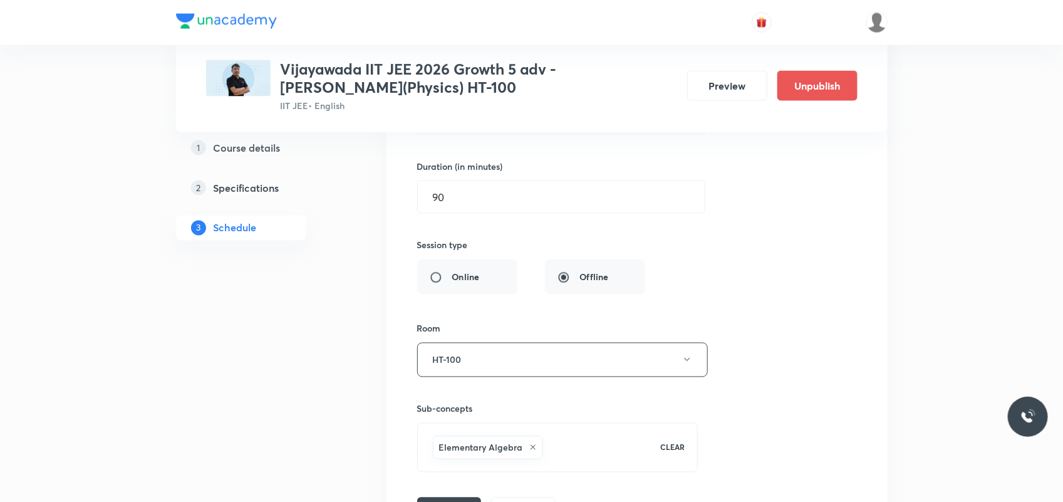
scroll to position [696, 0]
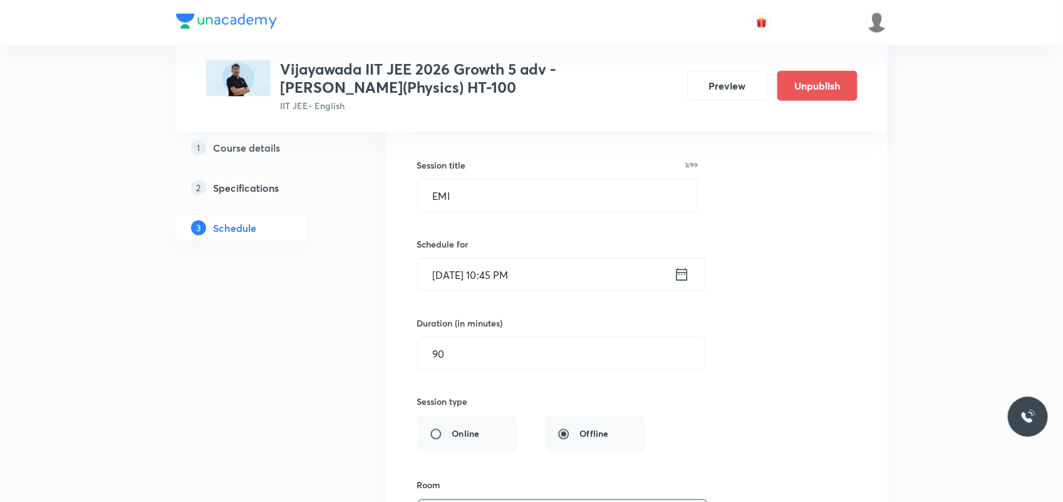
click at [522, 270] on input "[DATE] 10:45 PM" at bounding box center [546, 275] width 256 height 32
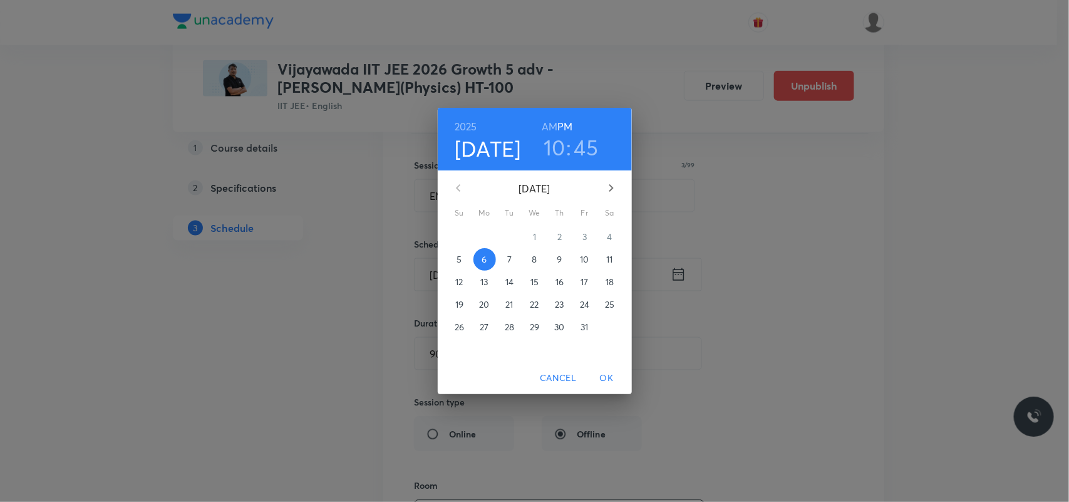
click at [545, 126] on h6 "AM" at bounding box center [550, 127] width 16 height 18
click at [607, 374] on span "OK" at bounding box center [607, 378] width 30 height 16
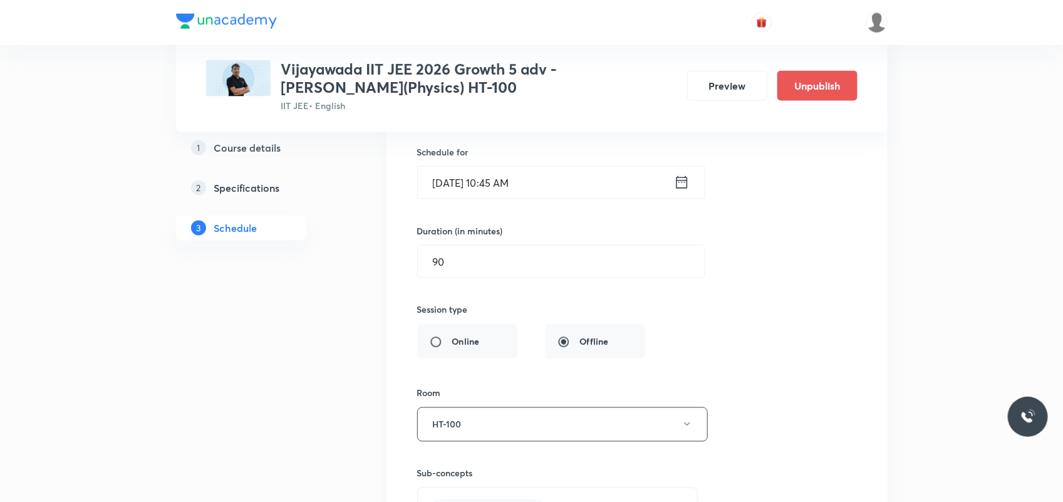
scroll to position [931, 0]
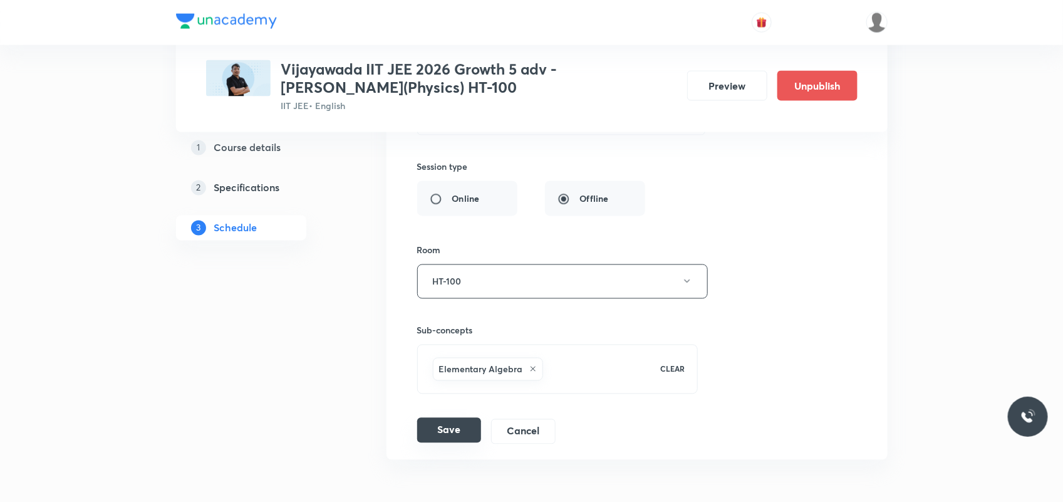
click at [445, 434] on button "Save" at bounding box center [449, 430] width 64 height 25
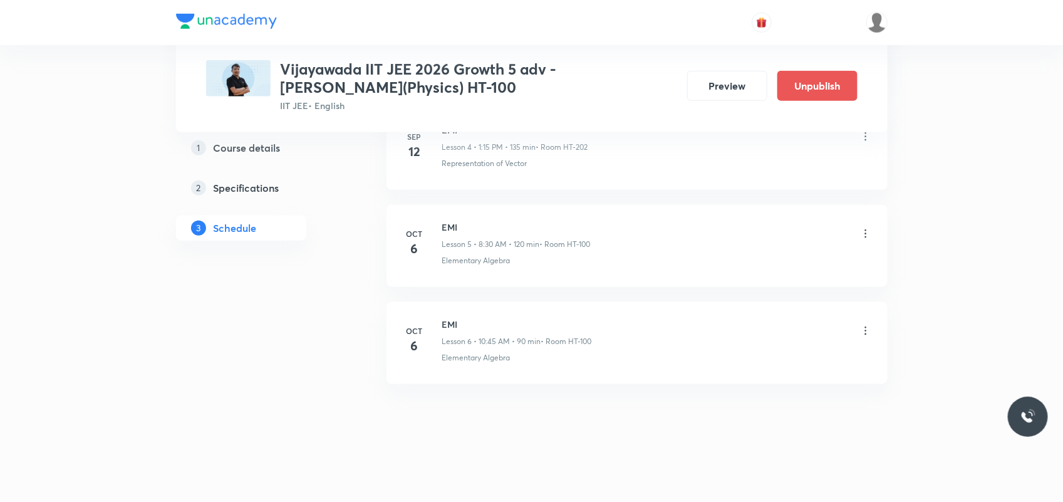
scroll to position [526, 0]
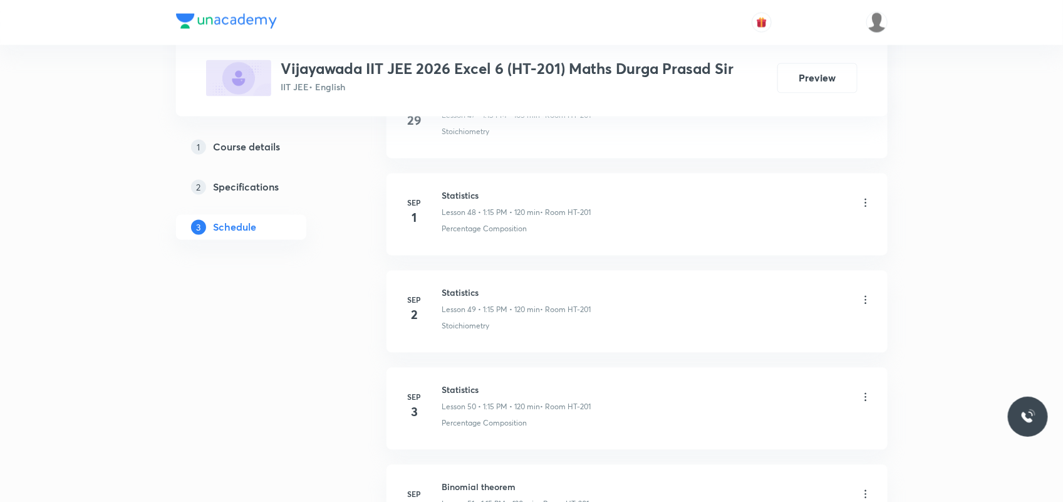
scroll to position [5467, 0]
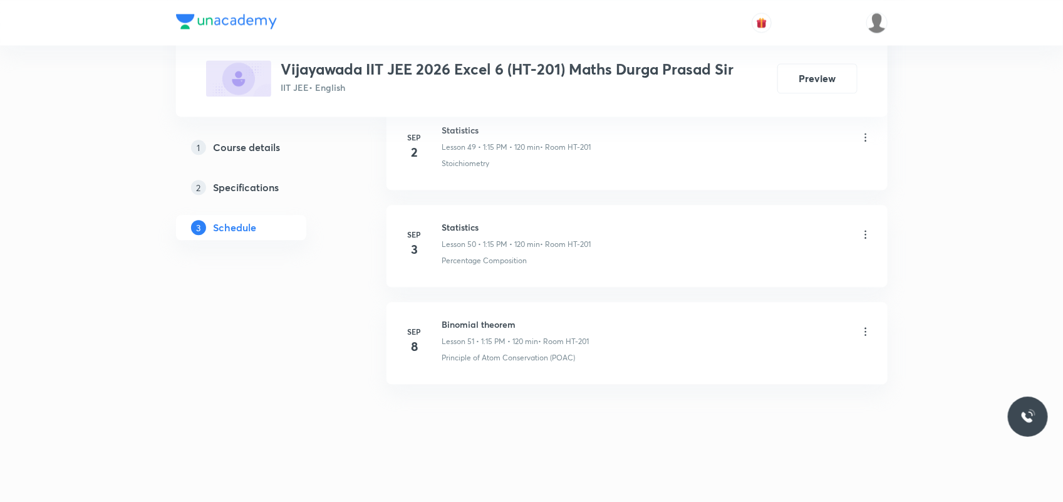
click at [452, 329] on h6 "Binomial theorem" at bounding box center [515, 323] width 147 height 13
copy h6 "Binomial theorem"
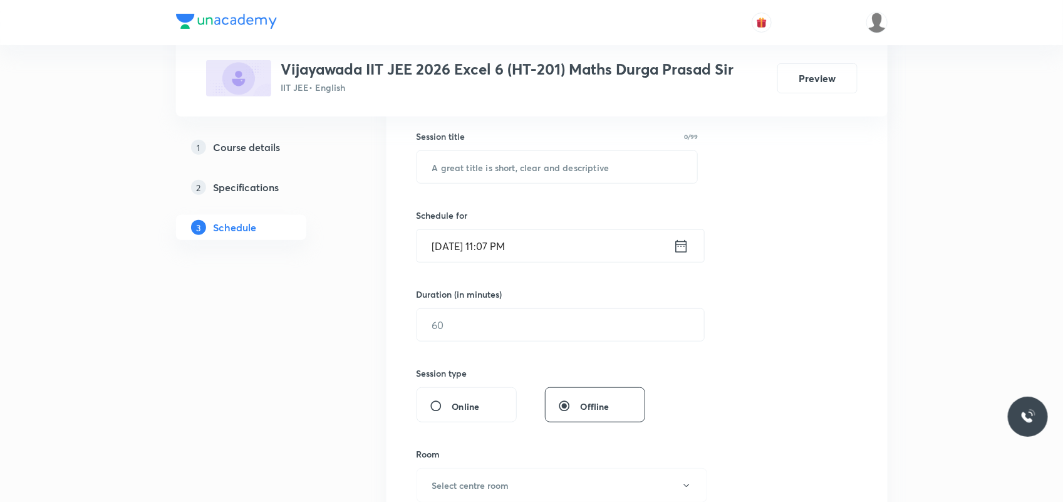
scroll to position [235, 0]
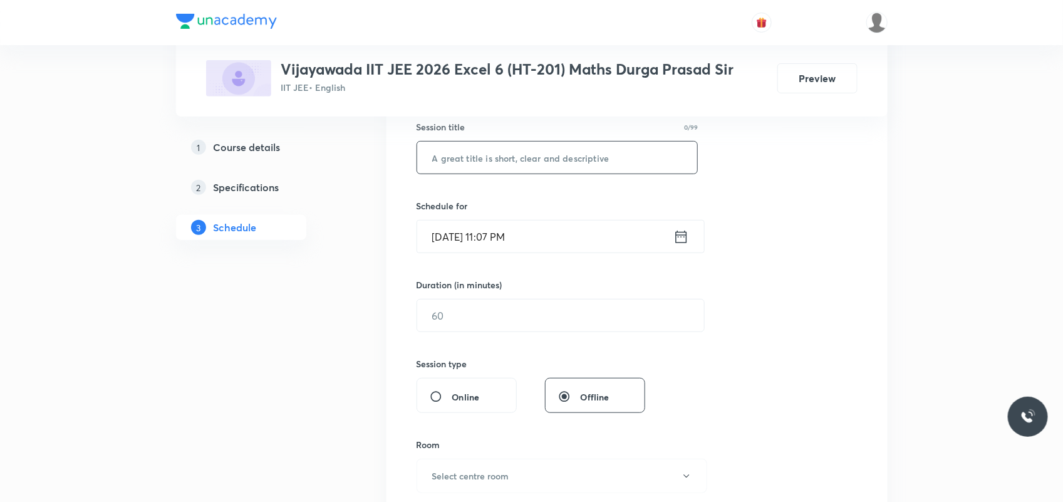
click at [456, 162] on input "text" at bounding box center [557, 158] width 281 height 32
paste input "Binomial theorem"
type input "Binomial theorem"
click at [460, 244] on input "[DATE] 11:07 PM" at bounding box center [545, 236] width 256 height 32
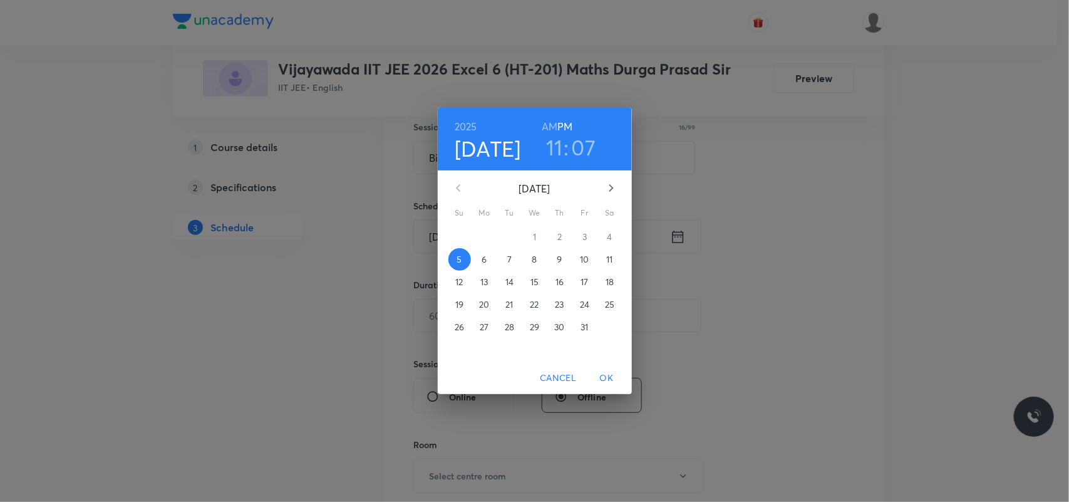
click at [483, 253] on p "6" at bounding box center [484, 259] width 5 height 13
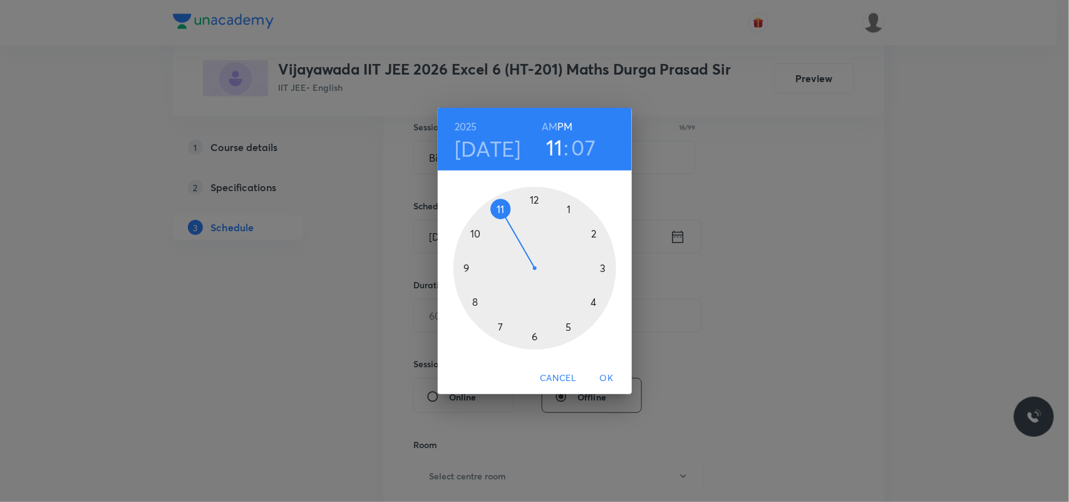
click at [565, 204] on div at bounding box center [534, 268] width 163 height 163
click at [600, 266] on div at bounding box center [534, 268] width 163 height 163
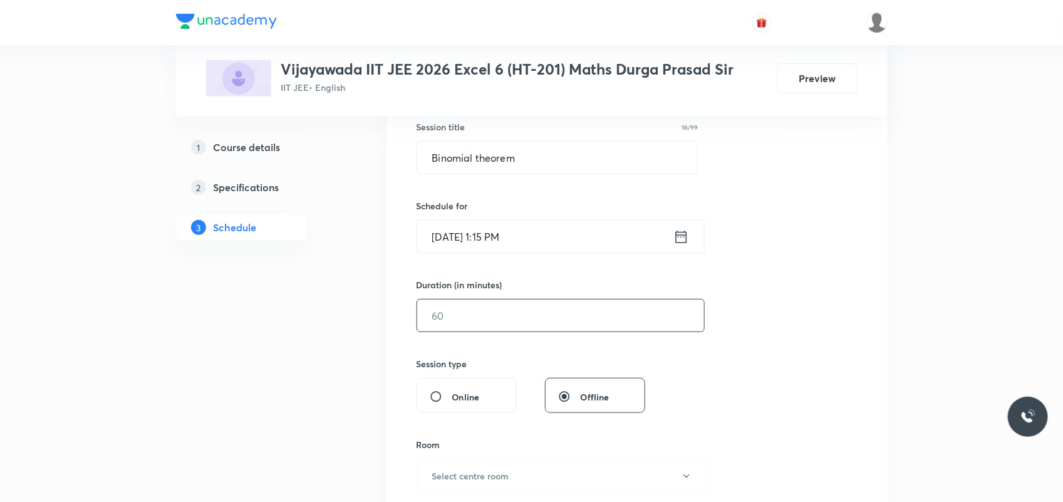
click at [496, 324] on input "text" at bounding box center [560, 315] width 287 height 32
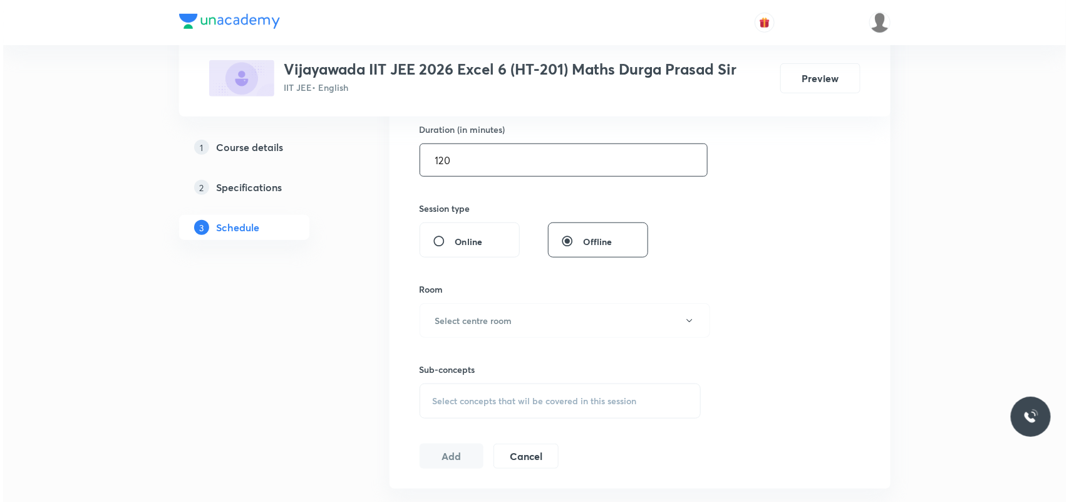
scroll to position [391, 0]
type input "120"
click at [495, 324] on h6 "Select centre room" at bounding box center [470, 318] width 77 height 13
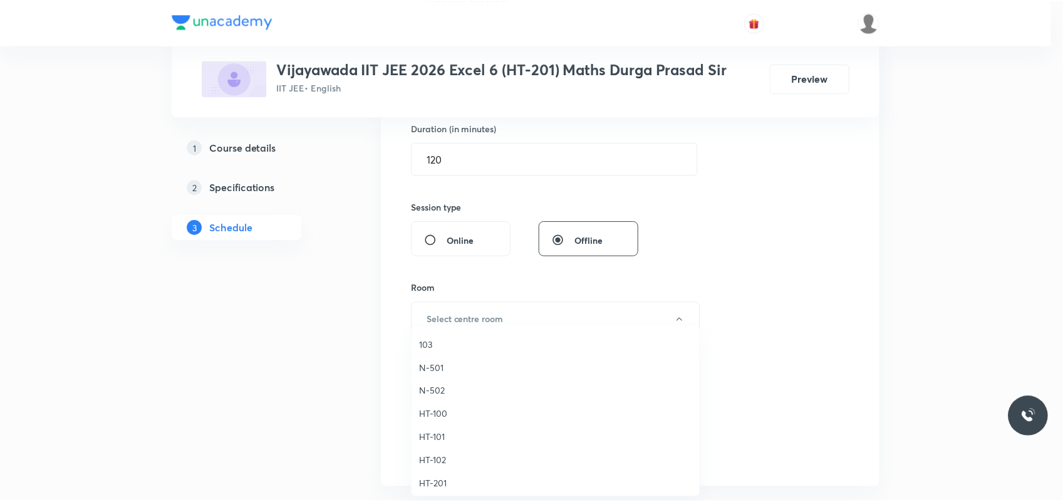
scroll to position [470, 0]
click at [437, 398] on li "HT-201" at bounding box center [558, 405] width 289 height 23
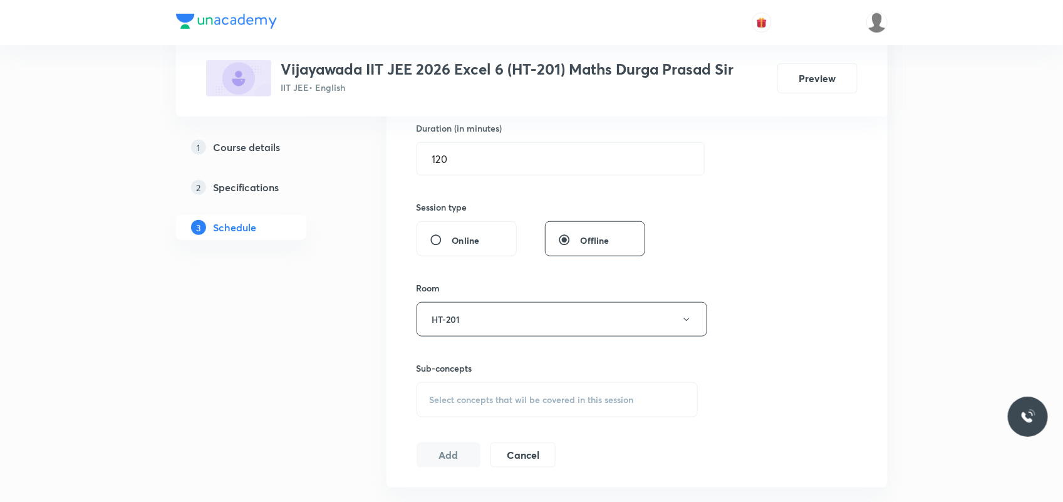
click at [463, 387] on div "Select concepts that wil be covered in this session" at bounding box center [557, 399] width 282 height 35
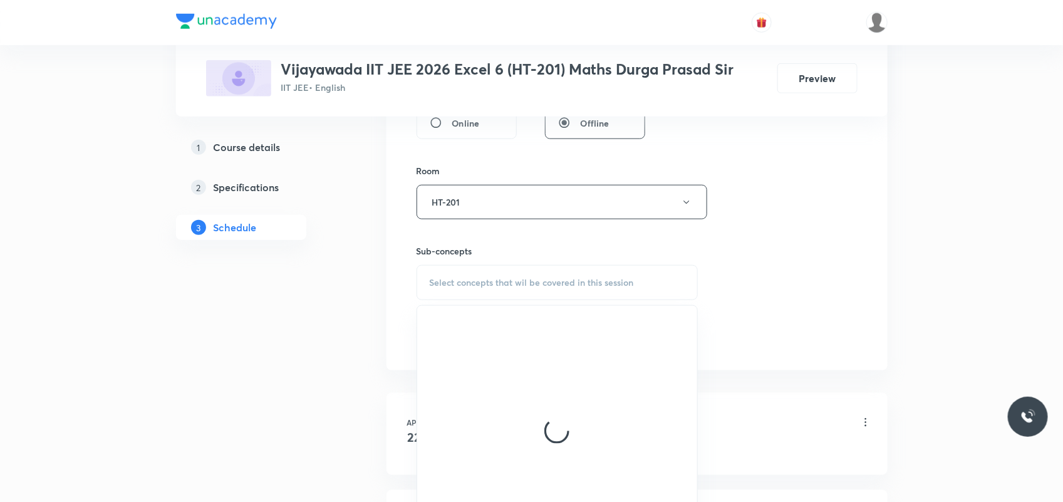
scroll to position [548, 0]
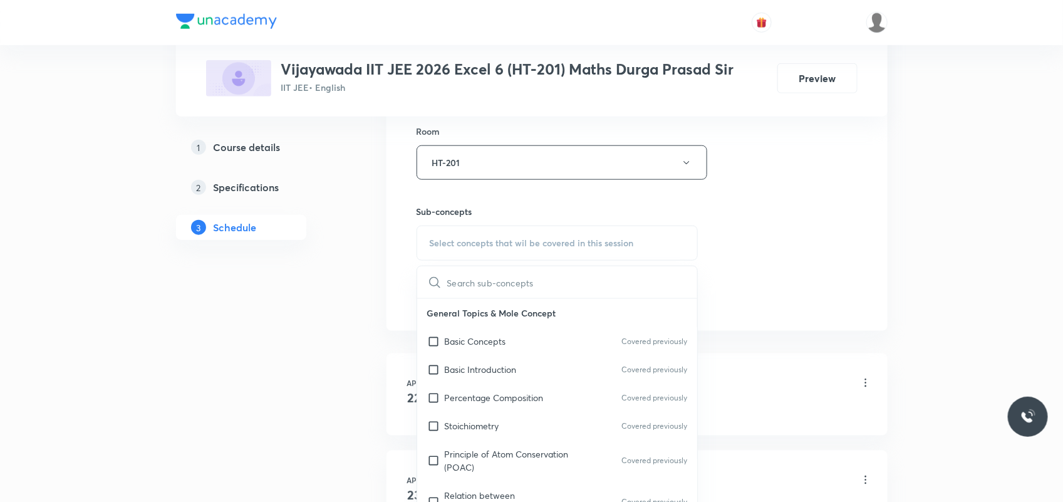
click at [463, 387] on div "Percentage Composition Covered previously" at bounding box center [557, 397] width 281 height 28
checkbox input "true"
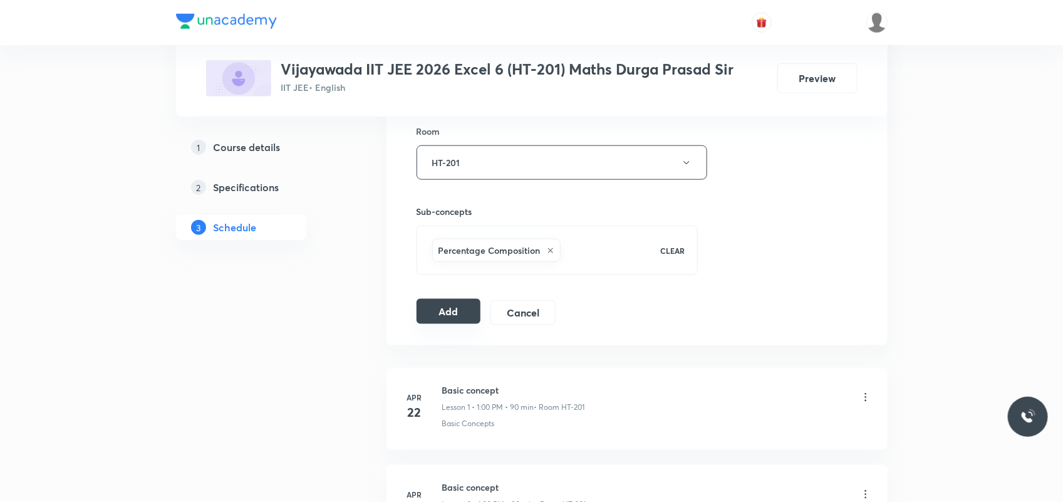
click at [420, 316] on button "Add" at bounding box center [448, 311] width 65 height 25
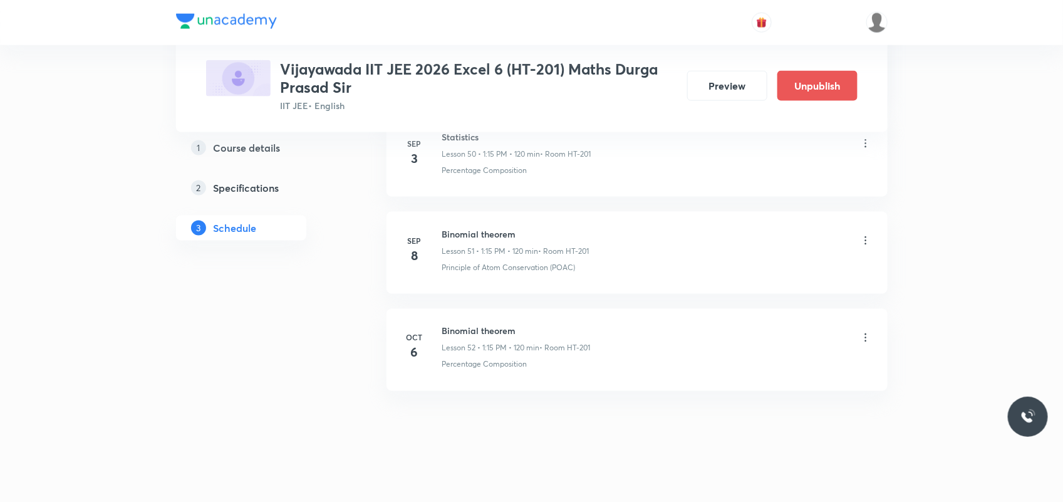
scroll to position [5004, 0]
